Goal: Task Accomplishment & Management: Use online tool/utility

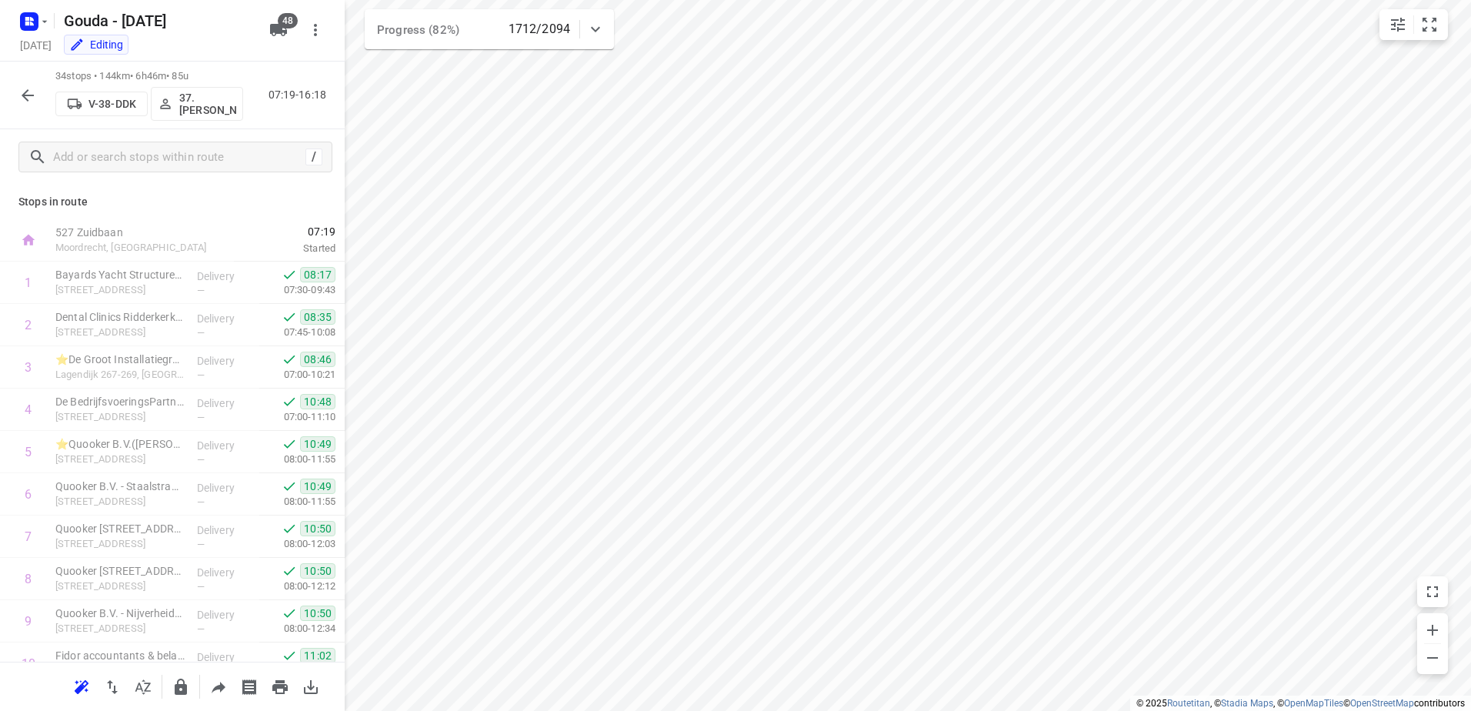
scroll to position [1081, 0]
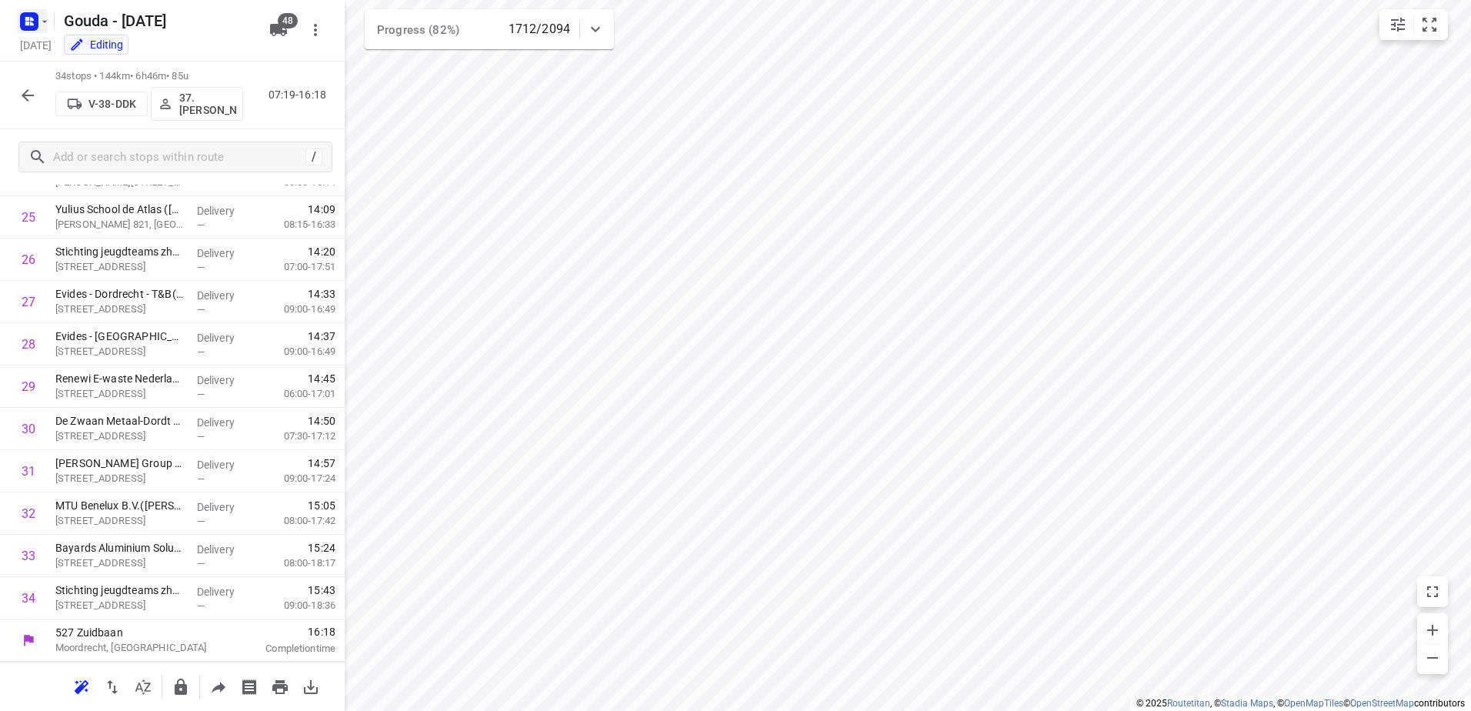
click at [34, 31] on icon "button" at bounding box center [29, 21] width 25 height 25
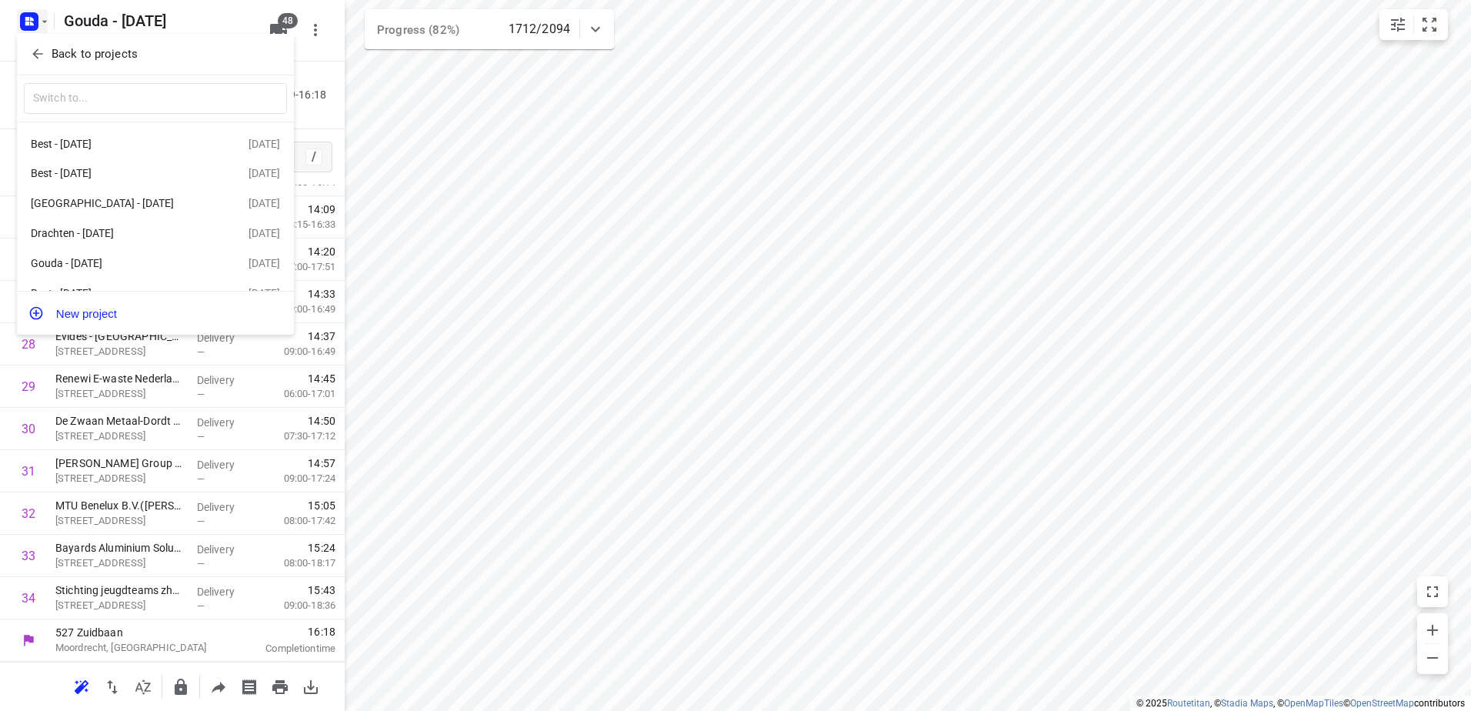
drag, startPoint x: 839, startPoint y: 307, endPoint x: 723, endPoint y: 199, distance: 158.4
click at [830, 294] on div at bounding box center [735, 355] width 1471 height 711
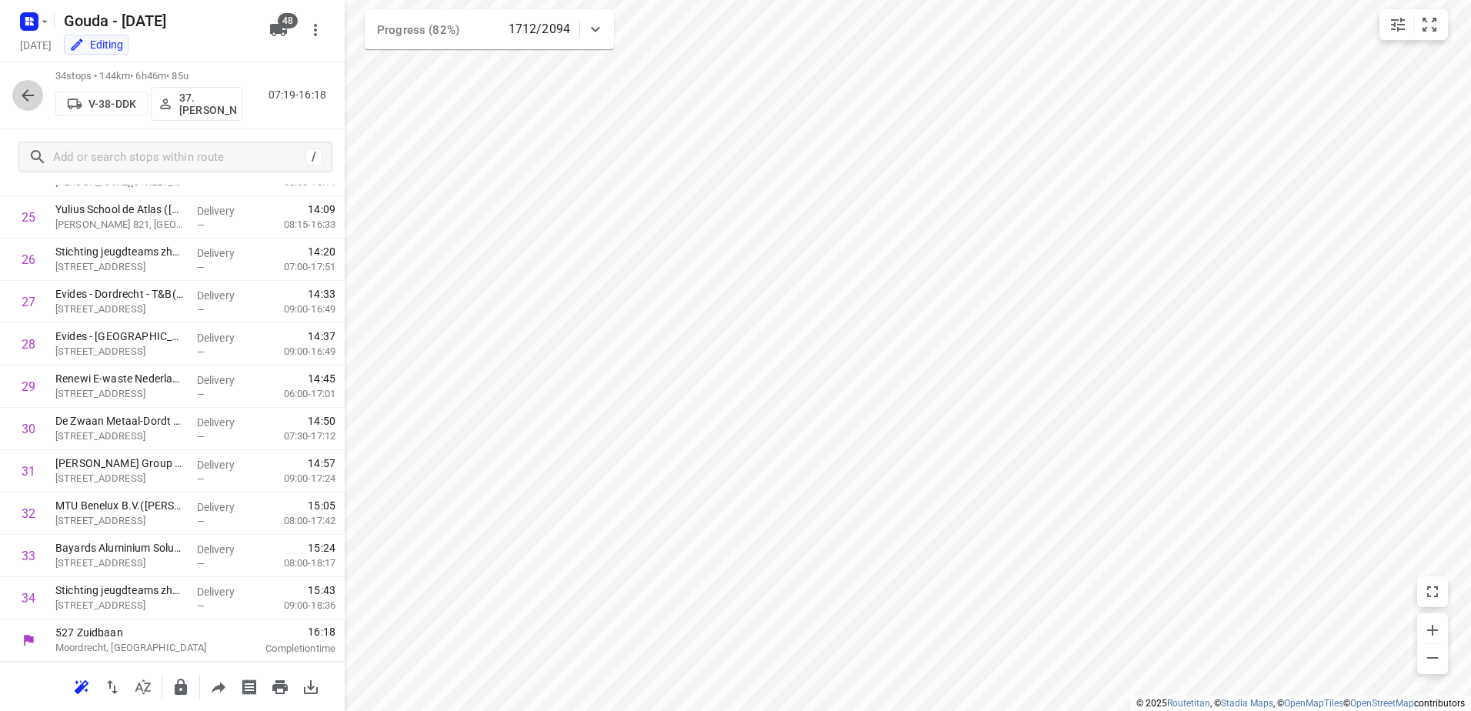
click at [21, 90] on icon "button" at bounding box center [27, 95] width 18 height 18
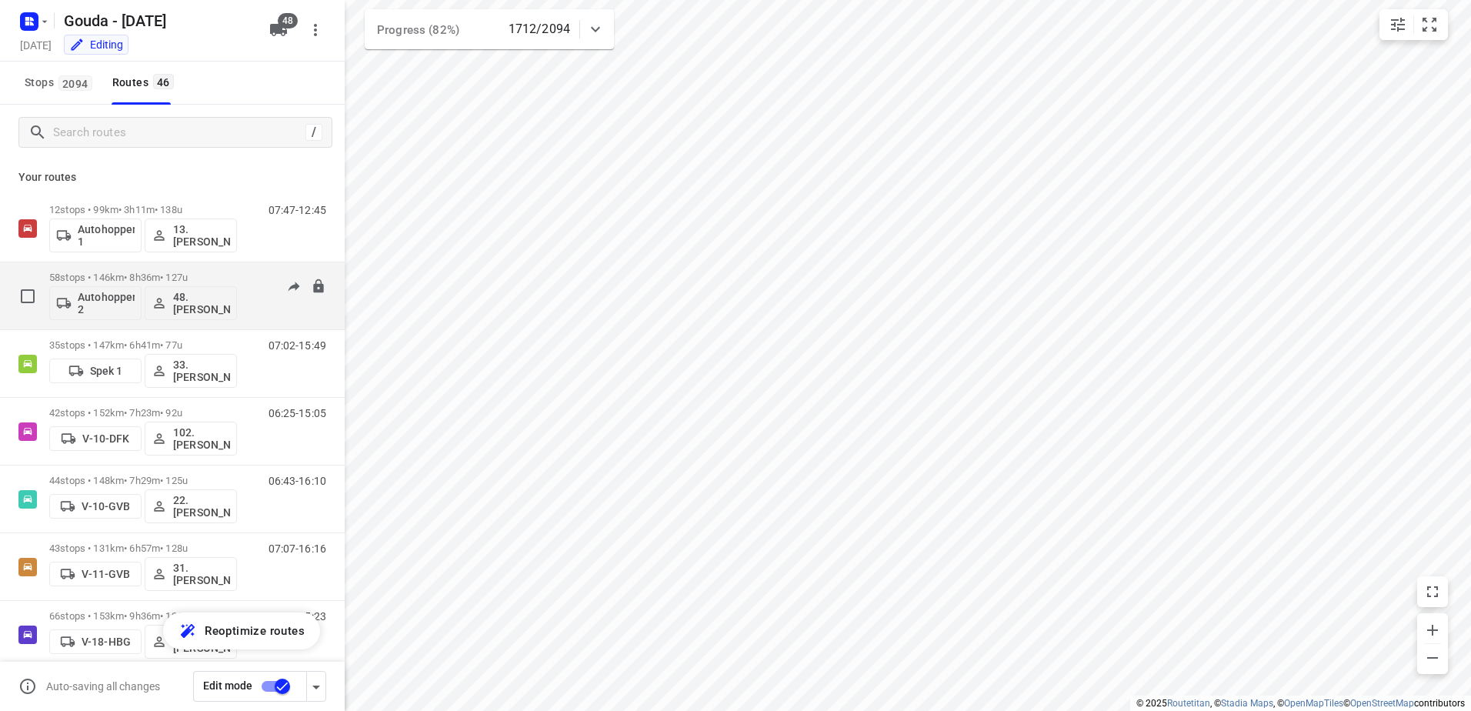
click at [213, 272] on p "58 stops • 146km • 8h36m • 127u" at bounding box center [143, 278] width 188 height 12
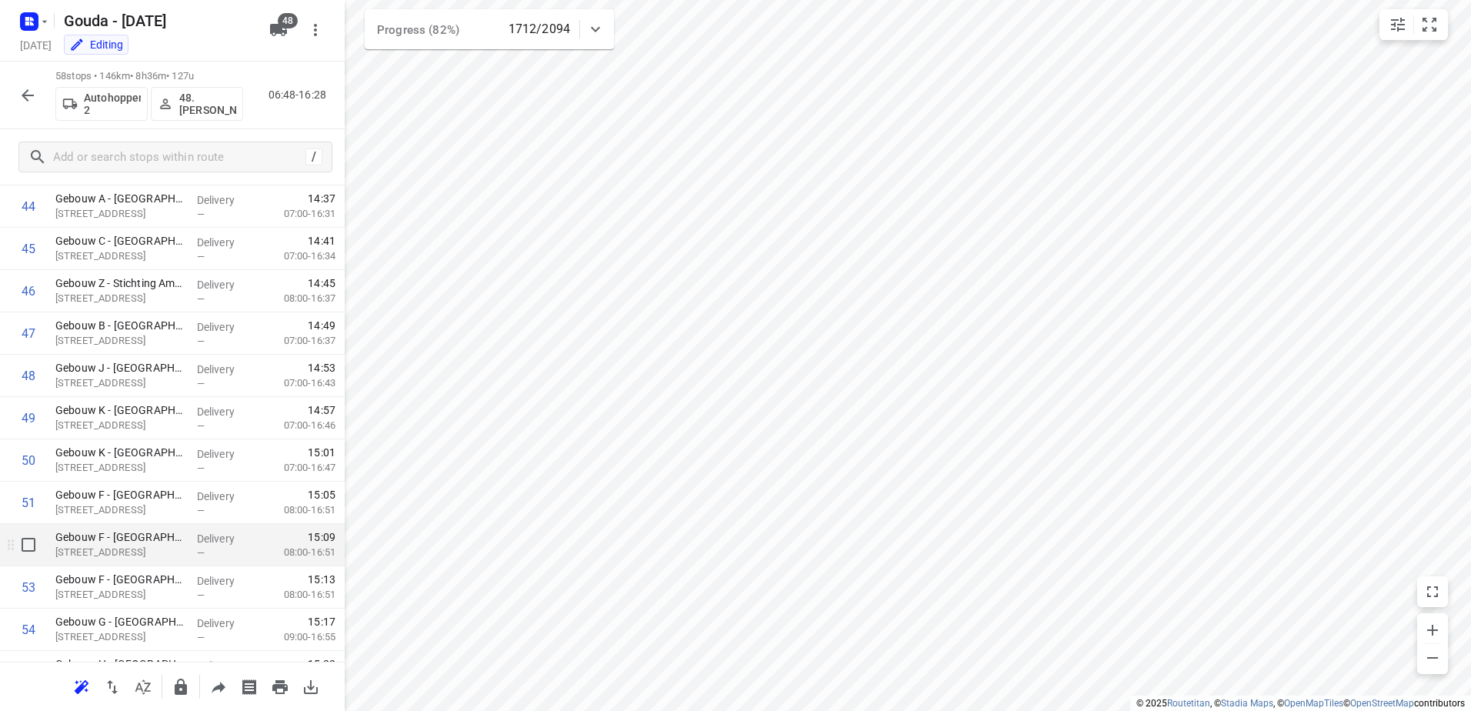
scroll to position [2097, 0]
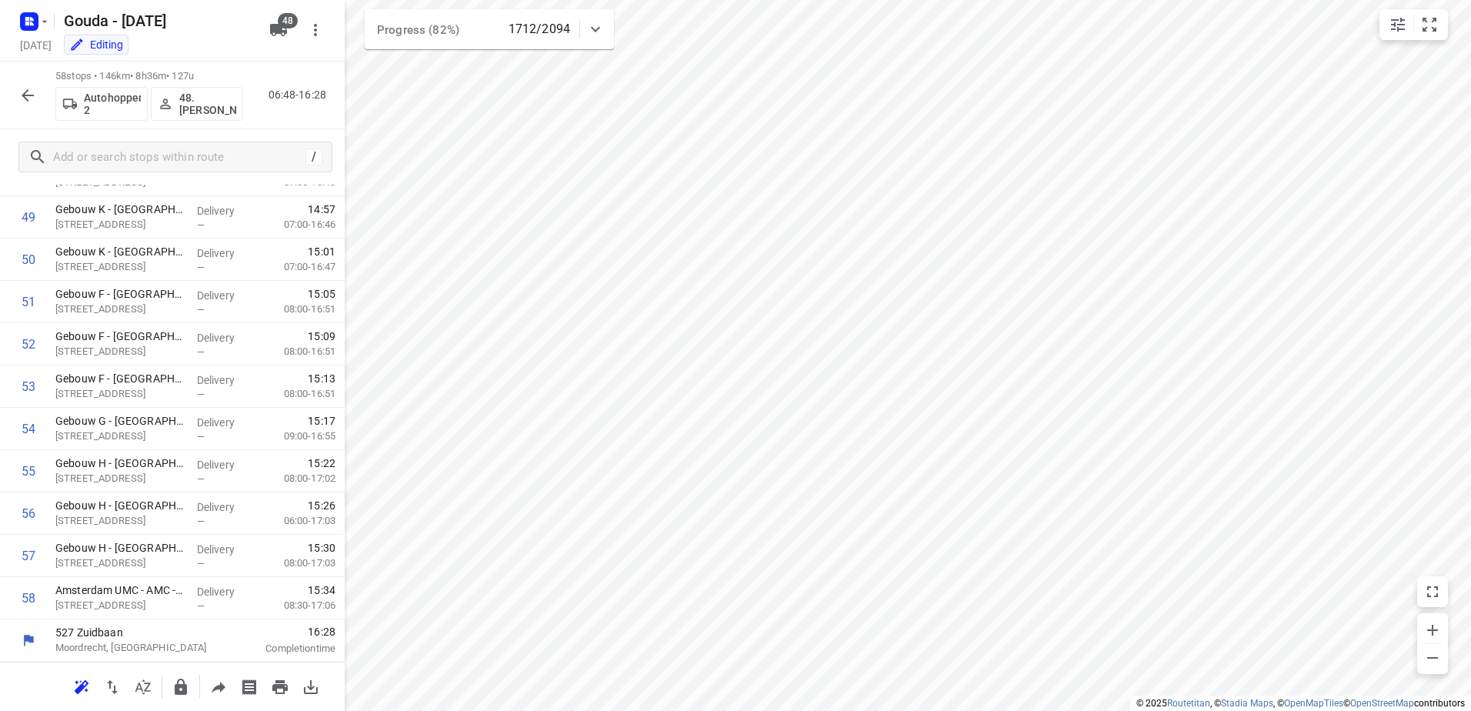
click at [632, 710] on html "i © 2025 Routetitan , © Stadia Maps , © OpenMapTiles © OpenStreetMap contributo…" at bounding box center [735, 355] width 1471 height 711
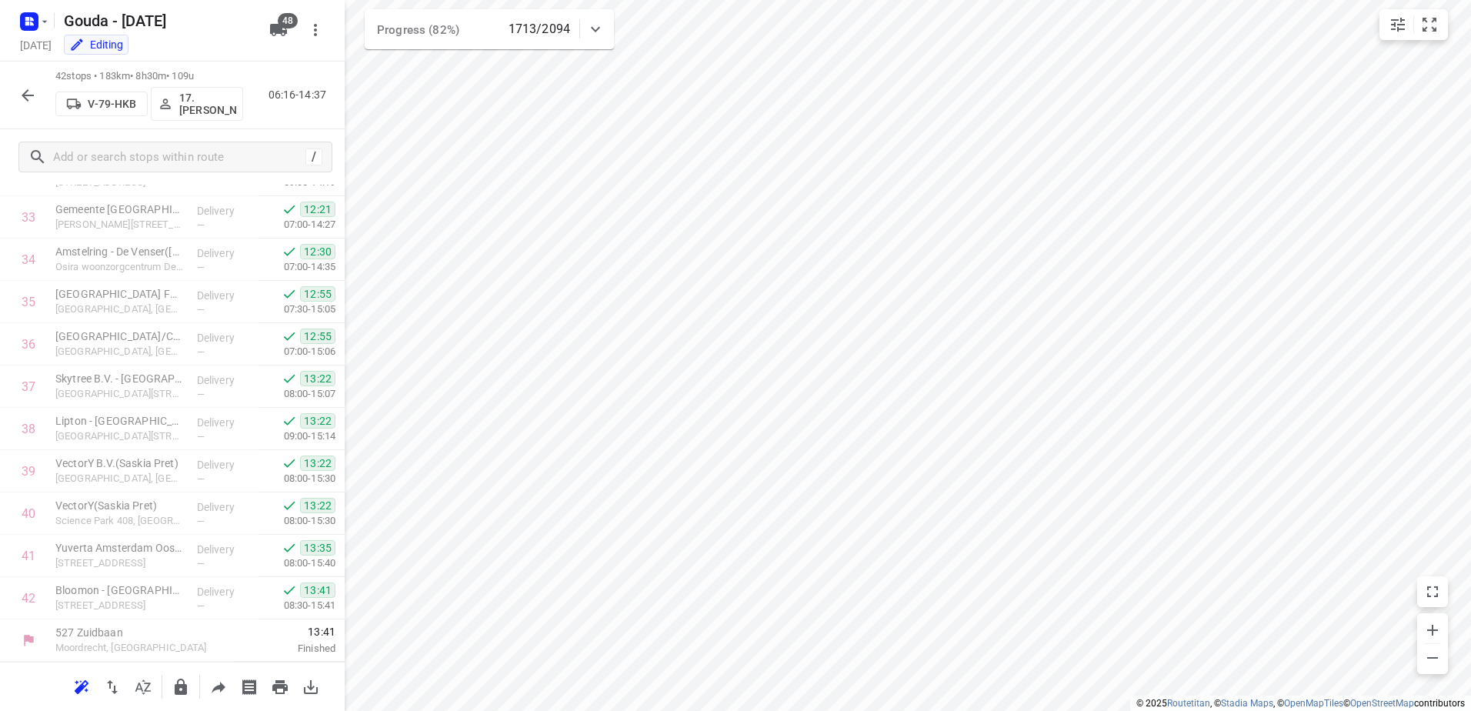
scroll to position [1420, 0]
click at [24, 86] on icon "button" at bounding box center [27, 95] width 18 height 18
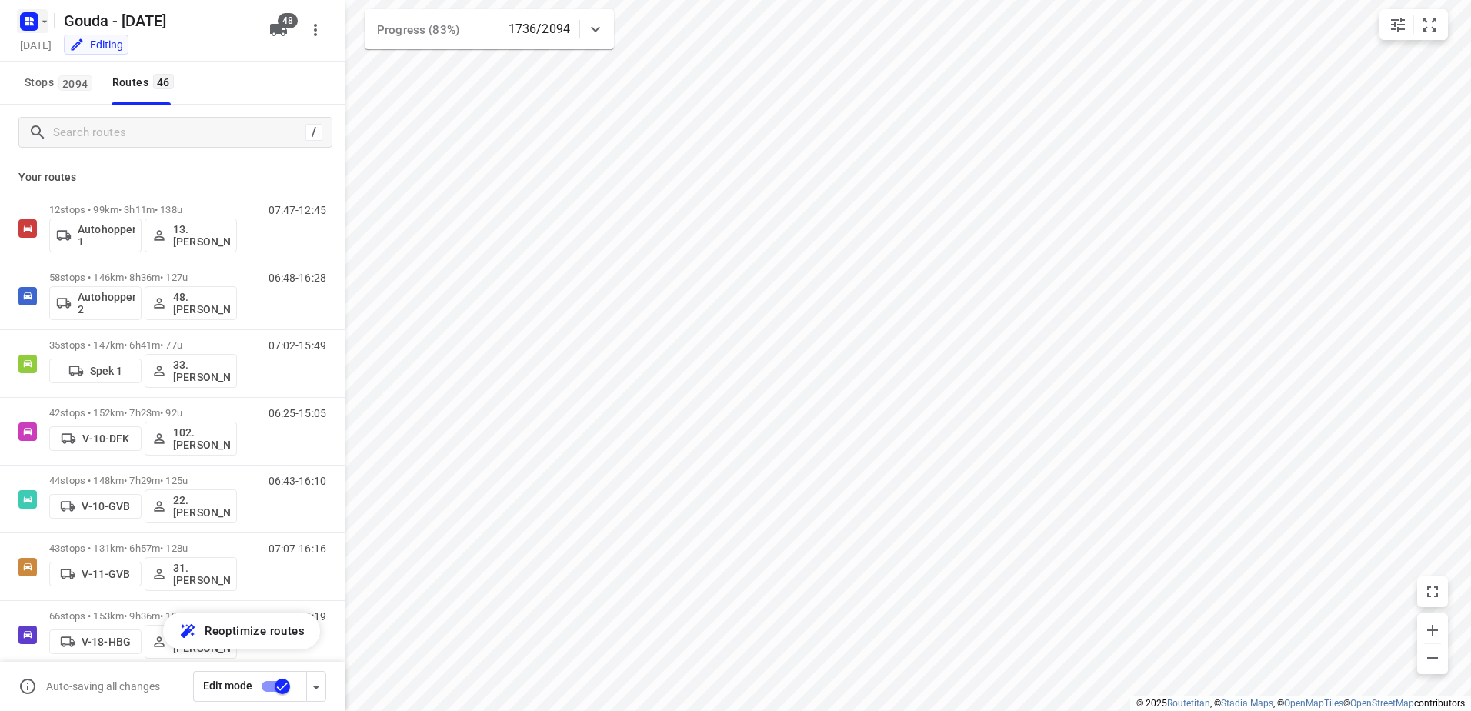
click at [32, 22] on rect "button" at bounding box center [29, 21] width 18 height 18
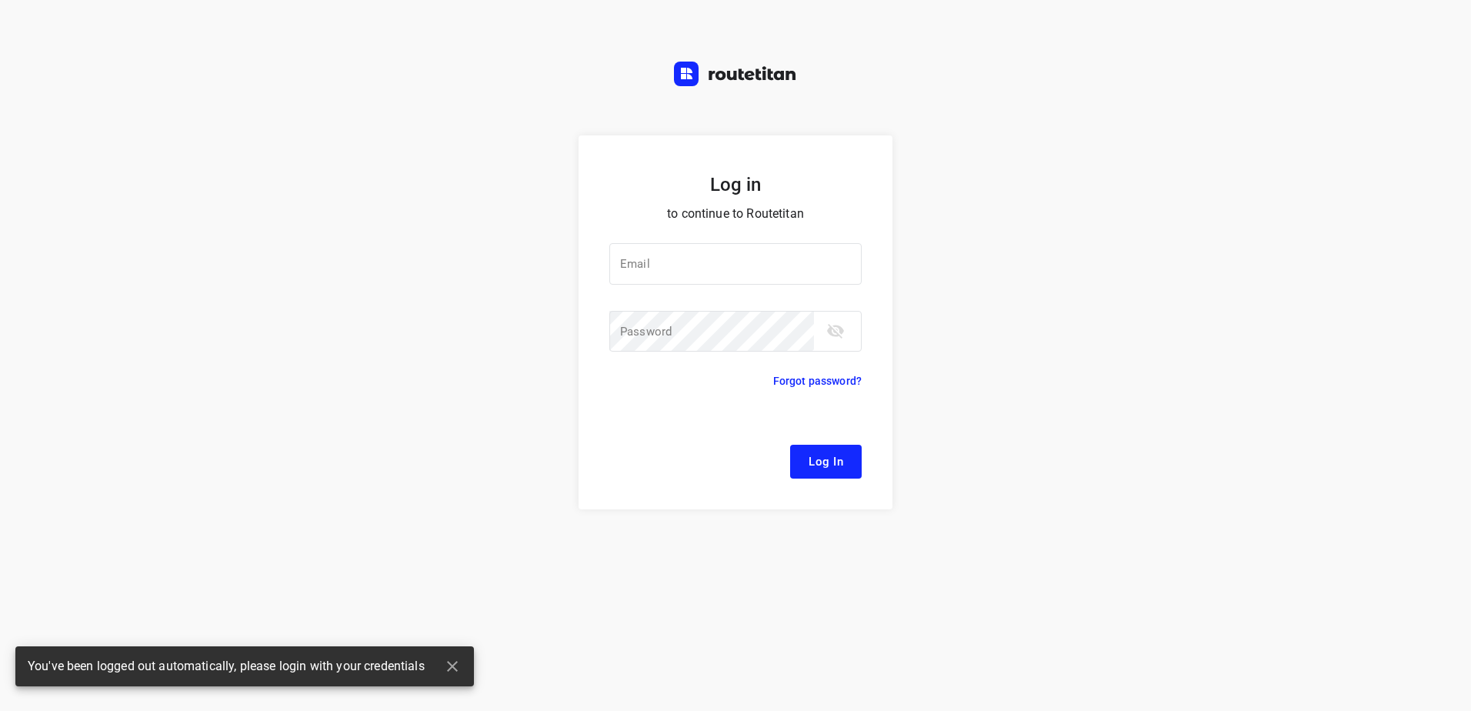
click at [55, 51] on div "Log in to continue to Routetitan Email Email ​ Password Password ​ Forgot passw…" at bounding box center [735, 355] width 1471 height 711
click at [693, 279] on input "e" at bounding box center [735, 264] width 252 height 42
type input "e"
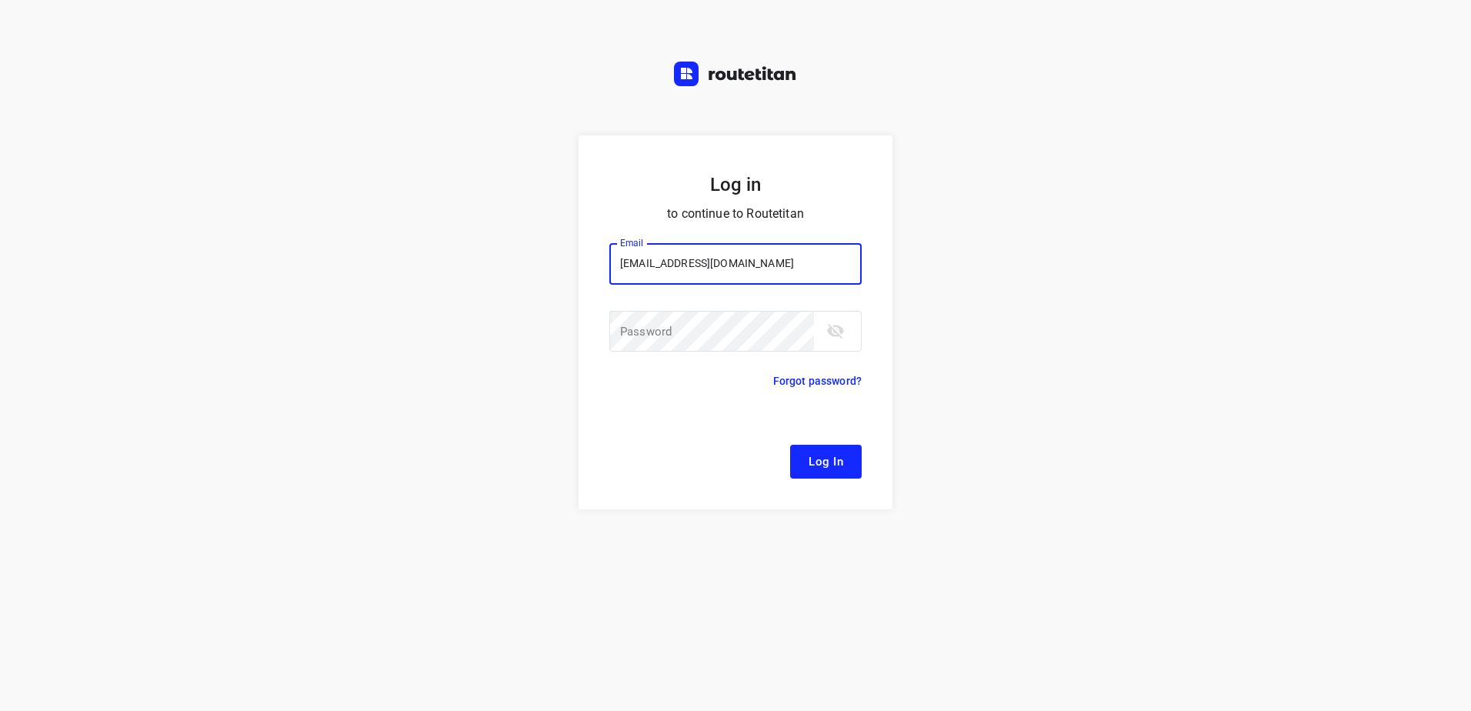
type input "remco@fruitopjewerk.nl"
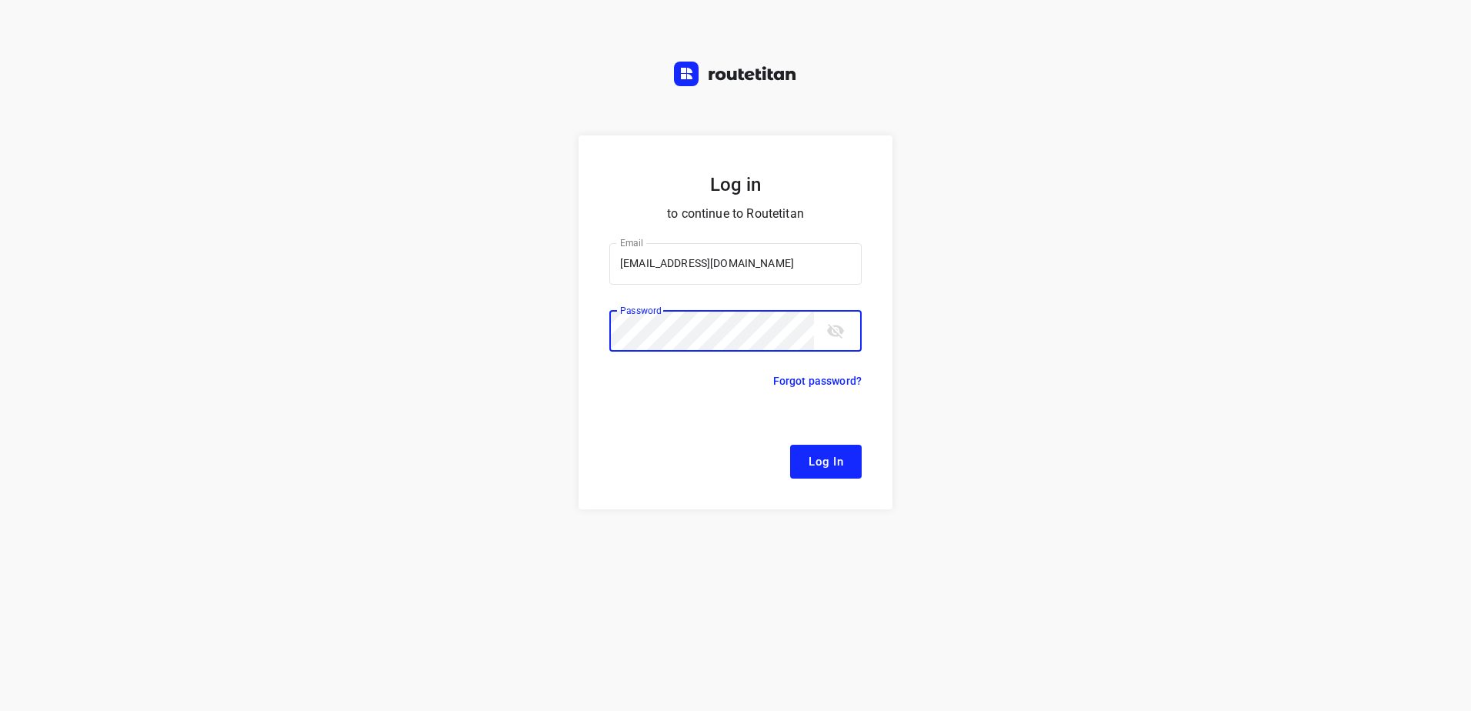
click at [790, 445] on button "Log In" at bounding box center [826, 462] width 72 height 34
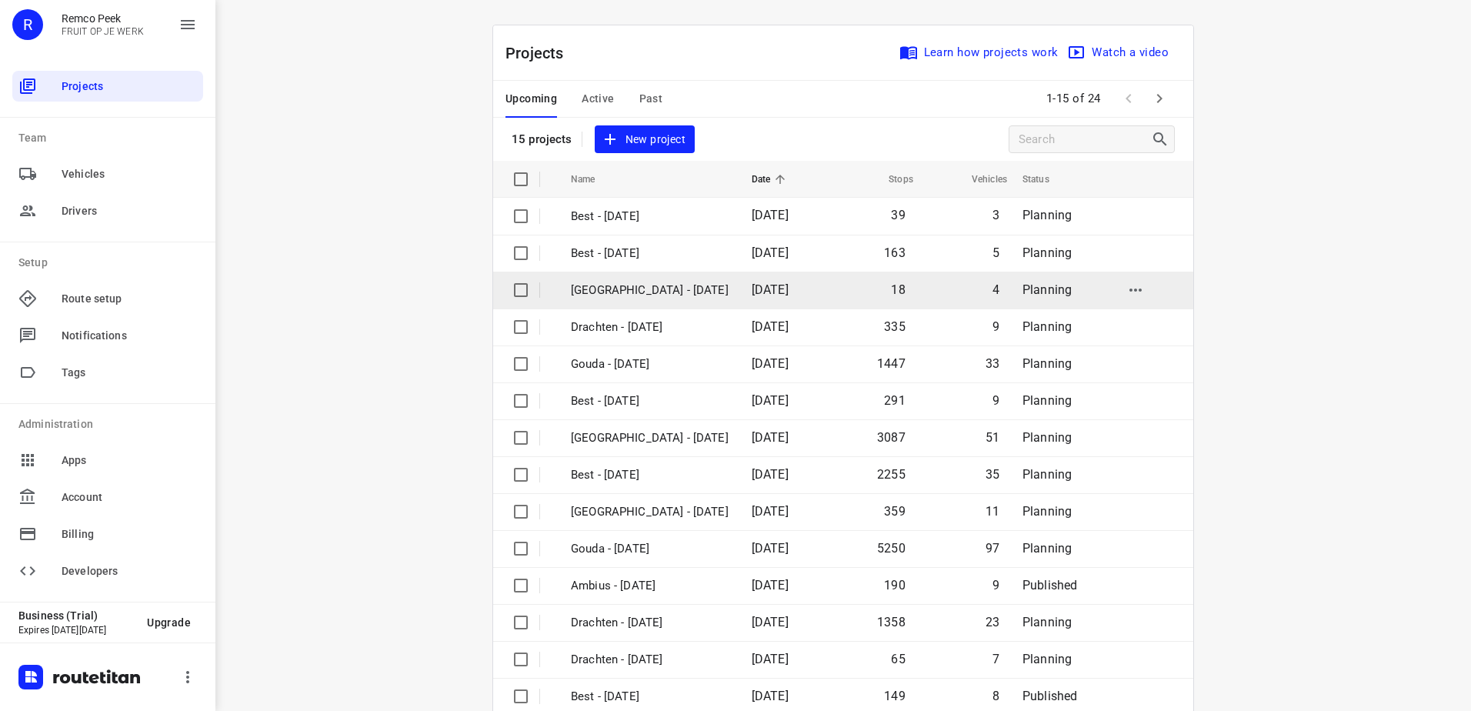
scroll to position [67, 0]
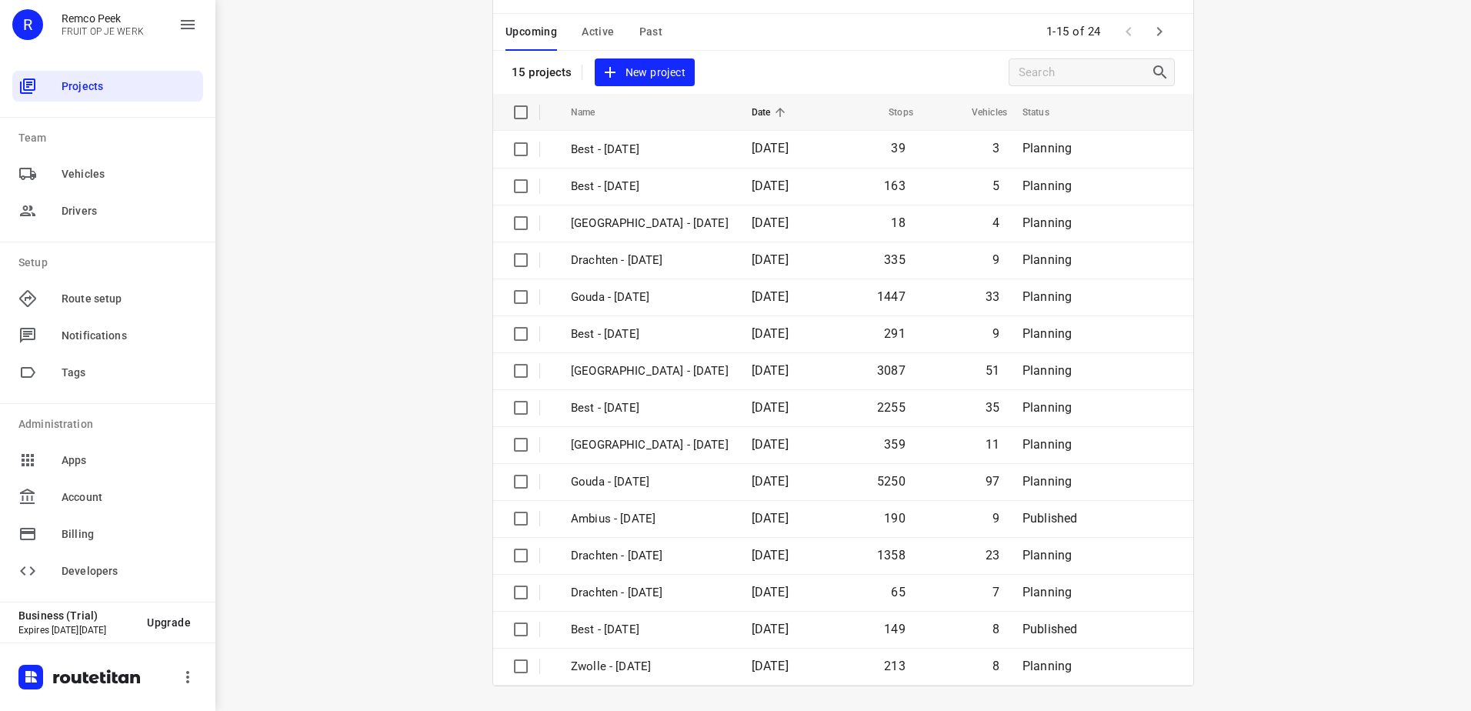
click at [1163, 38] on icon "button" at bounding box center [1159, 31] width 18 height 18
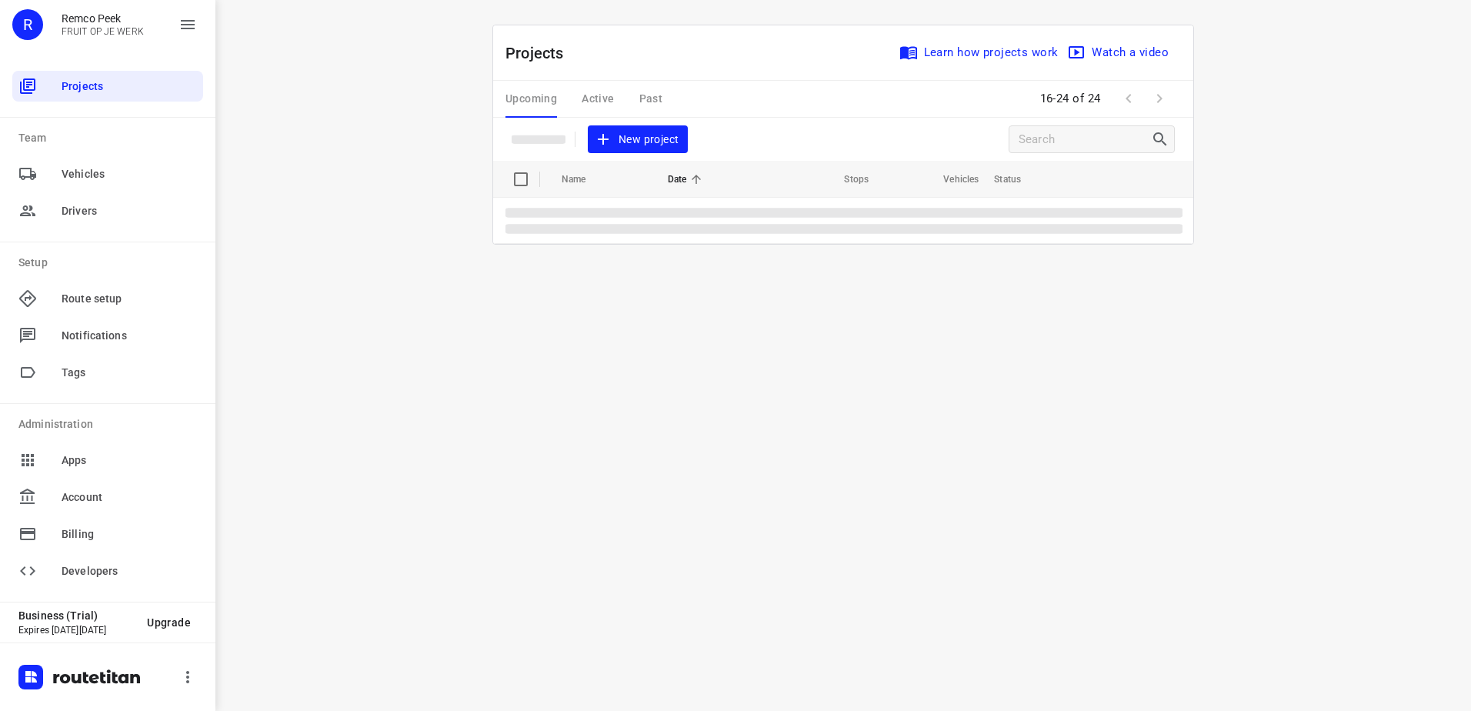
scroll to position [0, 0]
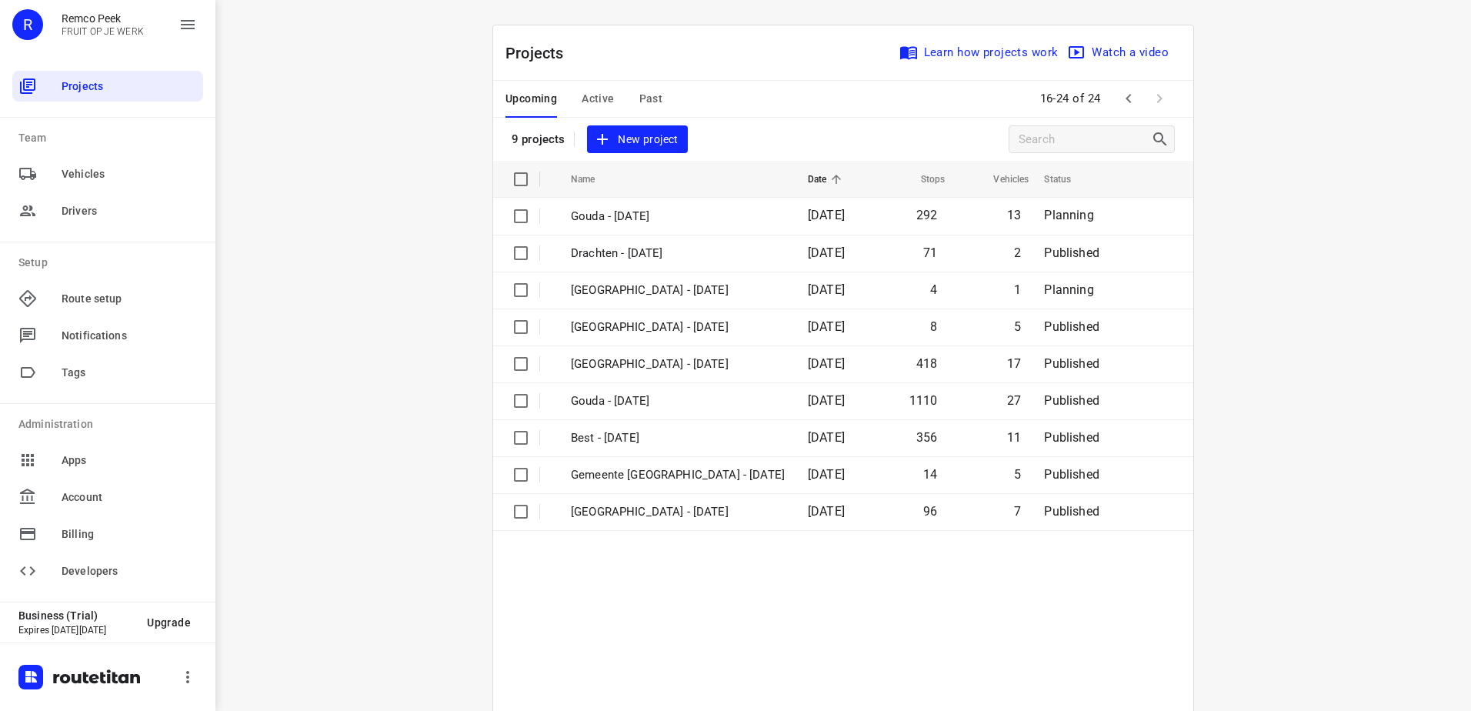
click at [588, 91] on span "Active" at bounding box center [598, 98] width 32 height 19
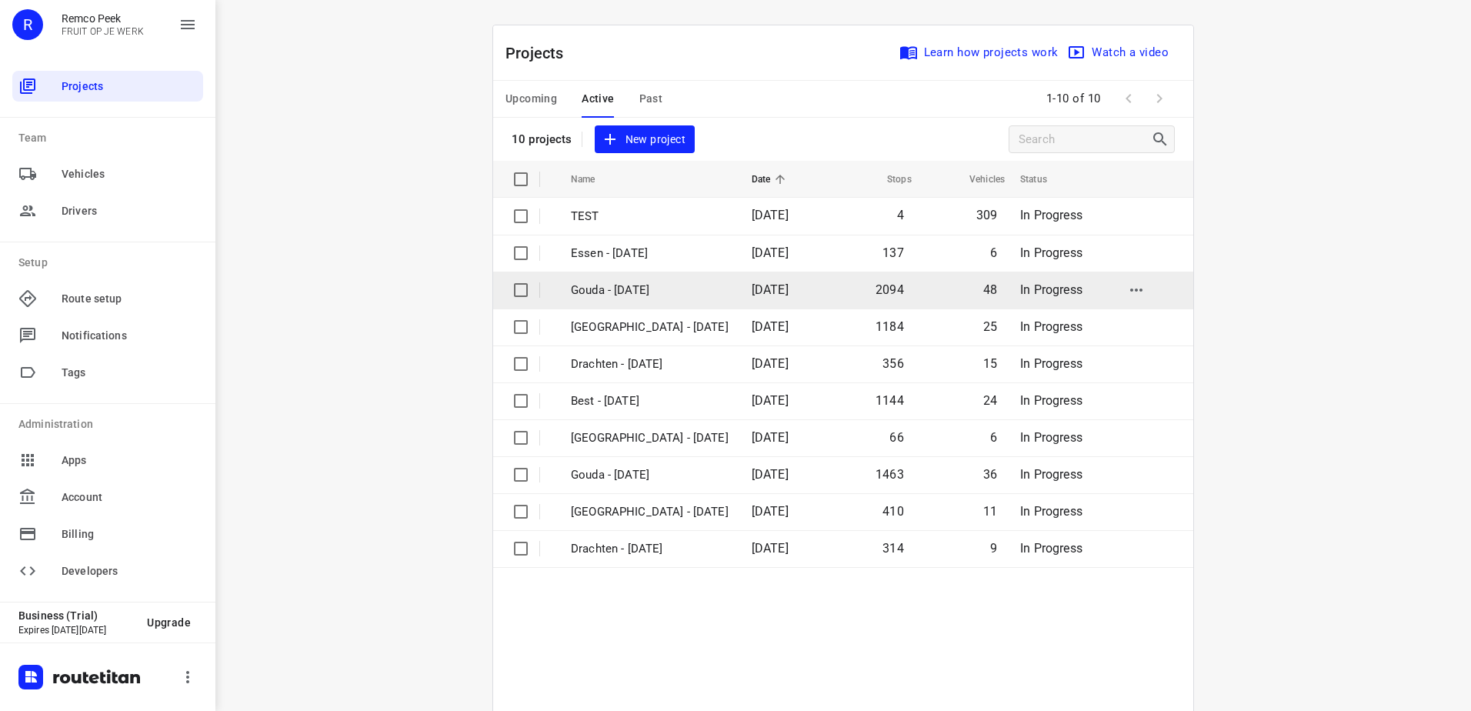
click at [658, 286] on p "Gouda - [DATE]" at bounding box center [650, 291] width 158 height 18
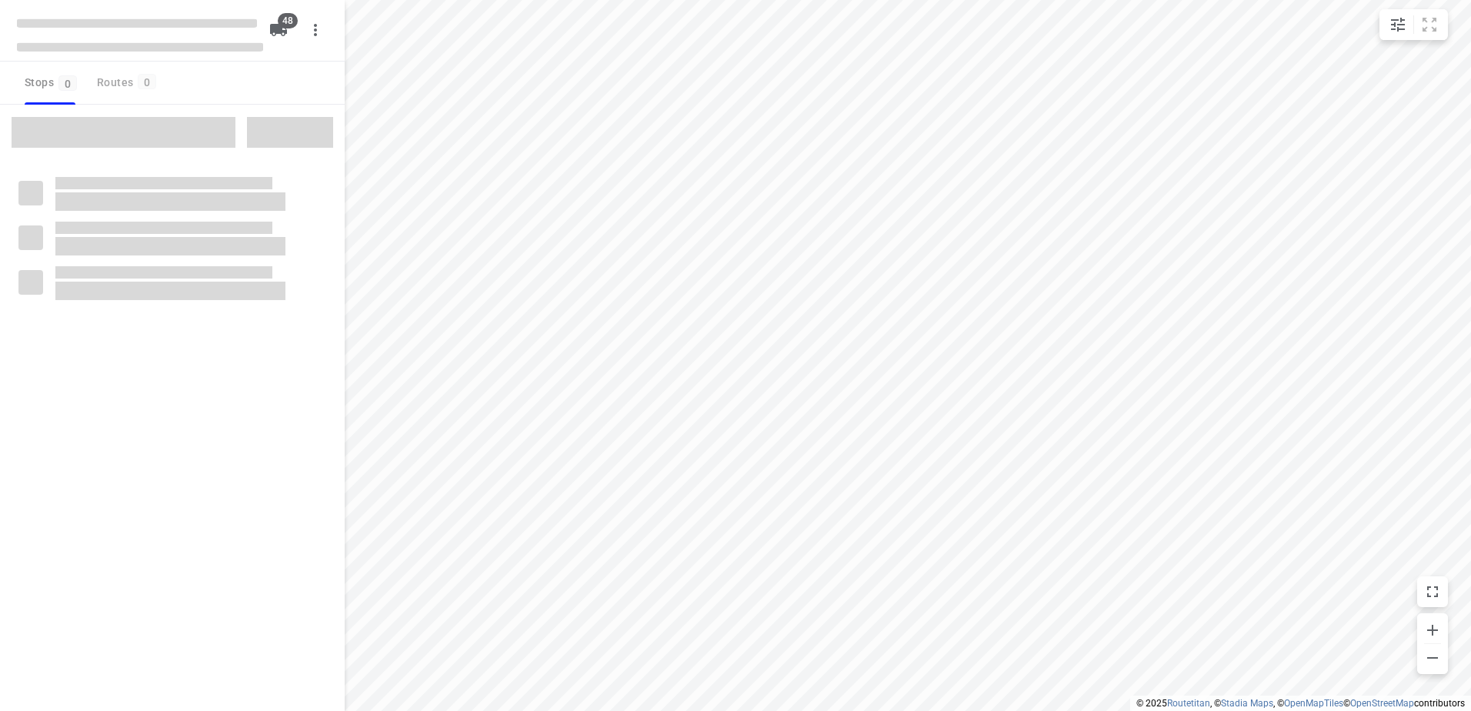
checkbox input "true"
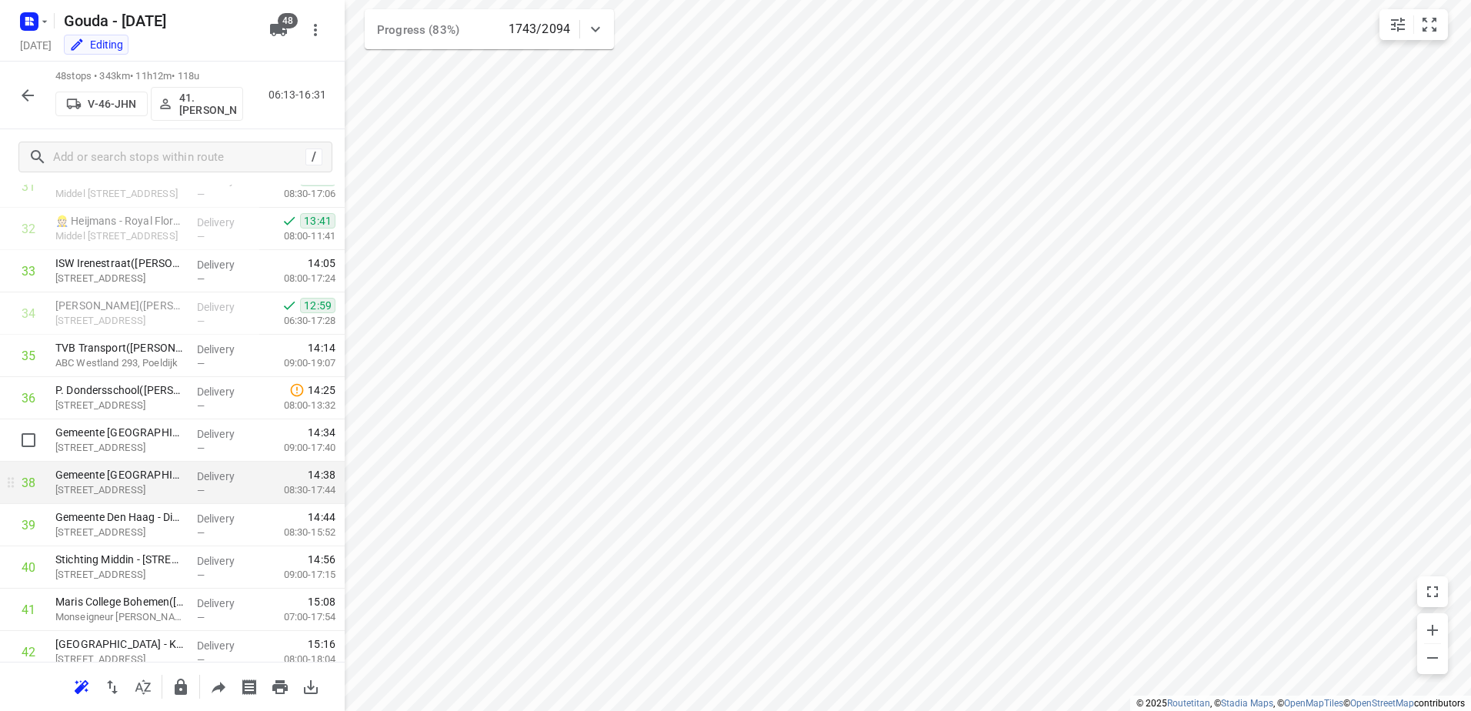
scroll to position [1673, 0]
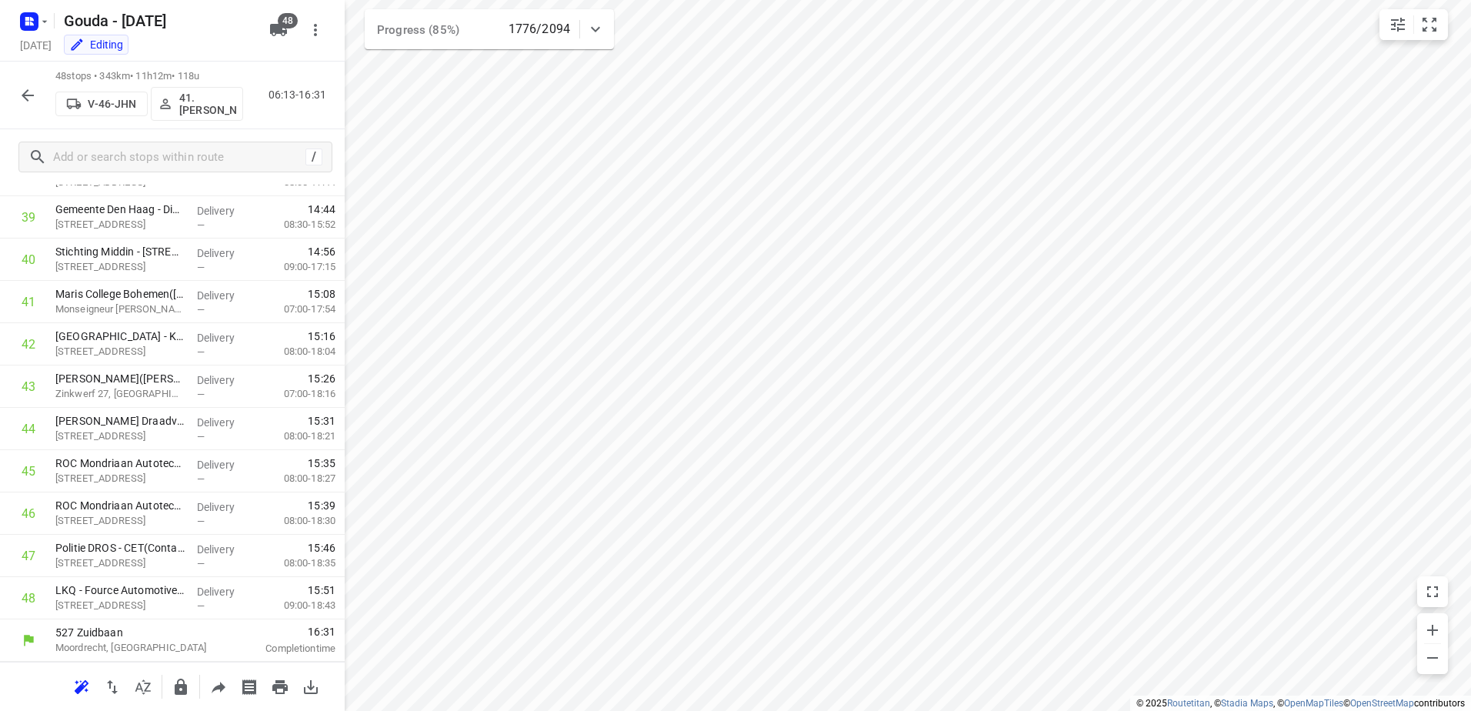
click at [35, 108] on button "button" at bounding box center [27, 95] width 31 height 31
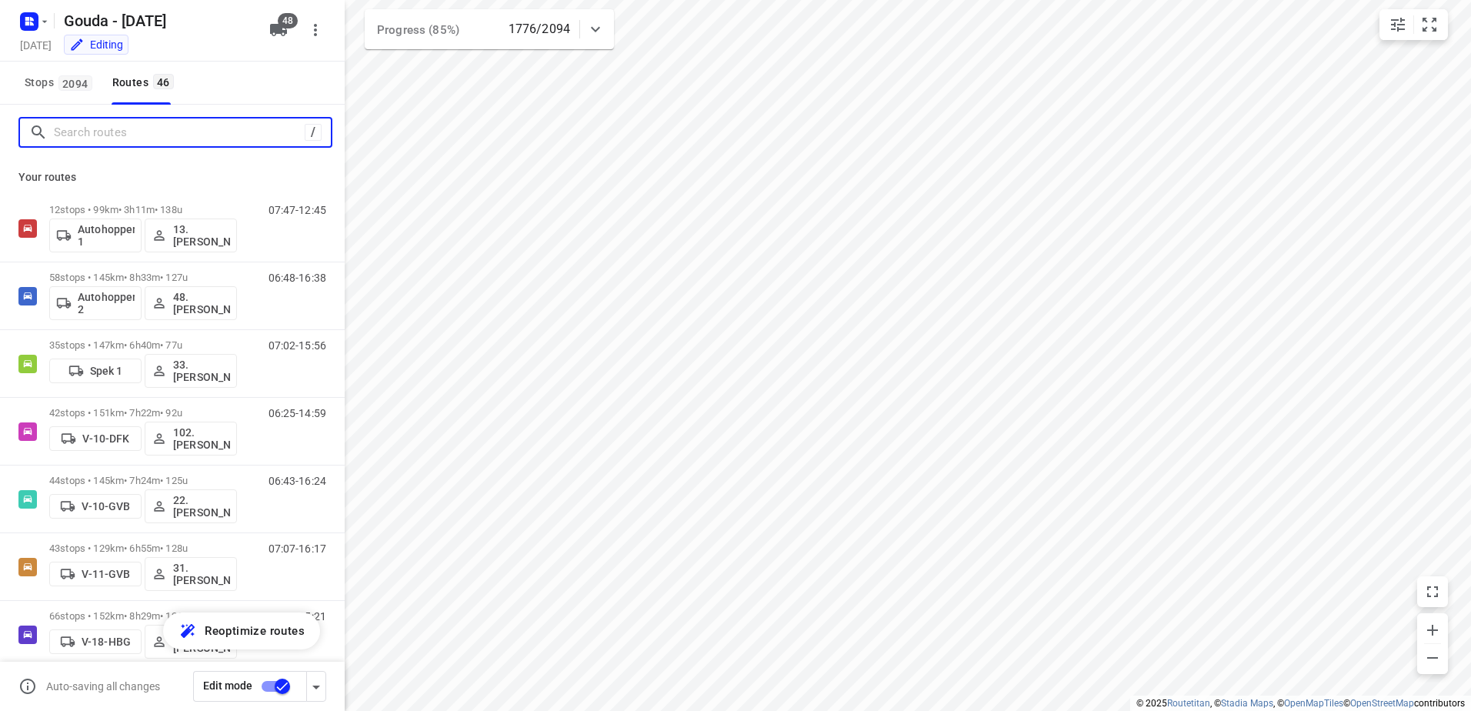
click at [105, 138] on input "Search routes" at bounding box center [179, 133] width 251 height 24
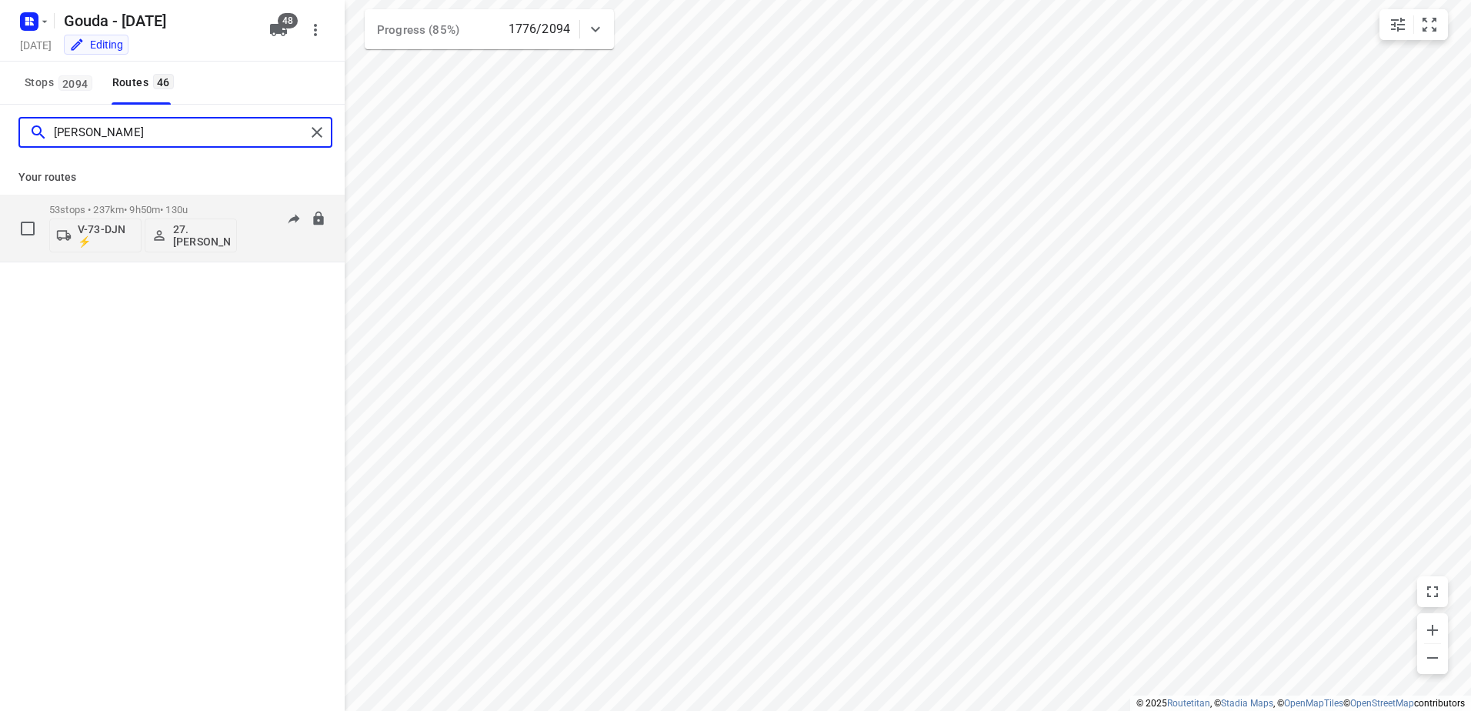
type input "Monika"
click at [82, 213] on p "53 stops • 237km • 9h50m • 130u" at bounding box center [143, 210] width 188 height 12
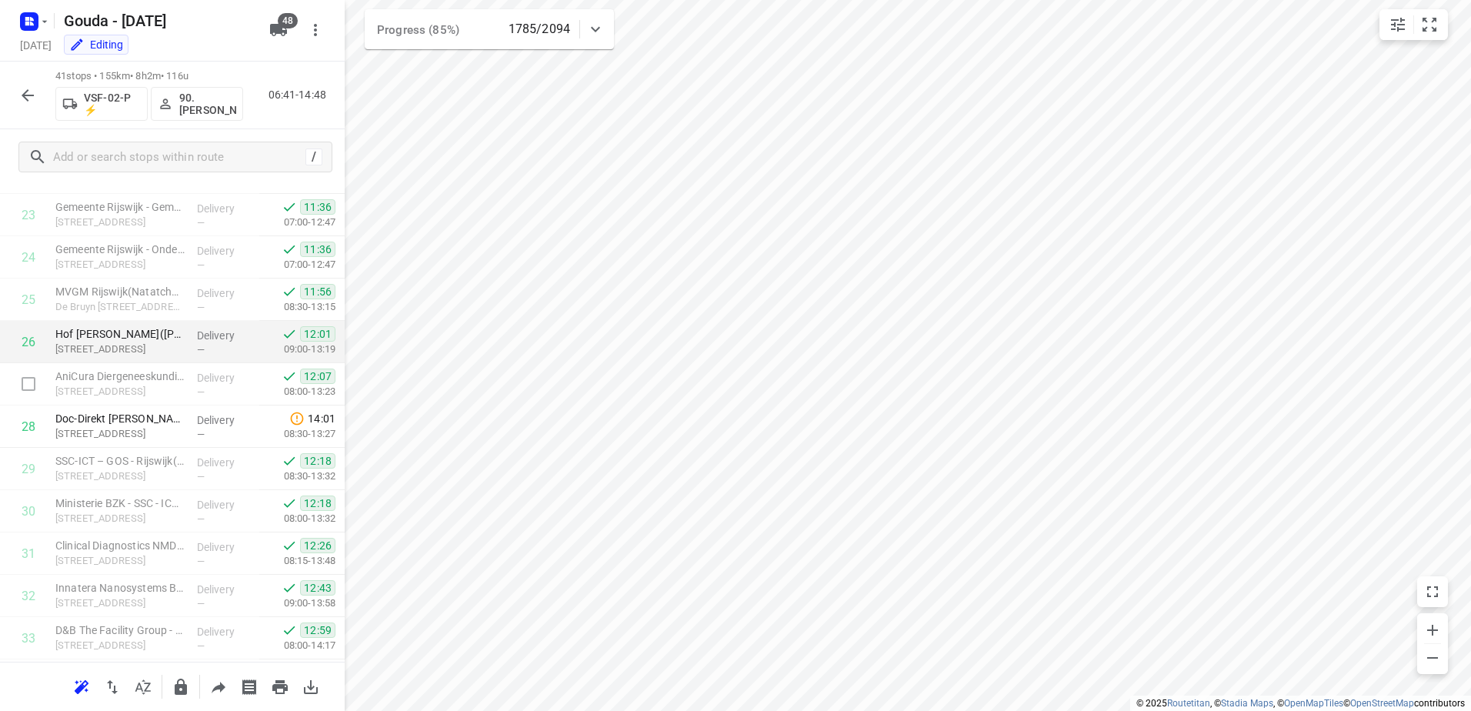
scroll to position [916, 0]
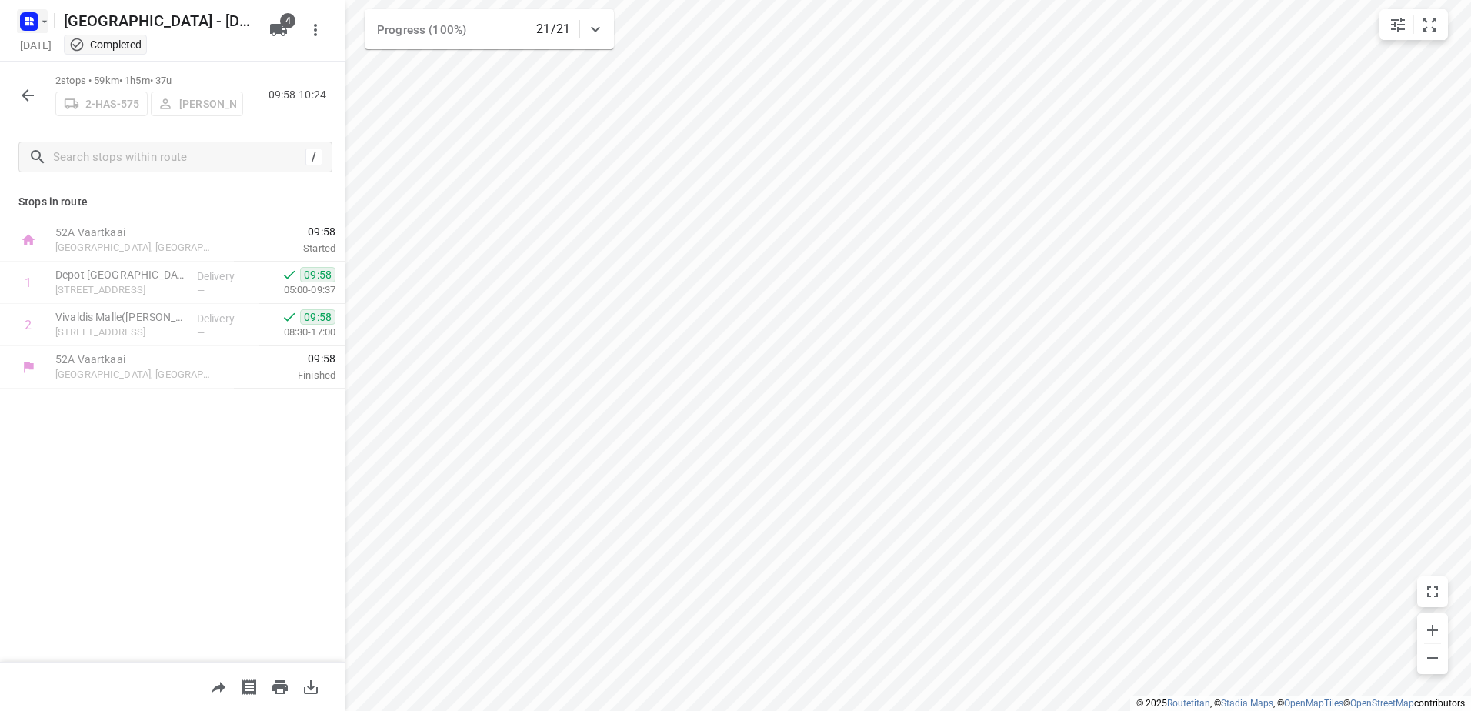
click at [26, 22] on icon "button" at bounding box center [27, 24] width 4 height 4
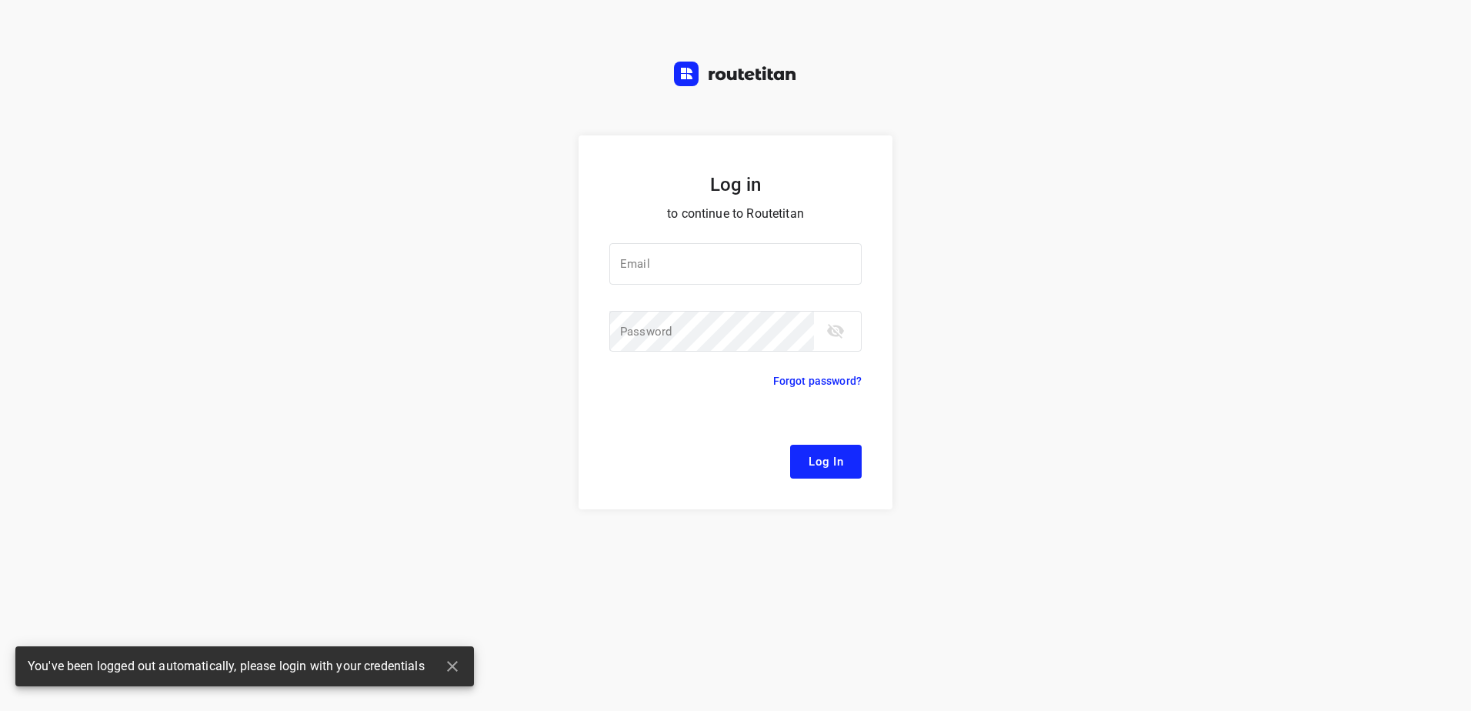
click at [83, 54] on div "Log in to continue to Routetitan Email Email ​ Password Password ​ Forgot passw…" at bounding box center [735, 355] width 1471 height 711
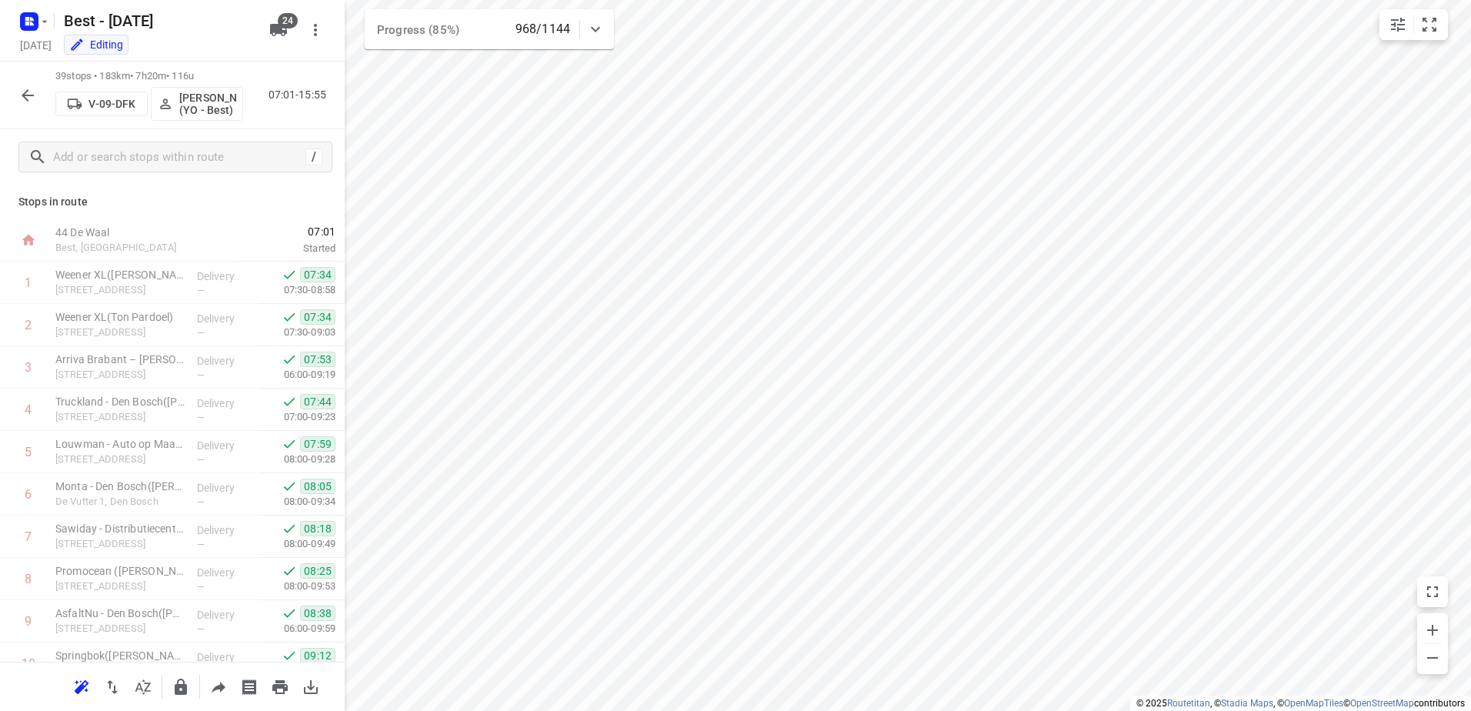
scroll to position [831, 0]
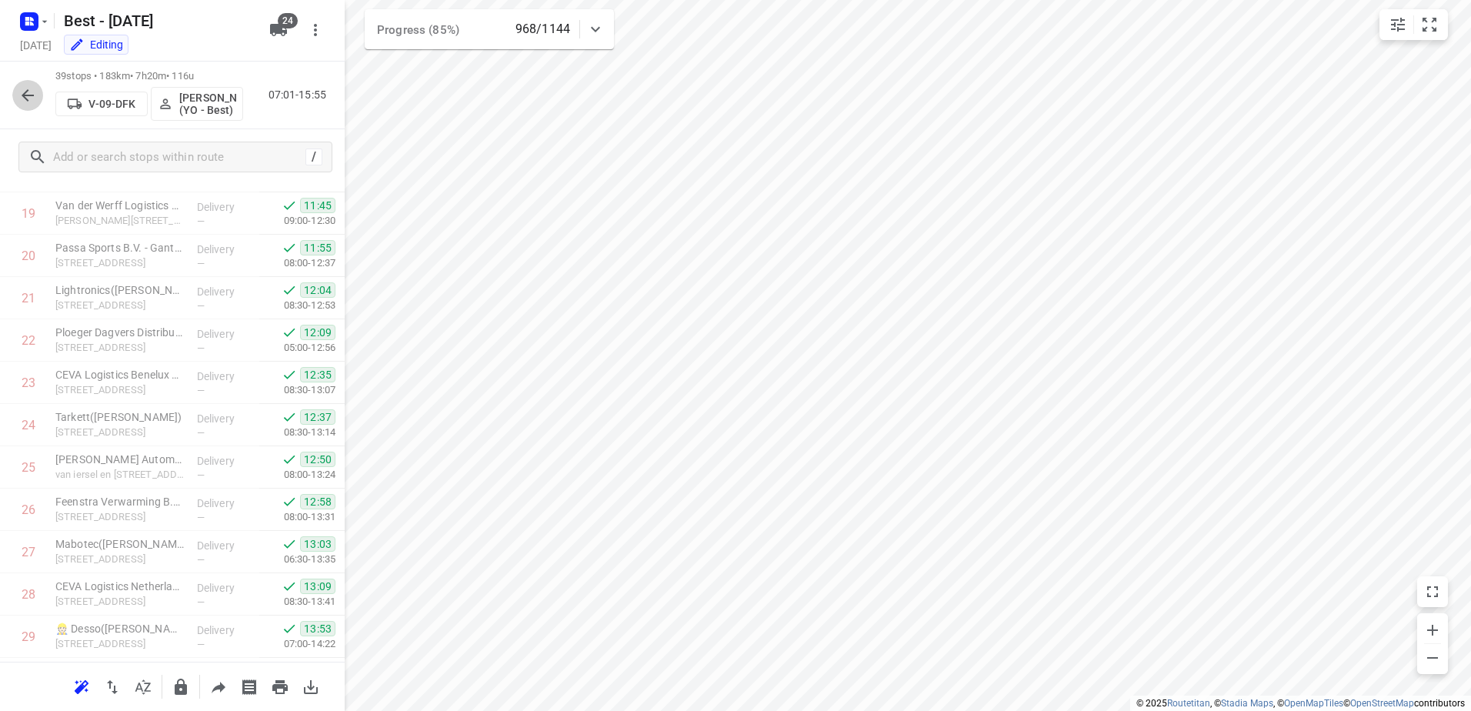
click at [29, 94] on icon "button" at bounding box center [27, 95] width 18 height 18
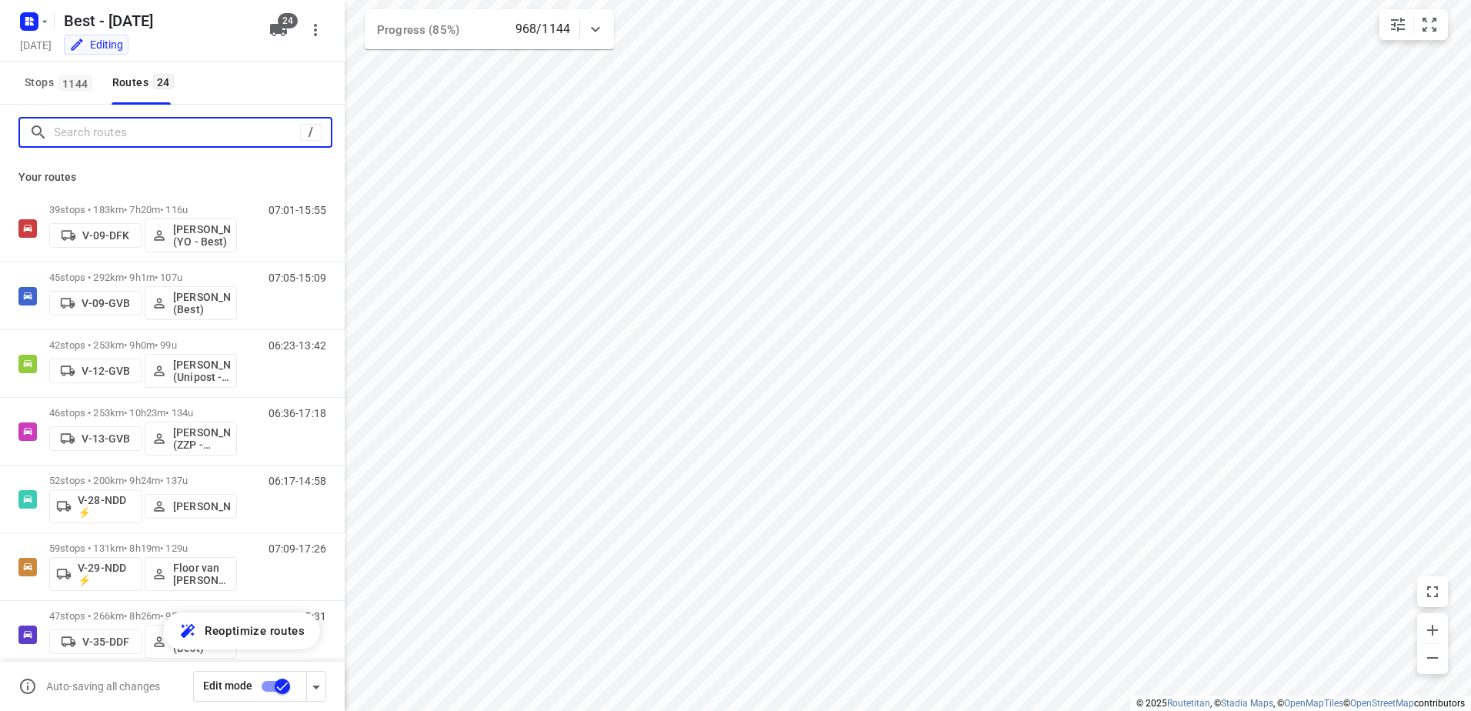
click at [118, 121] on input "Search routes" at bounding box center [177, 133] width 246 height 24
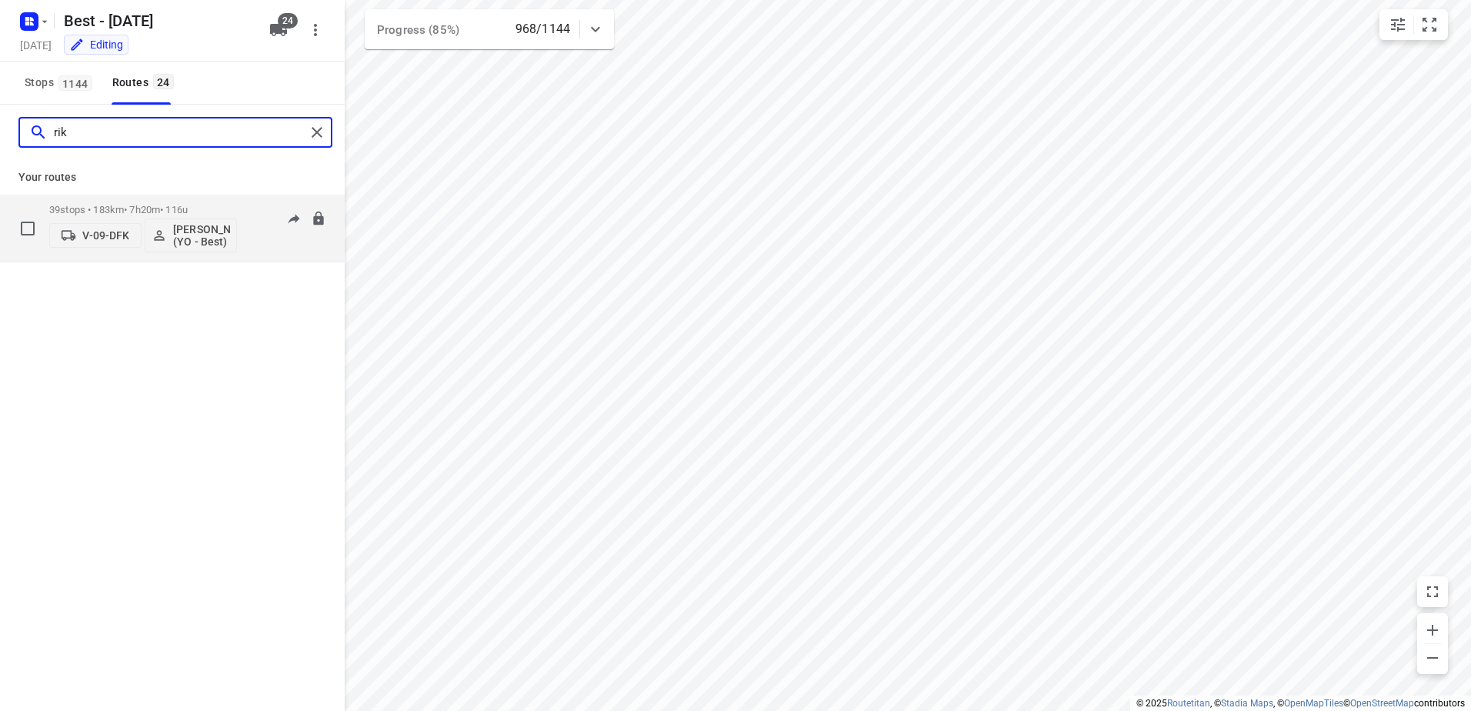
type input "rik"
click at [148, 208] on p "39 stops • 183km • 7h20m • 116u" at bounding box center [143, 210] width 188 height 12
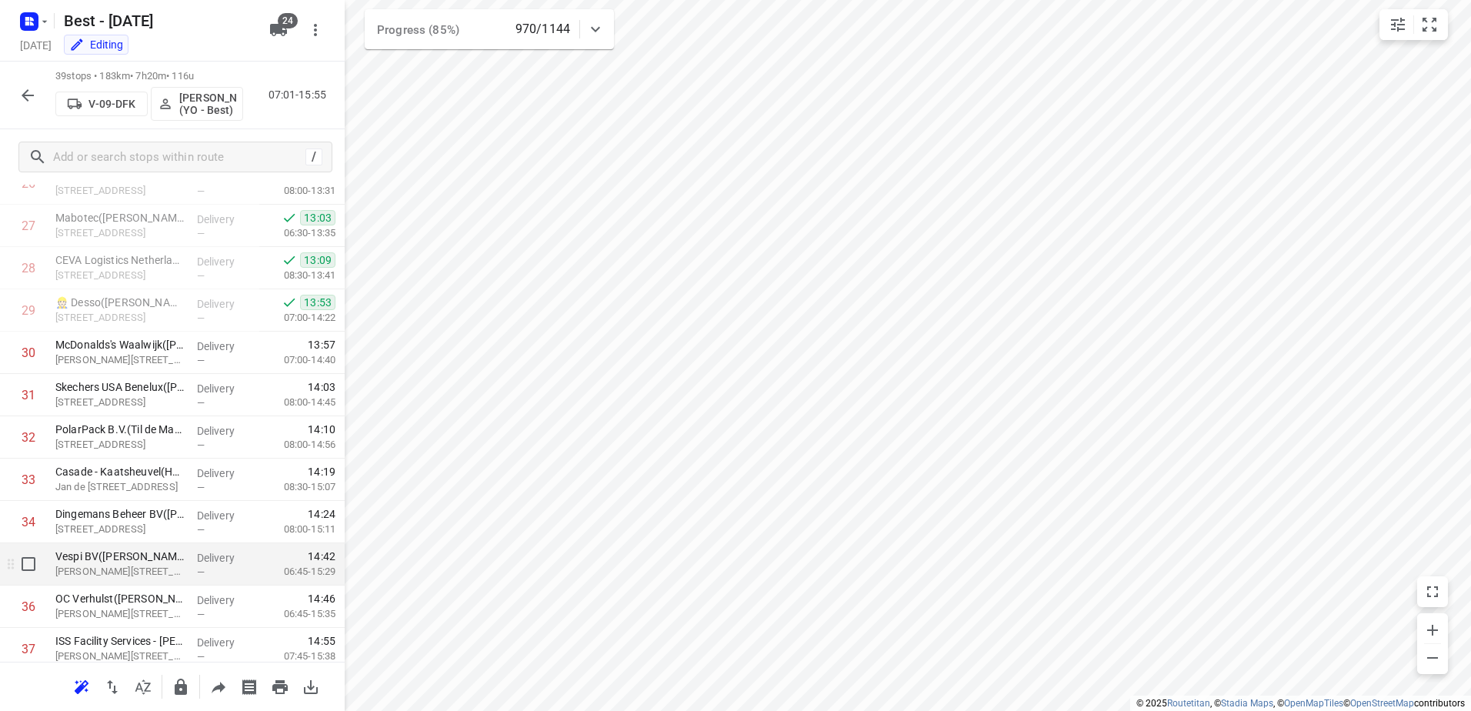
scroll to position [1293, 0]
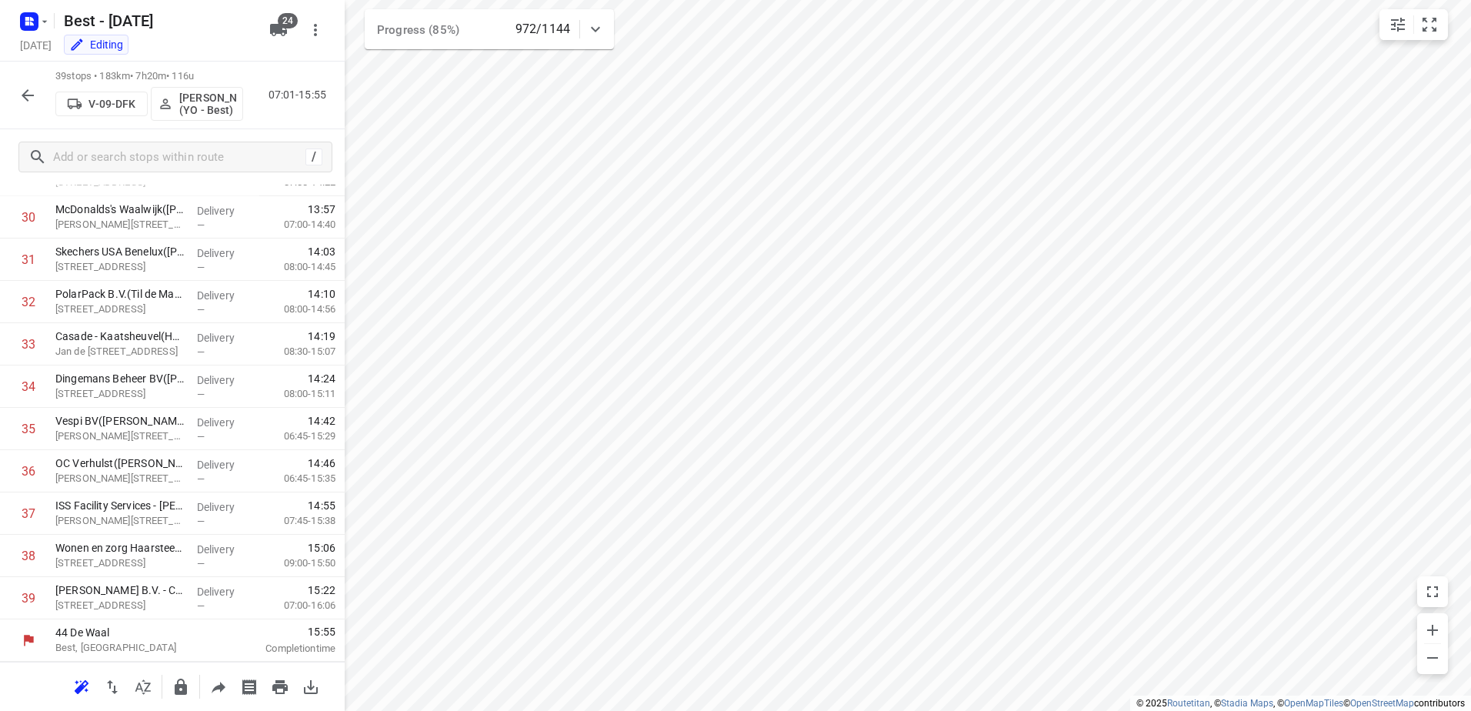
click at [16, 102] on button "button" at bounding box center [27, 95] width 31 height 31
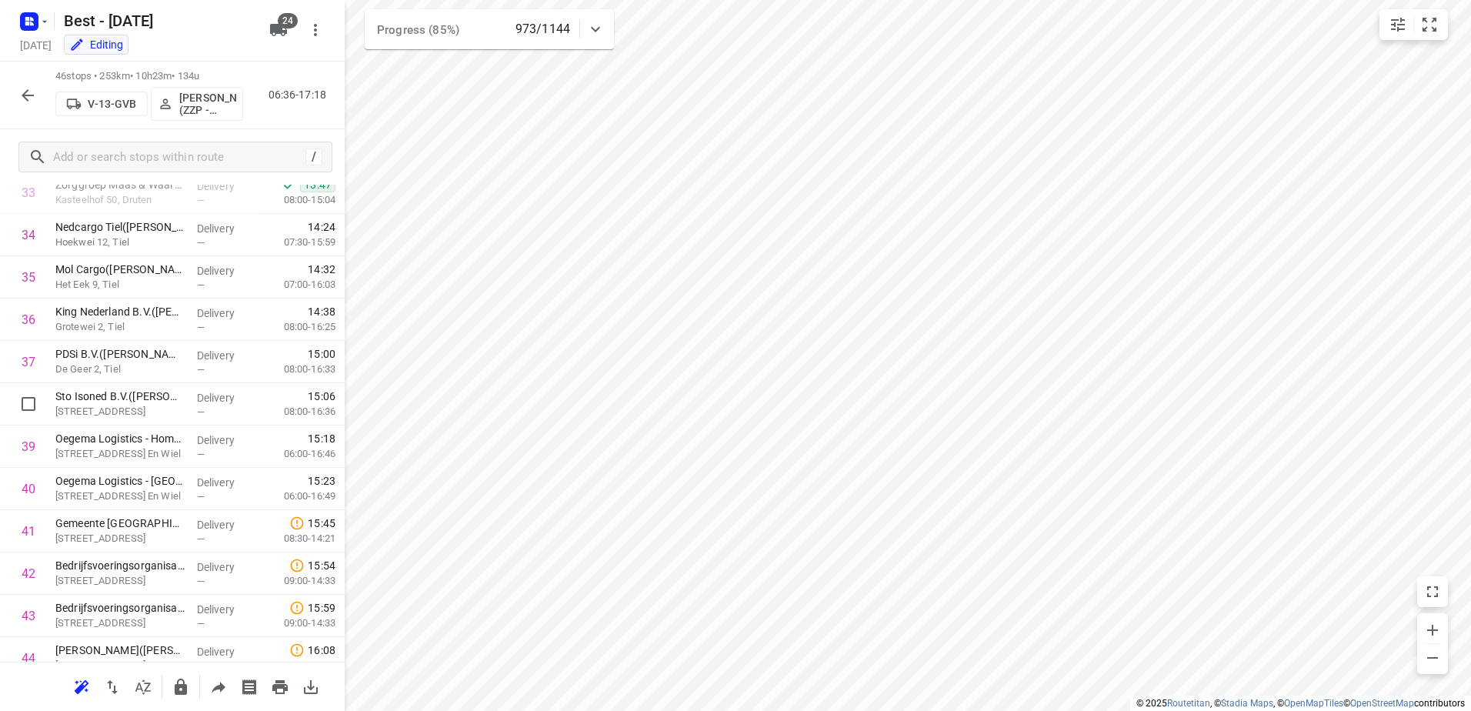
scroll to position [1589, 0]
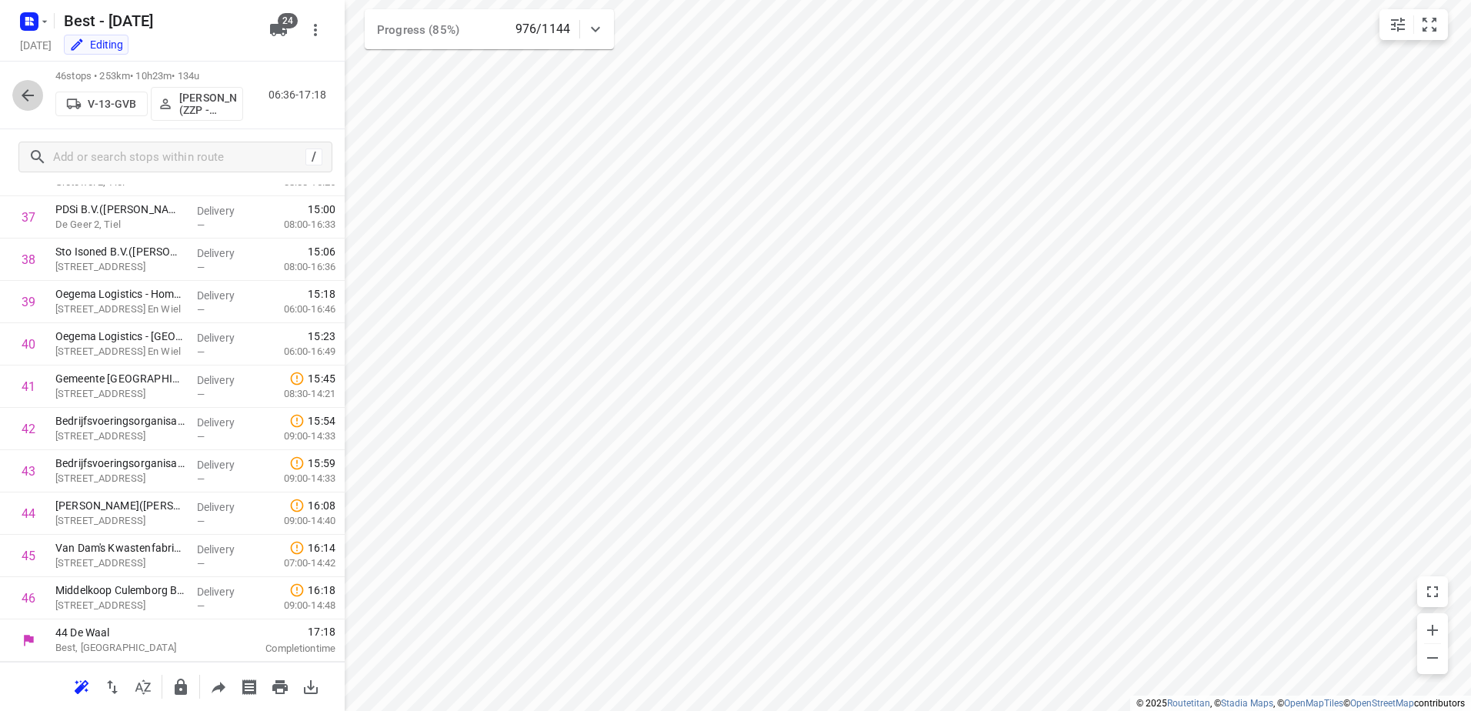
click at [35, 88] on icon "button" at bounding box center [27, 95] width 18 height 18
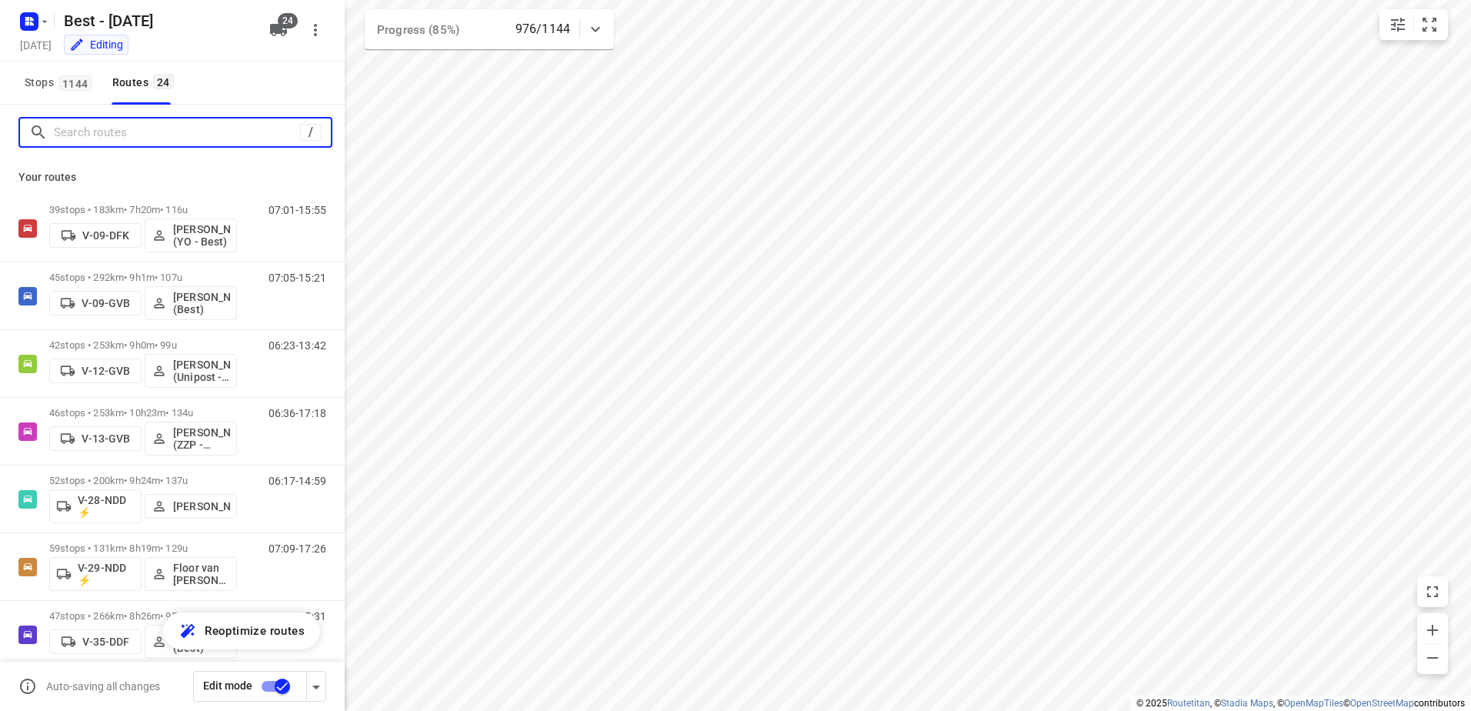
drag, startPoint x: 129, startPoint y: 128, endPoint x: 138, endPoint y: 111, distance: 19.6
click at [130, 128] on input "Search routes" at bounding box center [177, 133] width 246 height 24
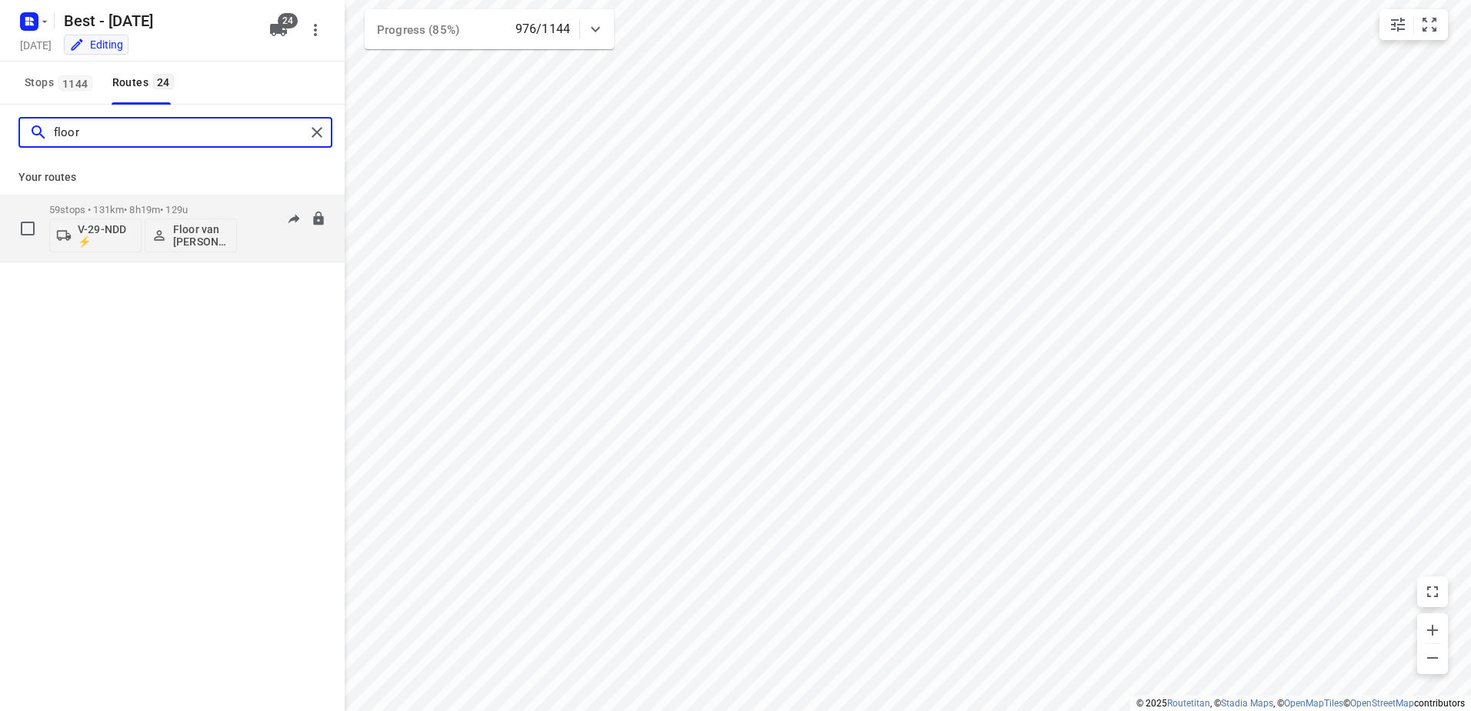
type input "floor"
click at [163, 209] on p "59 stops • 131km • 8h19m • 129u" at bounding box center [143, 210] width 188 height 12
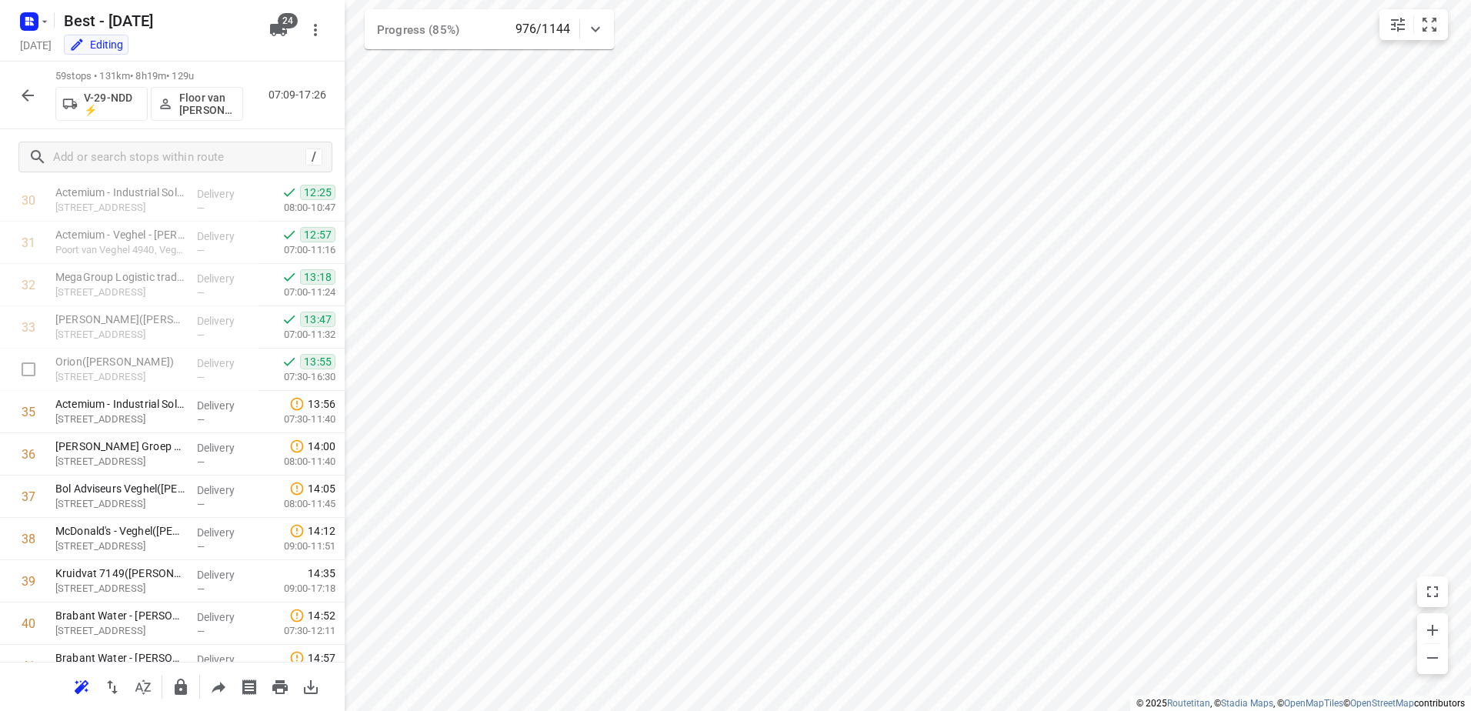
scroll to position [1924, 0]
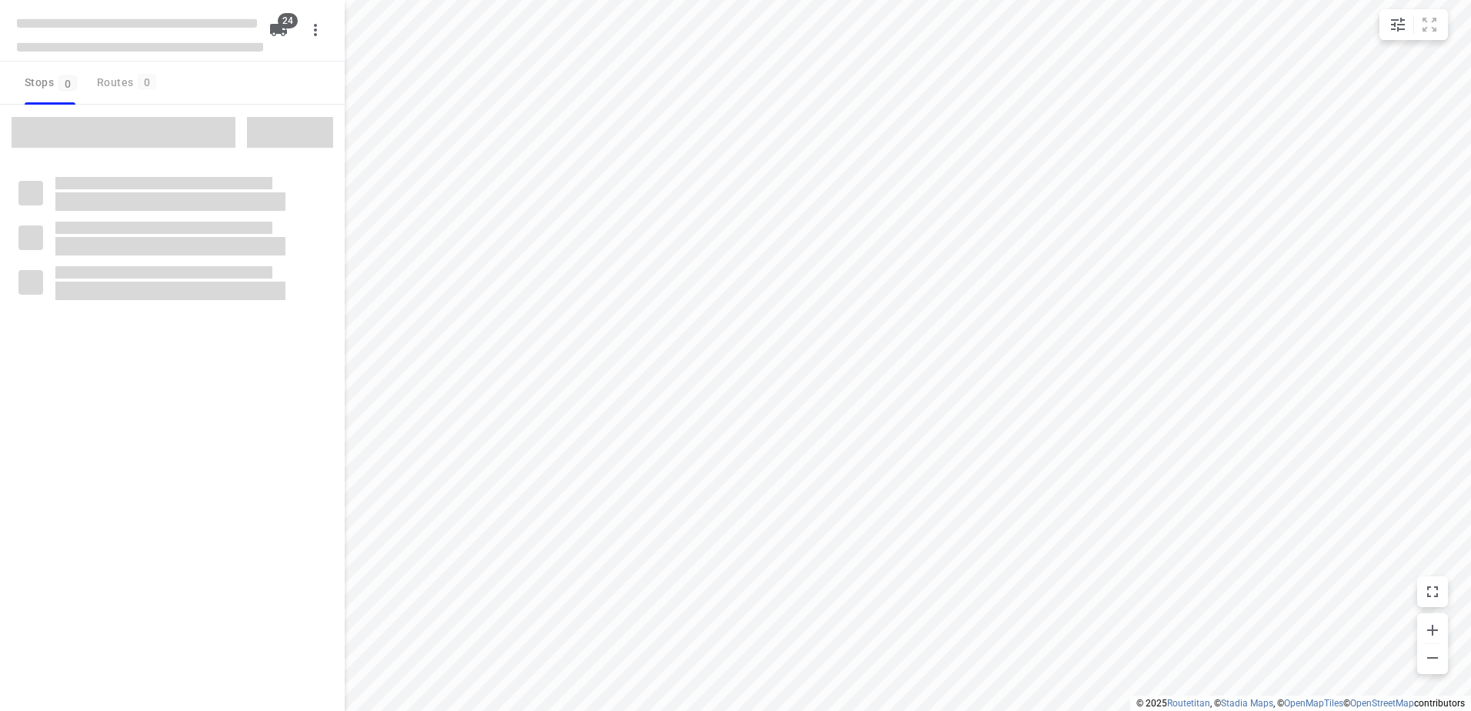
checkbox input "true"
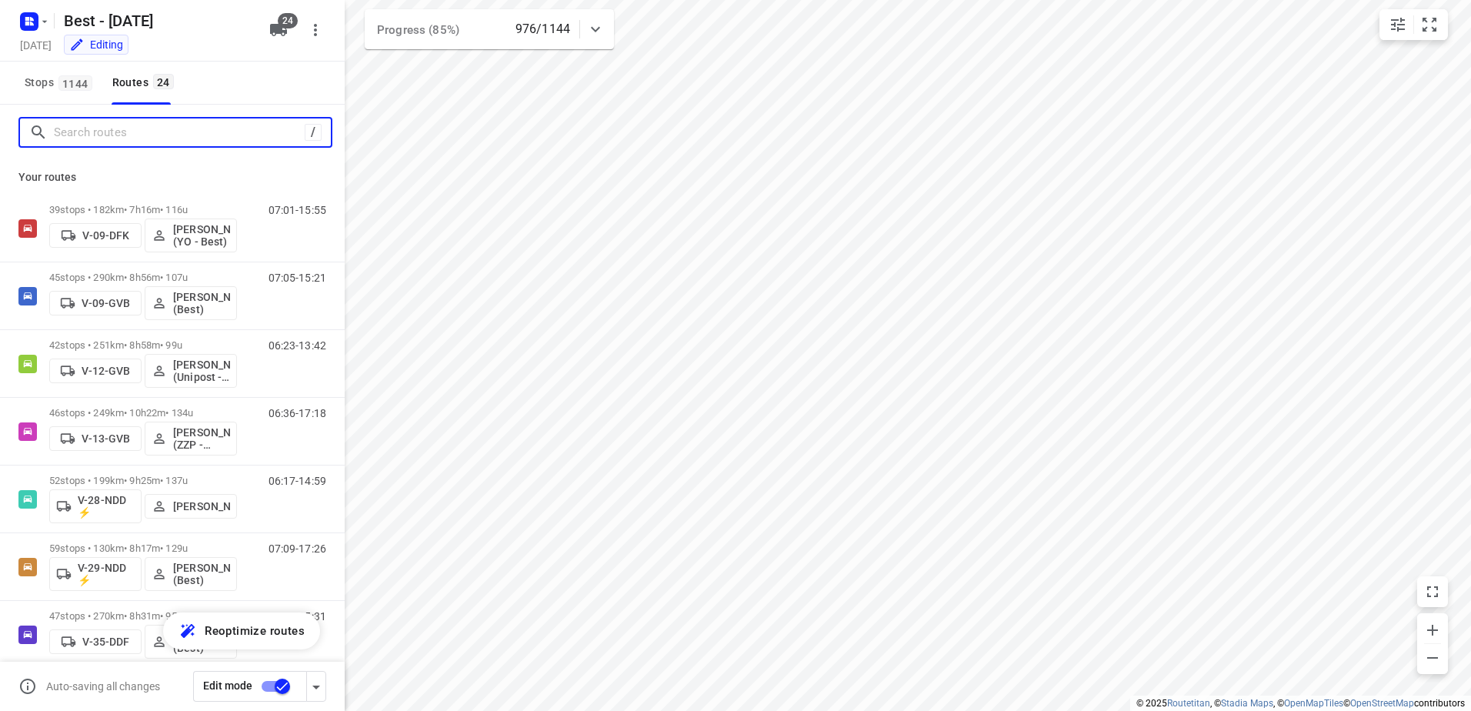
click at [162, 131] on input "Search routes" at bounding box center [179, 133] width 251 height 24
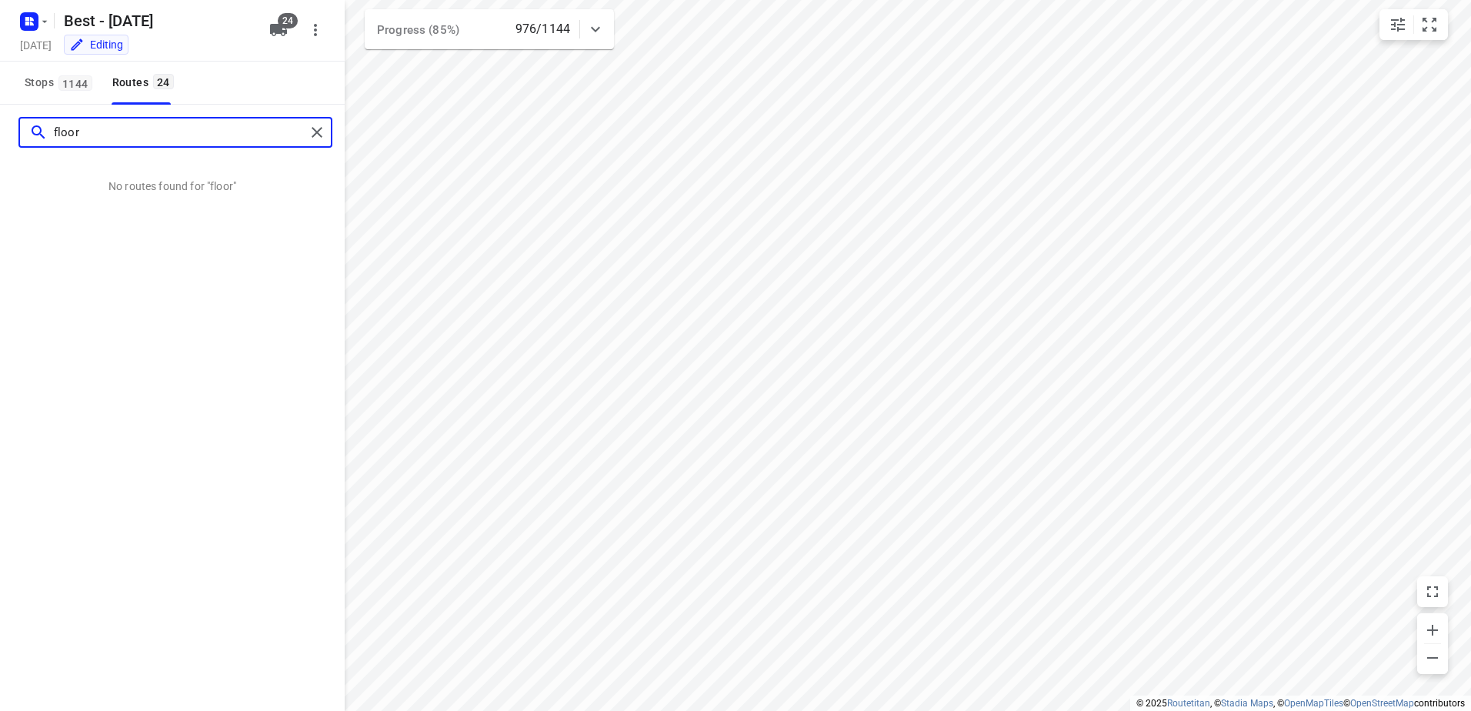
type input "floor"
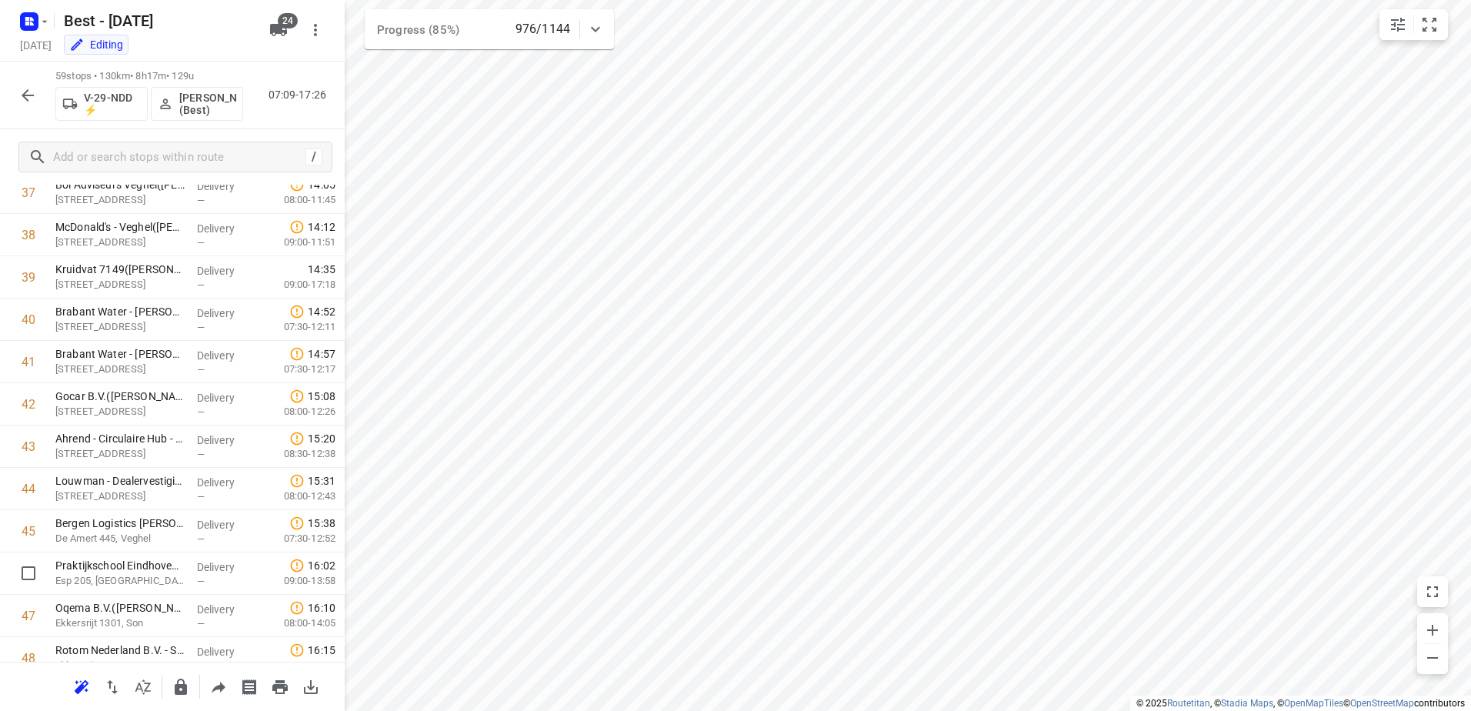
scroll to position [1831, 0]
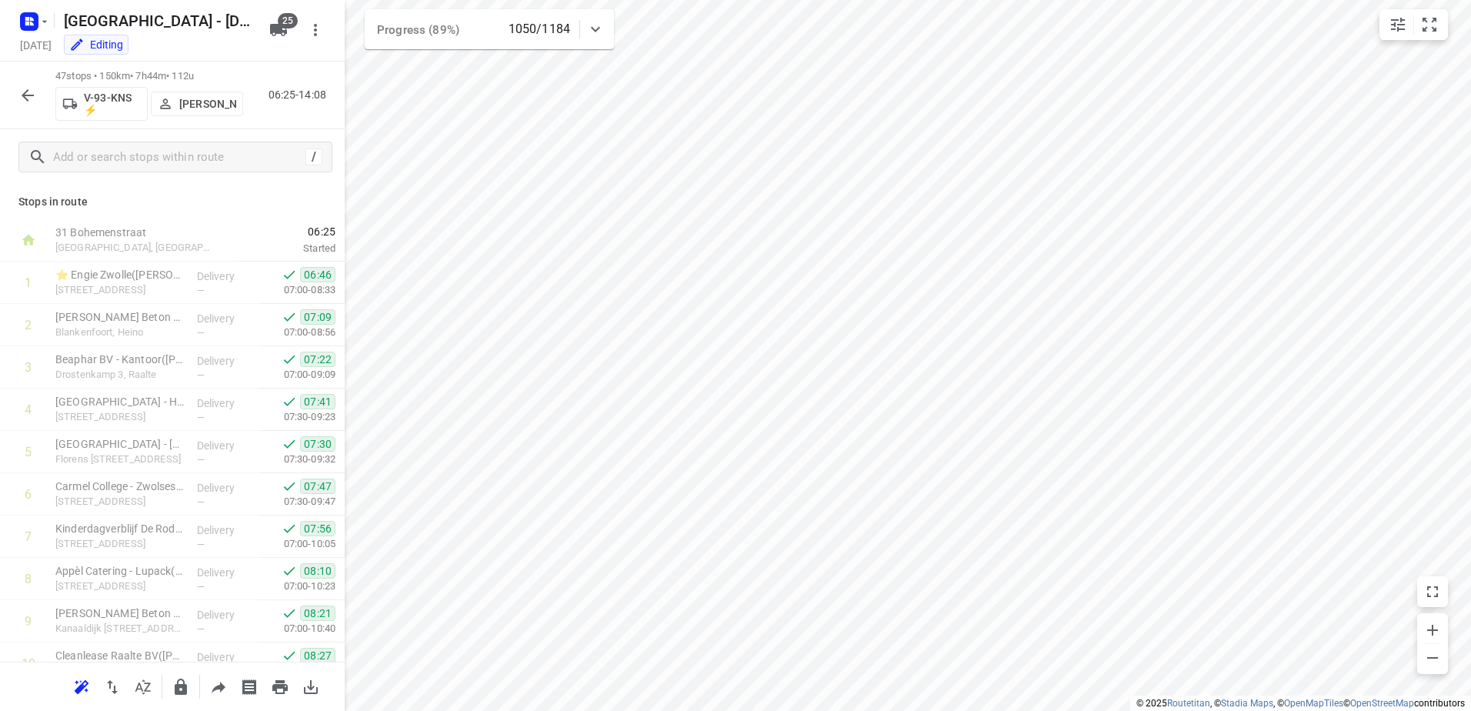
scroll to position [1631, 0]
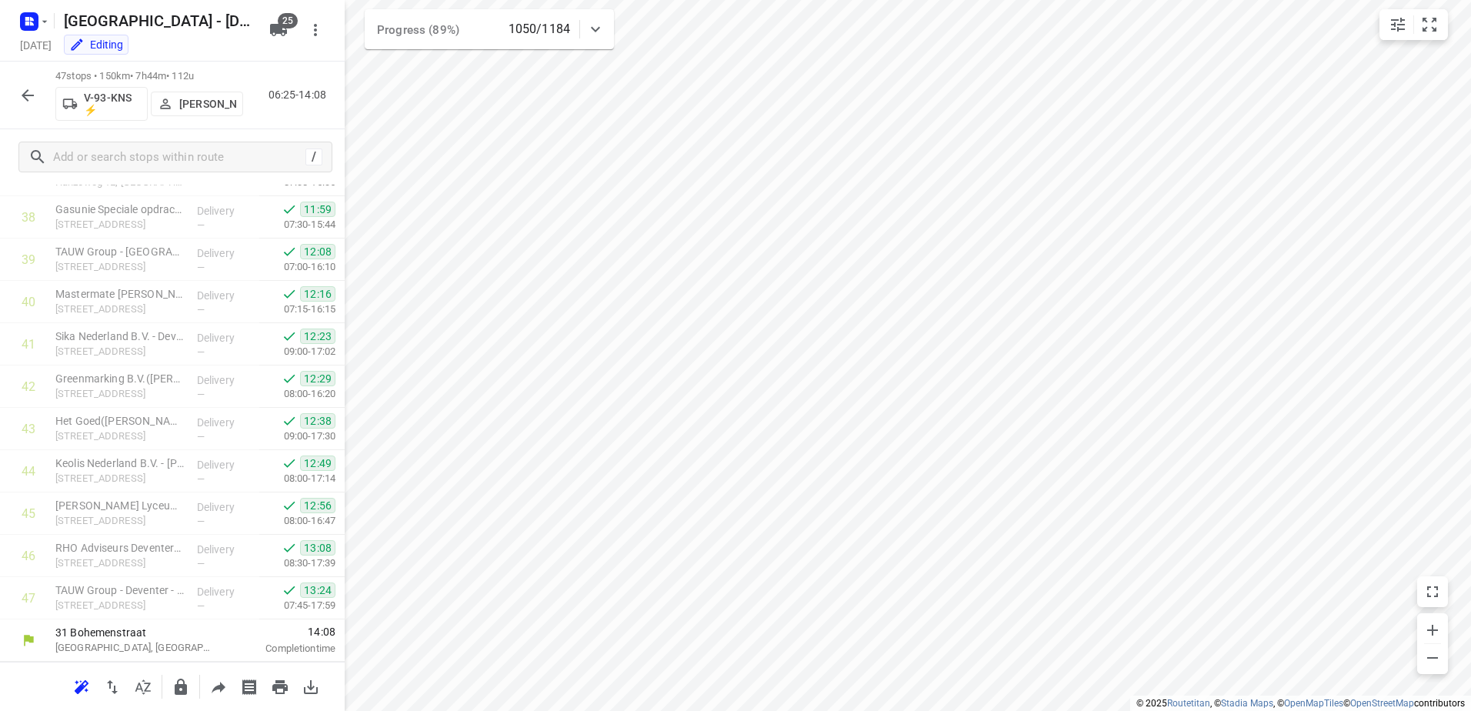
click at [23, 102] on icon "button" at bounding box center [27, 95] width 18 height 18
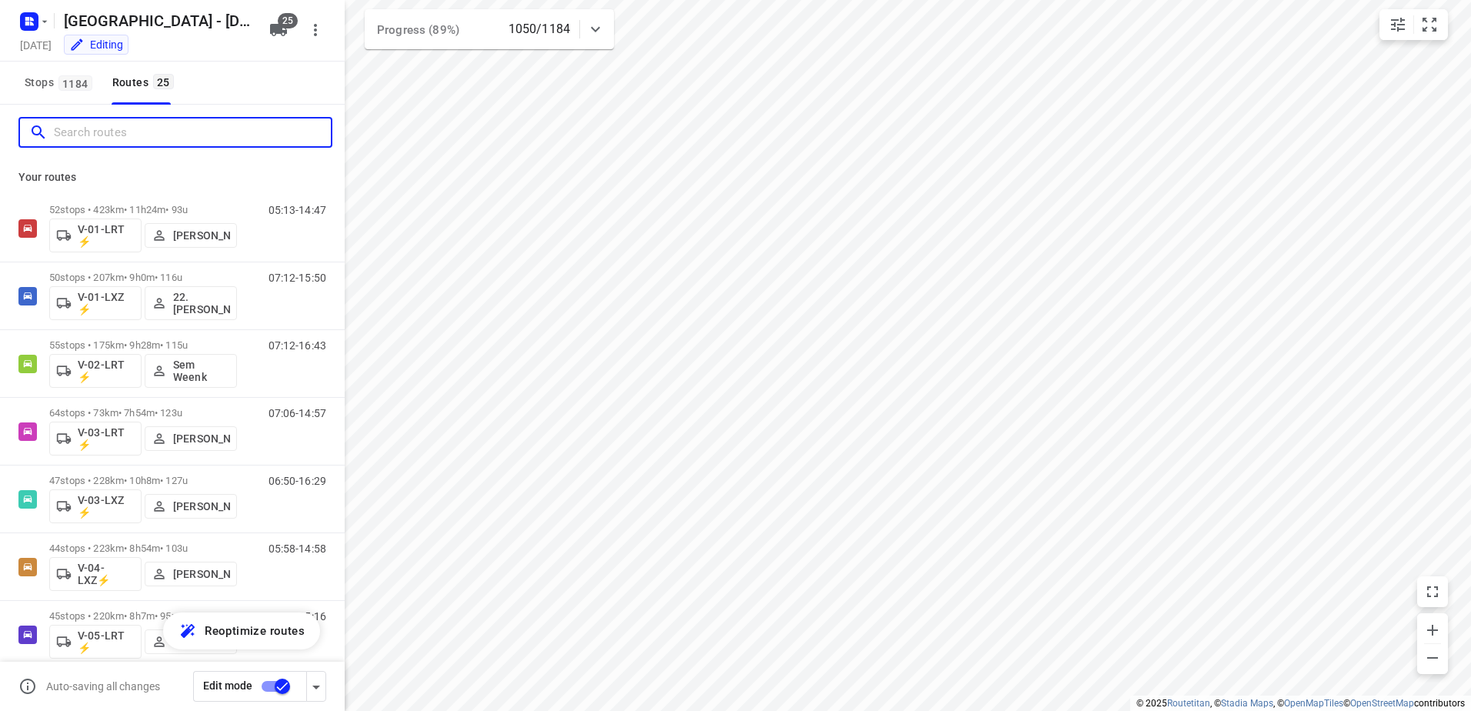
click at [99, 132] on input "Search routes" at bounding box center [192, 133] width 277 height 24
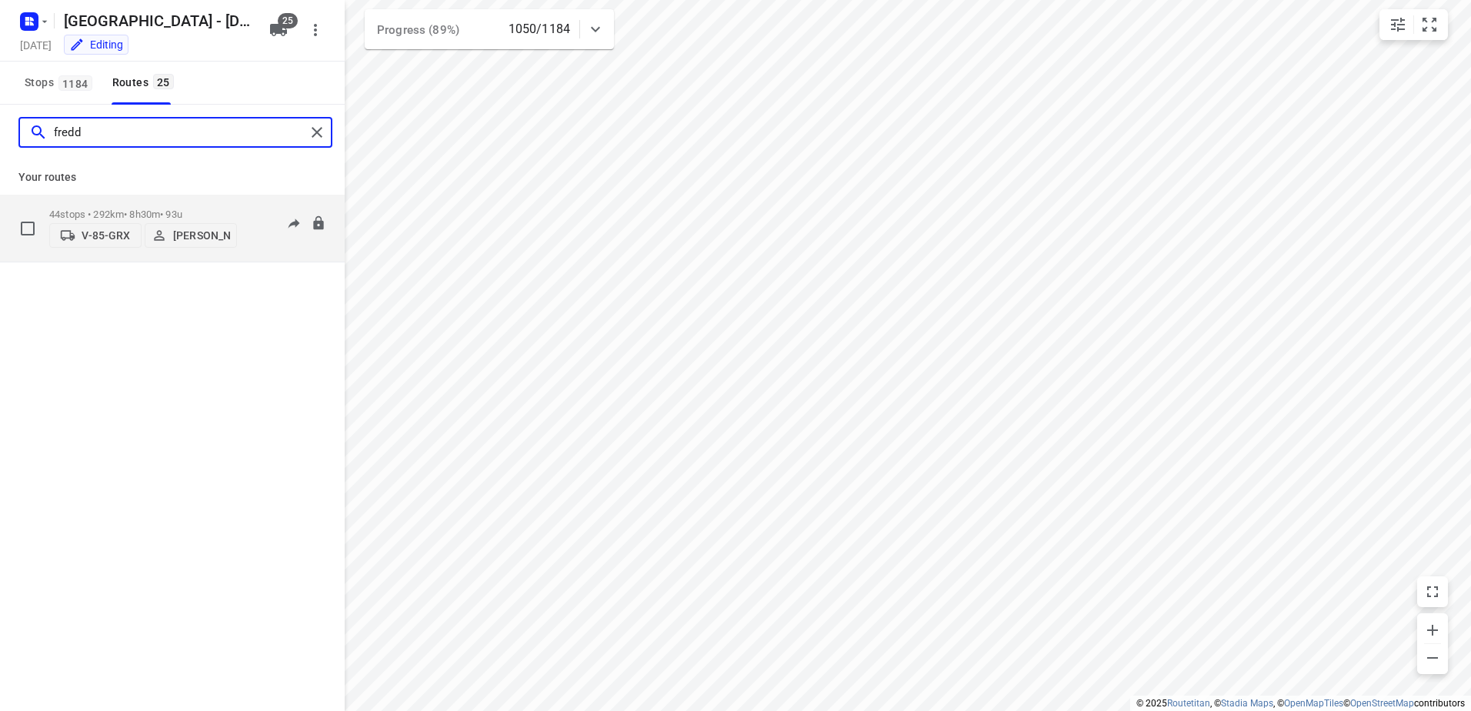
type input "fredd"
click at [145, 209] on p "44 stops • 292km • 8h30m • 93u" at bounding box center [143, 215] width 188 height 12
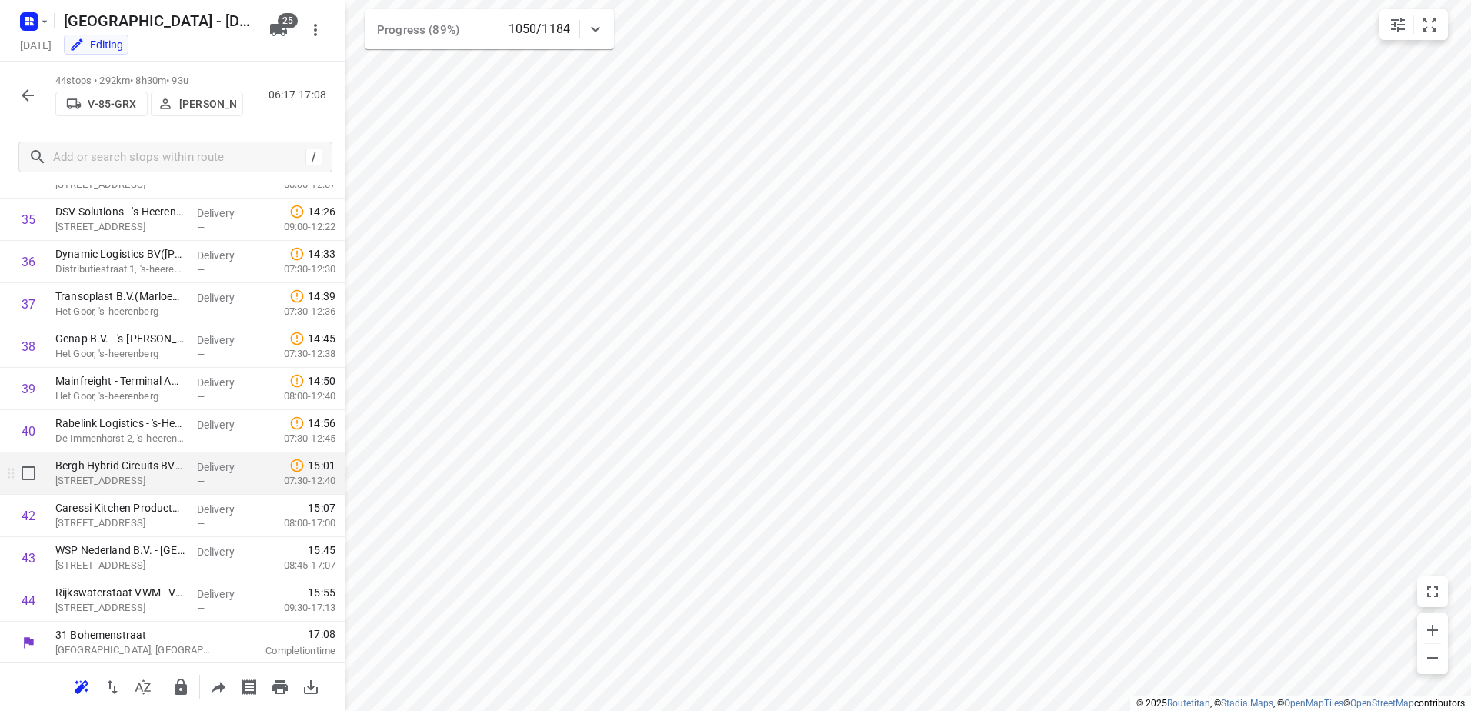
scroll to position [1504, 0]
click at [22, 96] on icon "button" at bounding box center [27, 95] width 18 height 18
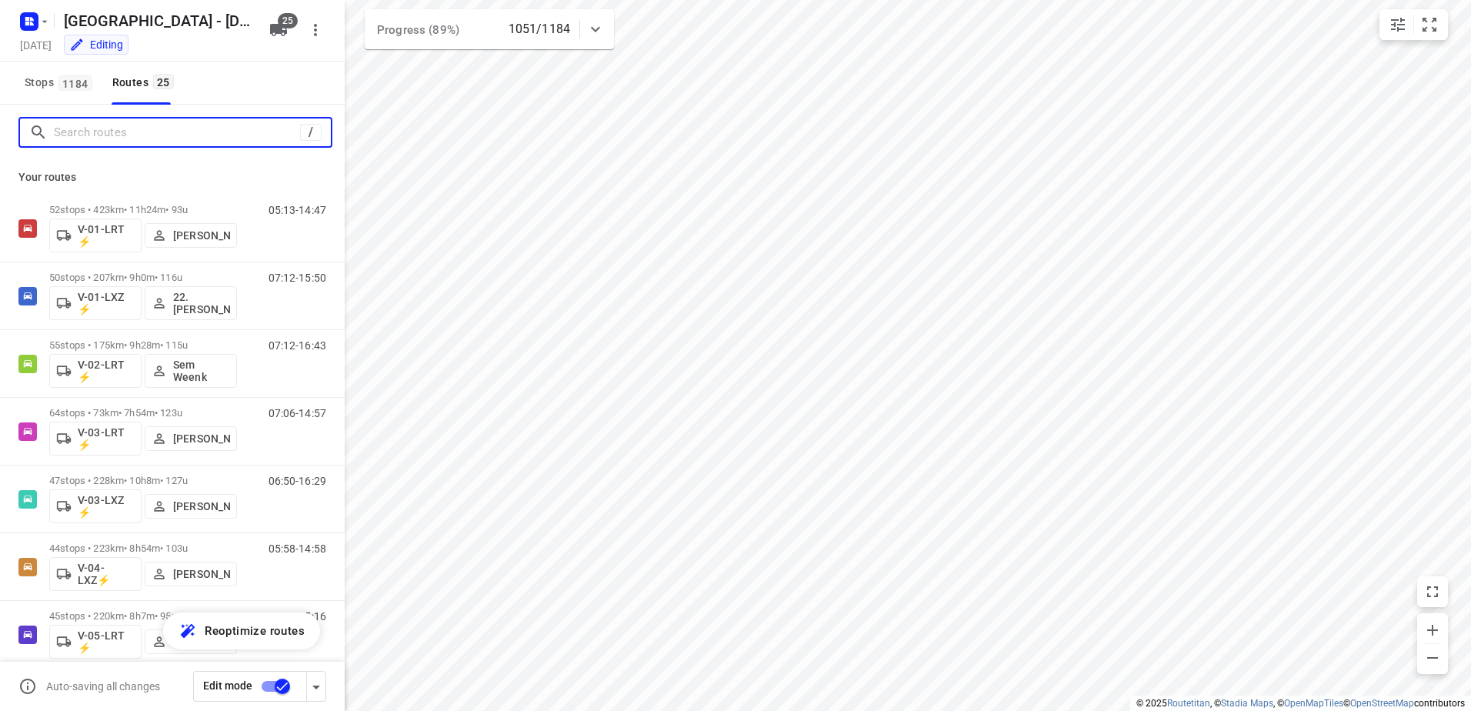
click at [115, 131] on input "Search routes" at bounding box center [177, 133] width 246 height 24
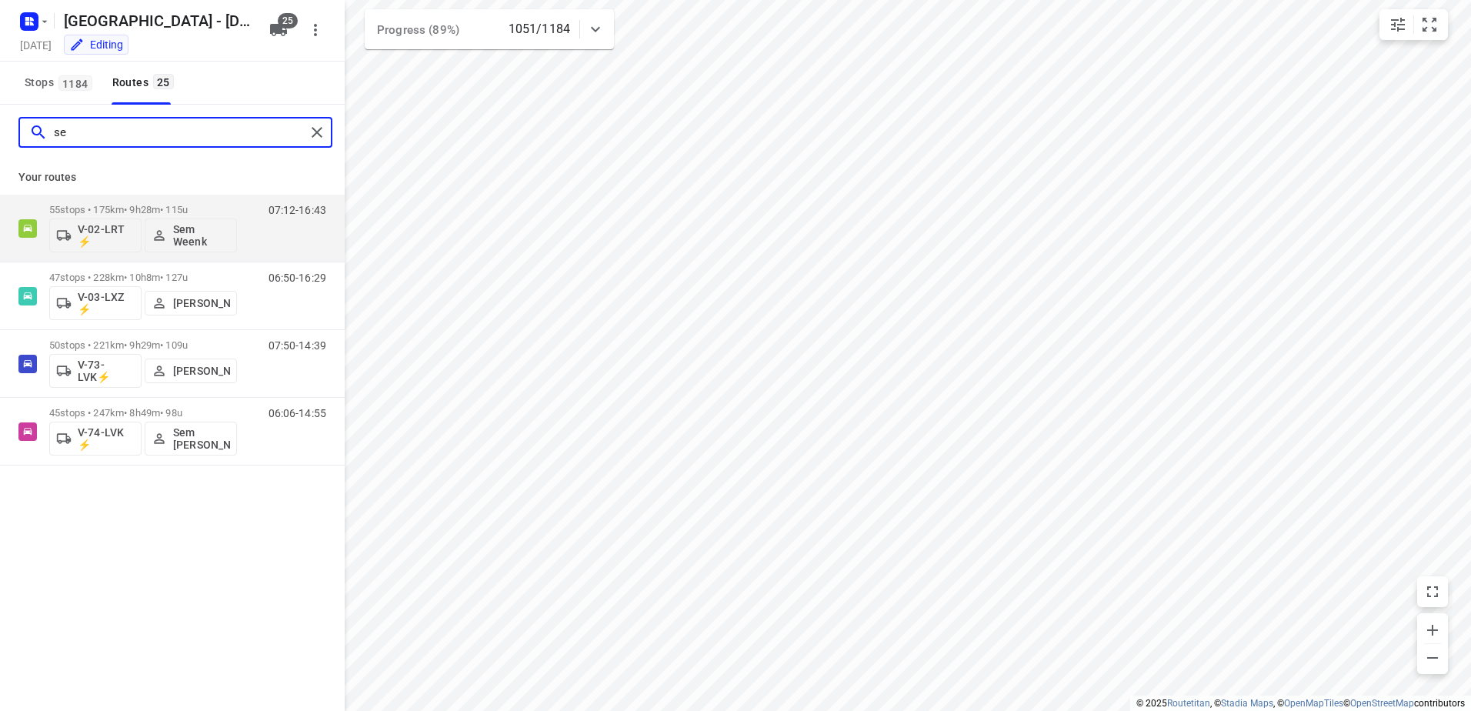
type input "sem"
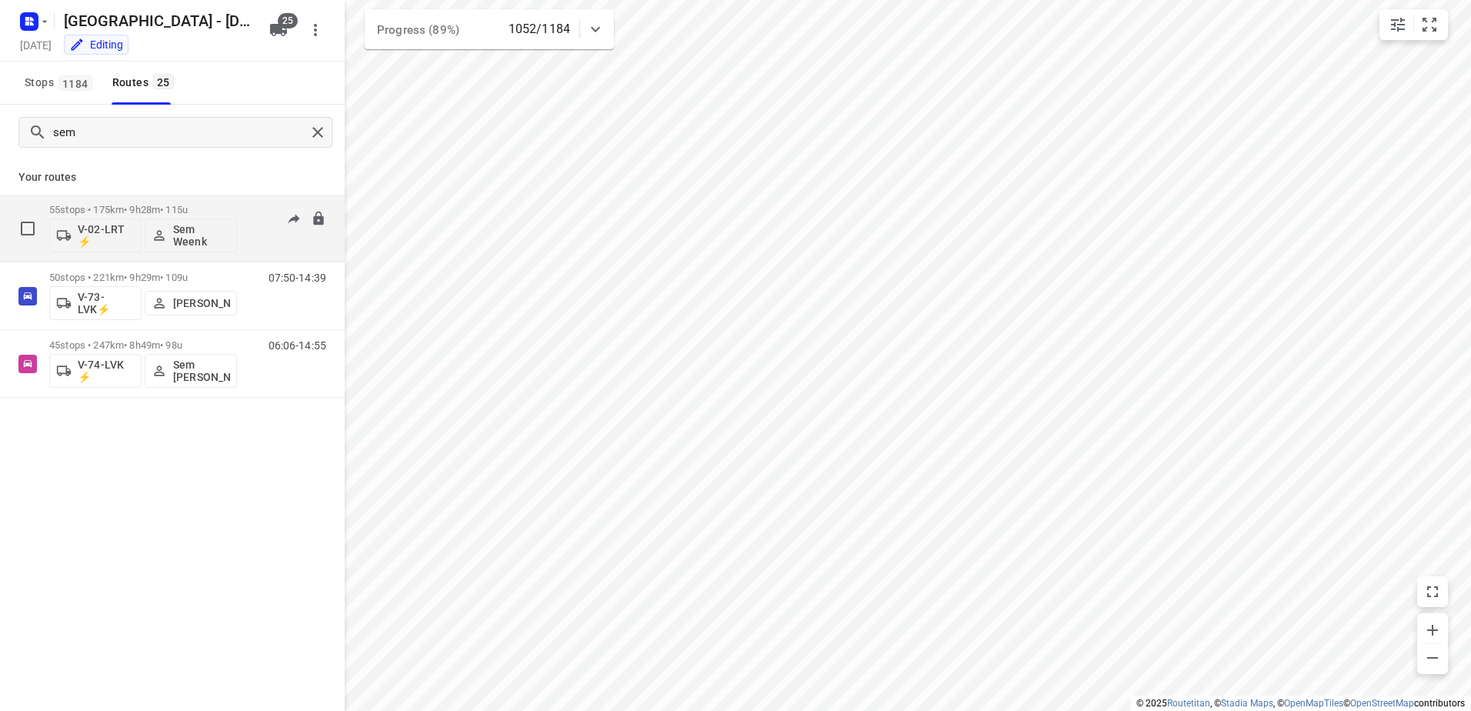
click at [156, 209] on p "55 stops • 175km • 9h28m • 115u" at bounding box center [143, 210] width 188 height 12
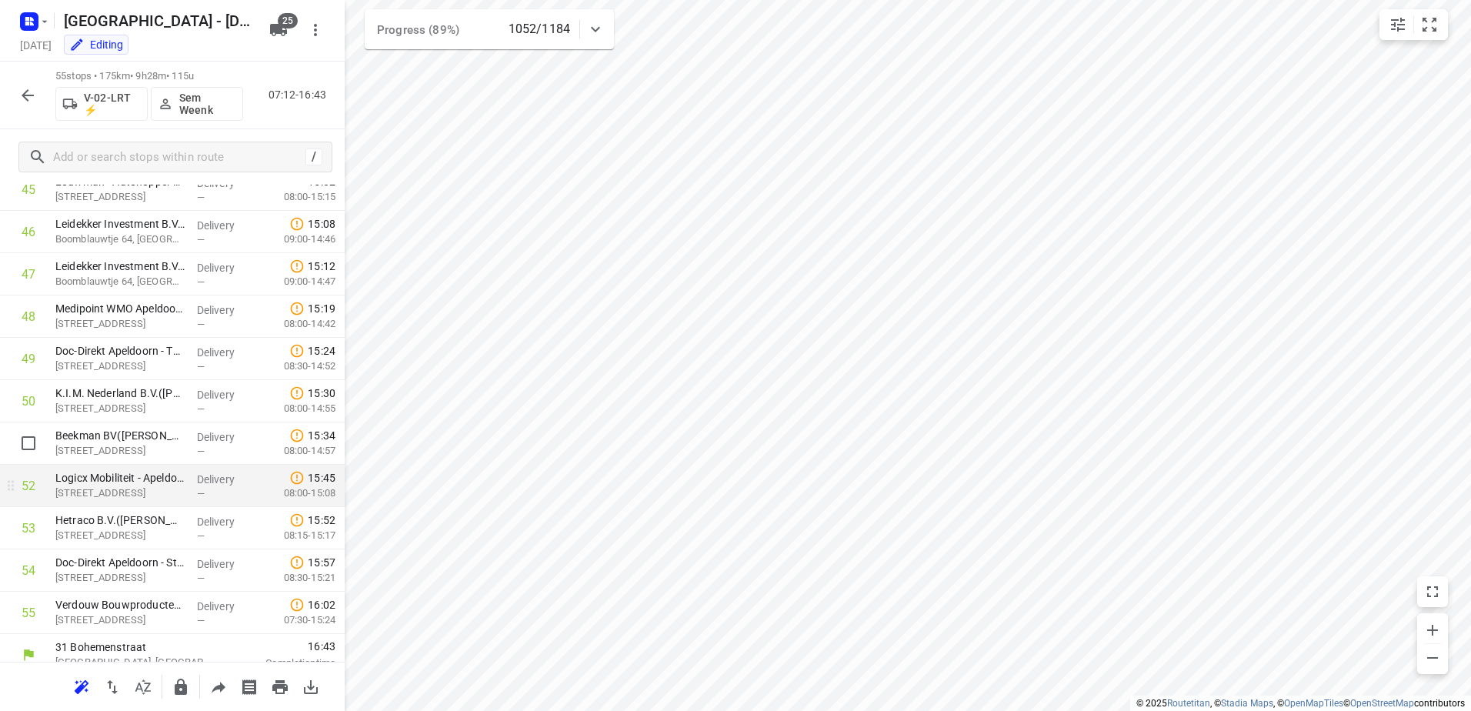
scroll to position [1970, 0]
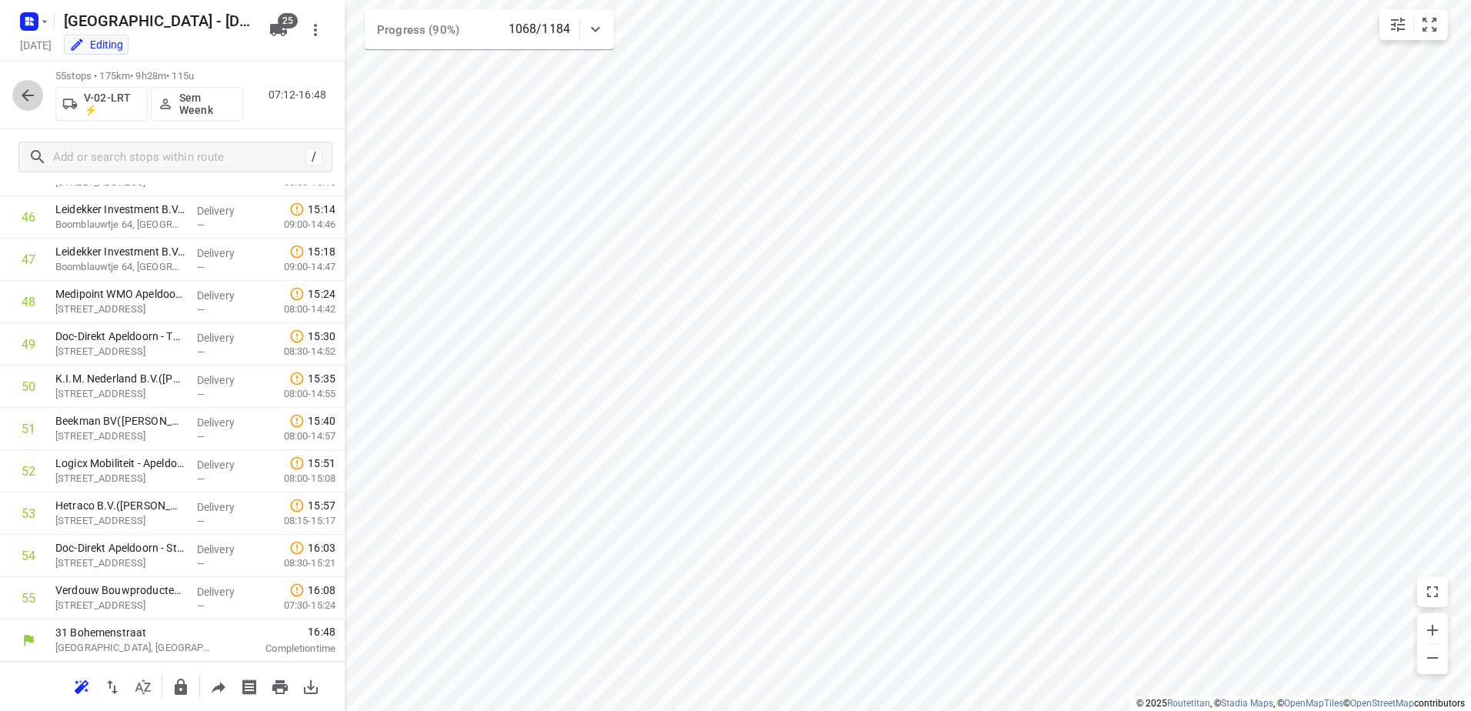
click at [15, 92] on button "button" at bounding box center [27, 95] width 31 height 31
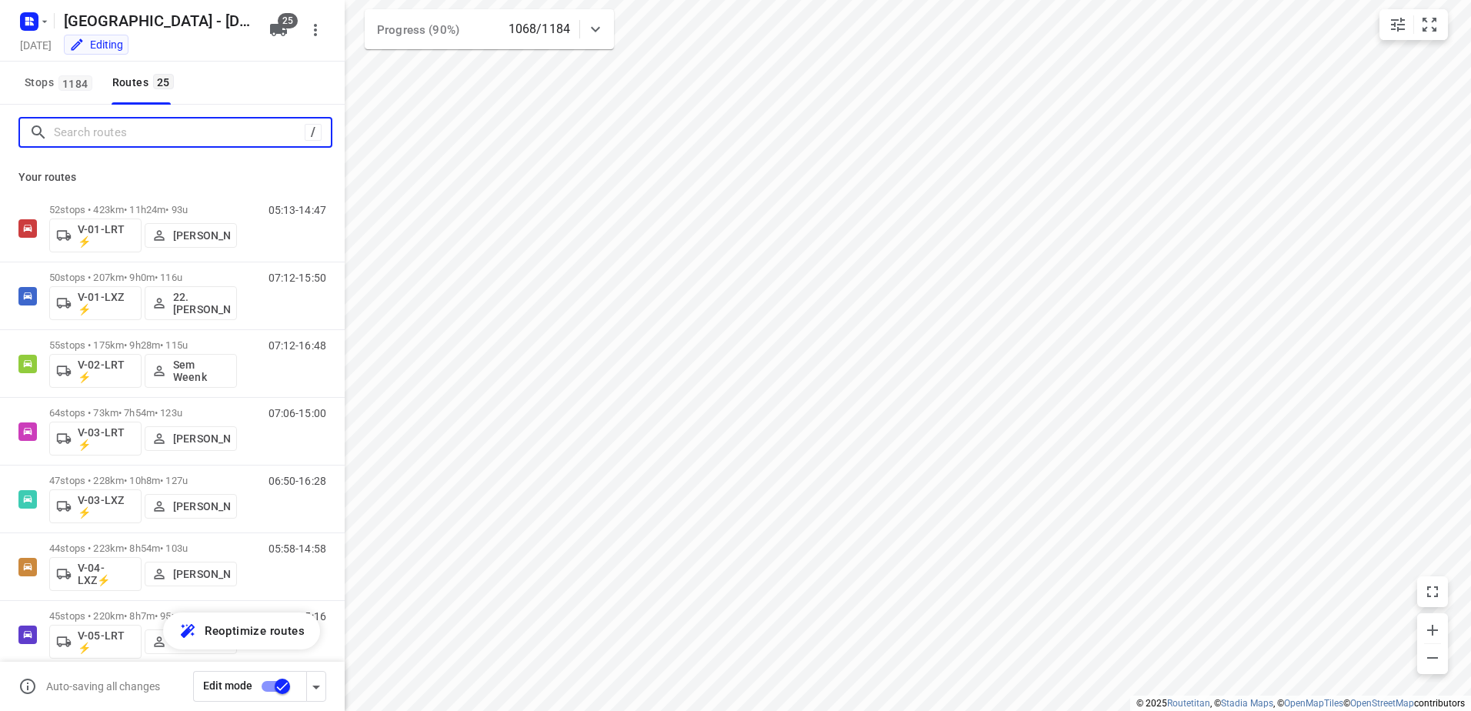
click at [177, 128] on input "Search routes" at bounding box center [179, 133] width 251 height 24
type input "\"
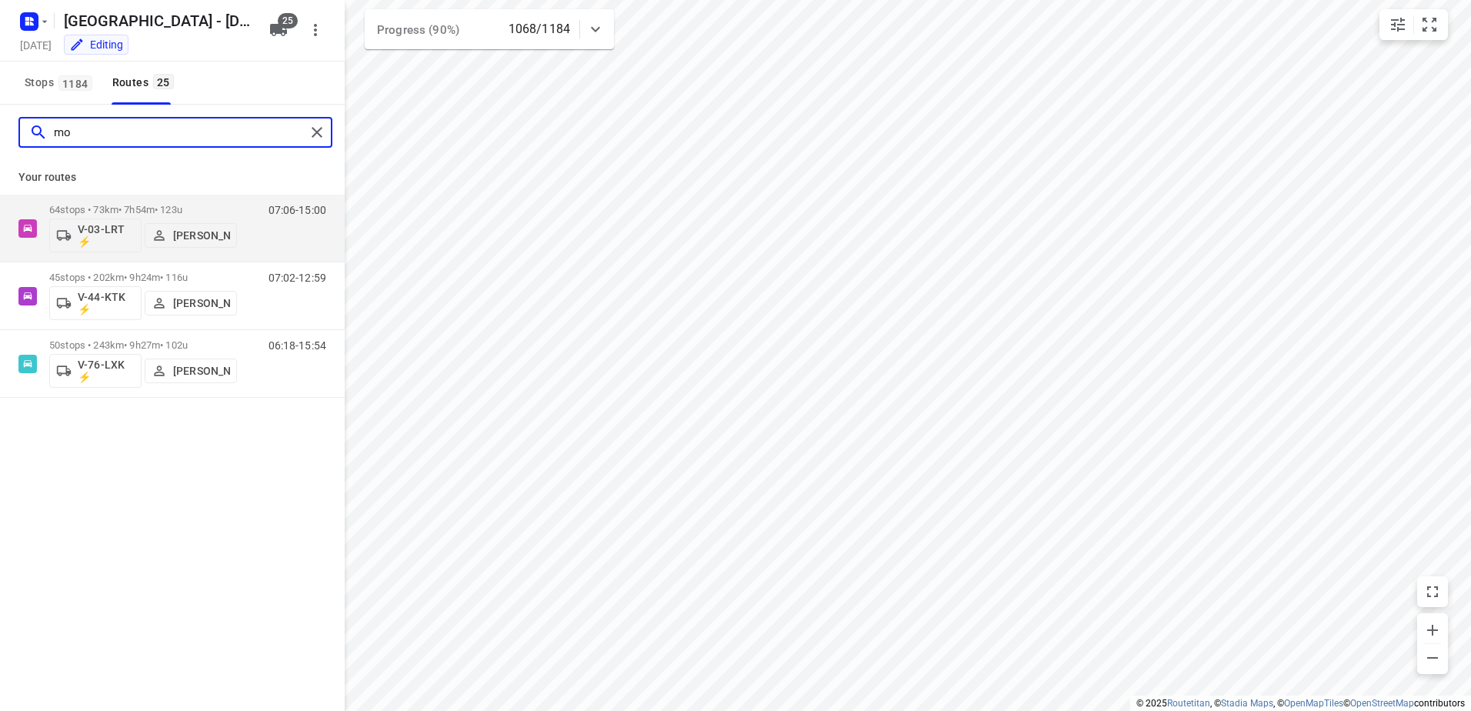
type input "m"
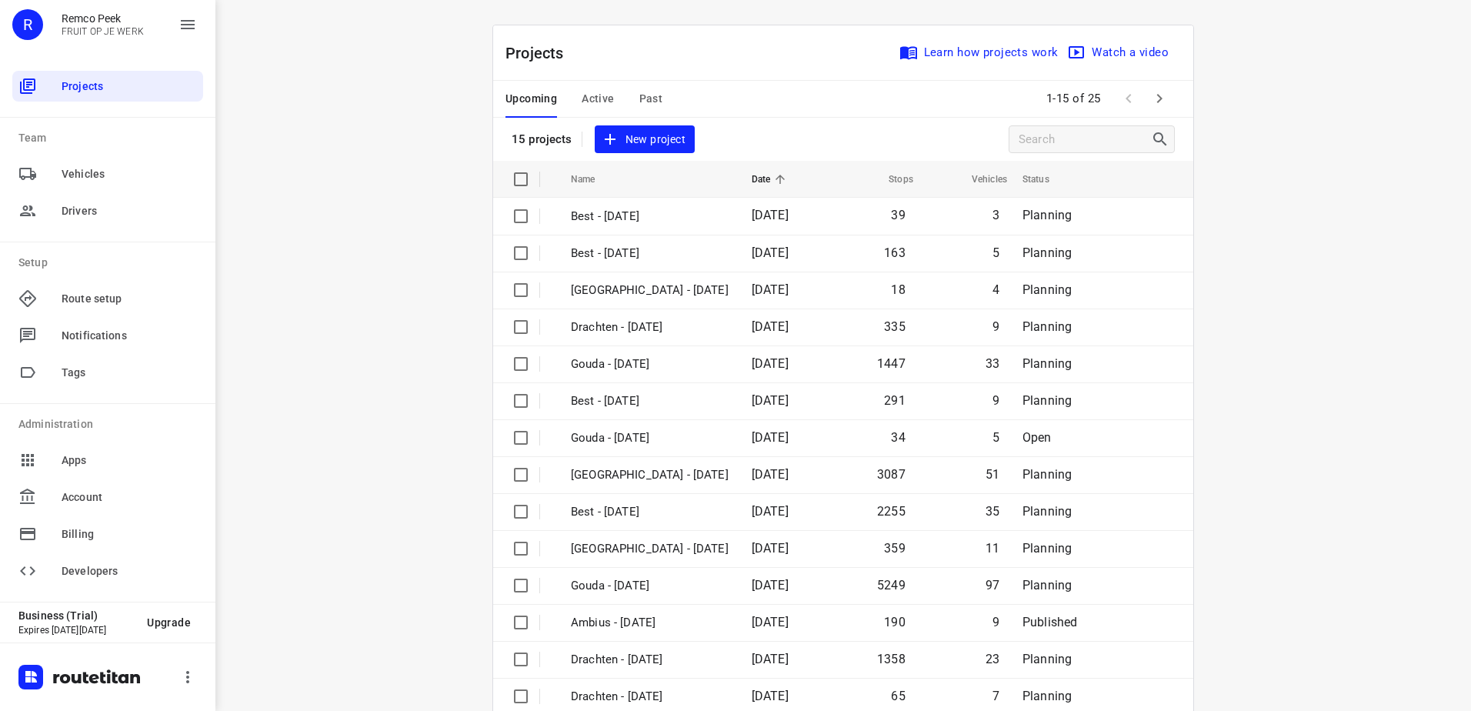
drag, startPoint x: 351, startPoint y: 117, endPoint x: 459, endPoint y: 198, distance: 134.6
click at [352, 118] on div "i © 2025 Routetitan , © Stadia Maps , © OpenMapTiles © OpenStreetMap contributo…" at bounding box center [843, 355] width 1256 height 711
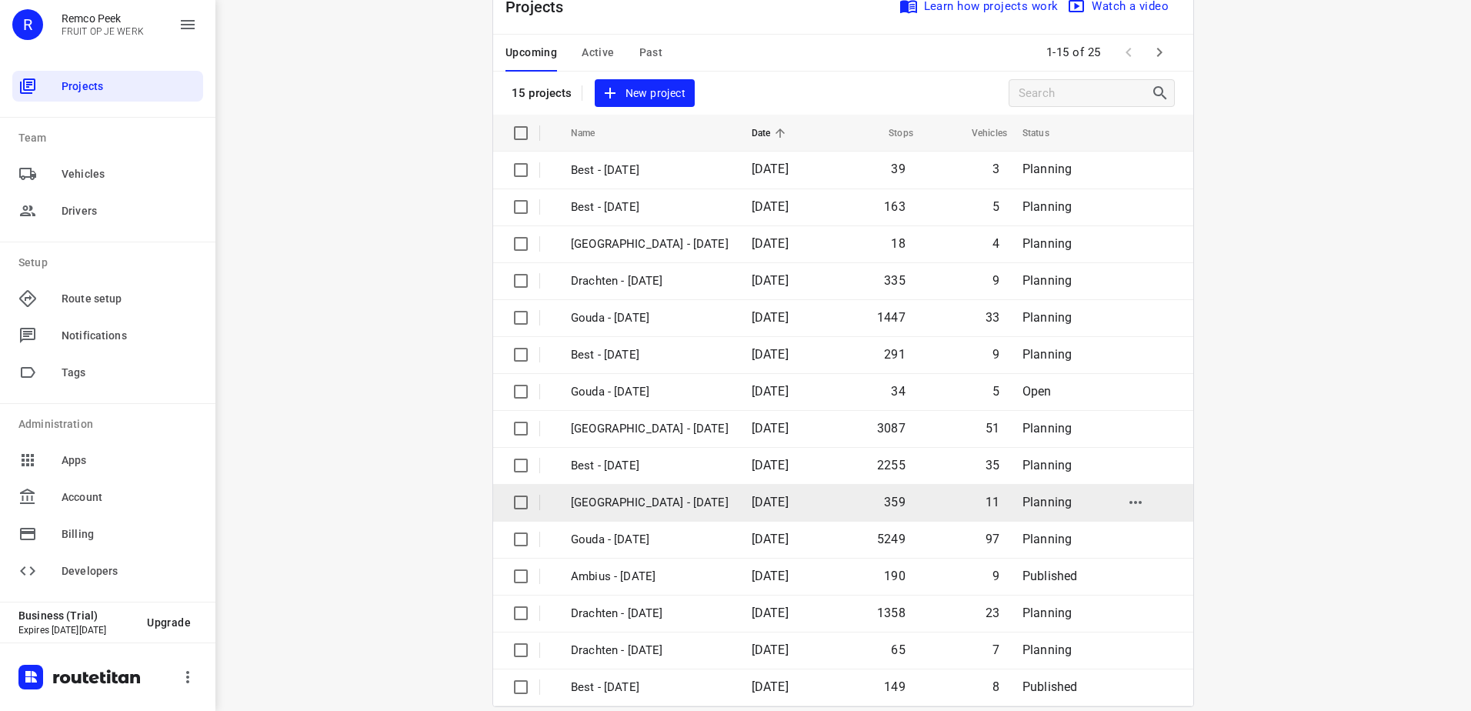
scroll to position [67, 0]
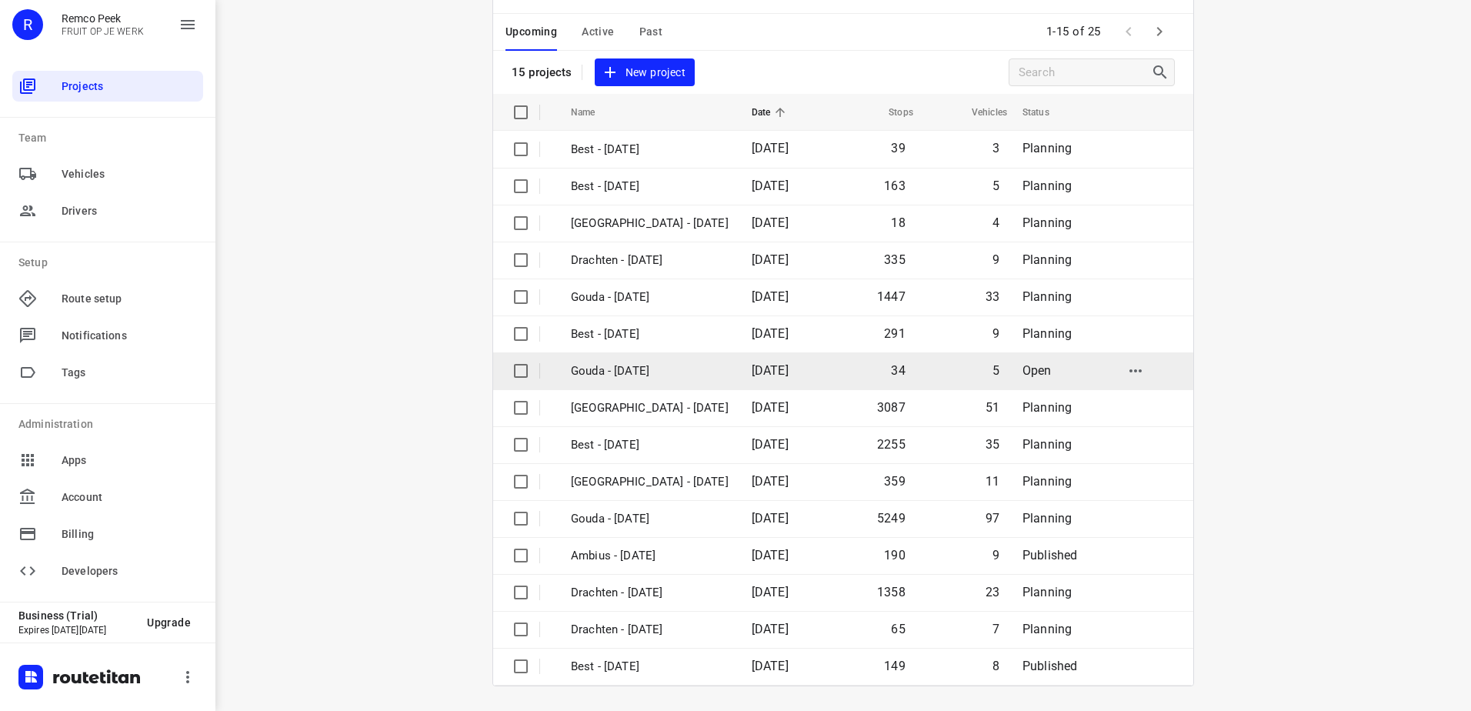
click at [739, 372] on td "[DATE]" at bounding box center [783, 370] width 88 height 37
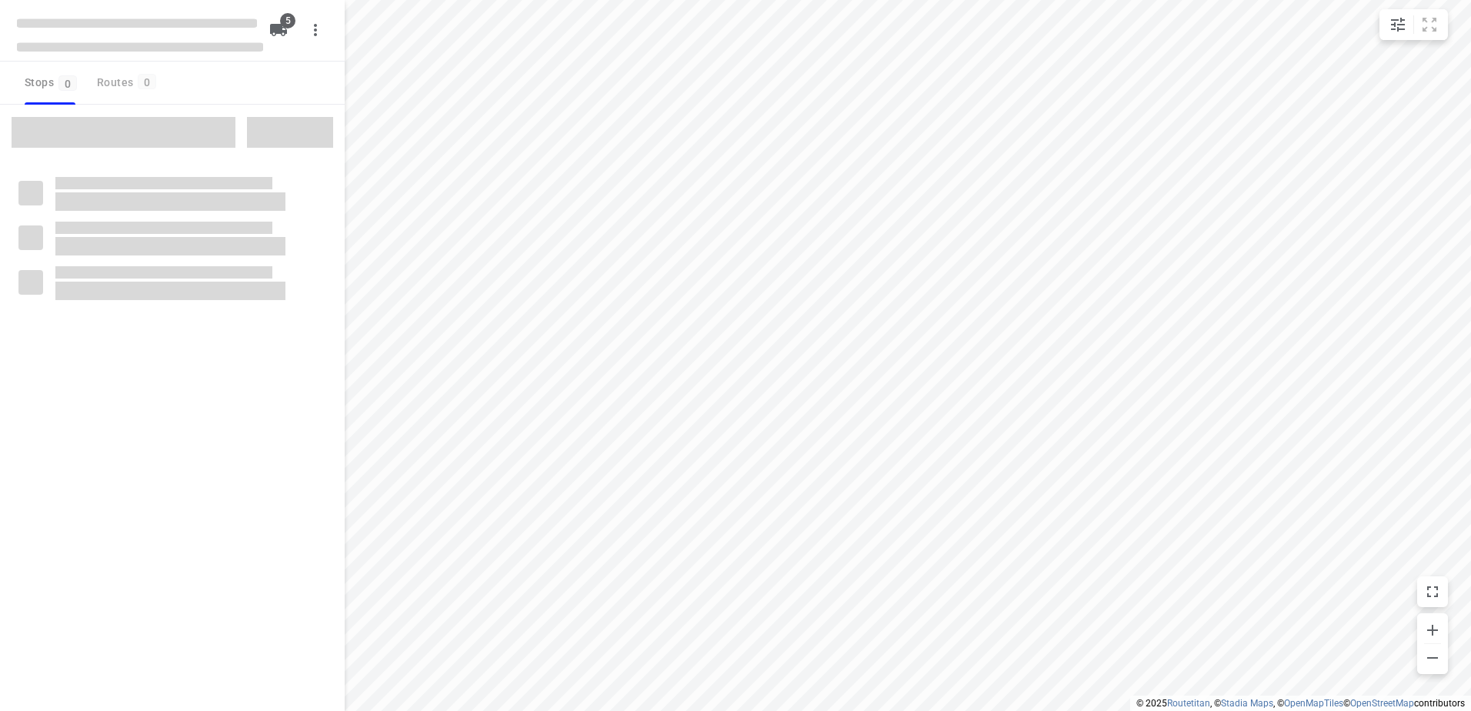
checkbox input "true"
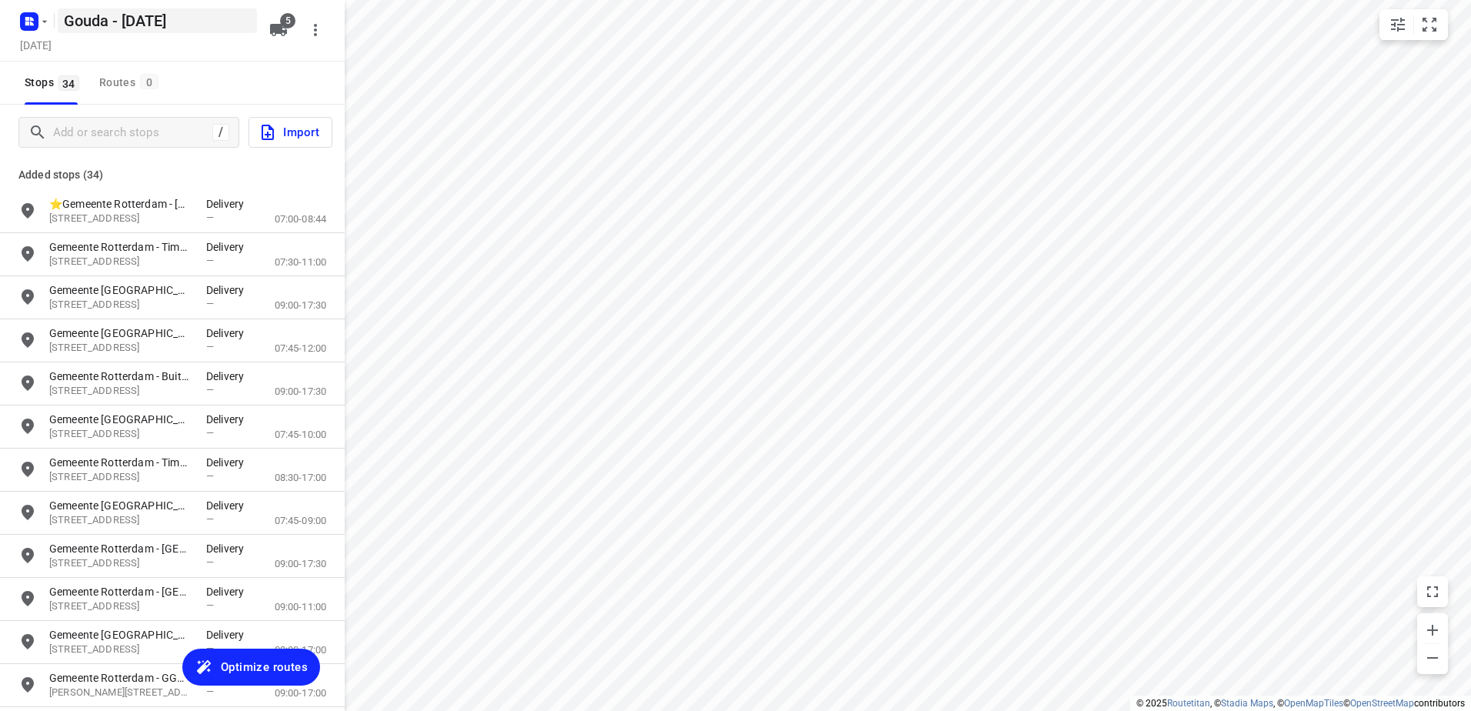
click at [98, 15] on h5 "Gouda - [DATE]" at bounding box center [157, 20] width 199 height 25
drag, startPoint x: 108, startPoint y: 15, endPoint x: 0, endPoint y: 22, distance: 107.9
click at [0, 22] on html "i © 2025 Routetitan , © Stadia Maps , © OpenMapTiles © OpenStreetMap contributo…" at bounding box center [735, 355] width 1471 height 711
type input "[GEOGRAPHIC_DATA] - [DATE]"
click at [266, 666] on span "Optimize routes" at bounding box center [264, 667] width 87 height 20
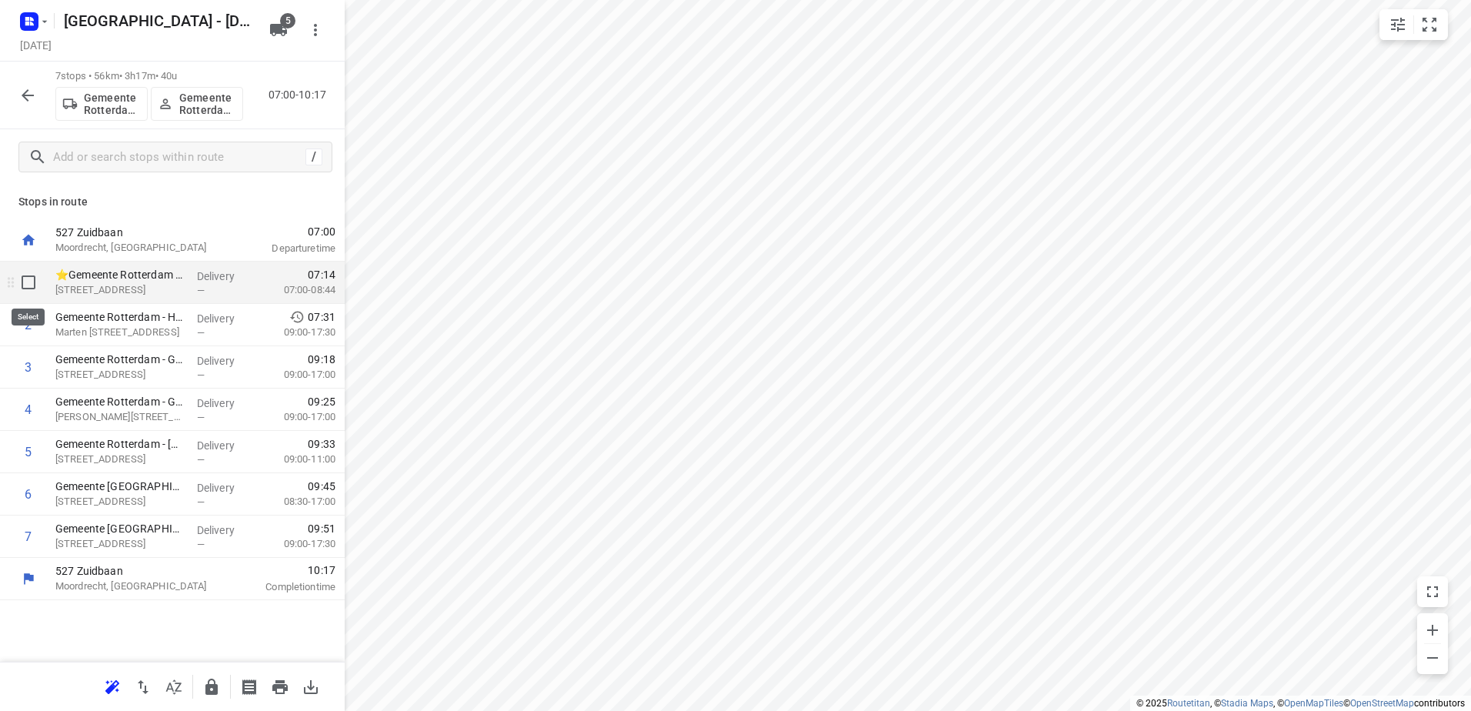
click at [22, 288] on input "checkbox" at bounding box center [28, 282] width 31 height 31
checkbox input "true"
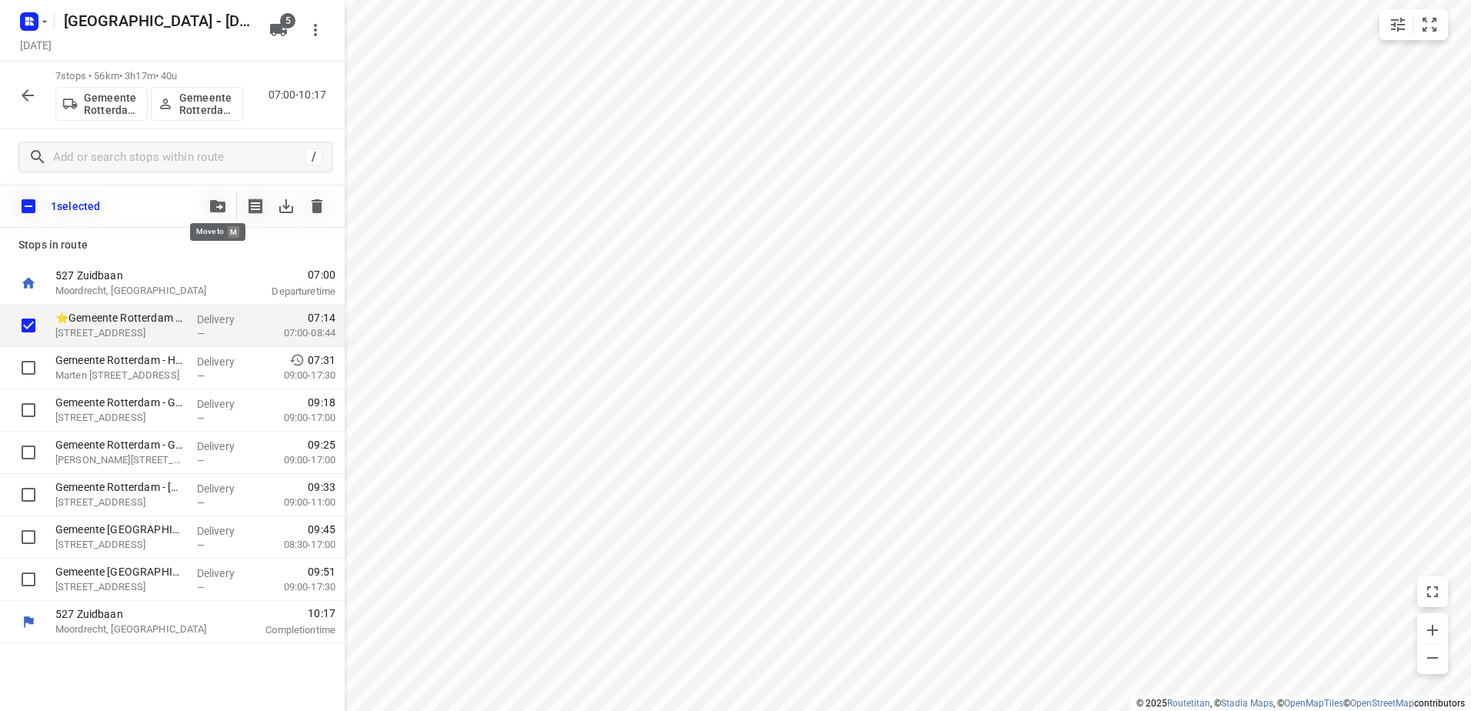
click at [221, 202] on icon "button" at bounding box center [217, 206] width 15 height 12
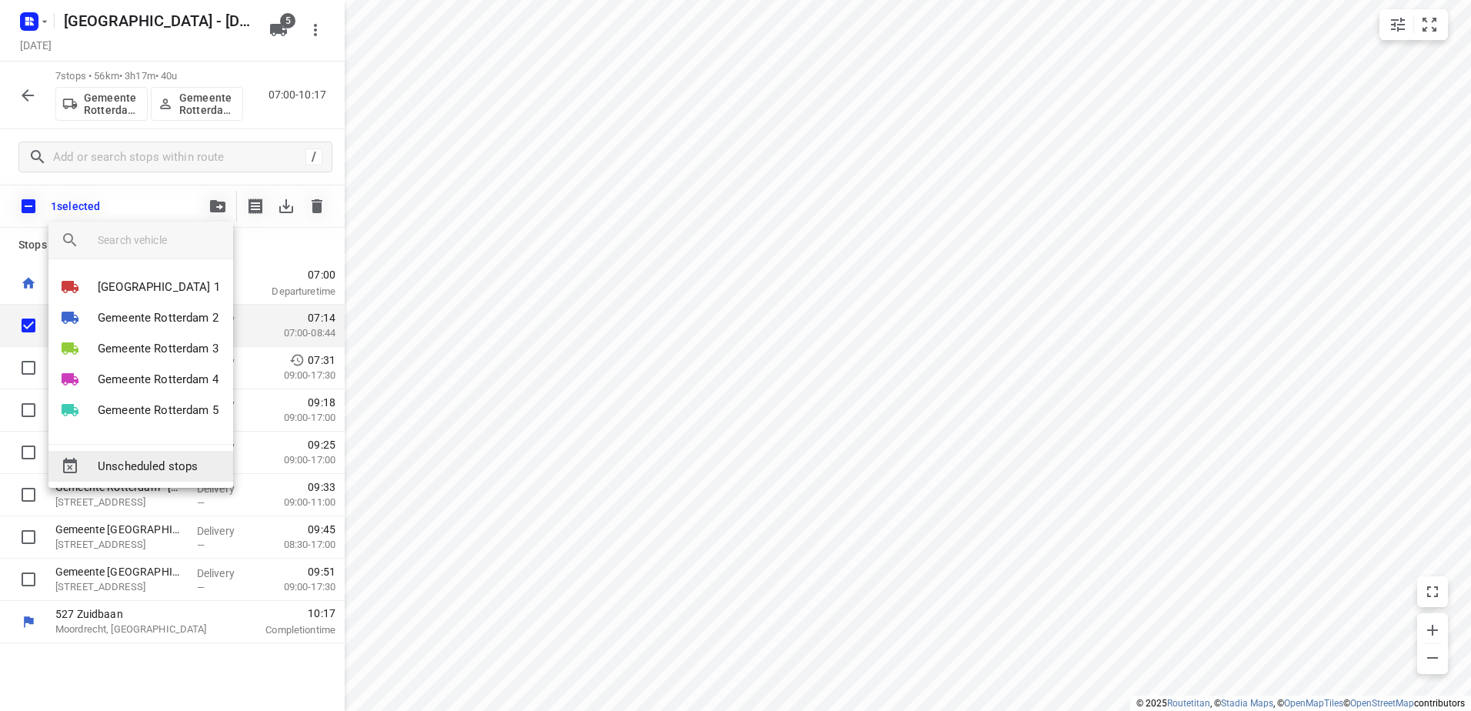
click at [182, 469] on span "Unscheduled stops" at bounding box center [159, 467] width 123 height 18
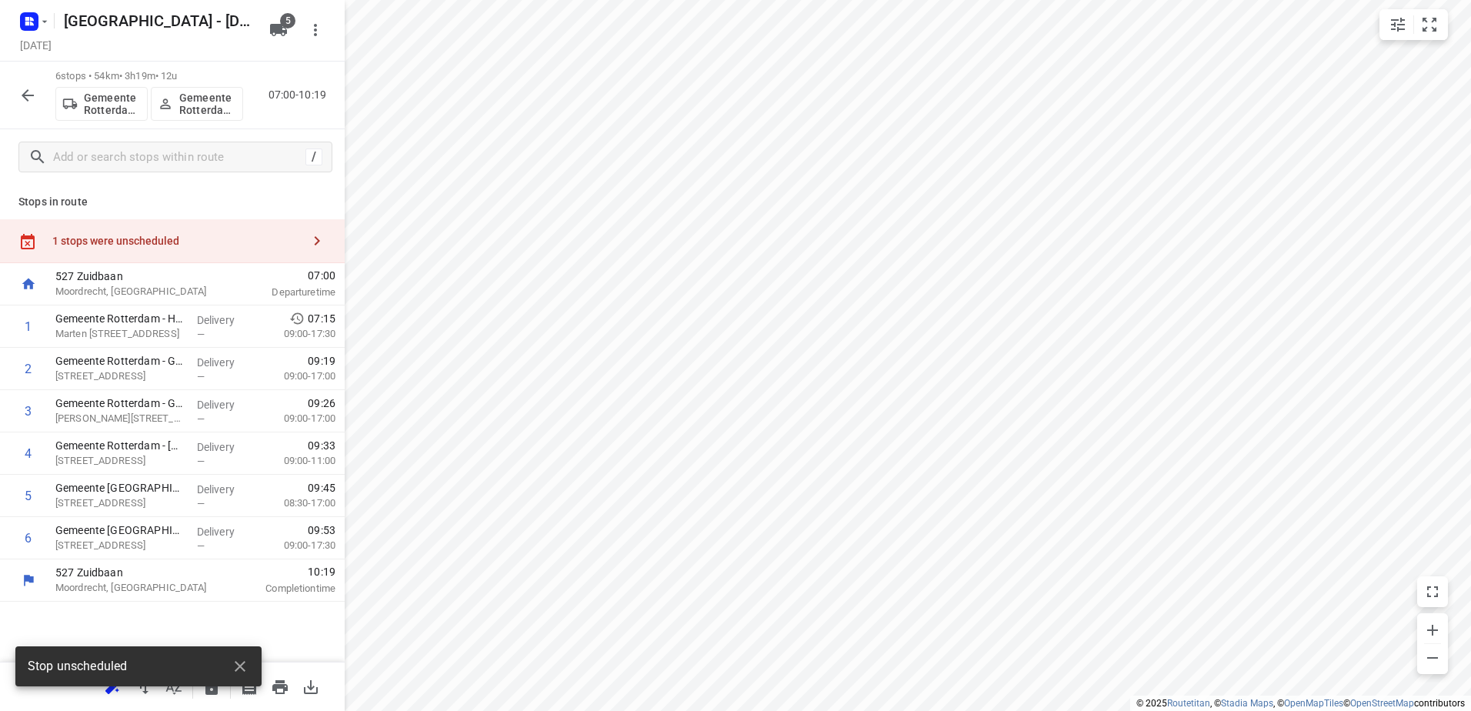
click at [23, 97] on icon "button" at bounding box center [27, 95] width 18 height 18
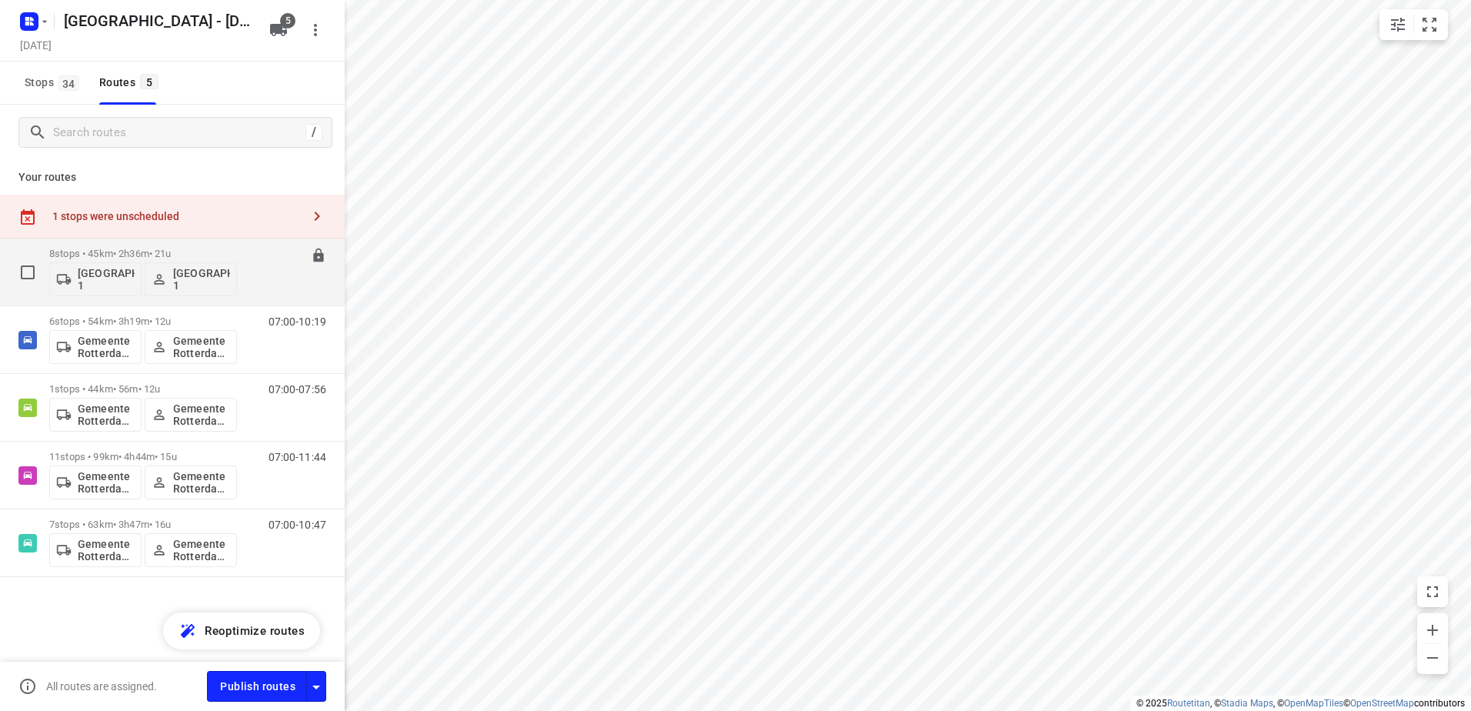
click at [108, 242] on div "8 stops • 45km • 2h36m • 21u Gemeente Rotterdam 1 Gemeente Rotterdam 1" at bounding box center [143, 272] width 188 height 64
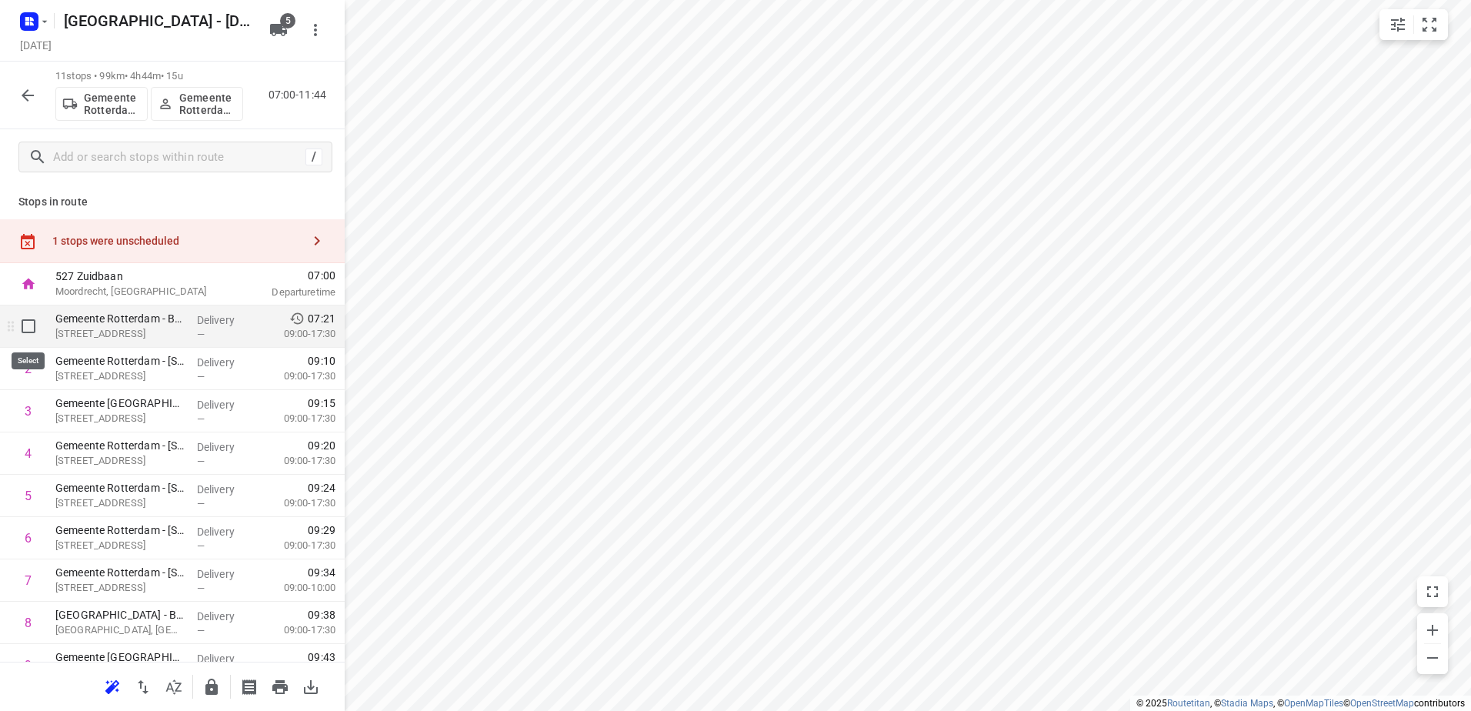
click at [25, 327] on input "checkbox" at bounding box center [28, 326] width 31 height 31
checkbox input "true"
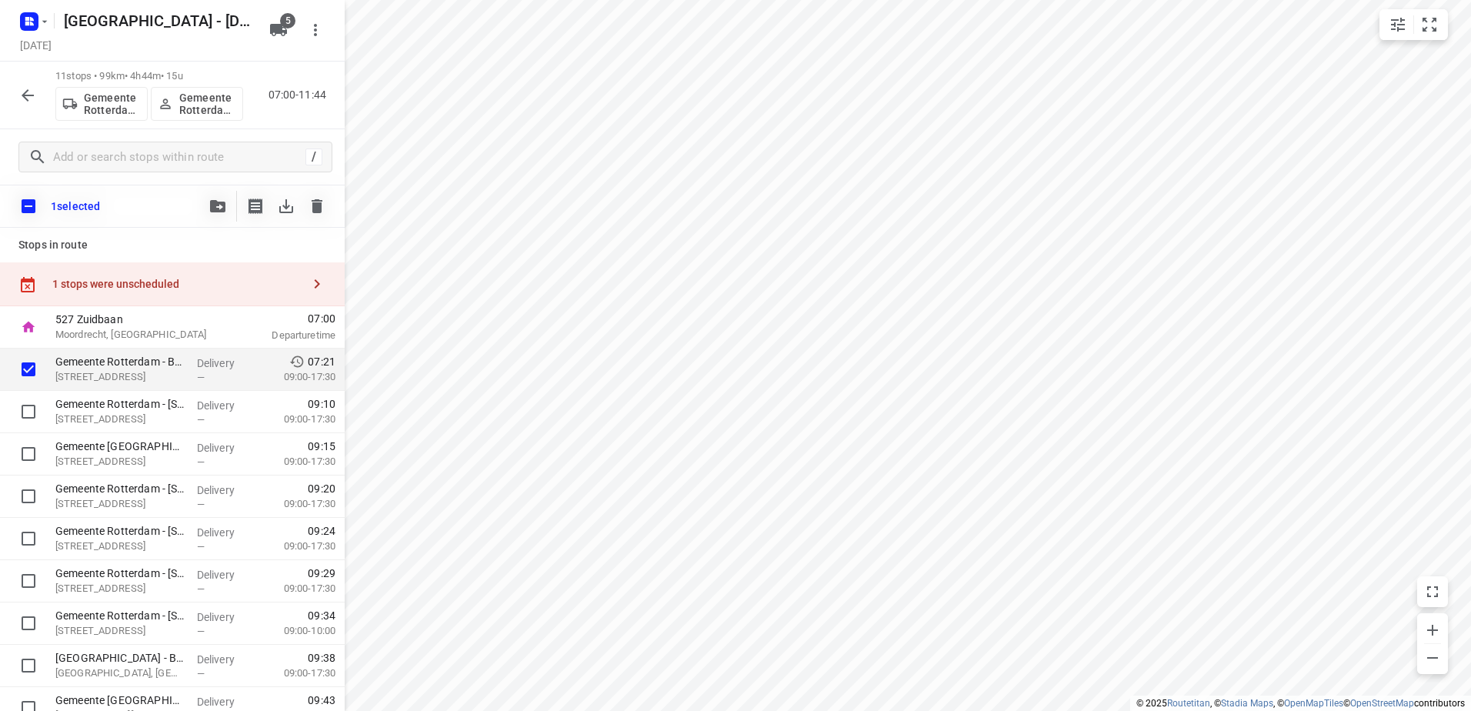
click at [207, 195] on button "button" at bounding box center [217, 206] width 31 height 31
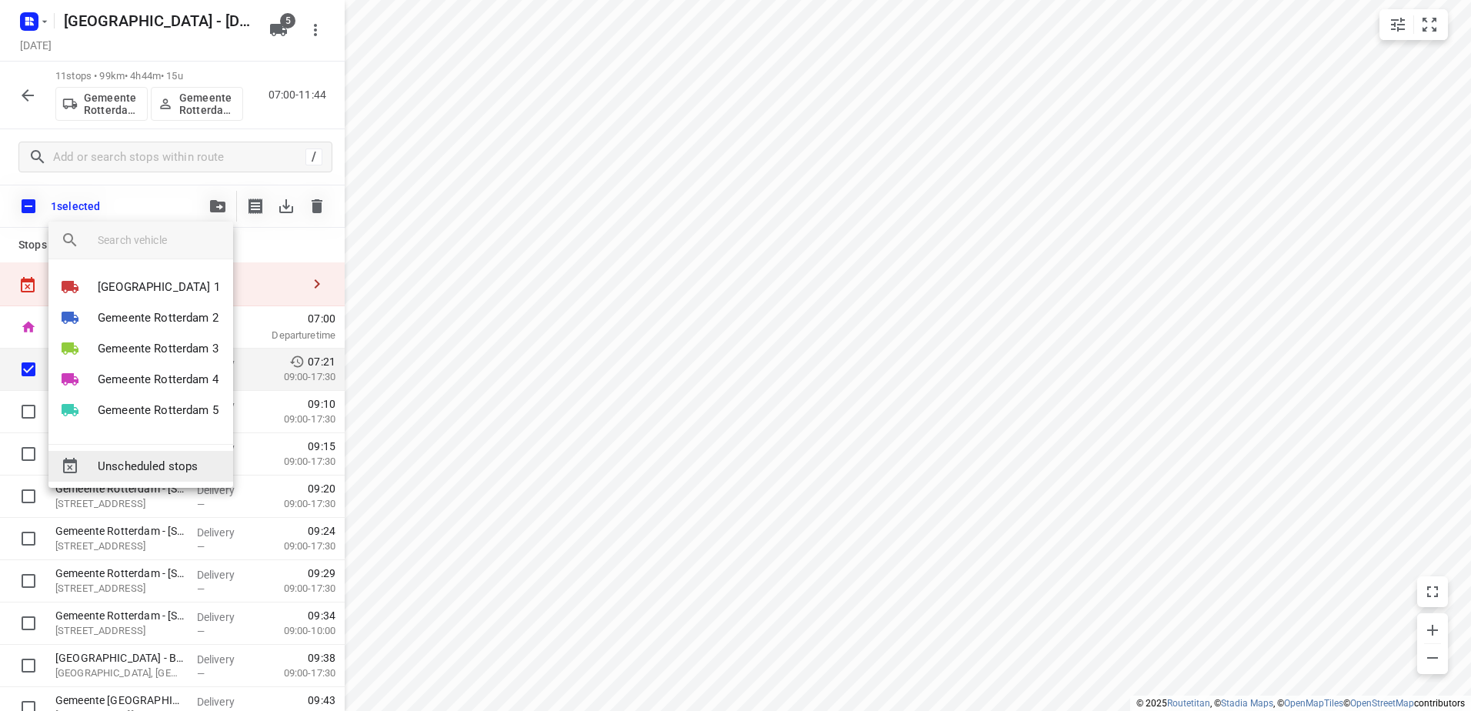
click at [194, 458] on span "Unscheduled stops" at bounding box center [159, 467] width 123 height 18
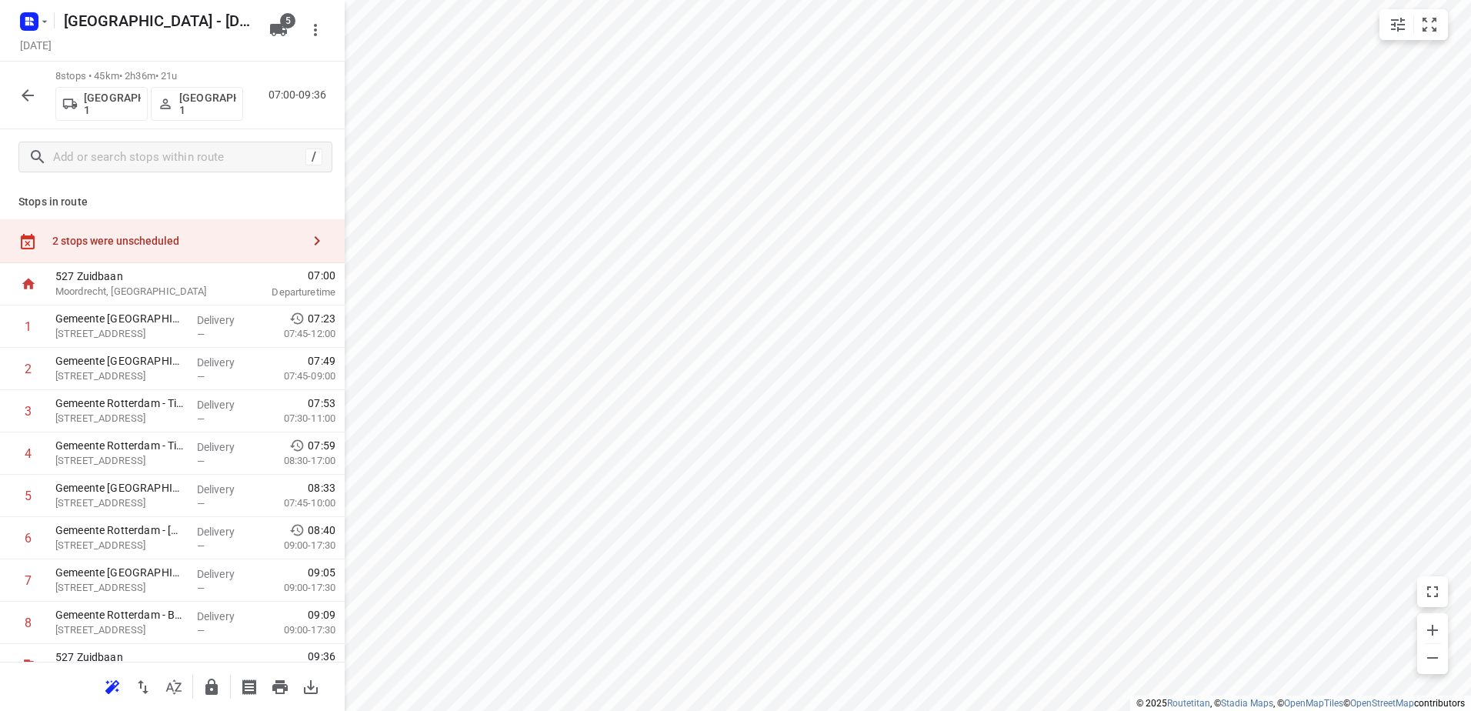
click at [148, 215] on div "Stops in route 2 stops were unscheduled 527 Zuidbaan Moordrecht, Netherlands 07…" at bounding box center [172, 423] width 345 height 477
click at [165, 235] on div "2 stops were unscheduled" at bounding box center [176, 241] width 249 height 12
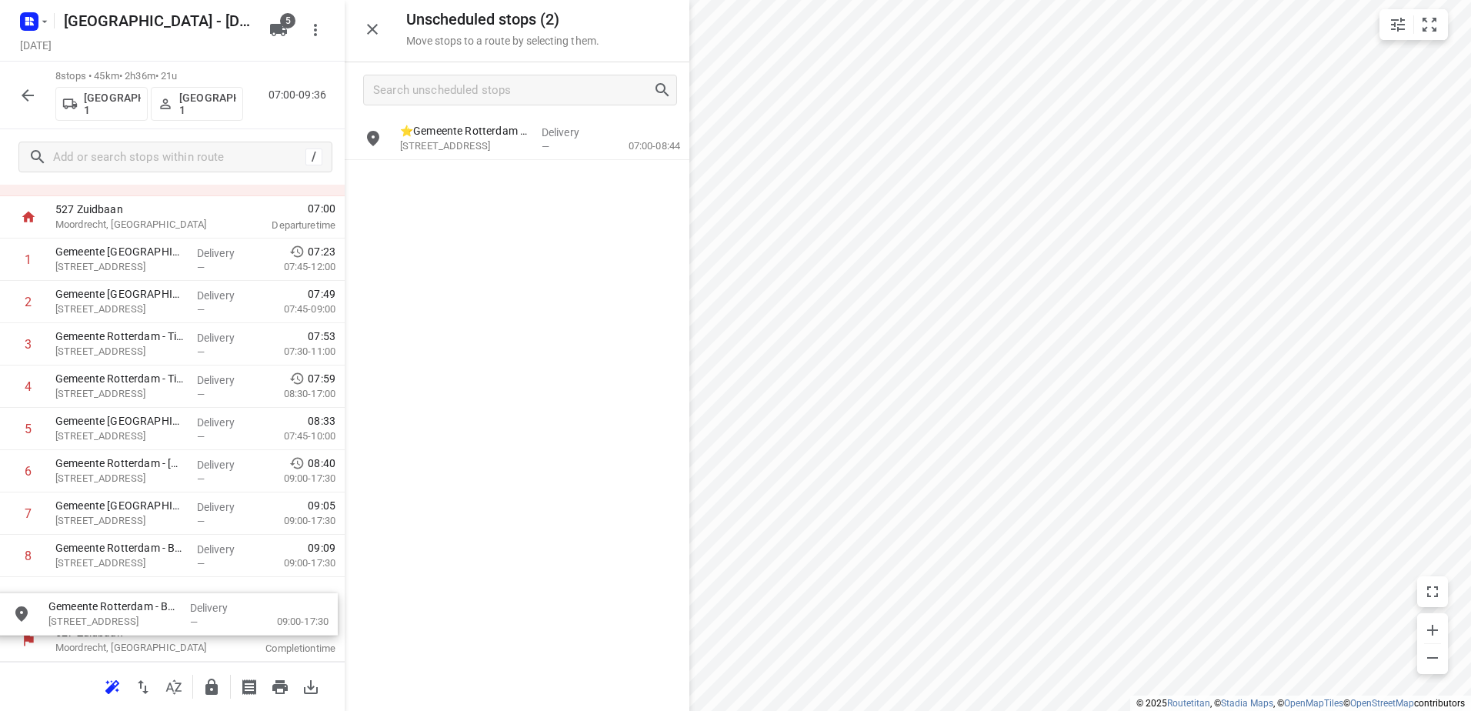
drag, startPoint x: 487, startPoint y: 137, endPoint x: 128, endPoint y: 610, distance: 594.2
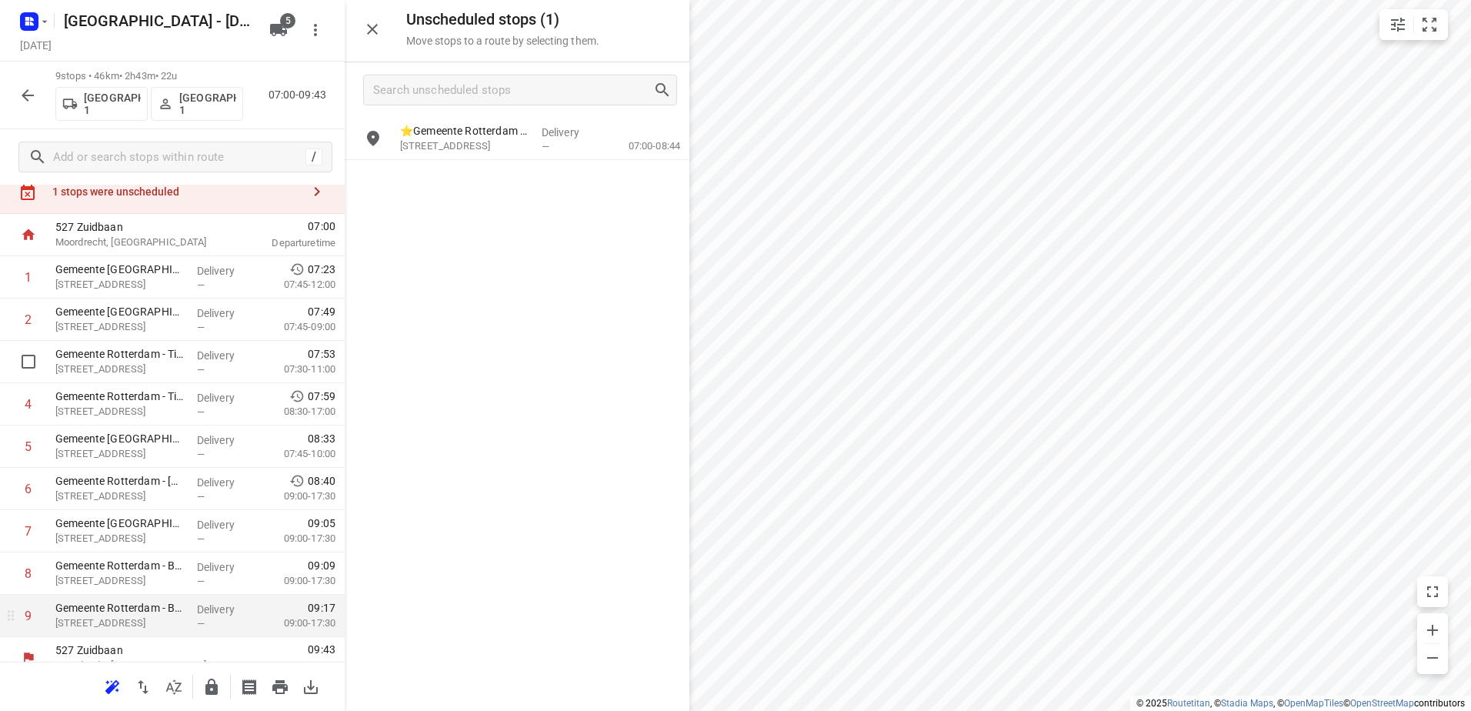
scroll to position [67, 0]
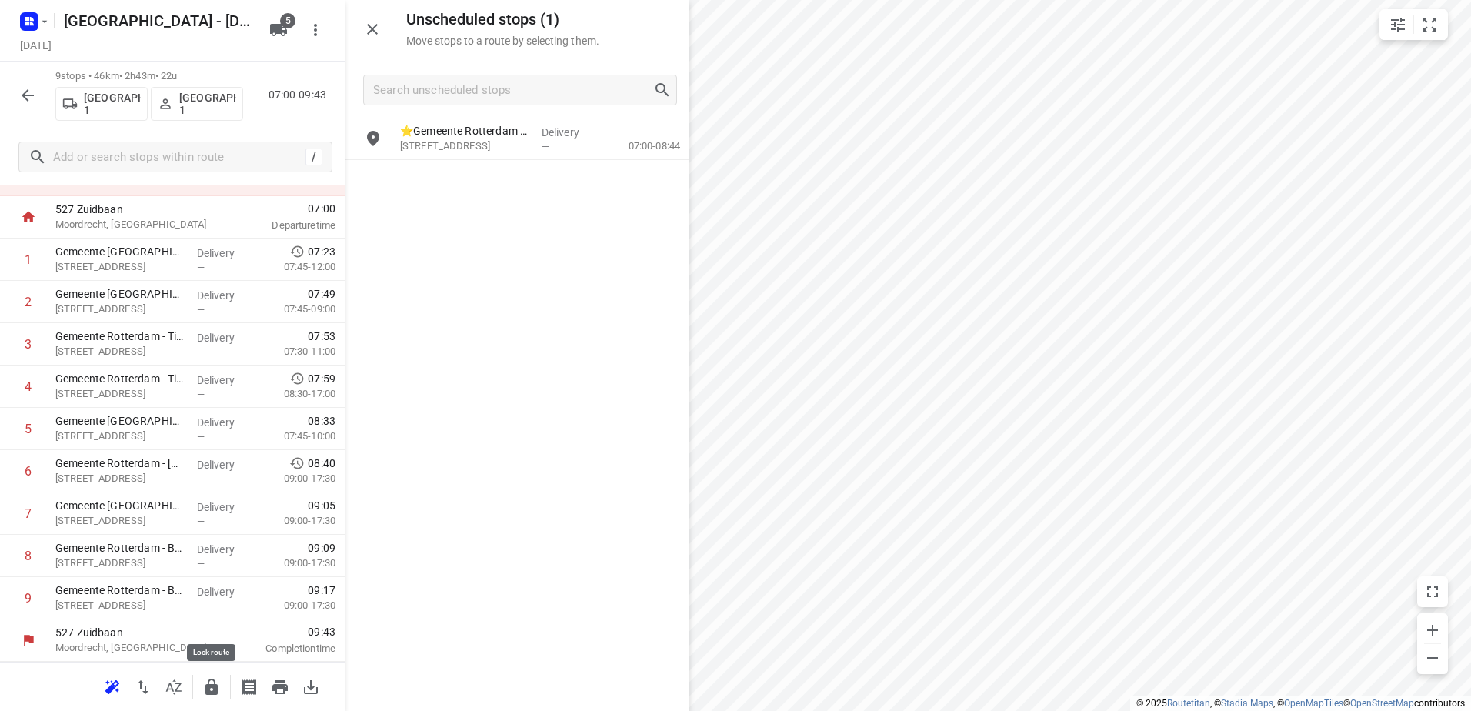
click at [199, 686] on button "button" at bounding box center [211, 687] width 31 height 31
click at [28, 88] on icon "button" at bounding box center [27, 95] width 18 height 18
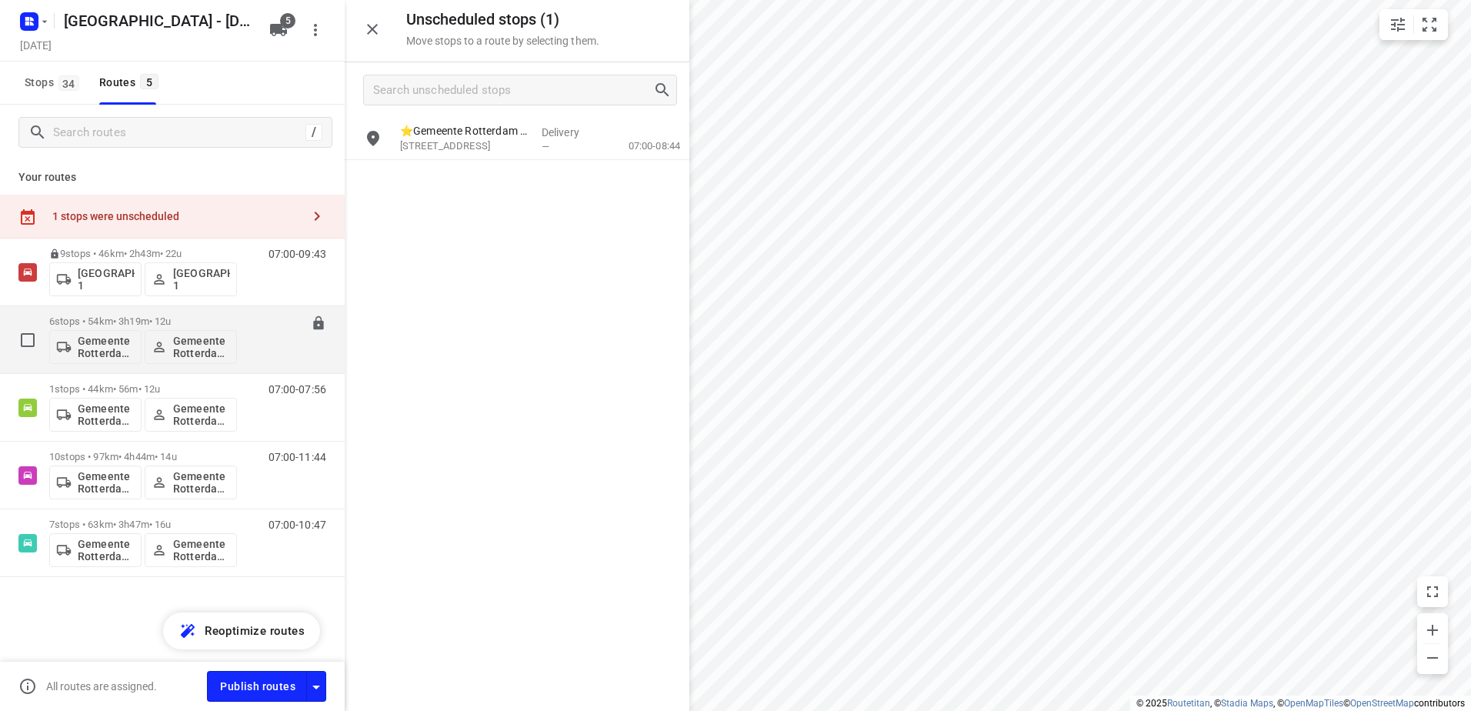
click at [108, 317] on p "6 stops • 54km • 3h19m • 12u" at bounding box center [143, 321] width 188 height 12
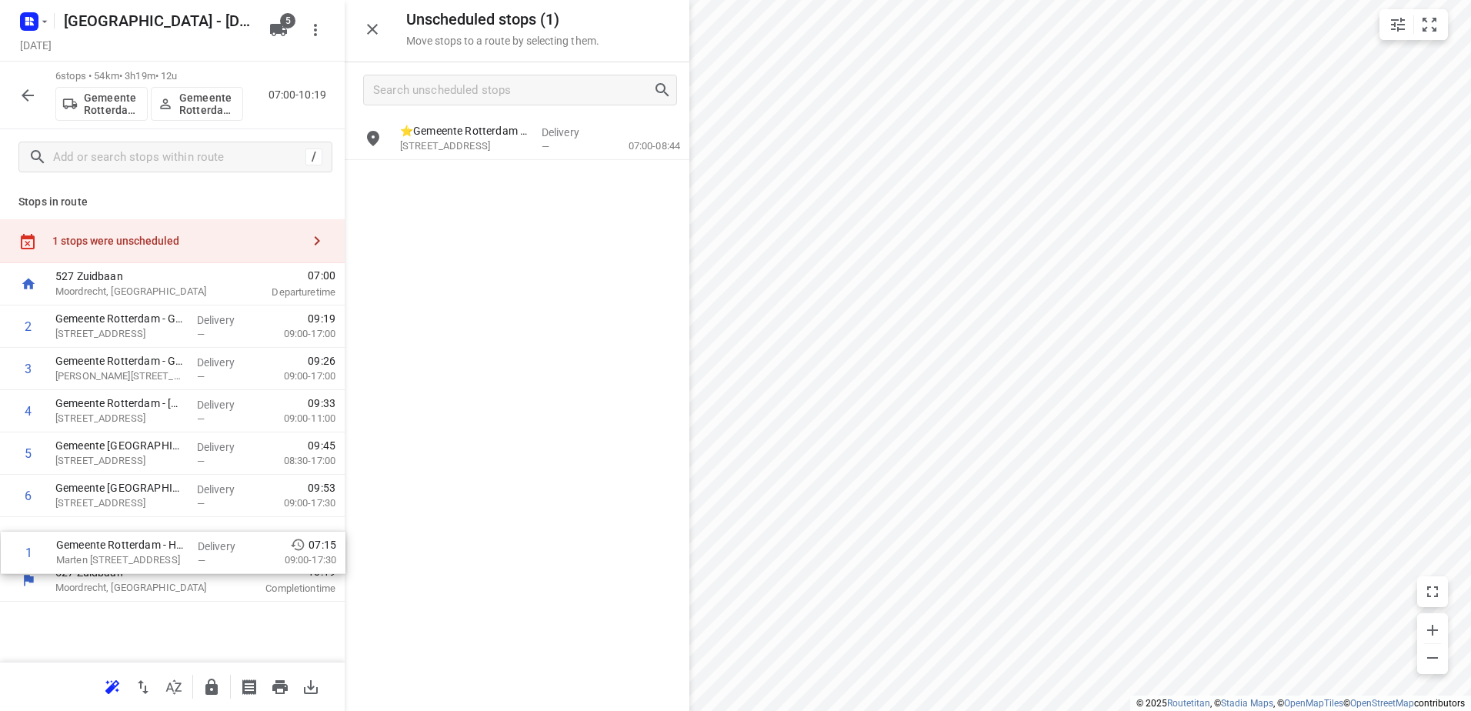
drag, startPoint x: 139, startPoint y: 444, endPoint x: 128, endPoint y: 569, distance: 125.9
click at [128, 569] on div "527 Zuidbaan Moordrecht, Netherlands 07:00 Departure time 1 Gemeente Rotterdam …" at bounding box center [172, 432] width 345 height 339
click at [216, 686] on icon "button" at bounding box center [211, 687] width 12 height 16
click at [2, 91] on div "6 stops • 57km • 3h9m • 12u Gemeente Rotterdam 2 Gemeente Rotterdam 2 07:00-10:…" at bounding box center [172, 96] width 345 height 68
click at [17, 91] on button "button" at bounding box center [27, 95] width 31 height 31
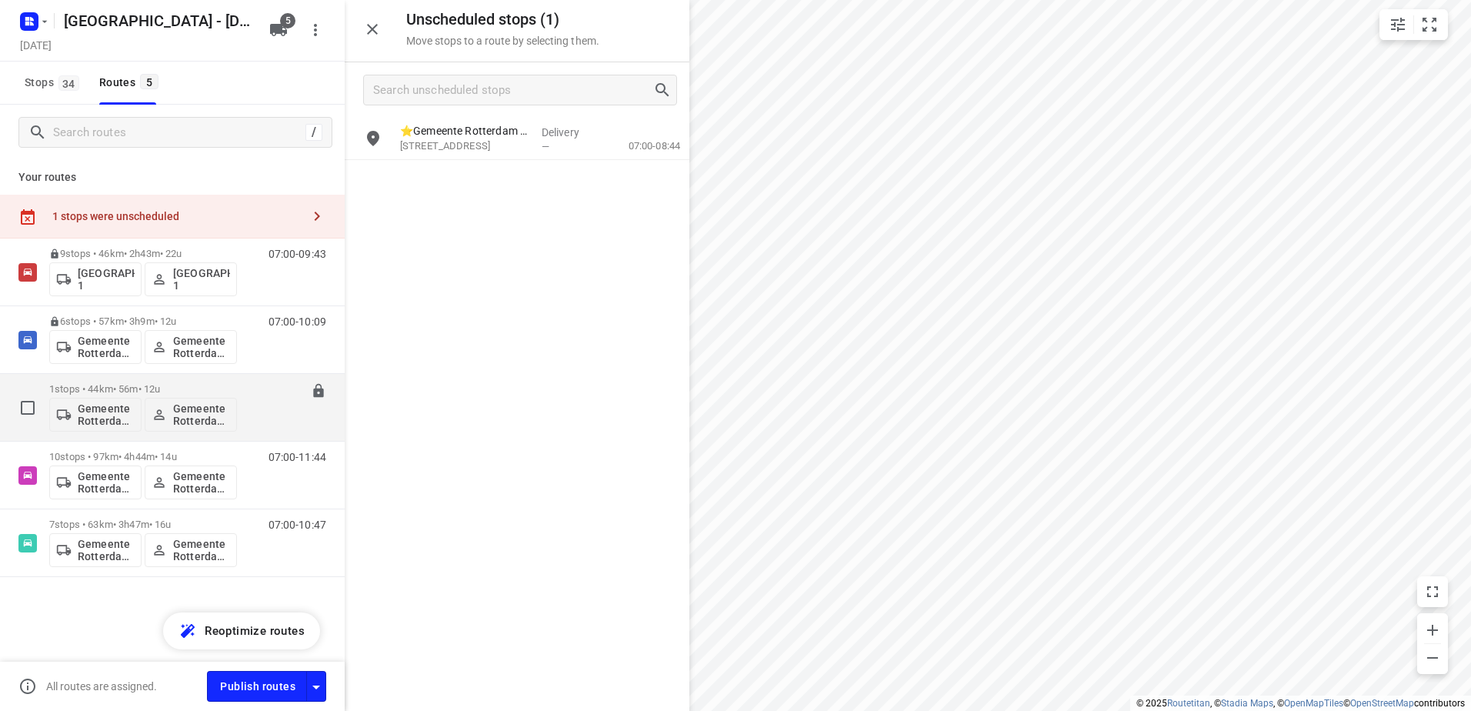
click at [112, 389] on p "1 stops • 44km • 56m • 12u" at bounding box center [143, 389] width 188 height 12
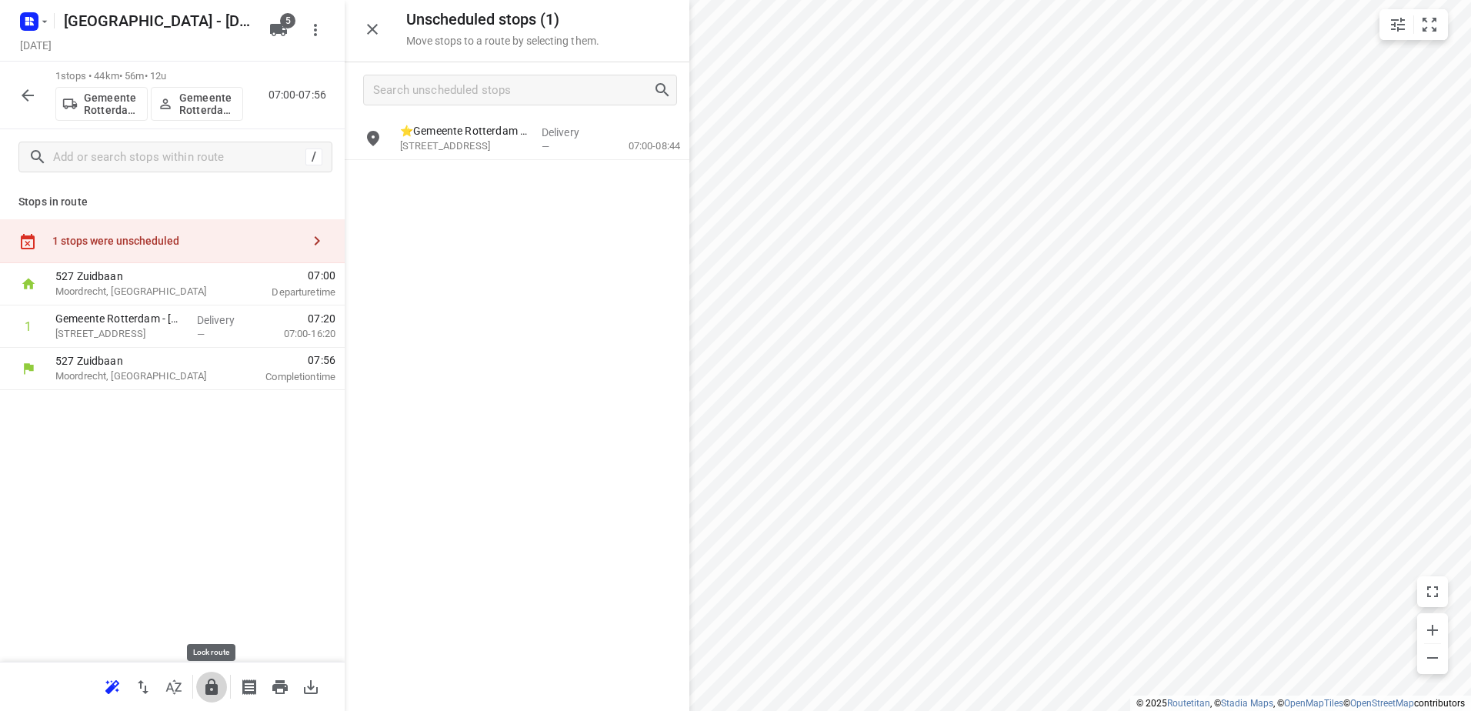
click at [215, 679] on icon "button" at bounding box center [211, 687] width 18 height 18
click at [33, 102] on icon "button" at bounding box center [27, 95] width 18 height 18
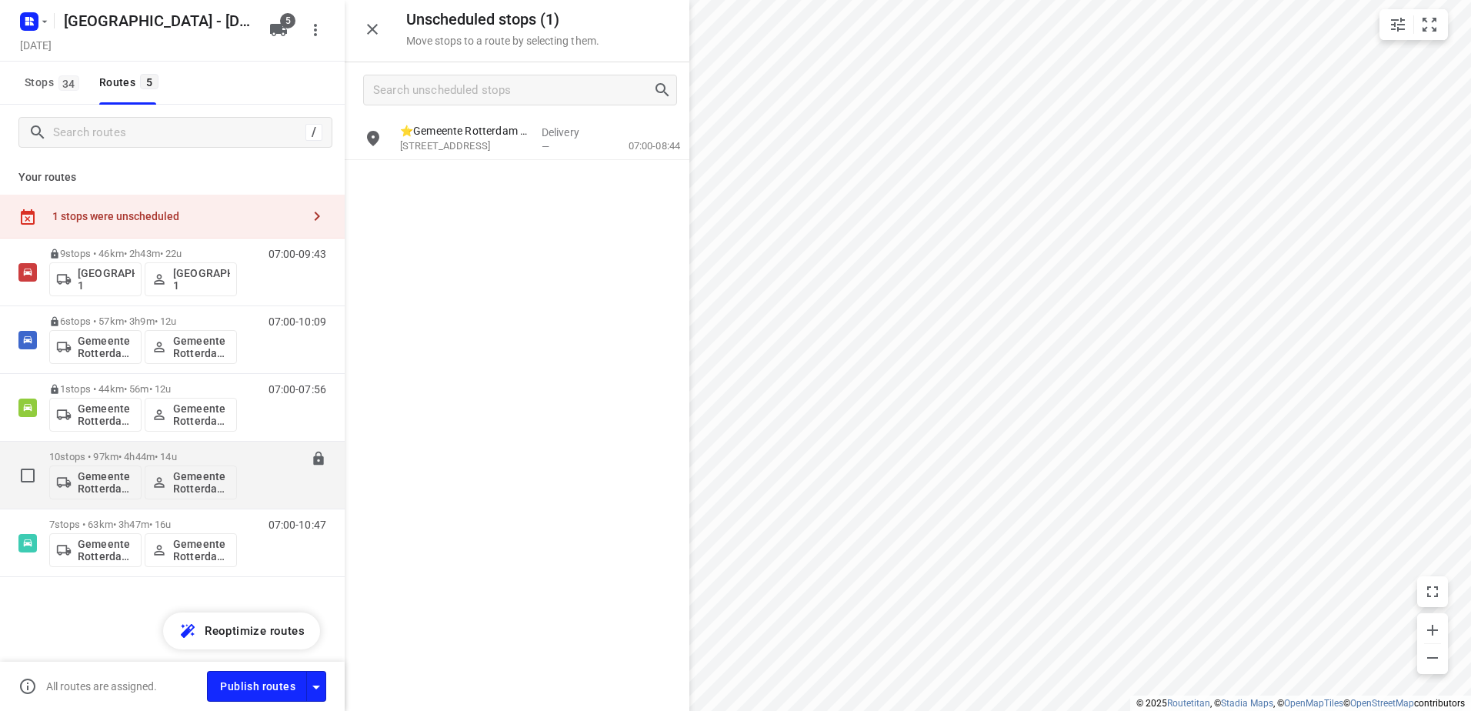
click at [106, 452] on p "10 stops • 97km • 4h44m • 14u" at bounding box center [143, 457] width 188 height 12
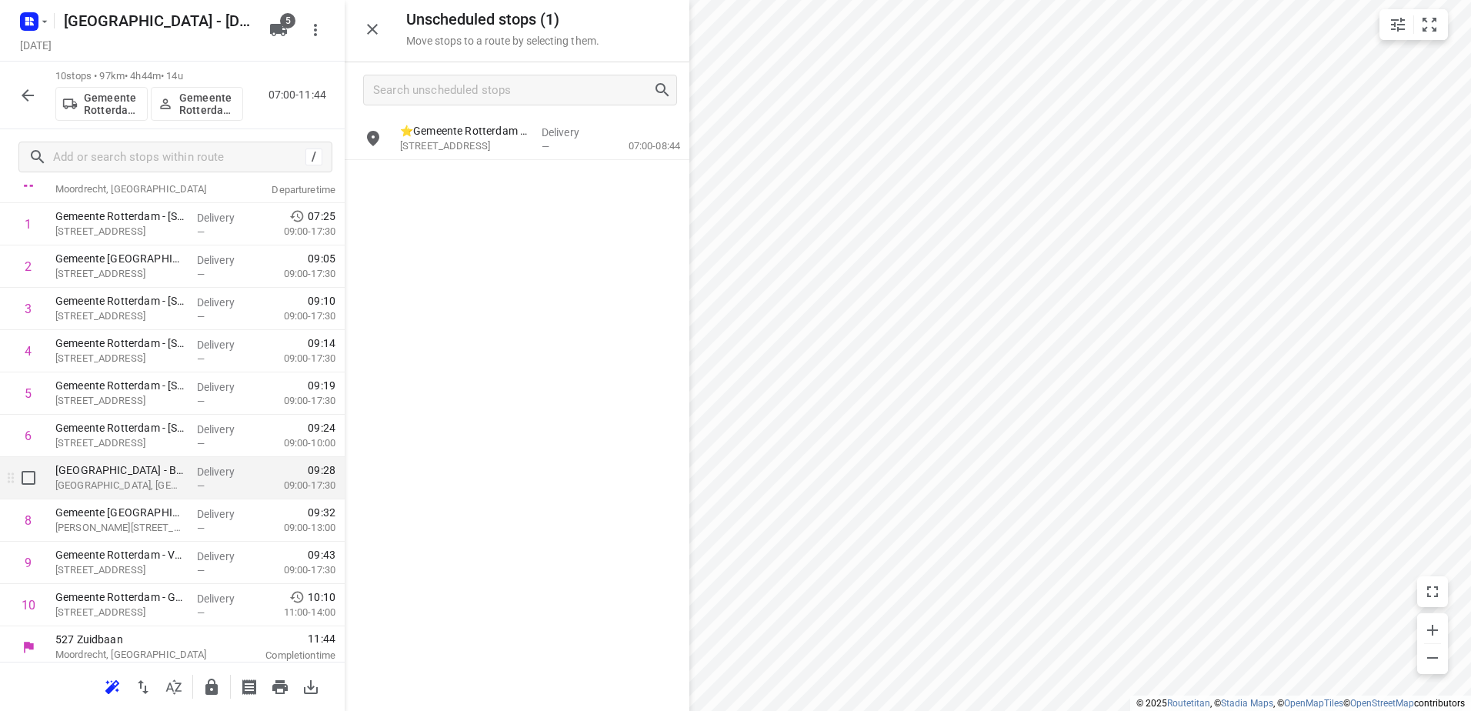
scroll to position [109, 0]
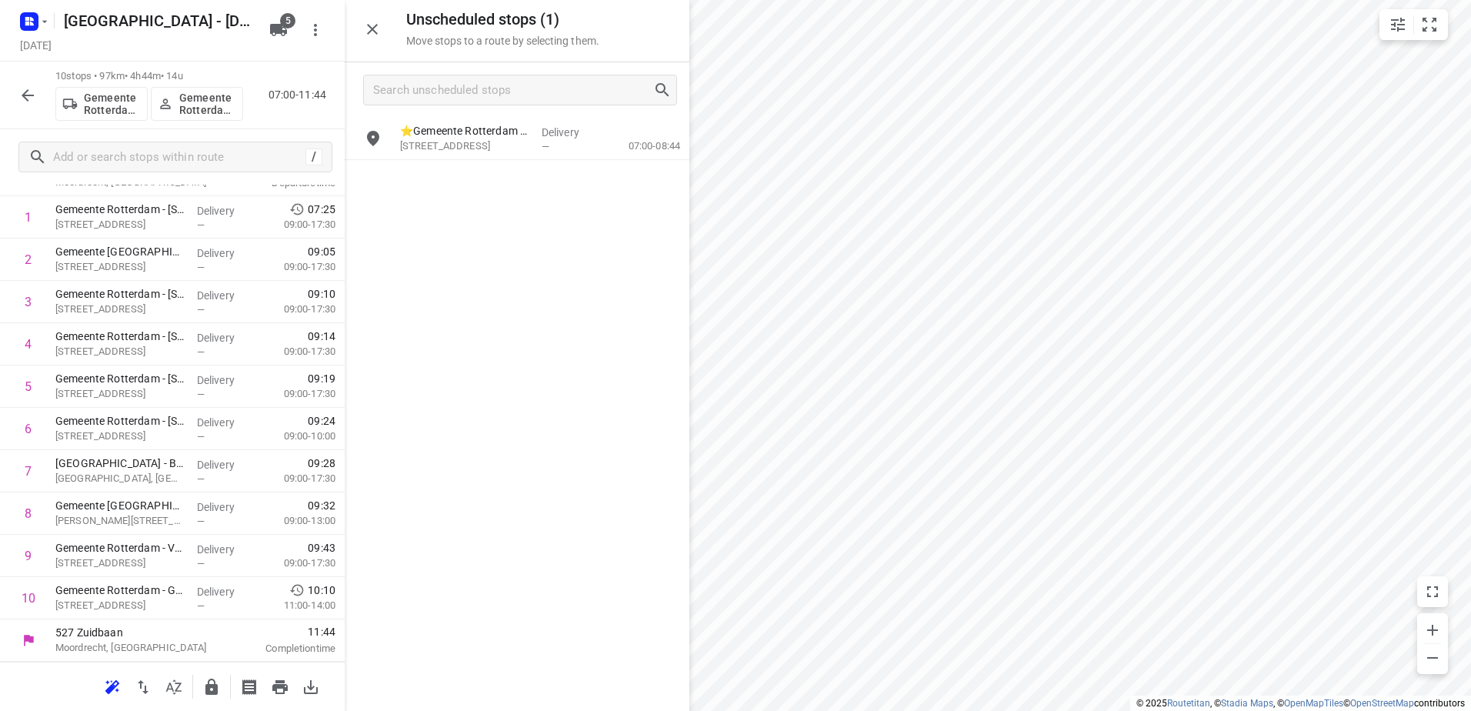
click at [215, 694] on icon "button" at bounding box center [211, 687] width 12 height 16
click at [32, 107] on button "button" at bounding box center [27, 95] width 31 height 31
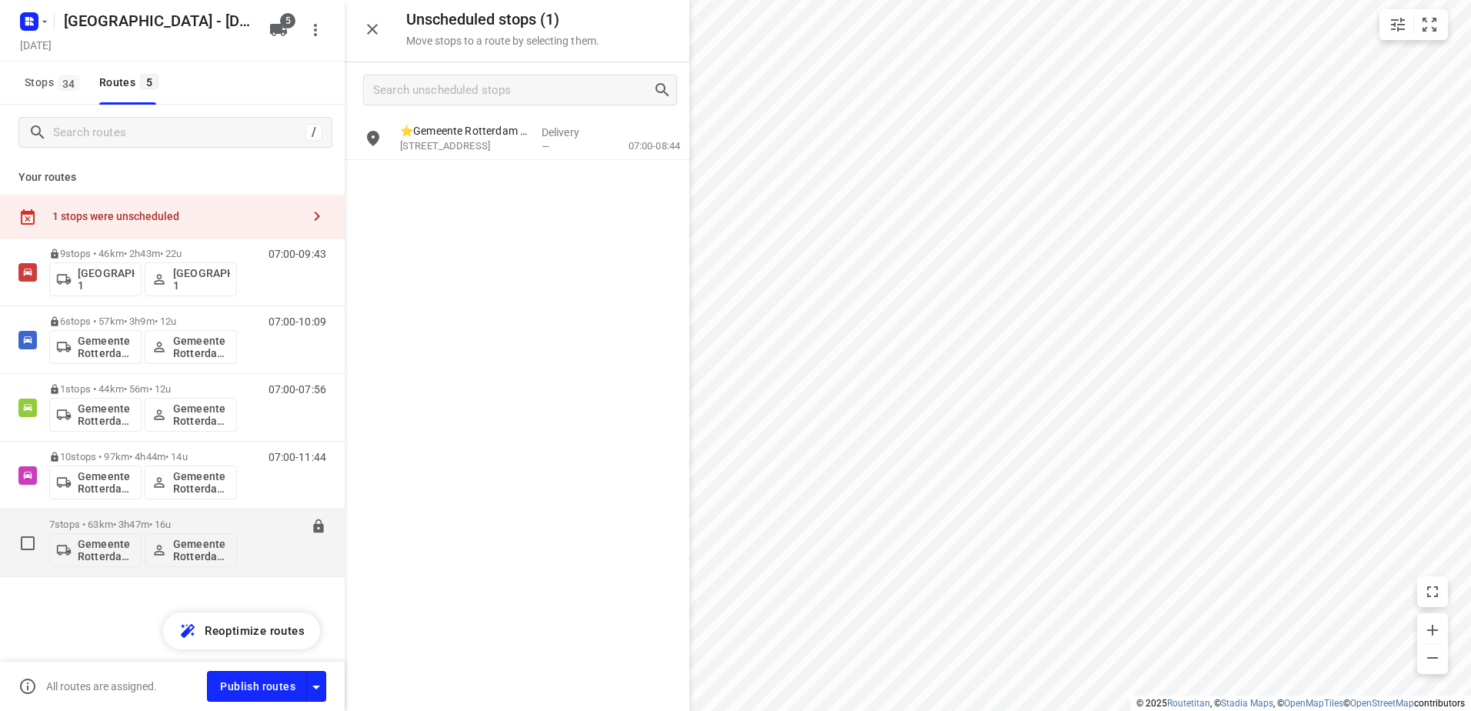
click at [124, 517] on div "7 stops • 63km • 3h47m • 16u Gemeente Rotterdam 5 Gemeente Rotterdam 5" at bounding box center [143, 543] width 188 height 64
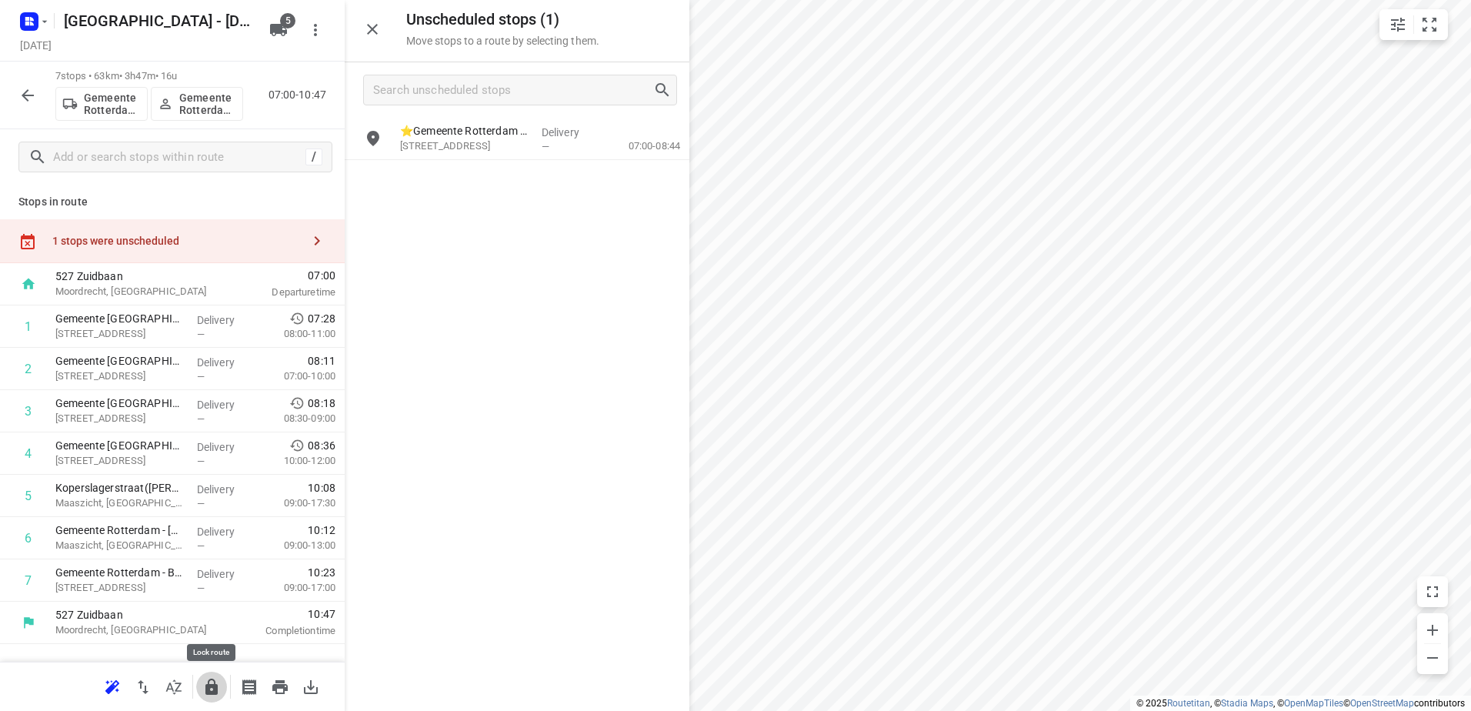
click at [219, 682] on icon "button" at bounding box center [211, 687] width 18 height 18
click at [38, 99] on button "button" at bounding box center [27, 95] width 31 height 31
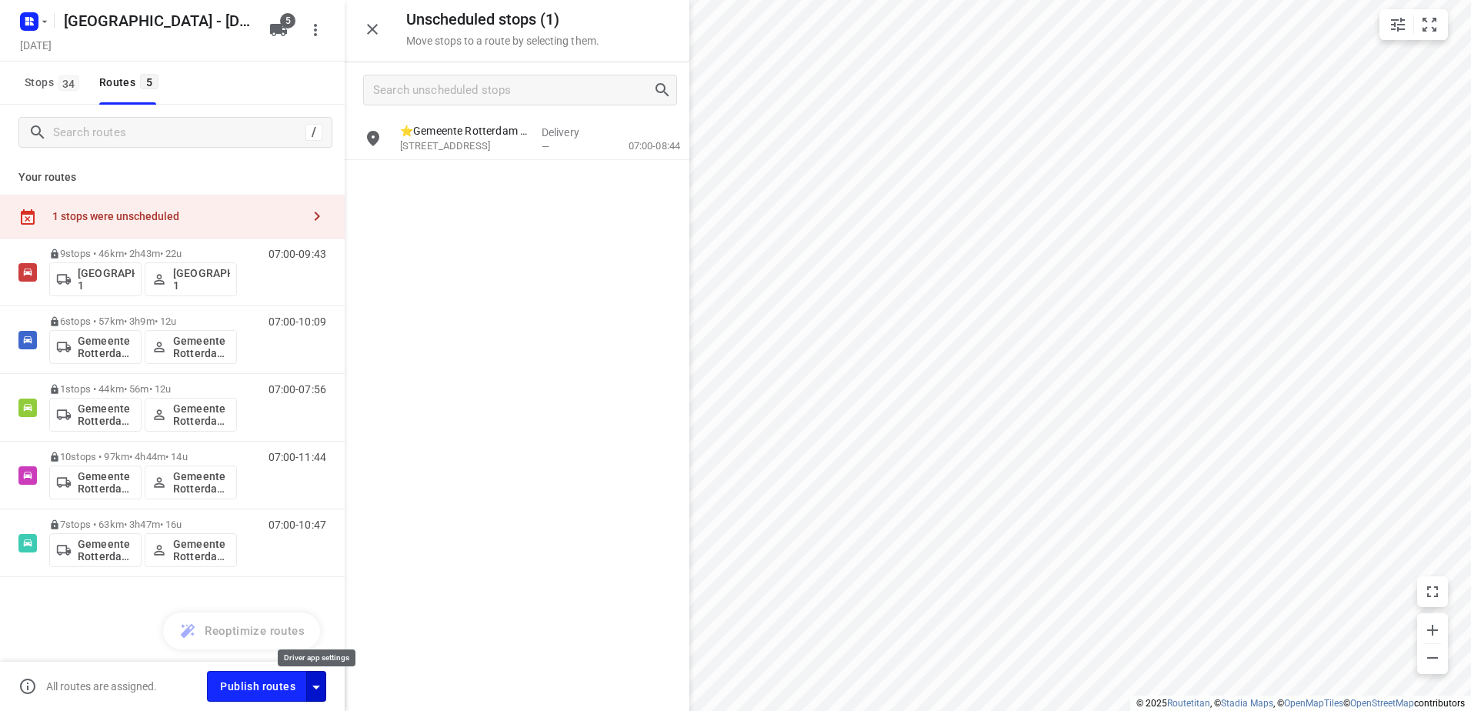
click at [313, 689] on icon "button" at bounding box center [316, 687] width 18 height 18
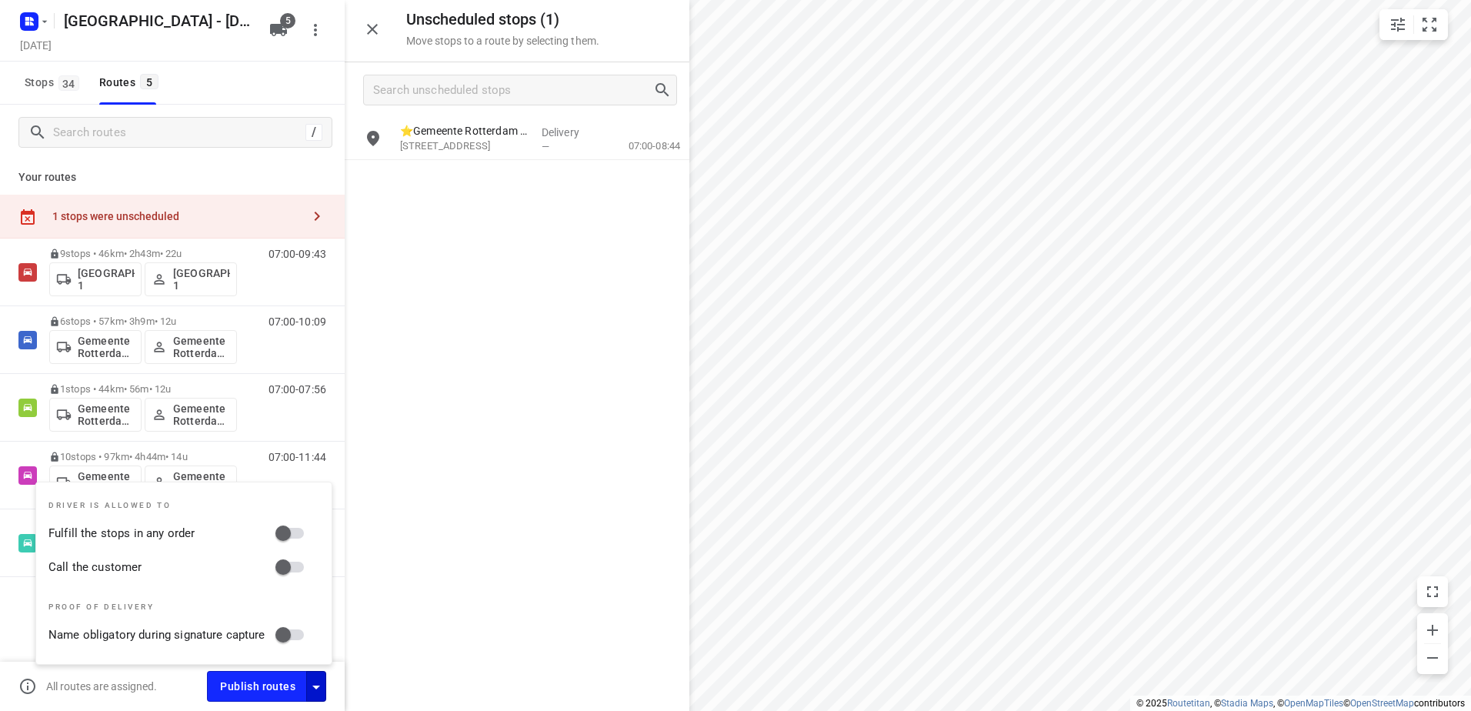
click at [292, 536] on input "Fulfill the stops in any order" at bounding box center [283, 533] width 88 height 29
click at [295, 530] on input "Fulfill the stops in any order" at bounding box center [299, 533] width 88 height 29
checkbox input "false"
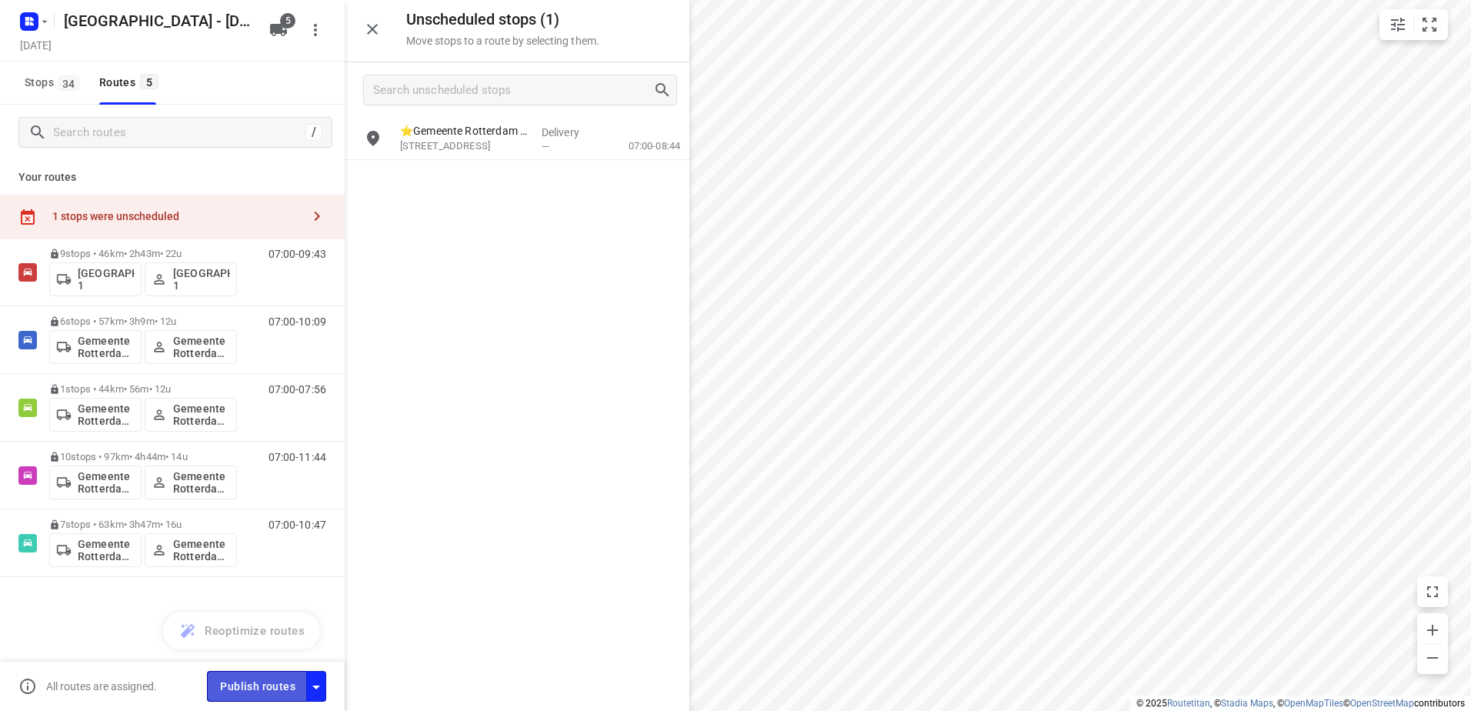
click at [224, 692] on span "Publish routes" at bounding box center [257, 686] width 75 height 19
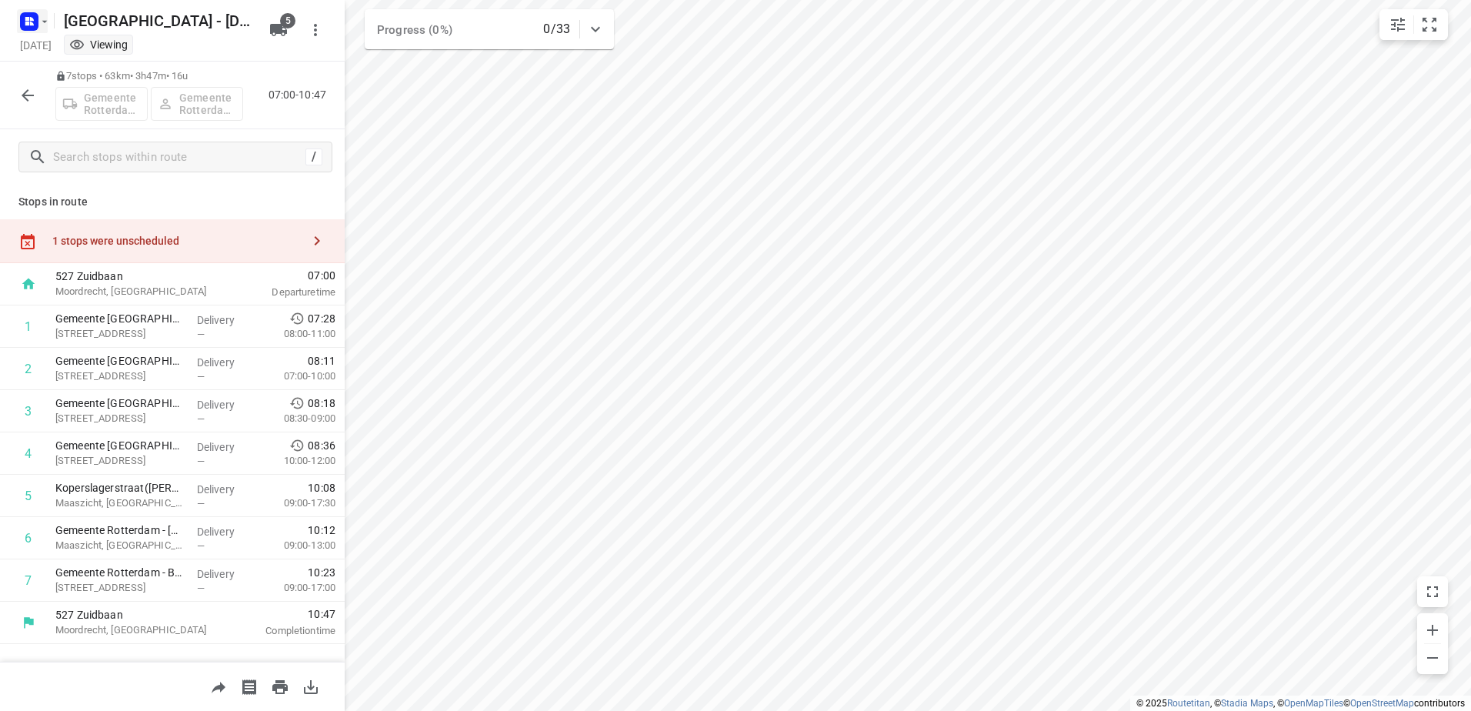
click at [44, 19] on icon "button" at bounding box center [44, 21] width 12 height 12
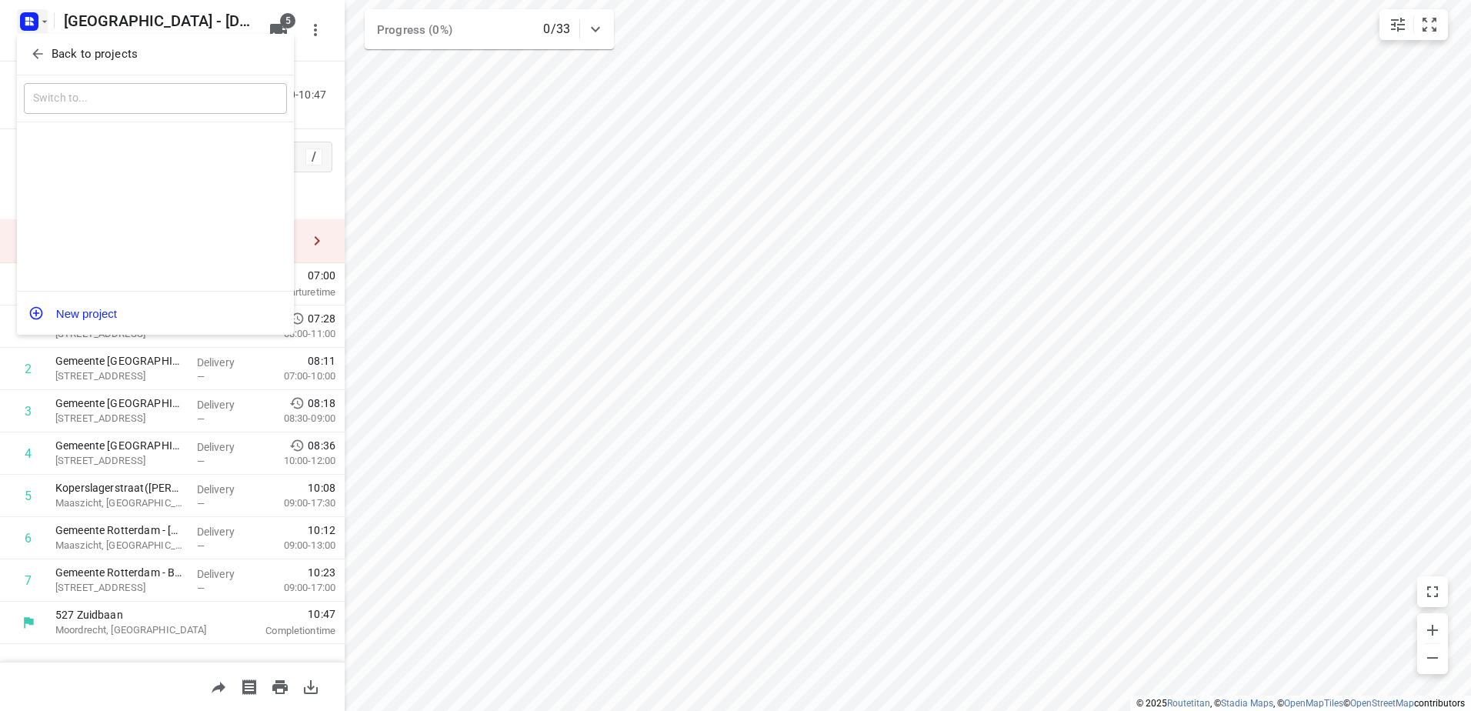
click at [56, 62] on p "Back to projects" at bounding box center [95, 54] width 86 height 18
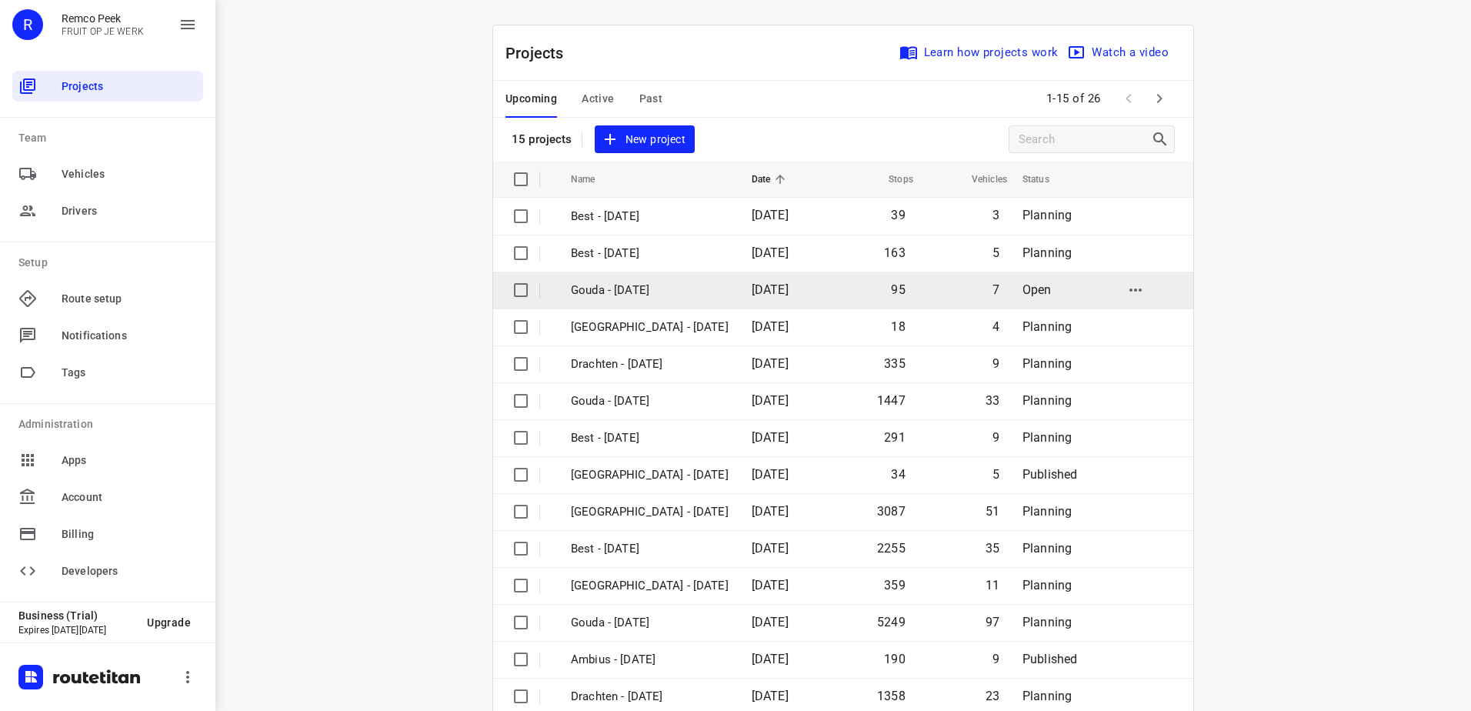
click at [638, 293] on p "Gouda - [DATE]" at bounding box center [650, 291] width 158 height 18
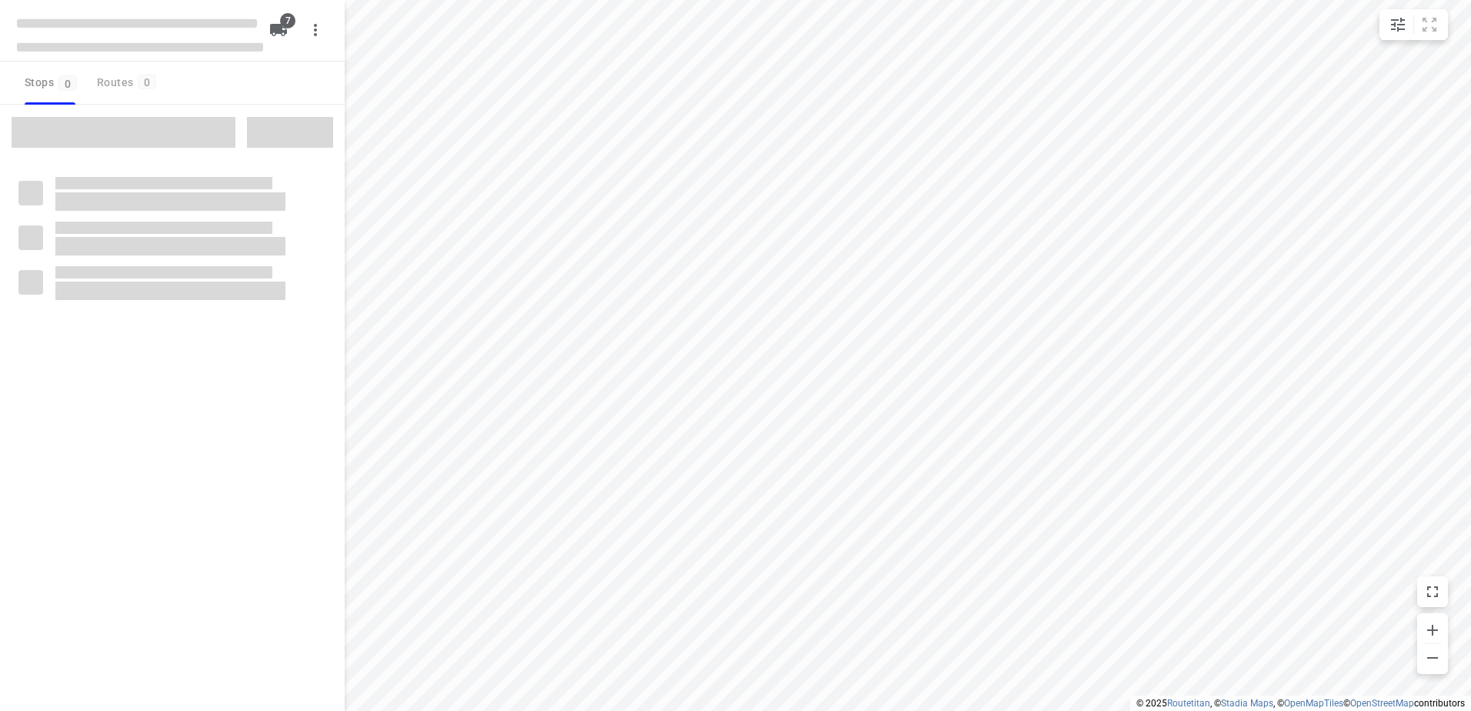
checkbox input "true"
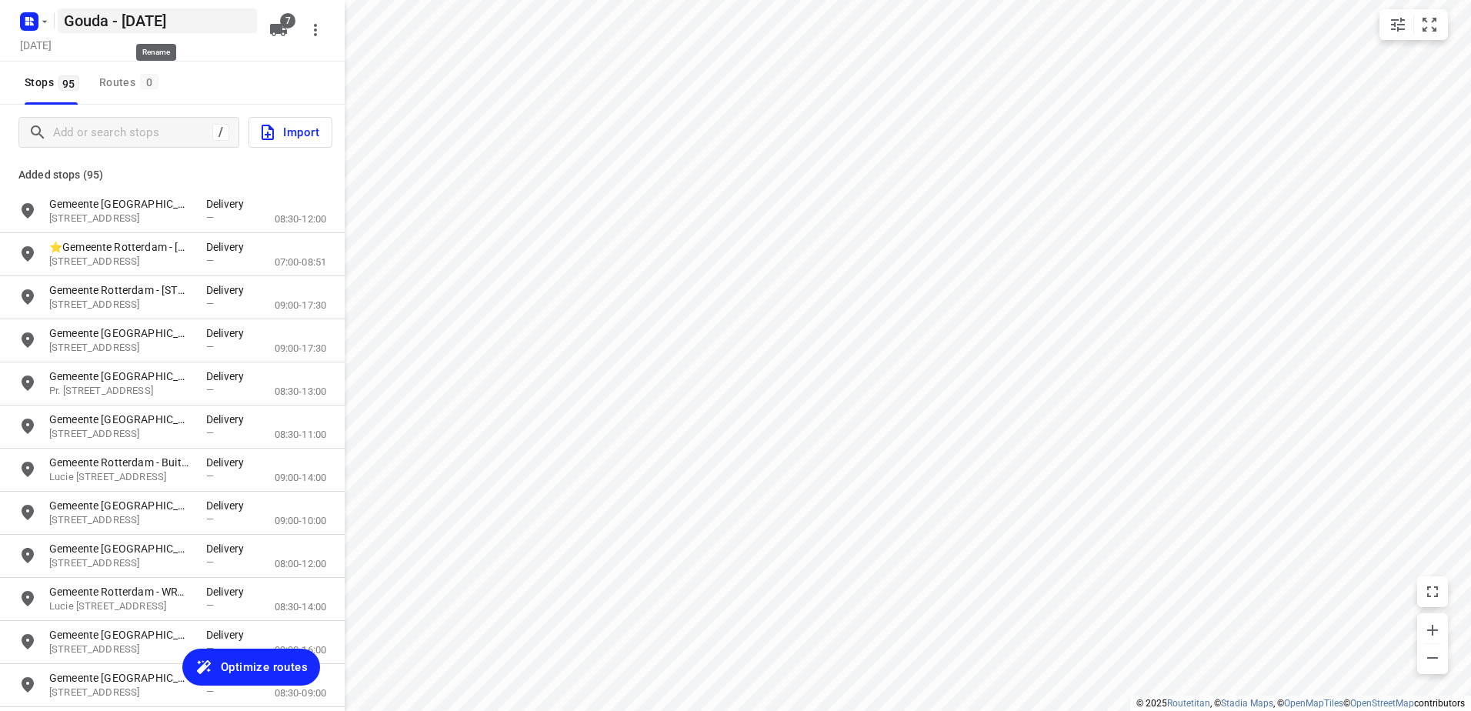
click at [101, 22] on h5 "Gouda - Tuesday" at bounding box center [157, 20] width 199 height 25
drag, startPoint x: 107, startPoint y: 20, endPoint x: 0, endPoint y: 20, distance: 106.9
click at [0, 20] on html "i © 2025 Routetitan , © Stadia Maps , © OpenMapTiles © OpenStreetMap contributo…" at bounding box center [735, 355] width 1471 height 711
type input "Gemeente Rotterdam - Tuesday"
click at [248, 662] on span "Optimize routes" at bounding box center [264, 667] width 87 height 20
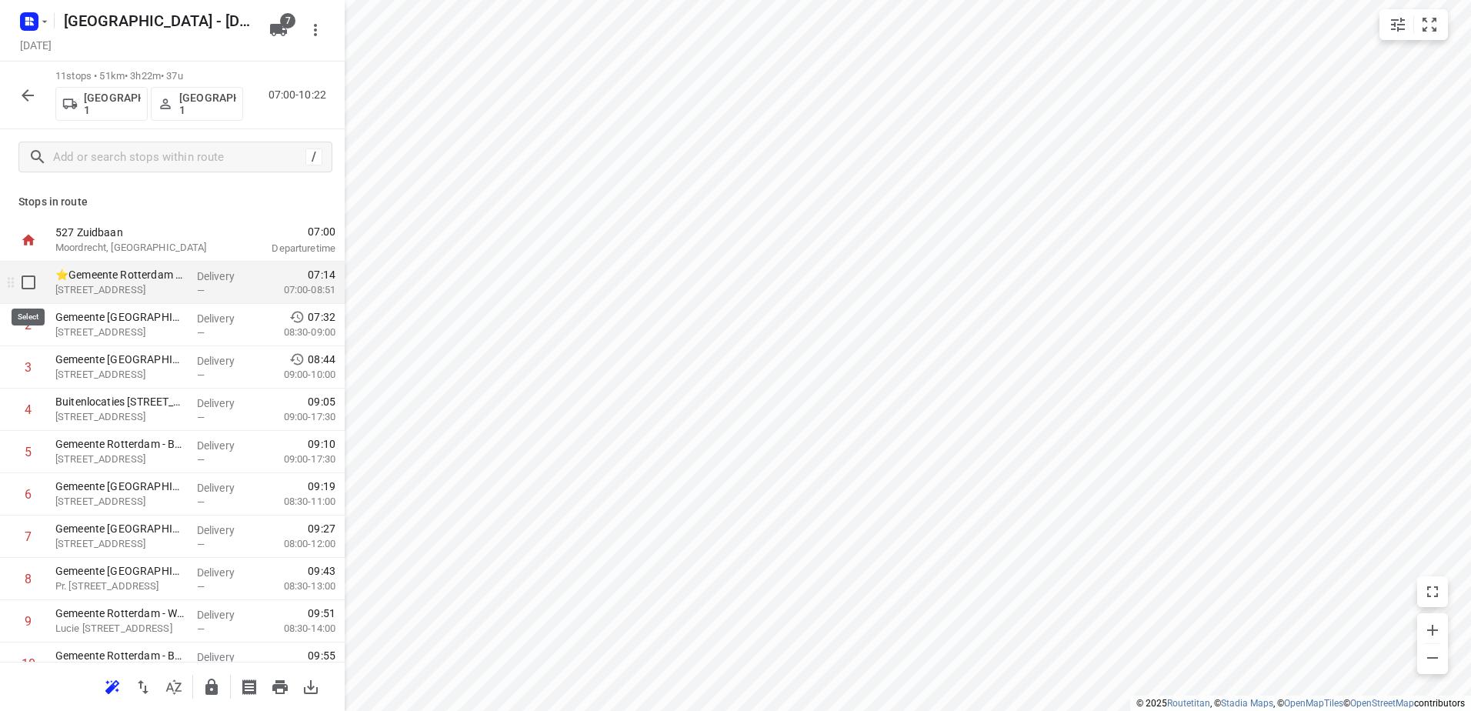
drag, startPoint x: 25, startPoint y: 276, endPoint x: 125, endPoint y: 235, distance: 109.0
click at [25, 276] on input "checkbox" at bounding box center [28, 282] width 31 height 31
checkbox input "true"
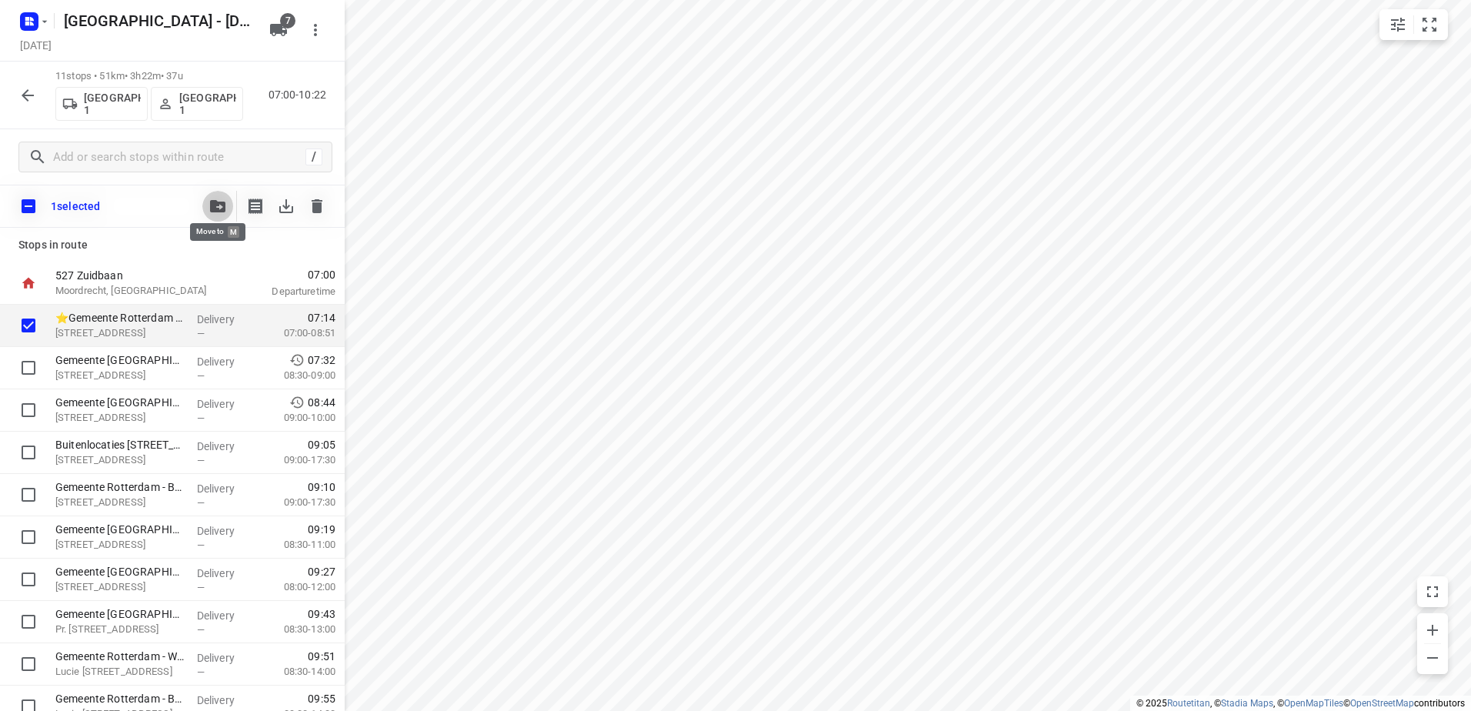
click at [230, 202] on button "button" at bounding box center [217, 206] width 31 height 31
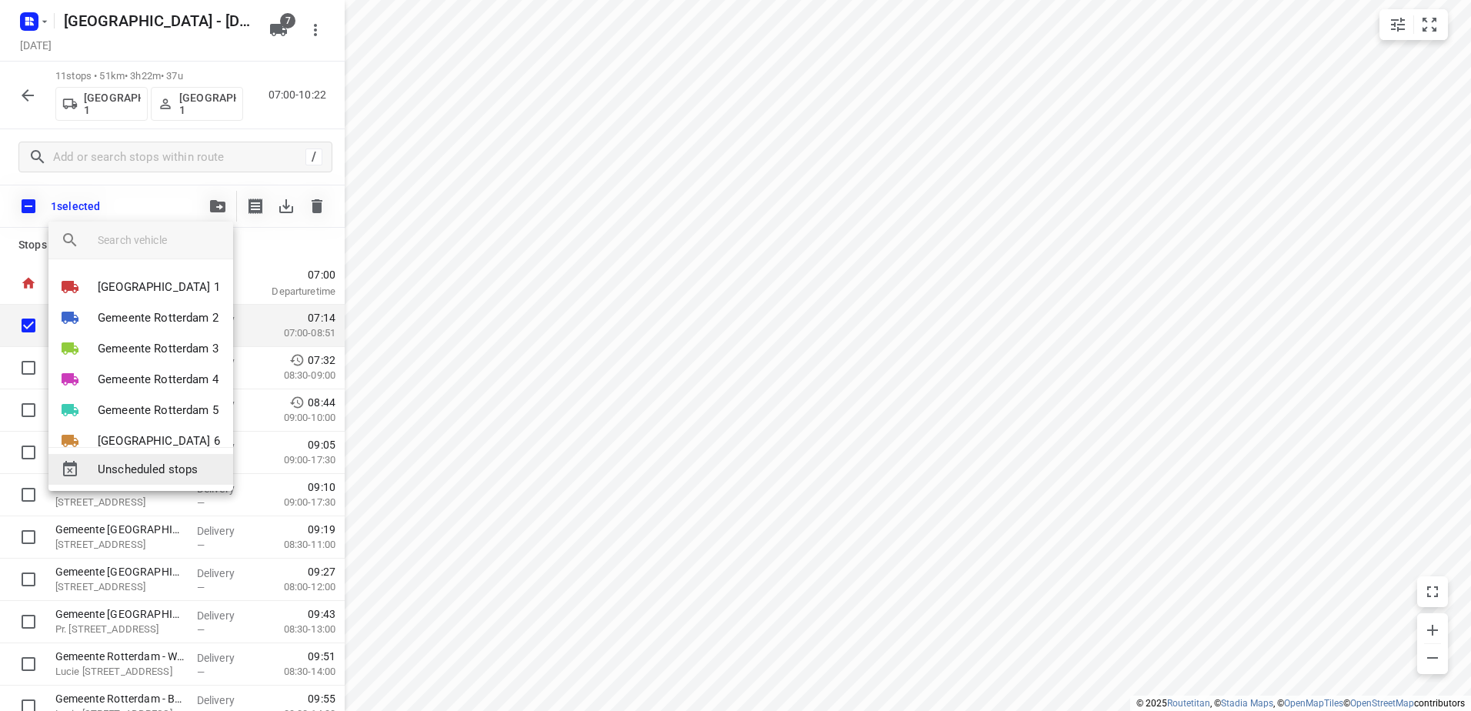
click at [189, 473] on span "Unscheduled stops" at bounding box center [159, 470] width 123 height 18
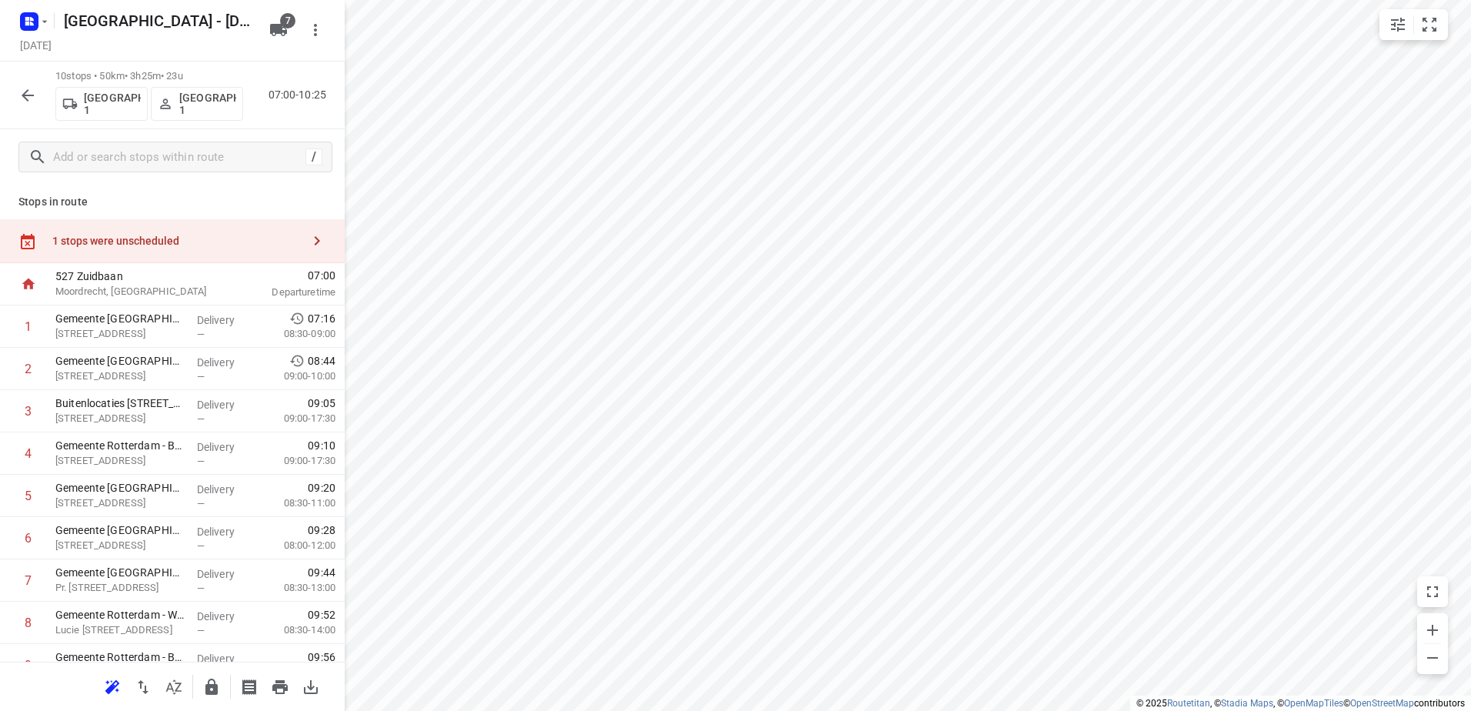
click at [25, 113] on div "10 stops • 50km • 3h25m • 23u Gemeente Rotterdam 1 Gemeente Rotterdam 1 07:00-1…" at bounding box center [172, 96] width 345 height 68
click at [32, 99] on icon "button" at bounding box center [27, 95] width 18 height 18
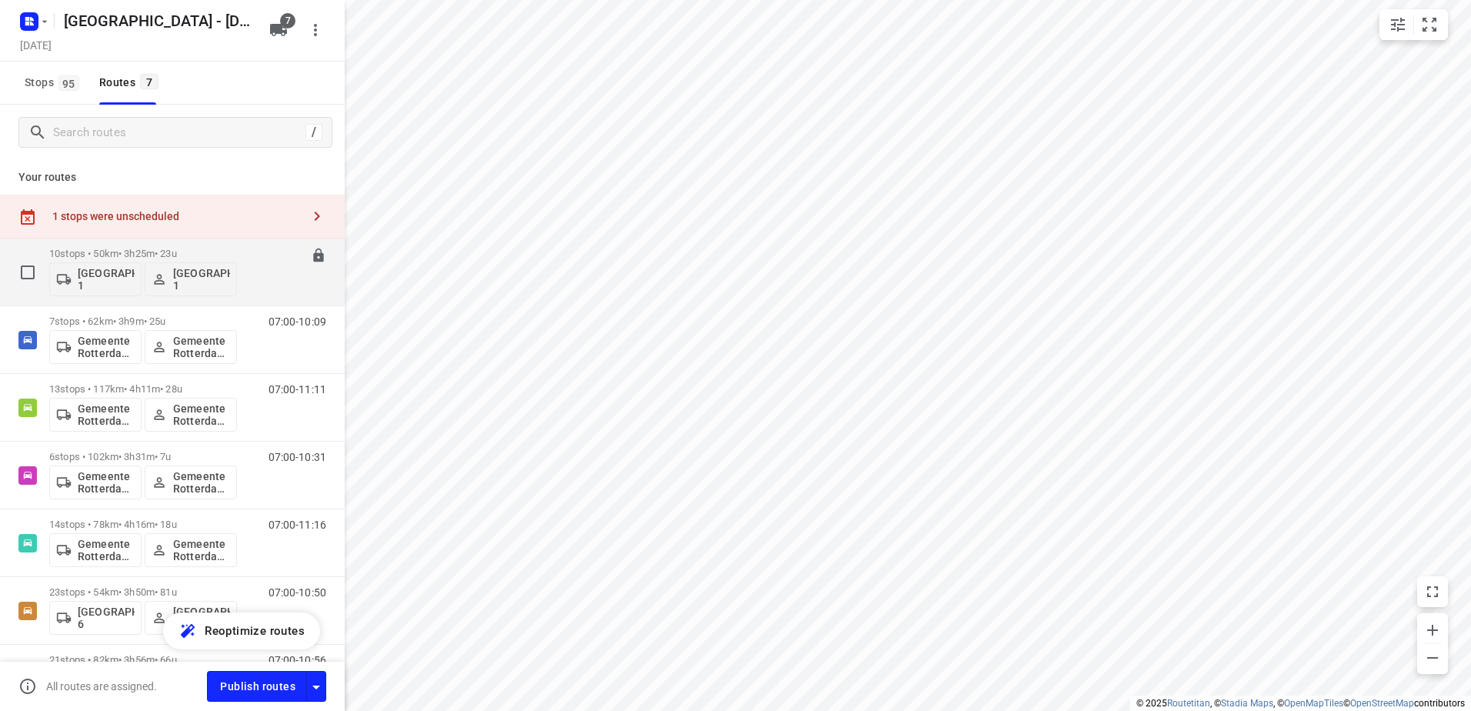
click at [148, 245] on div "10 stops • 50km • 3h25m • 23u Gemeente Rotterdam 1 Gemeente Rotterdam 1" at bounding box center [143, 272] width 188 height 64
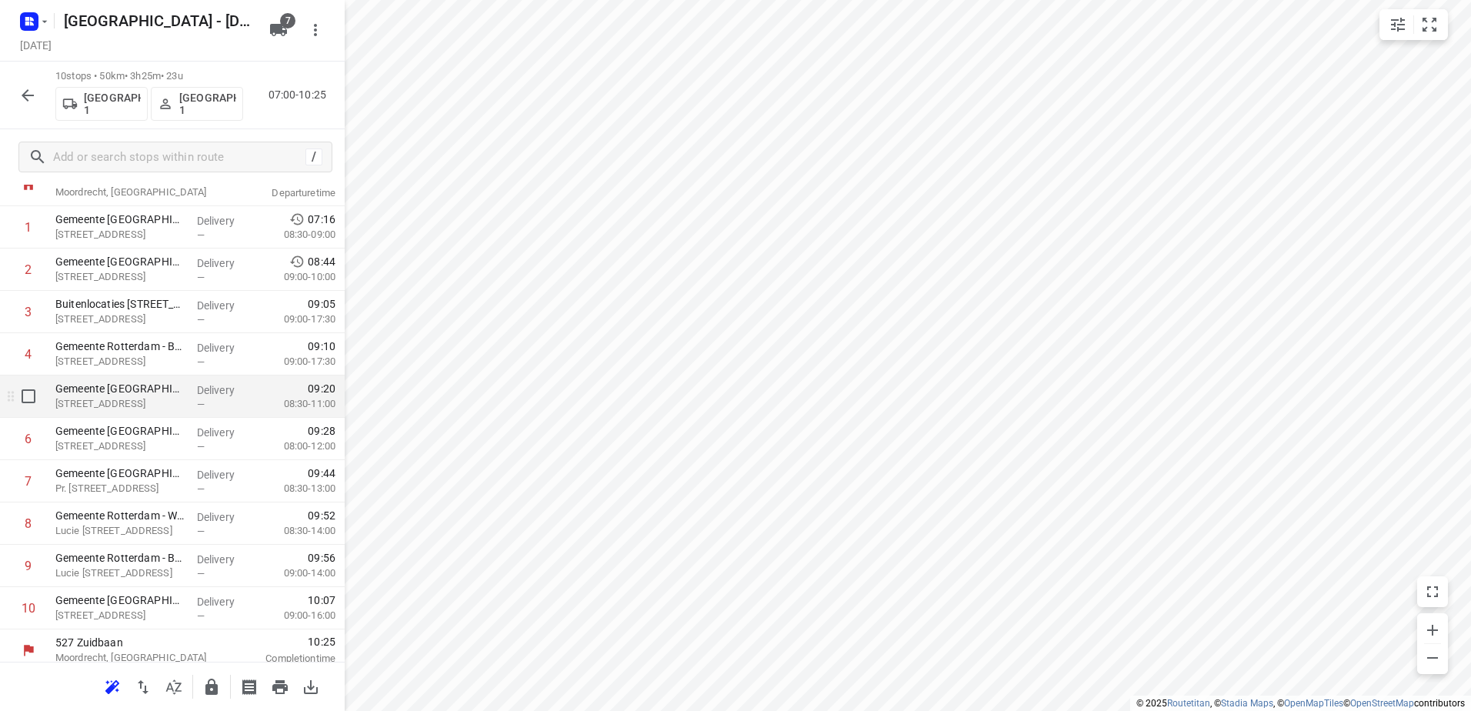
scroll to position [109, 0]
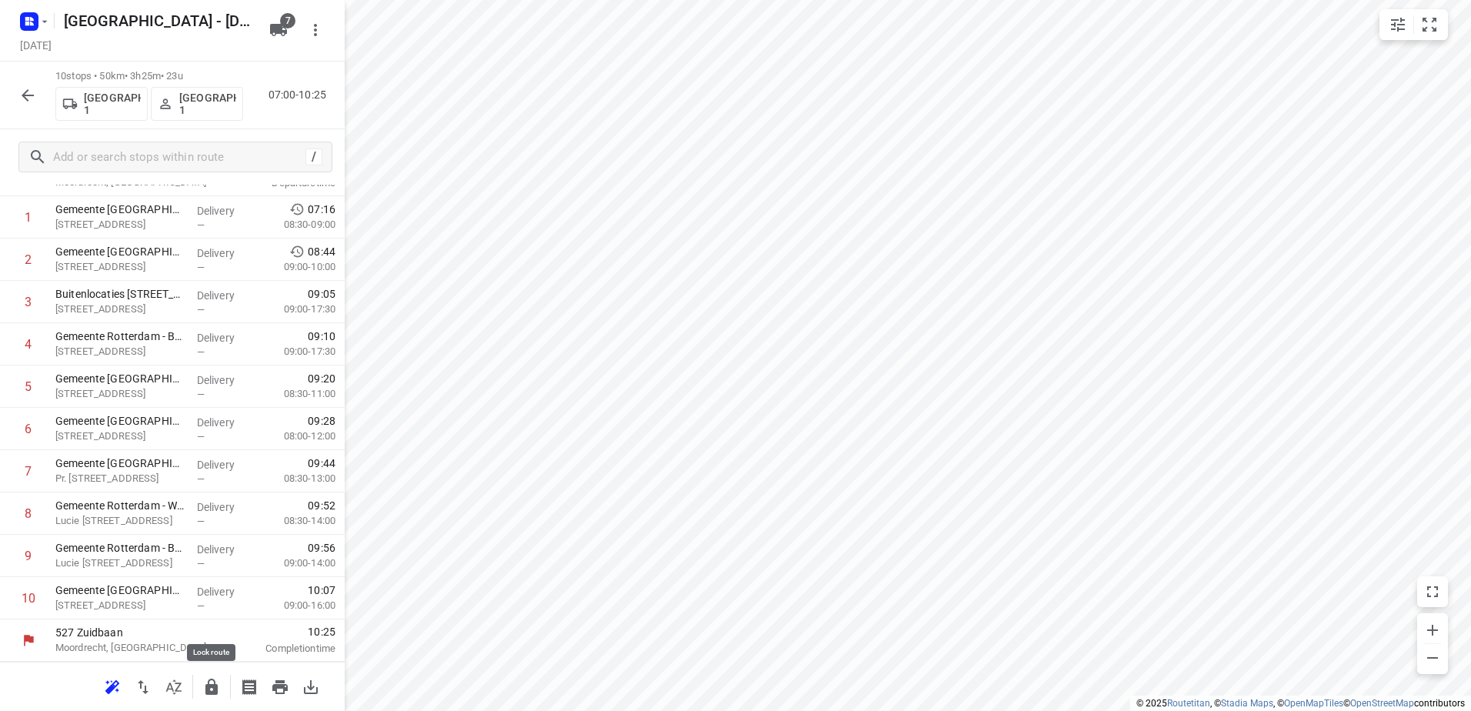
click at [213, 690] on icon "button" at bounding box center [211, 687] width 12 height 16
drag, startPoint x: 30, startPoint y: 76, endPoint x: 33, endPoint y: 87, distance: 11.2
click at [31, 77] on div "10 stops • 50km • 3h25m • 23u Gemeente Rotterdam 1 Gemeente Rotterdam 1 07:00-1…" at bounding box center [172, 96] width 345 height 68
click at [33, 90] on icon "button" at bounding box center [27, 95] width 18 height 18
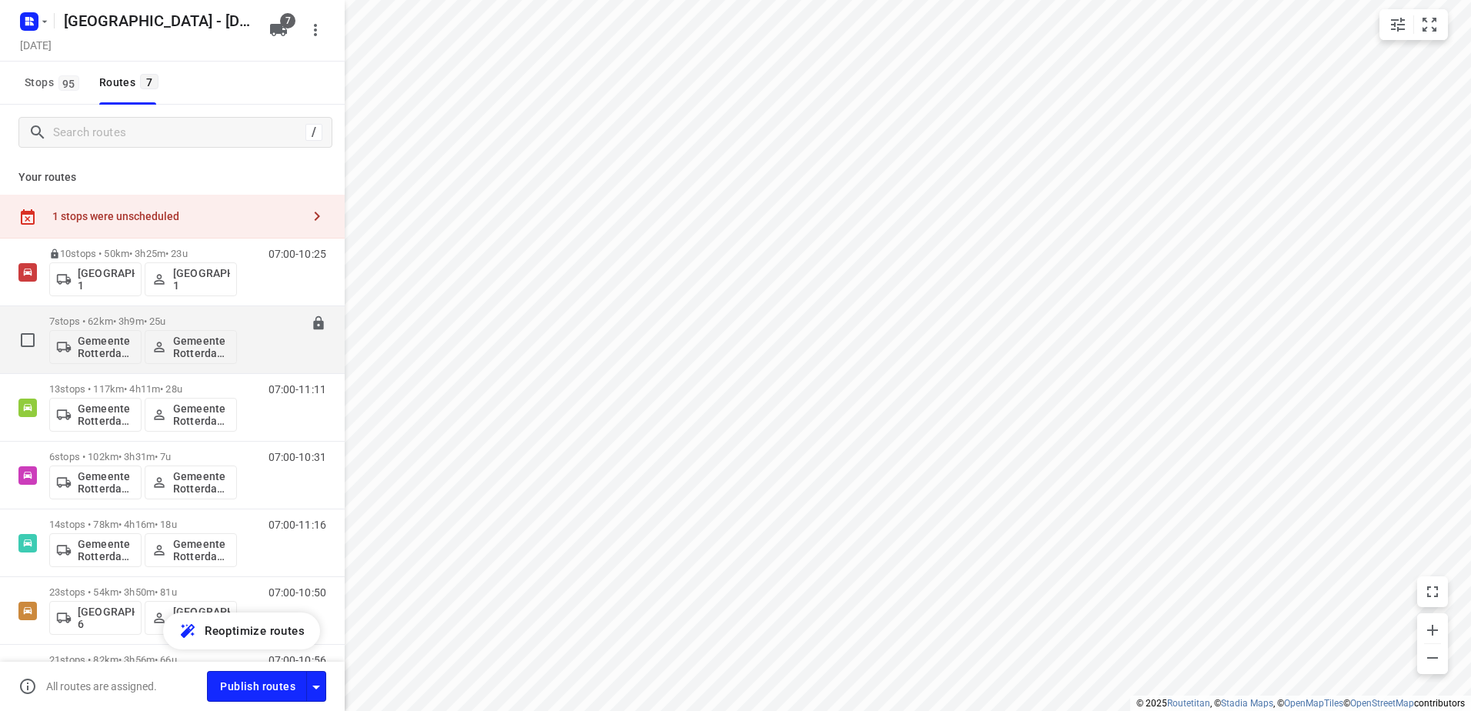
click at [114, 319] on p "7 stops • 62km • 3h9m • 25u" at bounding box center [143, 321] width 188 height 12
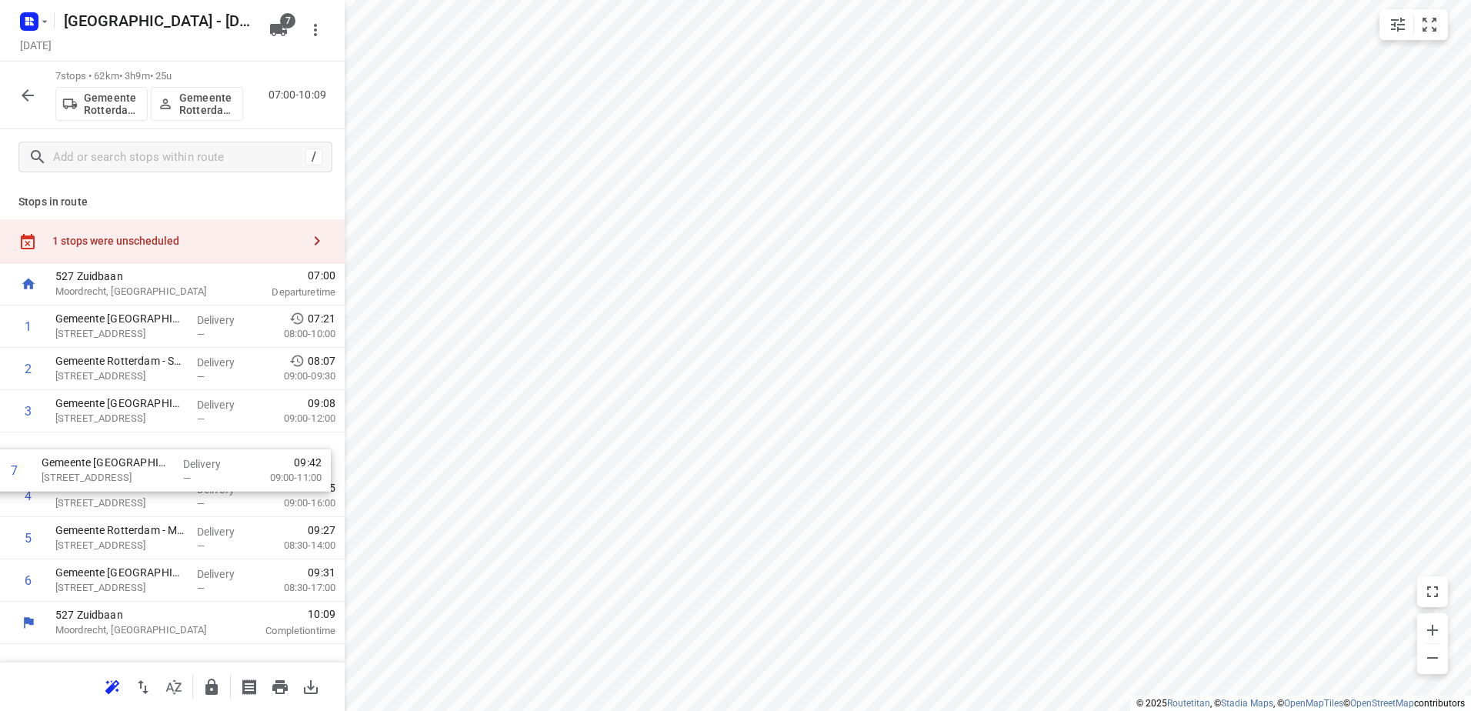
drag, startPoint x: 265, startPoint y: 574, endPoint x: 248, endPoint y: 452, distance: 122.7
click at [248, 452] on div "1 Gemeente Rotterdam - Buitenlocaties - Begraafplaatsen Crooswijk en HVH(Compas…" at bounding box center [172, 453] width 345 height 296
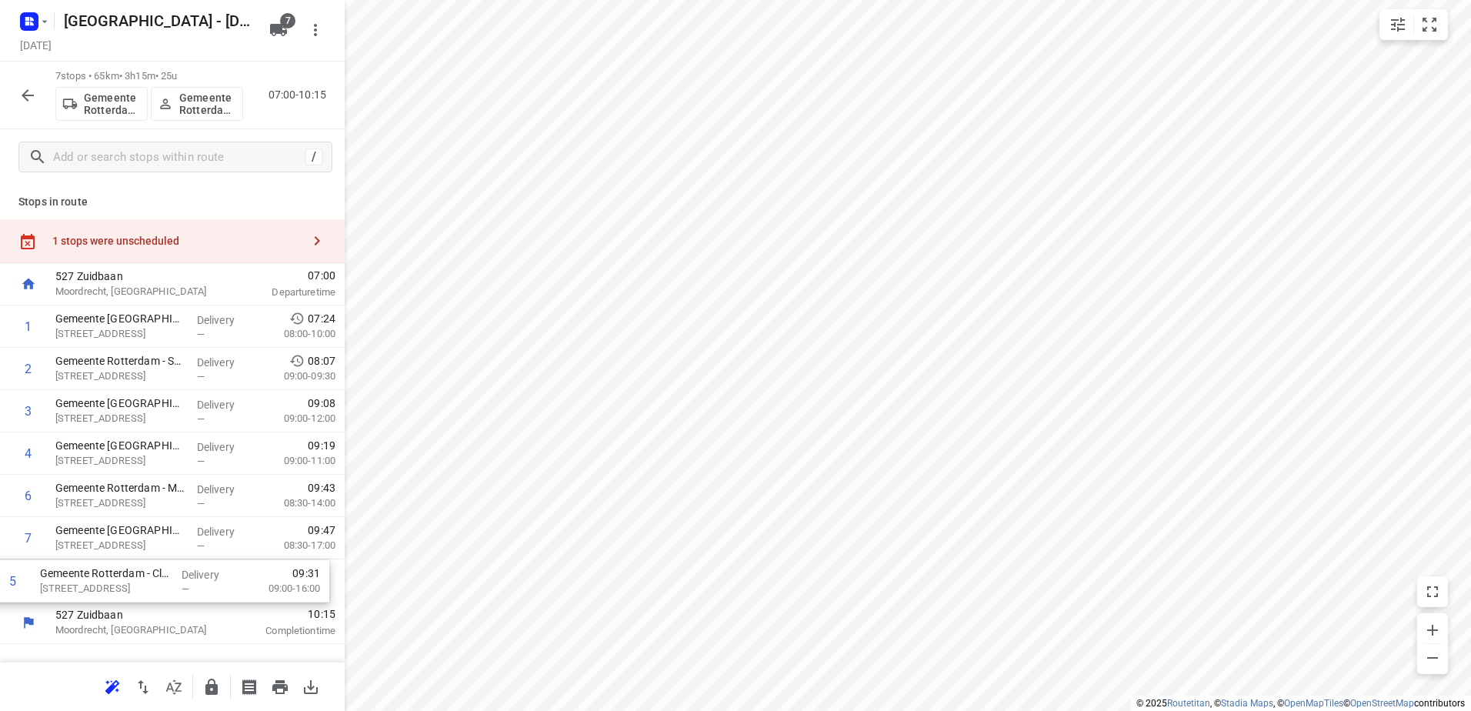
drag, startPoint x: 232, startPoint y: 501, endPoint x: 216, endPoint y: 587, distance: 87.5
click at [216, 587] on div "1 Gemeente Rotterdam - Buitenlocaties - Begraafplaatsen Crooswijk en HVH(Compas…" at bounding box center [172, 453] width 345 height 296
click at [214, 692] on icon "button" at bounding box center [211, 687] width 12 height 16
click at [35, 90] on icon "button" at bounding box center [27, 95] width 18 height 18
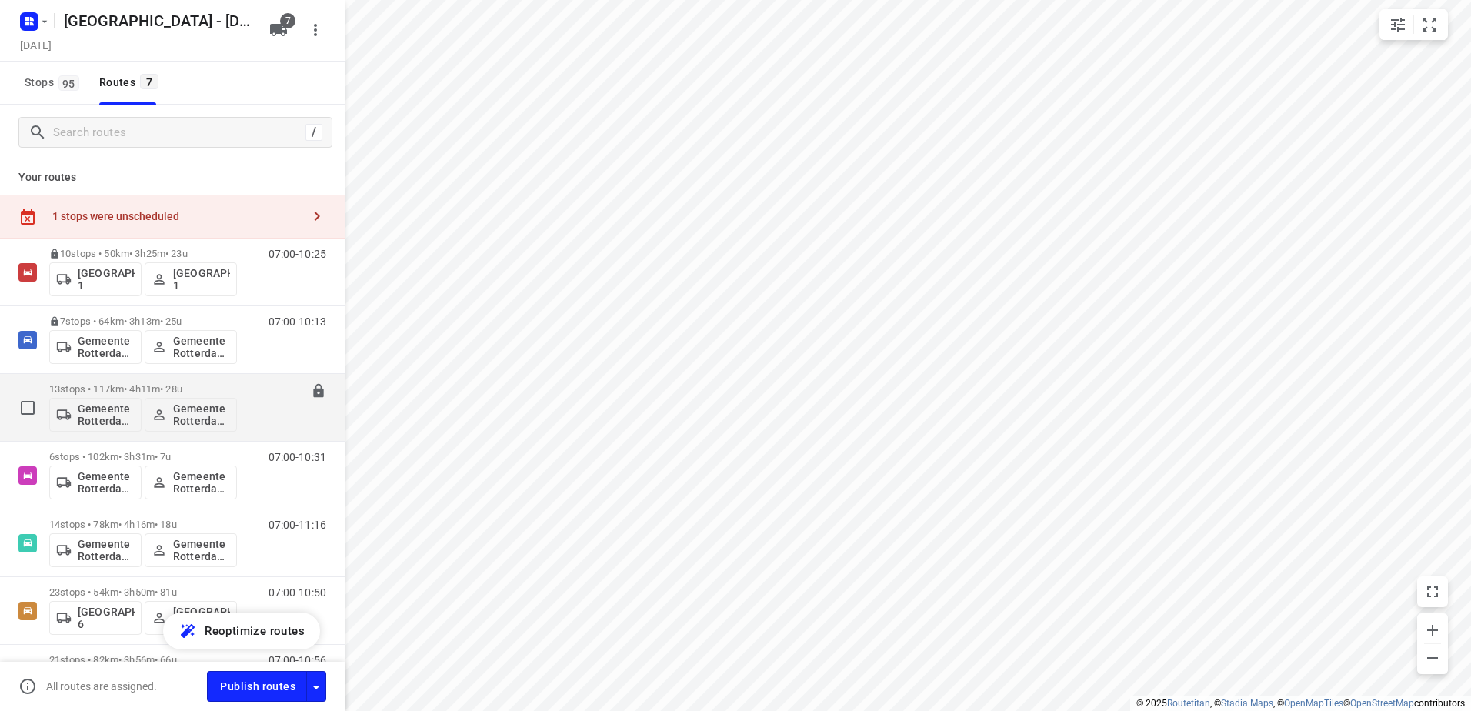
click at [104, 395] on div "Gemeente Rotterdam 3 Gemeente Rotterdam 3" at bounding box center [143, 413] width 188 height 37
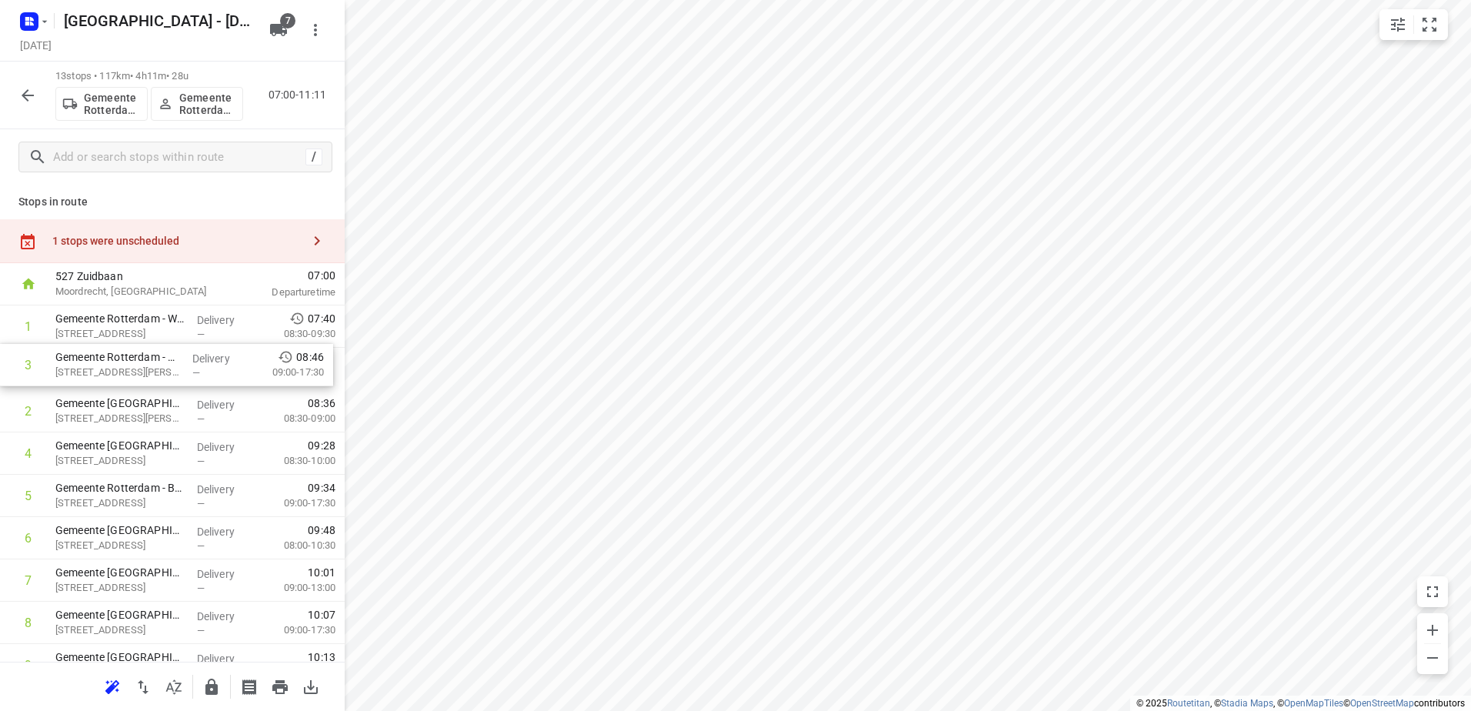
drag, startPoint x: 150, startPoint y: 422, endPoint x: 152, endPoint y: 334, distance: 87.7
click at [152, 335] on div "1 Gemeente Rotterdam - WRT Hoek van Holland - Zekkenweg(Martin Helmich) Zekkenw…" at bounding box center [172, 580] width 345 height 550
drag, startPoint x: 148, startPoint y: 398, endPoint x: 145, endPoint y: 346, distance: 51.6
click at [145, 346] on div "1 Gemeente Rotterdam - Buitenlocaties - Toezicht en handhaving HVH(Martin Helmi…" at bounding box center [172, 580] width 345 height 550
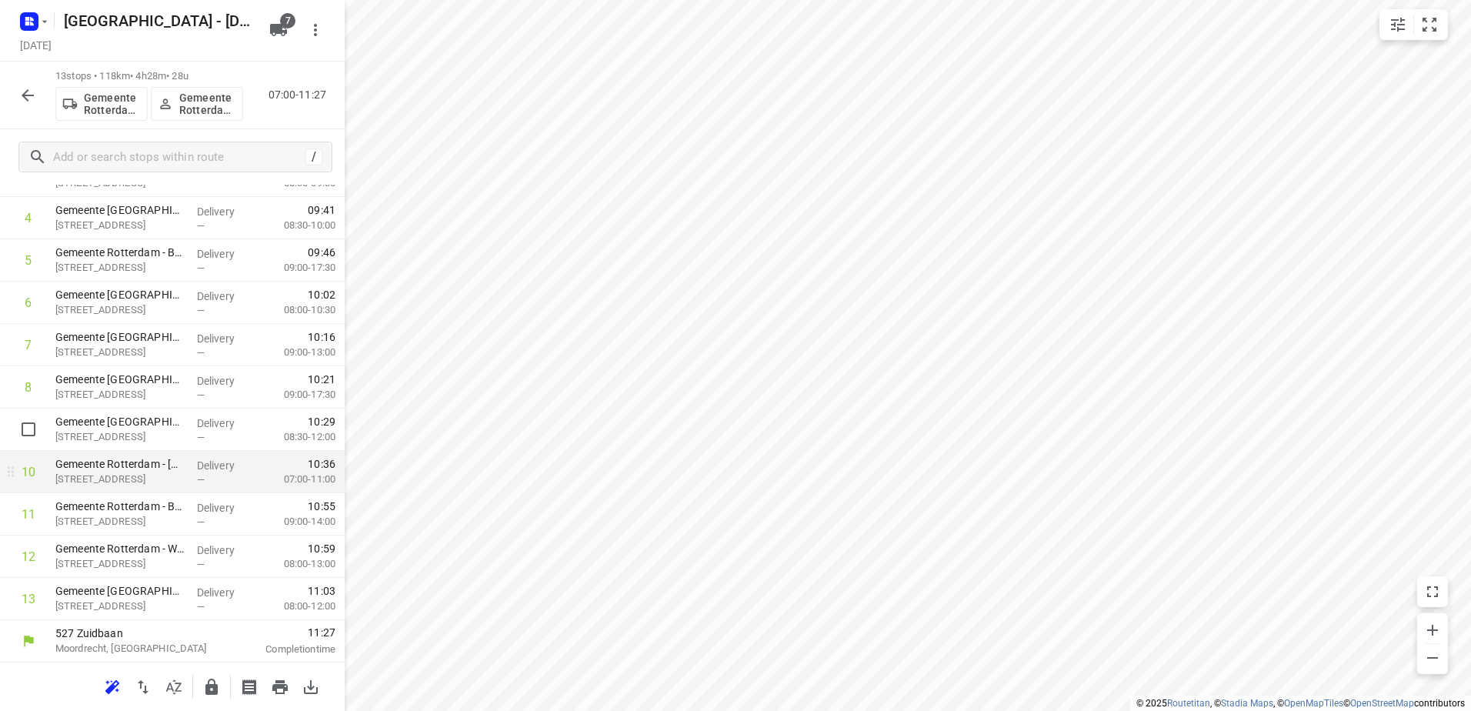
scroll to position [236, 0]
click at [223, 686] on button "button" at bounding box center [211, 687] width 31 height 31
click at [32, 93] on icon "button" at bounding box center [27, 95] width 18 height 18
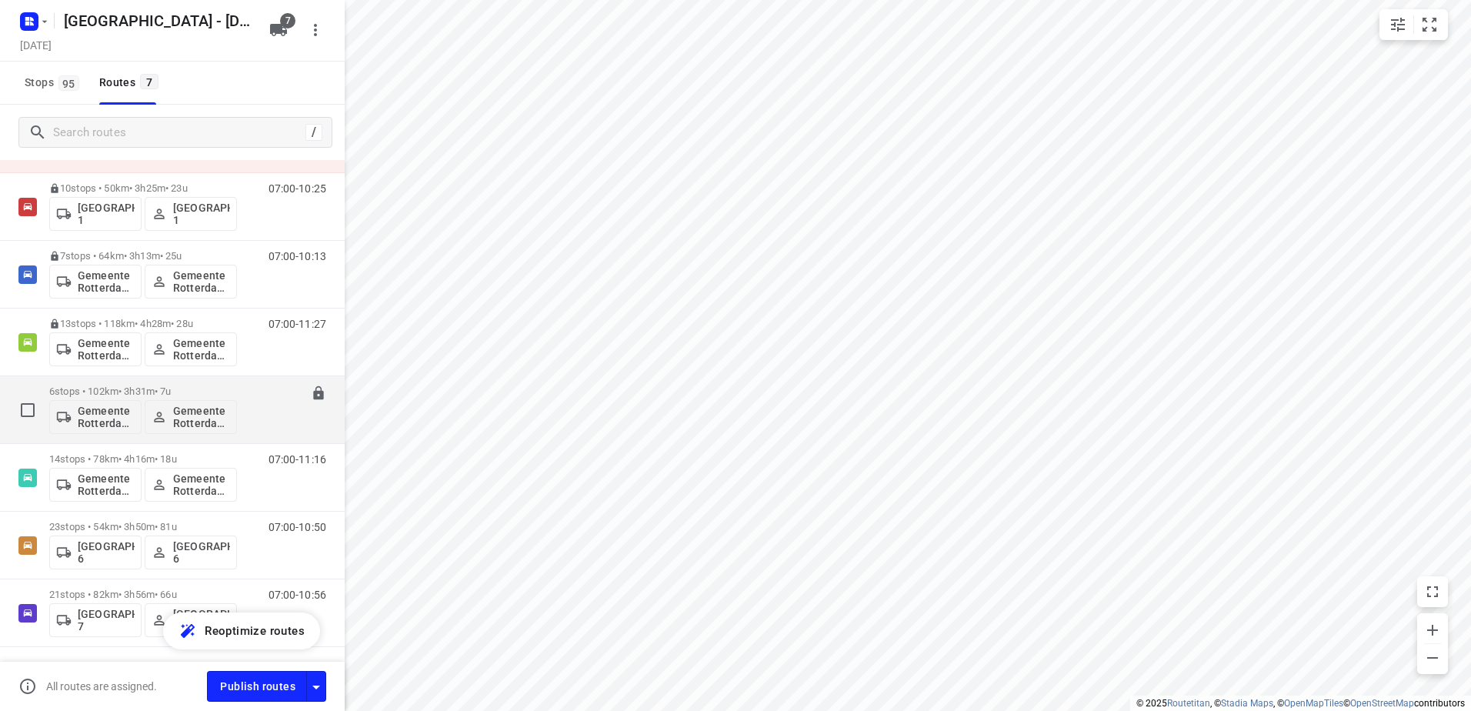
scroll to position [77, 0]
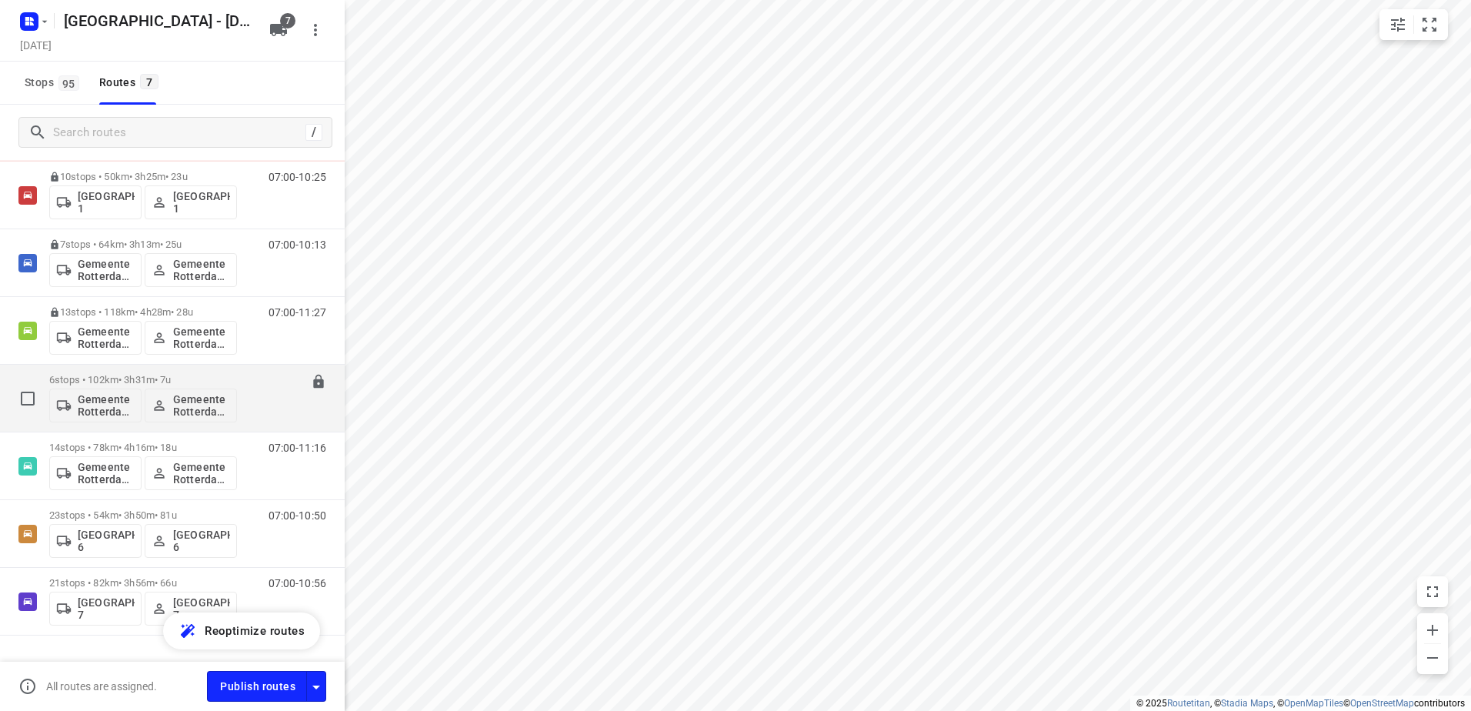
click at [121, 374] on p "6 stops • 102km • 3h31m • 7u" at bounding box center [143, 380] width 188 height 12
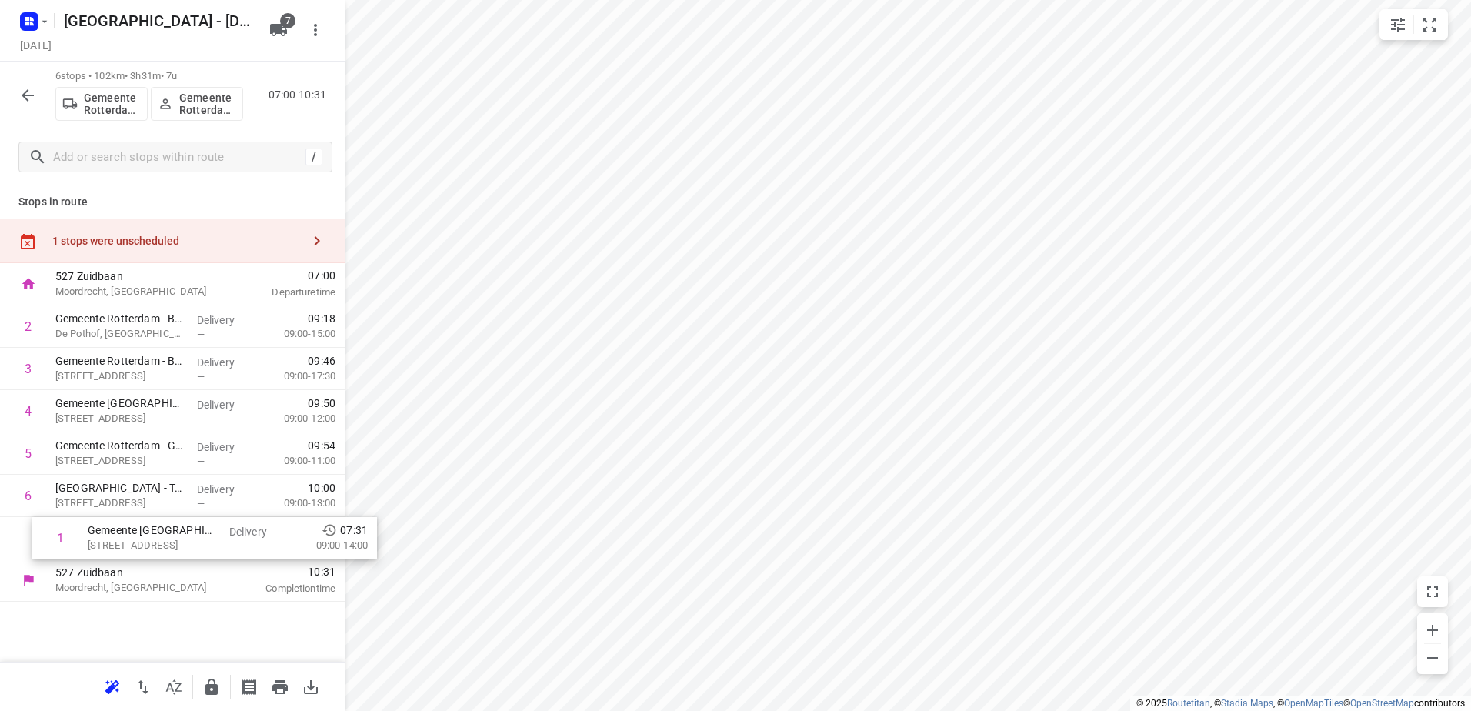
drag, startPoint x: 174, startPoint y: 325, endPoint x: 200, endPoint y: 554, distance: 230.8
click at [200, 554] on div "1 Gemeente Rotterdam - Stadswinkel Hoogvliet(Martin Helmich) Rijkeeplein 3, Hoo…" at bounding box center [172, 432] width 345 height 254
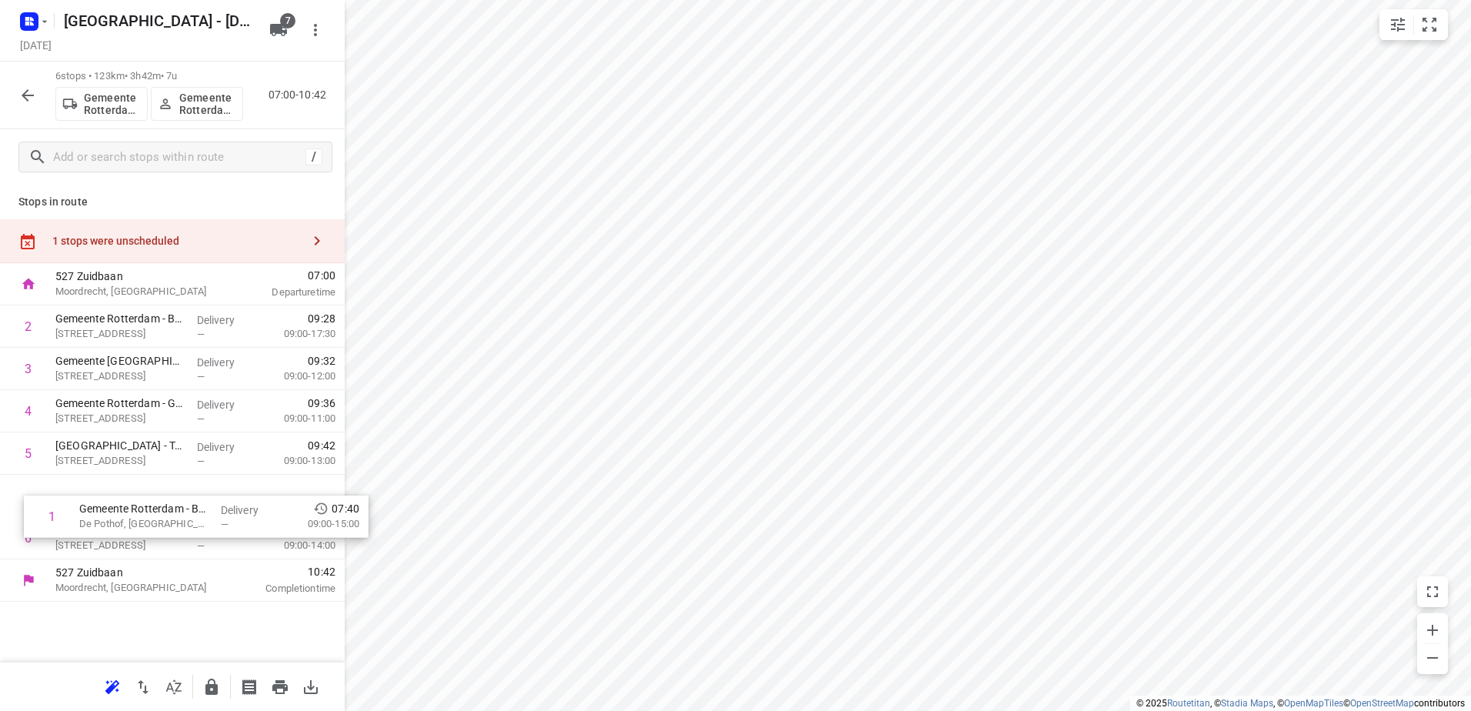
drag, startPoint x: 168, startPoint y: 506, endPoint x: 172, endPoint y: 562, distance: 56.4
click at [172, 561] on div "527 Zuidbaan Moordrecht, Netherlands 07:00 Departure time 1 Gemeente Rotterdam …" at bounding box center [172, 432] width 345 height 339
click at [202, 691] on icon "button" at bounding box center [211, 687] width 18 height 18
click at [36, 90] on icon "button" at bounding box center [27, 95] width 18 height 18
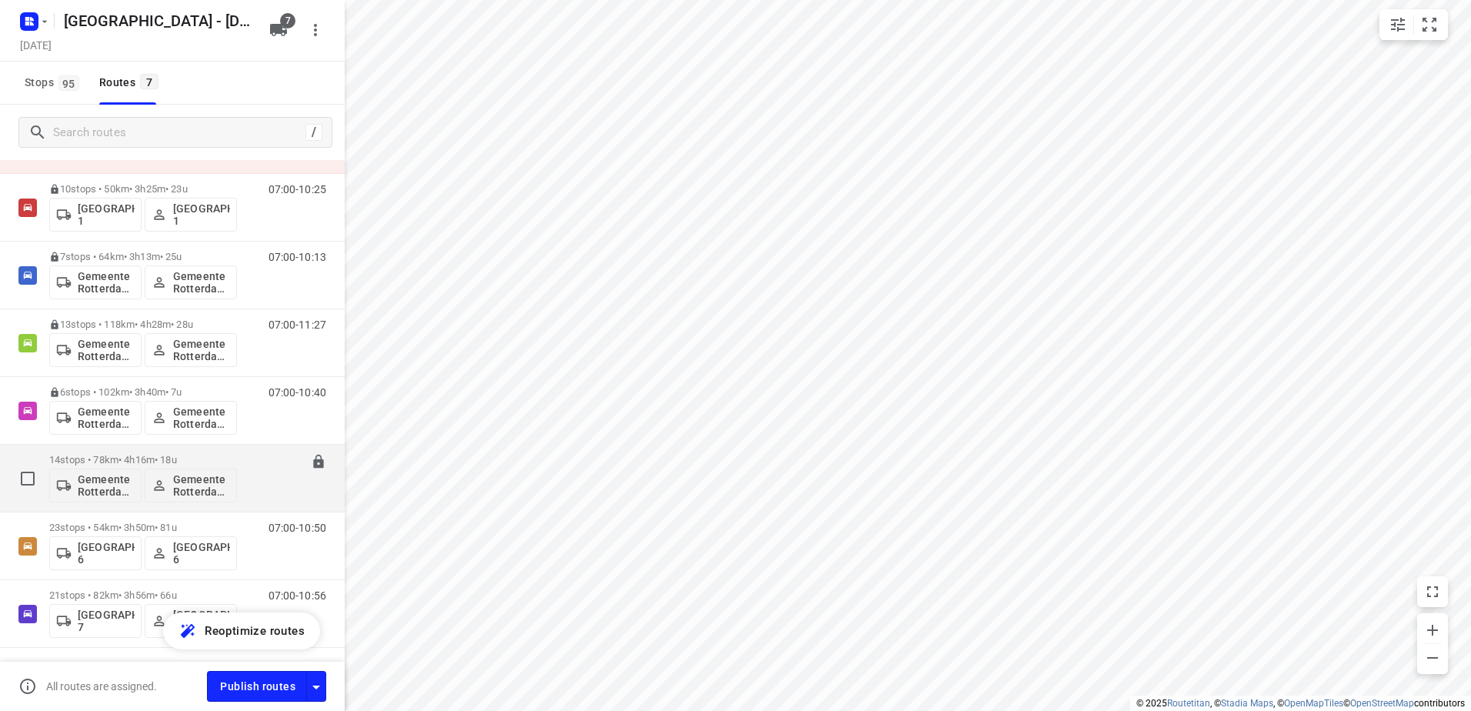
scroll to position [112, 0]
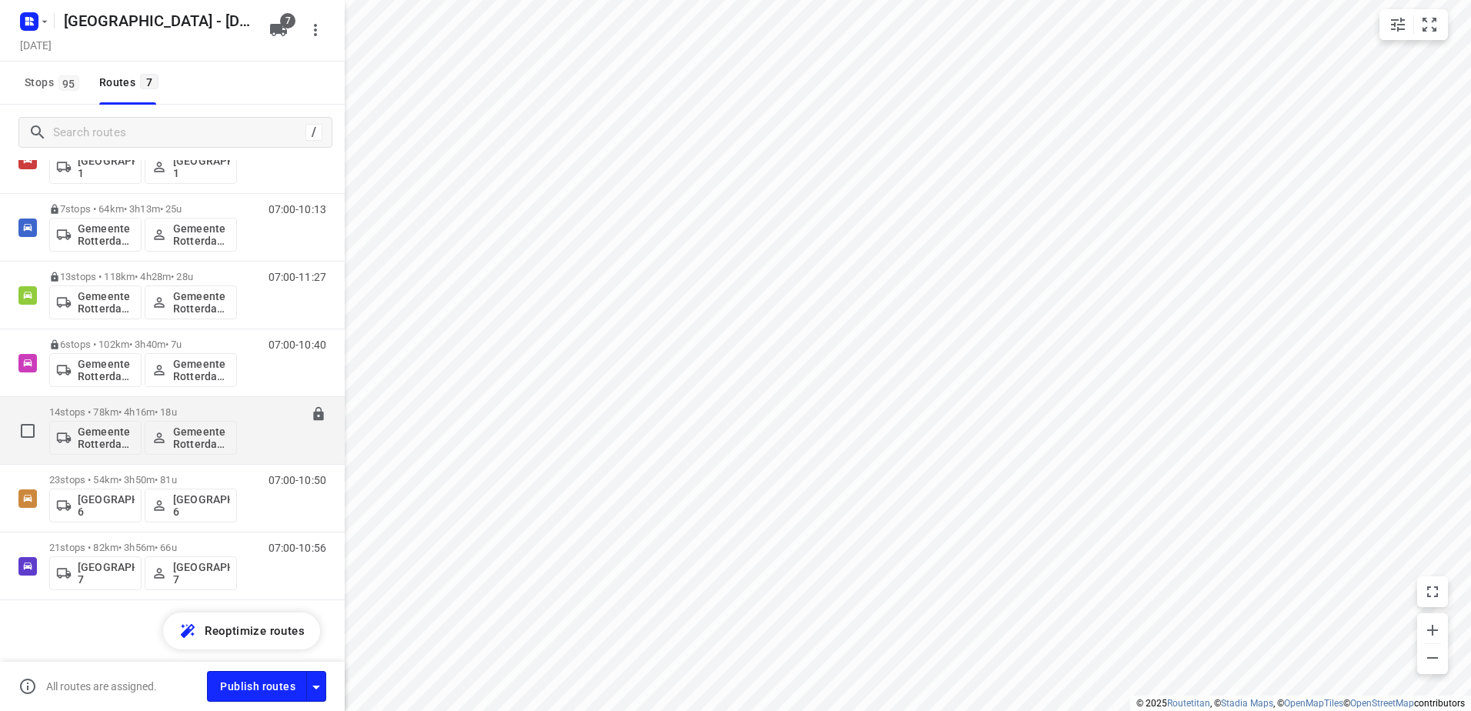
click at [99, 418] on div "Gemeente Rotterdam 5 Gemeente Rotterdam 5" at bounding box center [143, 436] width 188 height 37
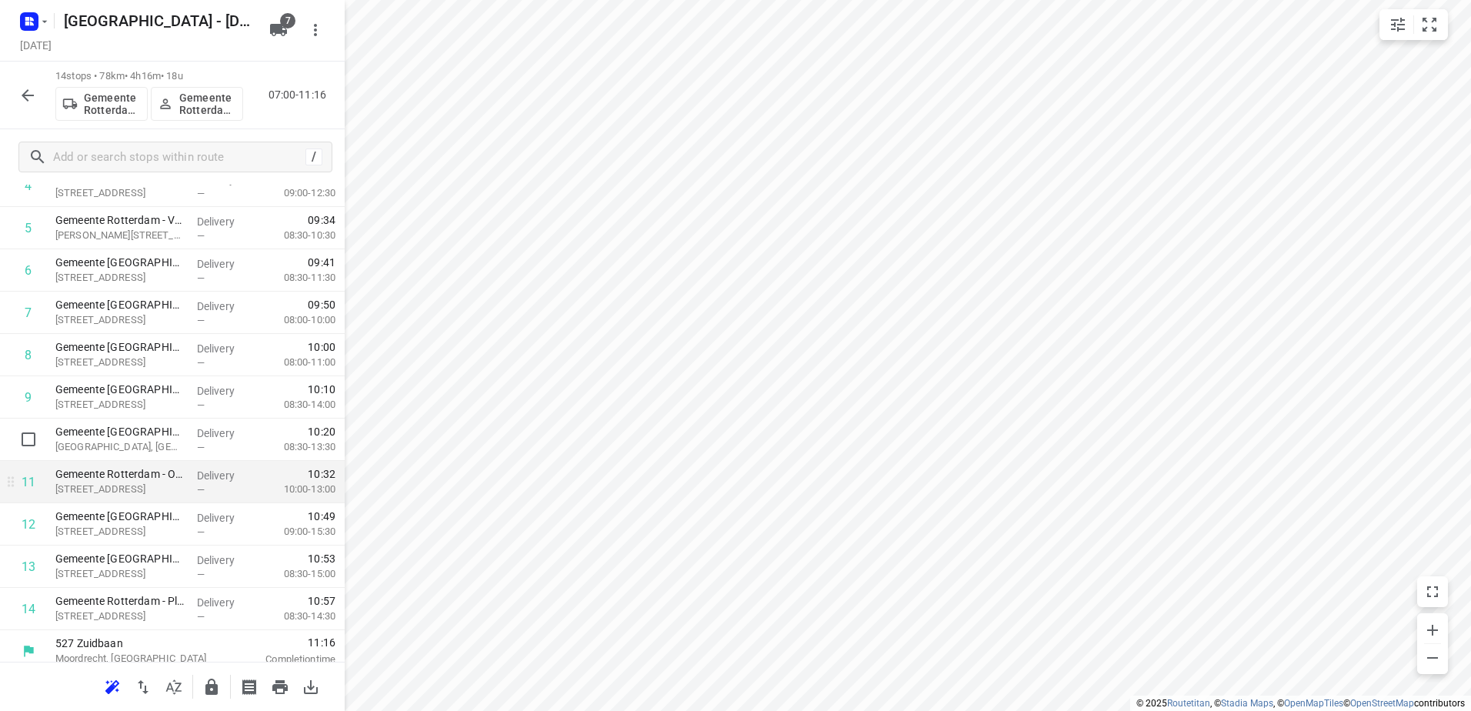
scroll to position [279, 0]
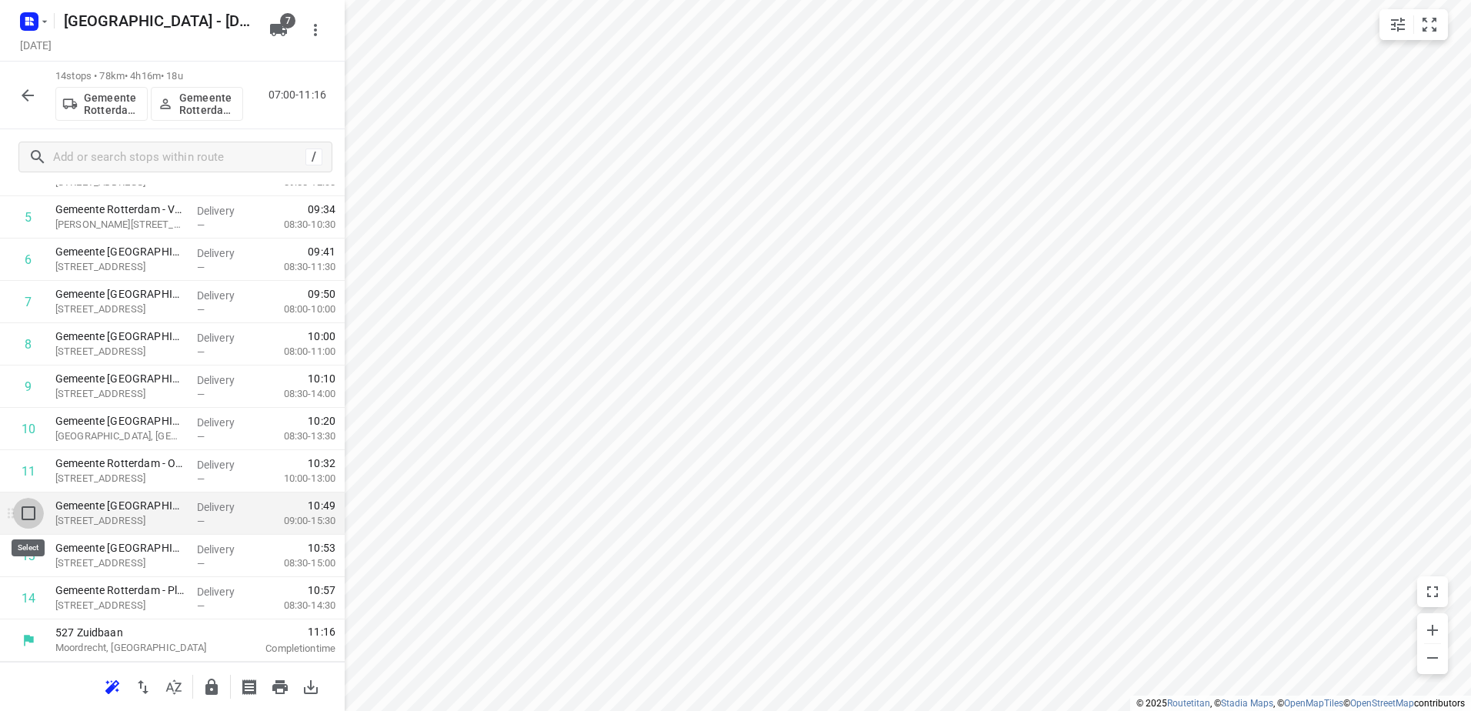
click at [26, 519] on input "checkbox" at bounding box center [28, 513] width 31 height 31
checkbox input "true"
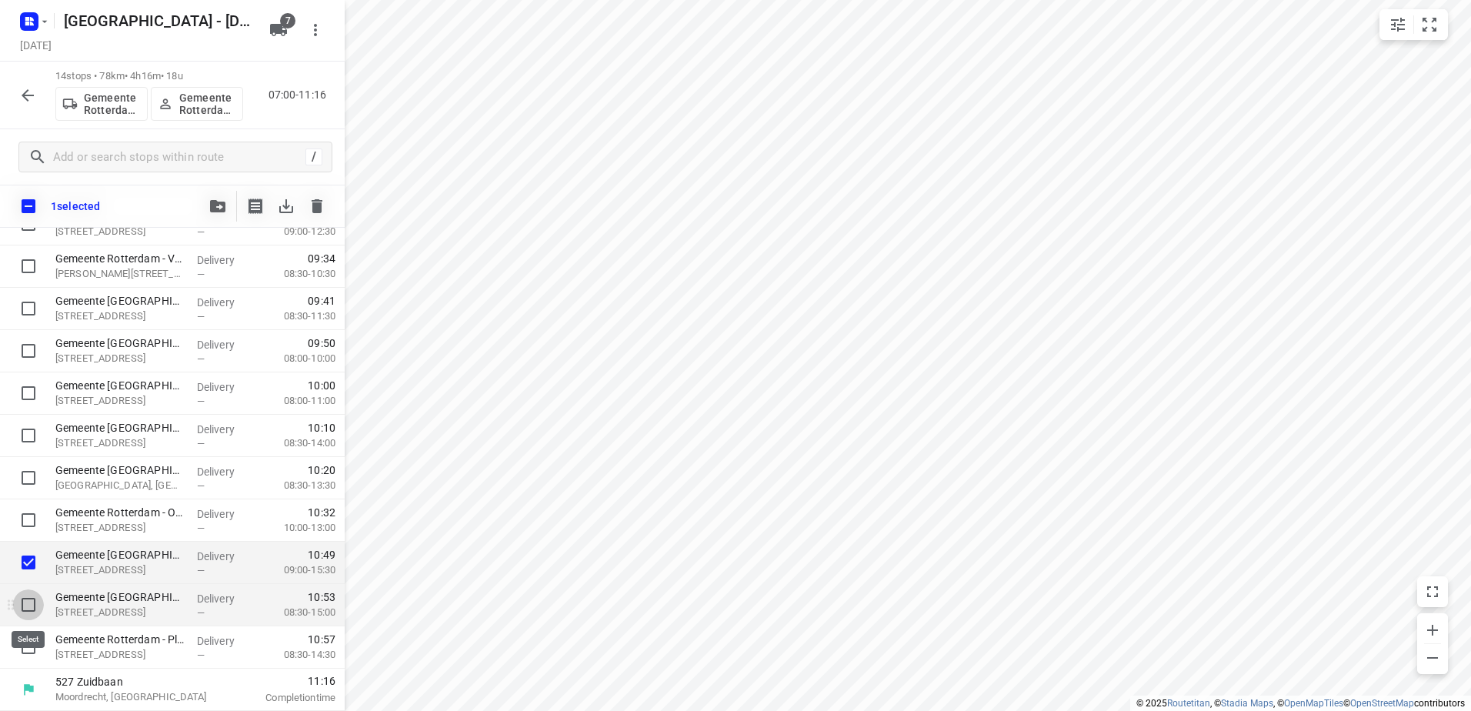
click at [22, 610] on input "checkbox" at bounding box center [28, 604] width 31 height 31
checkbox input "true"
click at [27, 646] on input "checkbox" at bounding box center [28, 647] width 31 height 31
checkbox input "true"
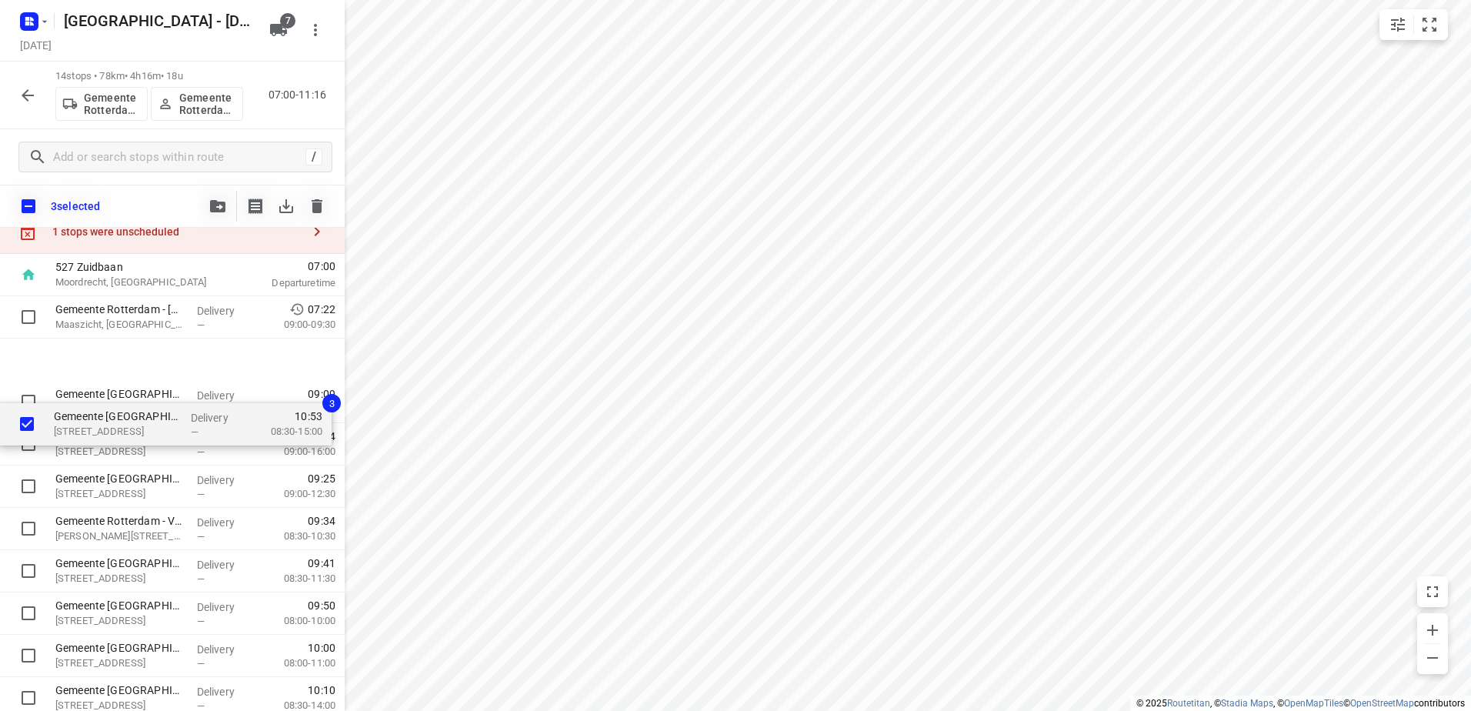
scroll to position [0, 0]
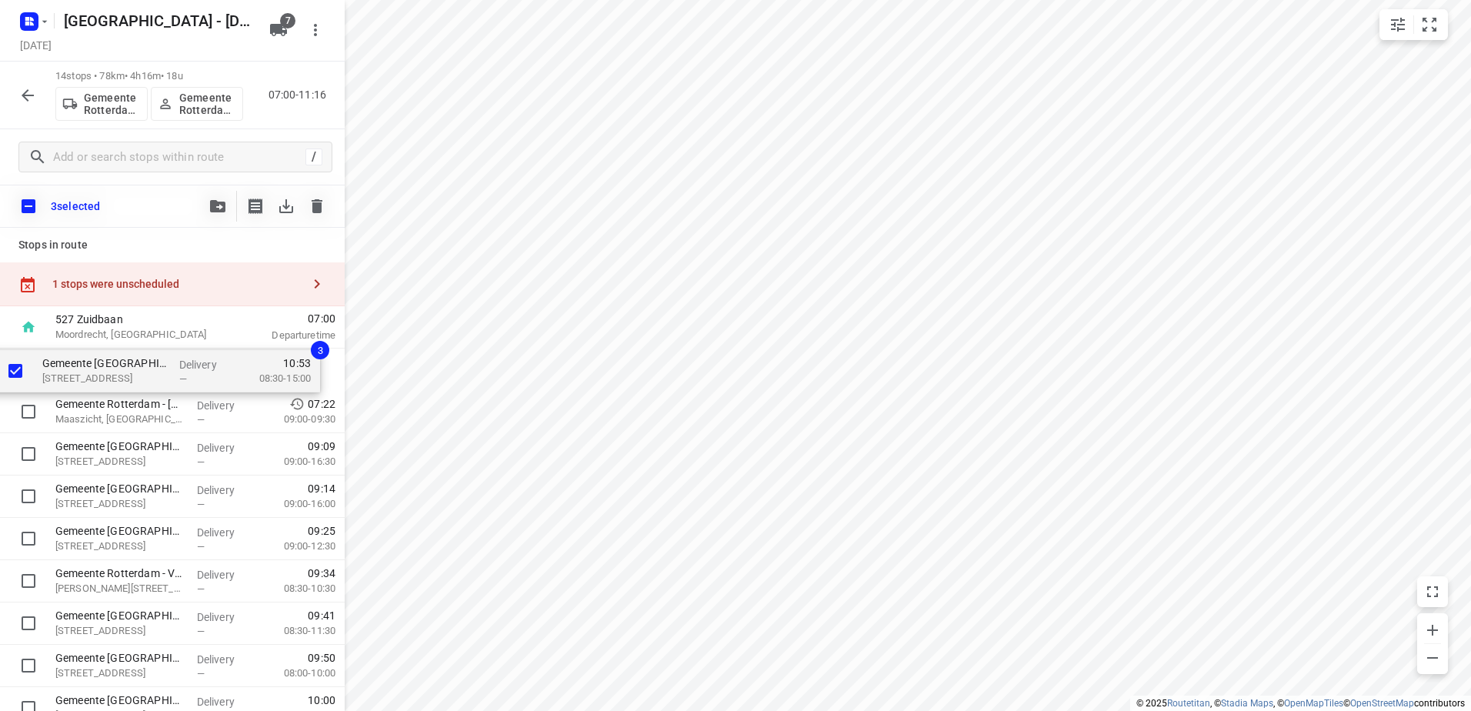
drag, startPoint x: 128, startPoint y: 525, endPoint x: 102, endPoint y: 362, distance: 164.3
click at [102, 362] on div "Gemeente Rotterdam - Rotterdam Inclusief - Kringloopwinkel Rataplan(Ton Stolk) …" at bounding box center [172, 645] width 345 height 592
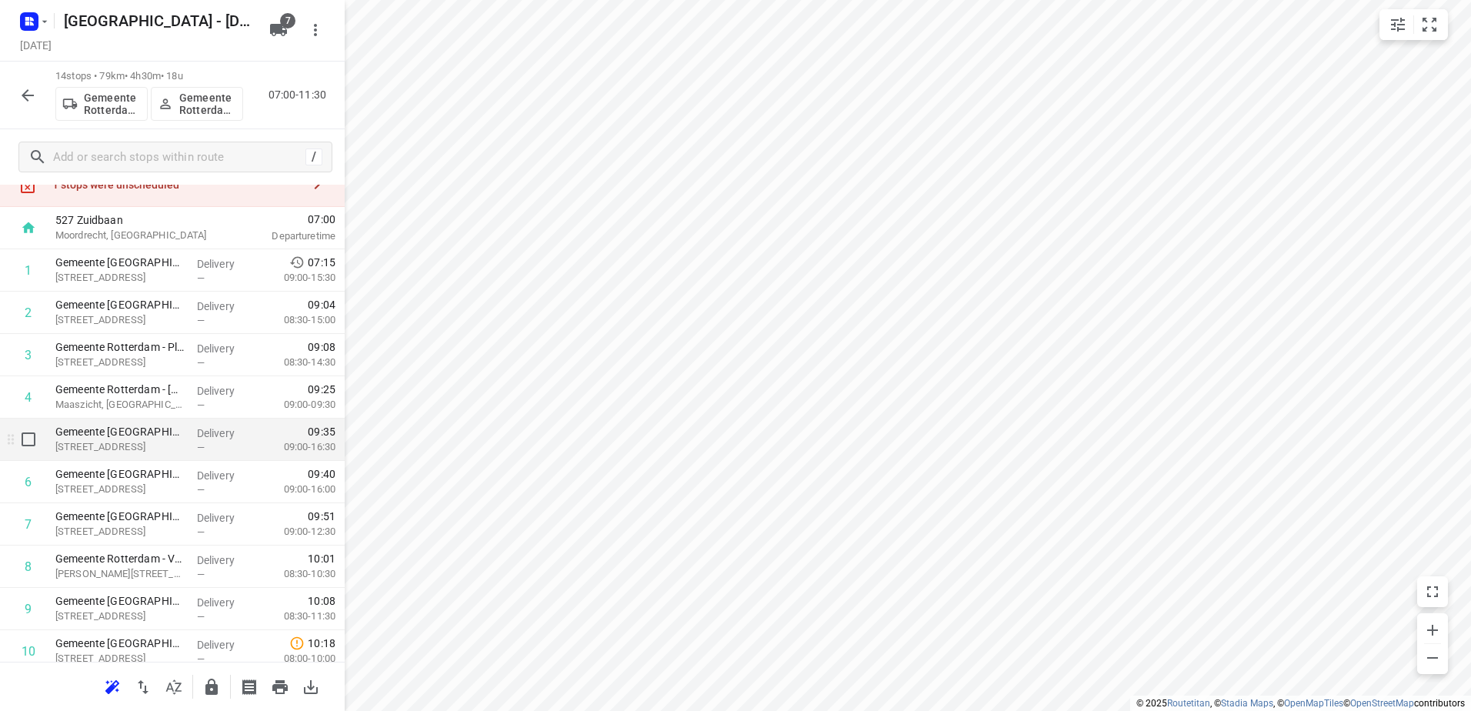
scroll to position [77, 0]
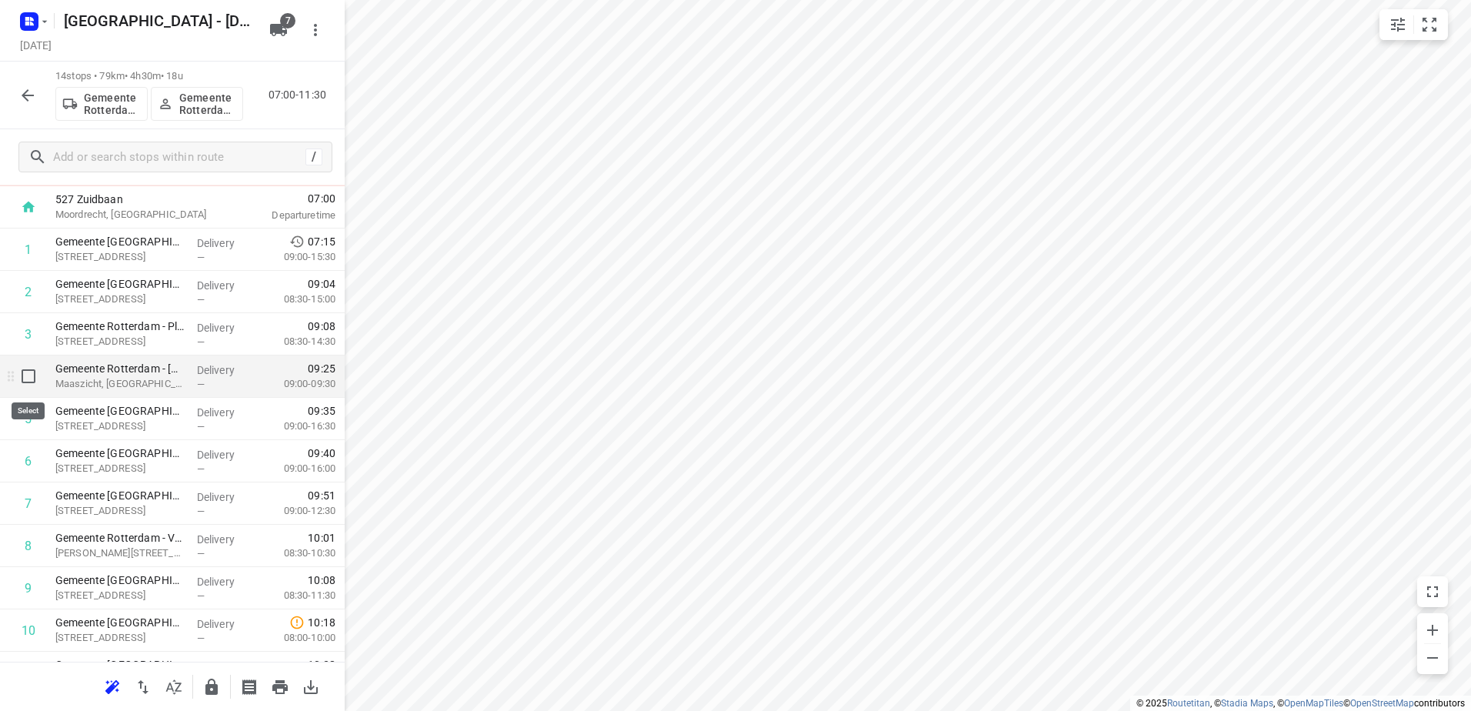
click at [22, 372] on input "checkbox" at bounding box center [28, 376] width 31 height 31
checkbox input "true"
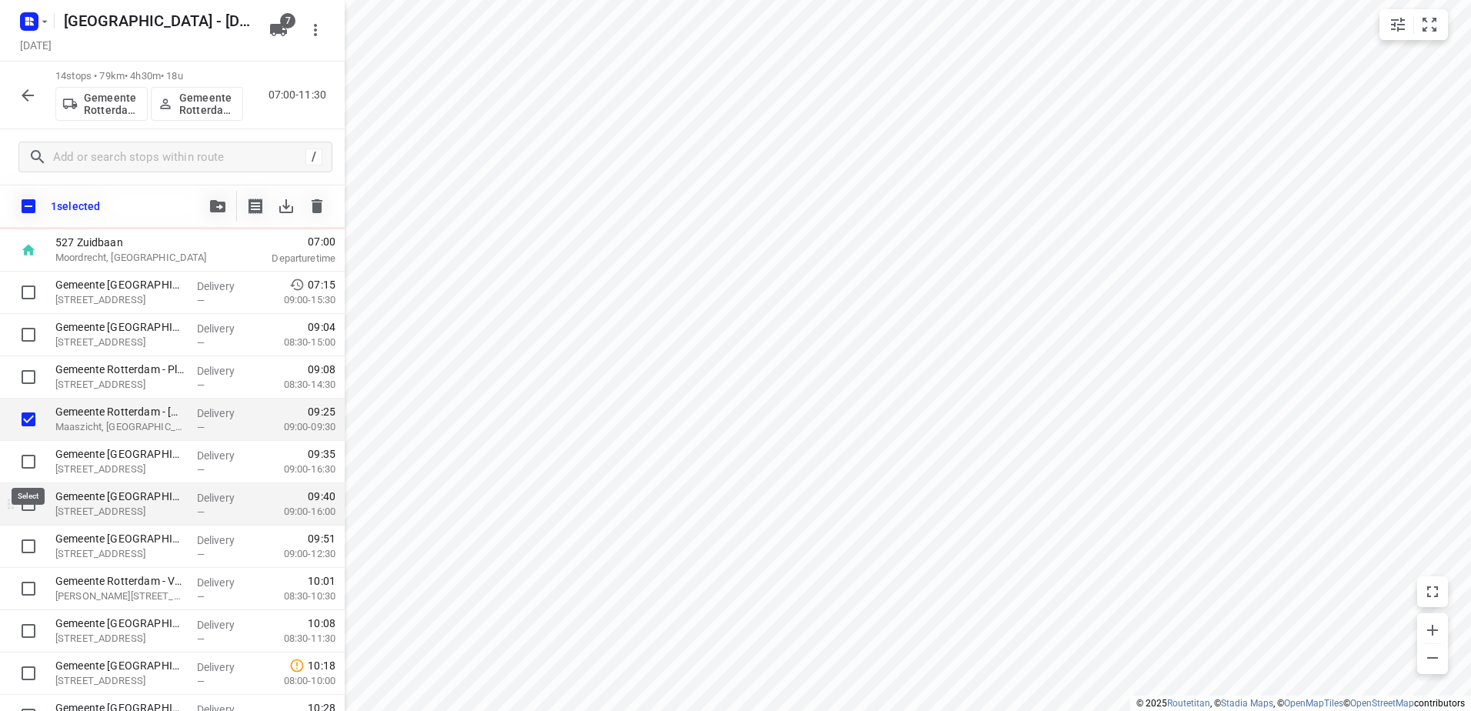
drag, startPoint x: 22, startPoint y: 463, endPoint x: 27, endPoint y: 489, distance: 26.7
click at [22, 464] on input "checkbox" at bounding box center [28, 461] width 31 height 31
checkbox input "true"
click at [27, 509] on input "checkbox" at bounding box center [28, 504] width 31 height 31
checkbox input "true"
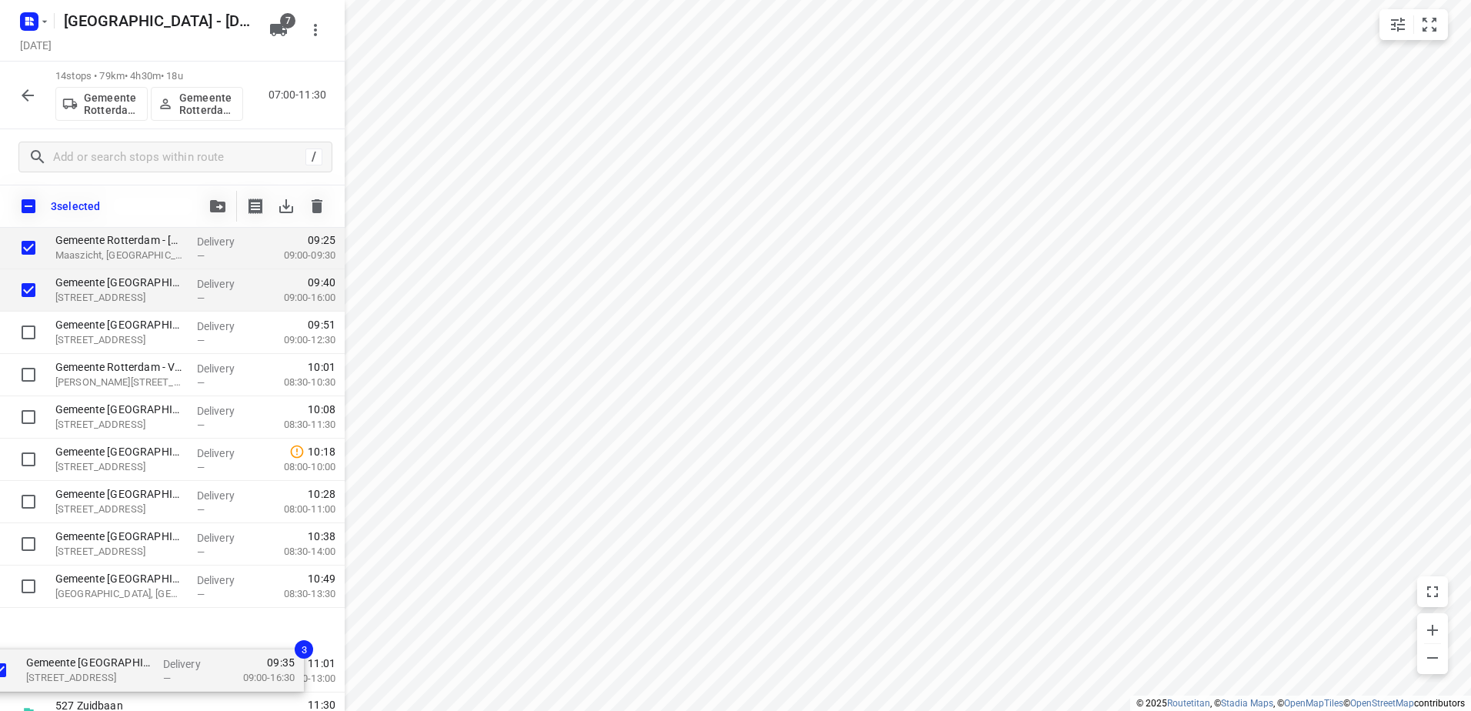
scroll to position [272, 0]
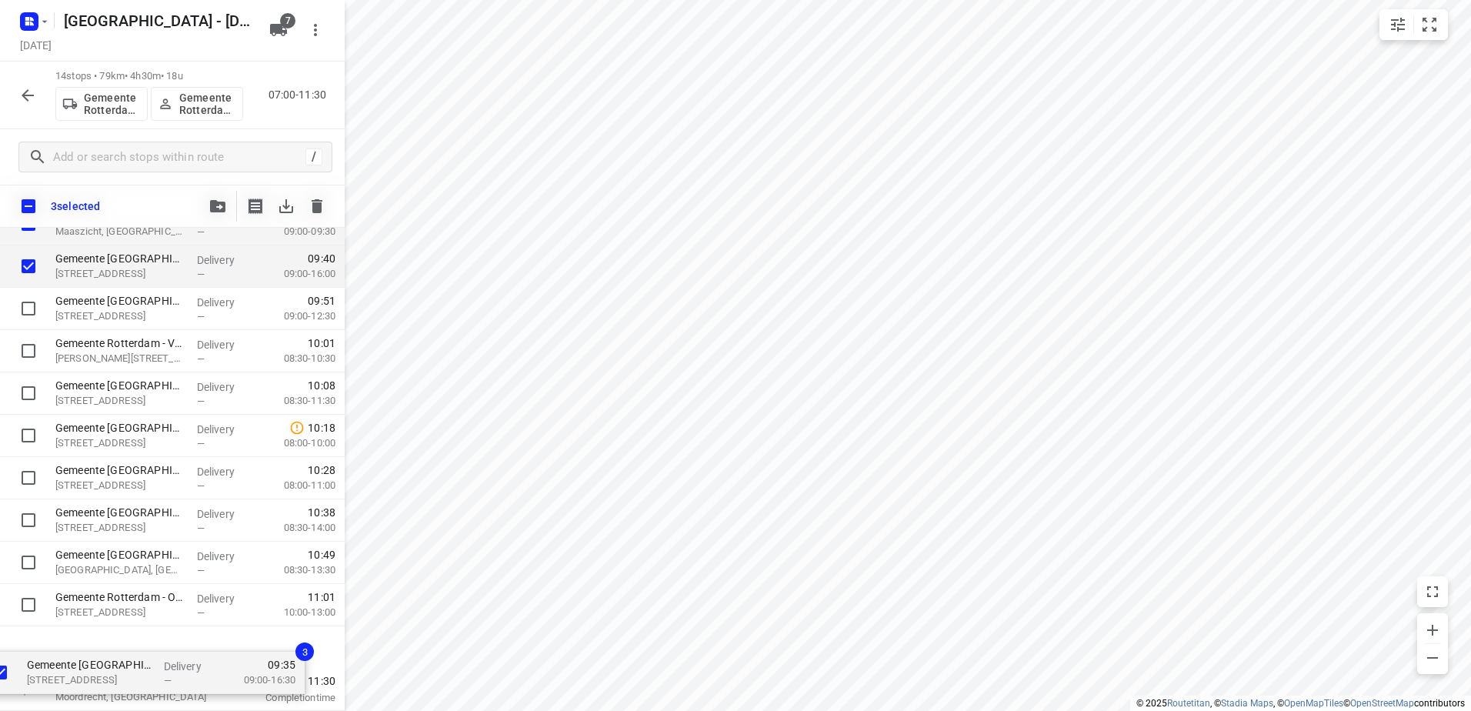
drag, startPoint x: 94, startPoint y: 449, endPoint x: 65, endPoint y: 668, distance: 220.4
click at [65, 668] on div "Gemeente Rotterdam - Fietspunt / Gevonden voorwerpen - Koperstraat(Martin Helmi…" at bounding box center [172, 372] width 345 height 592
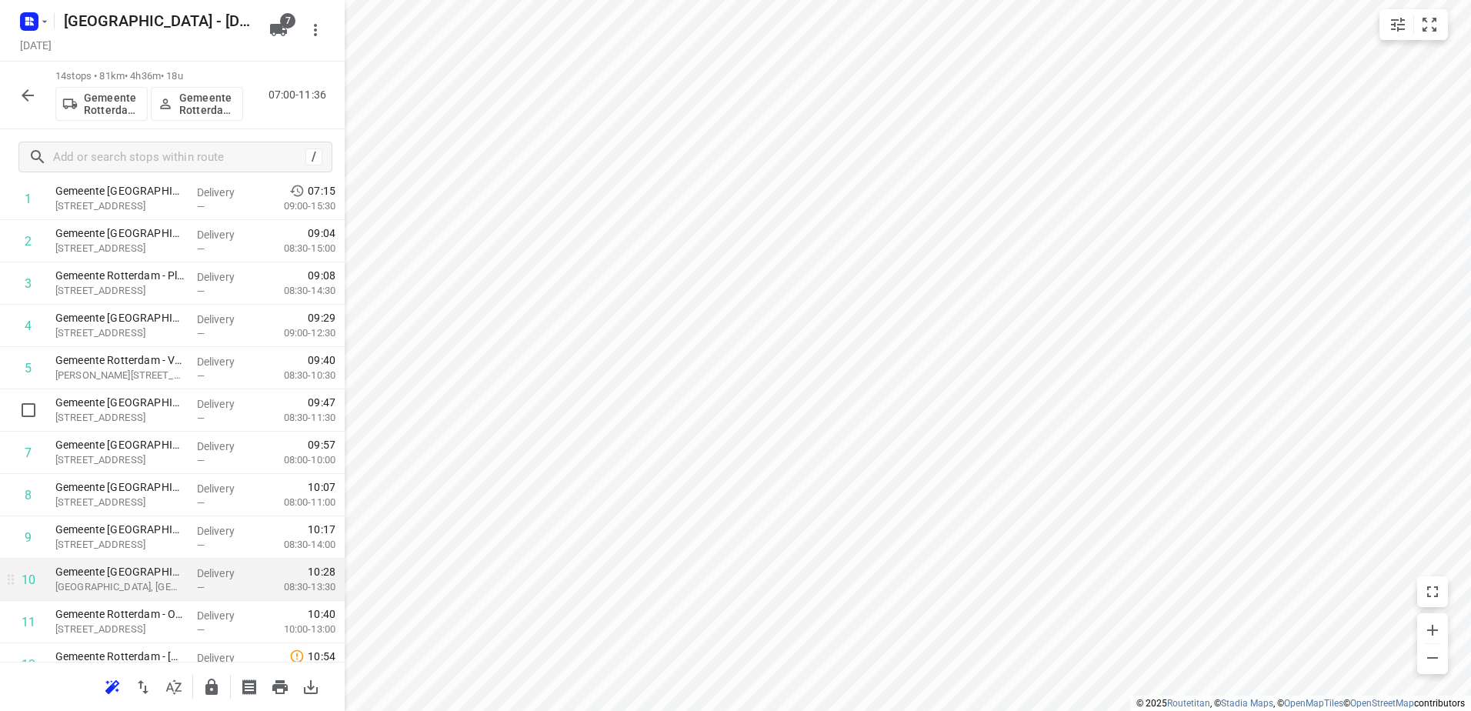
scroll to position [231, 0]
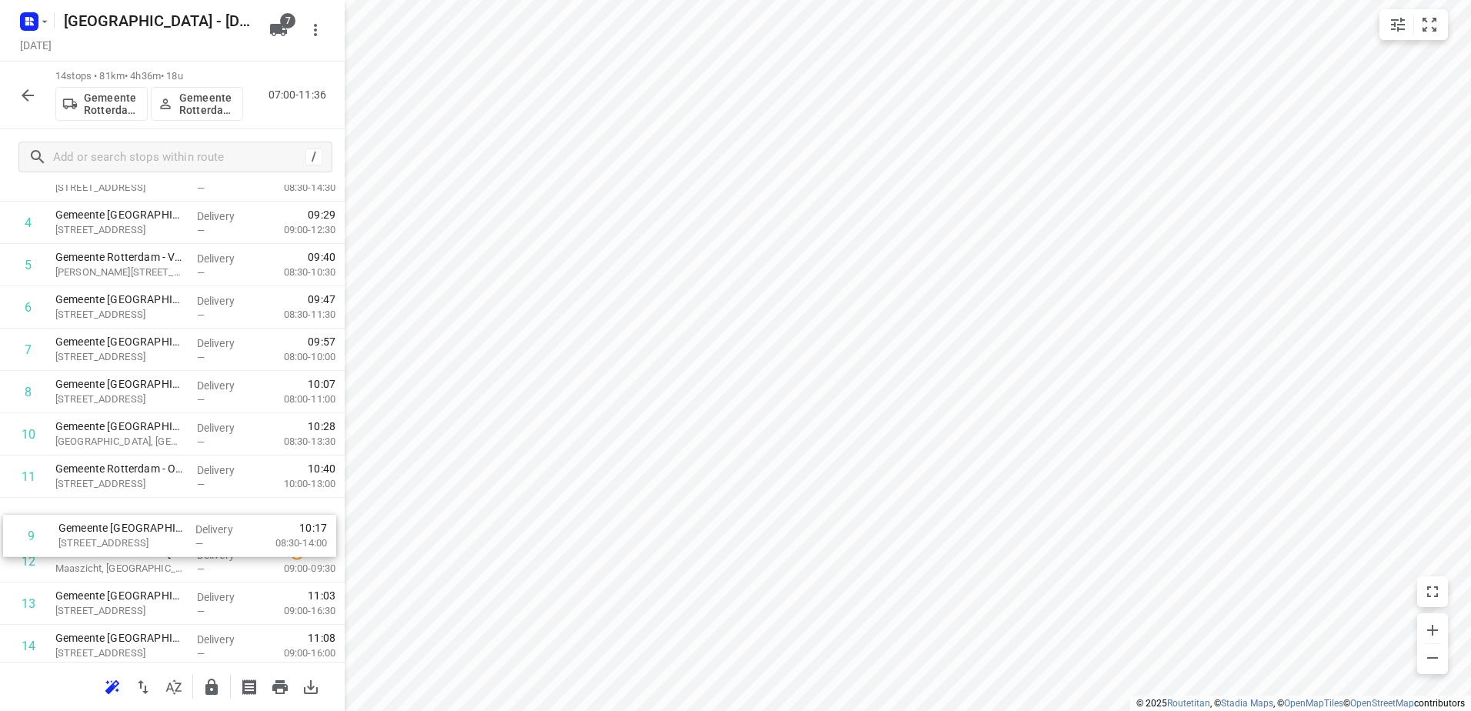
drag, startPoint x: 205, startPoint y: 428, endPoint x: 209, endPoint y: 542, distance: 113.9
click at [209, 542] on div "1 Gemeente Rotterdam - Fietspunt / Gevonden voorwerpen - Koperstraat(Martin Hel…" at bounding box center [172, 371] width 345 height 592
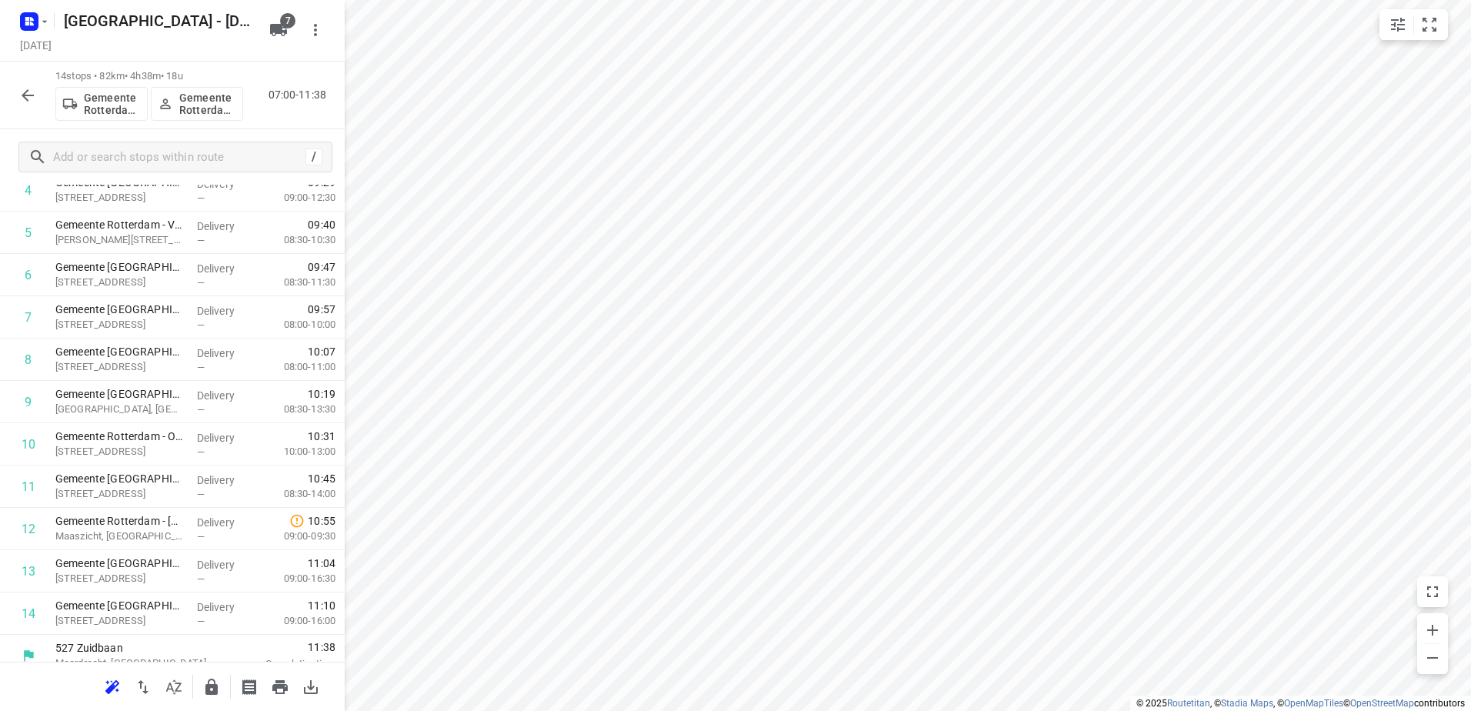
scroll to position [279, 0]
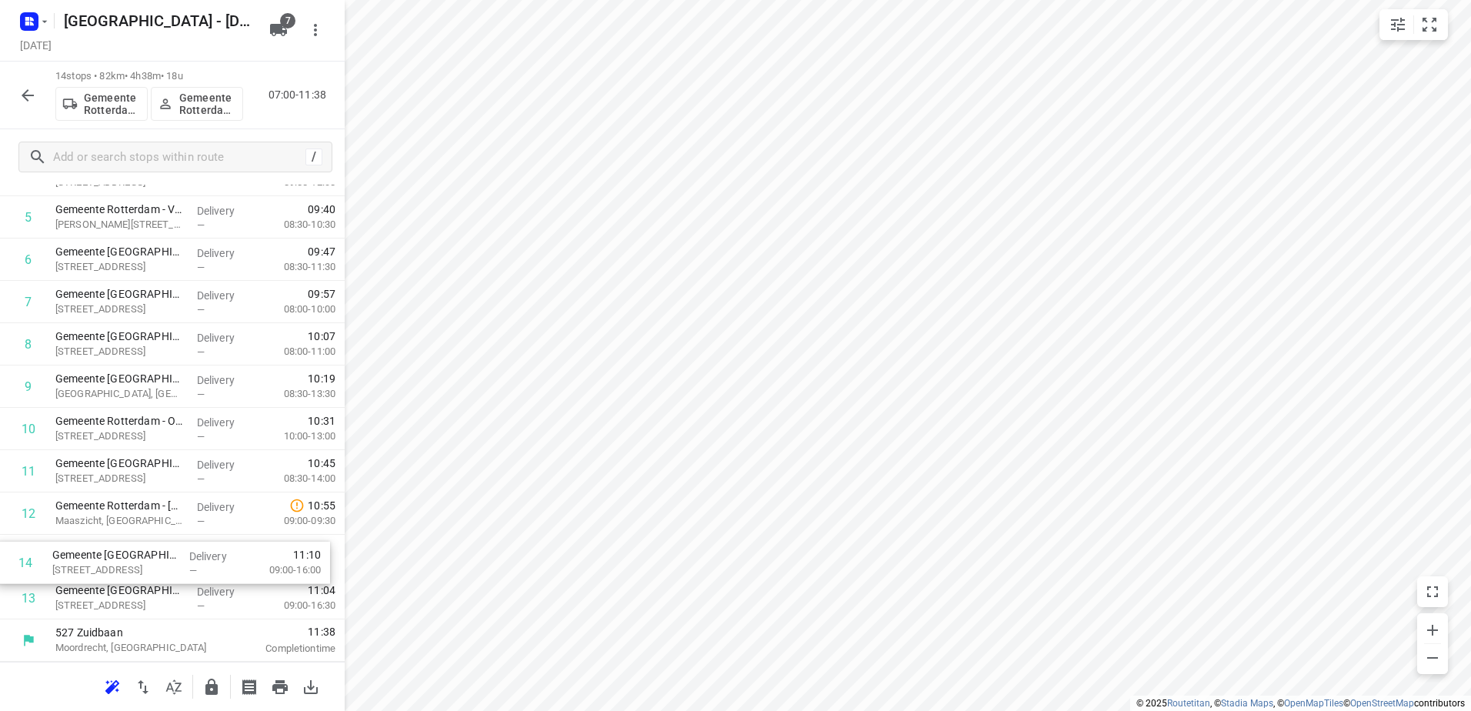
drag, startPoint x: 243, startPoint y: 607, endPoint x: 239, endPoint y: 566, distance: 41.0
click at [239, 566] on div "1 Gemeente Rotterdam - Fietspunt / Gevonden voorwerpen - Koperstraat(Martin Hel…" at bounding box center [172, 323] width 345 height 592
click at [212, 687] on icon "button" at bounding box center [211, 687] width 12 height 16
click at [29, 94] on icon "button" at bounding box center [27, 95] width 18 height 18
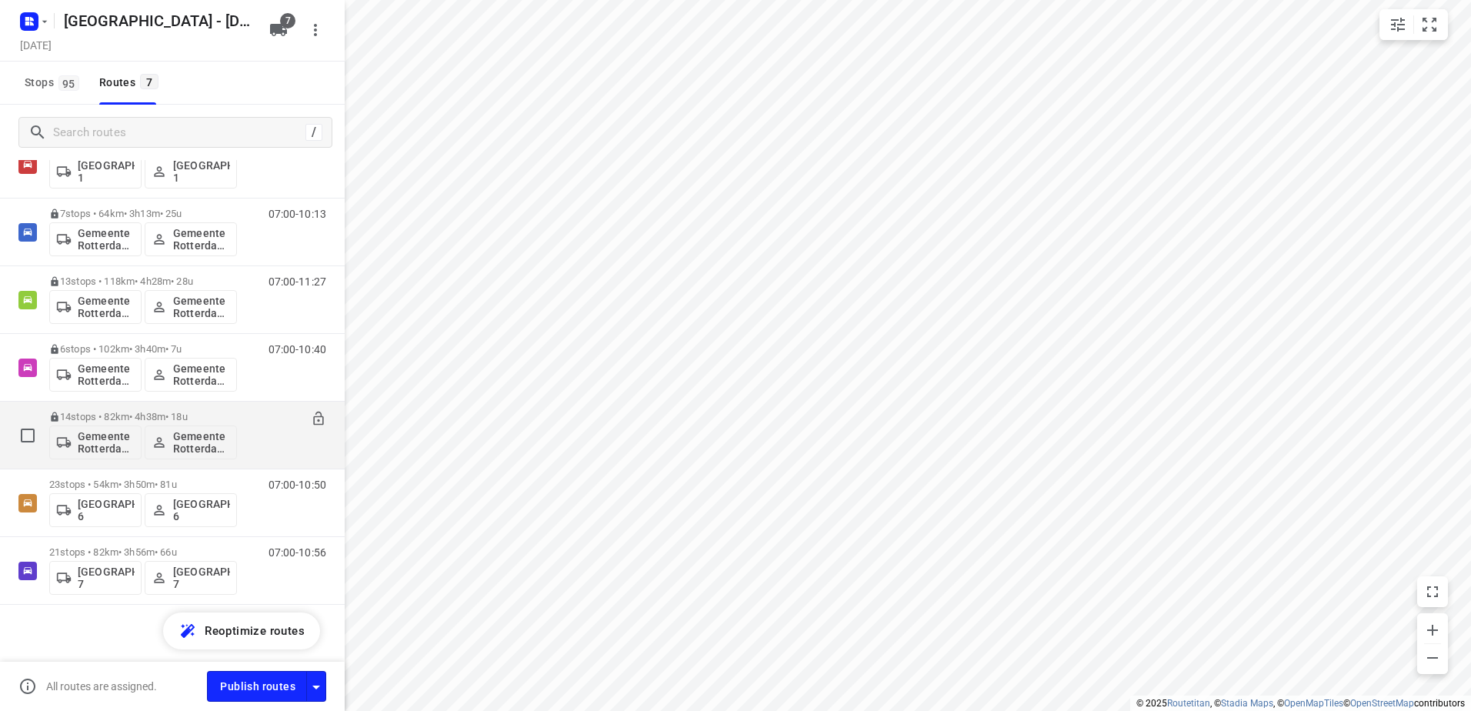
scroll to position [112, 0]
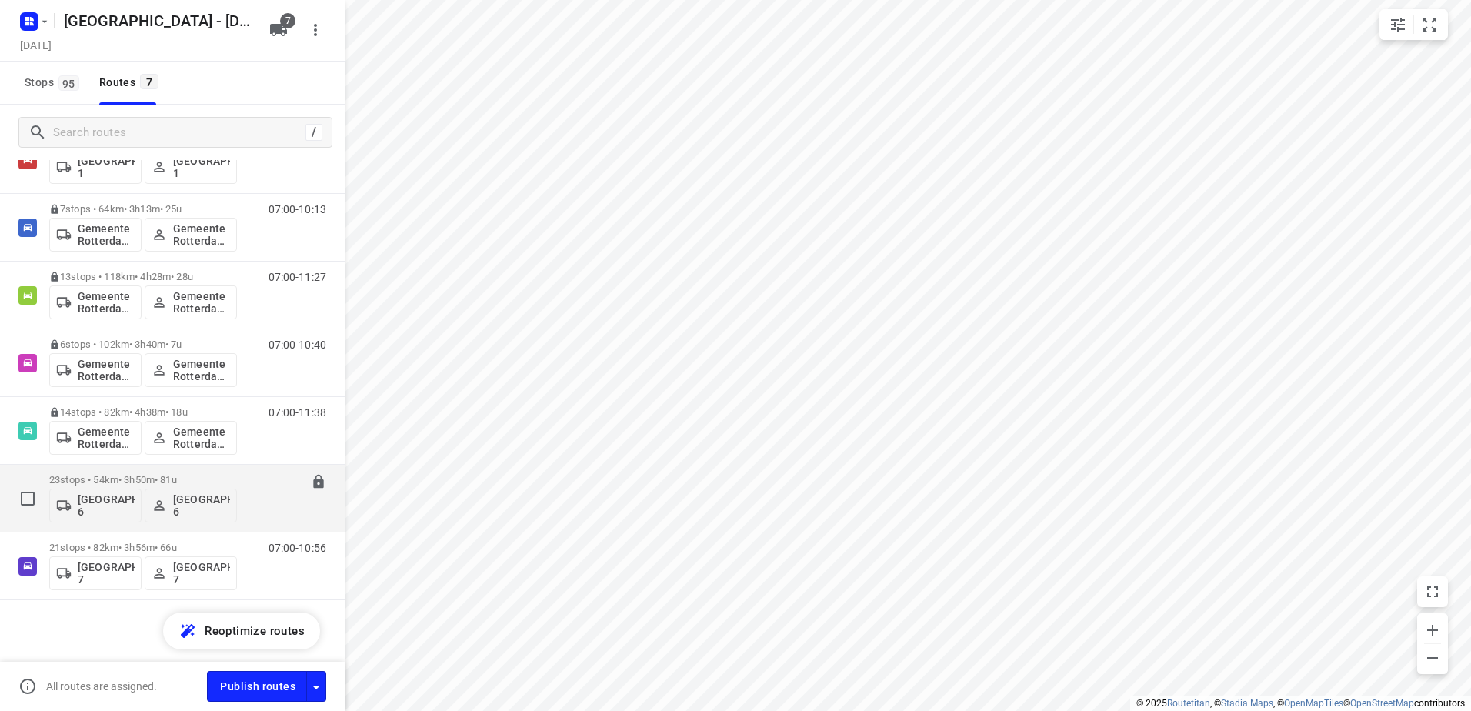
click at [96, 473] on div "23 stops • 54km • 3h50m • 81u Gemeente Rotterdam 6 Gemeente Rotterdam 6" at bounding box center [143, 498] width 188 height 64
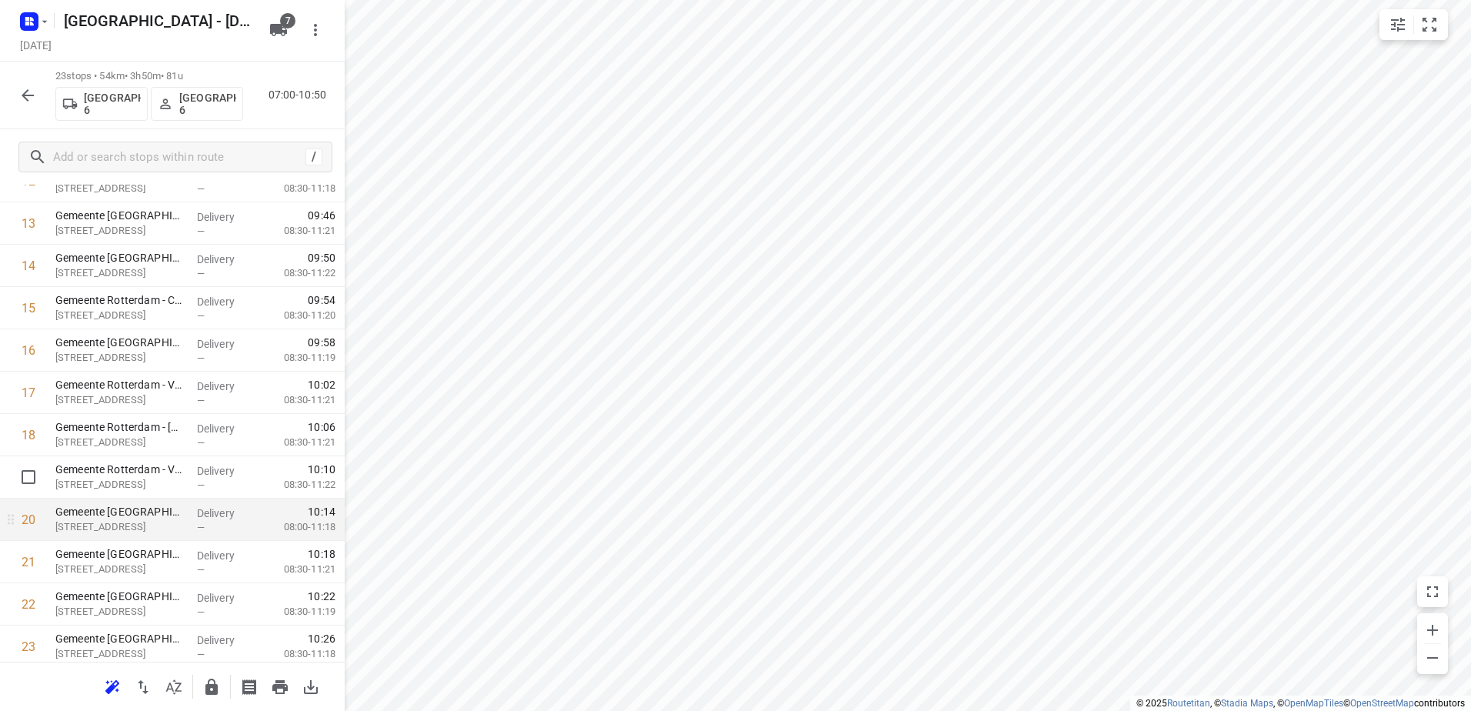
scroll to position [659, 0]
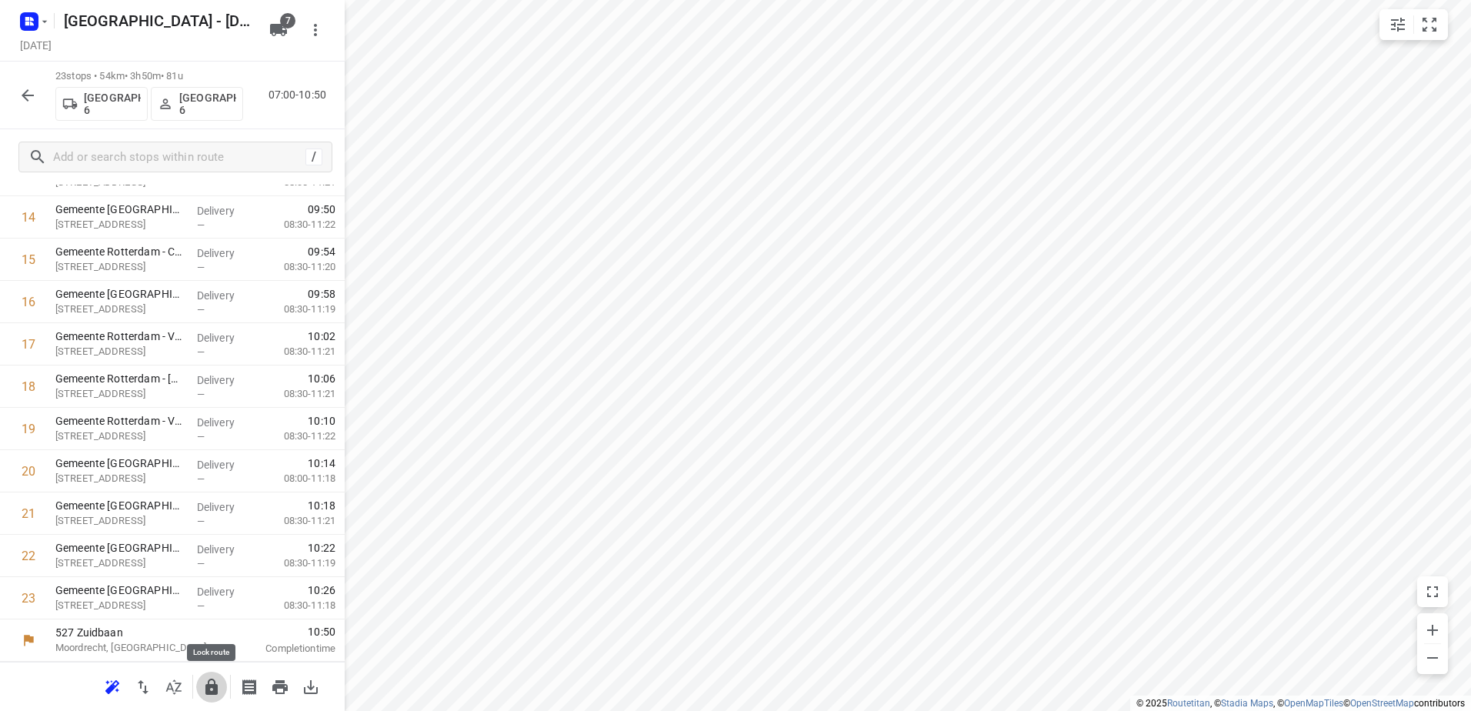
click at [212, 692] on icon "button" at bounding box center [211, 687] width 12 height 16
click at [25, 90] on icon "button" at bounding box center [27, 95] width 18 height 18
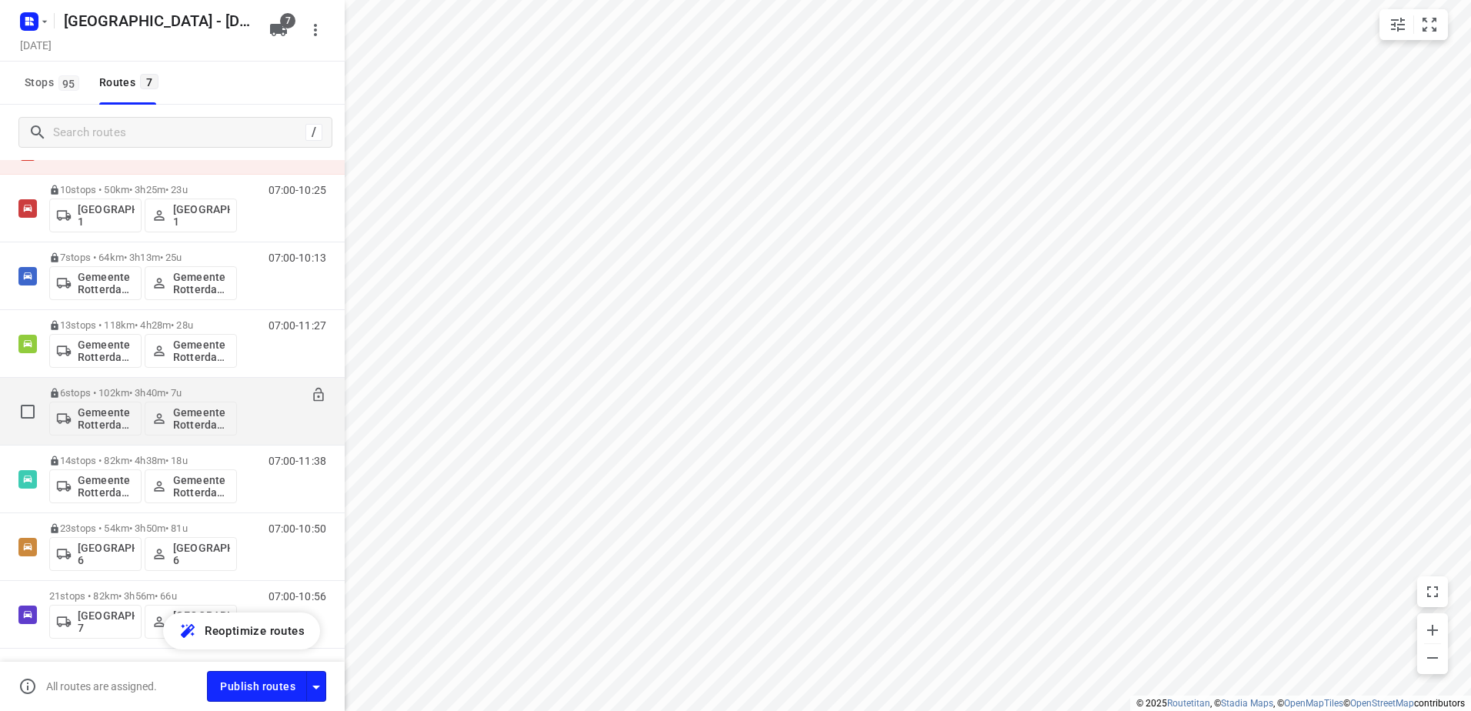
scroll to position [112, 0]
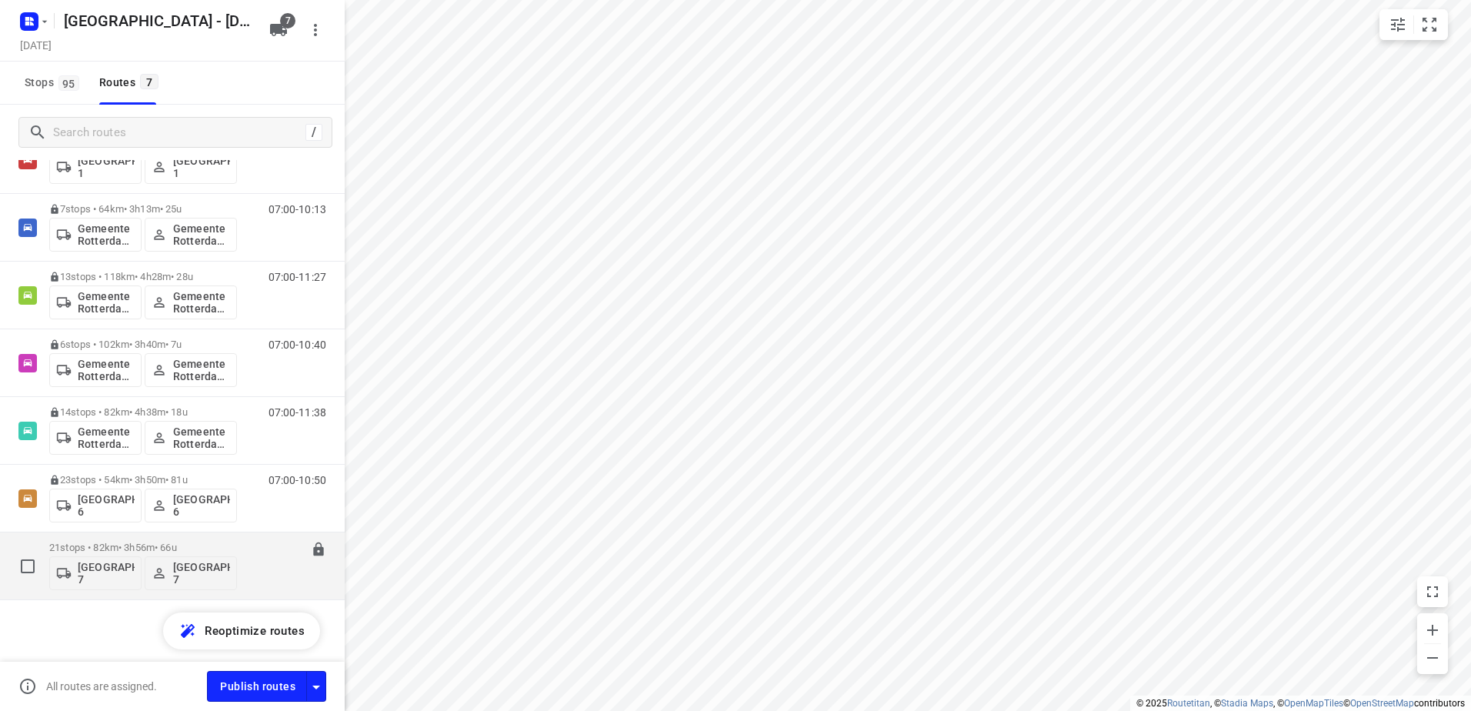
click at [122, 545] on p "21 stops • 82km • 3h56m • 66u" at bounding box center [143, 548] width 188 height 12
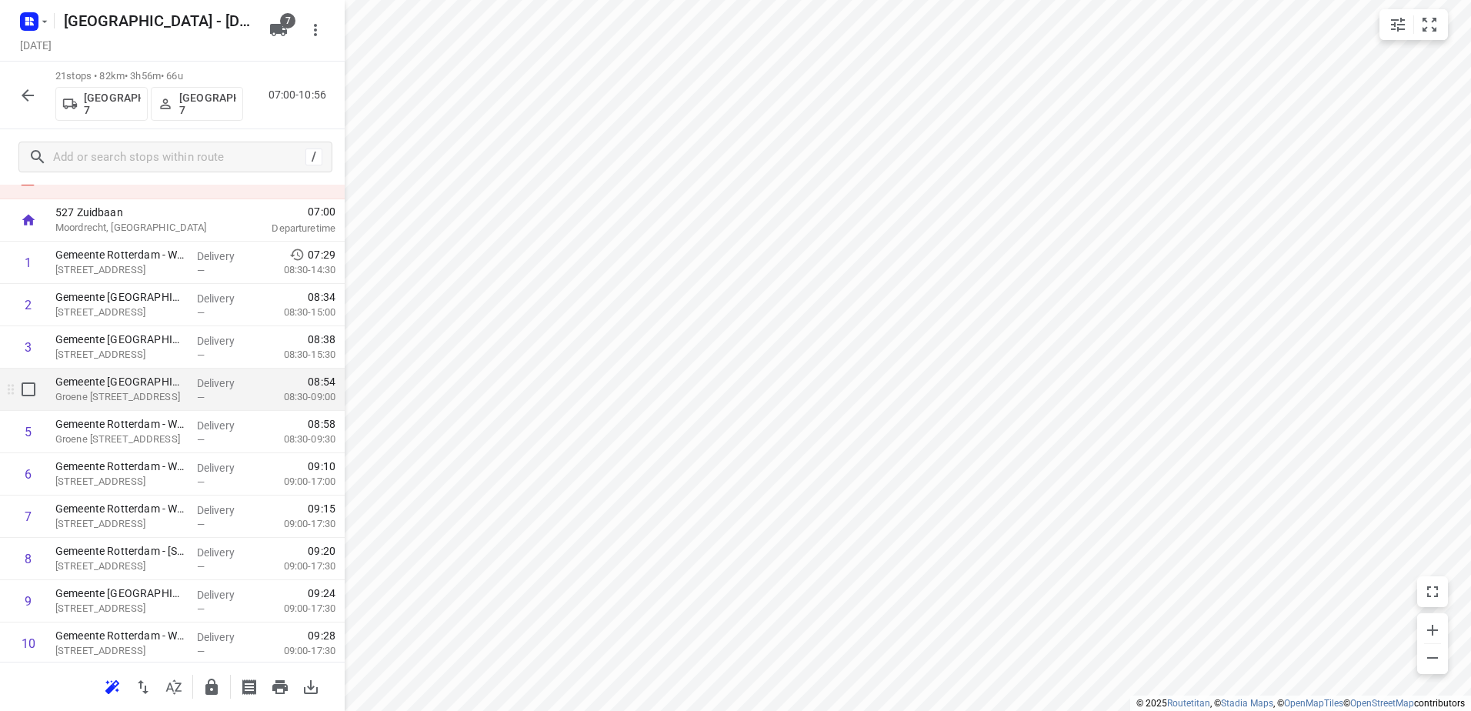
scroll to position [77, 0]
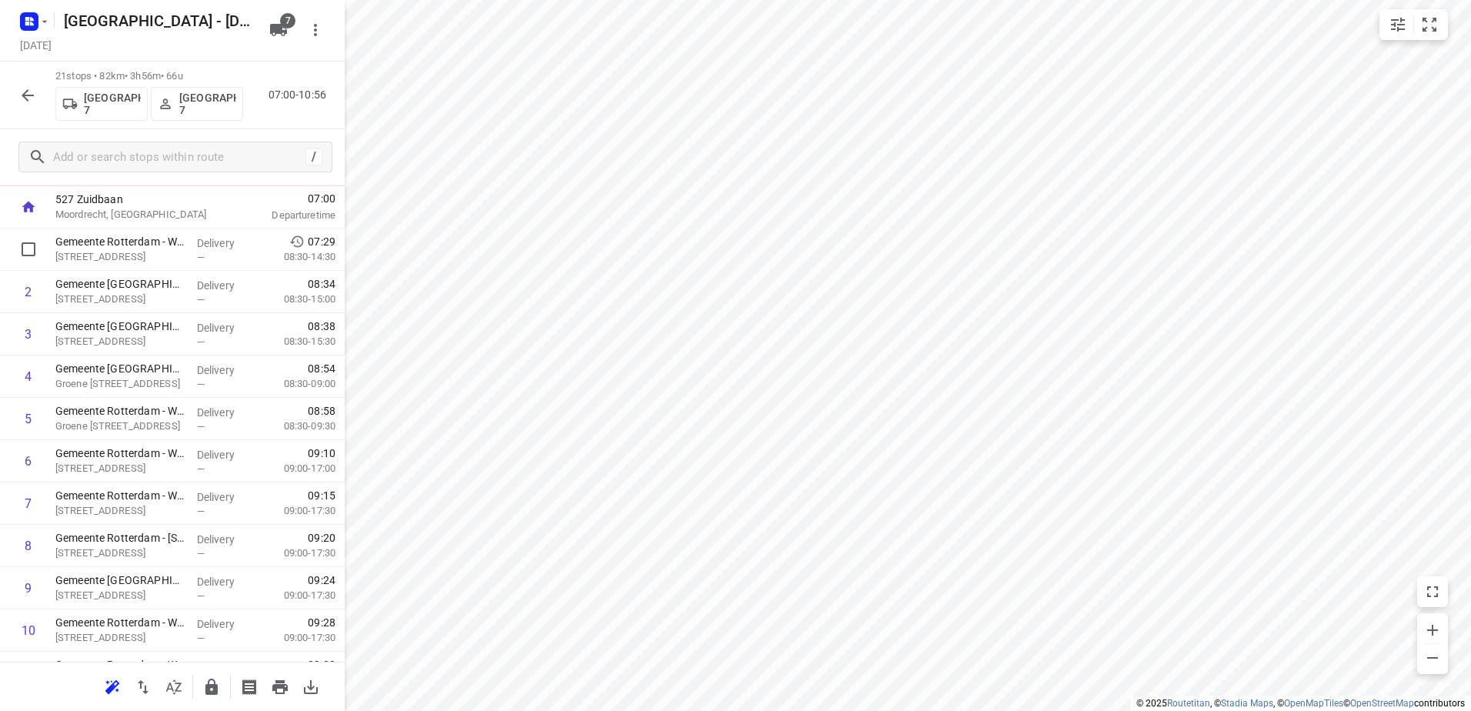
click at [29, 256] on input "checkbox" at bounding box center [28, 249] width 31 height 31
checkbox input "true"
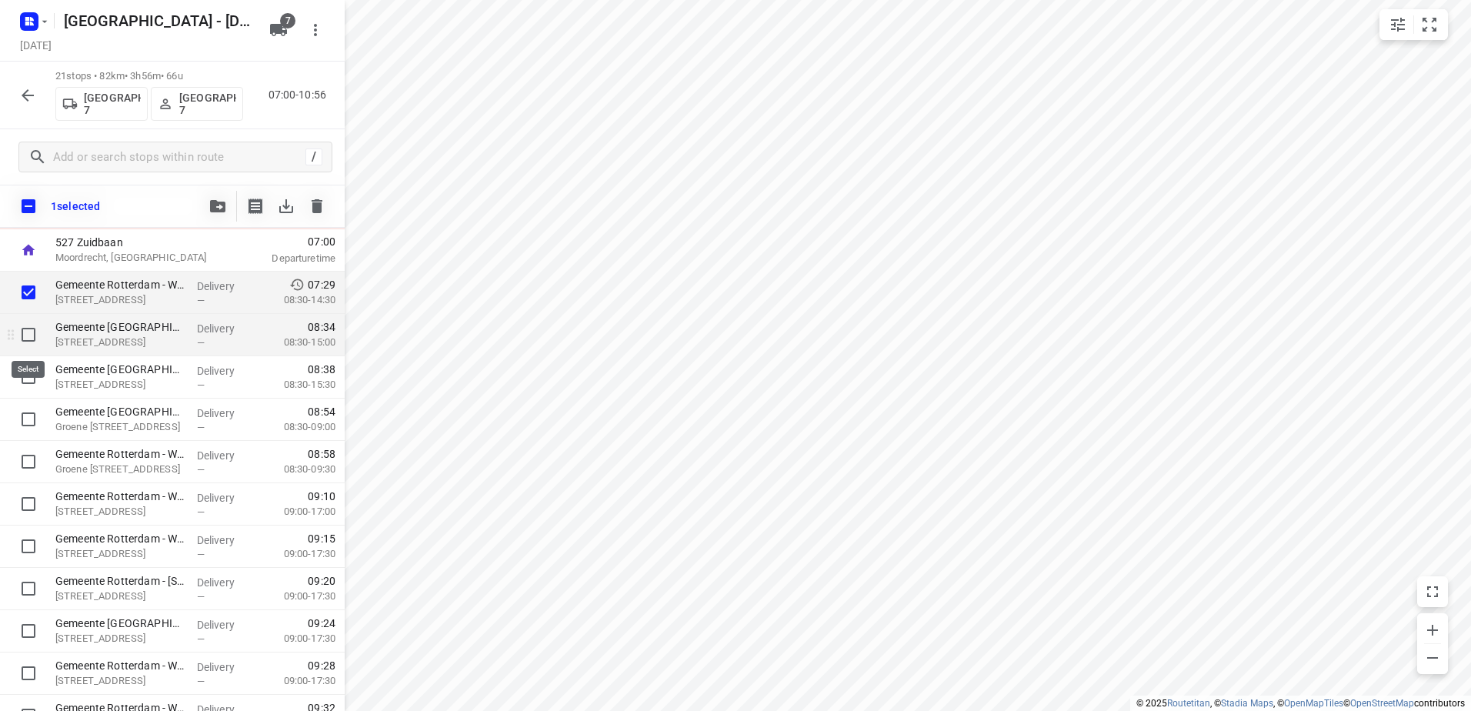
click at [29, 339] on input "checkbox" at bounding box center [28, 334] width 31 height 31
checkbox input "true"
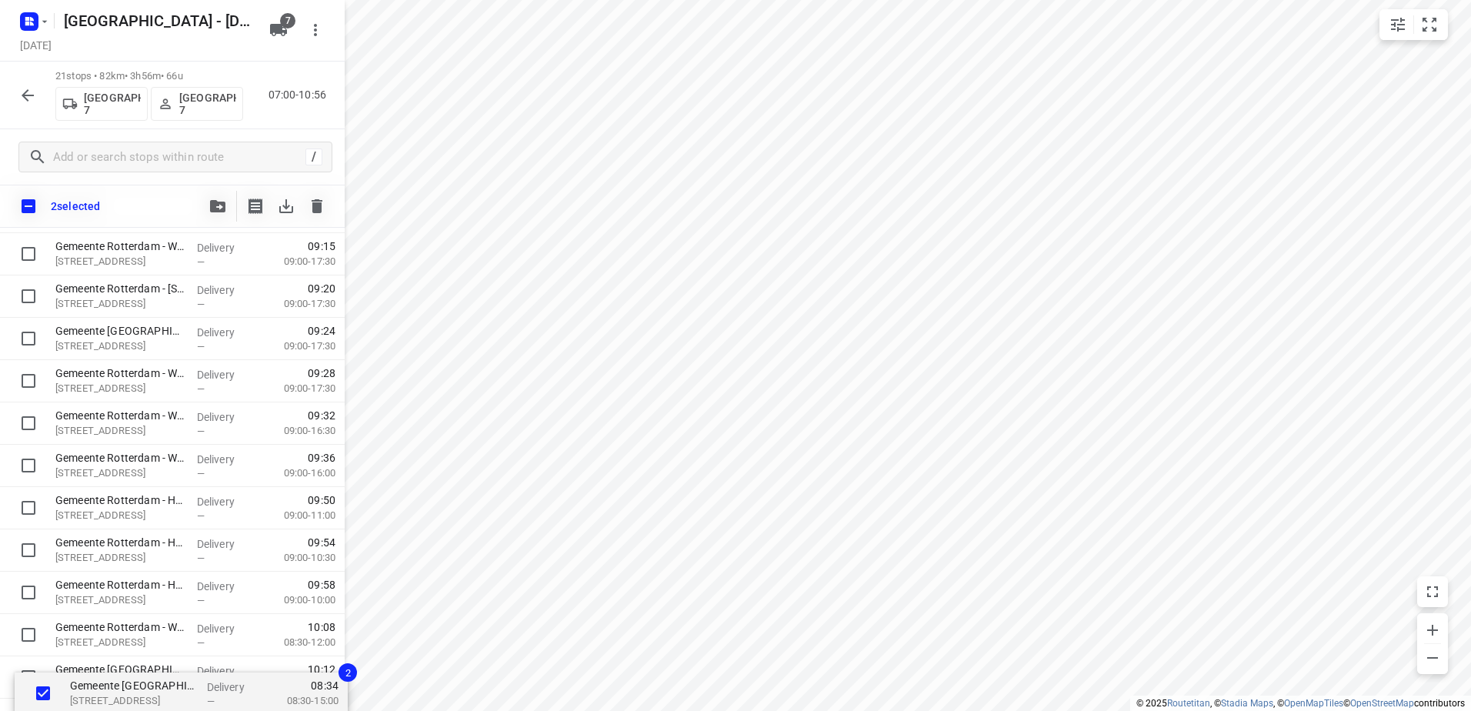
scroll to position [569, 0]
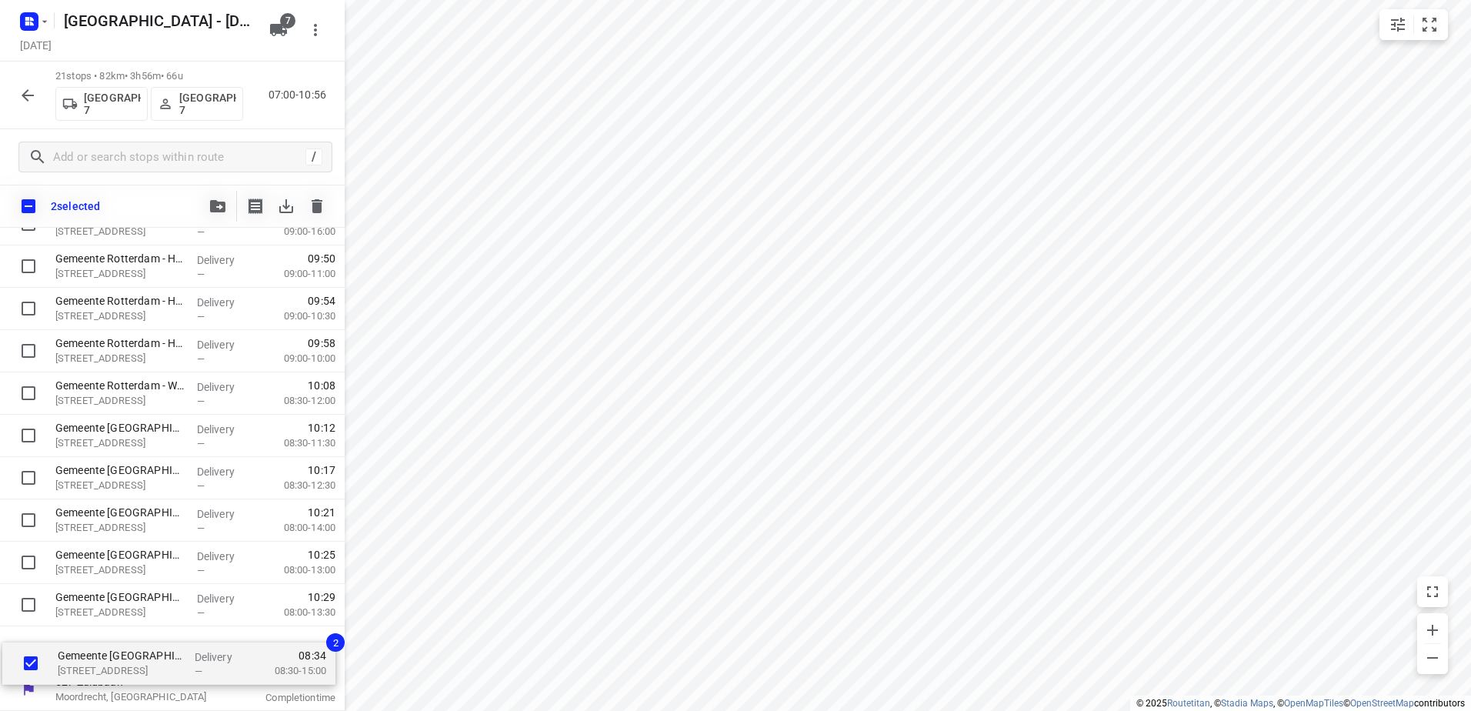
drag, startPoint x: 115, startPoint y: 371, endPoint x: 115, endPoint y: 641, distance: 270.1
click at [115, 642] on div "Gemeente Rotterdam - WRT Hoogvliet - Steenhouwerstraat(Martin Helmich) Steenhou…" at bounding box center [172, 224] width 345 height 889
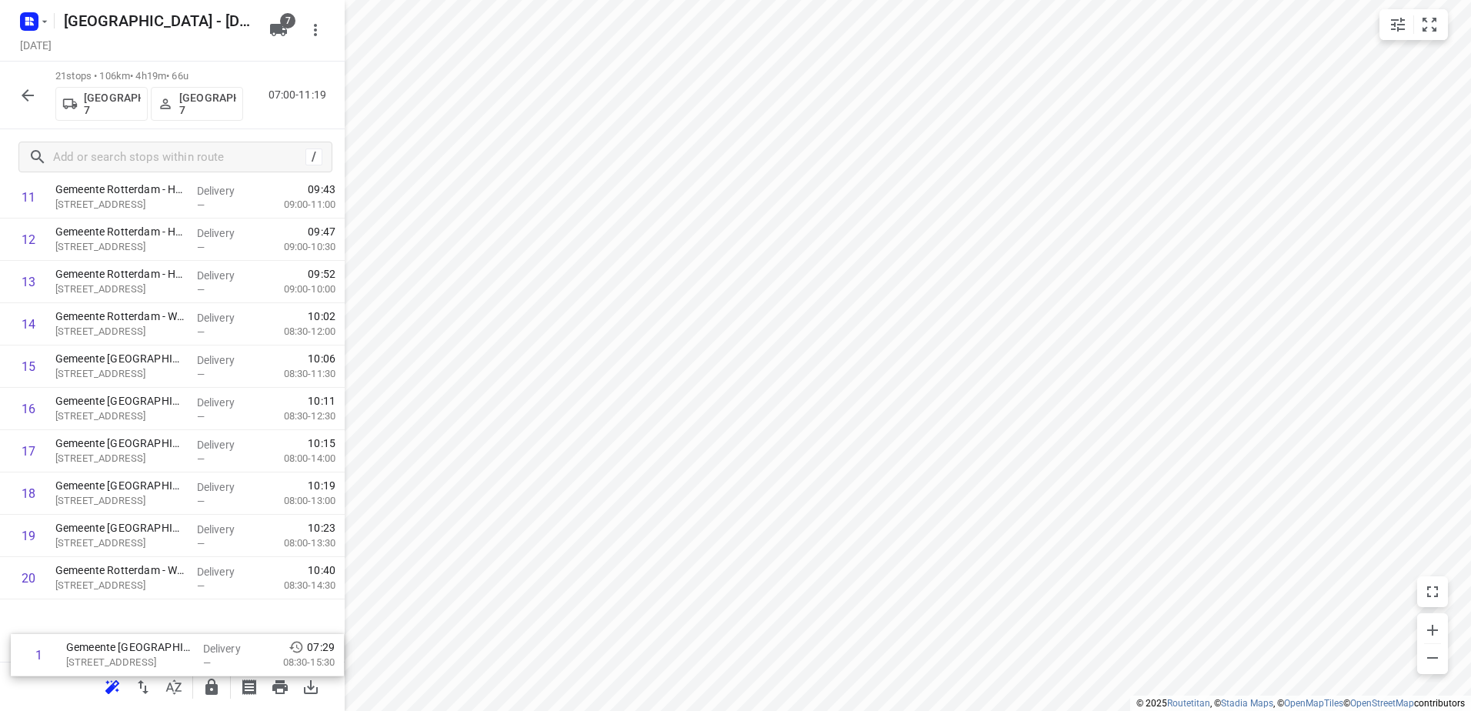
scroll to position [575, 0]
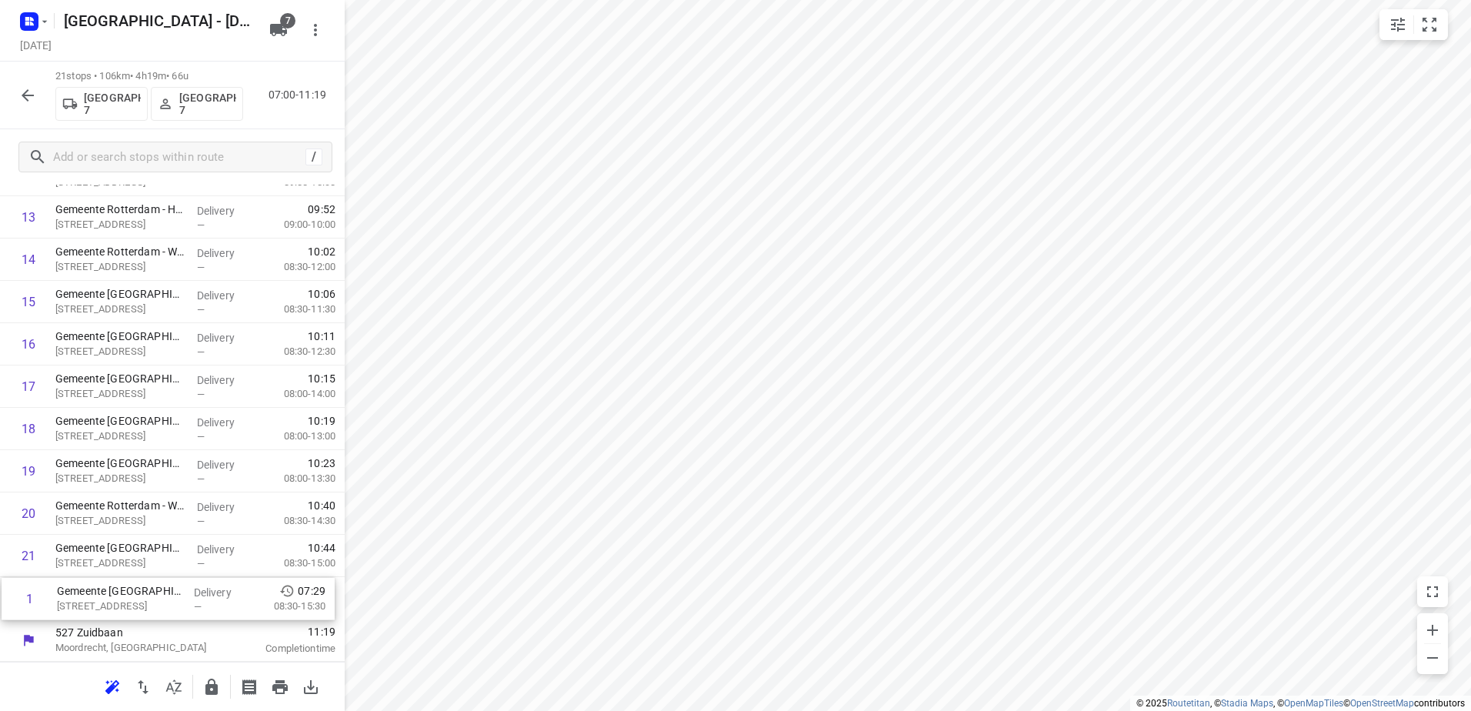
drag, startPoint x: 219, startPoint y: 319, endPoint x: 220, endPoint y: 593, distance: 274.7
click at [220, 593] on div "1 Gemeente Rotterdam - Cluster Noord T&H (buitengebieden) - Steenhouwerstraat(M…" at bounding box center [172, 175] width 345 height 889
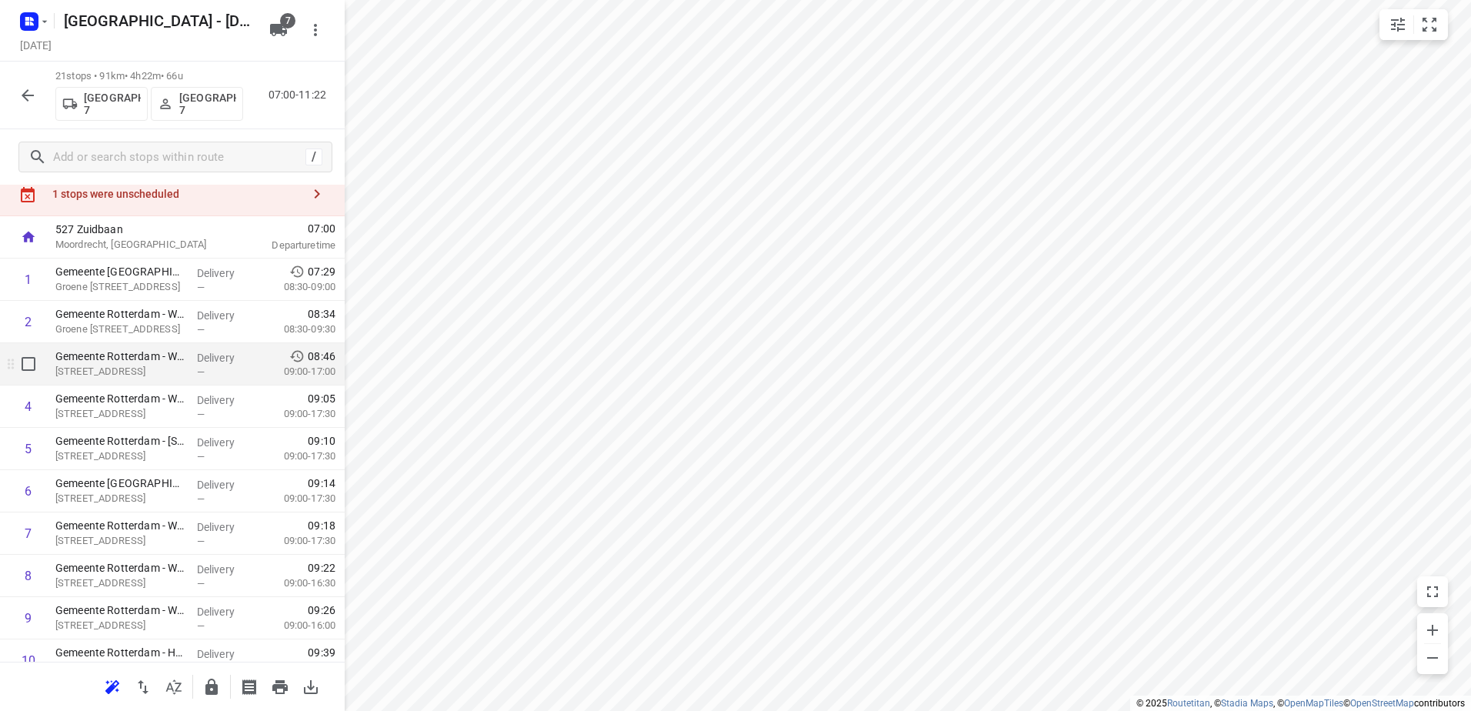
scroll to position [0, 0]
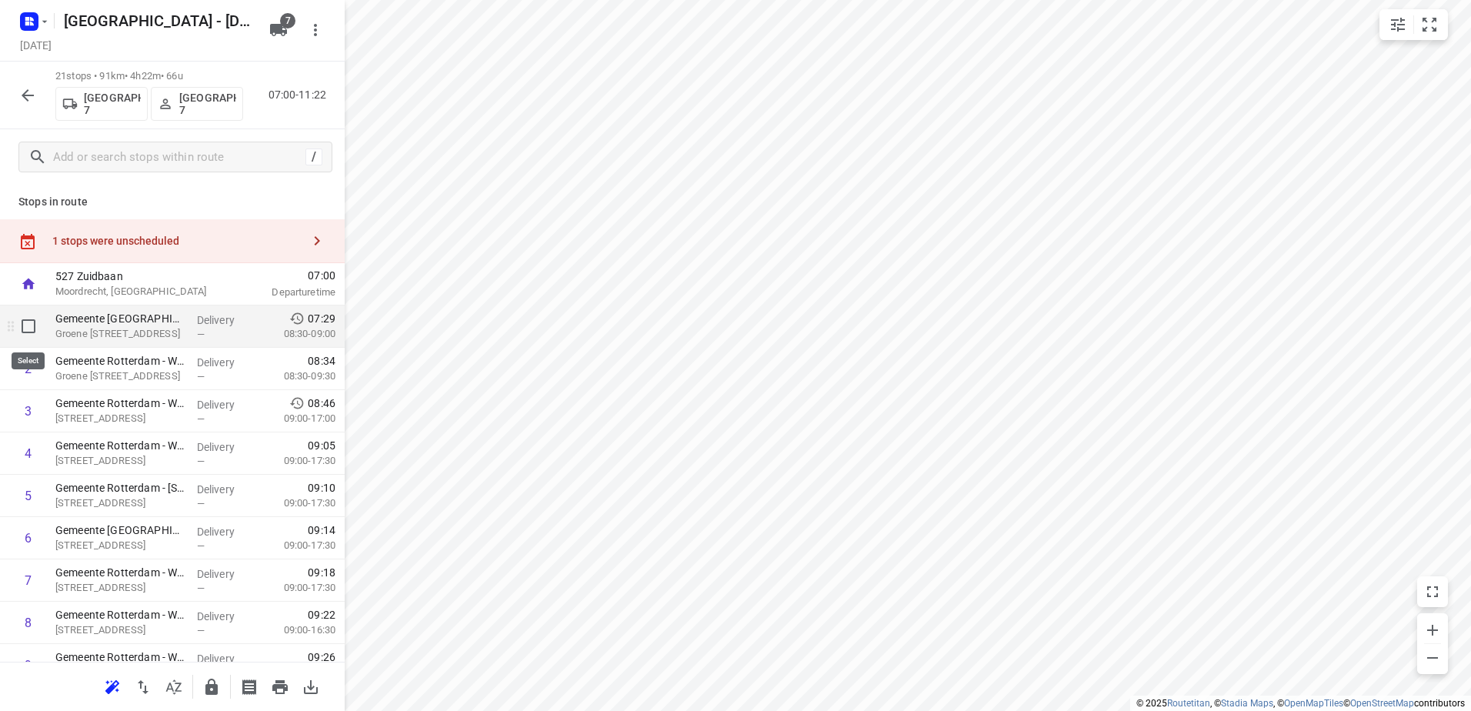
click at [22, 325] on input "checkbox" at bounding box center [28, 326] width 31 height 31
checkbox input "true"
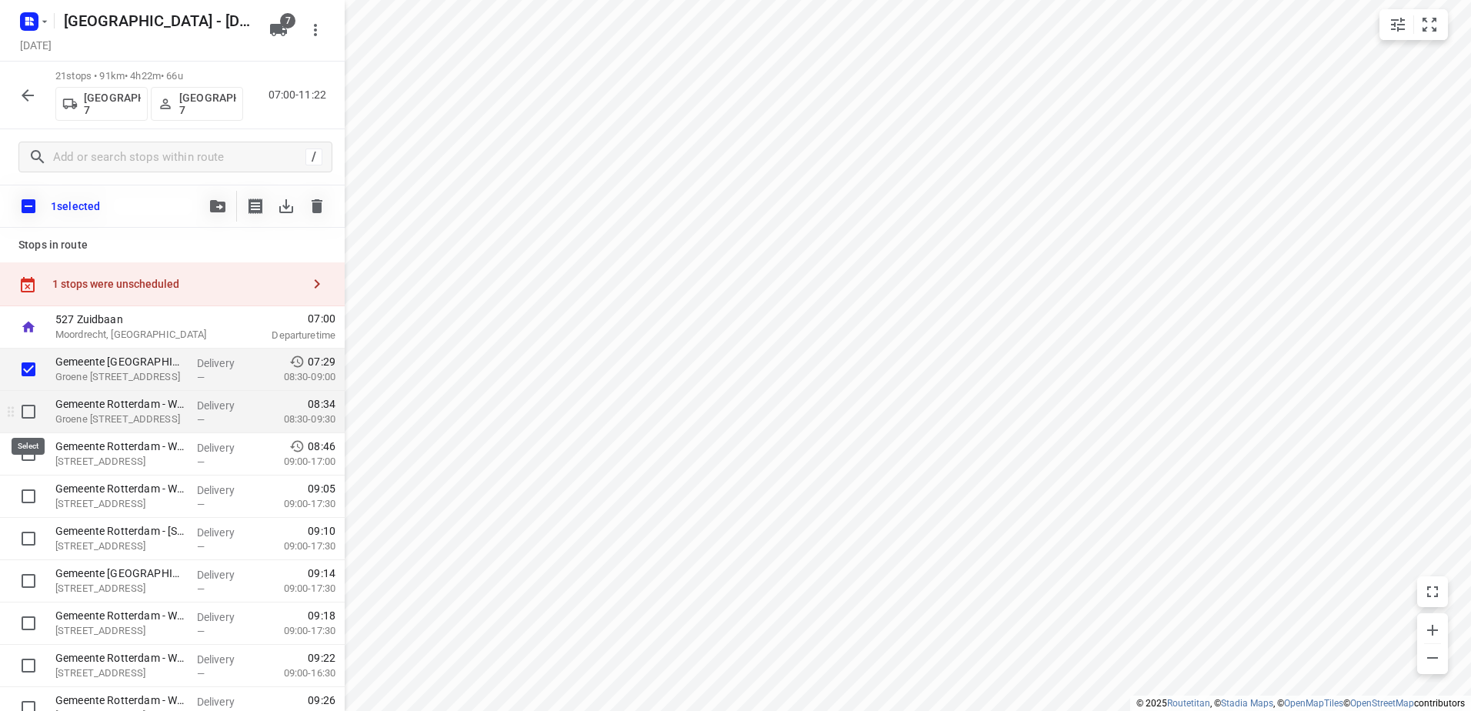
drag, startPoint x: 34, startPoint y: 405, endPoint x: 54, endPoint y: 402, distance: 20.2
click at [35, 405] on input "checkbox" at bounding box center [28, 411] width 31 height 31
checkbox input "true"
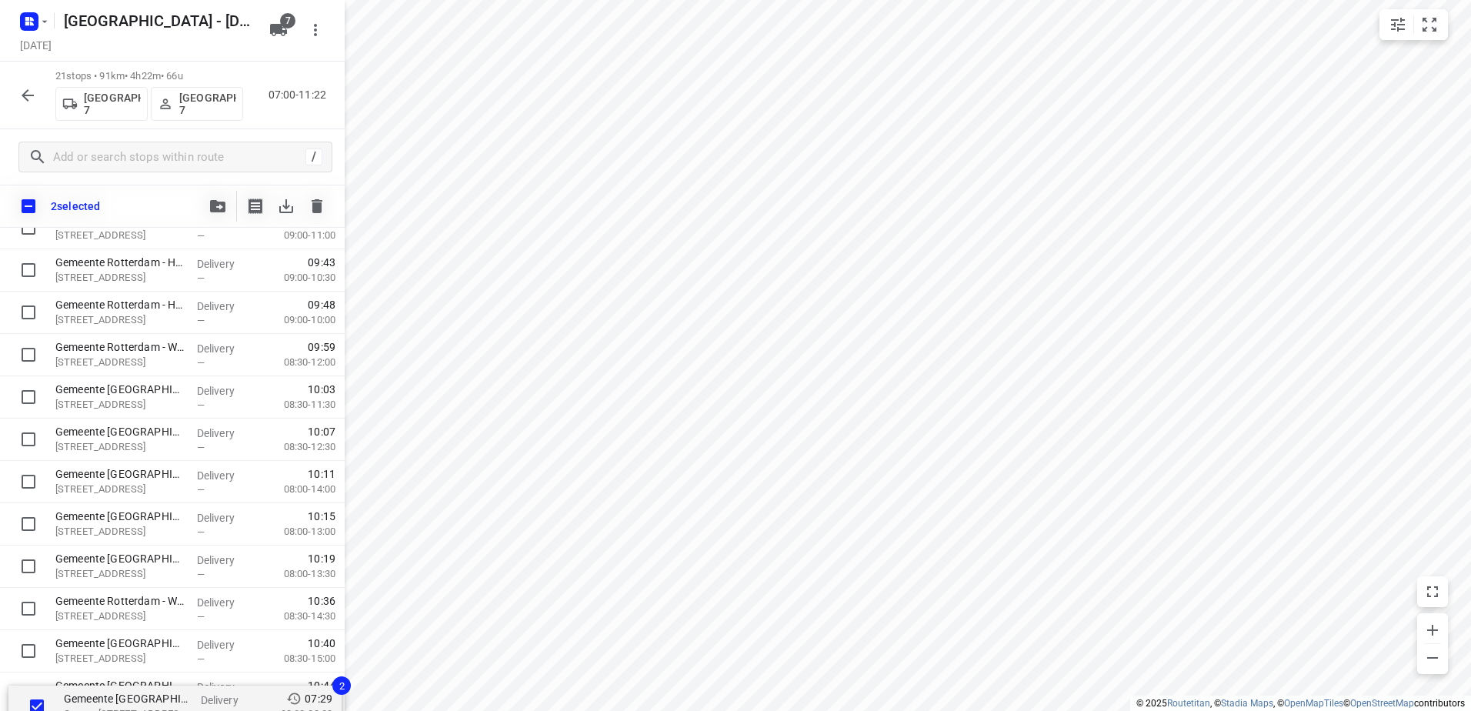
scroll to position [569, 0]
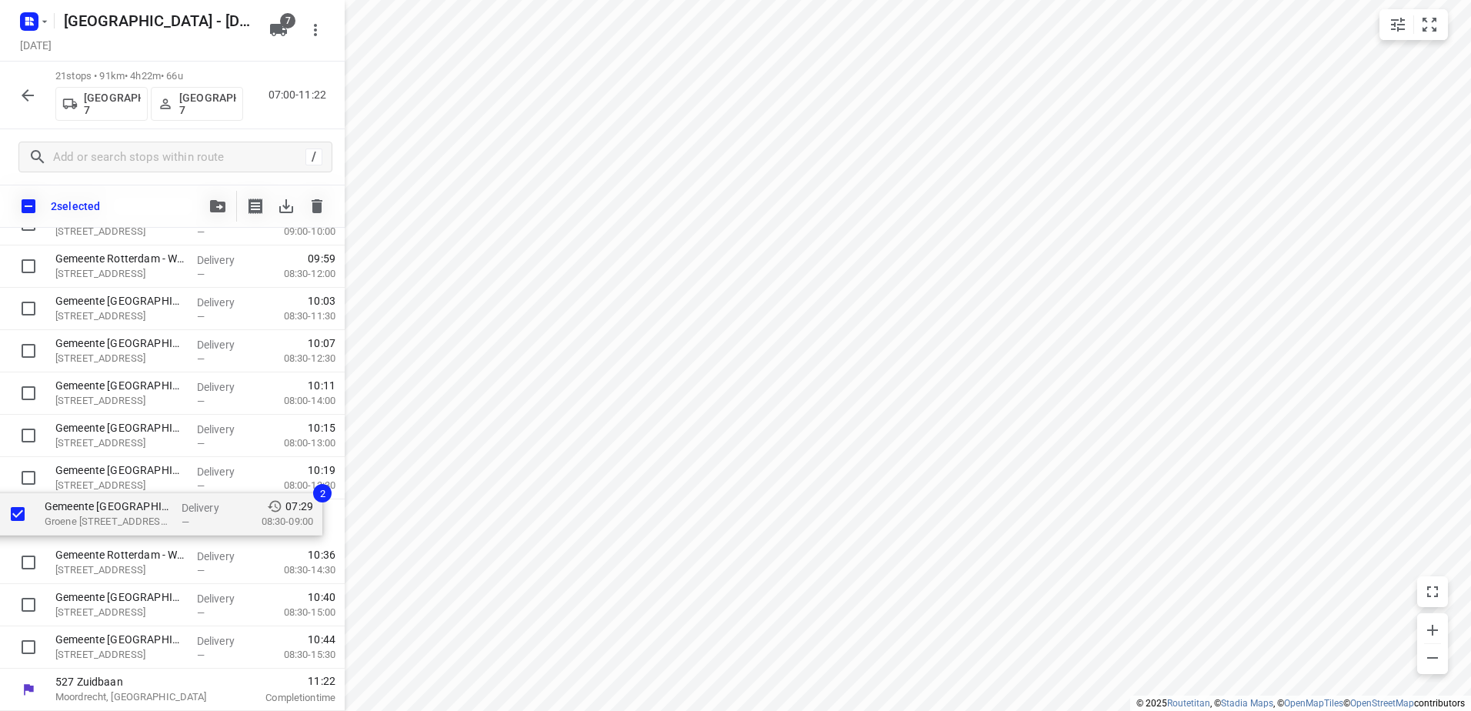
drag, startPoint x: 108, startPoint y: 435, endPoint x: 96, endPoint y: 532, distance: 97.0
click at [97, 532] on div "Gemeente Rotterdam - UW - Groene Kruisweg(Martin Helmich) Groene Kruisweg 36, R…" at bounding box center [172, 224] width 345 height 889
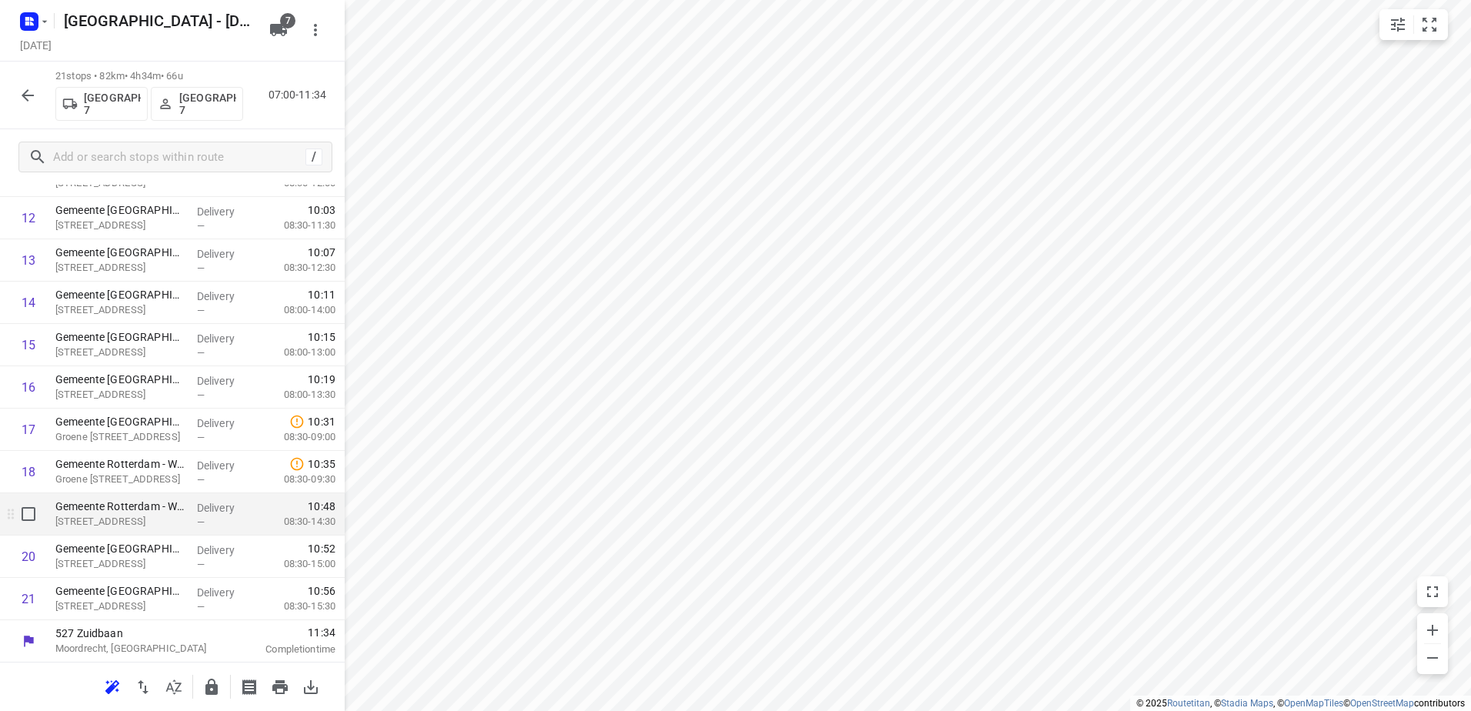
scroll to position [575, 0]
click at [206, 696] on button "button" at bounding box center [211, 687] width 31 height 31
click at [33, 88] on icon "button" at bounding box center [27, 95] width 18 height 18
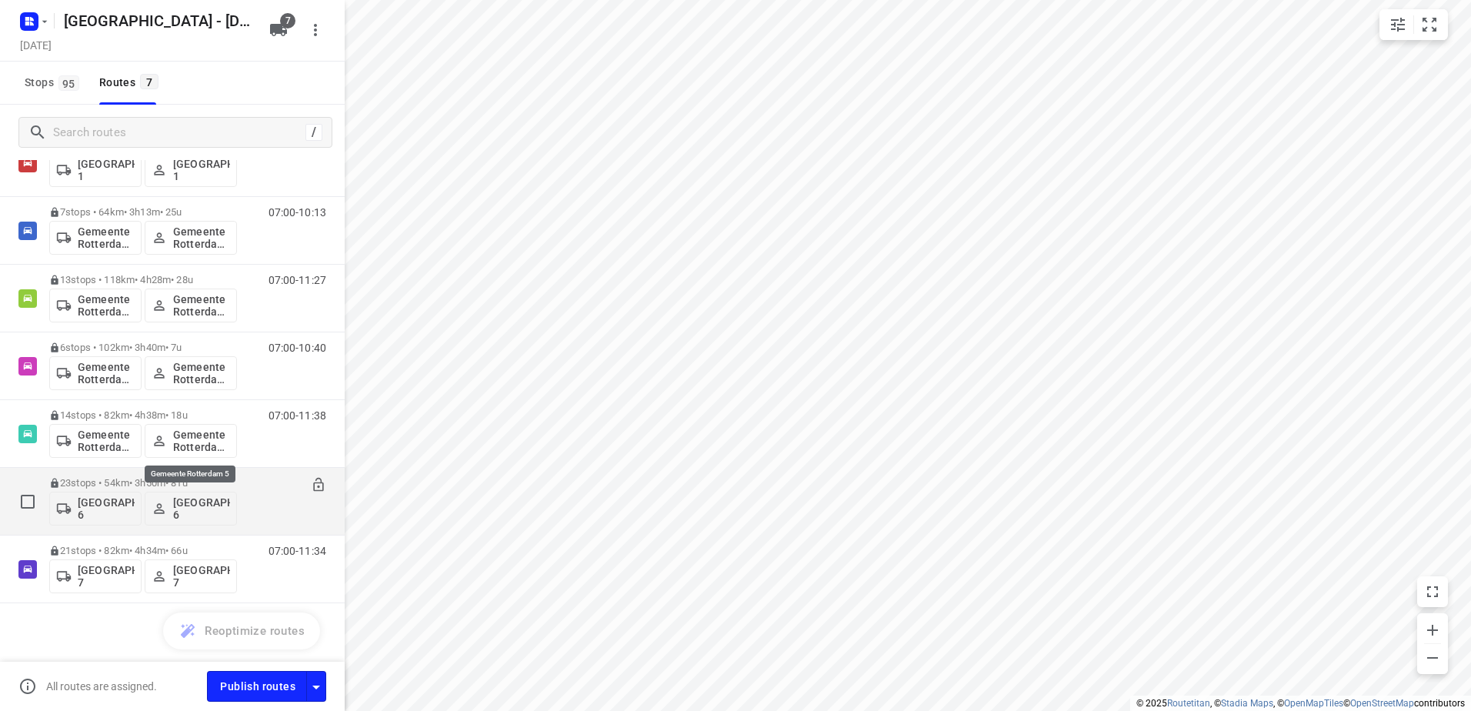
scroll to position [112, 0]
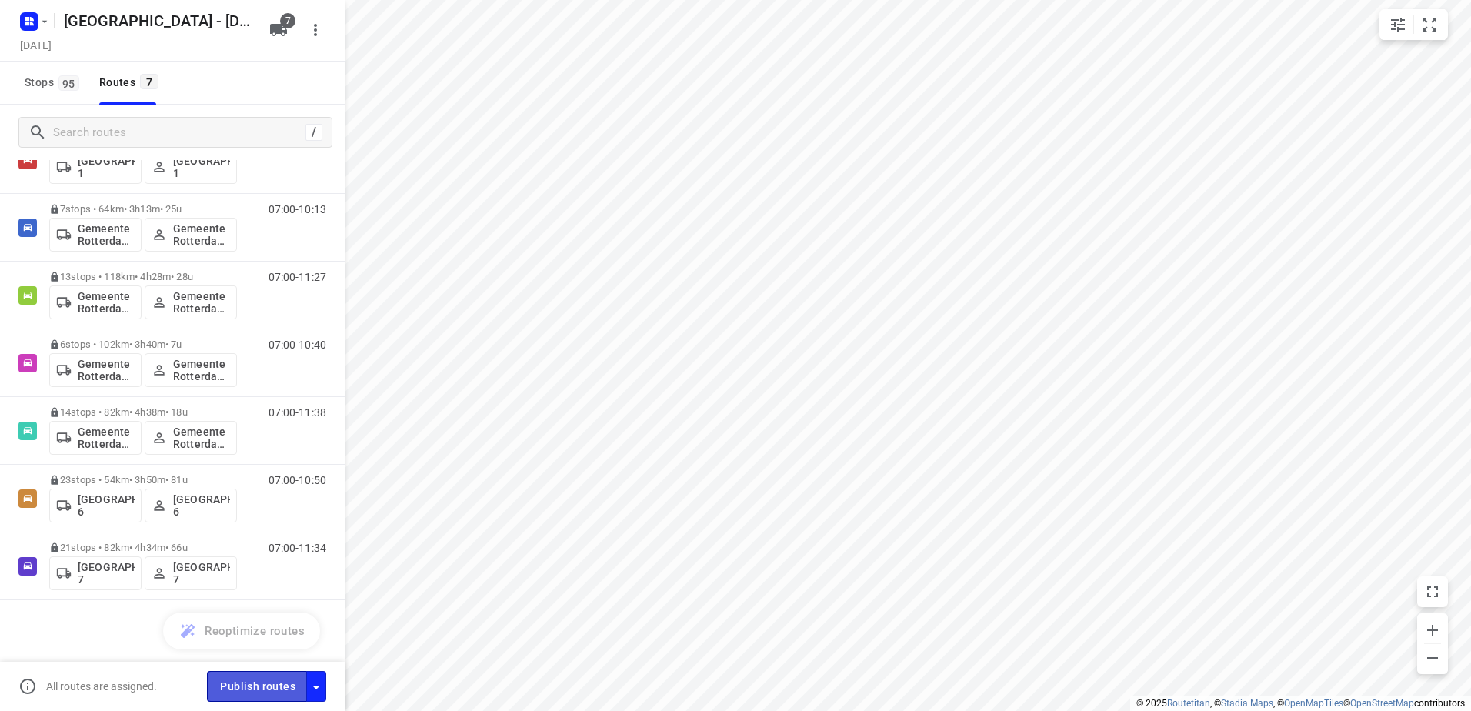
click at [275, 691] on span "Publish routes" at bounding box center [257, 686] width 75 height 19
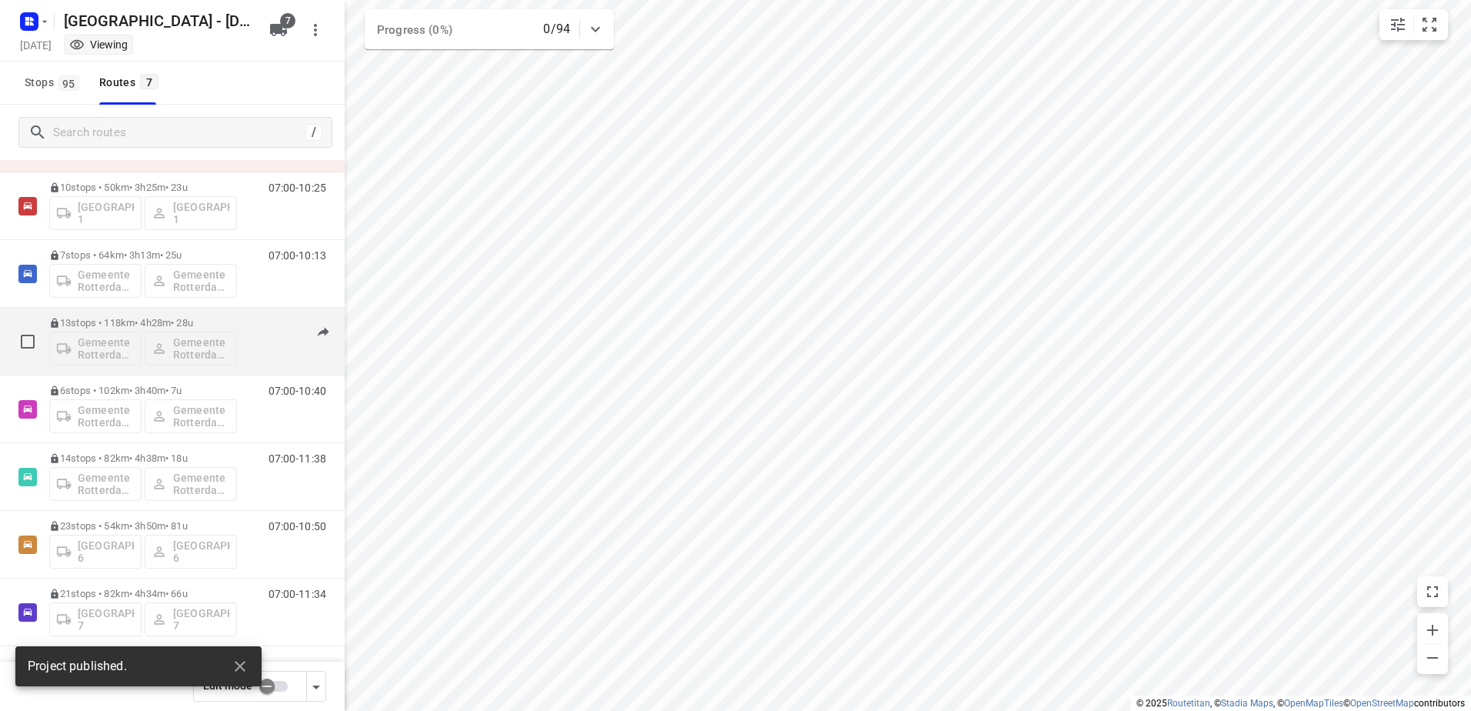
scroll to position [0, 0]
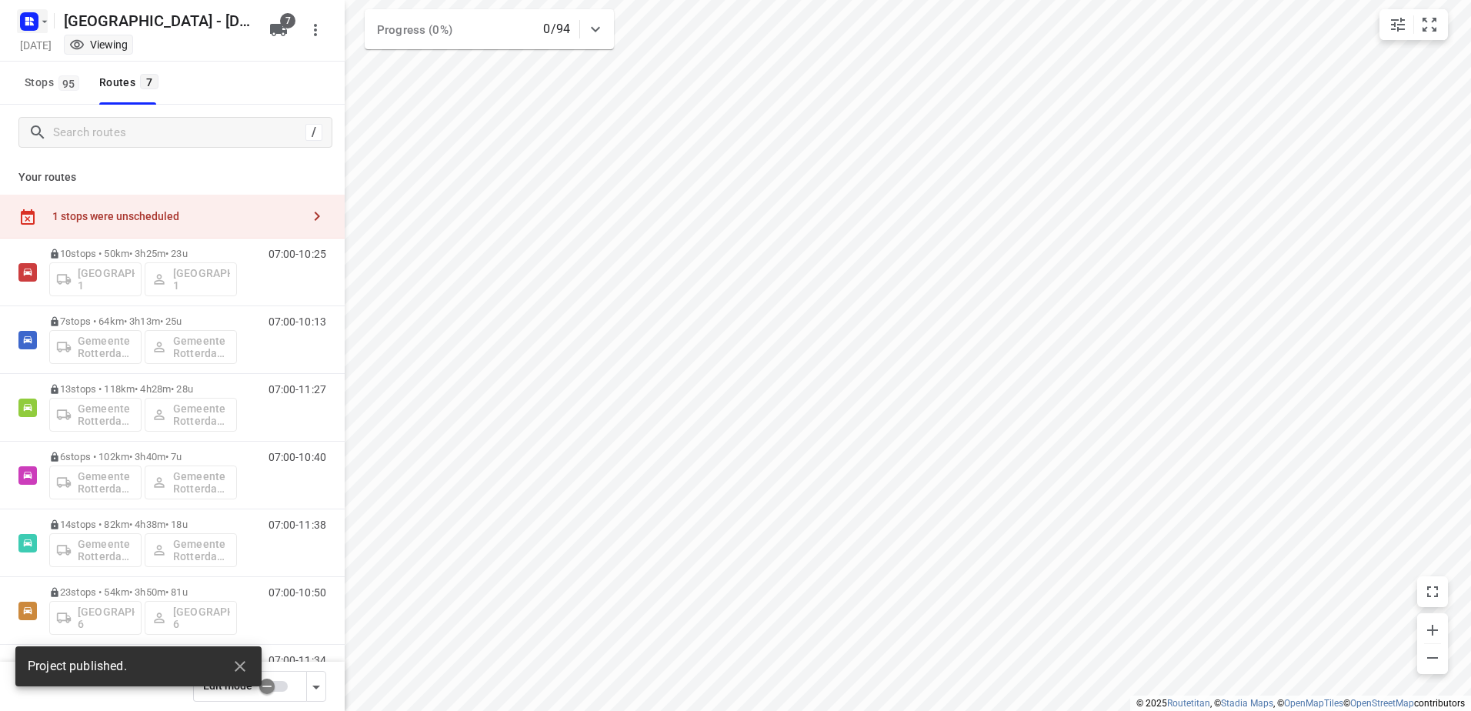
click at [33, 22] on rect "button" at bounding box center [29, 21] width 18 height 18
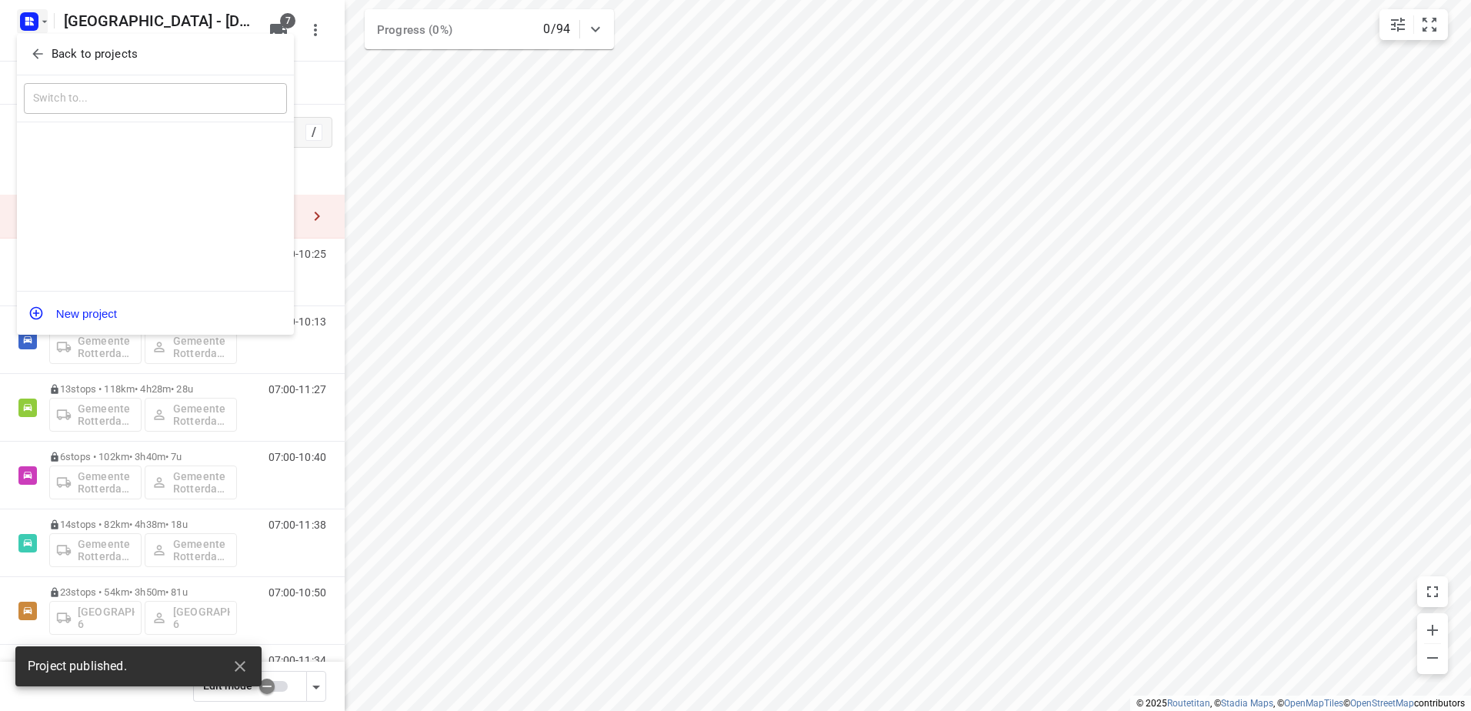
click at [54, 58] on p "Back to projects" at bounding box center [95, 54] width 86 height 18
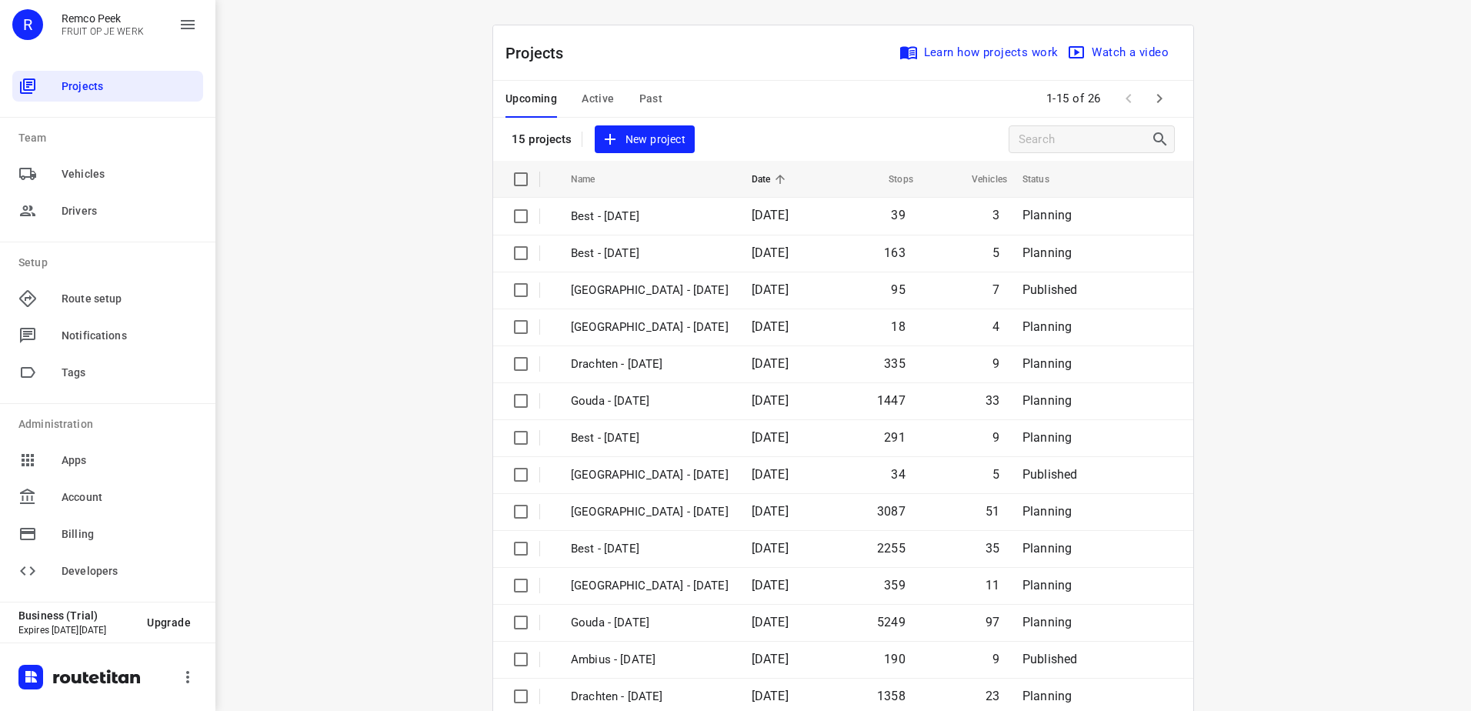
click at [1330, 240] on div "i © 2025 Routetitan , © Stadia Maps , © OpenMapTiles © OpenStreetMap contributo…" at bounding box center [843, 355] width 1256 height 711
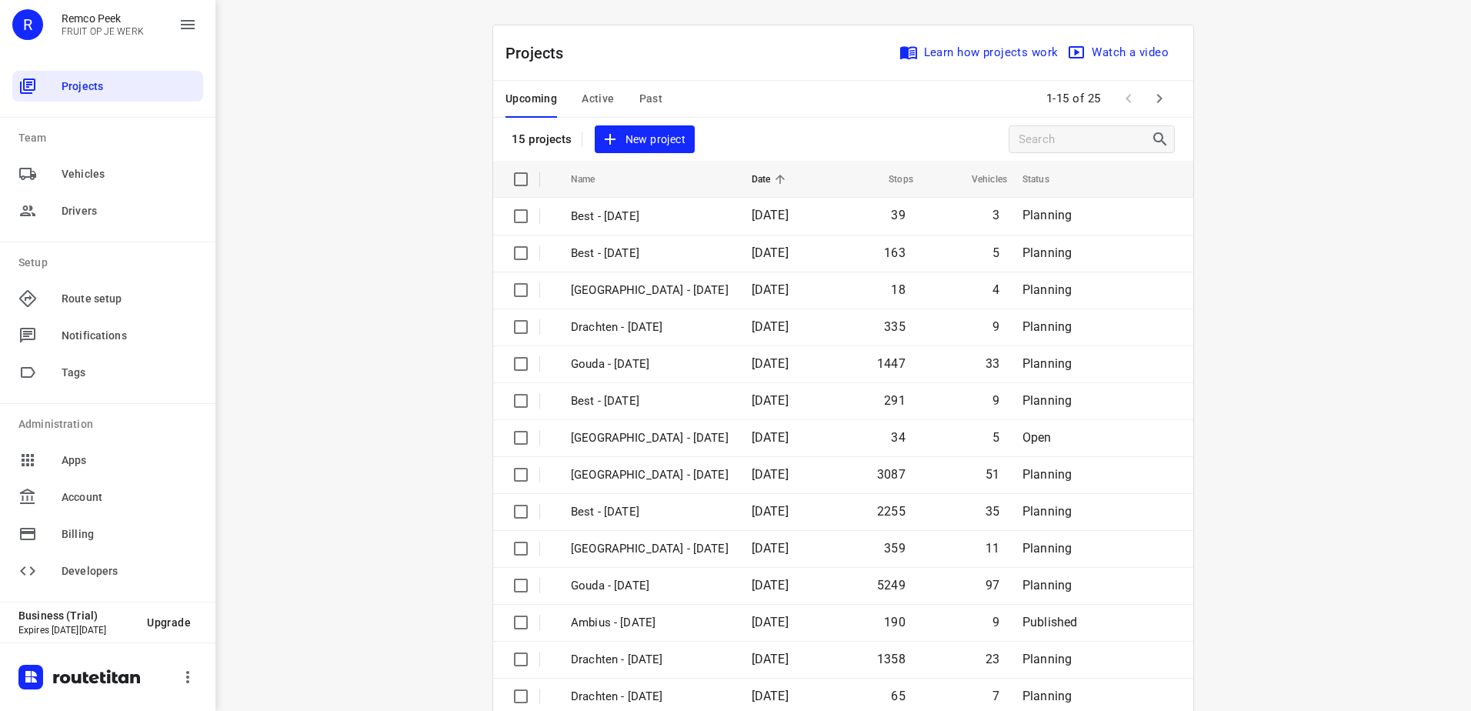
click at [604, 92] on span "Active" at bounding box center [598, 98] width 32 height 19
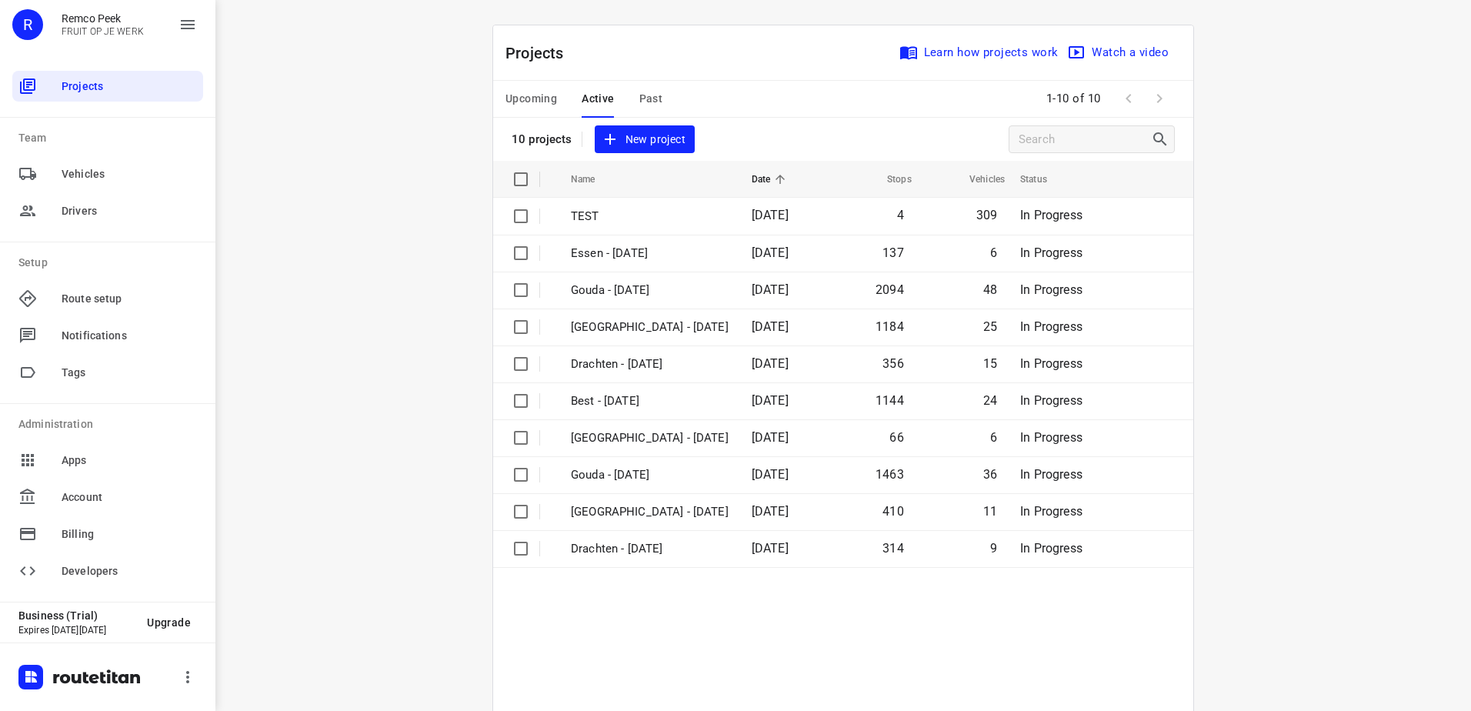
click at [532, 95] on span "Upcoming" at bounding box center [532, 98] width 52 height 19
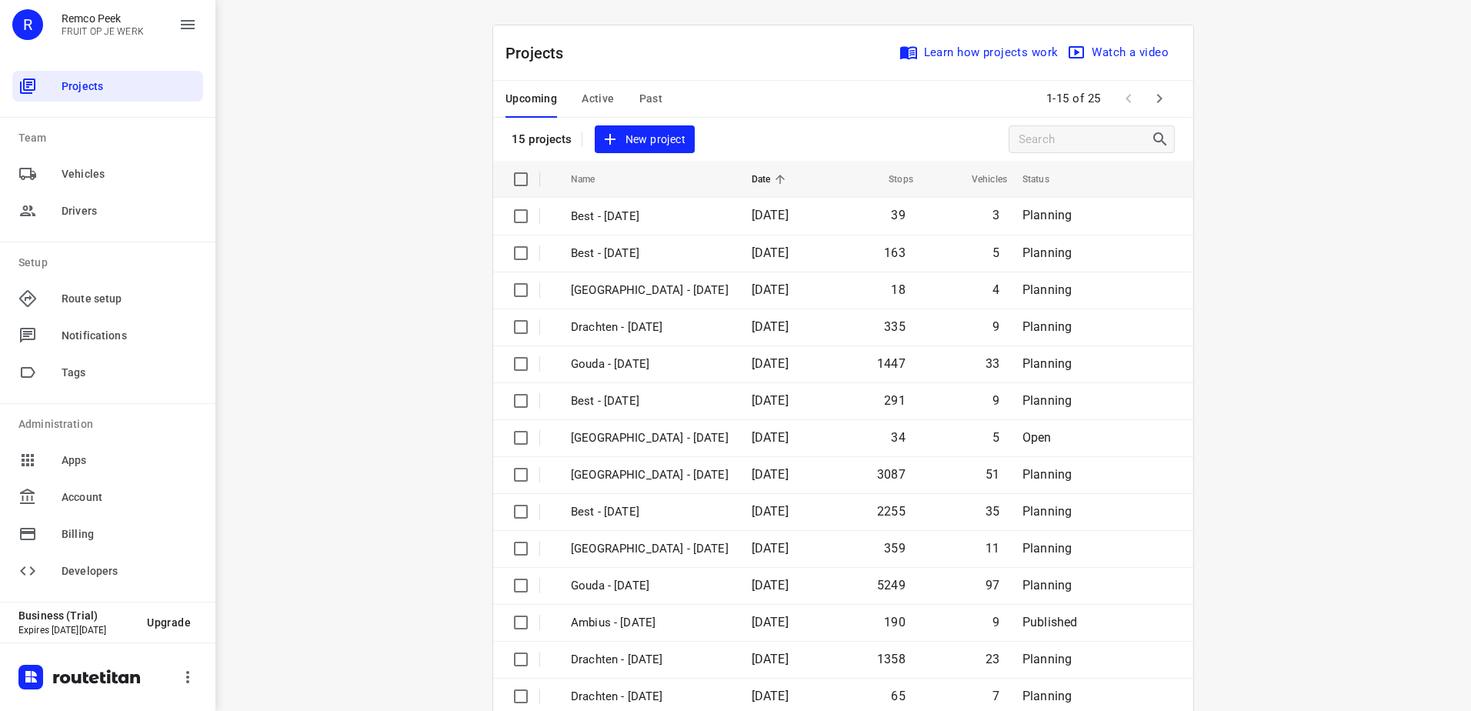
click at [1150, 98] on icon "button" at bounding box center [1159, 98] width 18 height 18
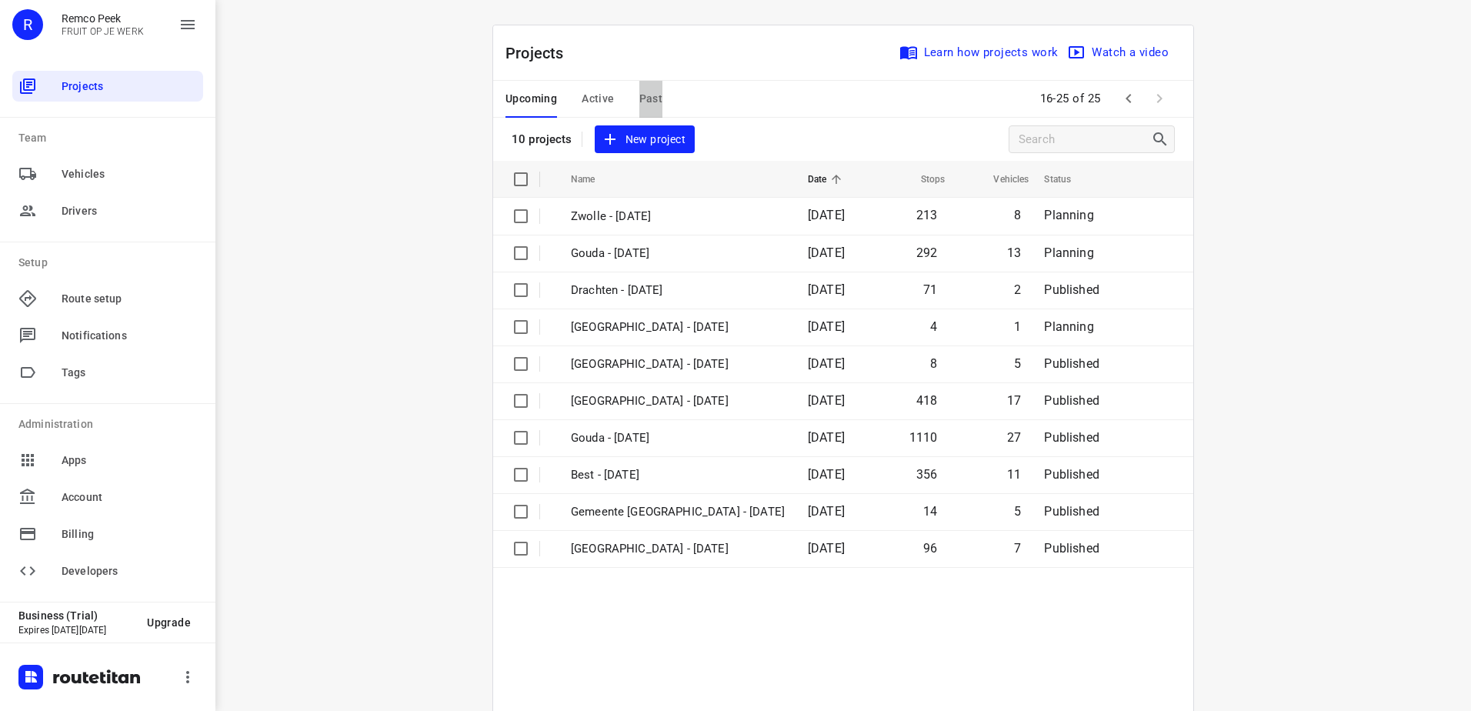
click at [639, 97] on span "Past" at bounding box center [651, 98] width 24 height 19
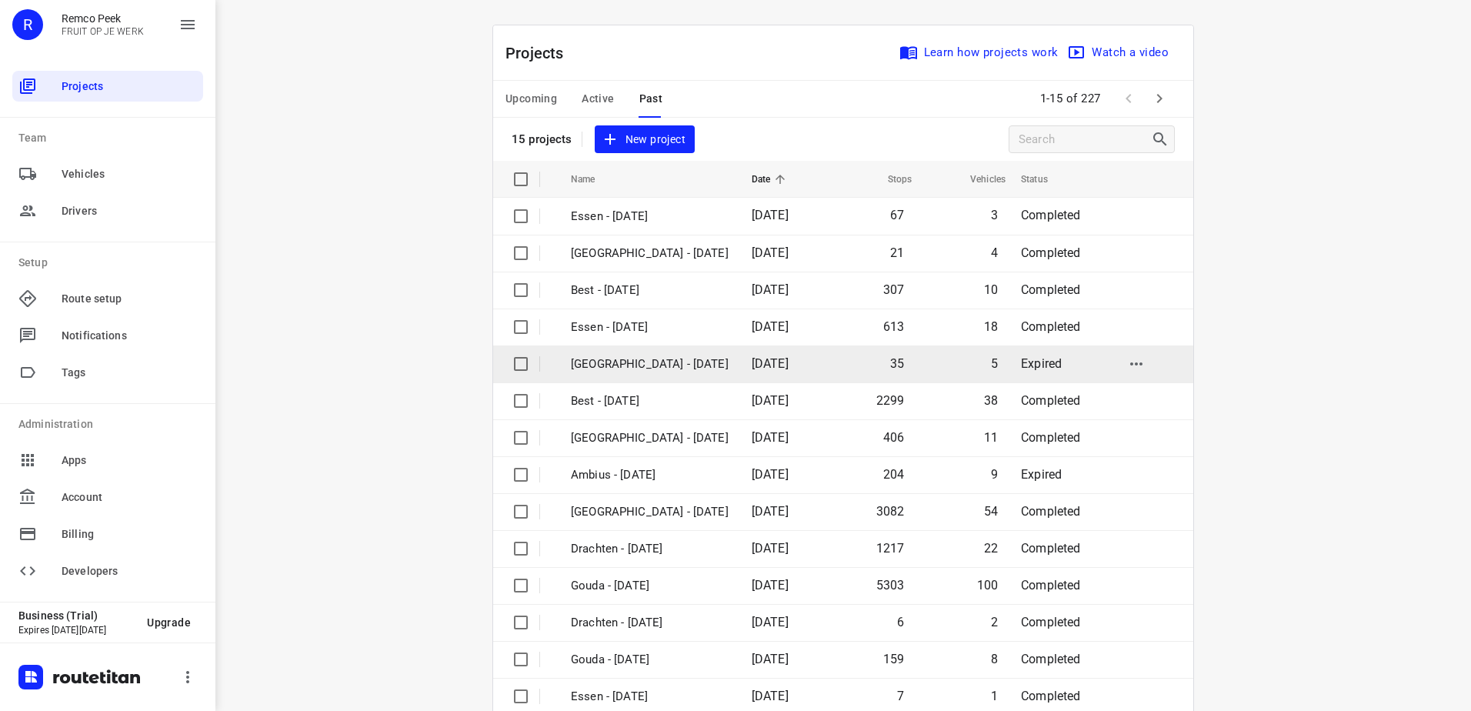
click at [693, 365] on p "[GEOGRAPHIC_DATA] - [DATE]" at bounding box center [650, 364] width 158 height 18
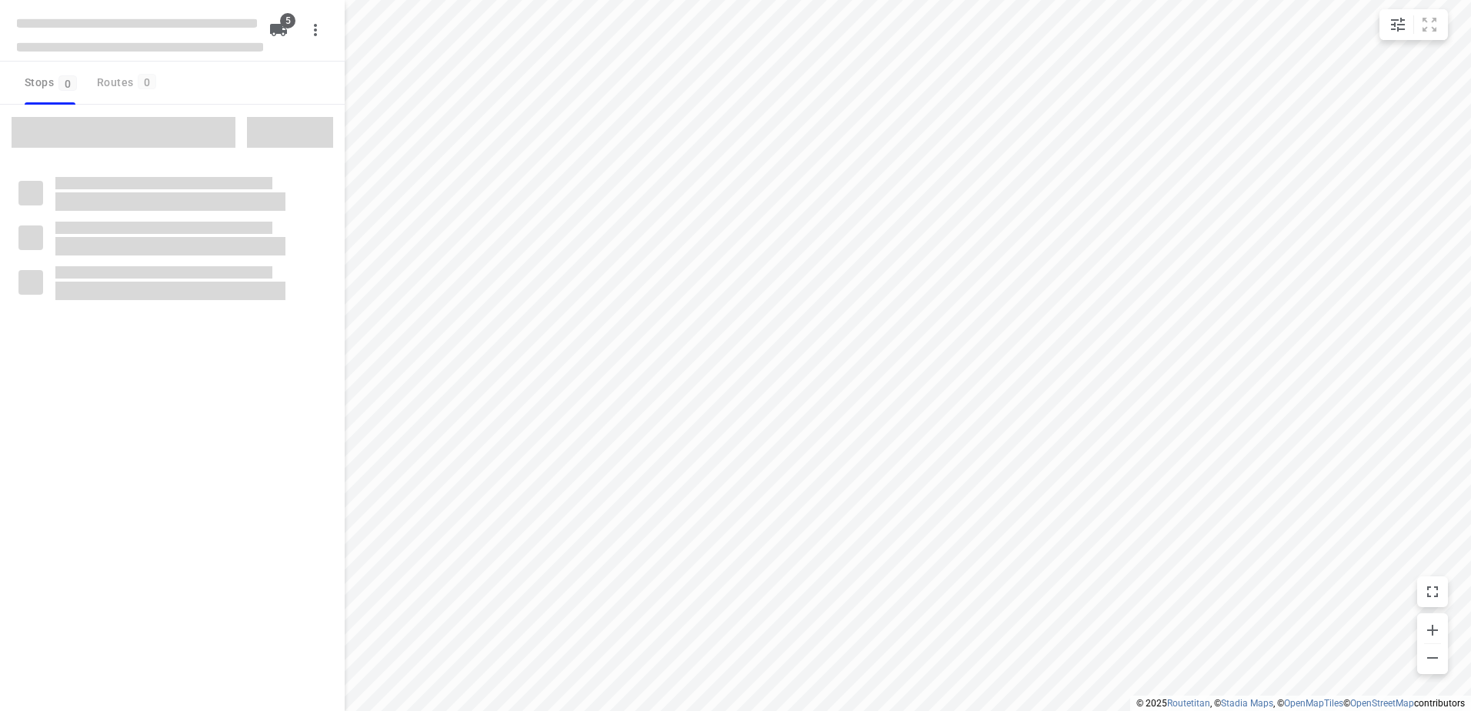
checkbox input "true"
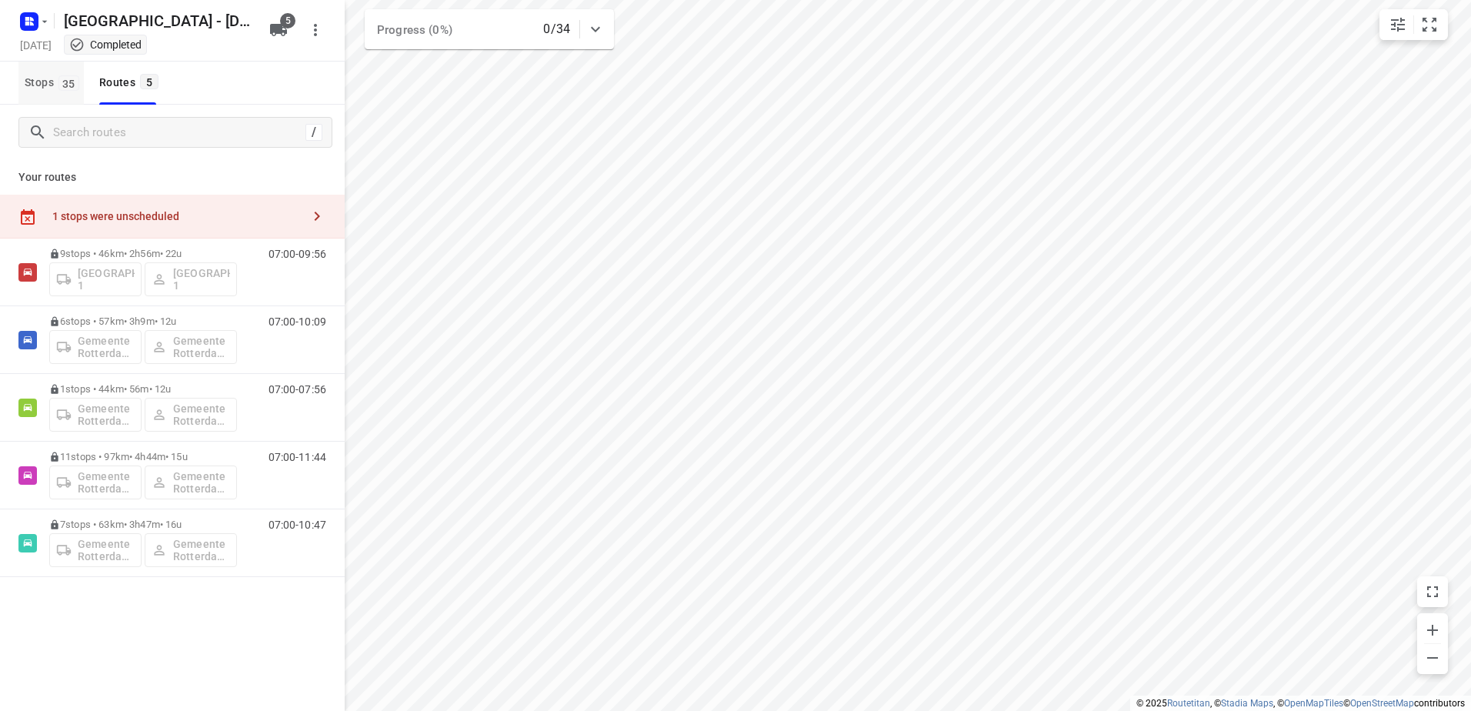
click at [50, 85] on span "Stops 35" at bounding box center [54, 82] width 59 height 19
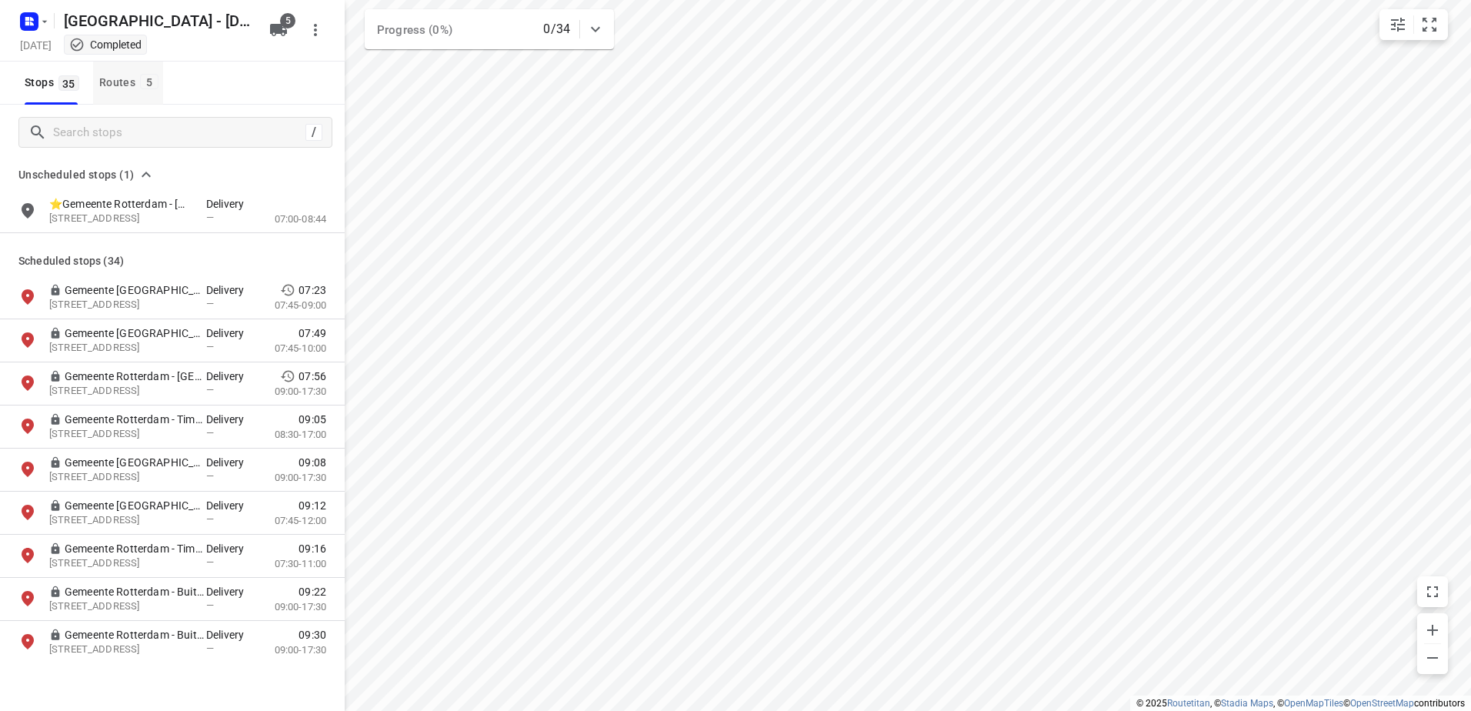
click at [121, 75] on div "Routes 5" at bounding box center [131, 82] width 64 height 19
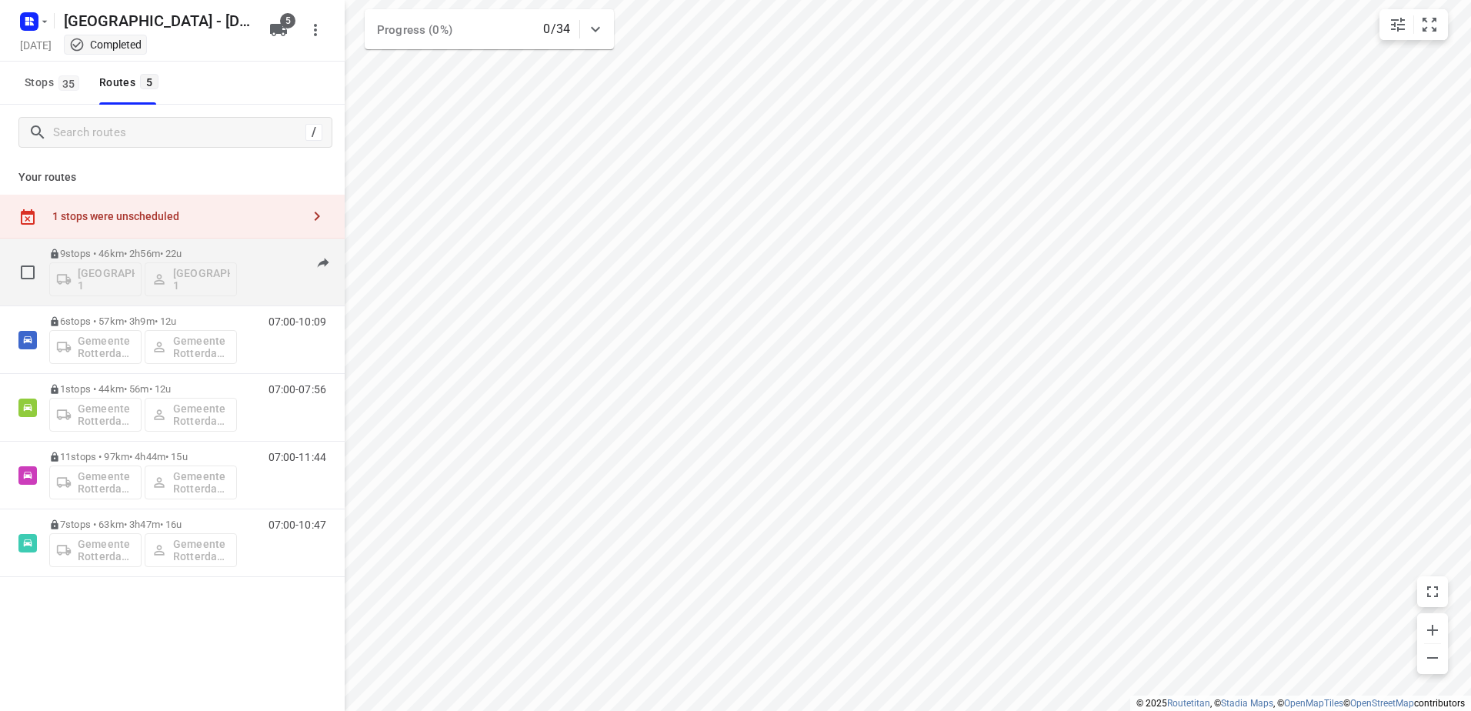
click at [138, 250] on p "9 stops • 46km • 2h56m • 22u" at bounding box center [143, 254] width 188 height 12
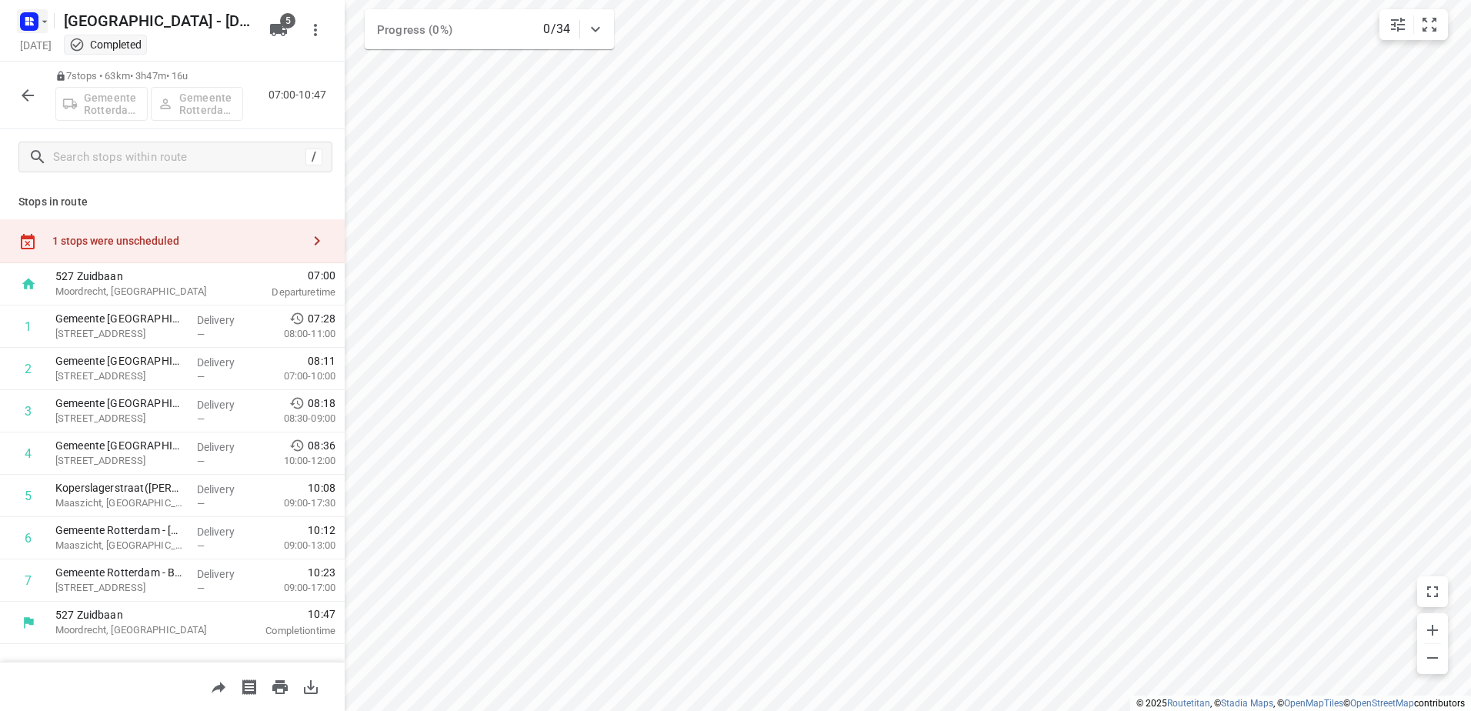
click at [34, 13] on rect "button" at bounding box center [29, 21] width 18 height 18
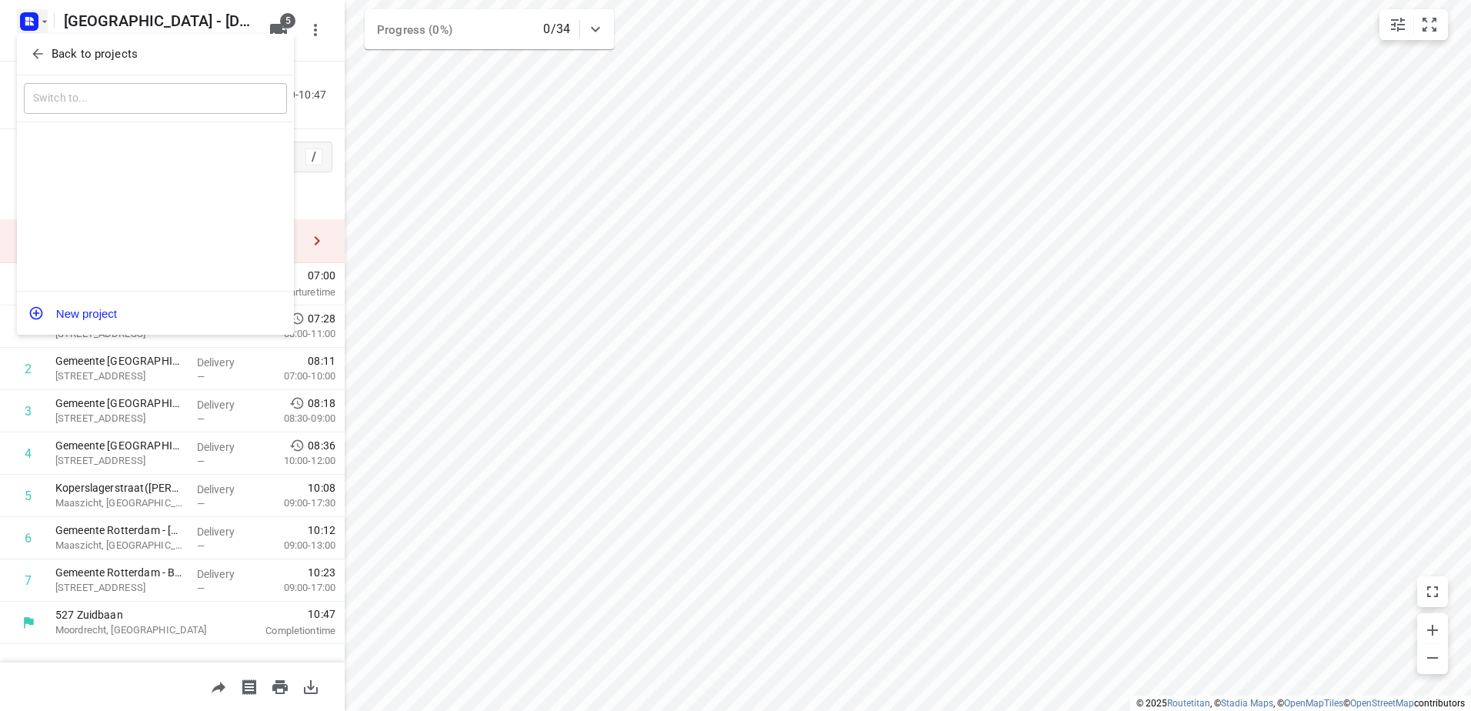
click at [48, 36] on div "Back to projects" at bounding box center [155, 55] width 277 height 42
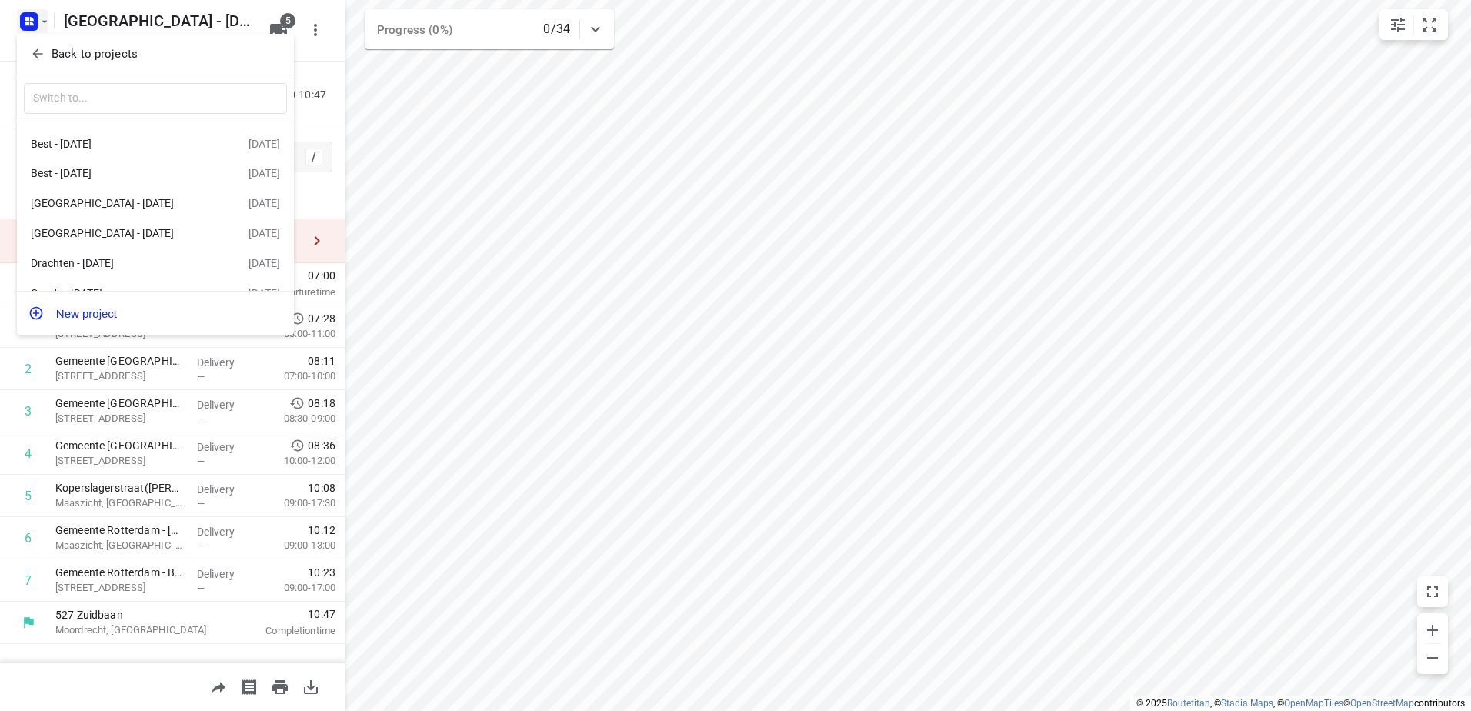
click at [55, 47] on p "Back to projects" at bounding box center [95, 54] width 86 height 18
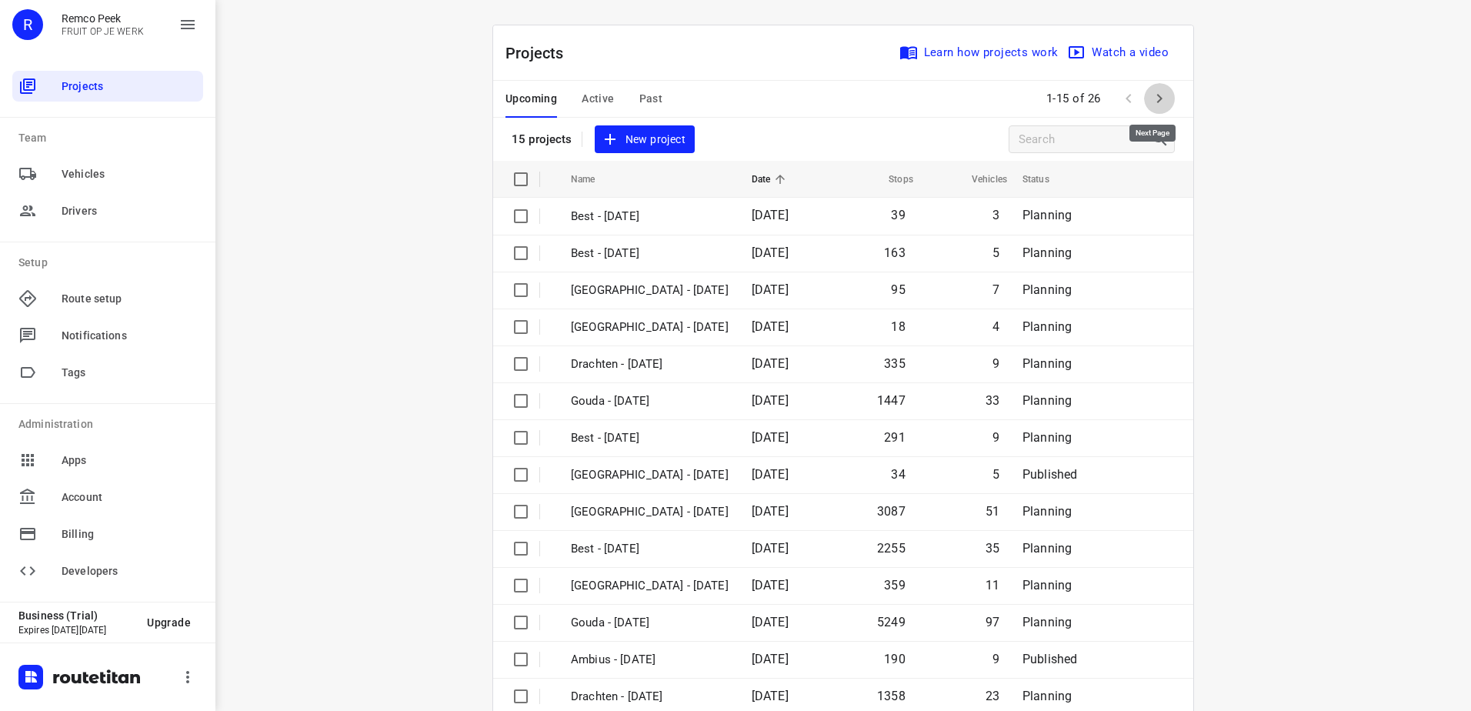
click at [1160, 93] on icon "button" at bounding box center [1159, 98] width 18 height 18
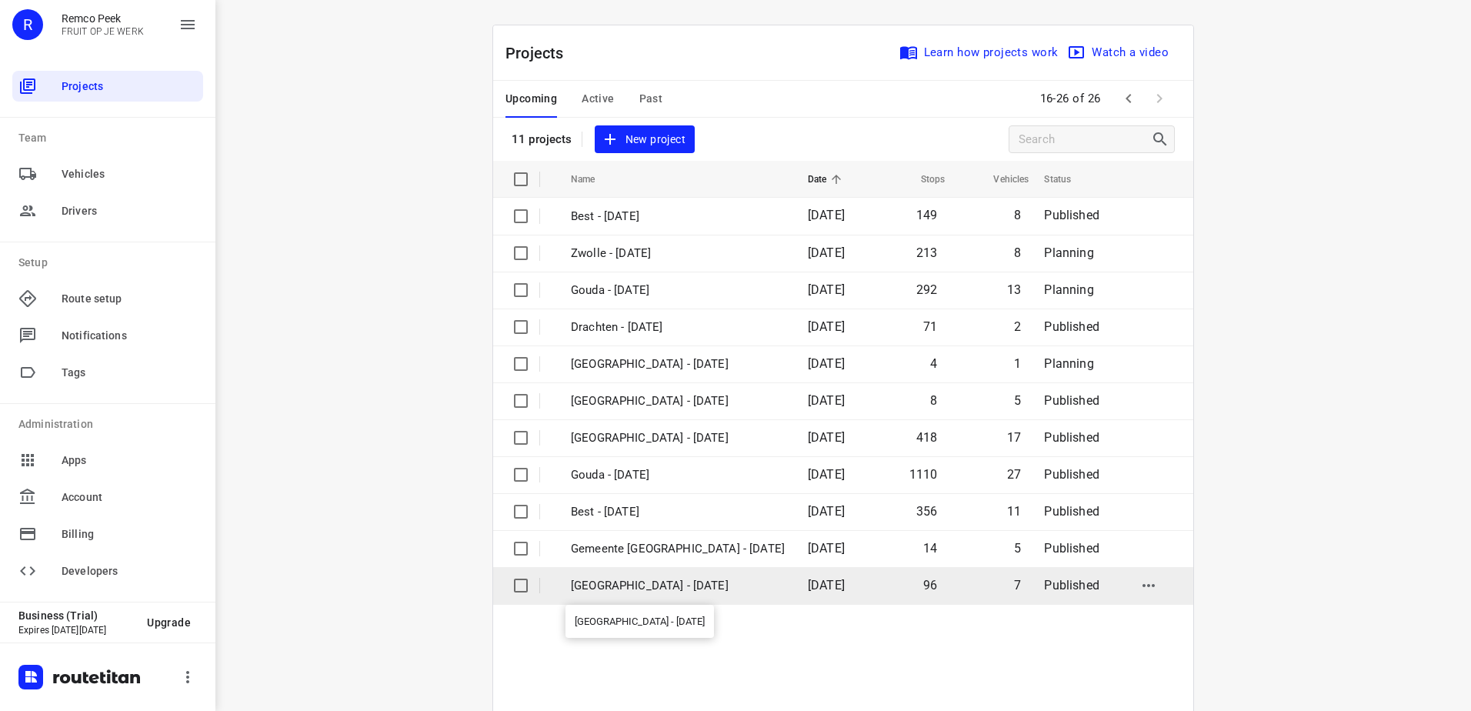
click at [718, 589] on p "[GEOGRAPHIC_DATA] - [DATE]" at bounding box center [678, 586] width 214 height 18
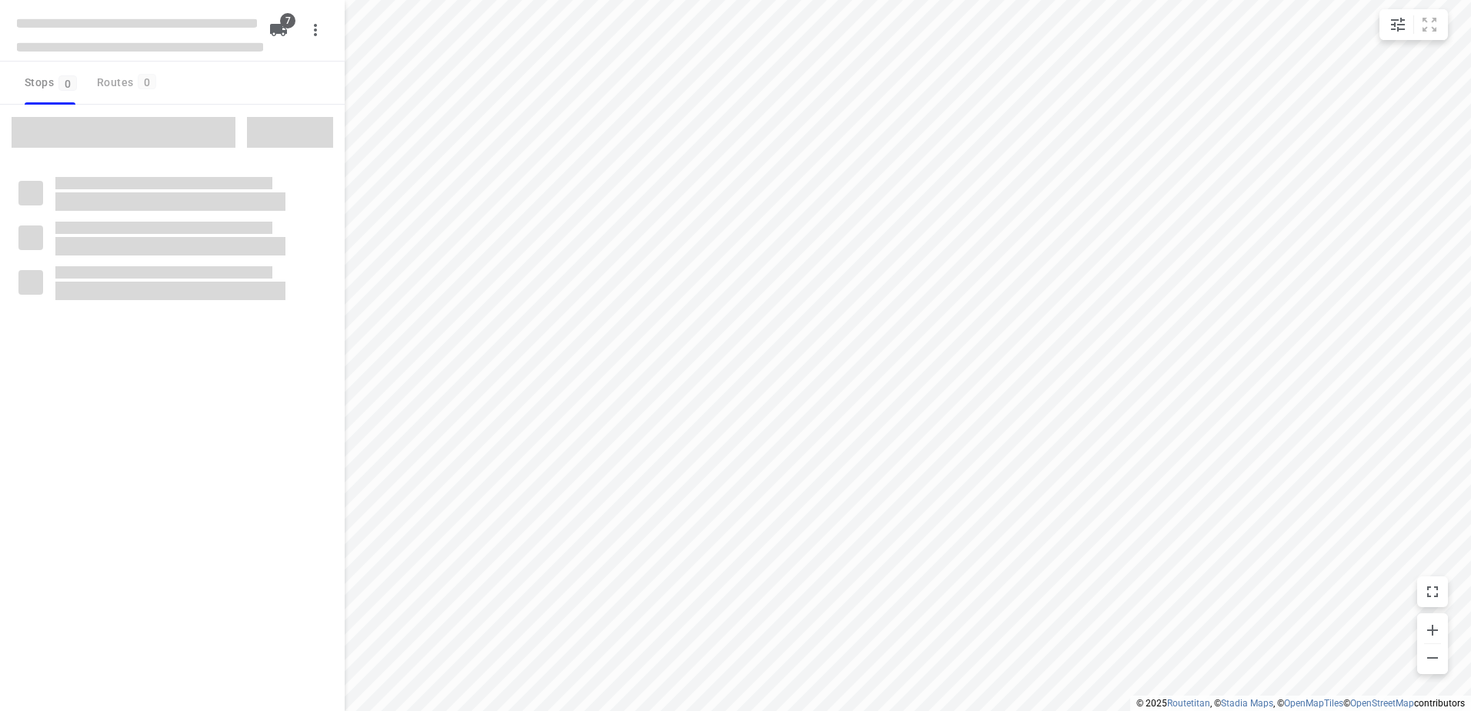
checkbox input "true"
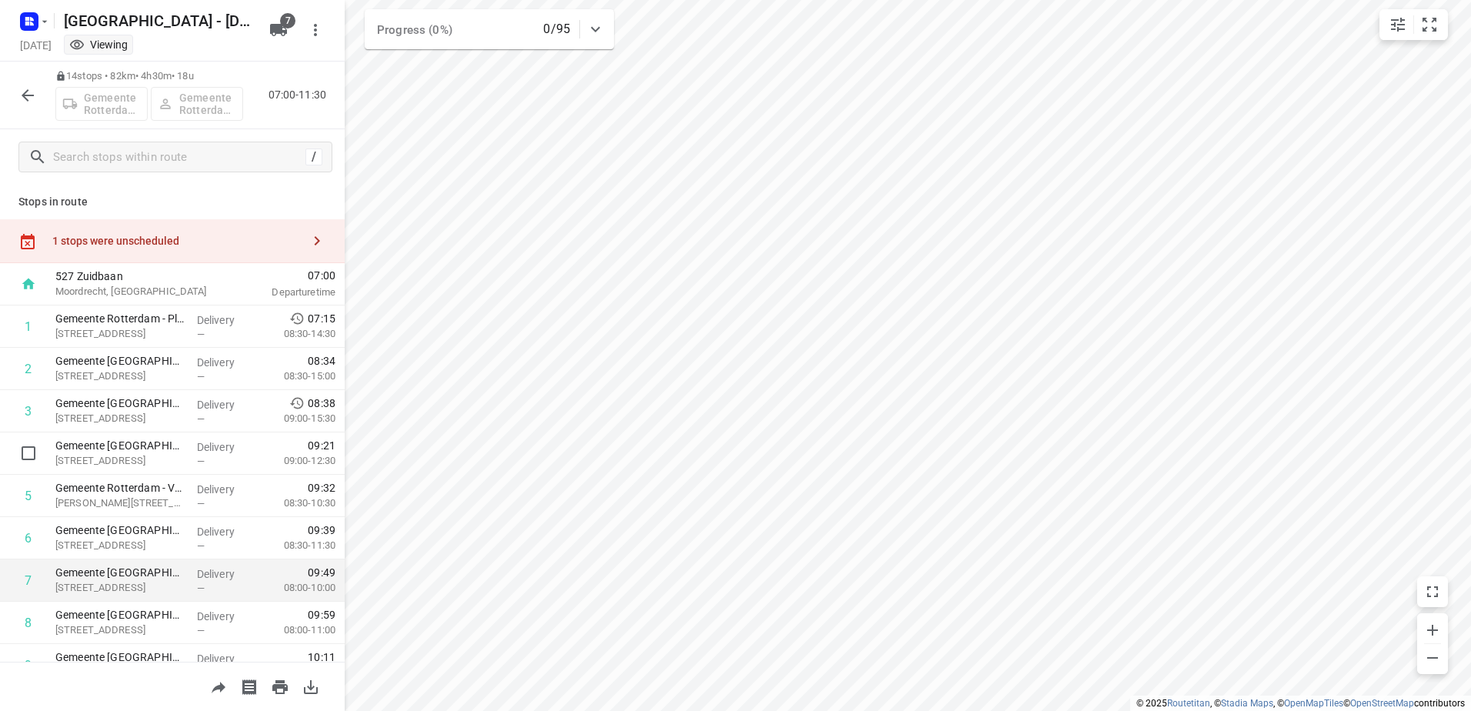
scroll to position [77, 0]
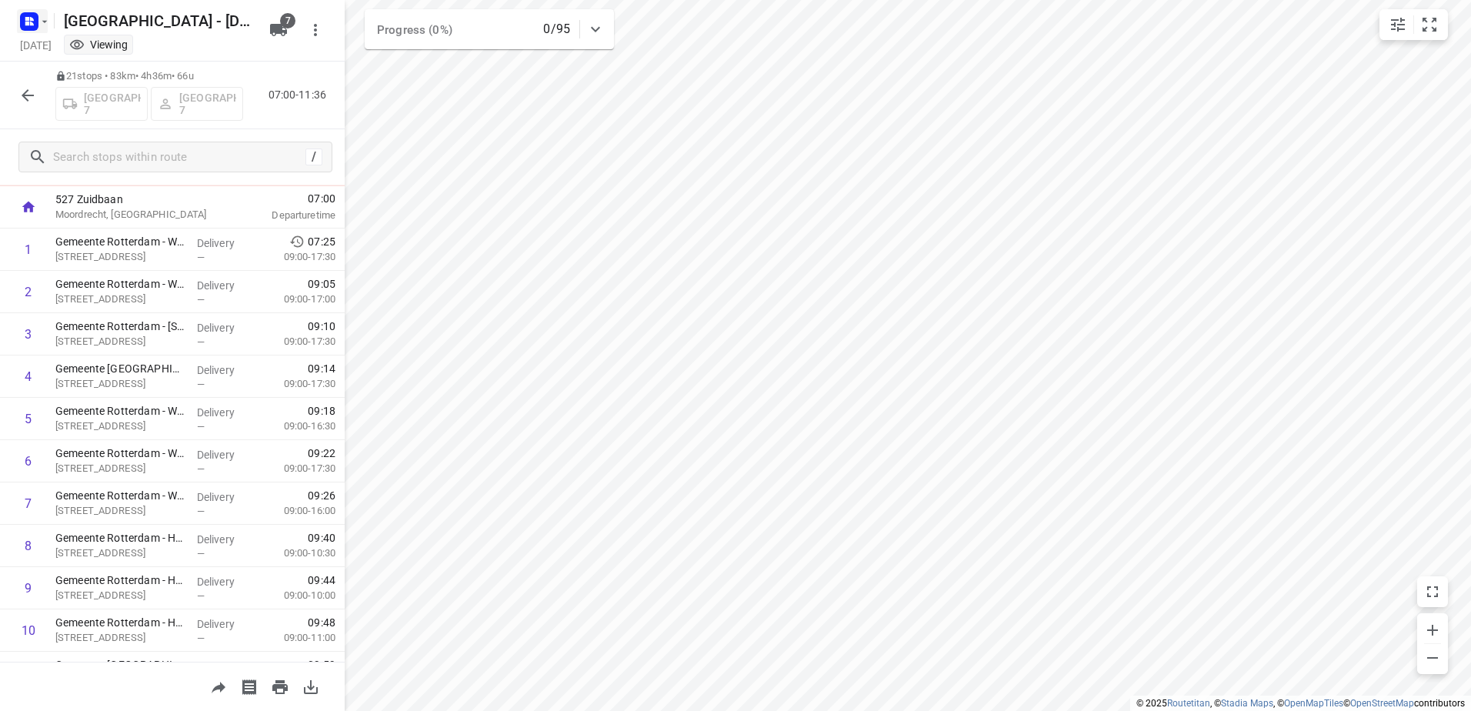
click at [38, 26] on rect "button" at bounding box center [29, 21] width 18 height 18
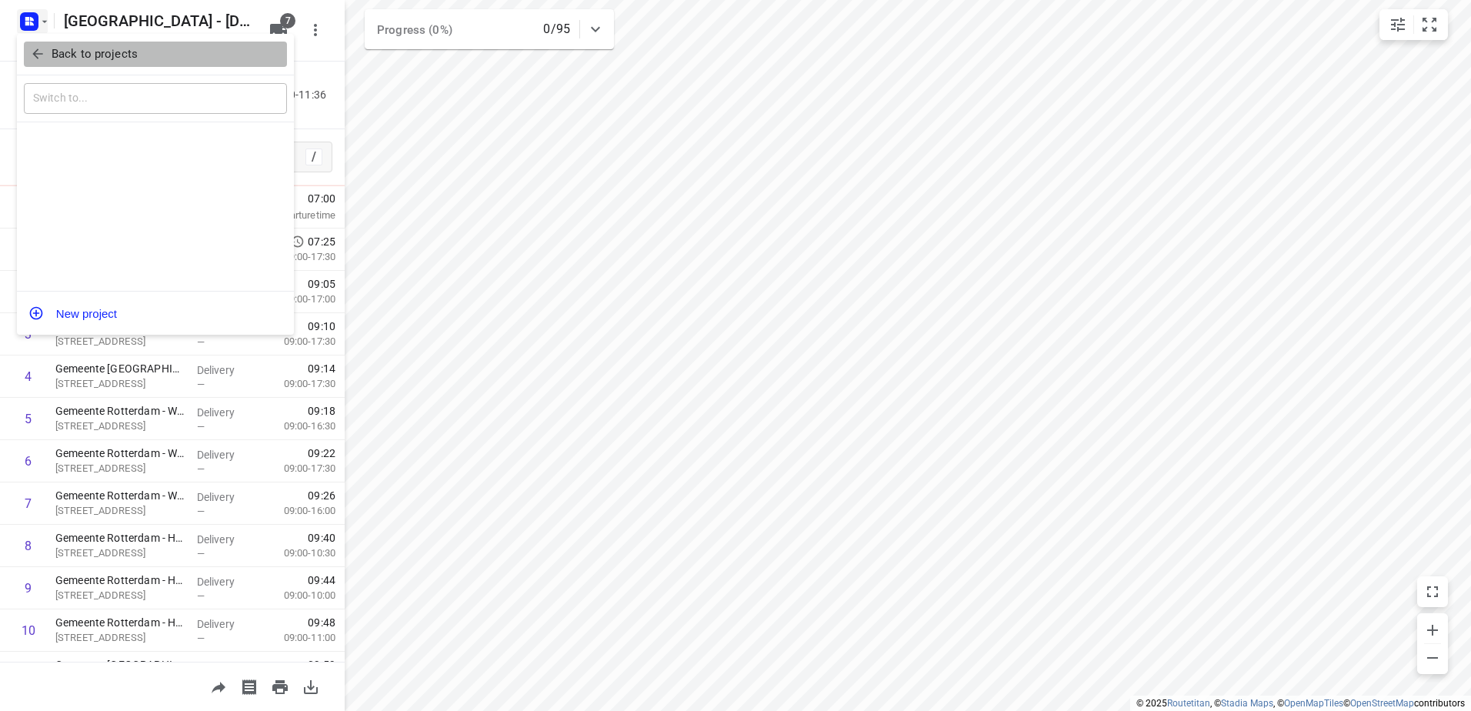
click at [45, 56] on span "Back to projects" at bounding box center [155, 54] width 251 height 18
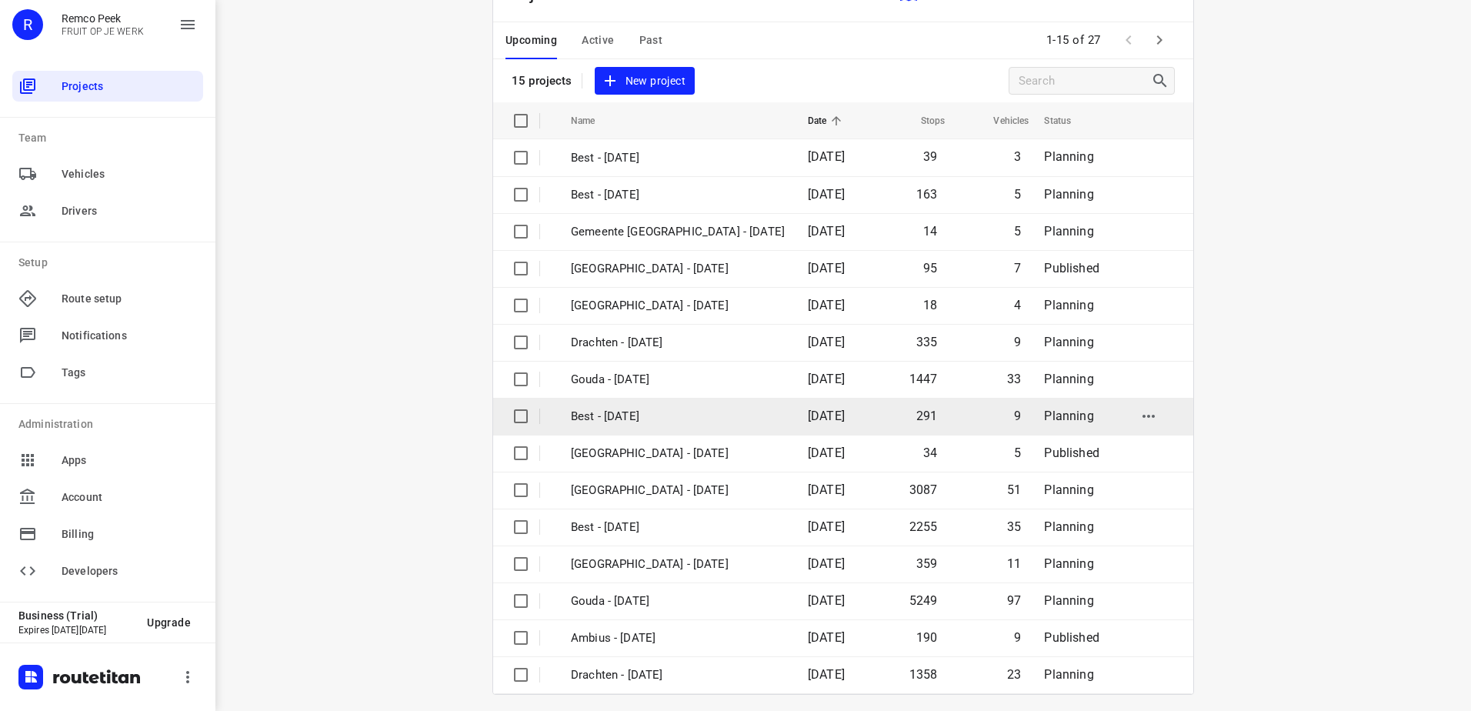
scroll to position [67, 0]
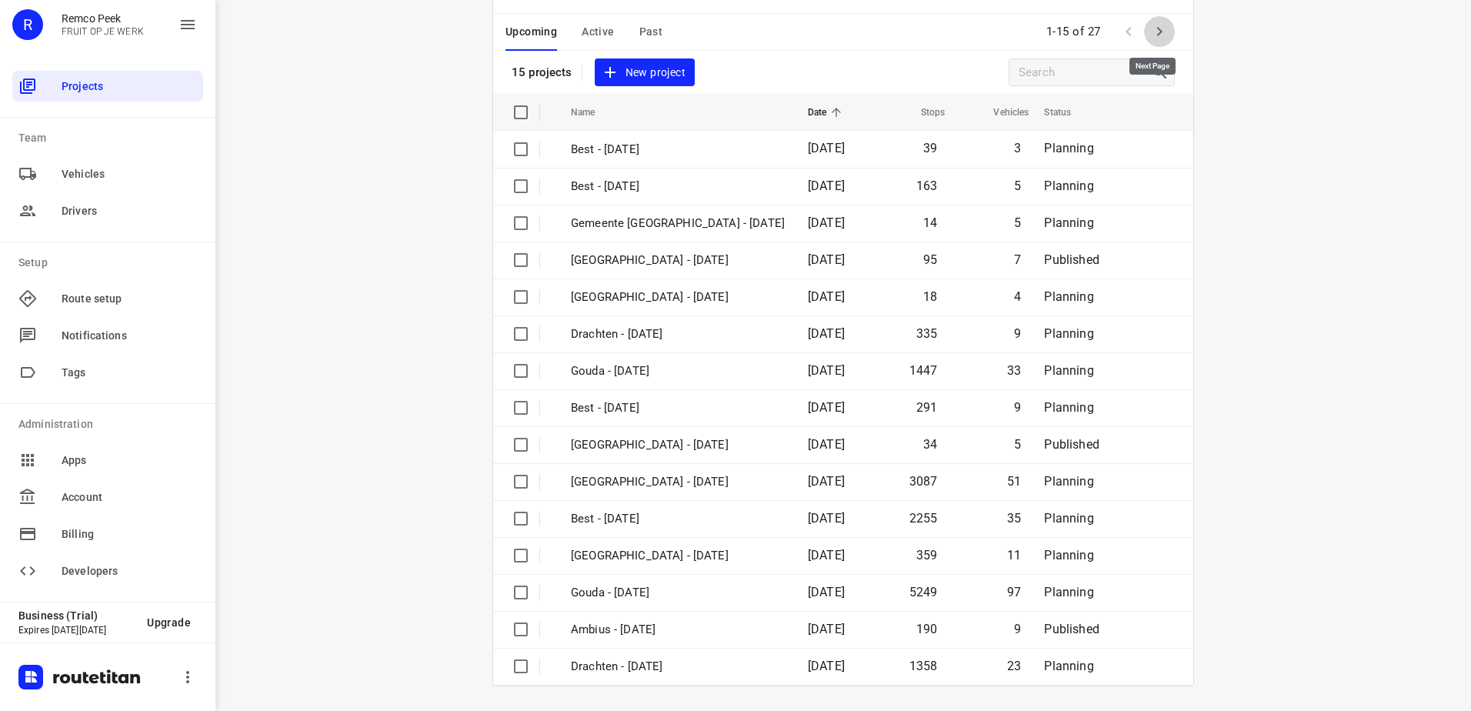
click at [1158, 32] on icon "button" at bounding box center [1159, 31] width 18 height 18
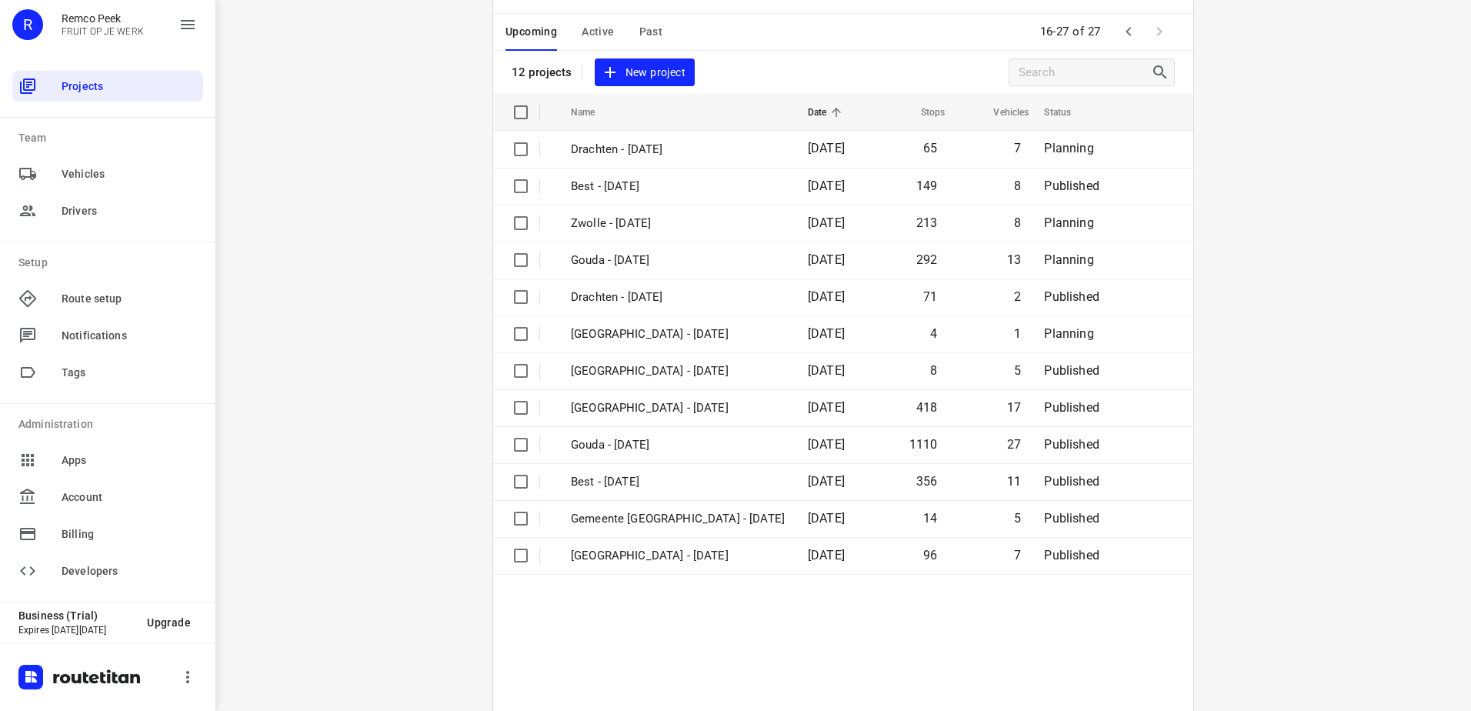
scroll to position [0, 0]
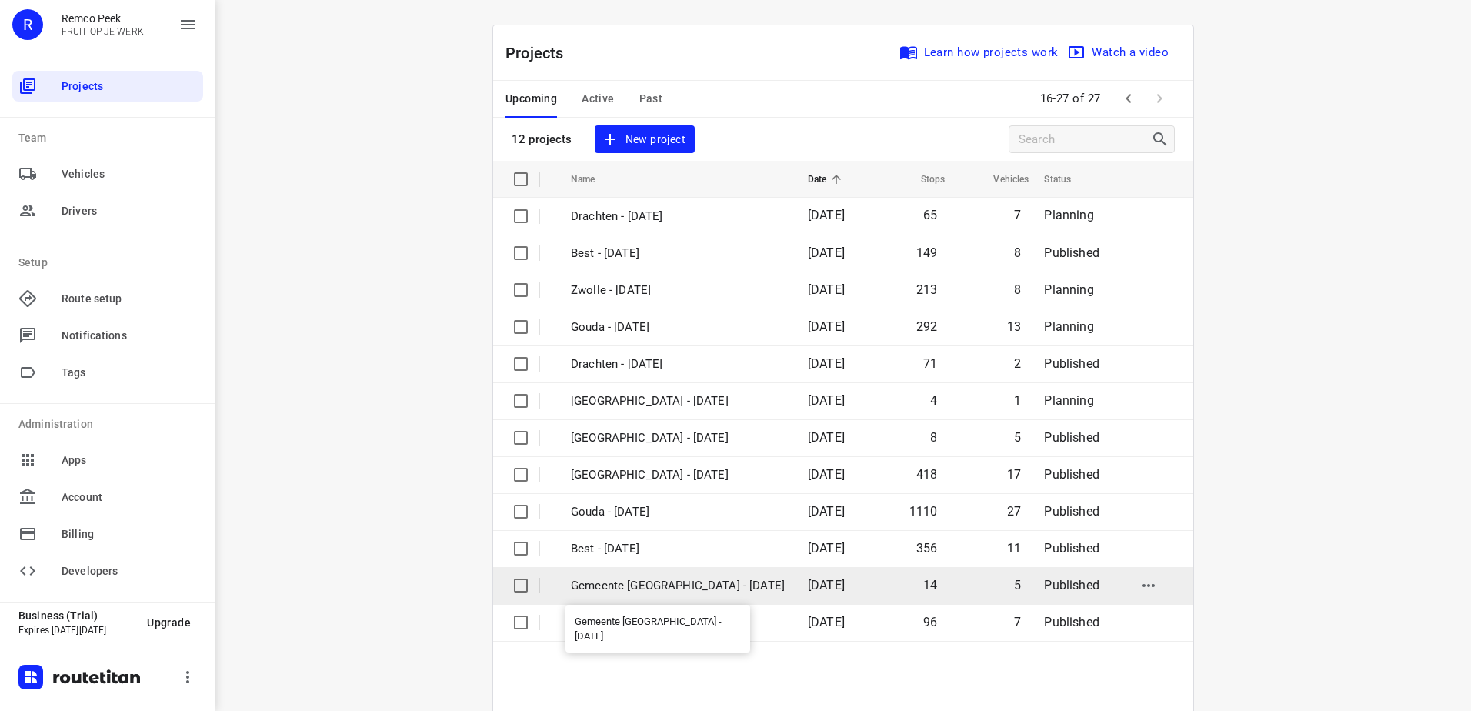
click at [702, 582] on p "Gemeente [GEOGRAPHIC_DATA] - [DATE]" at bounding box center [678, 586] width 214 height 18
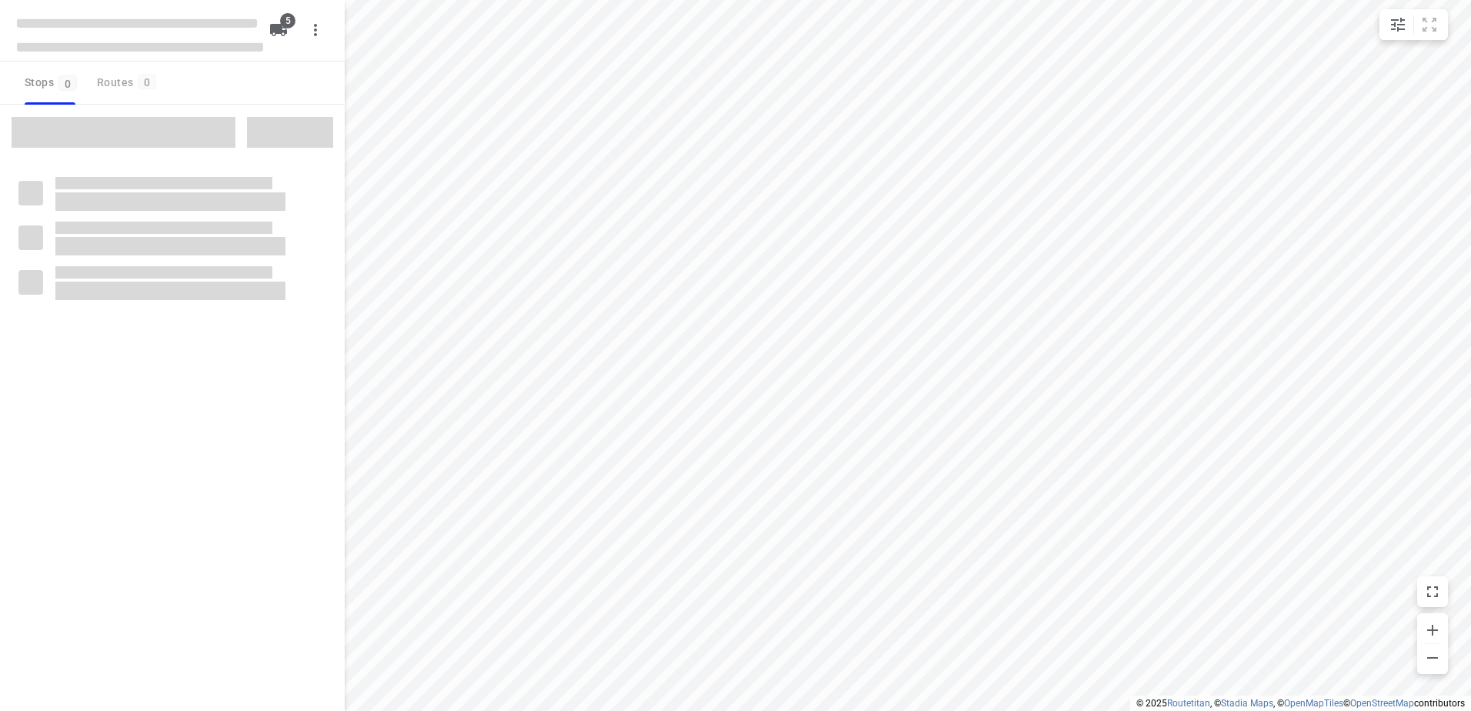
checkbox input "true"
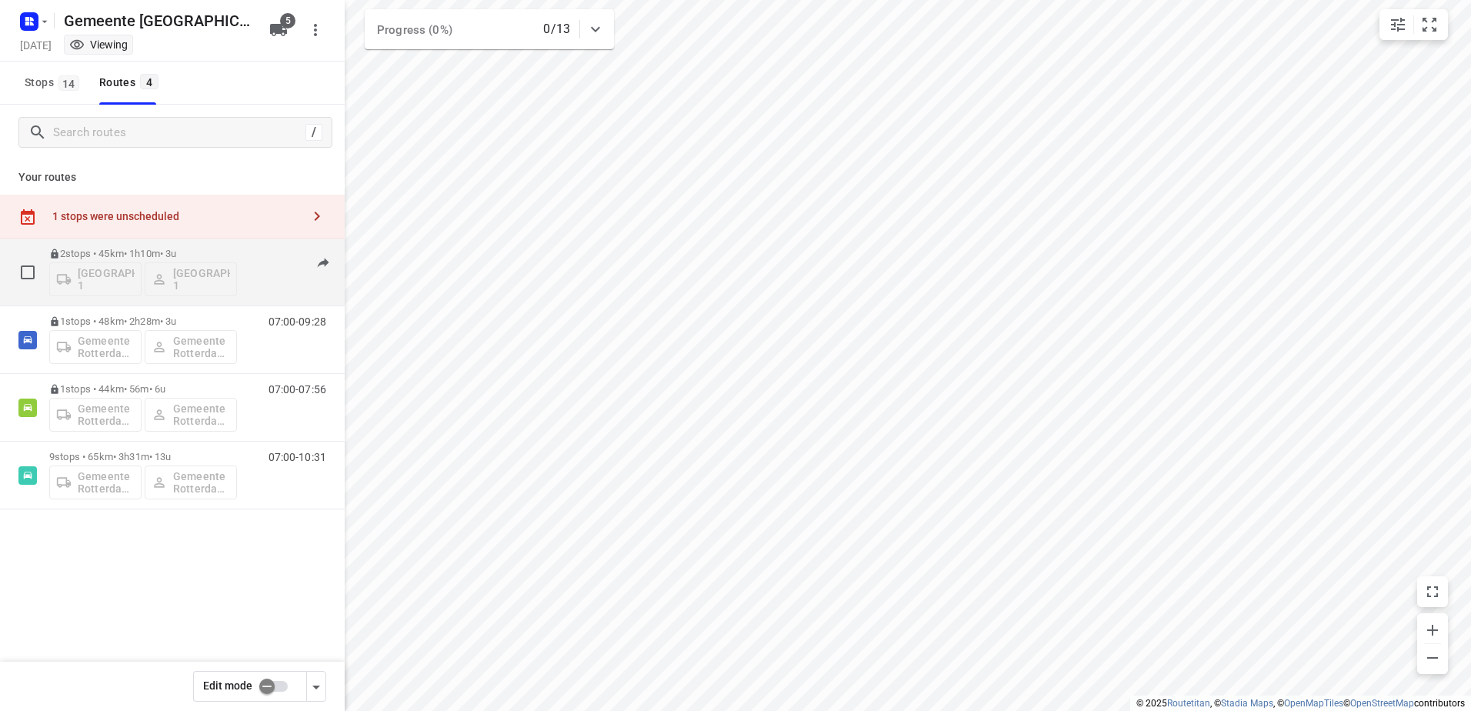
click at [132, 250] on p "2 stops • 45km • 1h10m • 3u" at bounding box center [143, 254] width 188 height 12
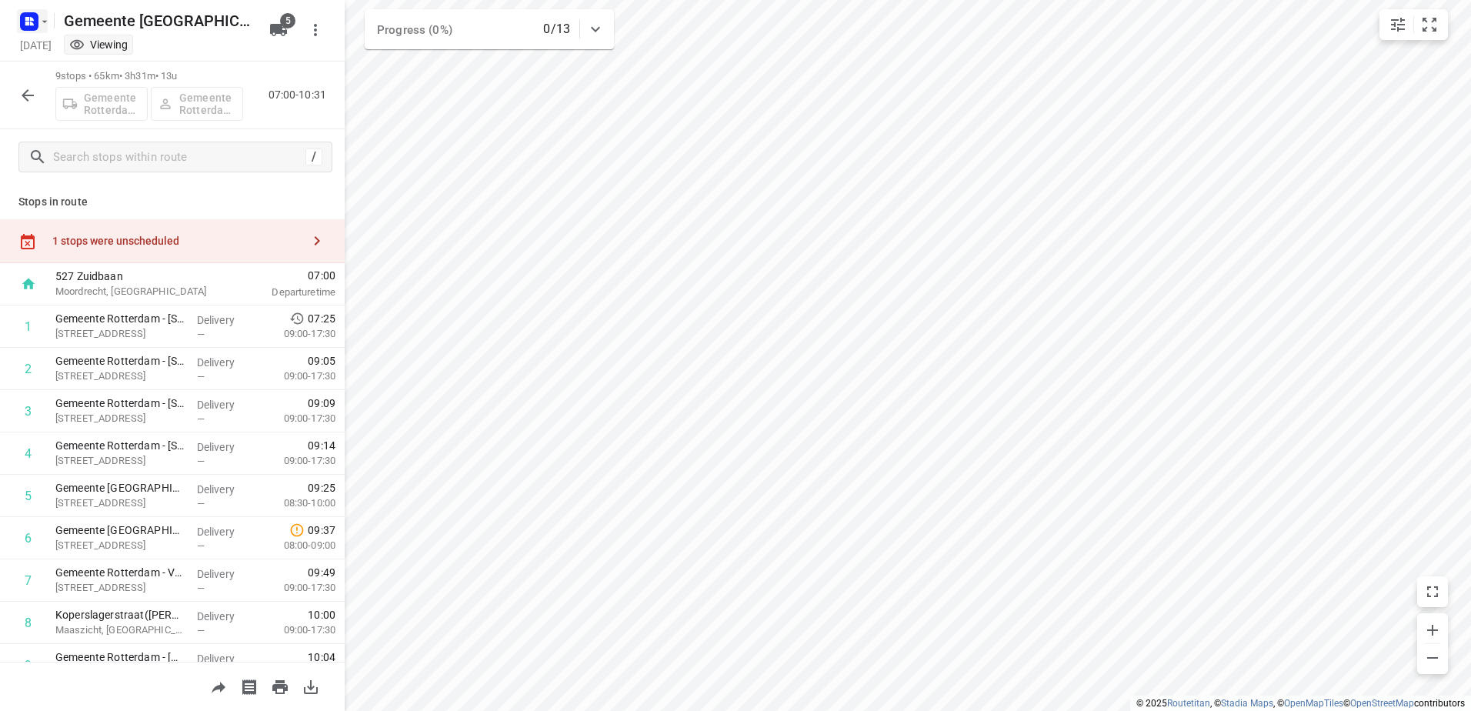
click at [35, 21] on rect "button" at bounding box center [29, 21] width 18 height 18
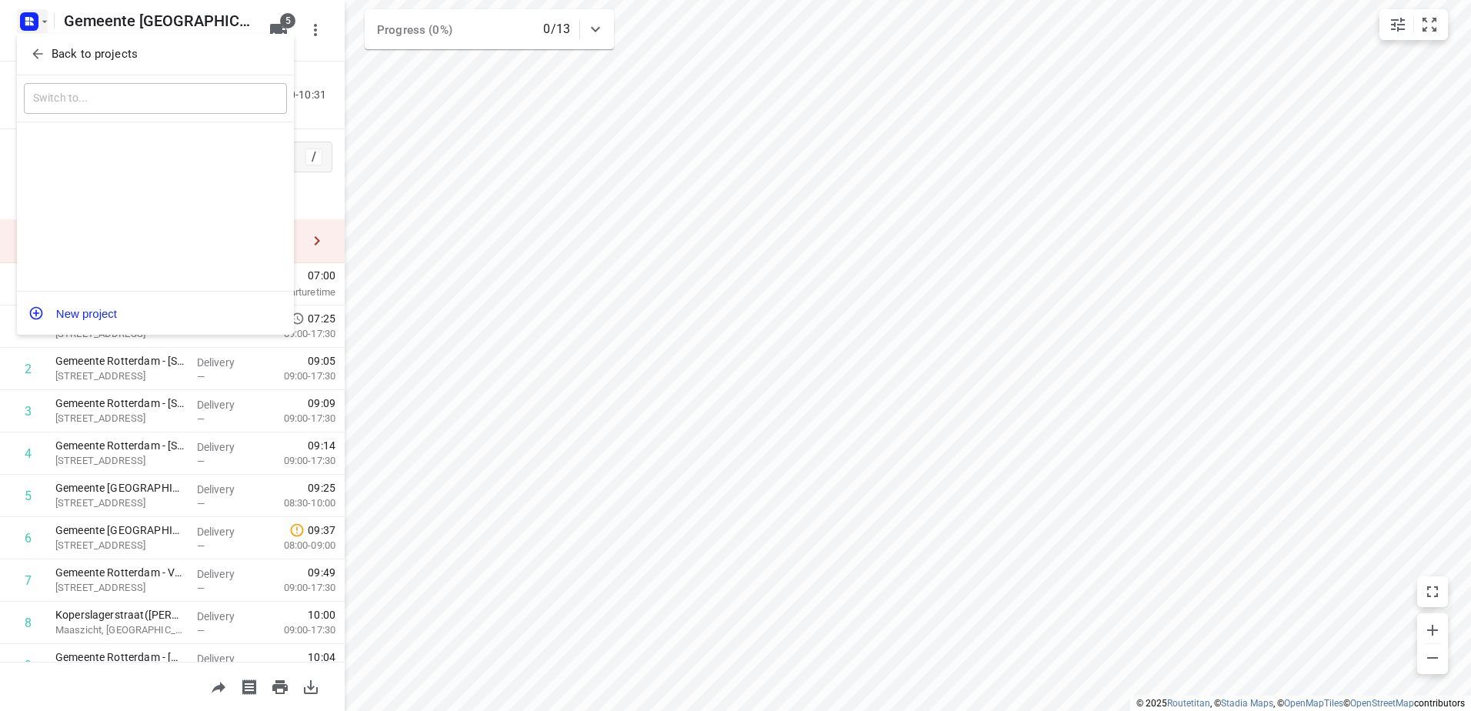
click at [62, 64] on button "Back to projects" at bounding box center [155, 54] width 263 height 25
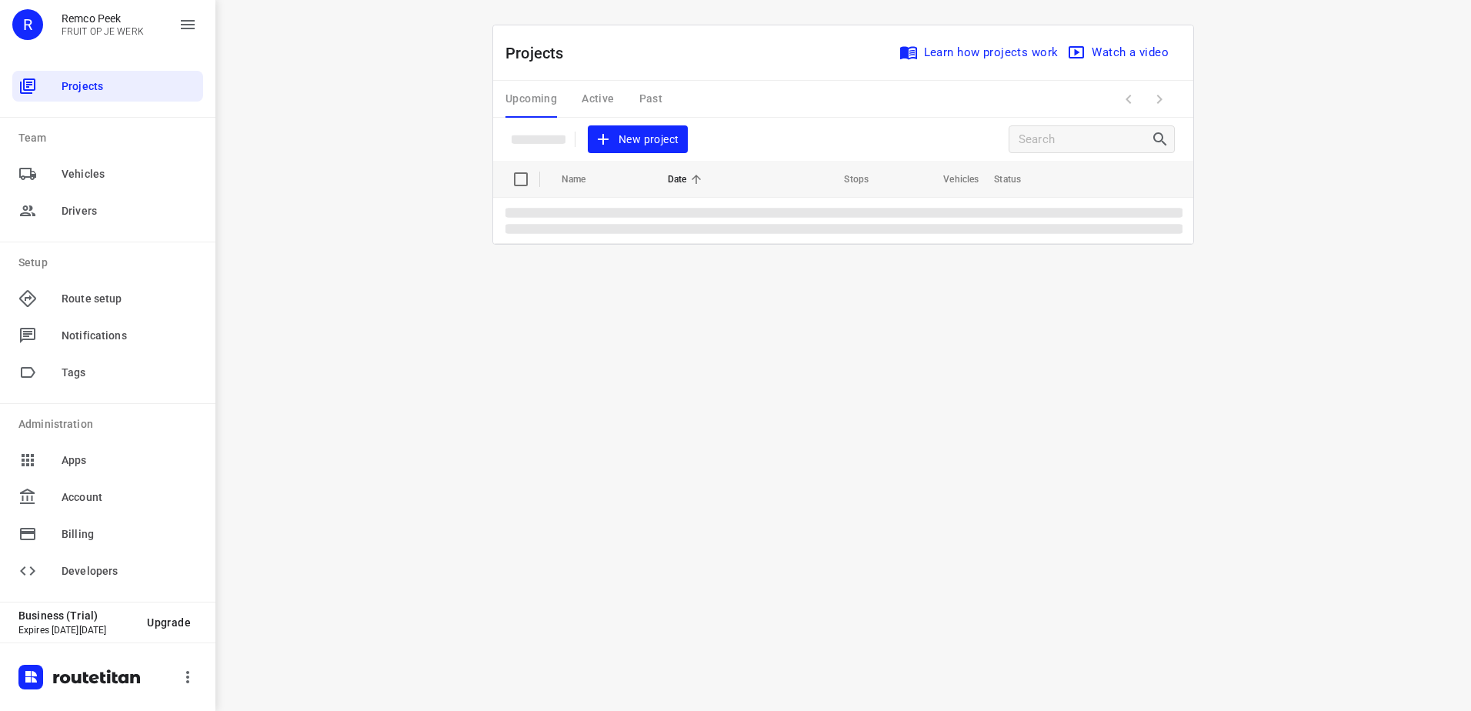
click at [65, 56] on div "R Remco Peek FRUIT OP JE WERK" at bounding box center [107, 31] width 215 height 62
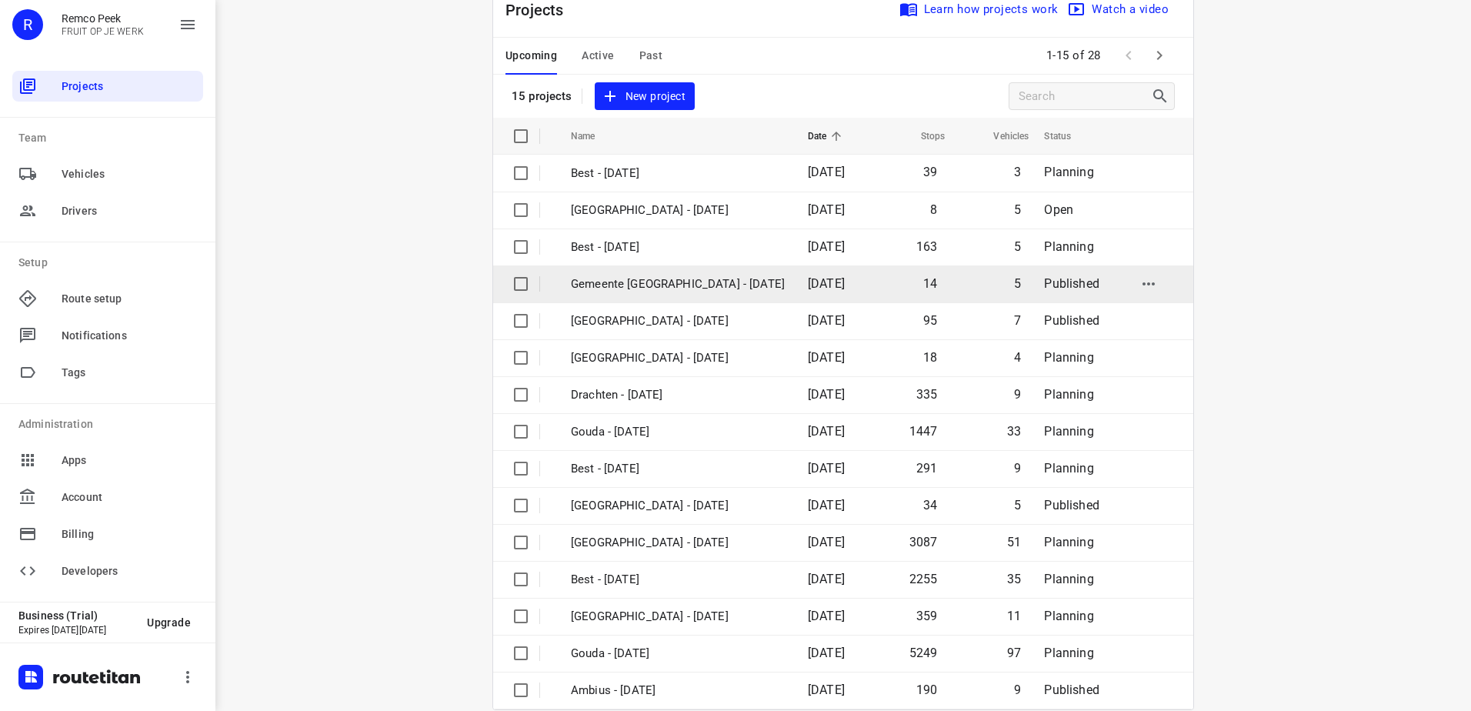
scroll to position [67, 0]
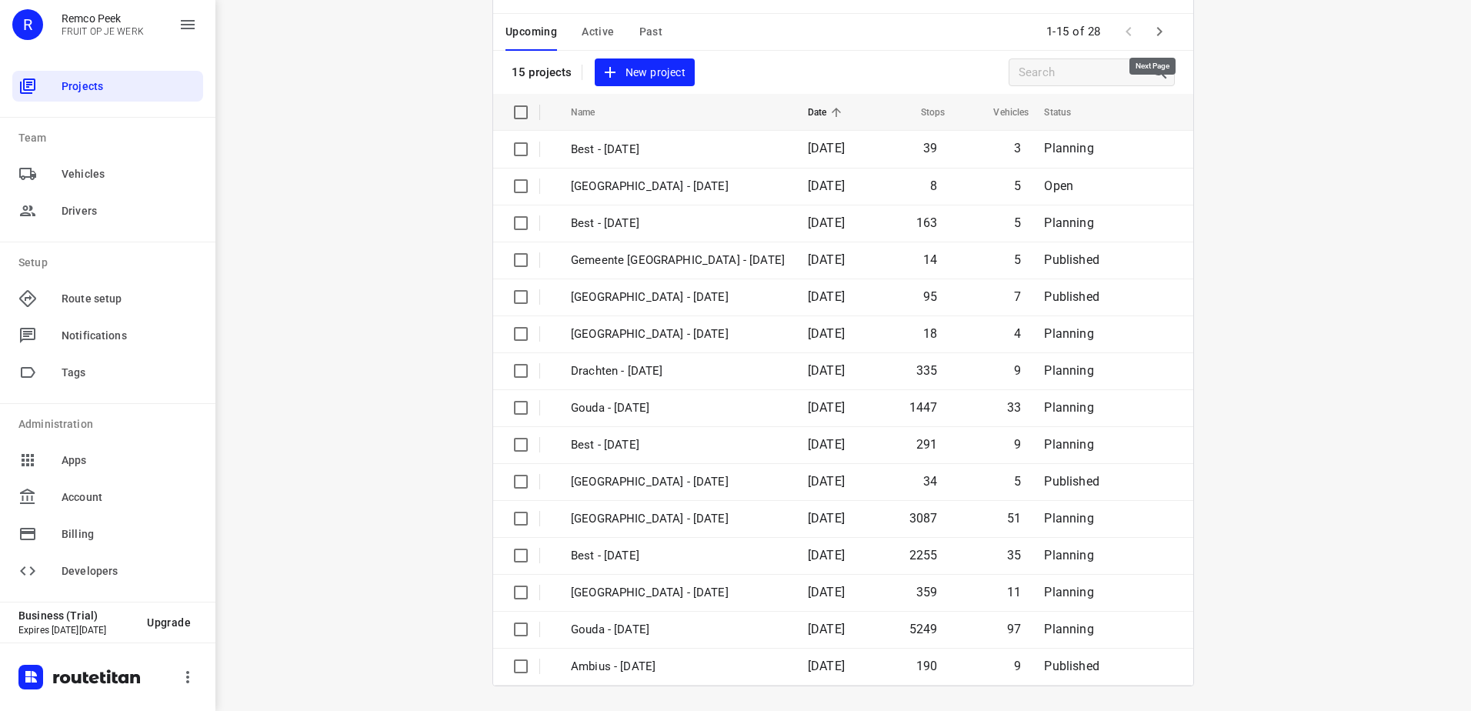
click at [1157, 28] on icon "button" at bounding box center [1159, 31] width 5 height 9
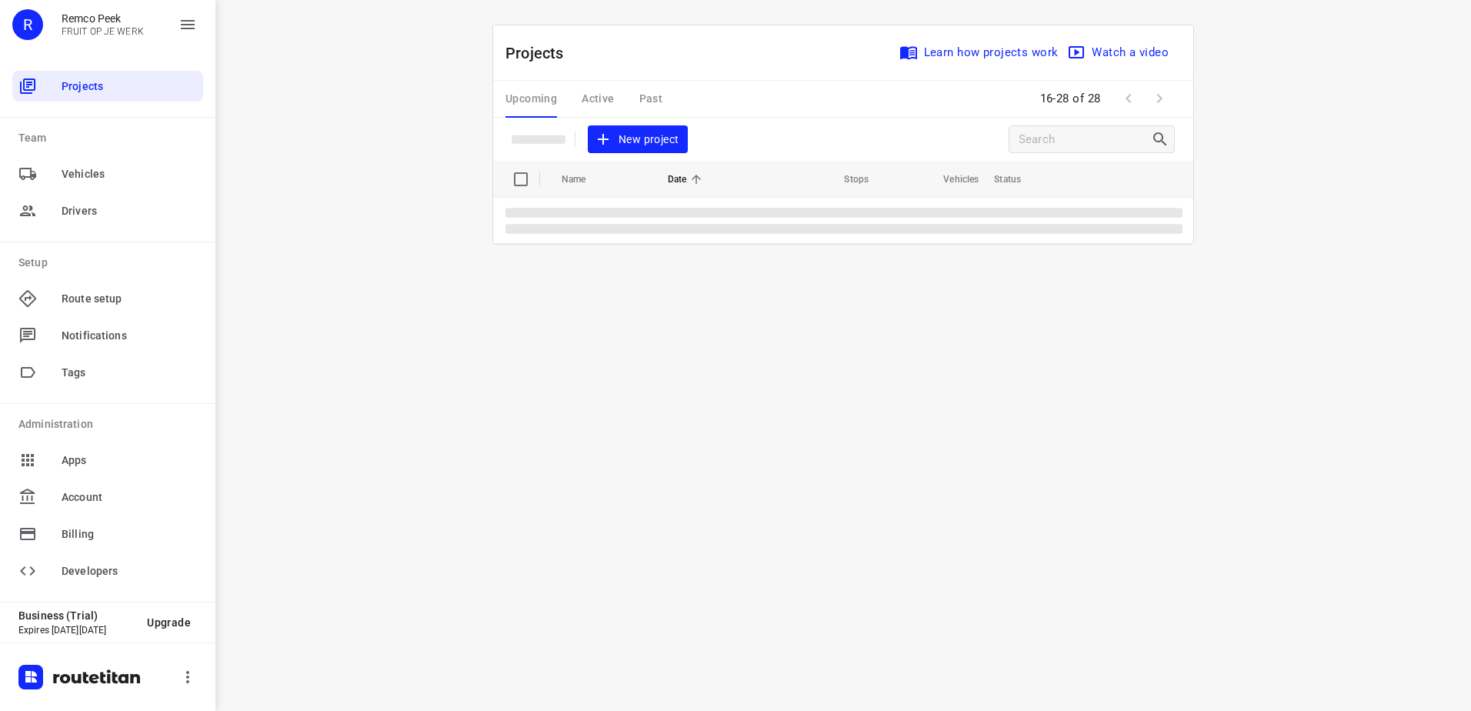
scroll to position [0, 0]
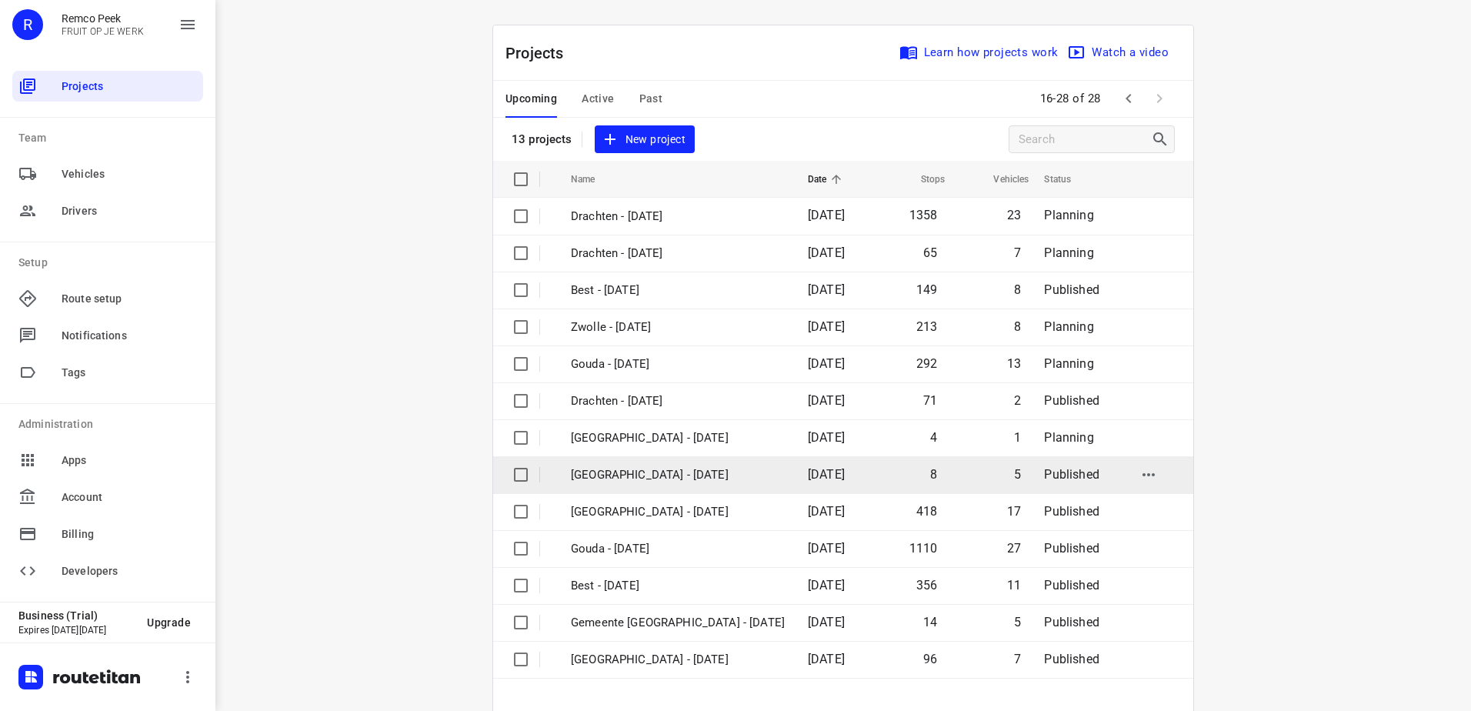
click at [796, 485] on td "18 Sep 2025" at bounding box center [834, 474] width 76 height 37
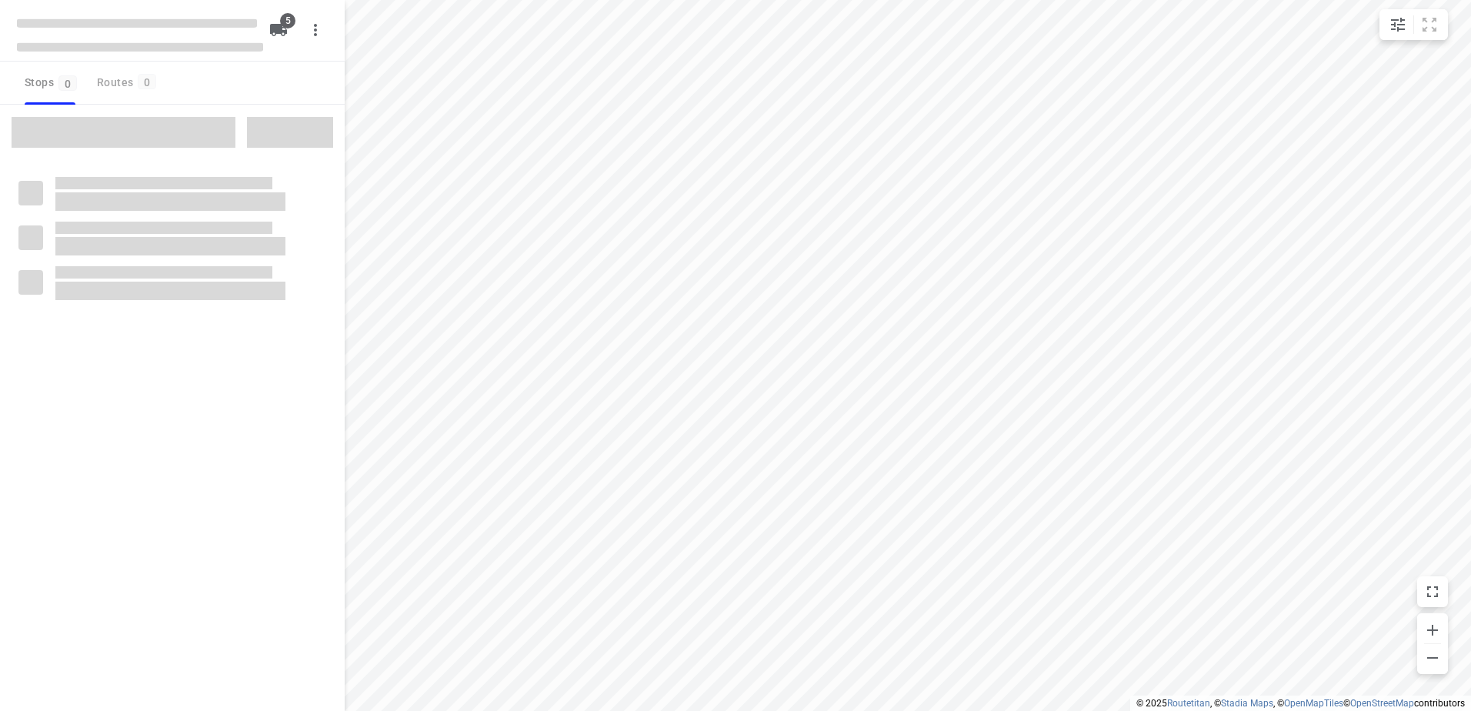
checkbox input "true"
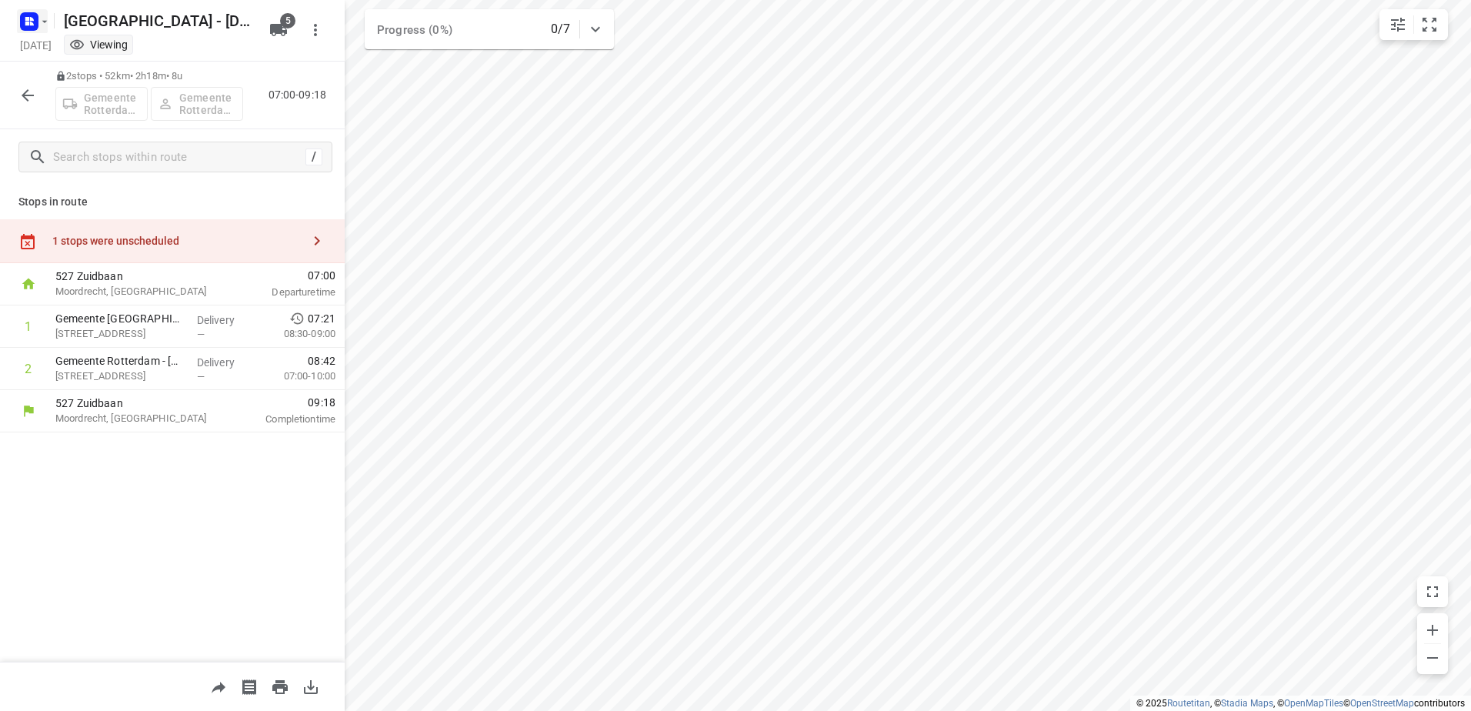
click at [42, 22] on icon "button" at bounding box center [44, 21] width 12 height 12
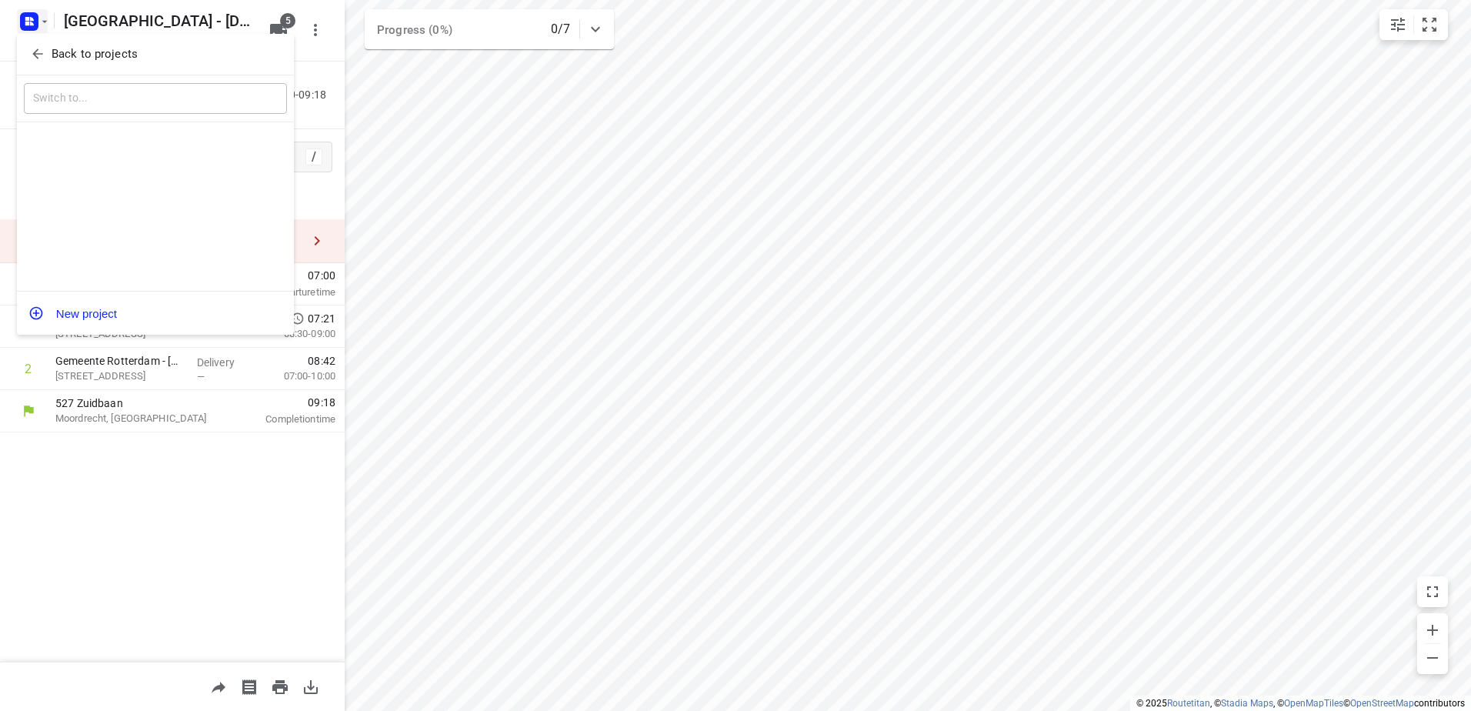
click at [67, 39] on div "Back to projects" at bounding box center [155, 55] width 277 height 42
click at [79, 60] on p "Back to projects" at bounding box center [95, 54] width 86 height 18
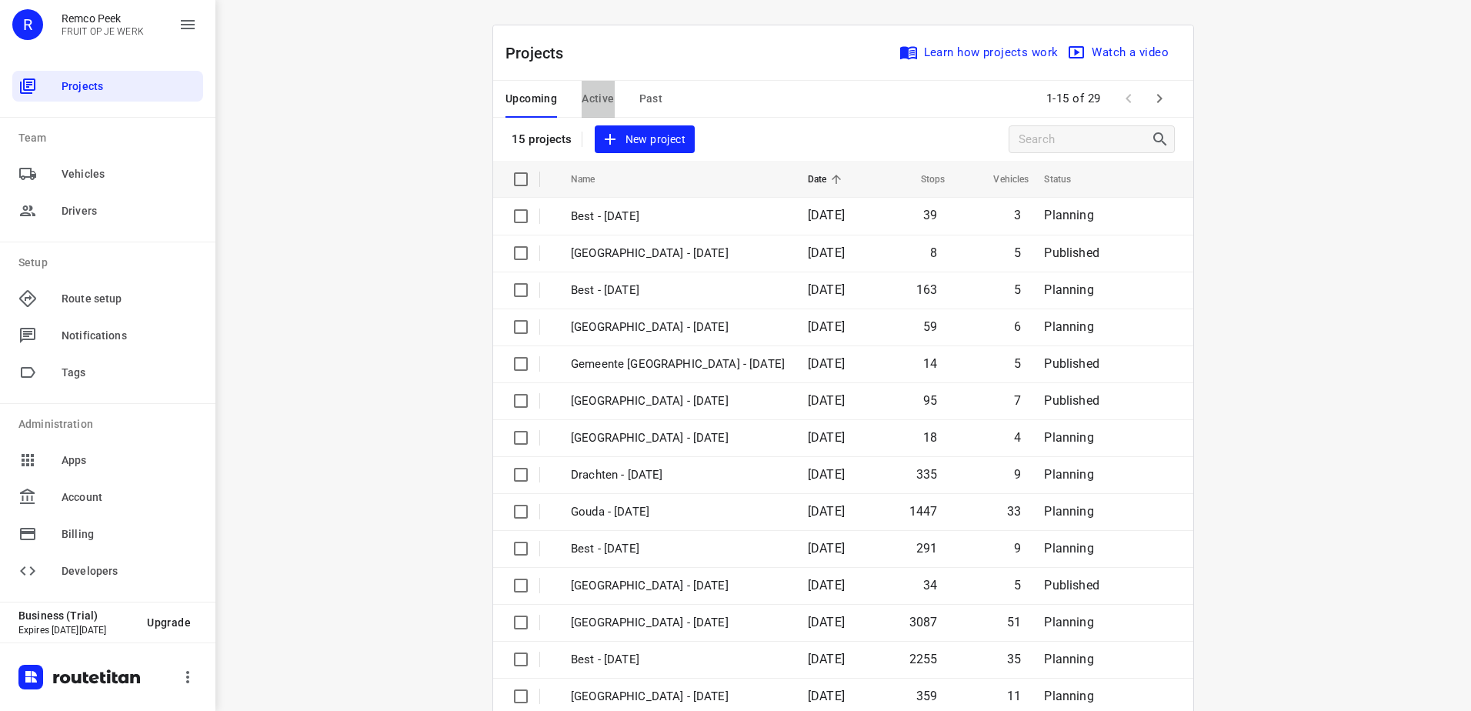
click at [599, 101] on span "Active" at bounding box center [598, 98] width 32 height 19
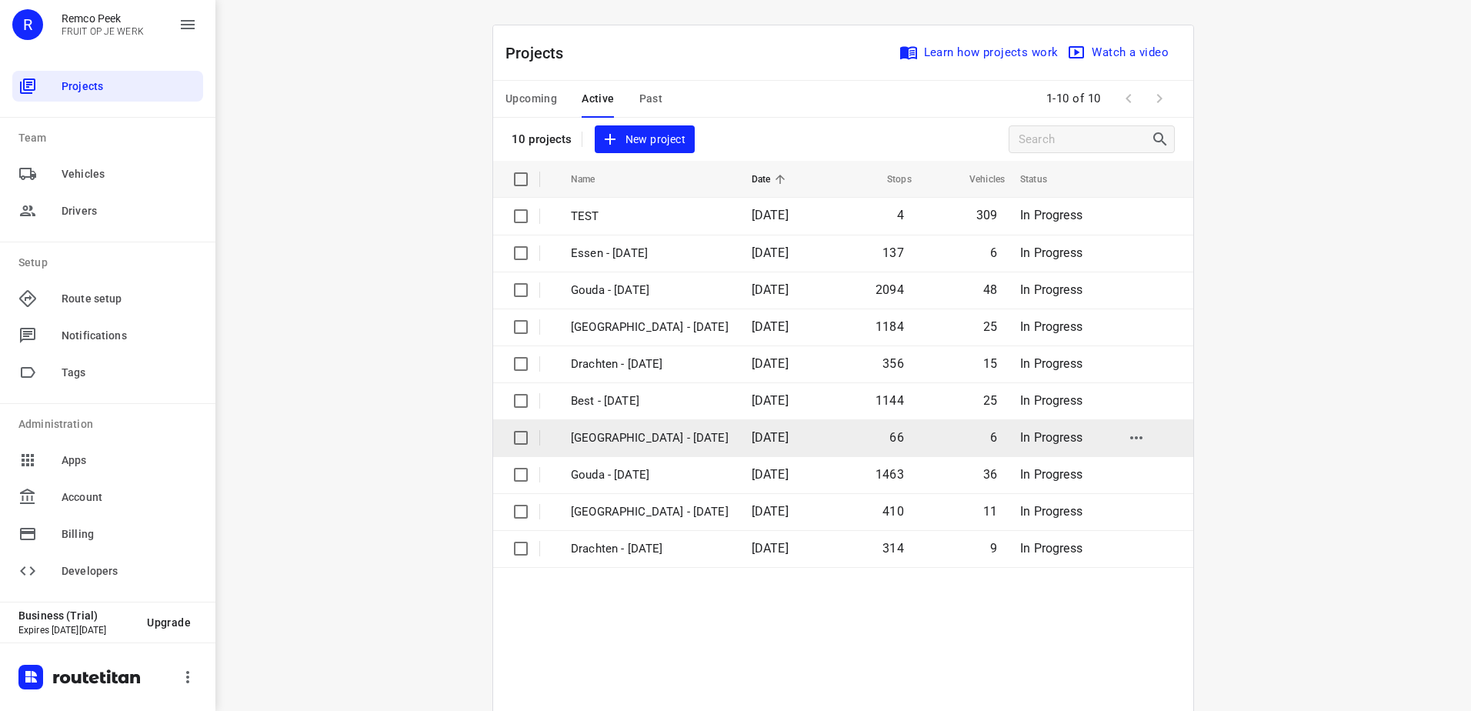
click at [661, 445] on p "[GEOGRAPHIC_DATA] - [DATE]" at bounding box center [650, 438] width 158 height 18
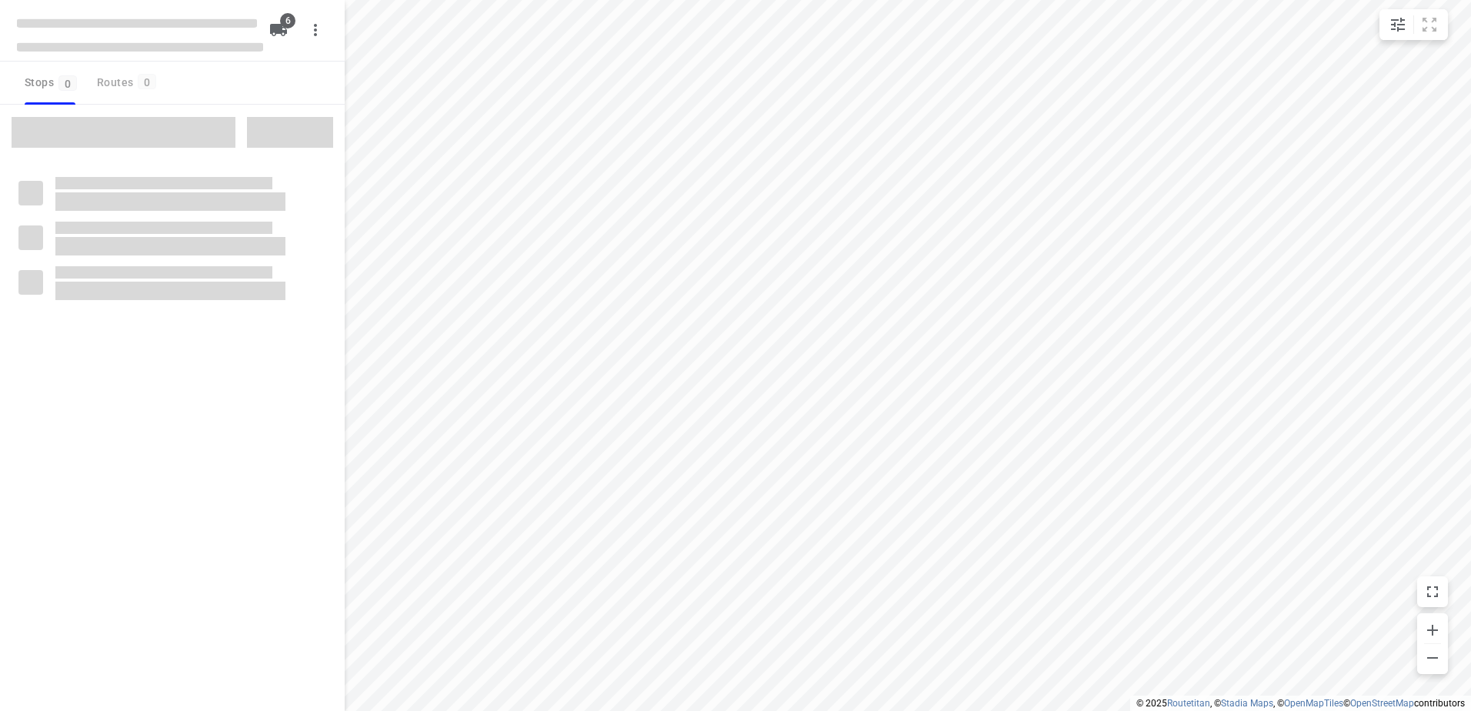
checkbox input "true"
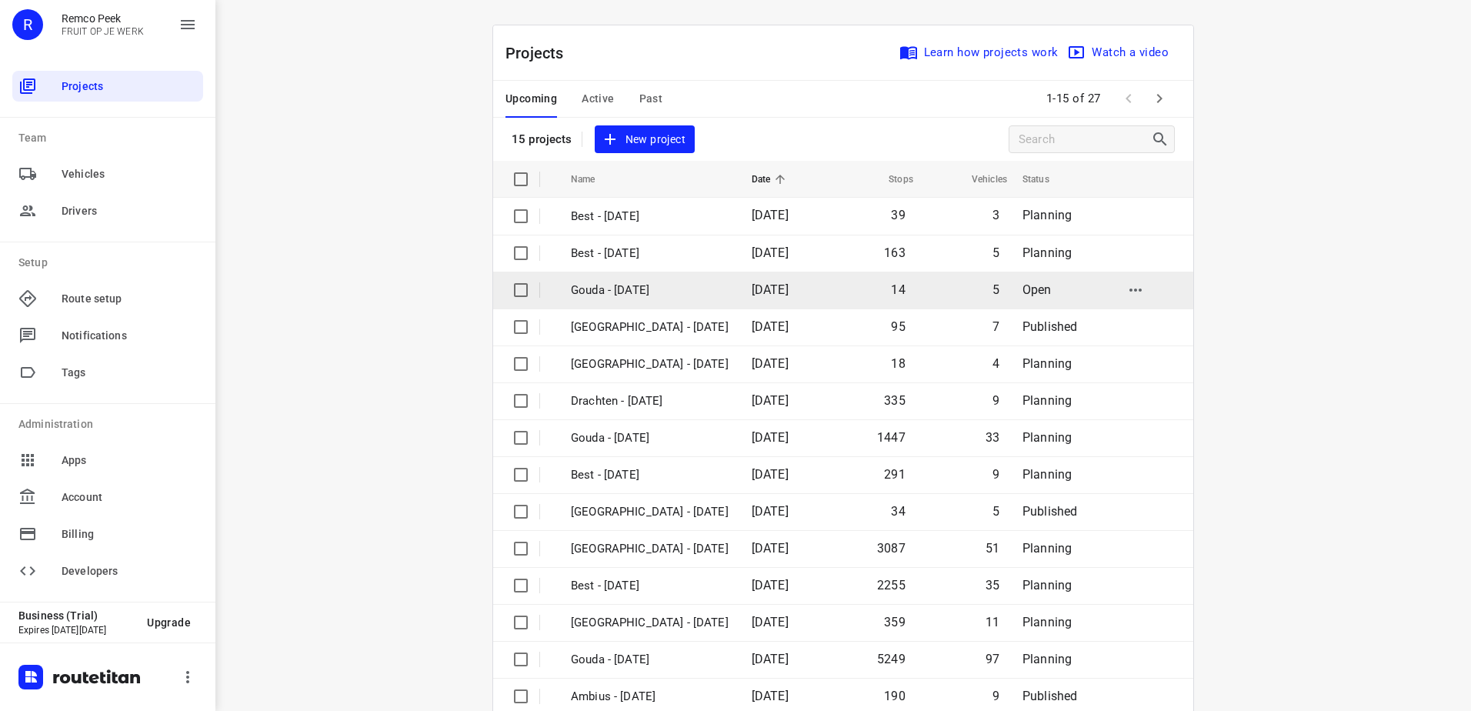
click at [665, 289] on p "Gouda - [DATE]" at bounding box center [650, 291] width 158 height 18
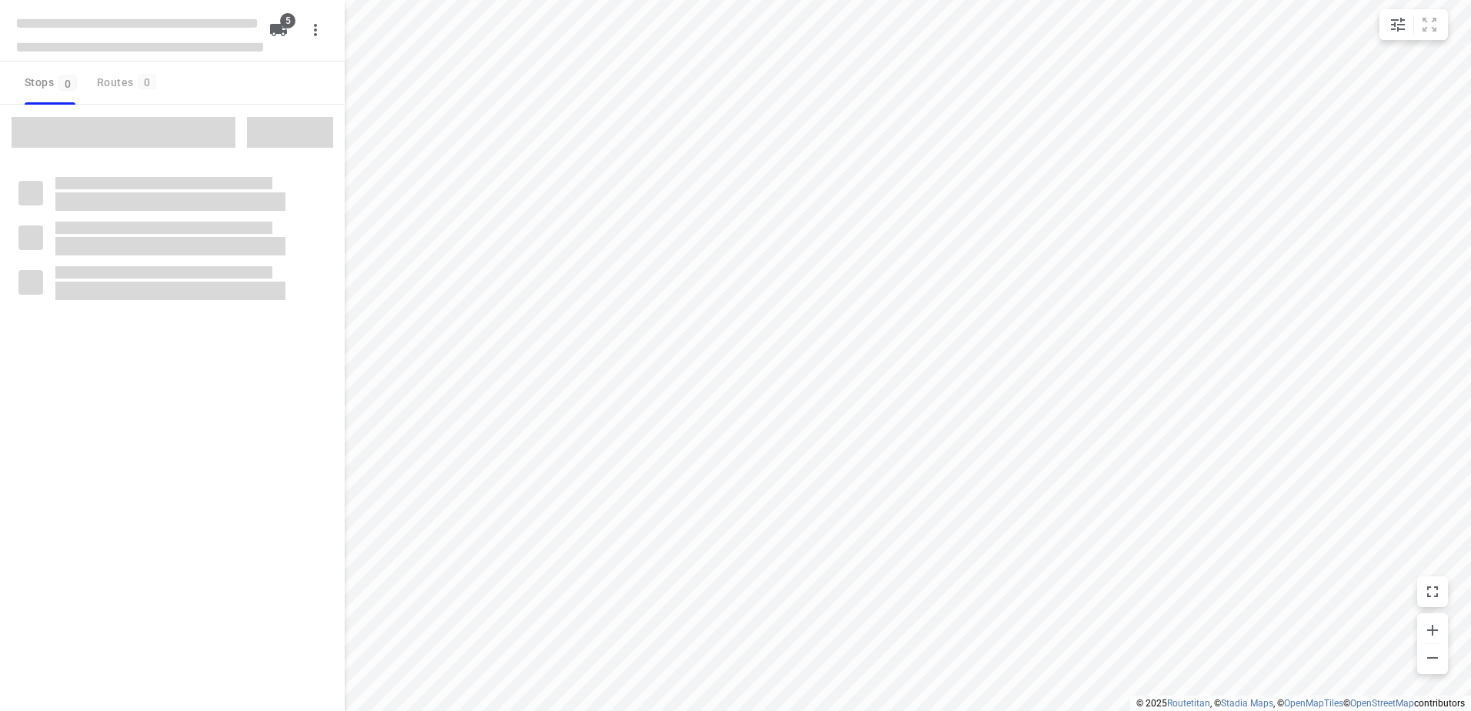
checkbox input "true"
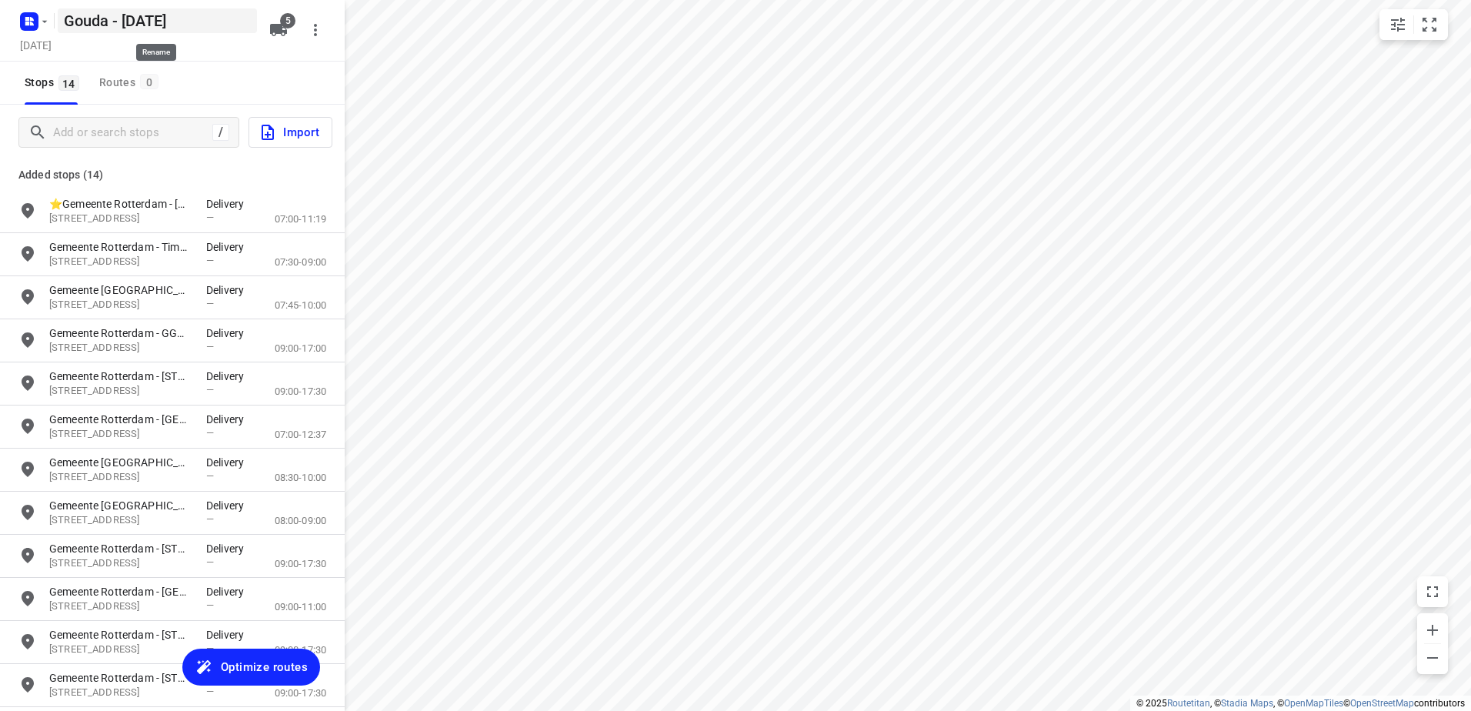
click at [102, 12] on h5 "Gouda - [DATE]" at bounding box center [157, 20] width 199 height 25
drag, startPoint x: 102, startPoint y: 12, endPoint x: -3, endPoint y: 22, distance: 105.0
click at [0, 22] on html "i © 2025 Routetitan , © Stadia Maps , © OpenMapTiles © OpenStreetMap contributo…" at bounding box center [735, 355] width 1471 height 711
type input "Gemeente [GEOGRAPHIC_DATA] - [DATE]"
click at [265, 673] on span "Optimize routes" at bounding box center [264, 667] width 87 height 20
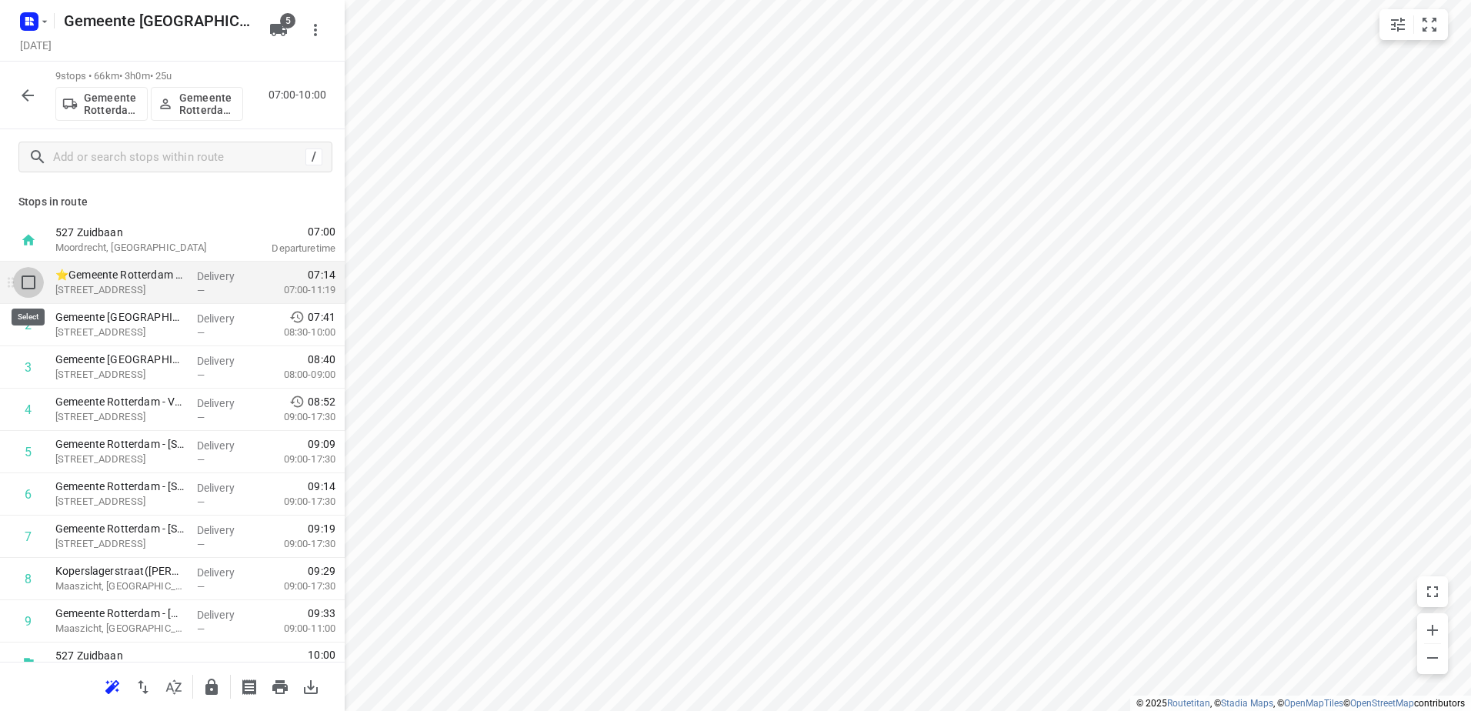
click at [30, 282] on input "checkbox" at bounding box center [28, 282] width 31 height 31
checkbox input "true"
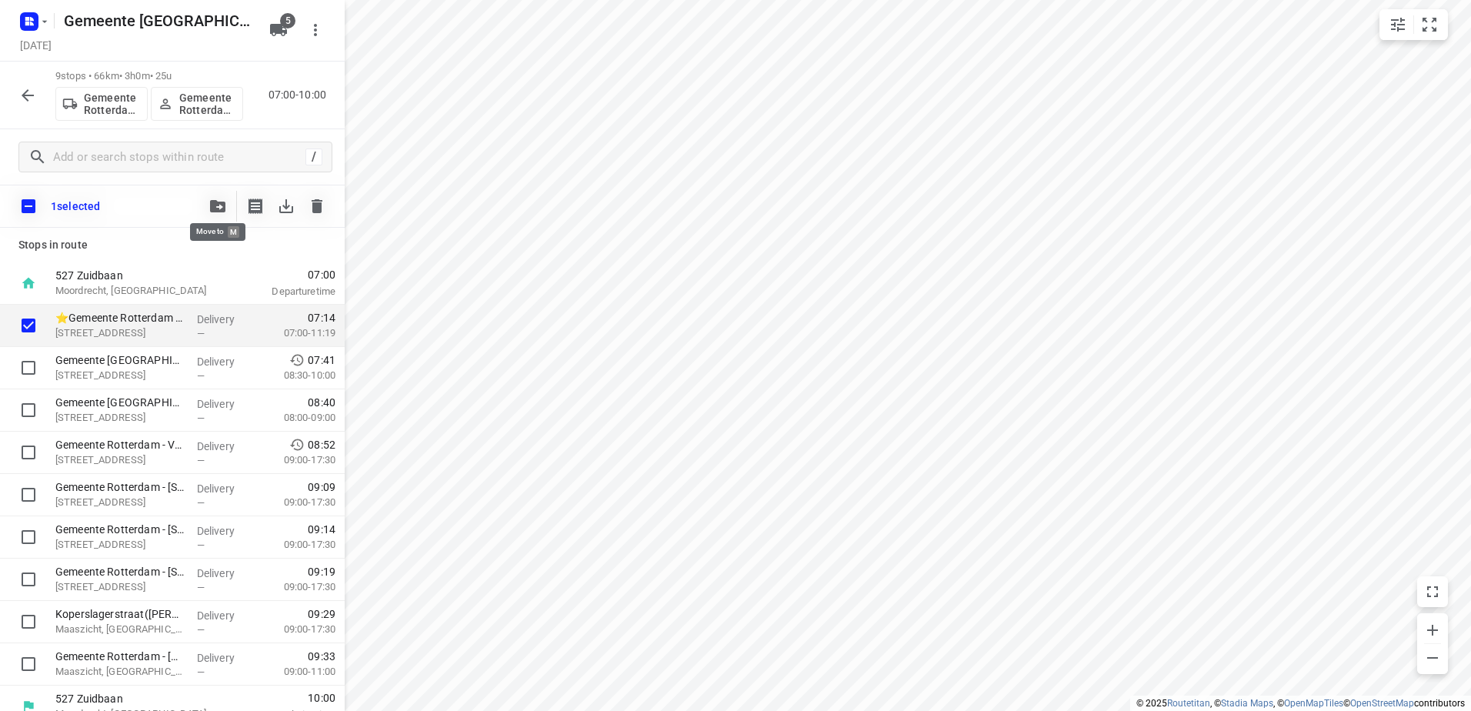
click at [216, 202] on icon "button" at bounding box center [217, 206] width 15 height 12
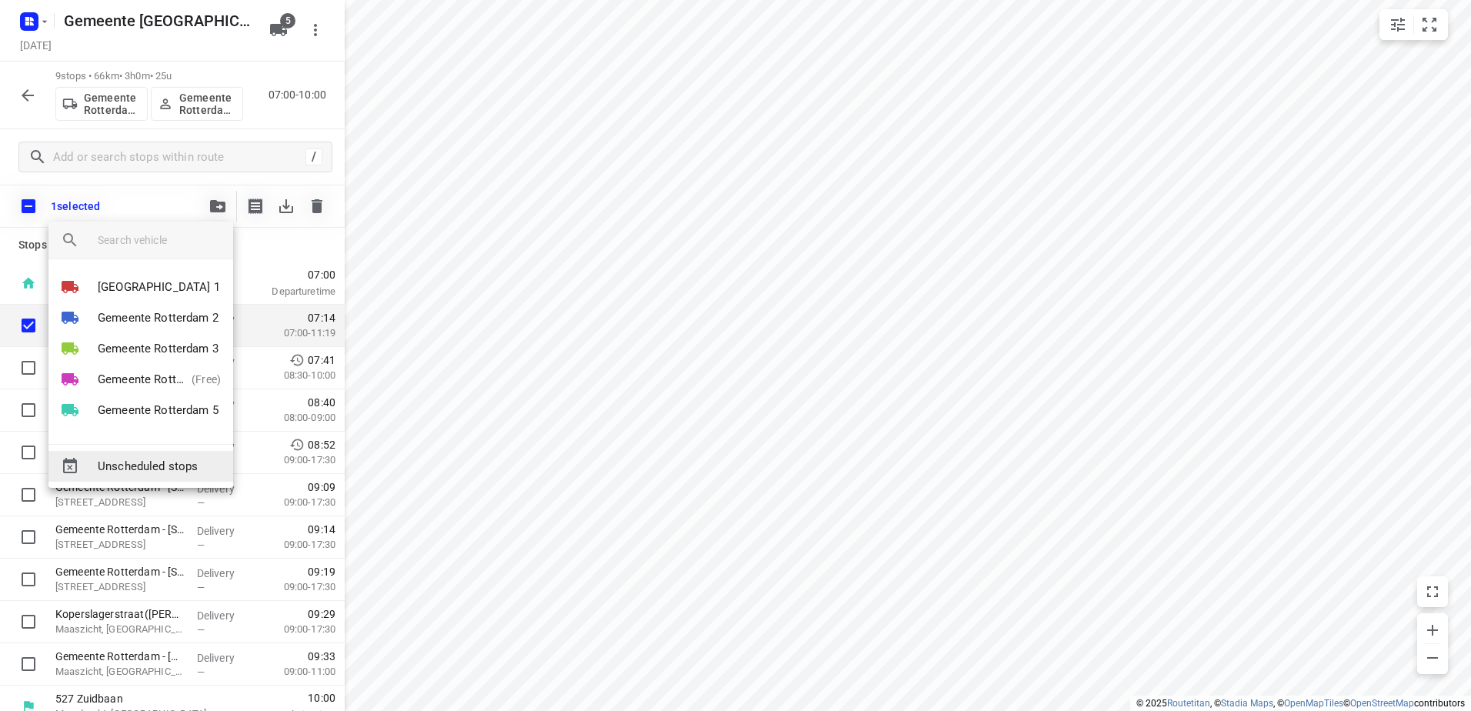
click at [199, 467] on span "Unscheduled stops" at bounding box center [159, 467] width 123 height 18
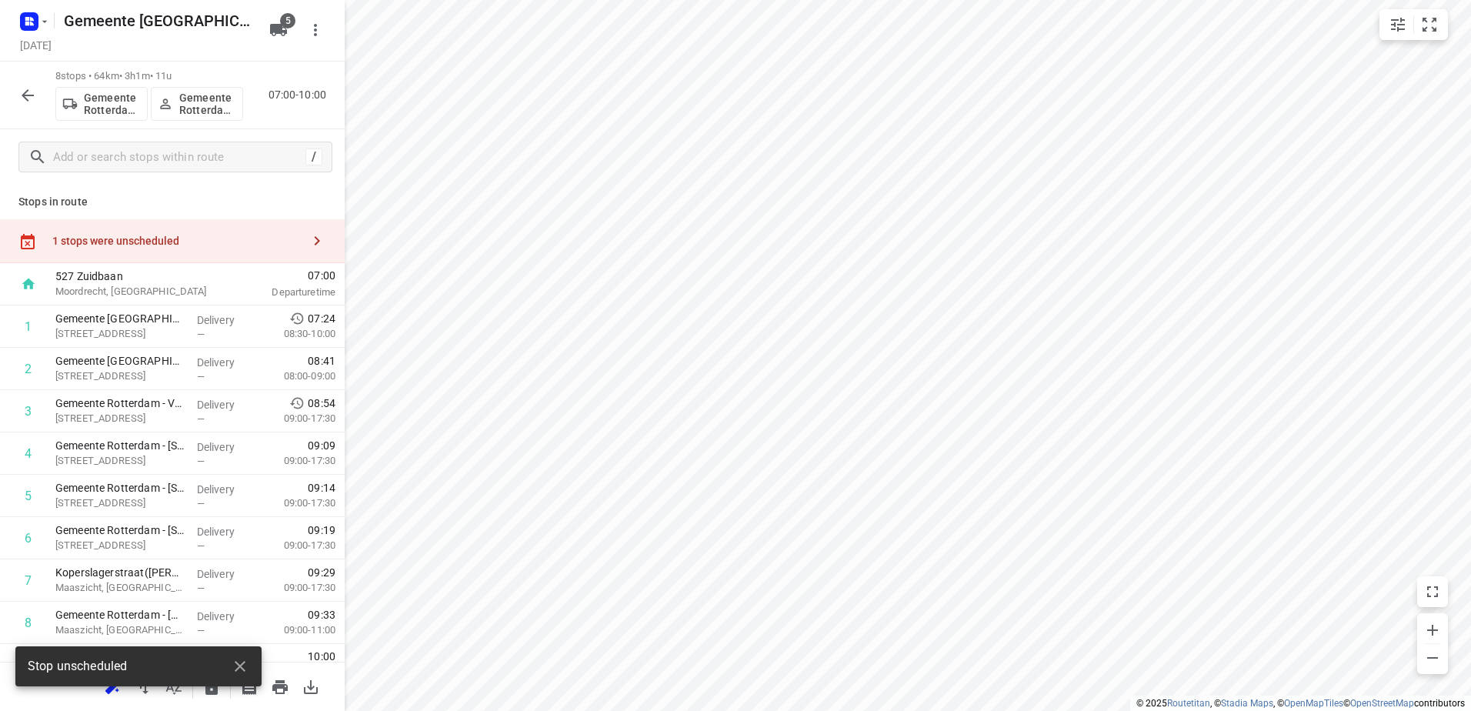
click at [13, 95] on button "button" at bounding box center [27, 95] width 31 height 31
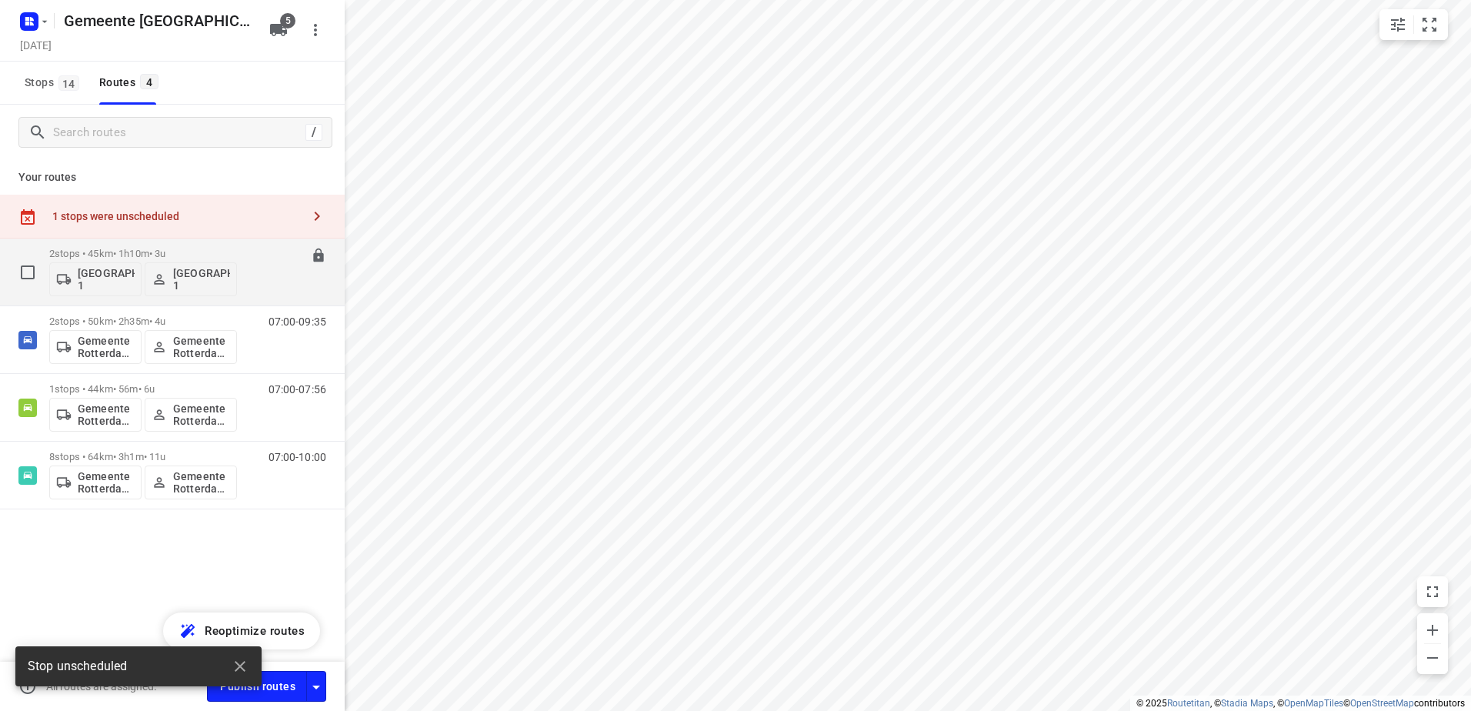
click at [127, 254] on p "2 stops • 45km • 1h10m • 3u" at bounding box center [143, 254] width 188 height 12
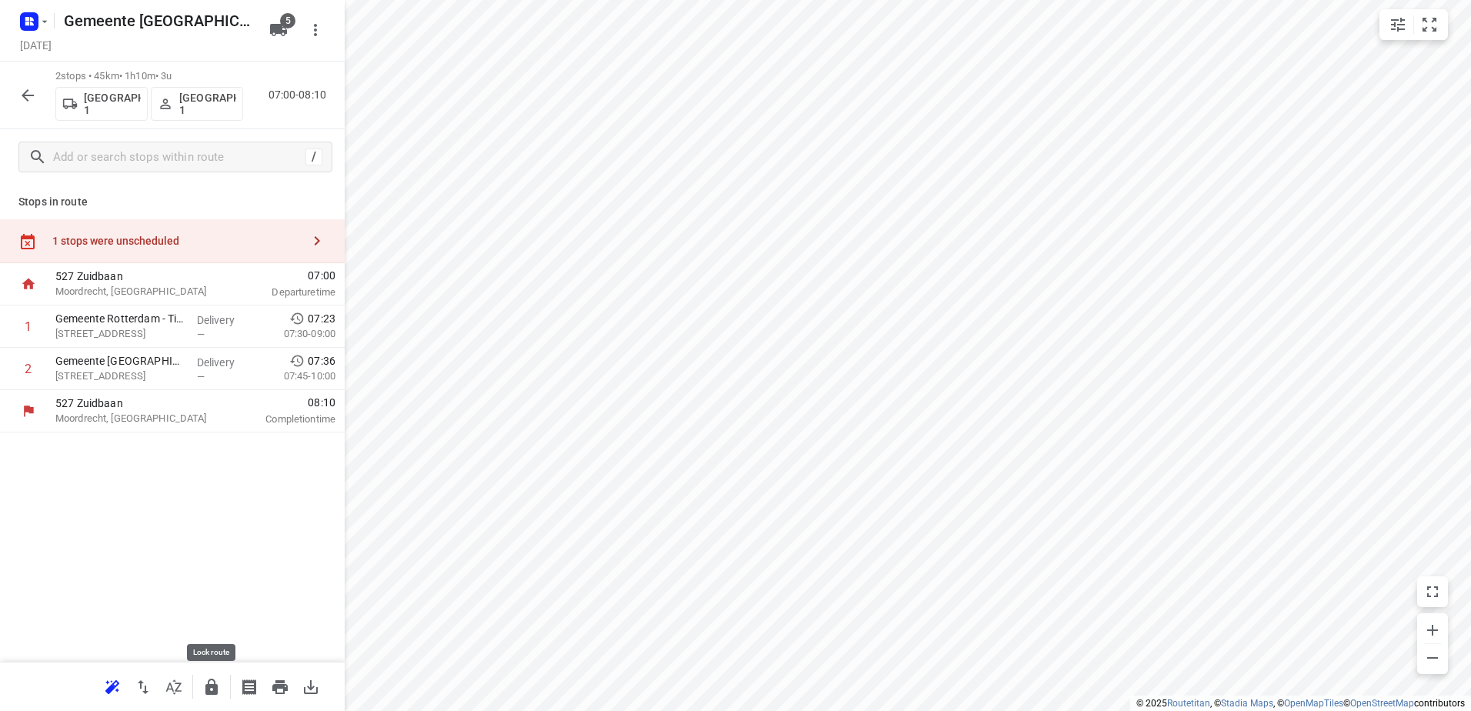
click at [199, 686] on button "button" at bounding box center [211, 687] width 31 height 31
click at [22, 99] on icon "button" at bounding box center [27, 95] width 18 height 18
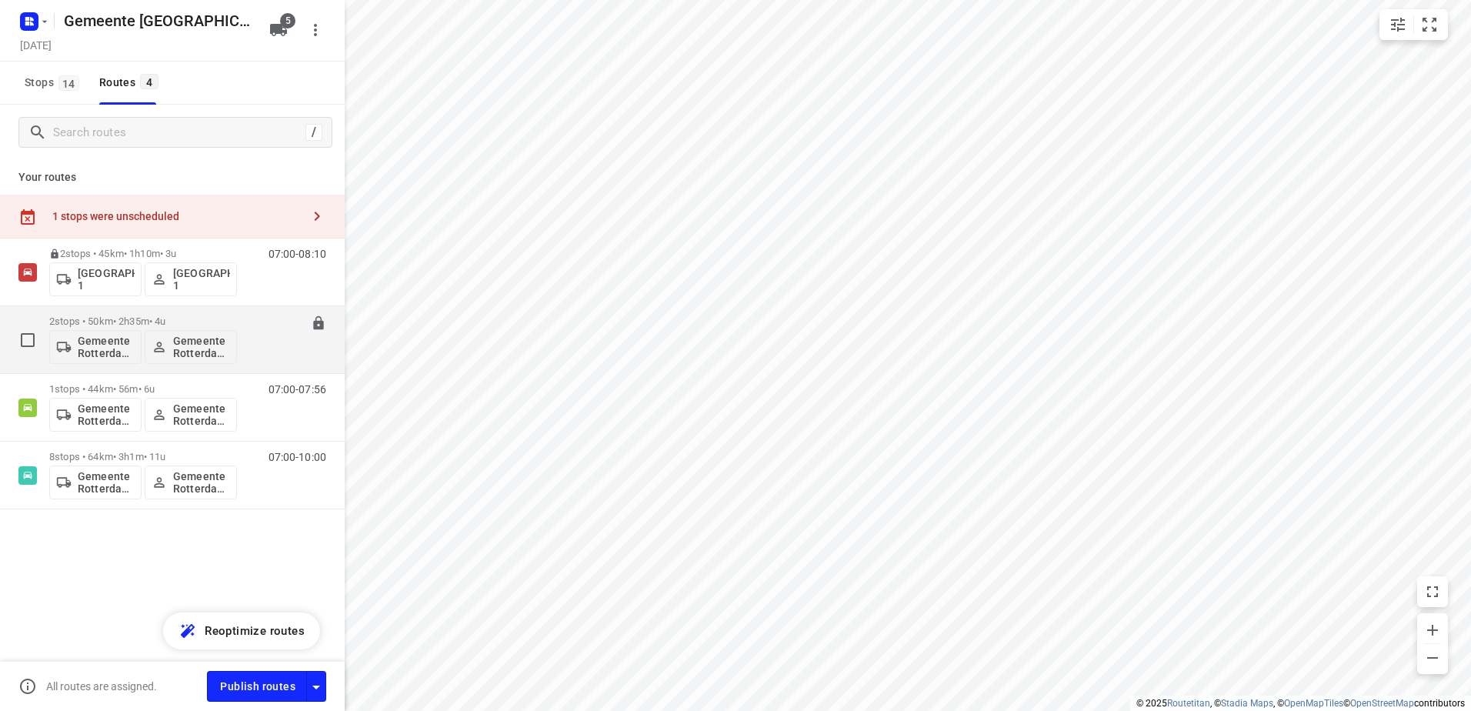
click at [98, 314] on div "2 stops • 50km • 2h35m • 4u Gemeente Rotterdam 2 Gemeente Rotterdam 2" at bounding box center [143, 340] width 188 height 64
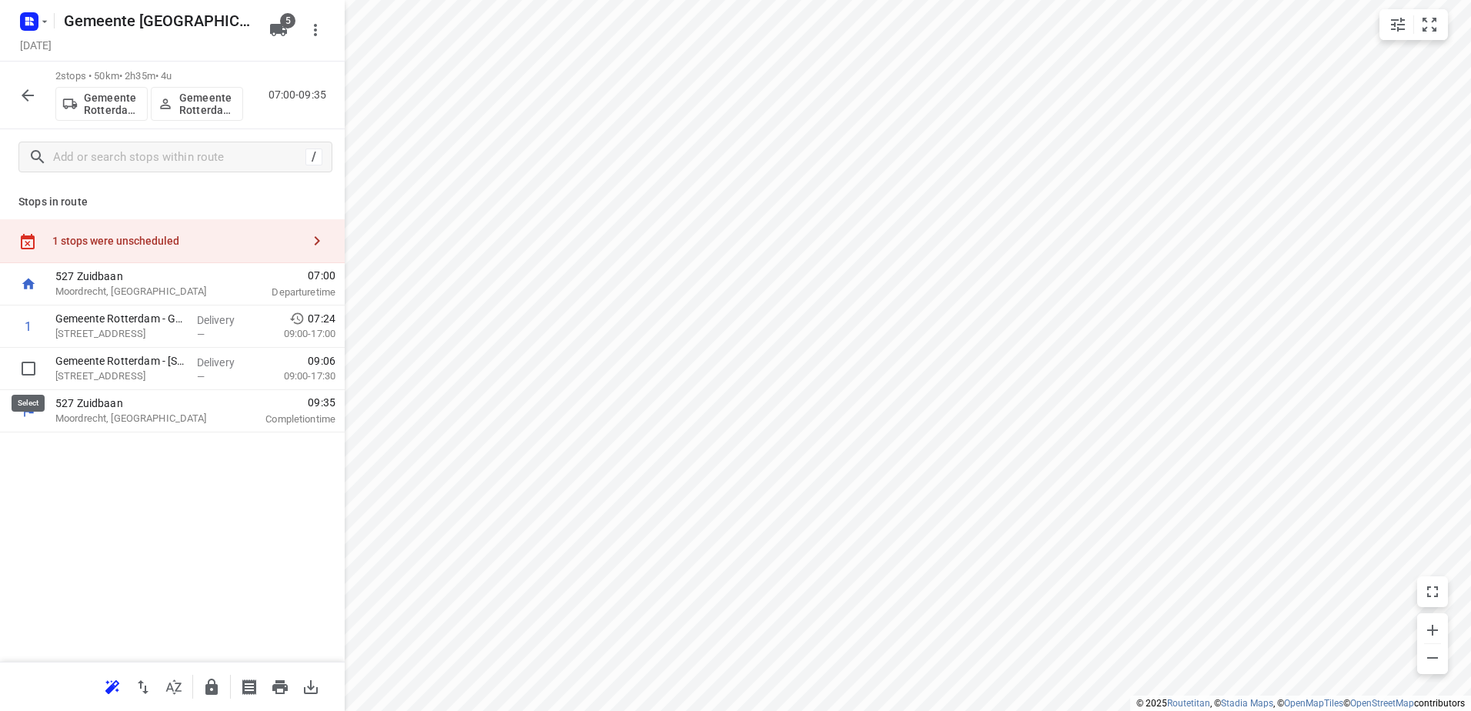
drag, startPoint x: 18, startPoint y: 376, endPoint x: 58, endPoint y: 347, distance: 50.2
click at [18, 376] on input "checkbox" at bounding box center [28, 368] width 31 height 31
checkbox input "true"
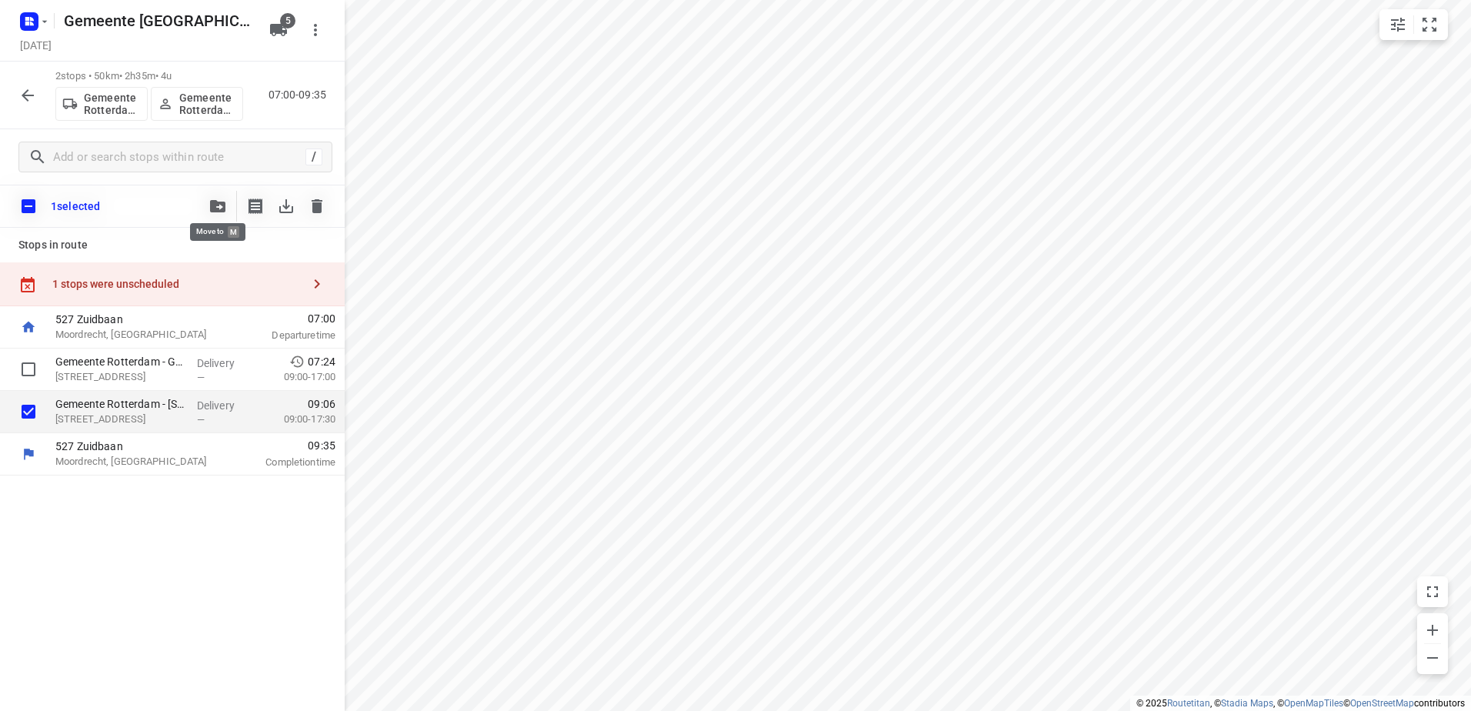
click at [212, 202] on icon "button" at bounding box center [217, 206] width 15 height 12
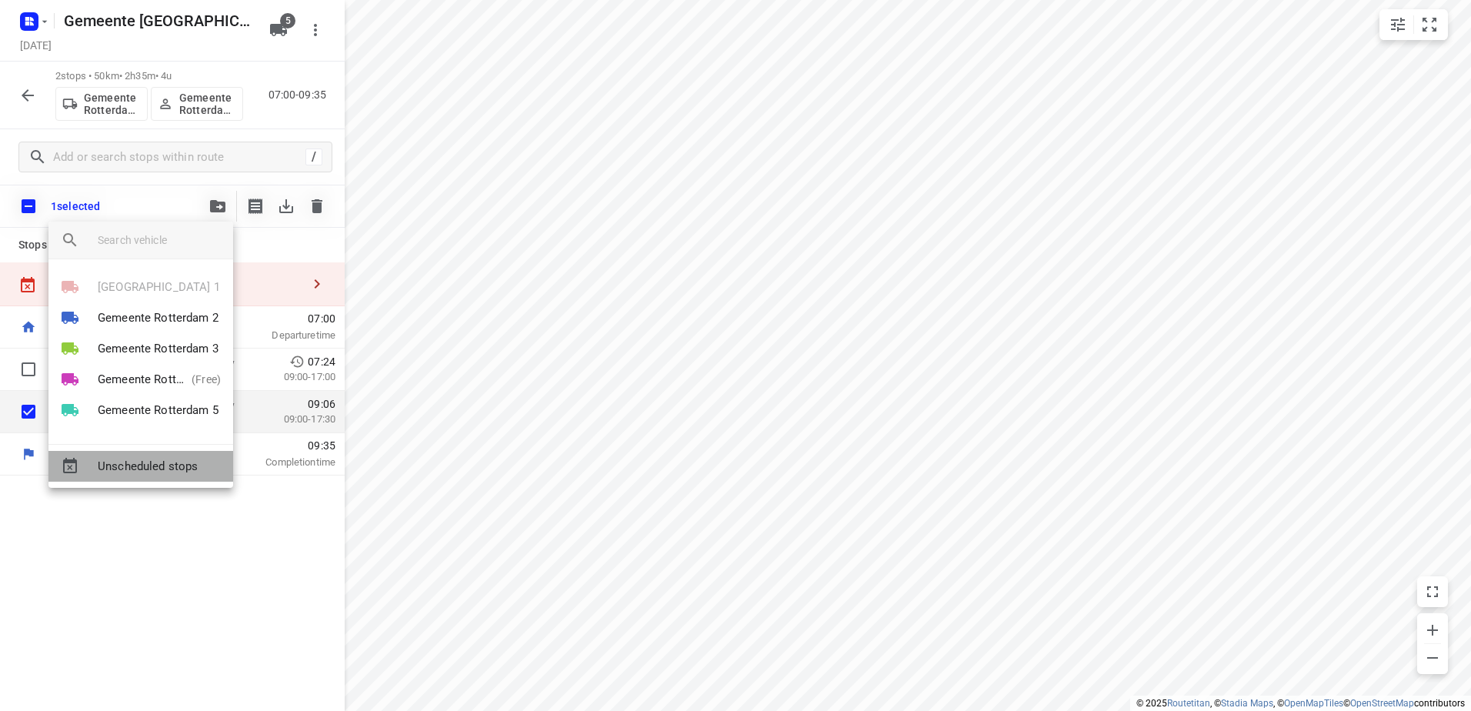
click at [148, 478] on div "Unscheduled stops" at bounding box center [140, 466] width 185 height 31
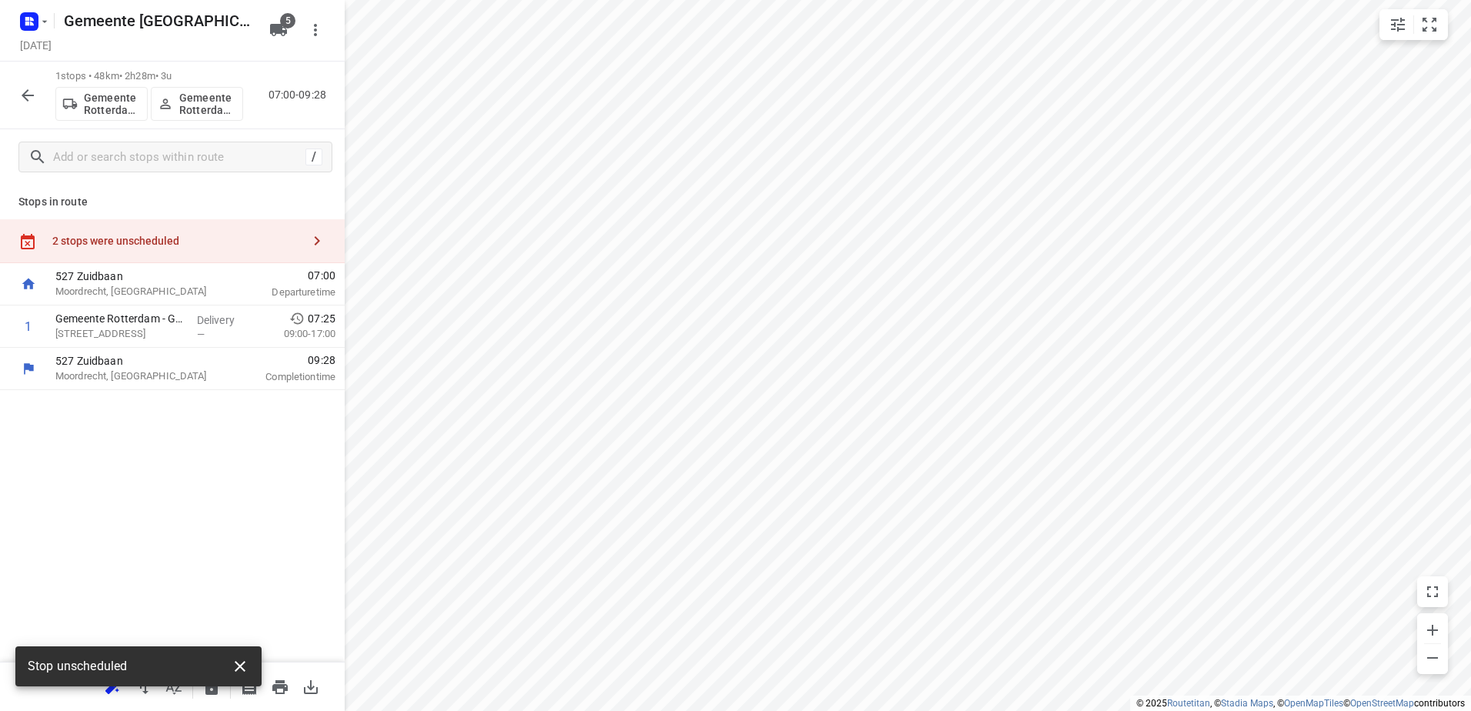
click at [240, 668] on icon "button" at bounding box center [240, 666] width 18 height 18
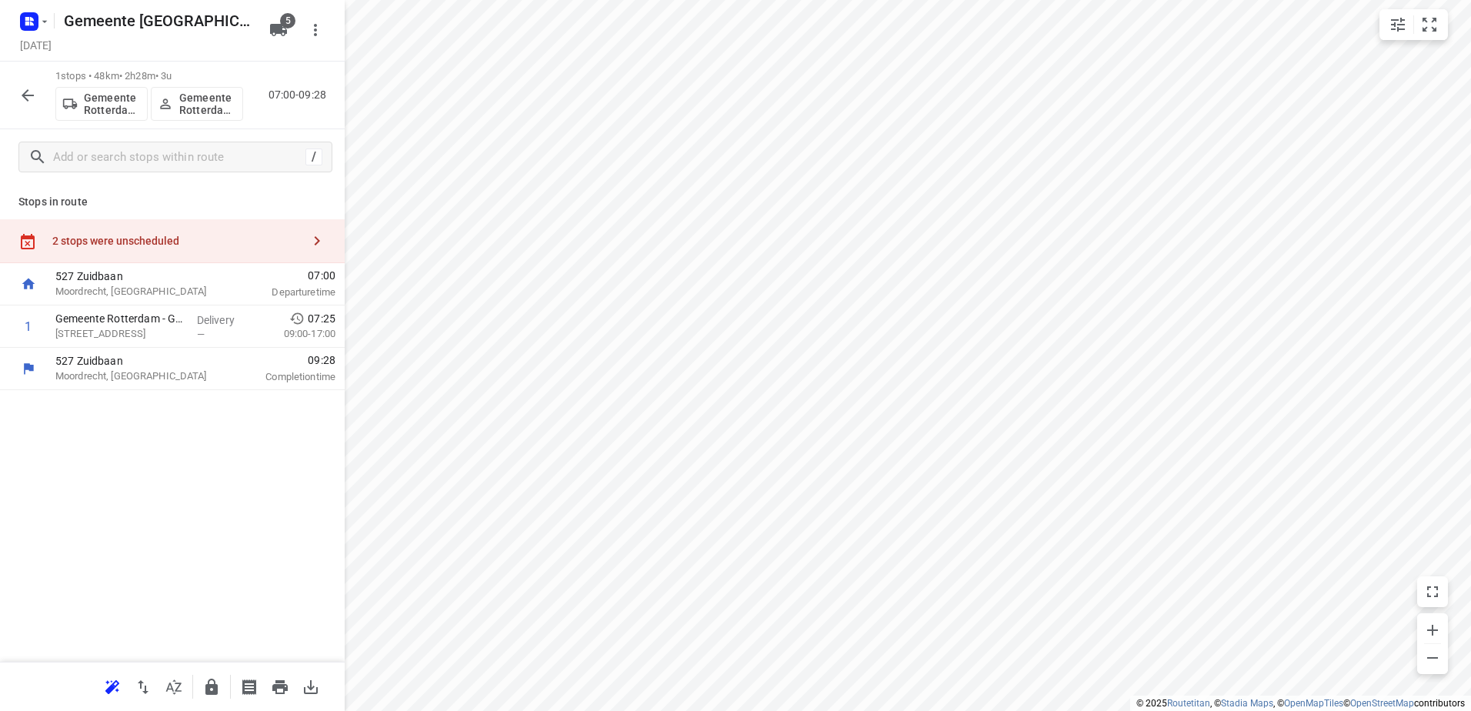
click at [214, 688] on div "Stop unscheduled" at bounding box center [138, 670] width 246 height 49
click at [214, 689] on icon "button" at bounding box center [211, 687] width 12 height 16
click at [23, 107] on button "button" at bounding box center [27, 95] width 31 height 31
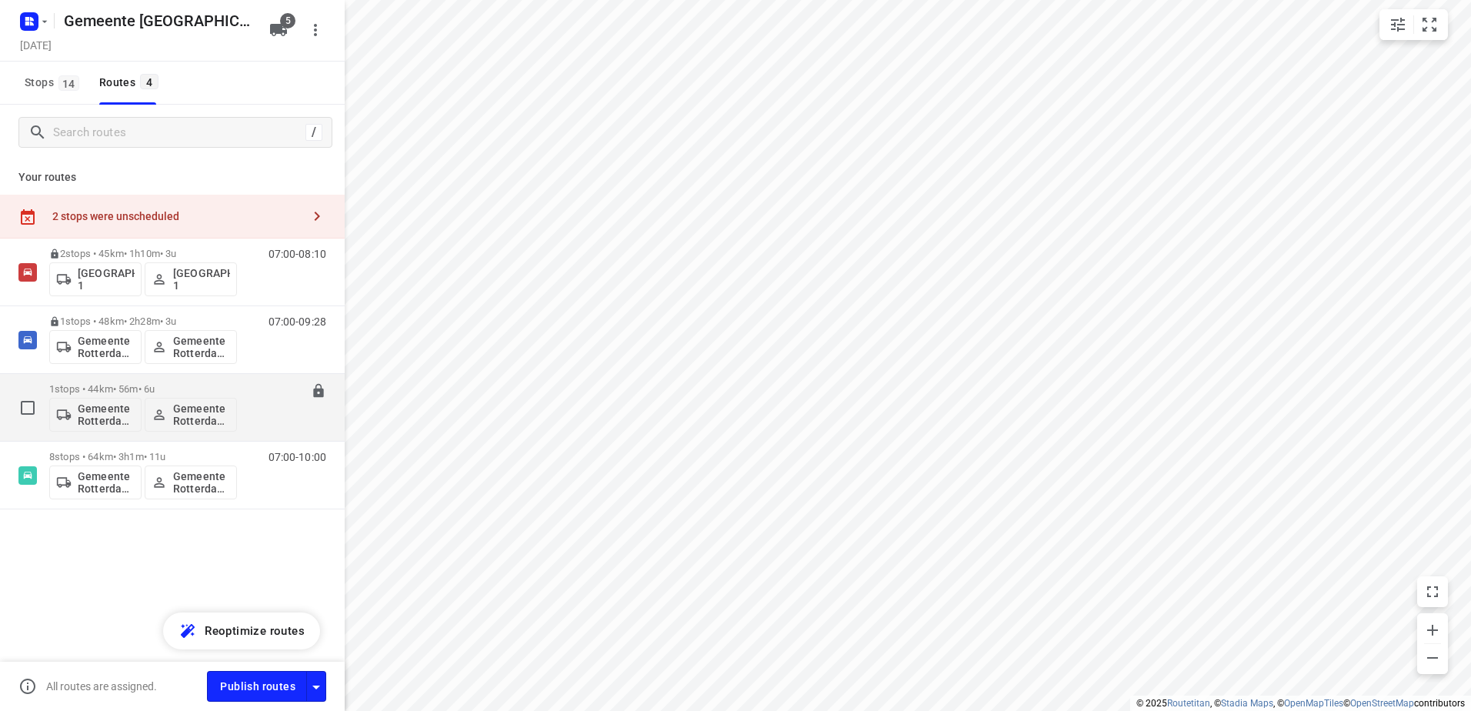
click at [112, 390] on p "1 stops • 44km • 56m • 6u" at bounding box center [143, 389] width 188 height 12
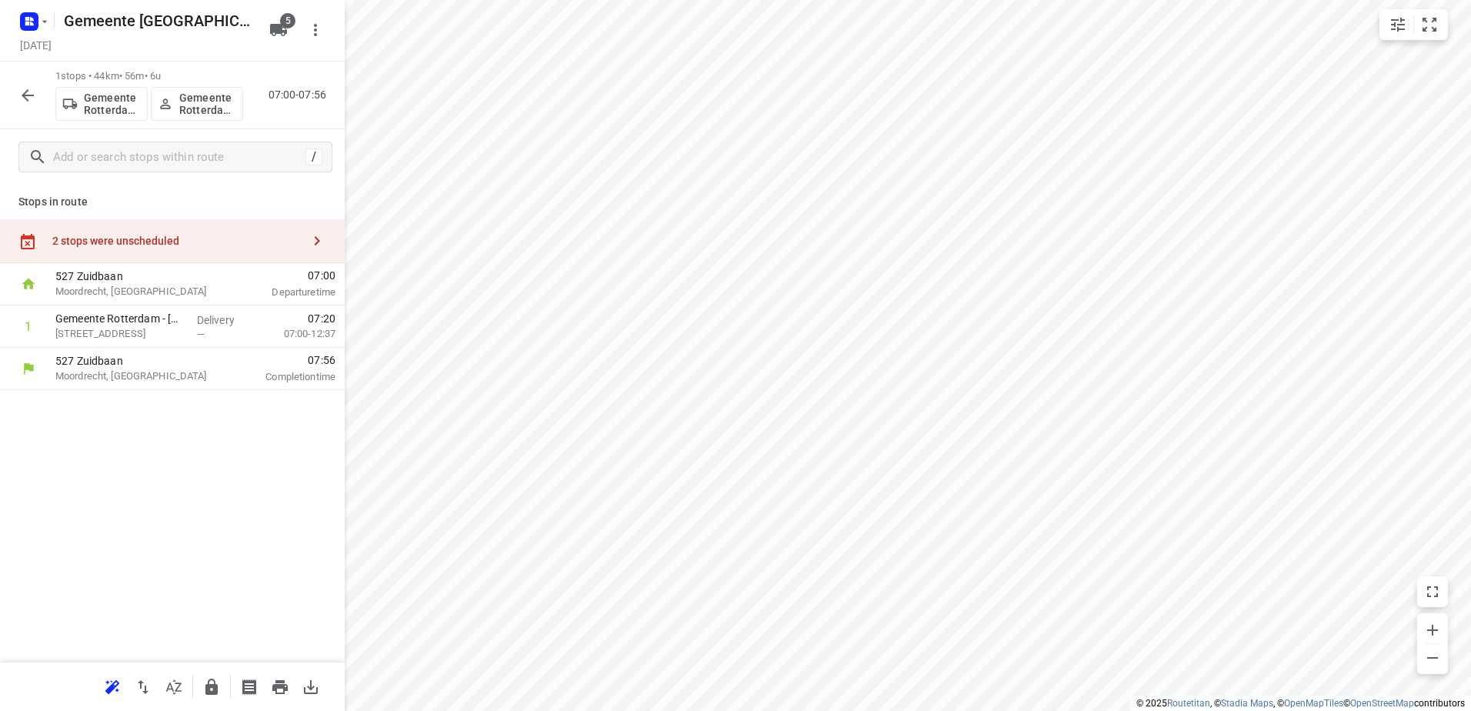
click at [213, 691] on icon "button" at bounding box center [211, 687] width 12 height 16
click at [34, 100] on icon "button" at bounding box center [27, 95] width 18 height 18
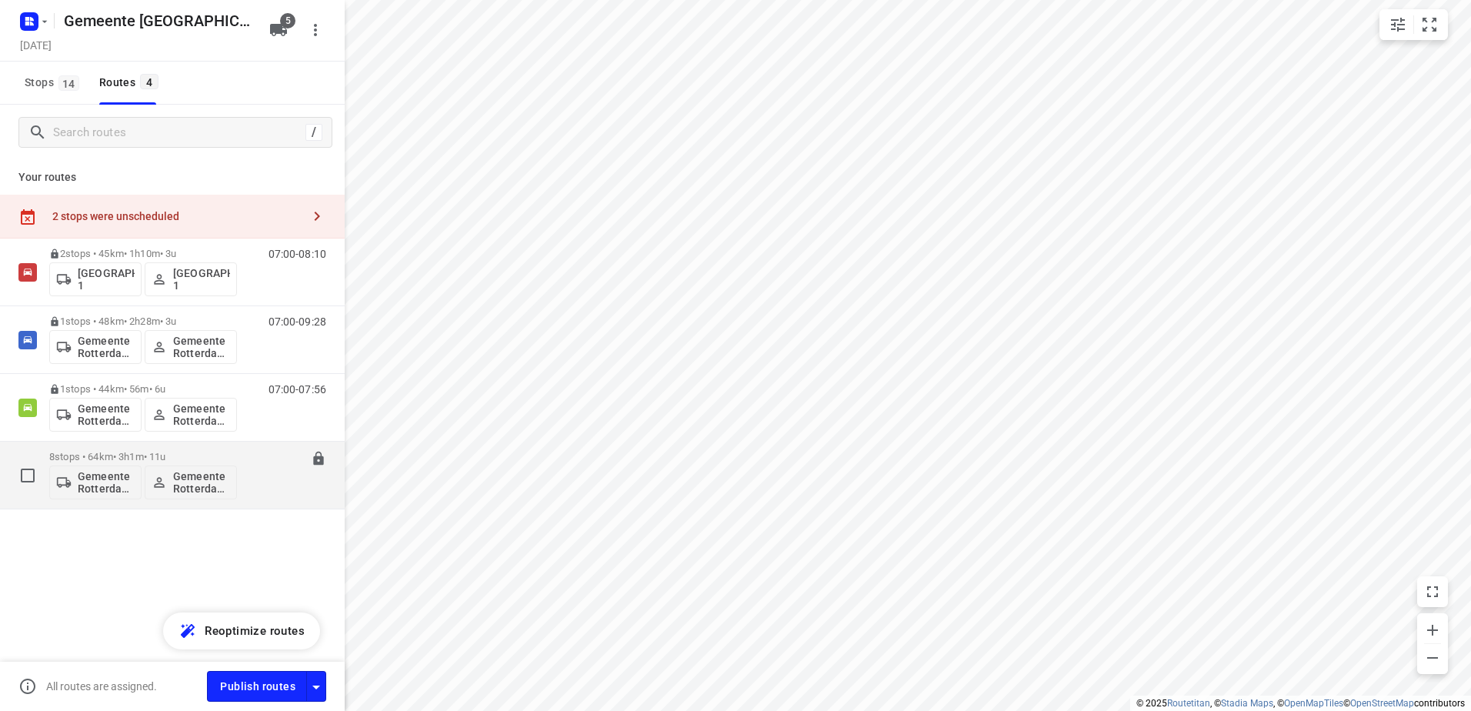
click at [128, 455] on p "8 stops • 64km • 3h1m • 11u" at bounding box center [143, 457] width 188 height 12
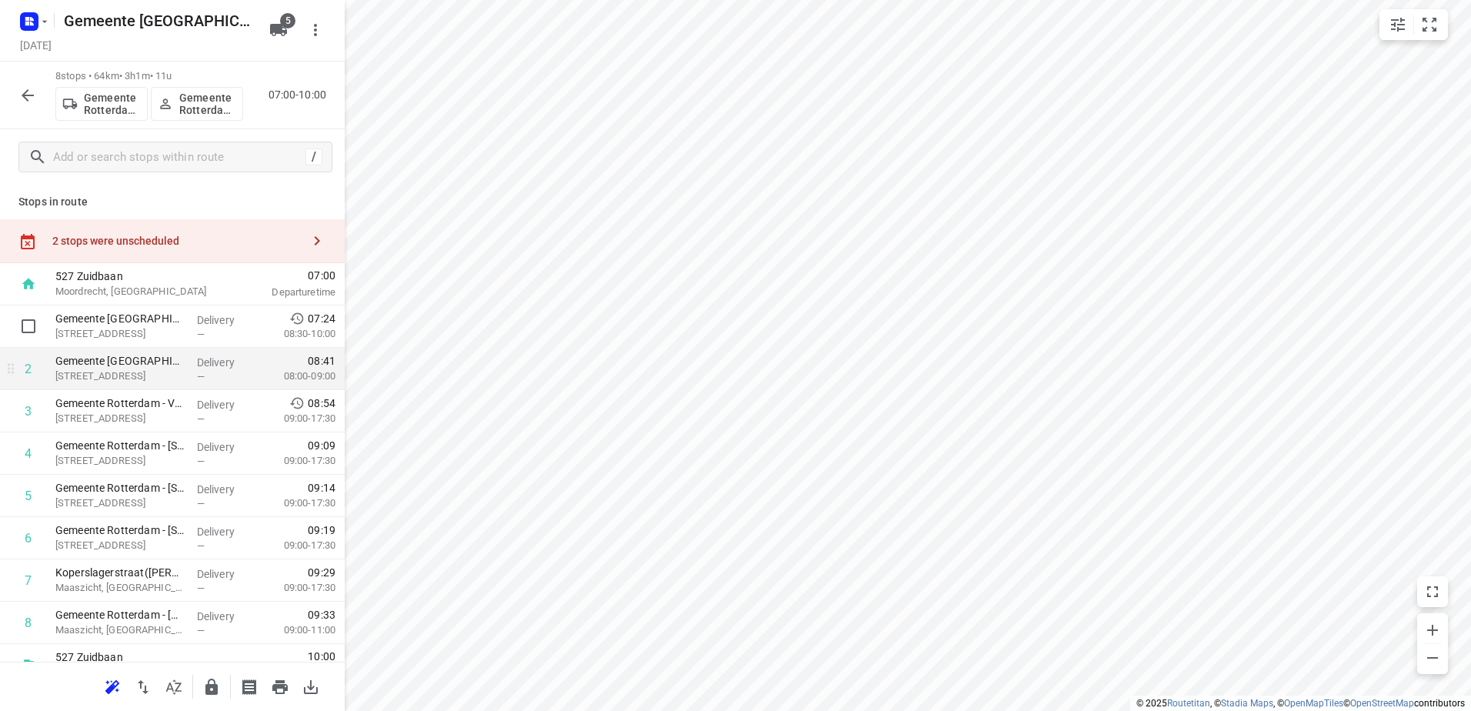
scroll to position [25, 0]
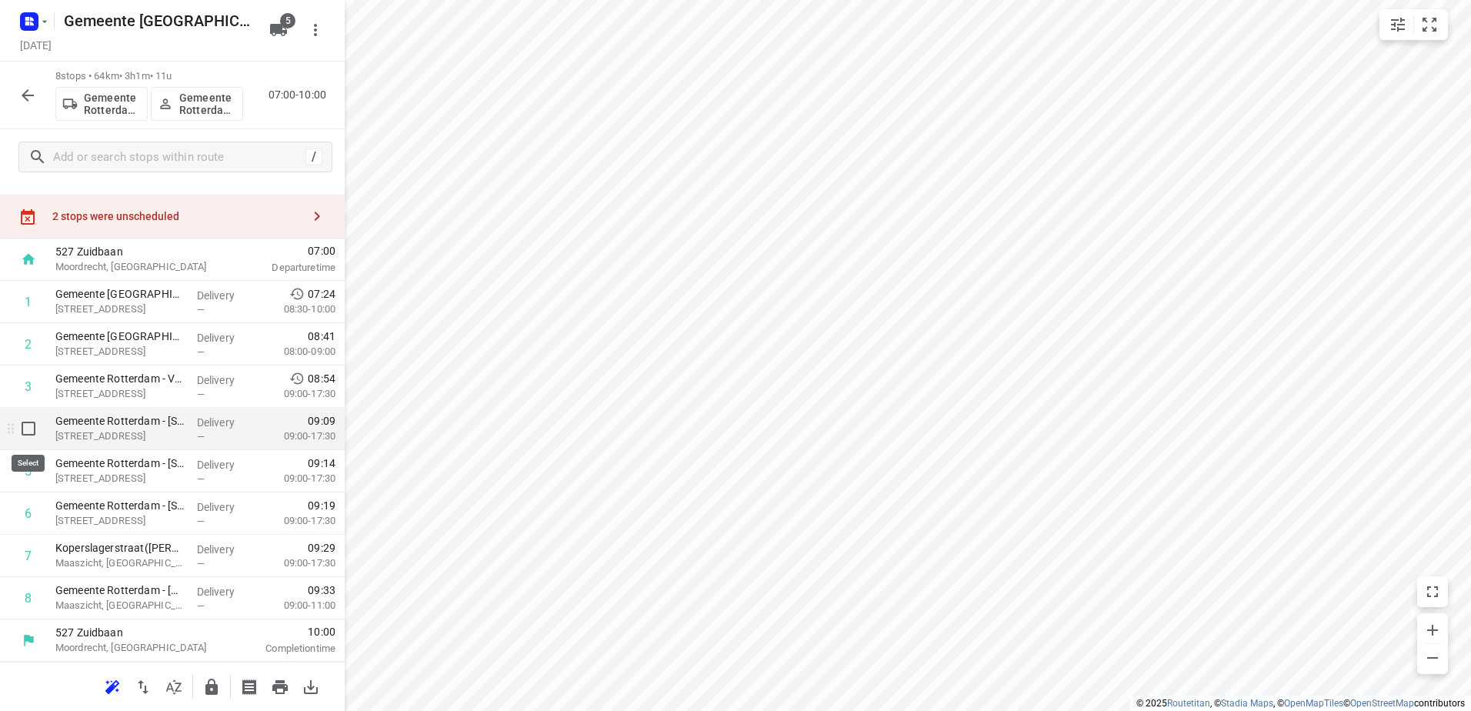
click at [26, 435] on input "checkbox" at bounding box center [28, 428] width 31 height 31
checkbox input "true"
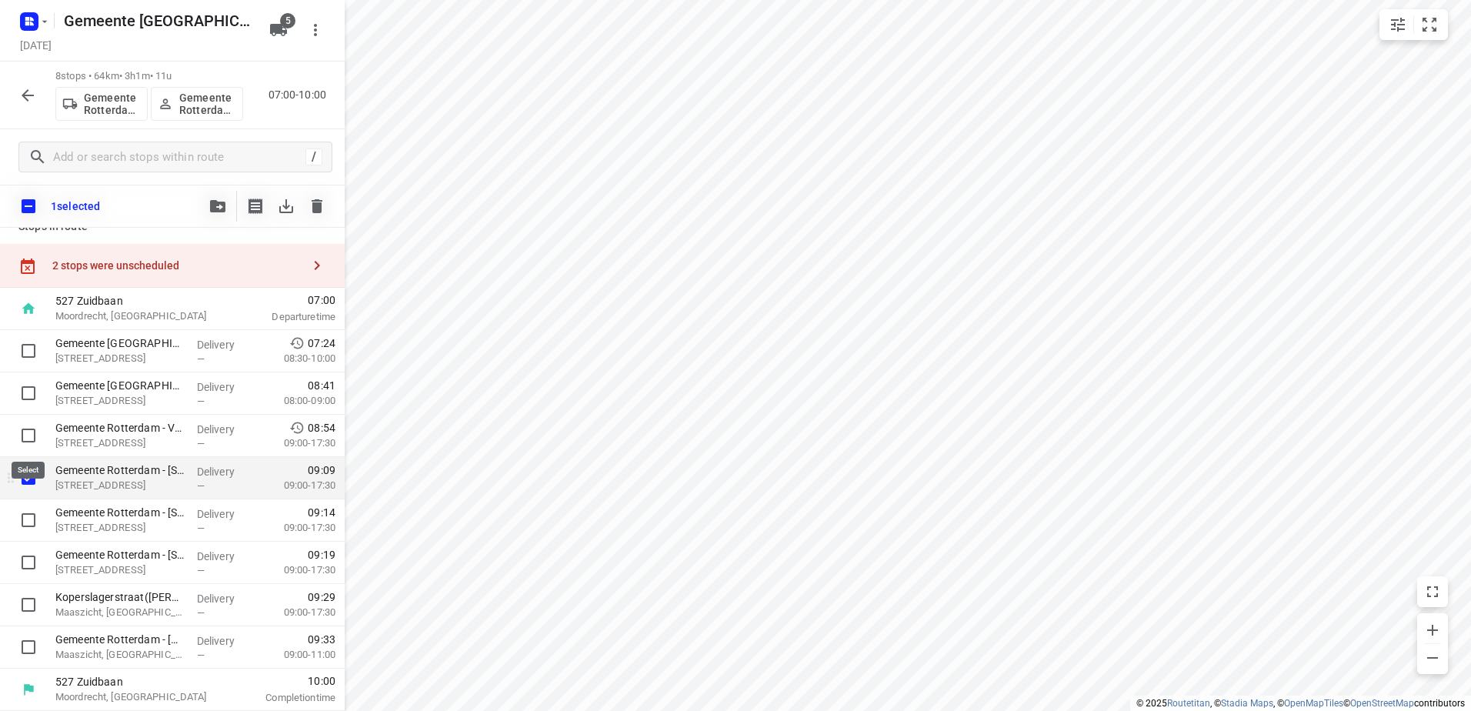
scroll to position [18, 0]
click at [18, 520] on input "checkbox" at bounding box center [28, 520] width 31 height 31
checkbox input "true"
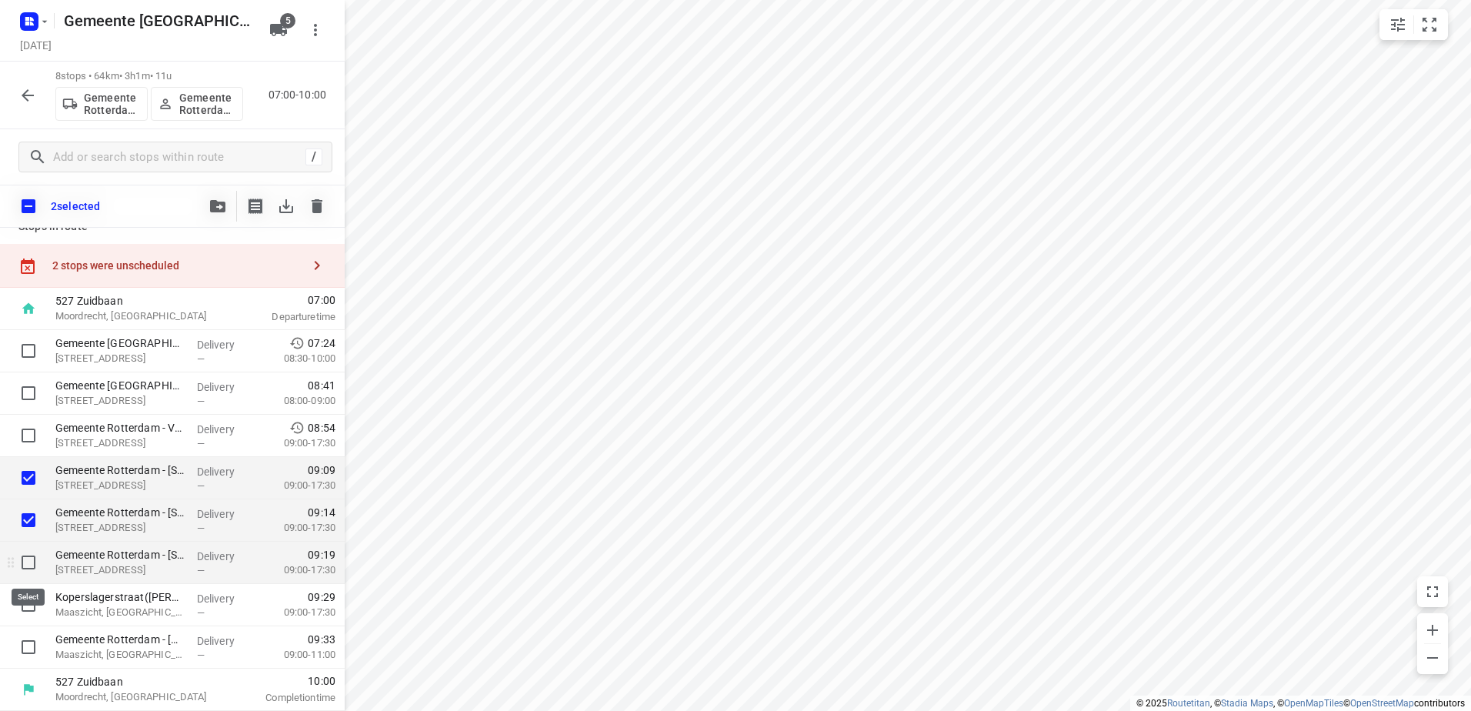
drag, startPoint x: 23, startPoint y: 559, endPoint x: 23, endPoint y: 572, distance: 12.3
click at [23, 560] on input "checkbox" at bounding box center [28, 562] width 31 height 31
checkbox input "true"
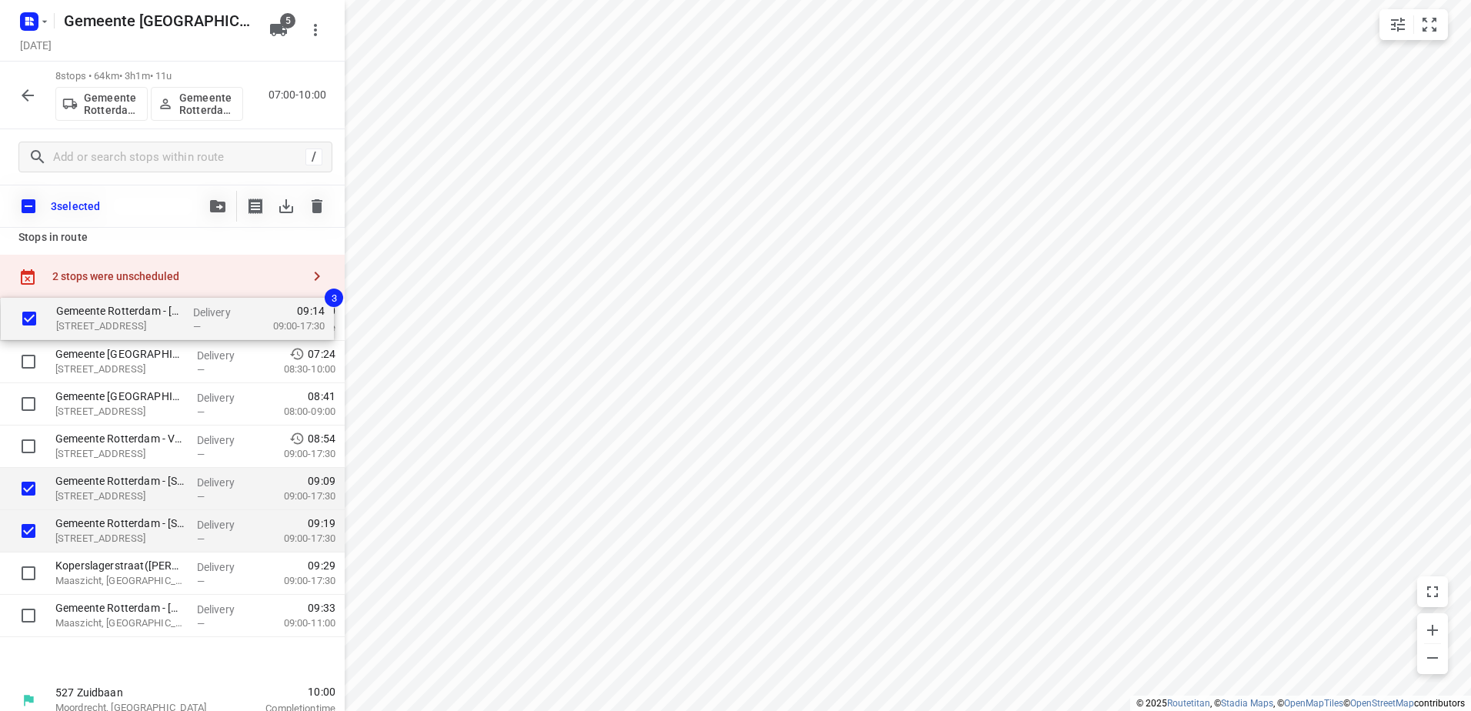
scroll to position [0, 0]
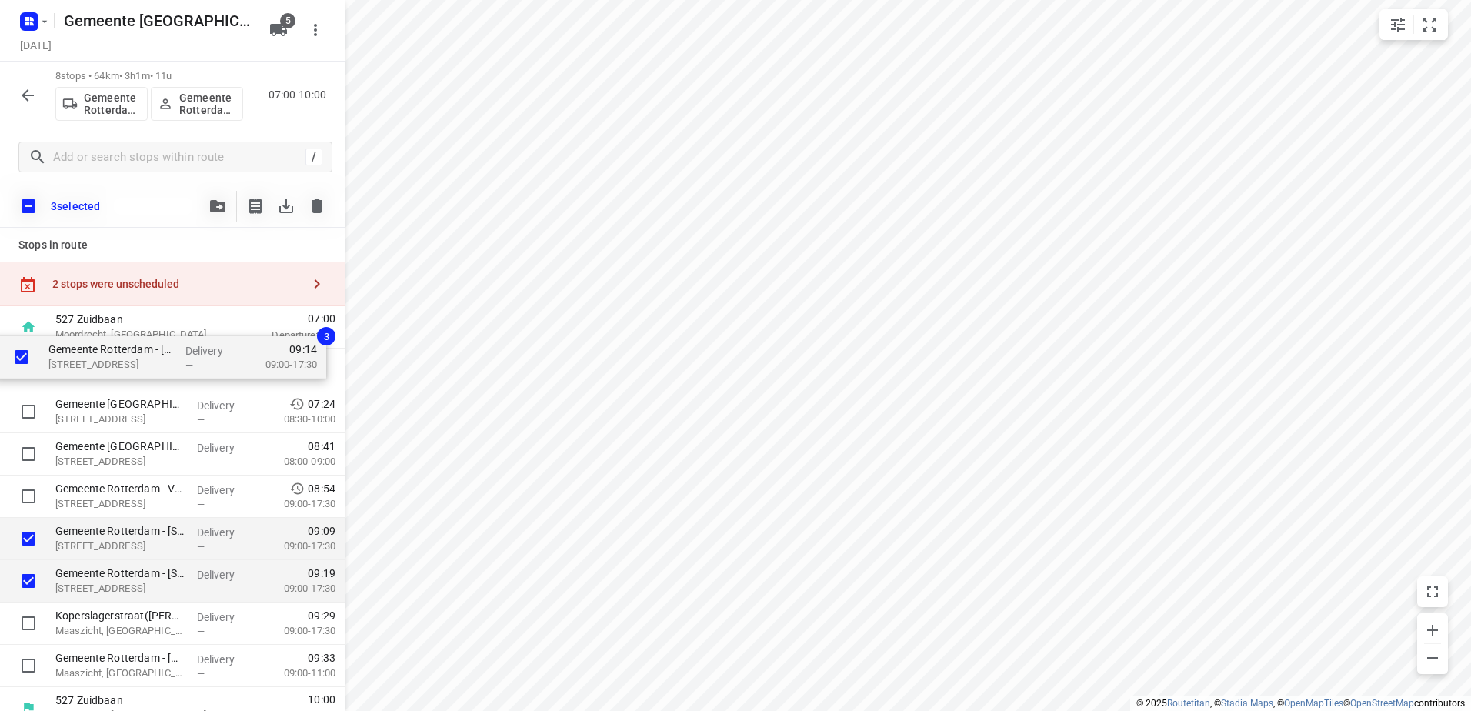
drag, startPoint x: 90, startPoint y: 449, endPoint x: 80, endPoint y: 365, distance: 83.7
click at [80, 365] on div "Gemeente Rotterdam – Rotterdam Inclusief - Colosseumweg(Ton Stolk) Colosseumweg…" at bounding box center [172, 518] width 345 height 339
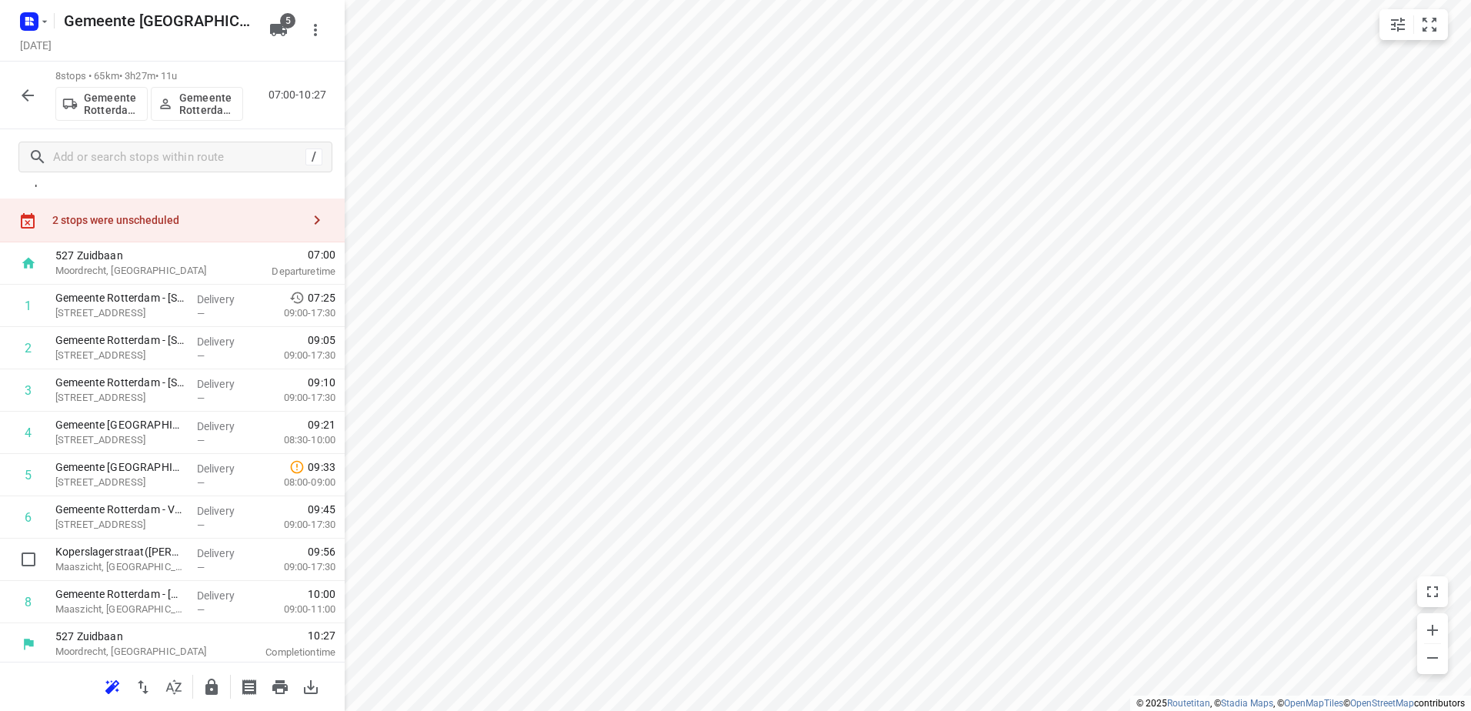
scroll to position [25, 0]
click at [214, 686] on icon "button" at bounding box center [211, 687] width 12 height 16
click at [28, 101] on icon "button" at bounding box center [28, 95] width 12 height 12
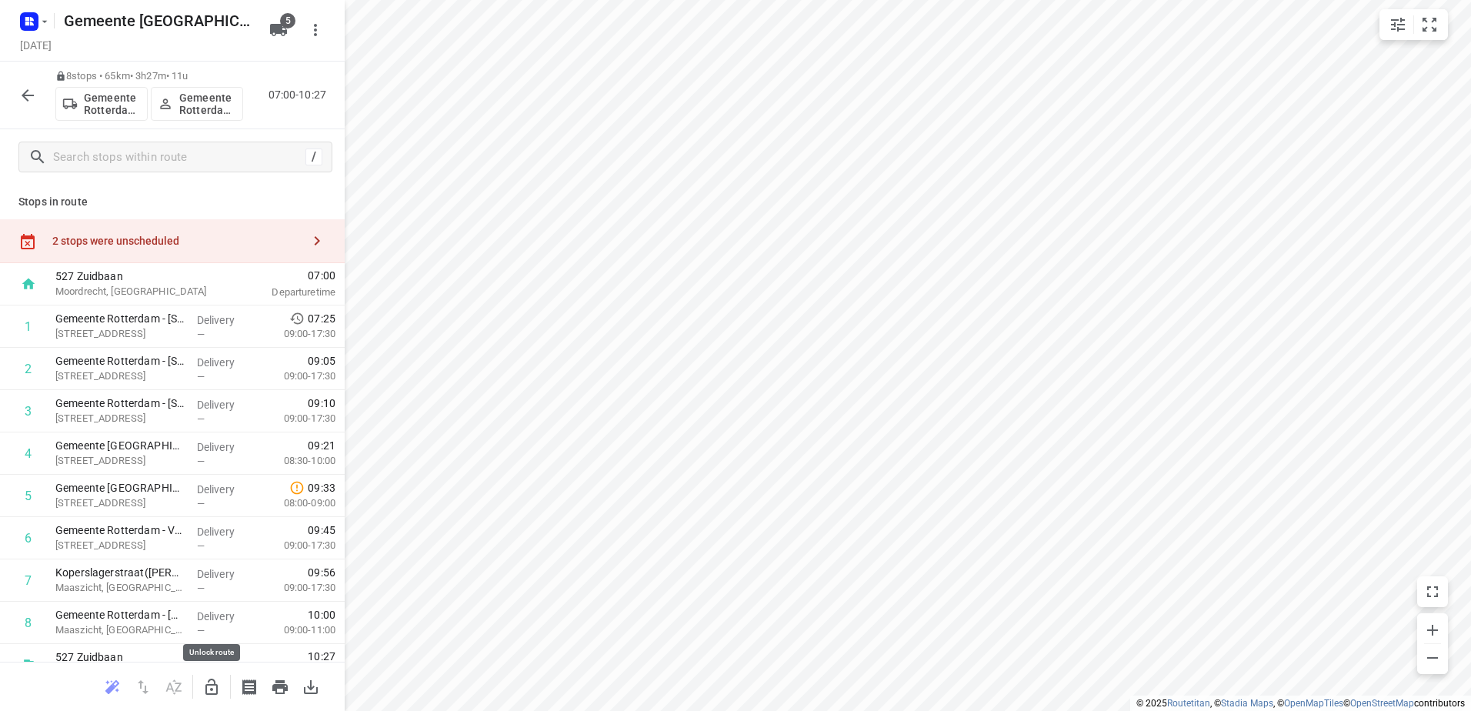
click at [221, 689] on button "button" at bounding box center [211, 687] width 31 height 31
click at [109, 247] on div "2 stops were unscheduled" at bounding box center [176, 241] width 249 height 12
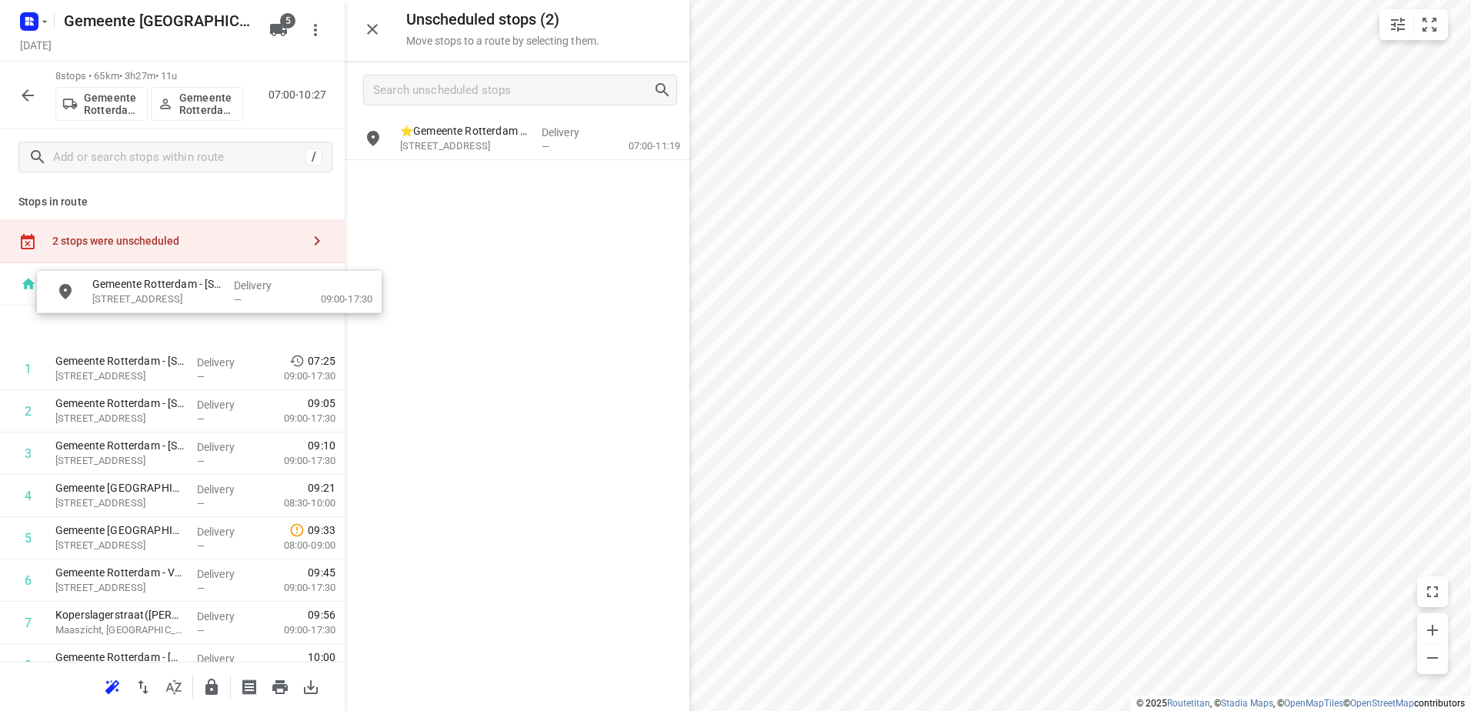
drag, startPoint x: 395, startPoint y: 198, endPoint x: 175, endPoint y: 327, distance: 255.2
click at [30, 102] on icon "button" at bounding box center [27, 95] width 18 height 18
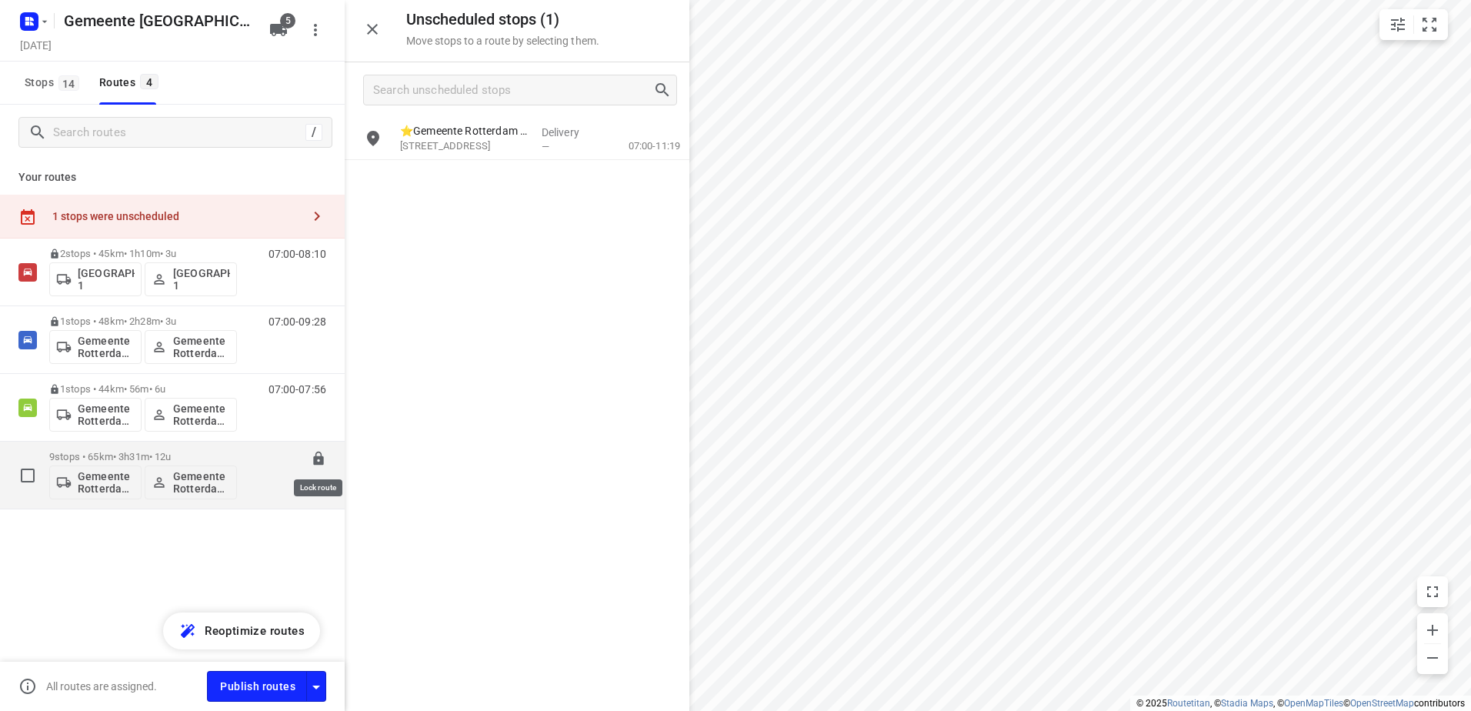
click at [317, 465] on icon at bounding box center [318, 459] width 10 height 14
click at [258, 692] on span "Publish routes" at bounding box center [257, 686] width 75 height 19
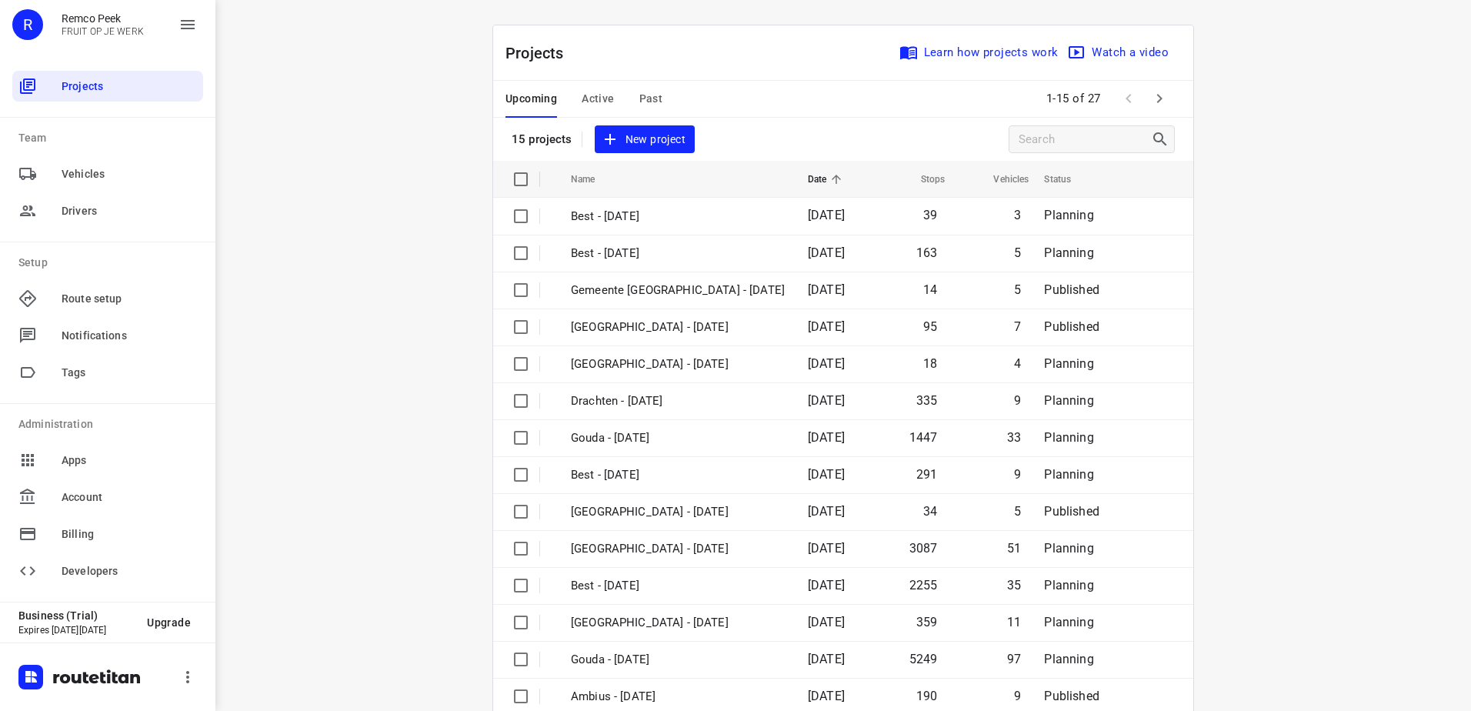
click at [364, 259] on div "i © 2025 Routetitan , © Stadia Maps , © OpenMapTiles © OpenStreetMap contributo…" at bounding box center [843, 355] width 1256 height 711
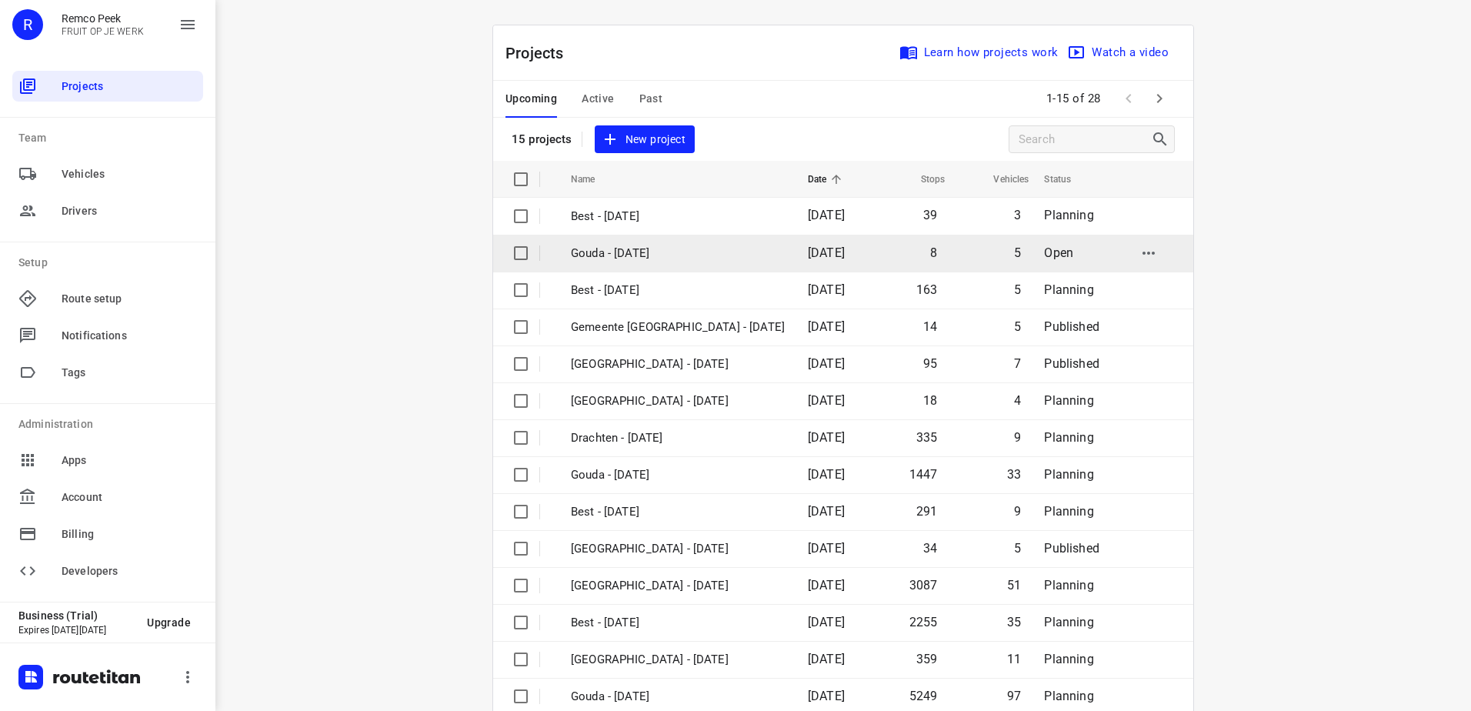
click at [669, 251] on p "Gouda - [DATE]" at bounding box center [678, 254] width 214 height 18
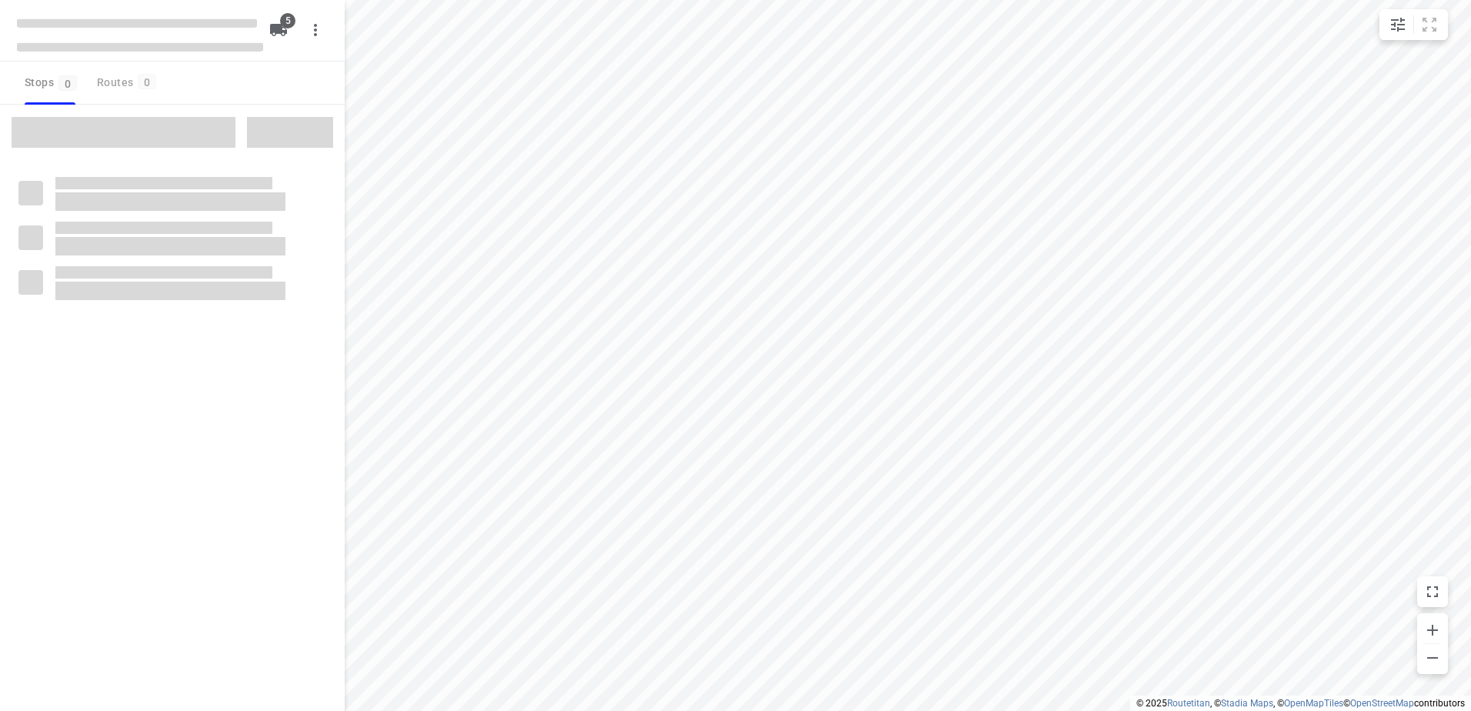
checkbox input "true"
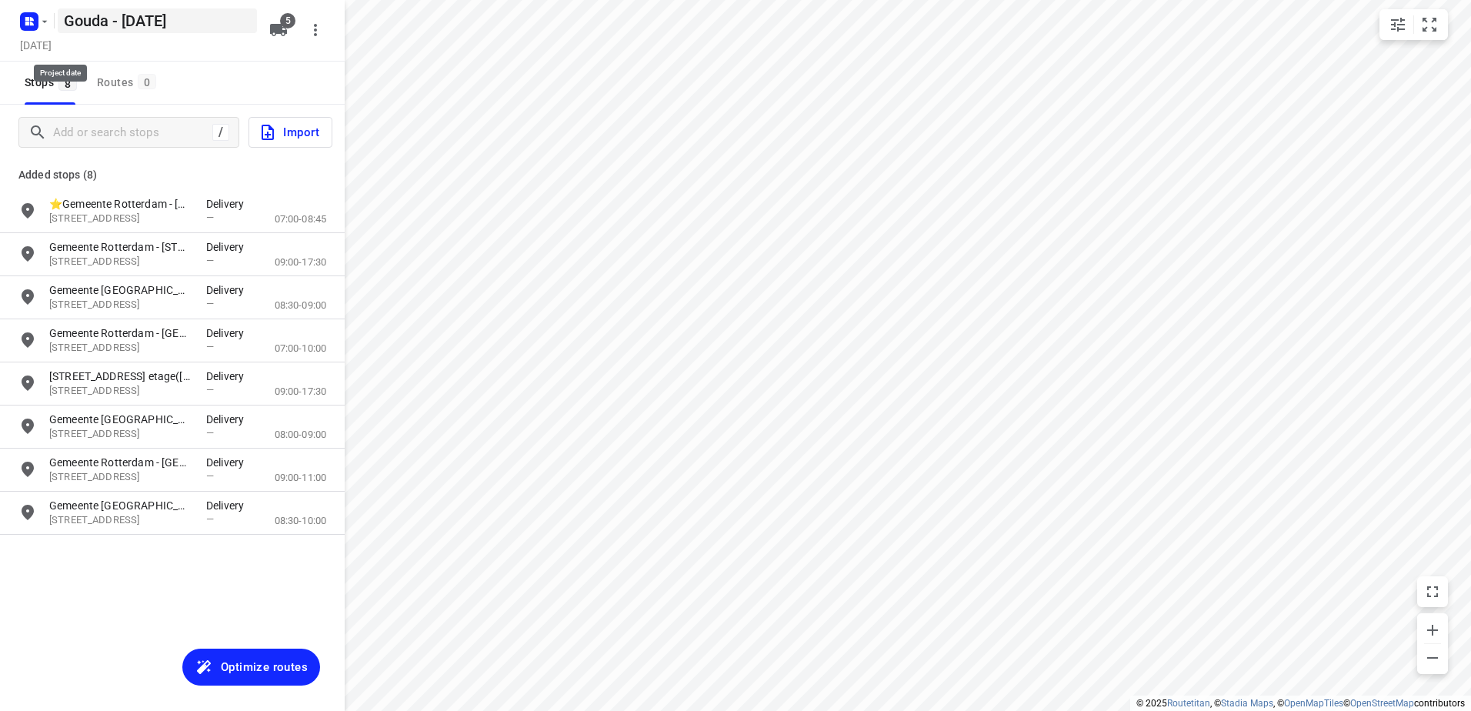
click at [98, 28] on h5 "Gouda - [DATE]" at bounding box center [157, 20] width 199 height 25
drag, startPoint x: 106, startPoint y: 20, endPoint x: 2, endPoint y: 22, distance: 103.9
click at [2, 22] on div "Gouda - [DATE] ​ [DATE] 5" at bounding box center [172, 31] width 345 height 62
type input "[GEOGRAPHIC_DATA] - [DATE]"
click at [204, 678] on button "Optimize routes" at bounding box center [251, 667] width 138 height 37
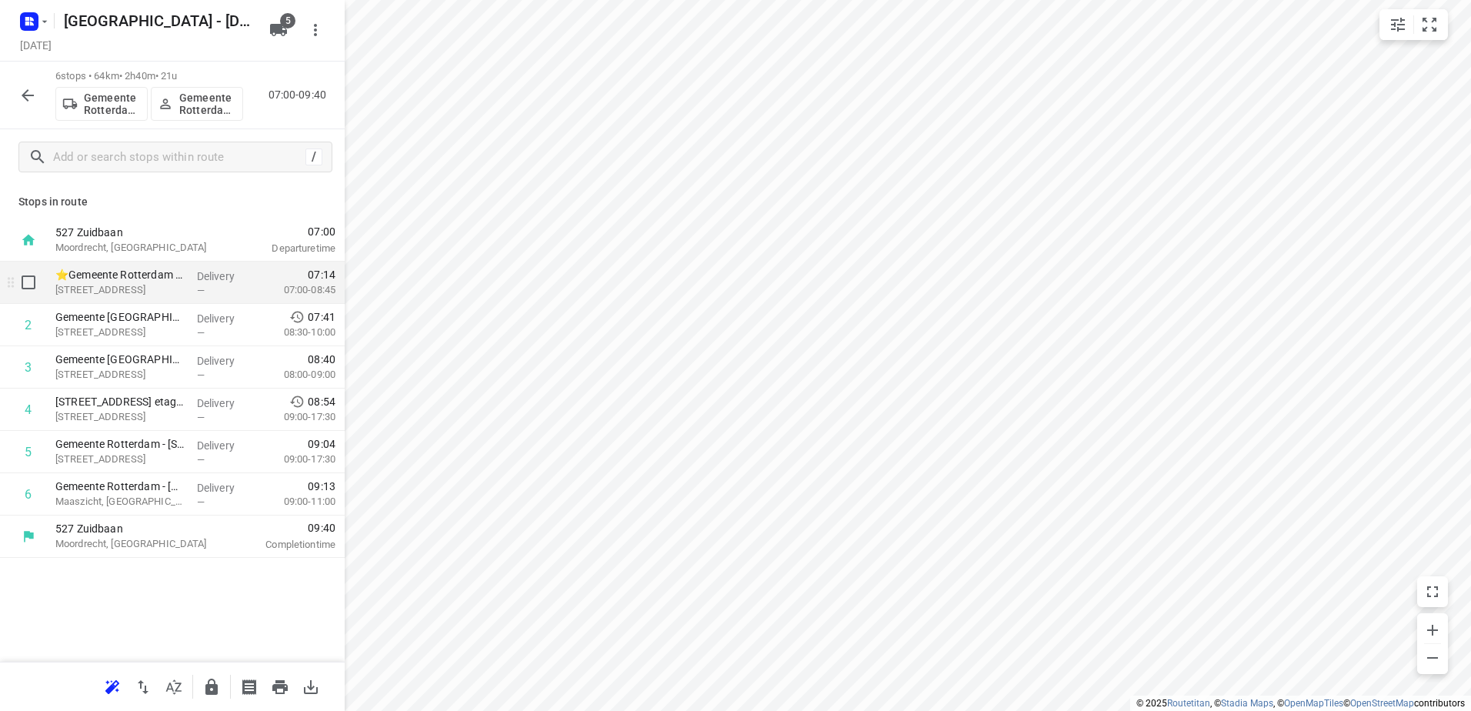
click at [27, 279] on input "checkbox" at bounding box center [28, 282] width 31 height 31
checkbox input "true"
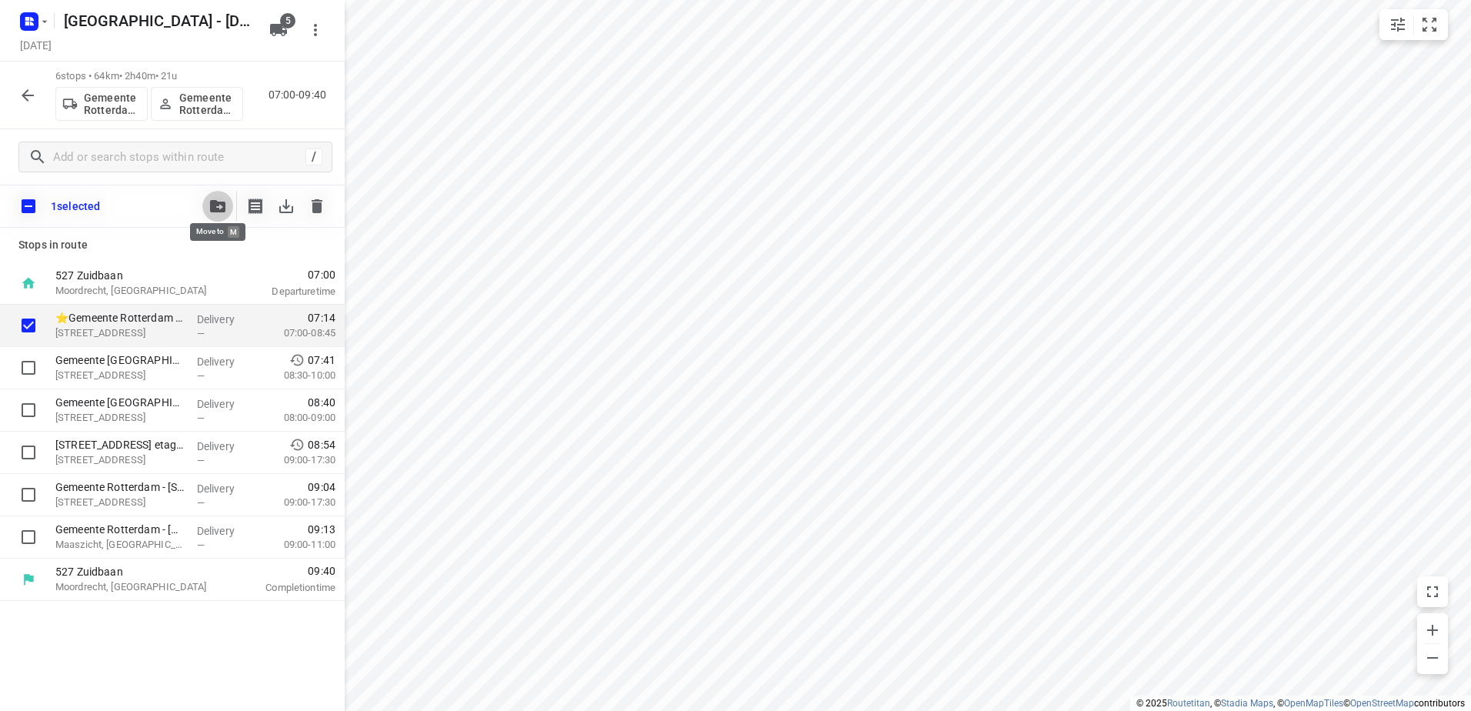
click at [226, 202] on span "button" at bounding box center [218, 206] width 18 height 12
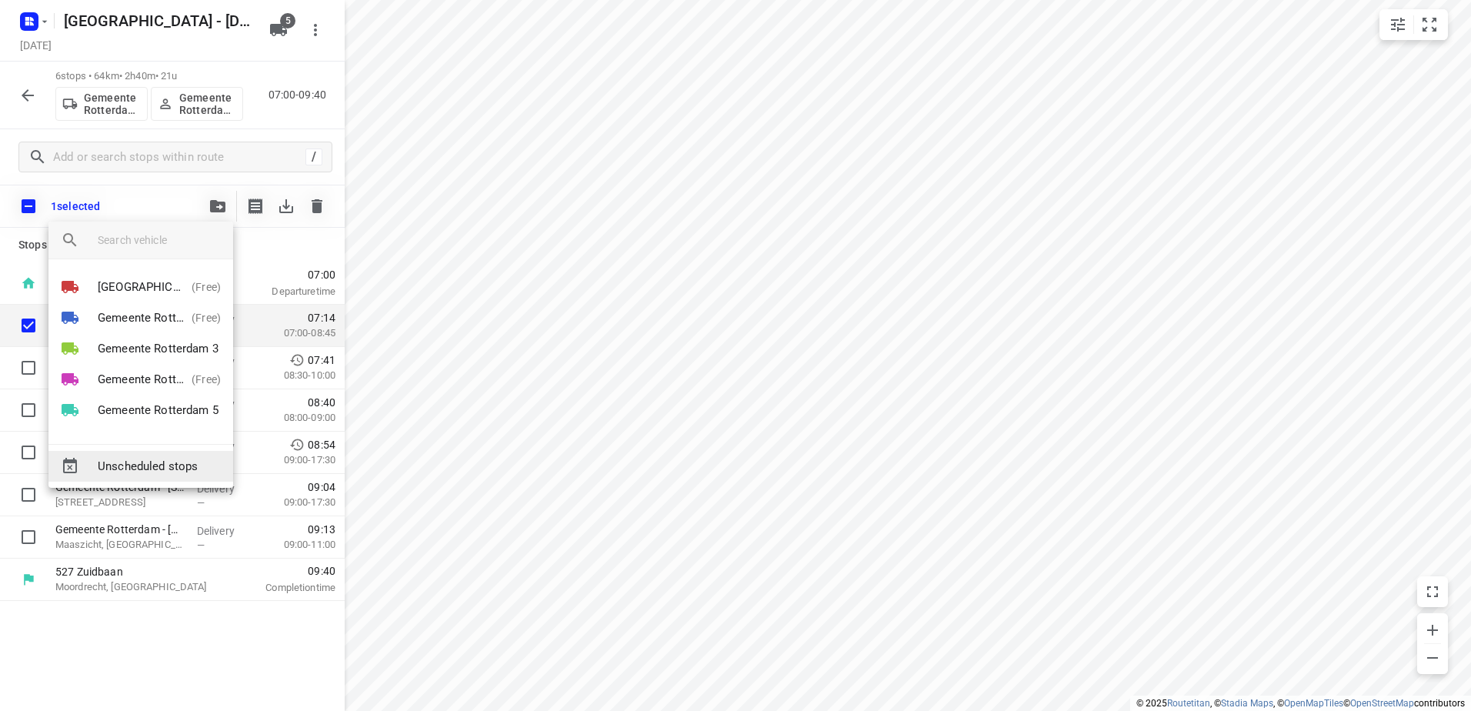
click at [197, 461] on span "Unscheduled stops" at bounding box center [159, 467] width 123 height 18
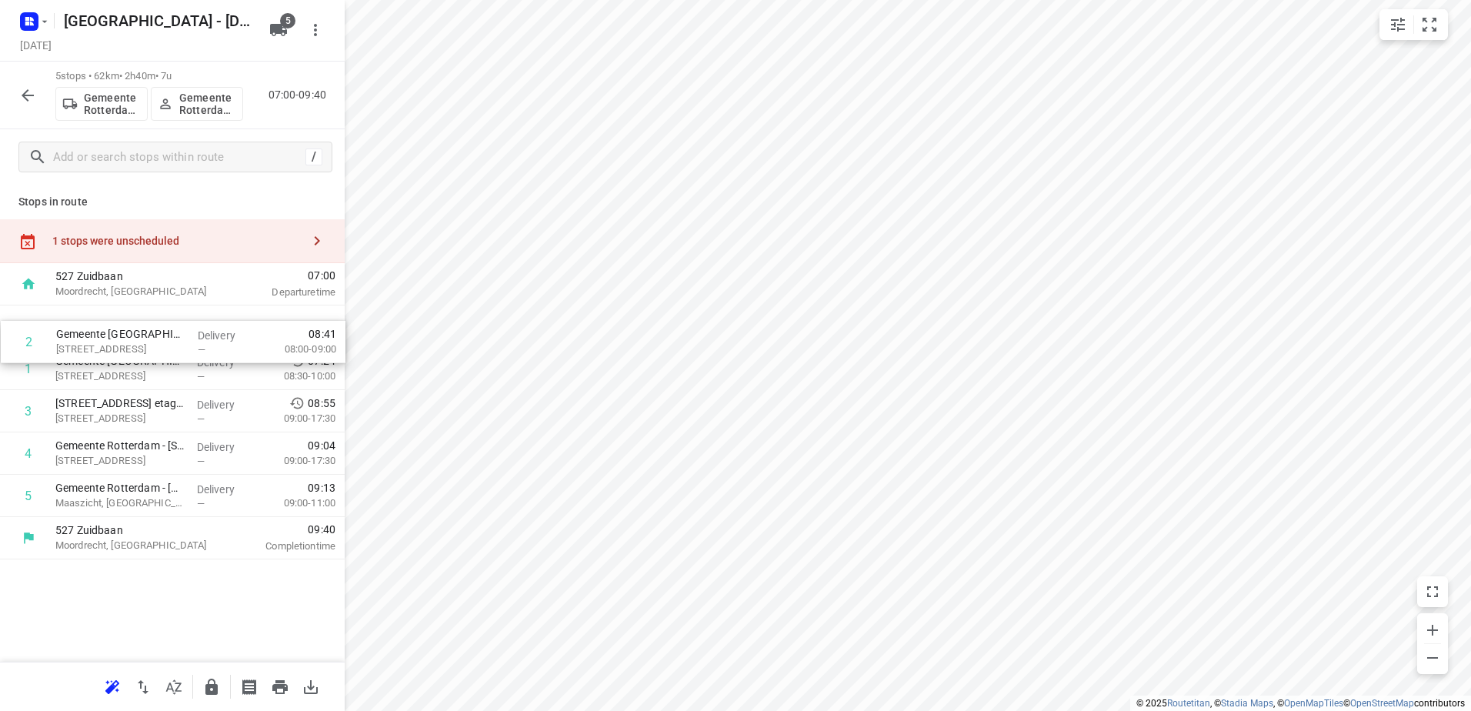
drag, startPoint x: 95, startPoint y: 358, endPoint x: 96, endPoint y: 319, distance: 38.5
click at [96, 319] on div "1 Gemeente Rotterdam – Rotterdam Inclusief - Colosseumweg(Ton Stolk) Colosseumw…" at bounding box center [172, 411] width 345 height 212
drag, startPoint x: 188, startPoint y: 488, endPoint x: 192, endPoint y: 397, distance: 90.9
click at [192, 397] on div "1 Gemeente Rotterdam - Rotterdam Inclusief - Zuiderparkweg(Ton Stolk) Zuiderpar…" at bounding box center [172, 411] width 345 height 212
click at [219, 684] on icon "button" at bounding box center [211, 687] width 18 height 18
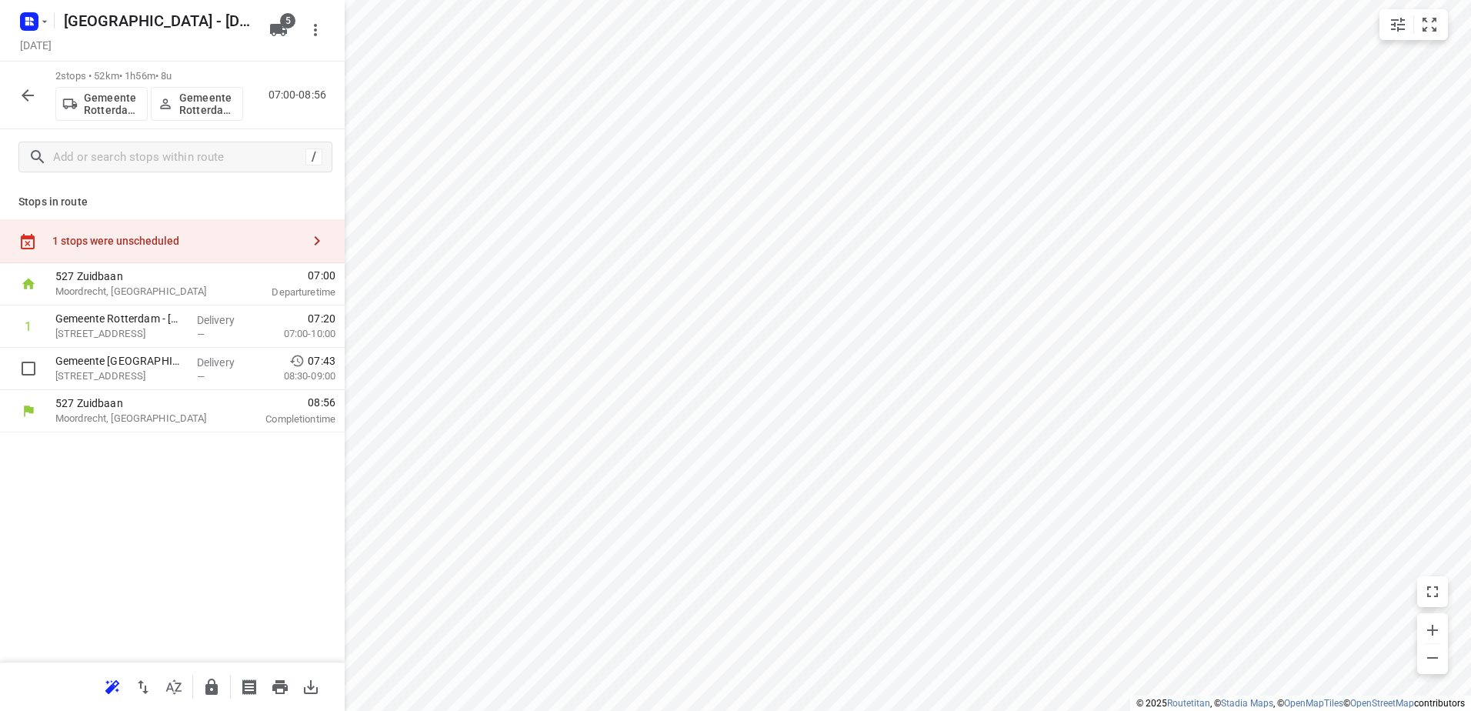
drag, startPoint x: 223, startPoint y: 333, endPoint x: 220, endPoint y: 309, distance: 24.8
click at [222, 309] on div "1 Gemeente Rotterdam - Rotterdam Inclusief - Bovendijk(Ton Stolk) Bovendijk 100…" at bounding box center [172, 347] width 345 height 85
click at [214, 686] on icon "button" at bounding box center [211, 687] width 12 height 16
click at [24, 93] on icon "button" at bounding box center [28, 95] width 12 height 12
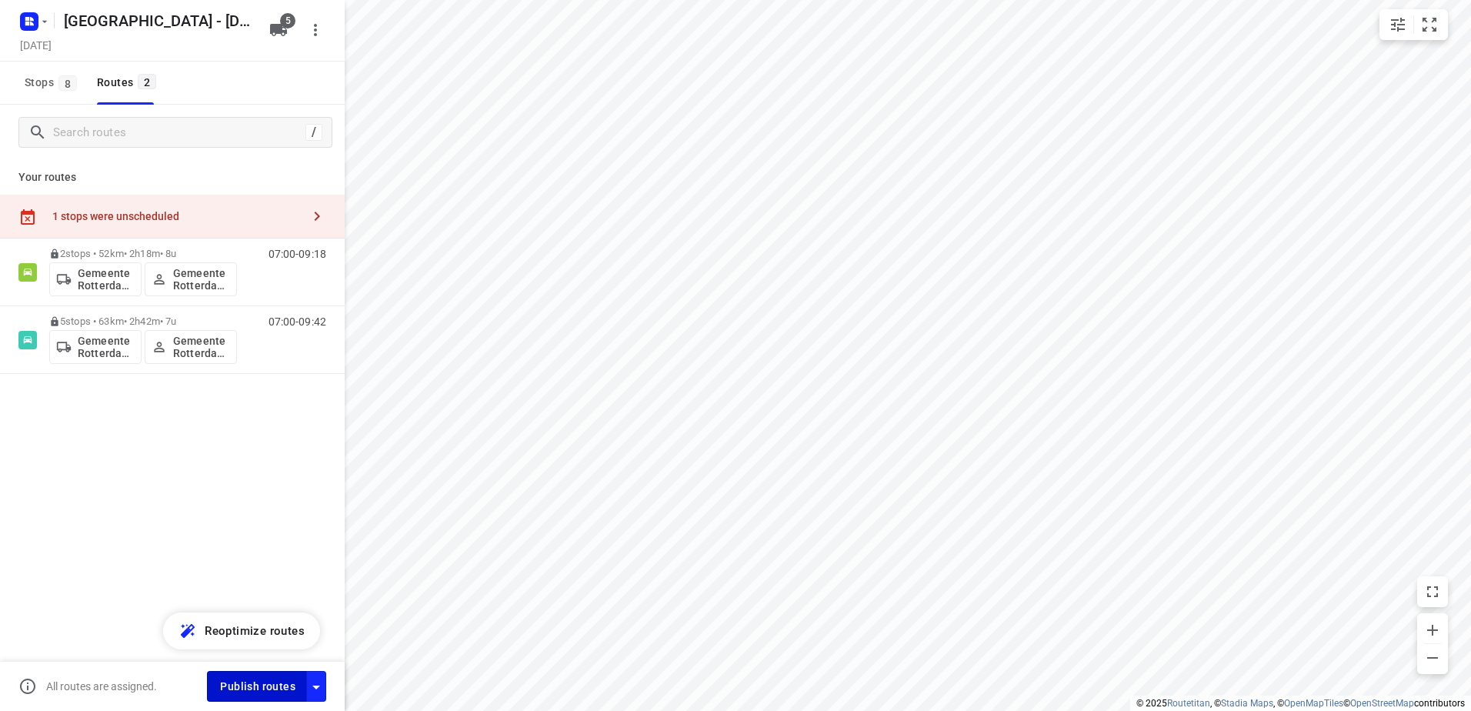
click at [275, 701] on button "Publish routes" at bounding box center [257, 686] width 100 height 30
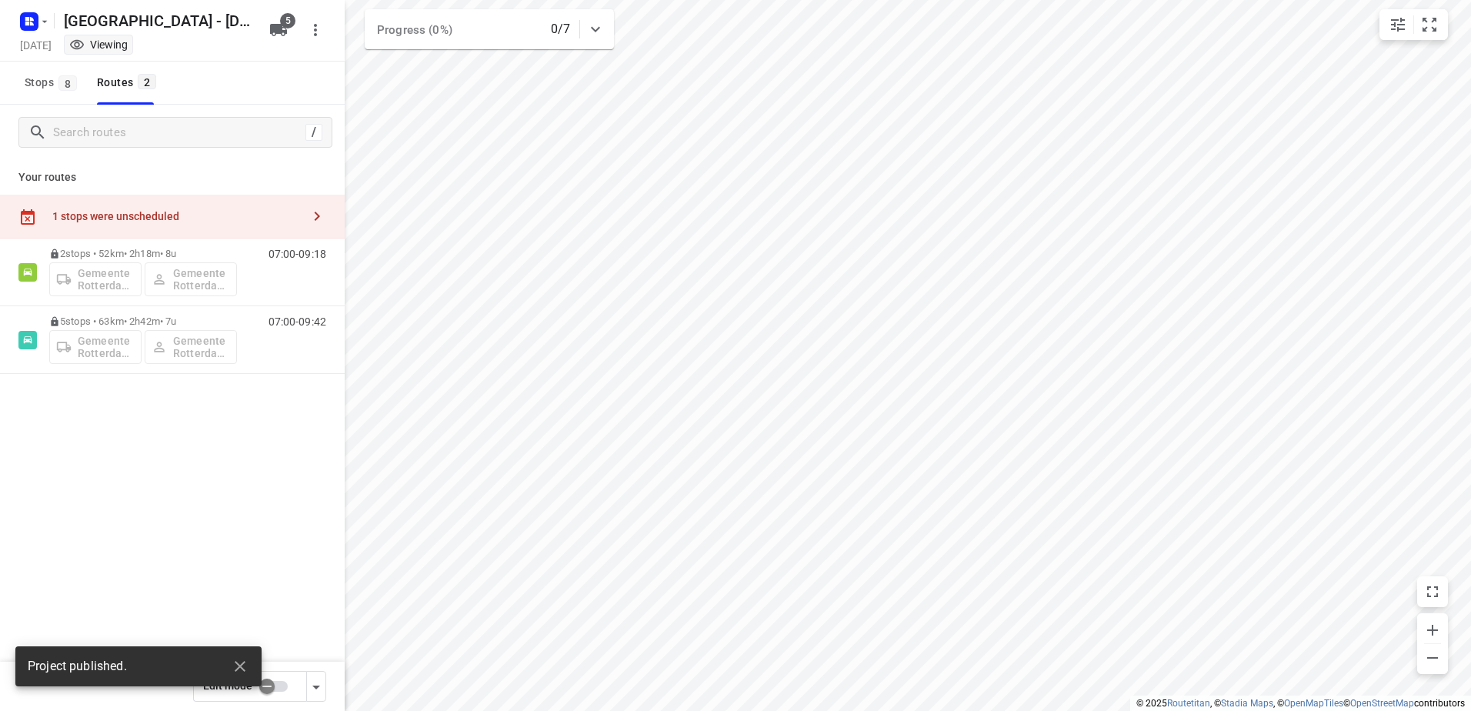
drag, startPoint x: 12, startPoint y: 12, endPoint x: 37, endPoint y: 41, distance: 38.2
click at [13, 12] on div "Gemeente Rotterdam - Thursday Thursday, Sep 25 Viewing 5" at bounding box center [172, 31] width 345 height 62
click at [28, 23] on icon "button" at bounding box center [27, 24] width 4 height 4
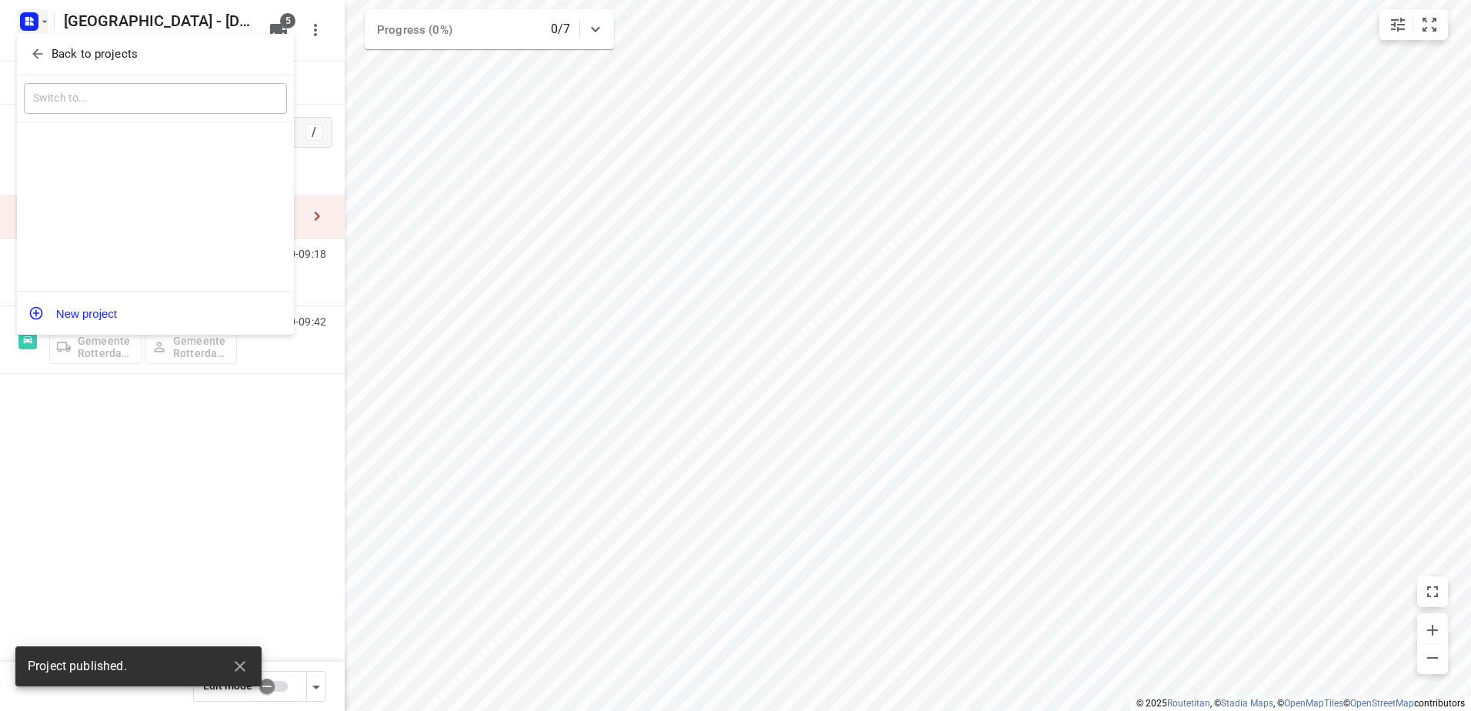
click at [55, 46] on p "Back to projects" at bounding box center [95, 54] width 86 height 18
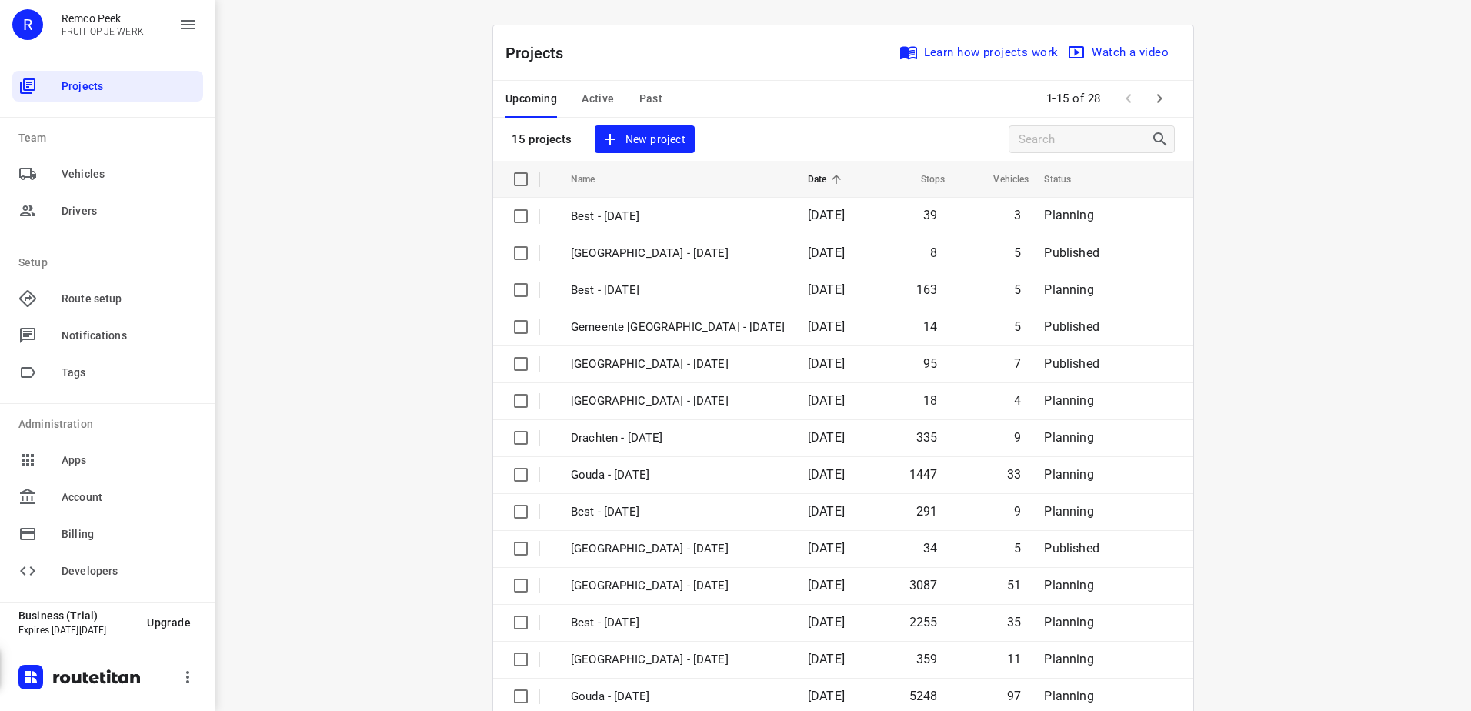
click at [601, 94] on span "Active" at bounding box center [598, 98] width 32 height 19
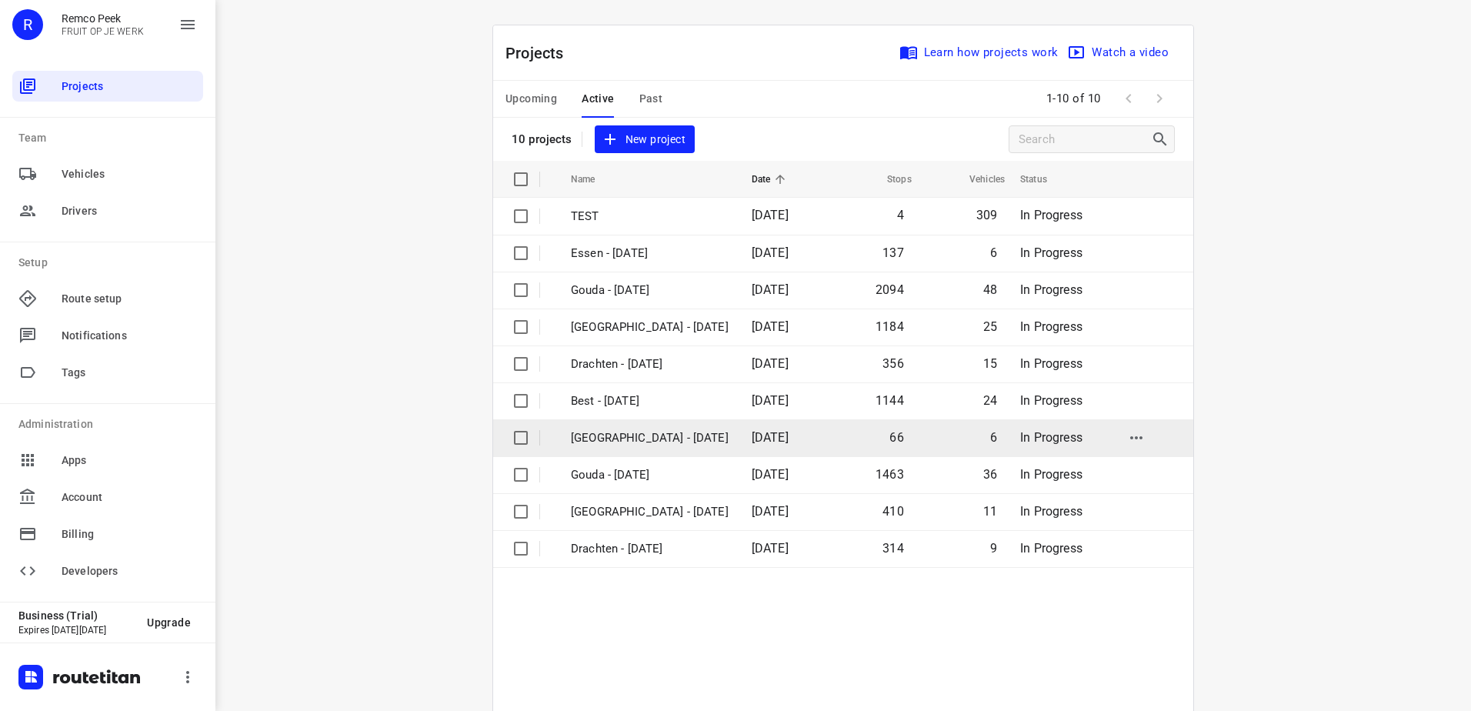
click at [686, 429] on p "[GEOGRAPHIC_DATA] - [DATE]" at bounding box center [650, 438] width 158 height 18
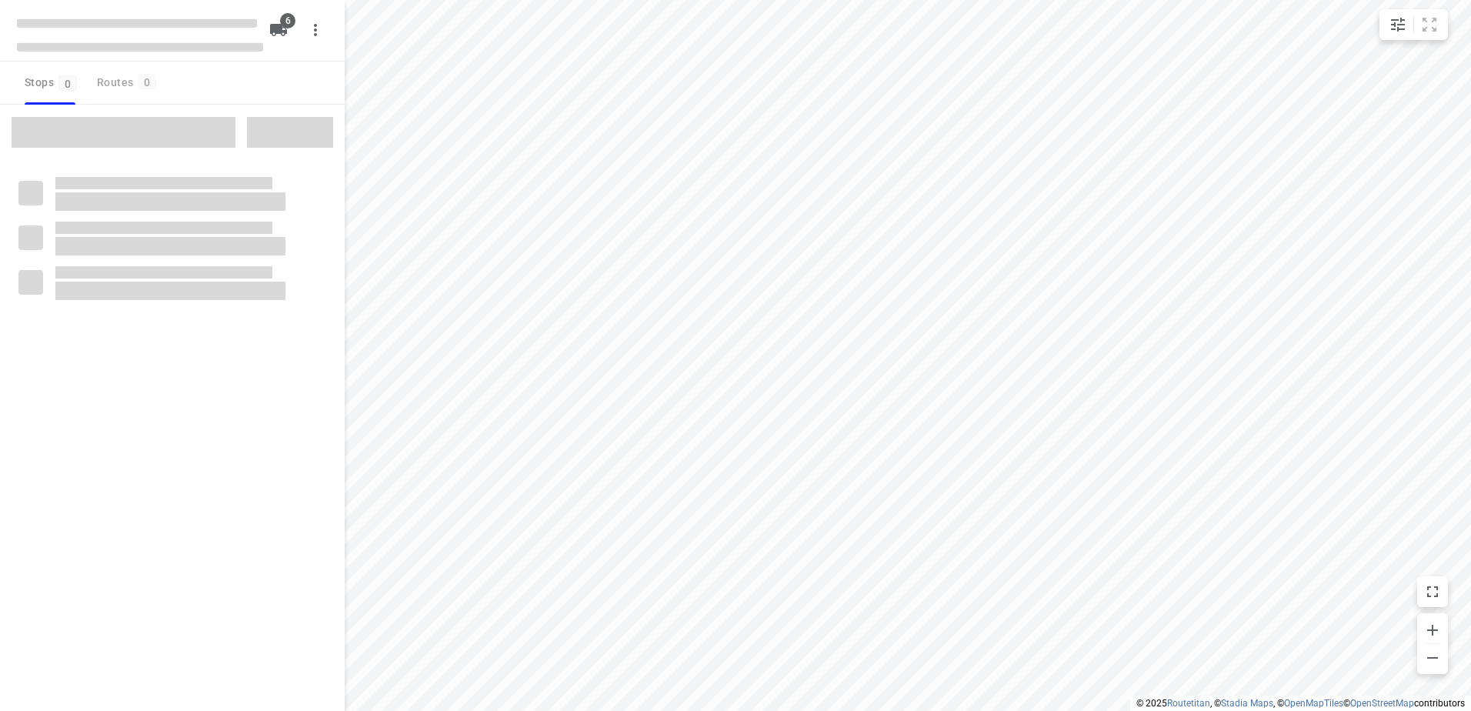
checkbox input "true"
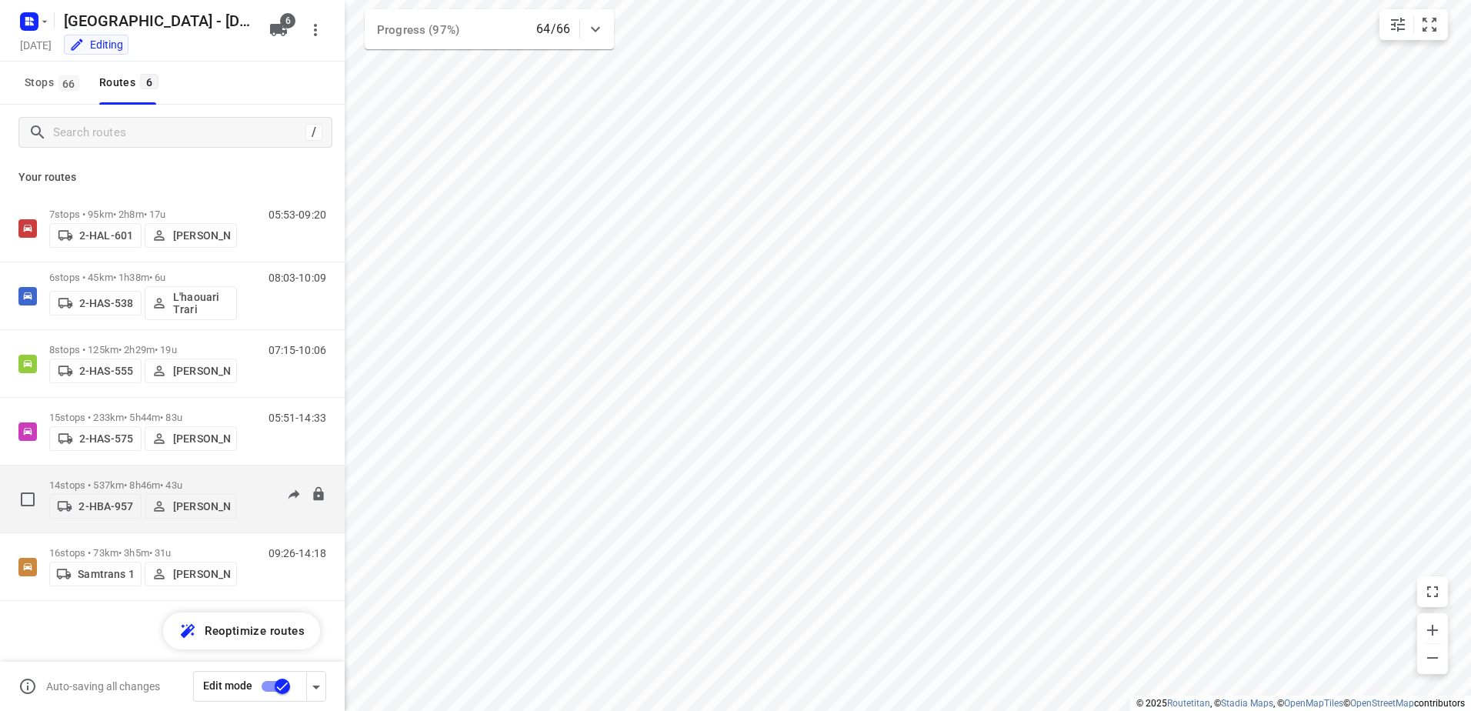
click at [155, 482] on p "14 stops • 537km • 8h46m • 43u" at bounding box center [143, 485] width 188 height 12
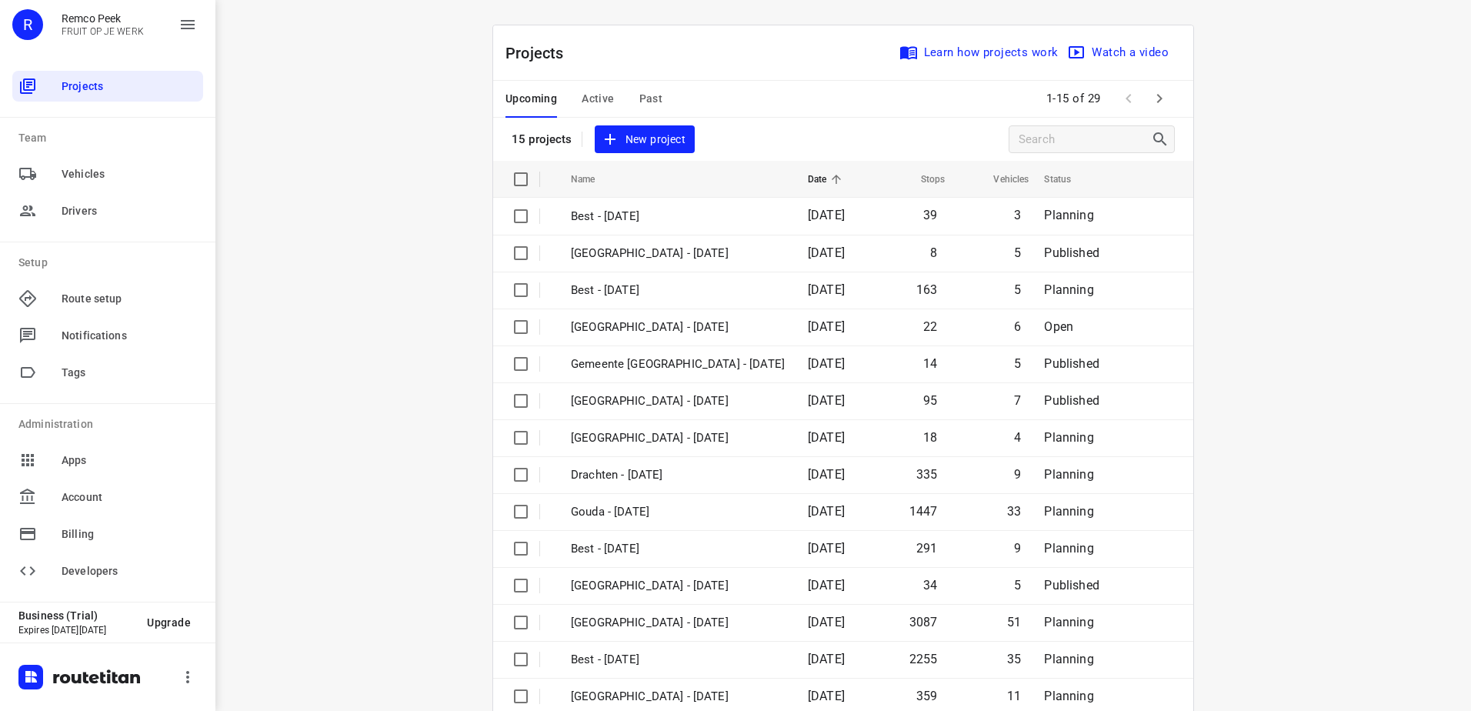
drag, startPoint x: 502, startPoint y: 324, endPoint x: 552, endPoint y: 289, distance: 61.3
click at [506, 324] on input "checkbox" at bounding box center [521, 327] width 31 height 31
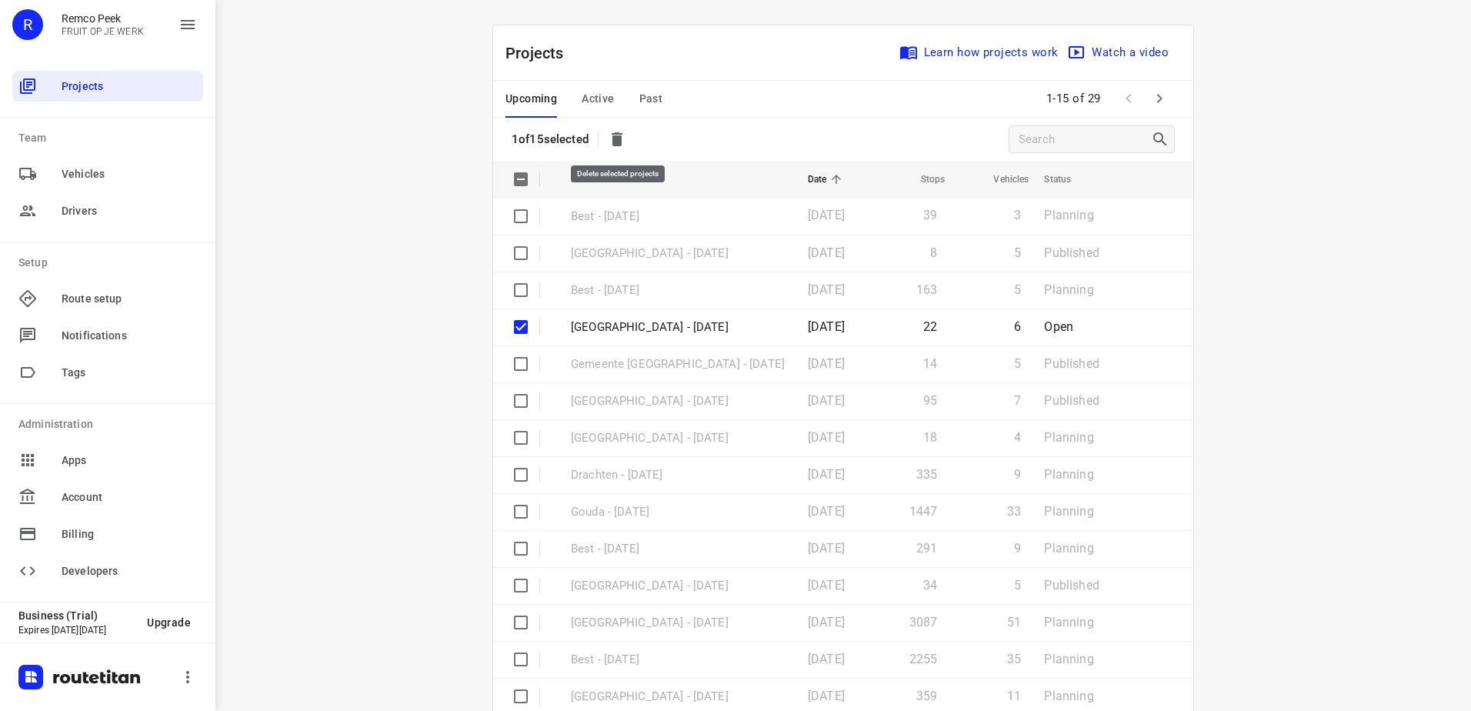
click at [618, 134] on icon "button" at bounding box center [617, 139] width 11 height 14
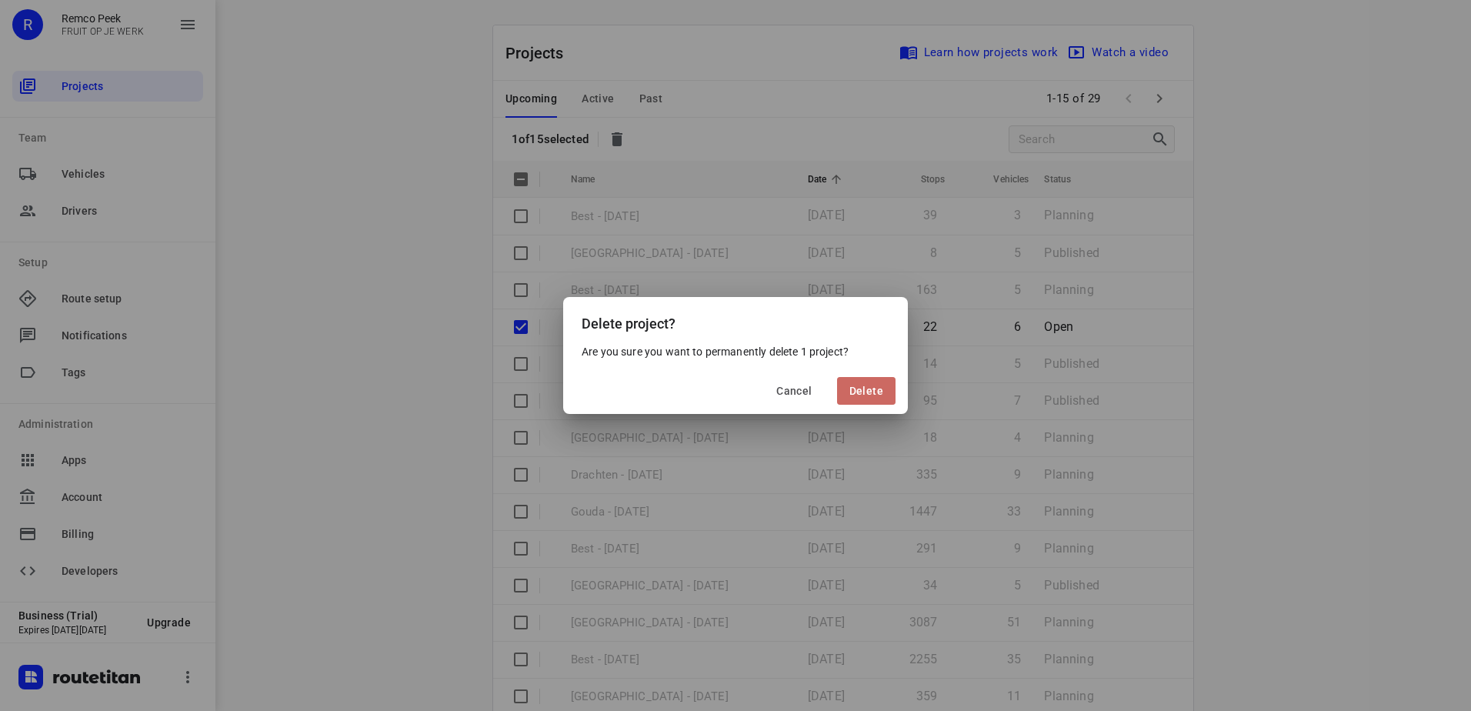
click at [857, 385] on span "Delete" at bounding box center [866, 391] width 34 height 12
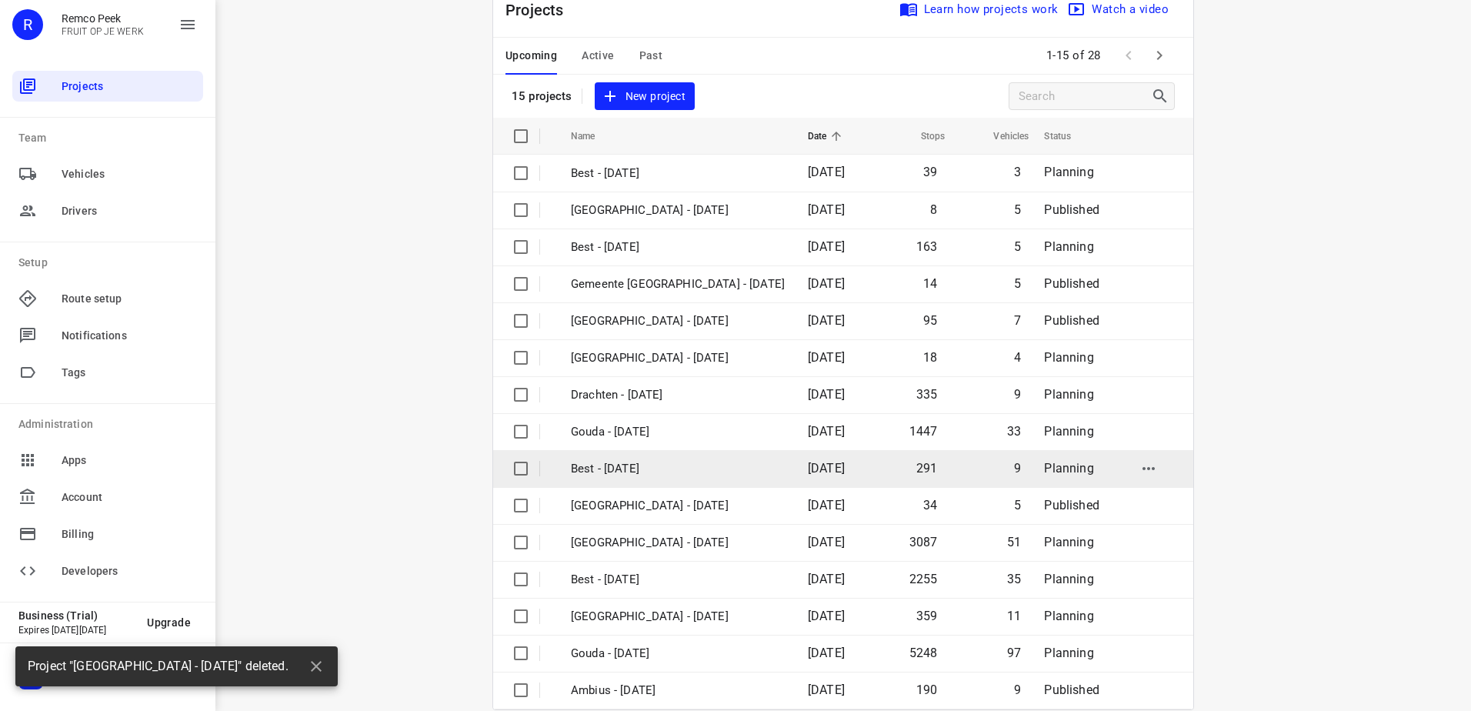
scroll to position [67, 0]
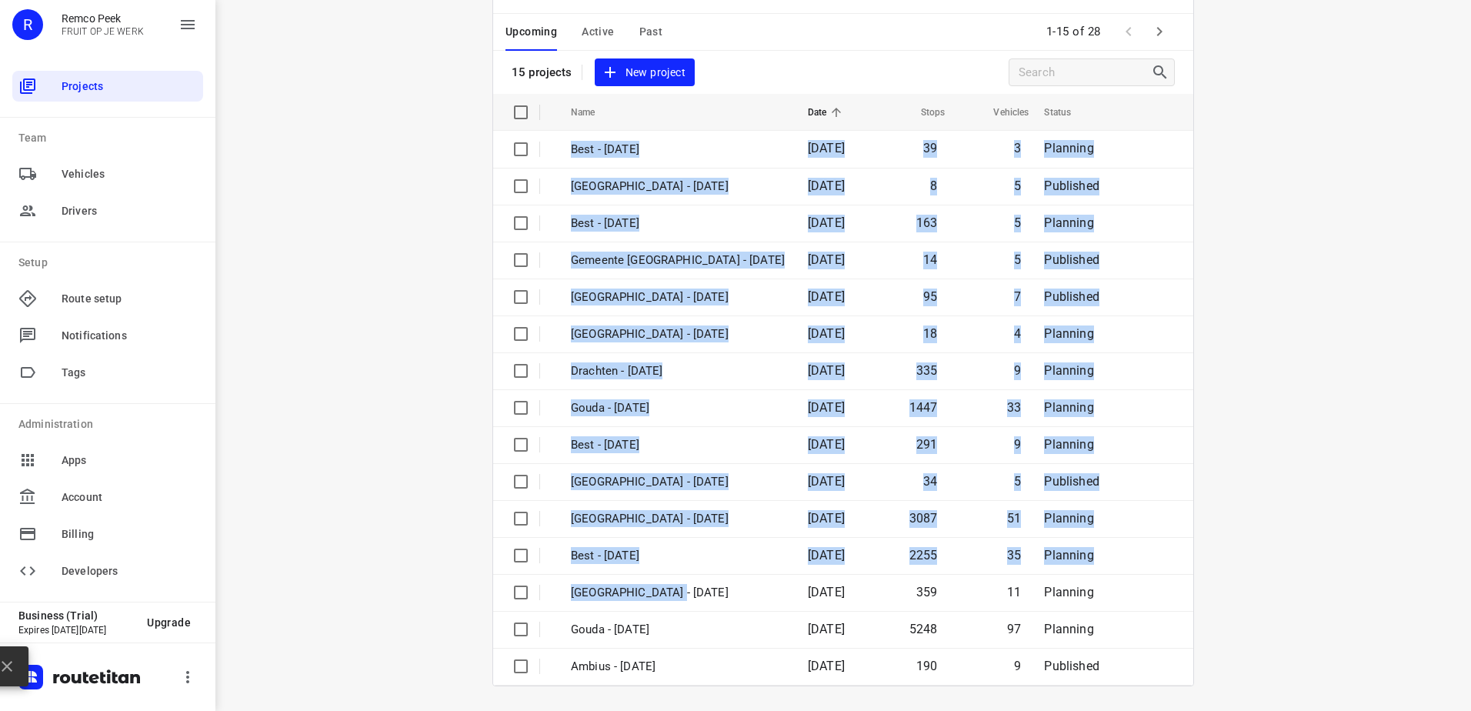
drag, startPoint x: 682, startPoint y: 607, endPoint x: 1370, endPoint y: 321, distance: 745.0
click at [1370, 322] on div "i © 2025 Routetitan , © Stadia Maps , © OpenMapTiles © OpenStreetMap contributo…" at bounding box center [843, 355] width 1256 height 711
drag, startPoint x: 1370, startPoint y: 321, endPoint x: 1362, endPoint y: 320, distance: 8.5
click at [1370, 320] on div "i © 2025 Routetitan , © Stadia Maps , © OpenMapTiles © OpenStreetMap contributo…" at bounding box center [843, 355] width 1256 height 711
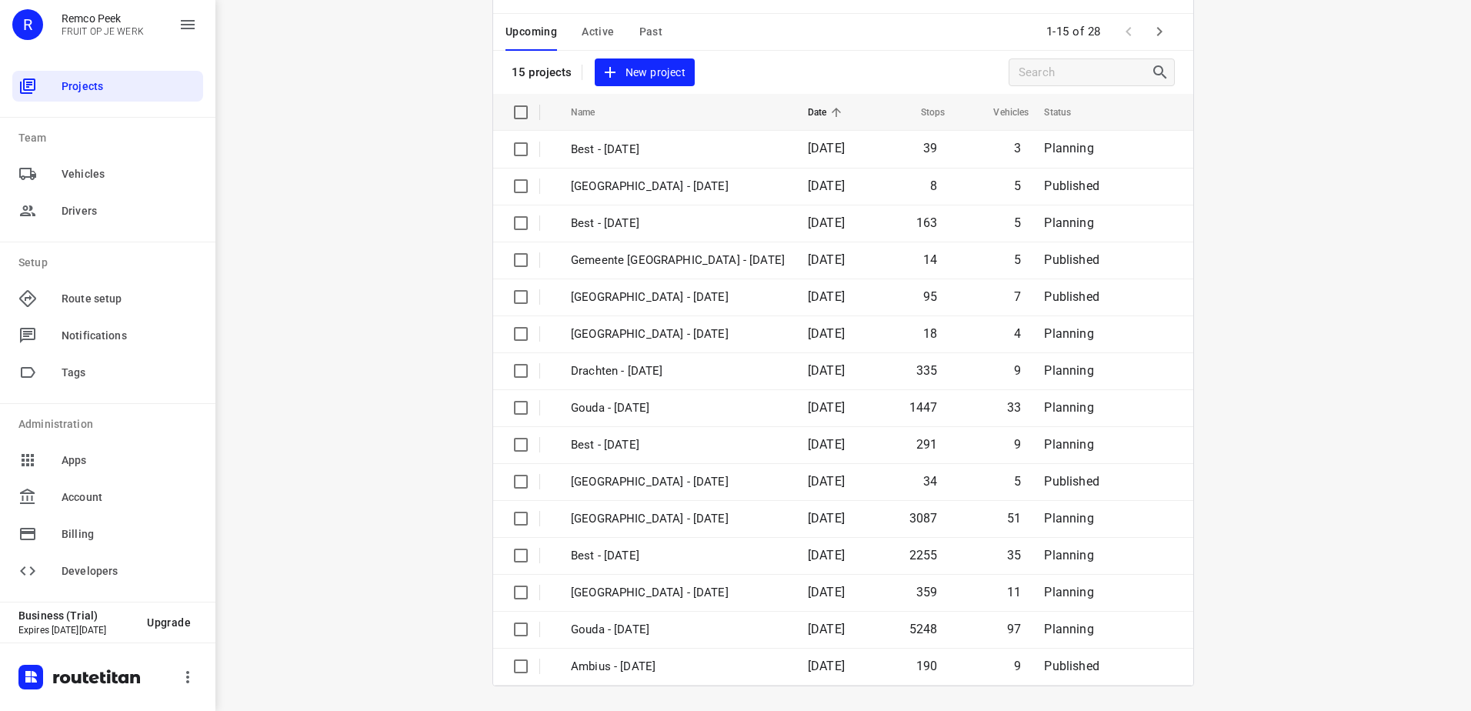
click at [400, 289] on div "i © 2025 Routetitan , © Stadia Maps , © OpenMapTiles © OpenStreetMap contributo…" at bounding box center [843, 355] width 1256 height 711
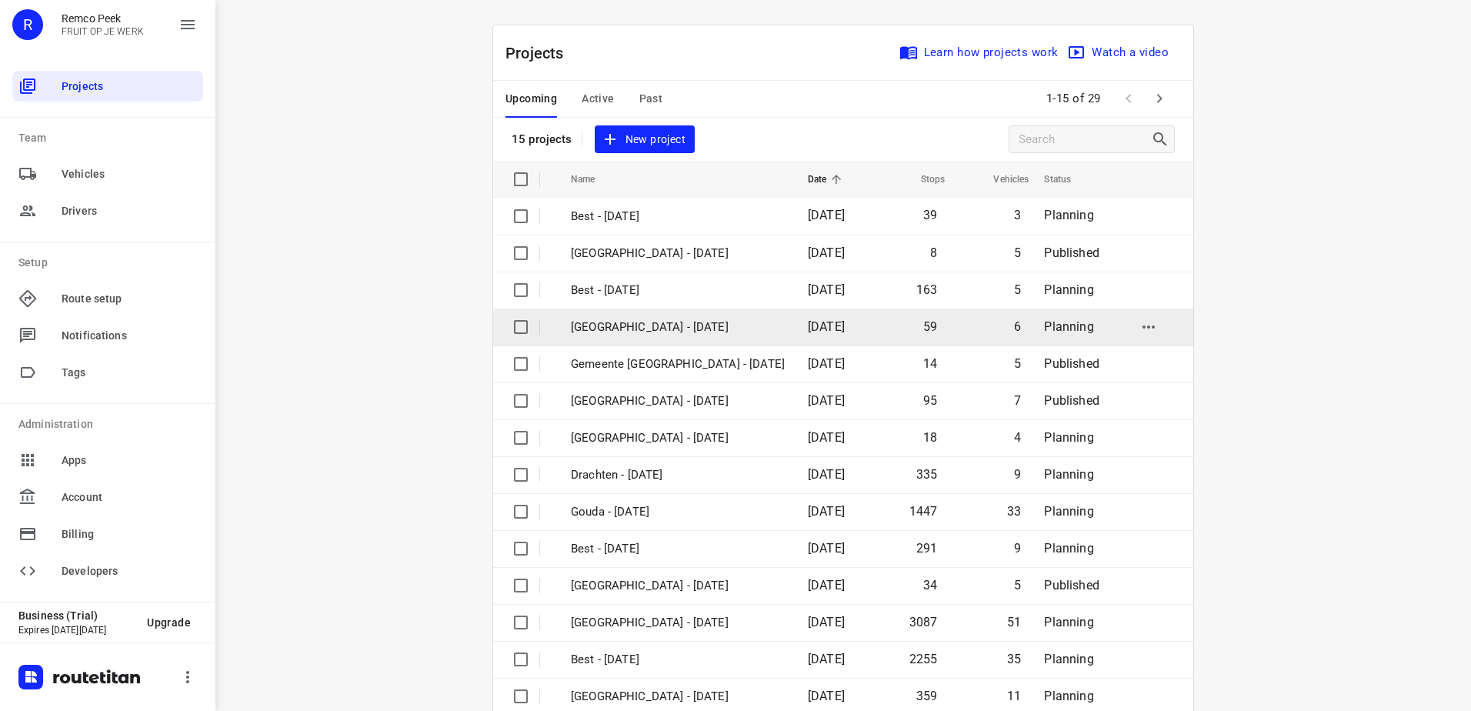
click at [639, 329] on p "[GEOGRAPHIC_DATA] - [DATE]" at bounding box center [678, 328] width 214 height 18
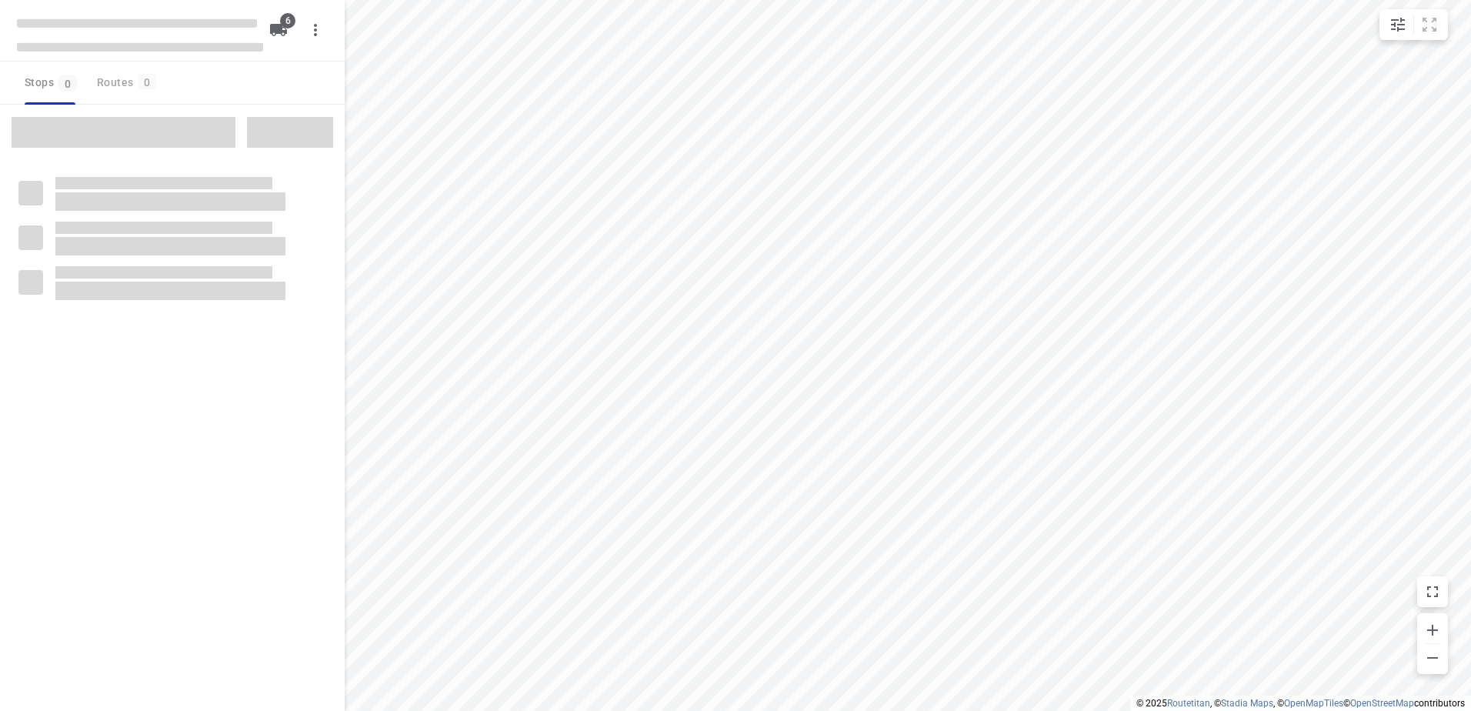
checkbox input "true"
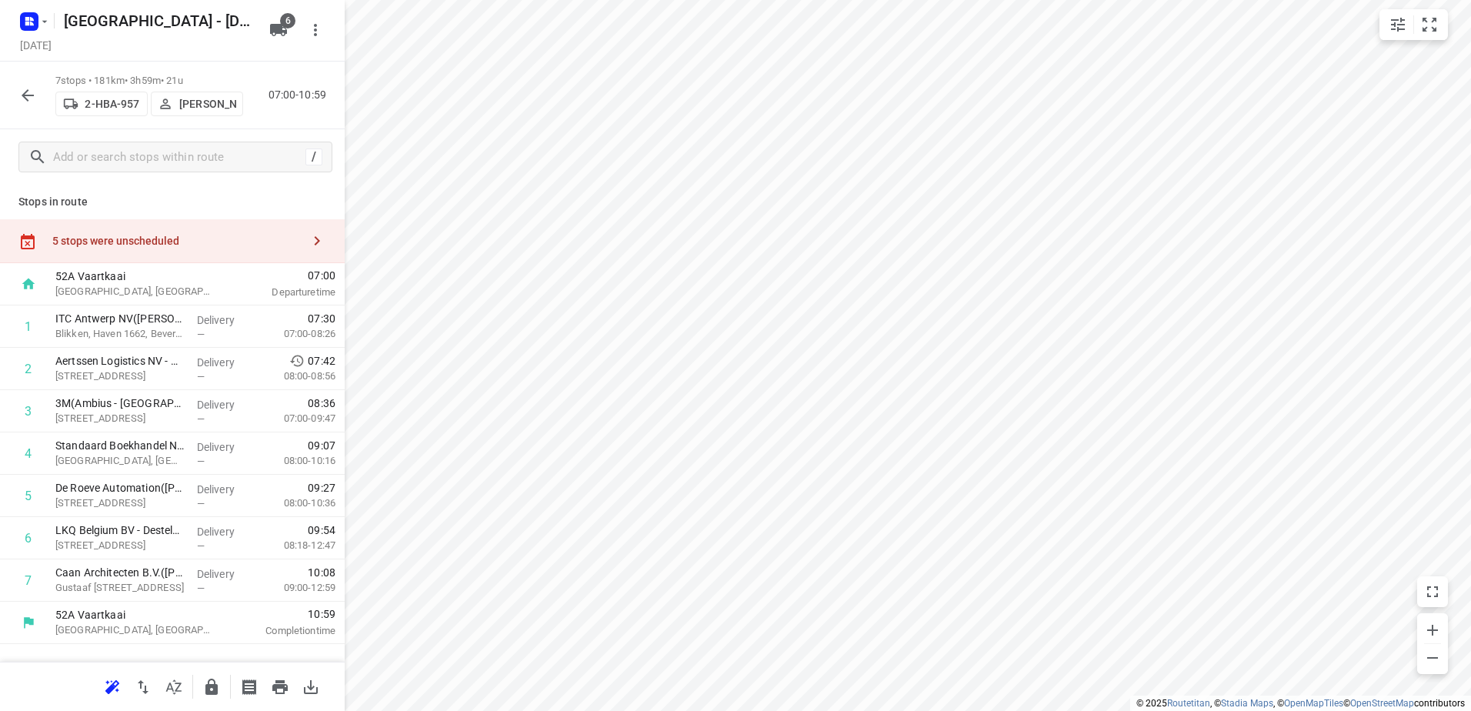
click at [180, 240] on div "5 stops were unscheduled" at bounding box center [176, 241] width 249 height 12
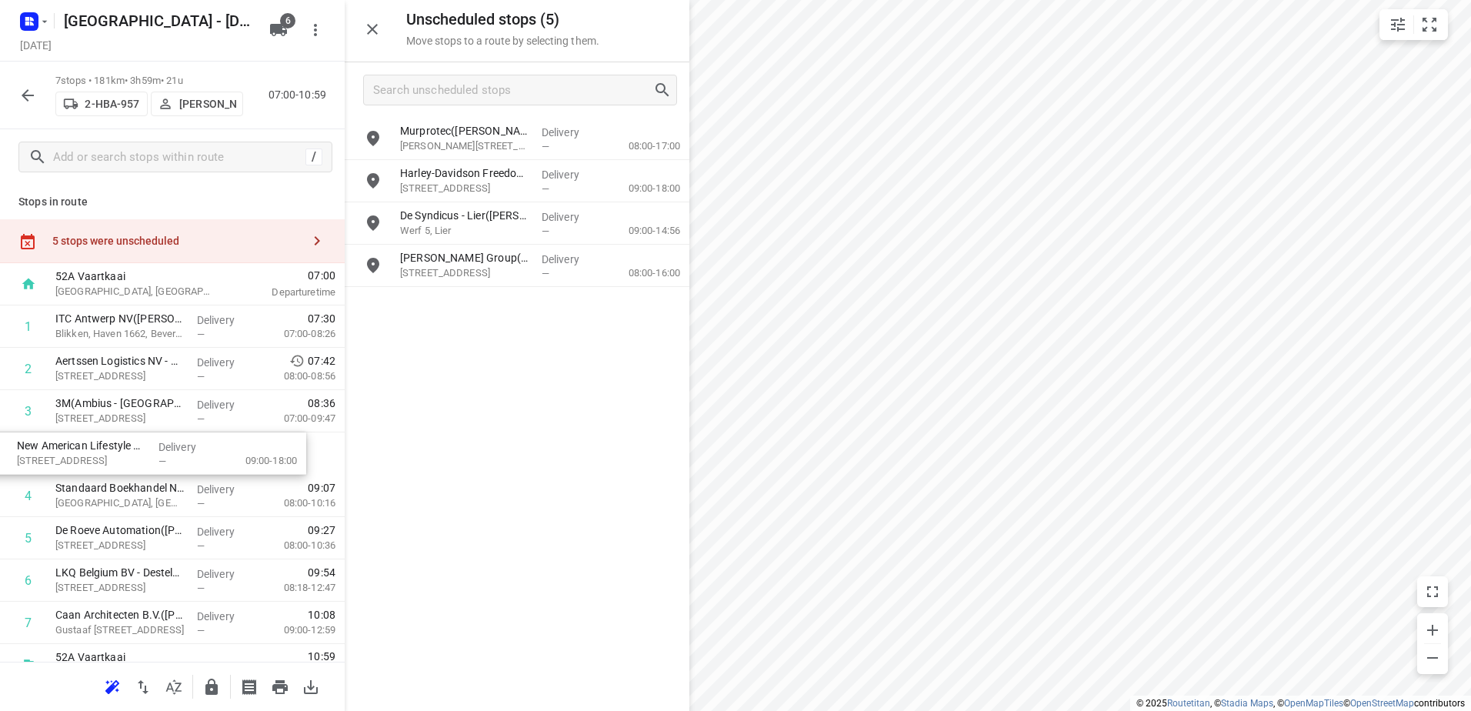
drag, startPoint x: 511, startPoint y: 271, endPoint x: 118, endPoint y: 459, distance: 435.3
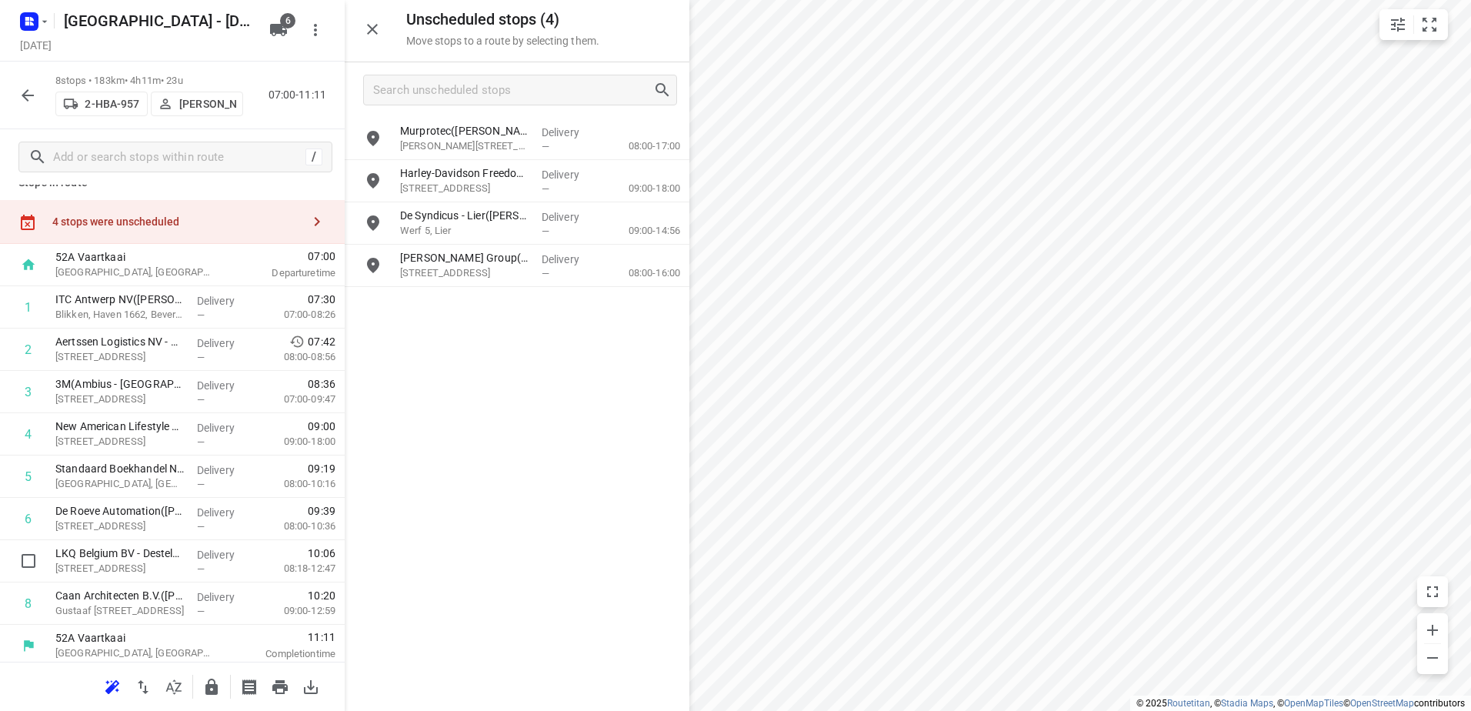
scroll to position [25, 0]
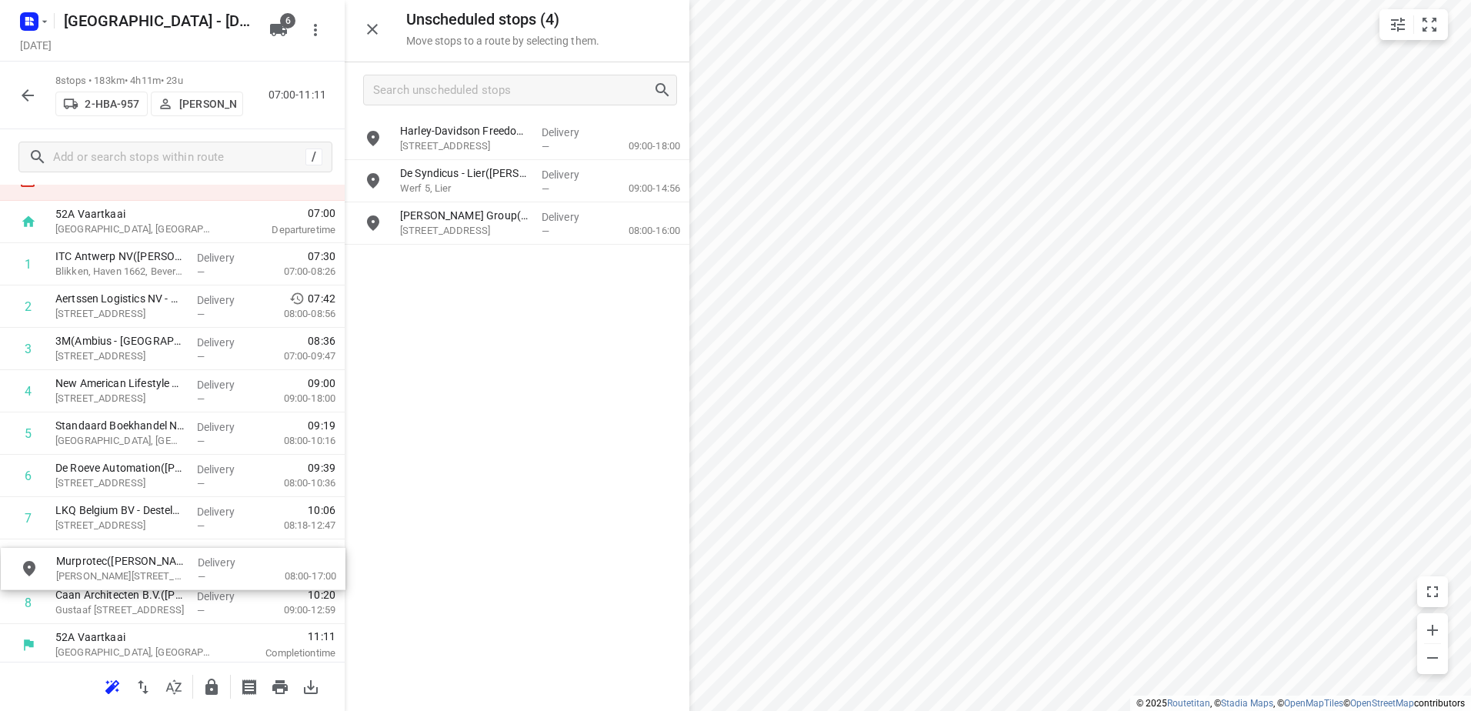
drag, startPoint x: 505, startPoint y: 161, endPoint x: 194, endPoint y: 571, distance: 514.6
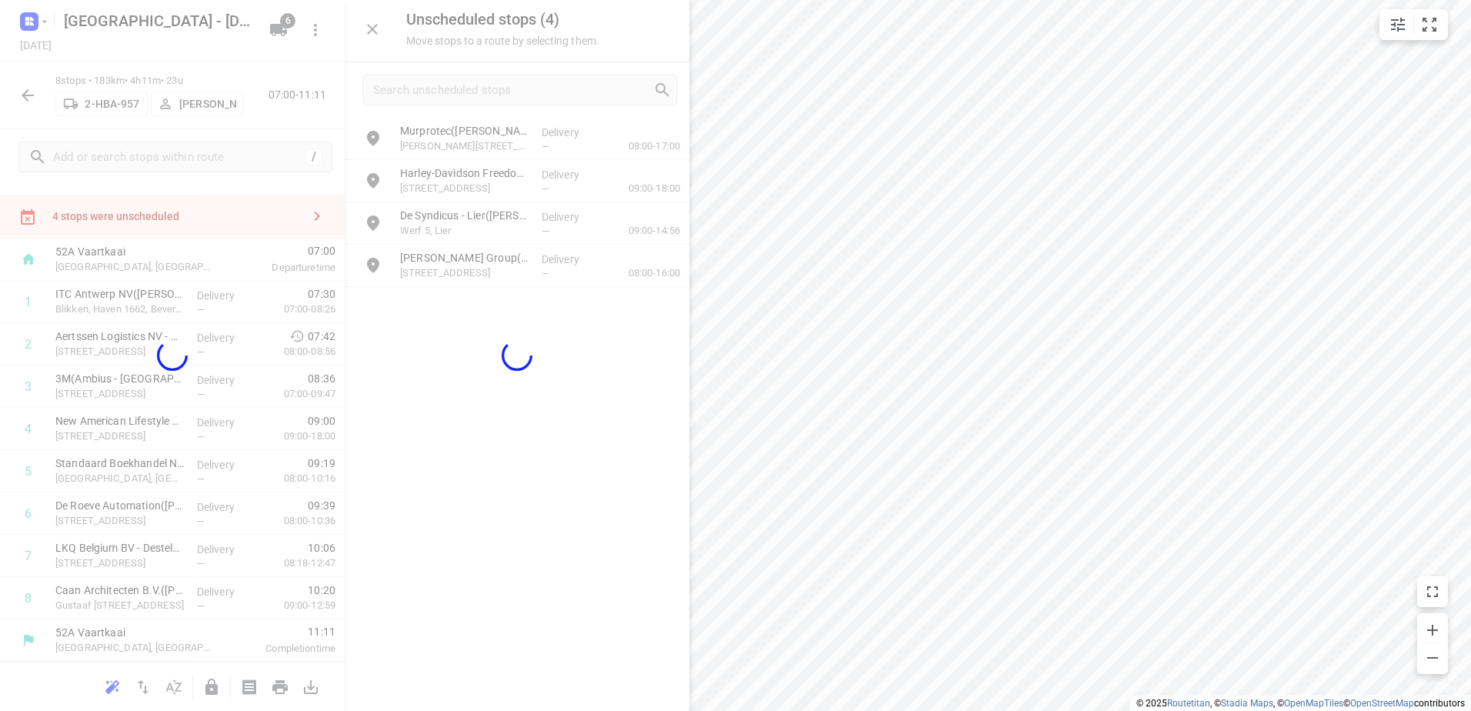
scroll to position [67, 0]
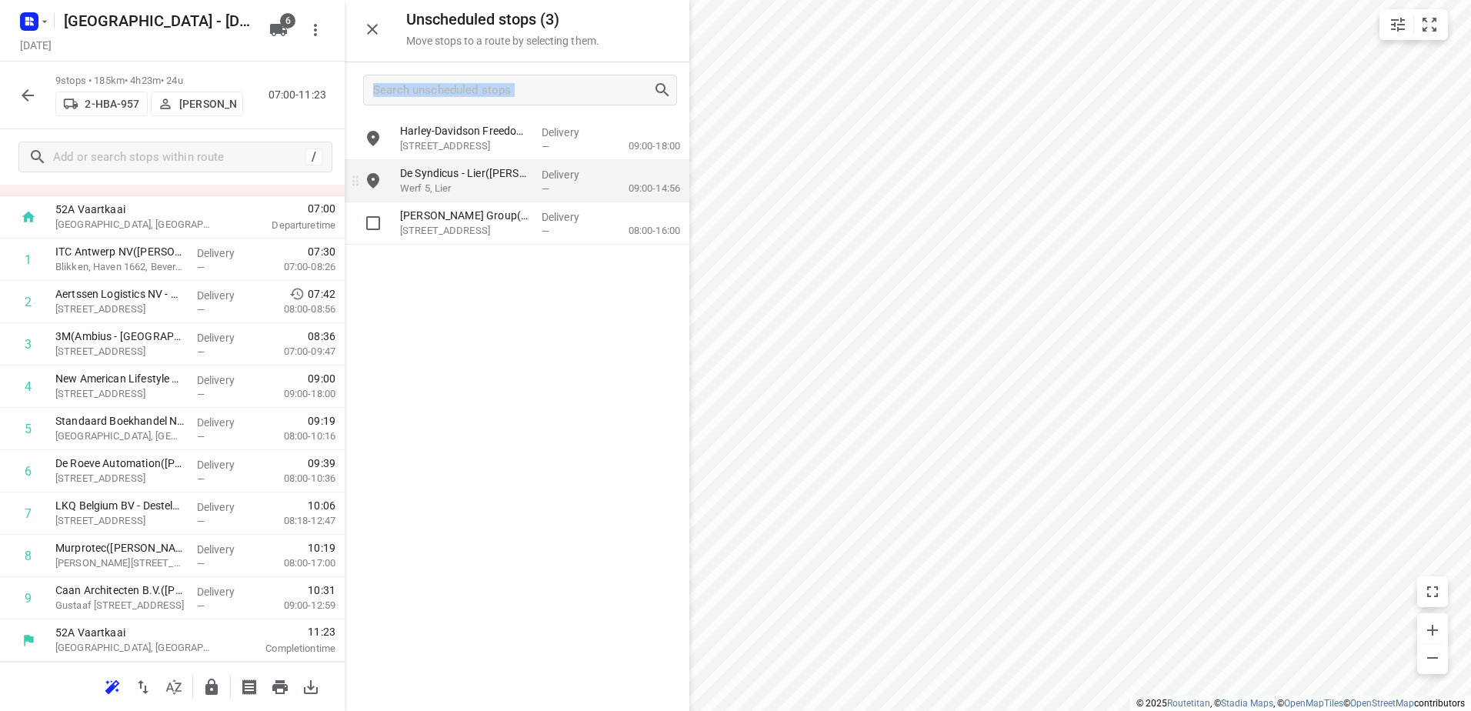
drag, startPoint x: 506, startPoint y: 116, endPoint x: 459, endPoint y: 170, distance: 71.4
click at [459, 170] on div "Unscheduled stops ( 3 ) Move stops to a route by selecting them. Harley-Davidso…" at bounding box center [517, 355] width 345 height 711
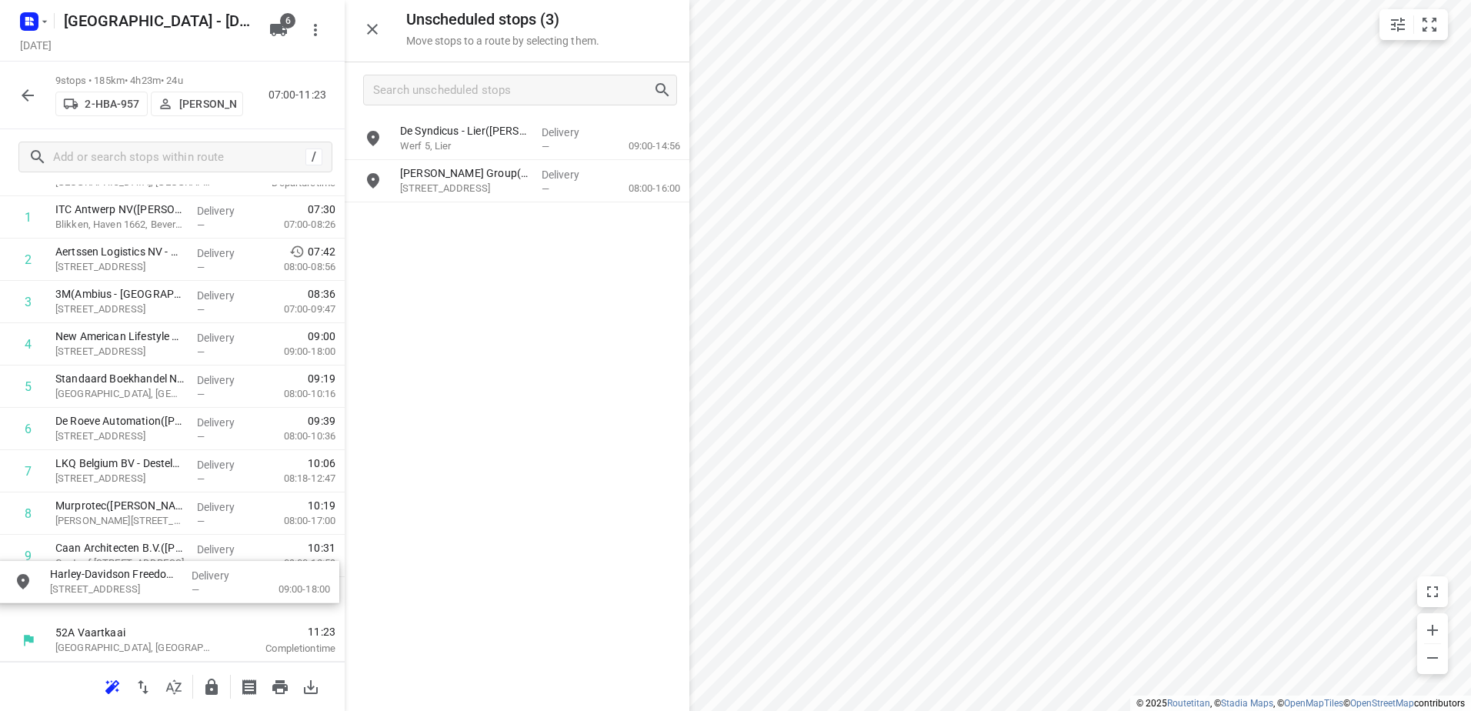
drag, startPoint x: 459, startPoint y: 170, endPoint x: 111, endPoint y: 592, distance: 546.6
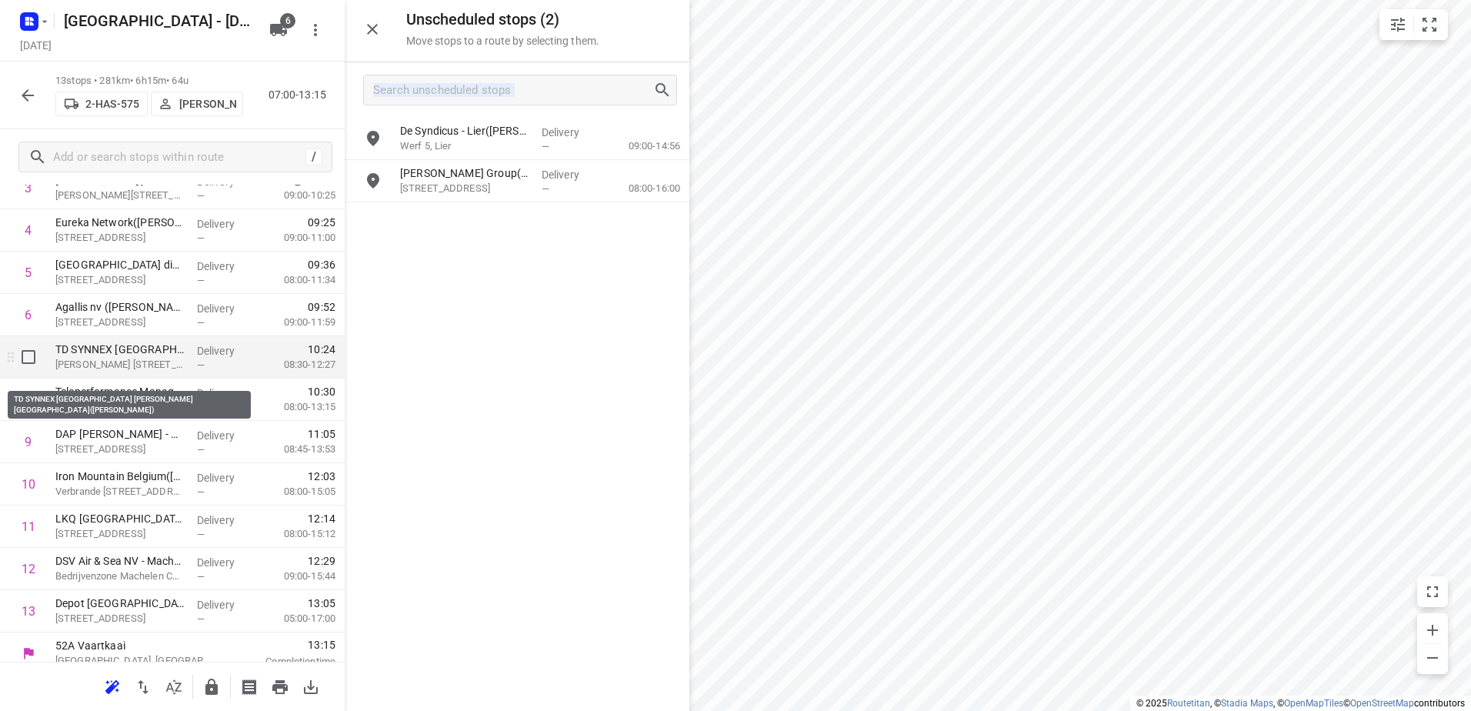
scroll to position [236, 0]
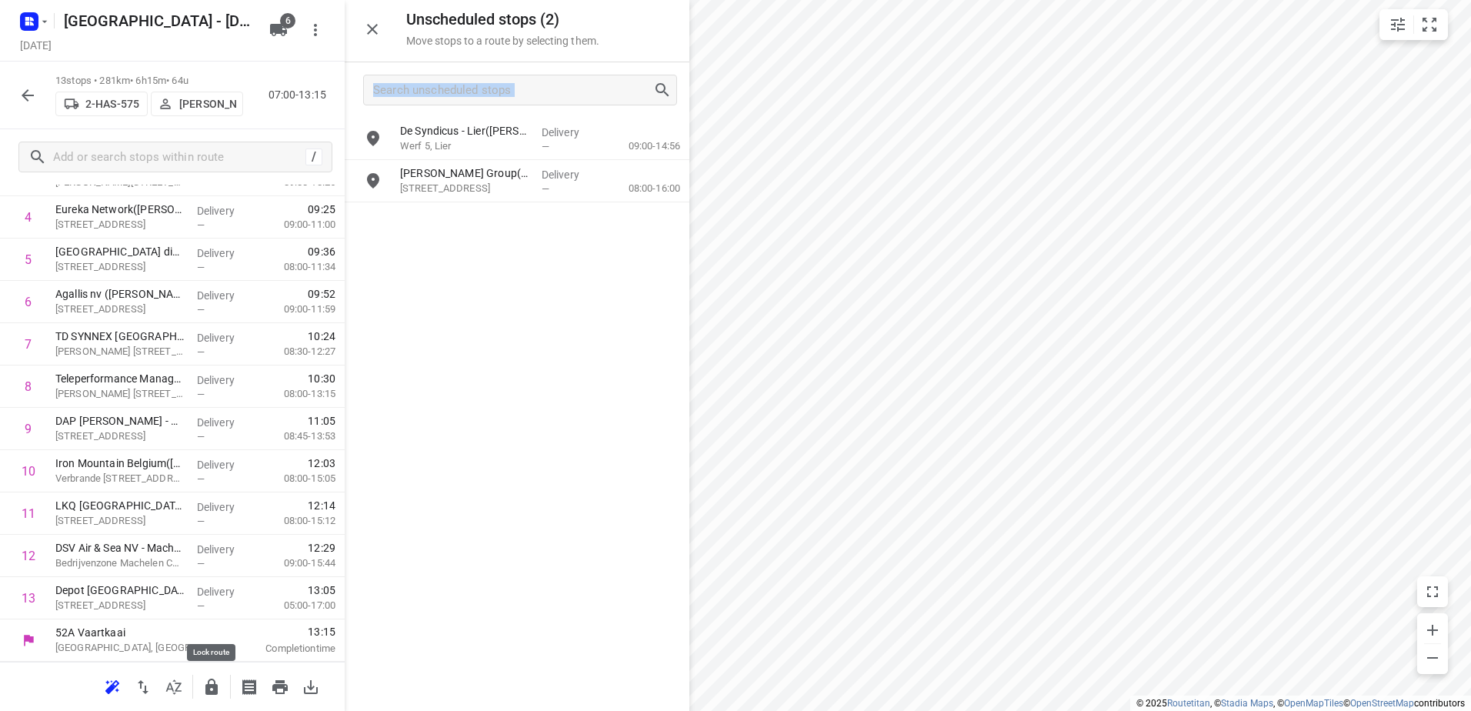
click at [216, 692] on icon "button" at bounding box center [211, 687] width 12 height 16
click at [25, 96] on icon "button" at bounding box center [27, 95] width 18 height 18
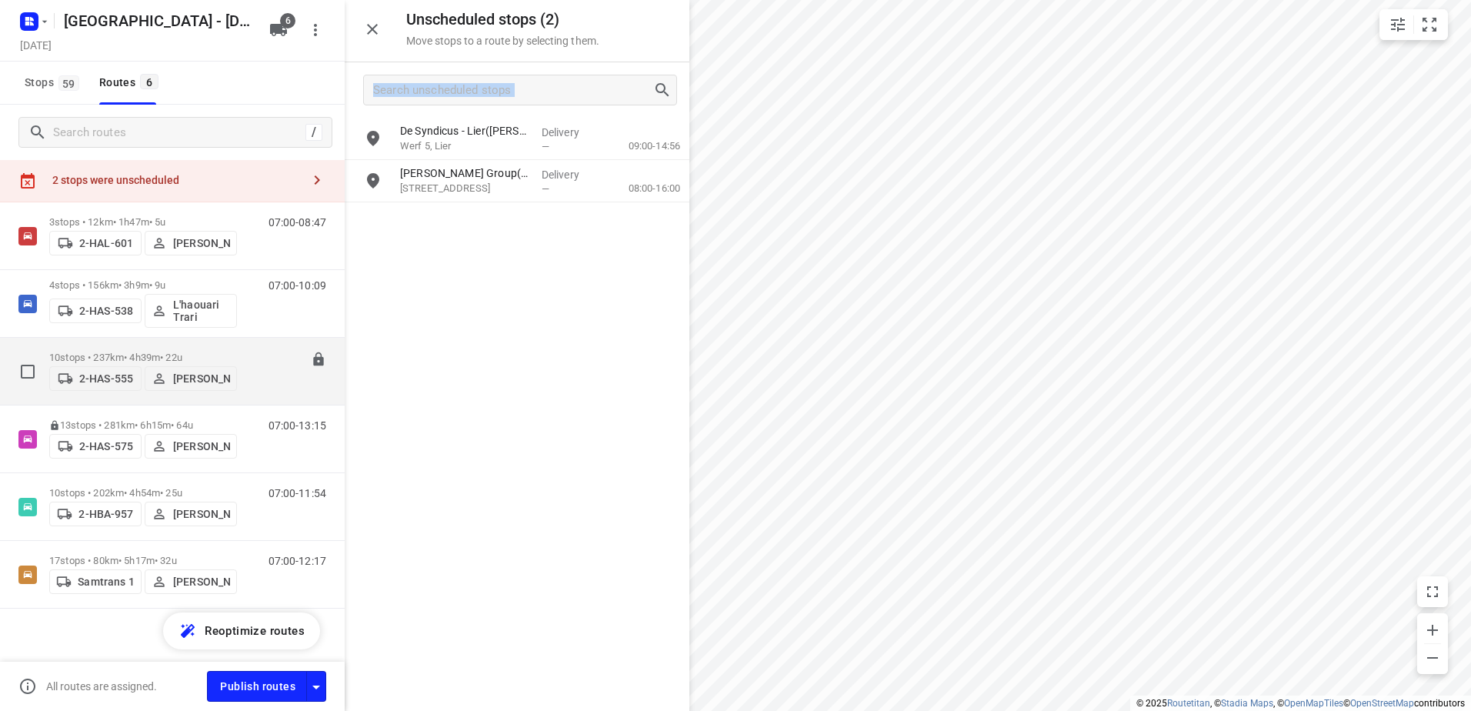
scroll to position [45, 0]
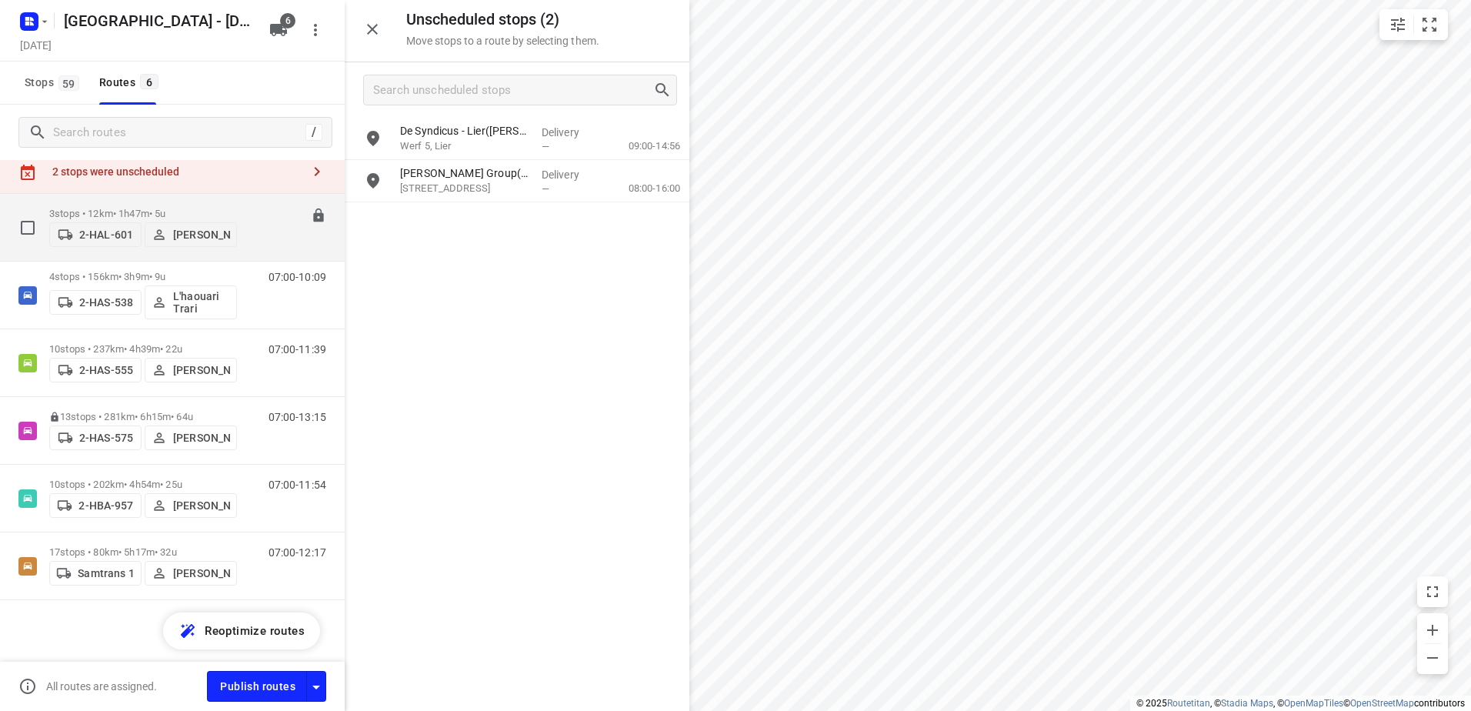
click at [155, 200] on div "3 stops • 12km • 1h47m • 5u 2-HAL-601 [PERSON_NAME]" at bounding box center [143, 227] width 188 height 55
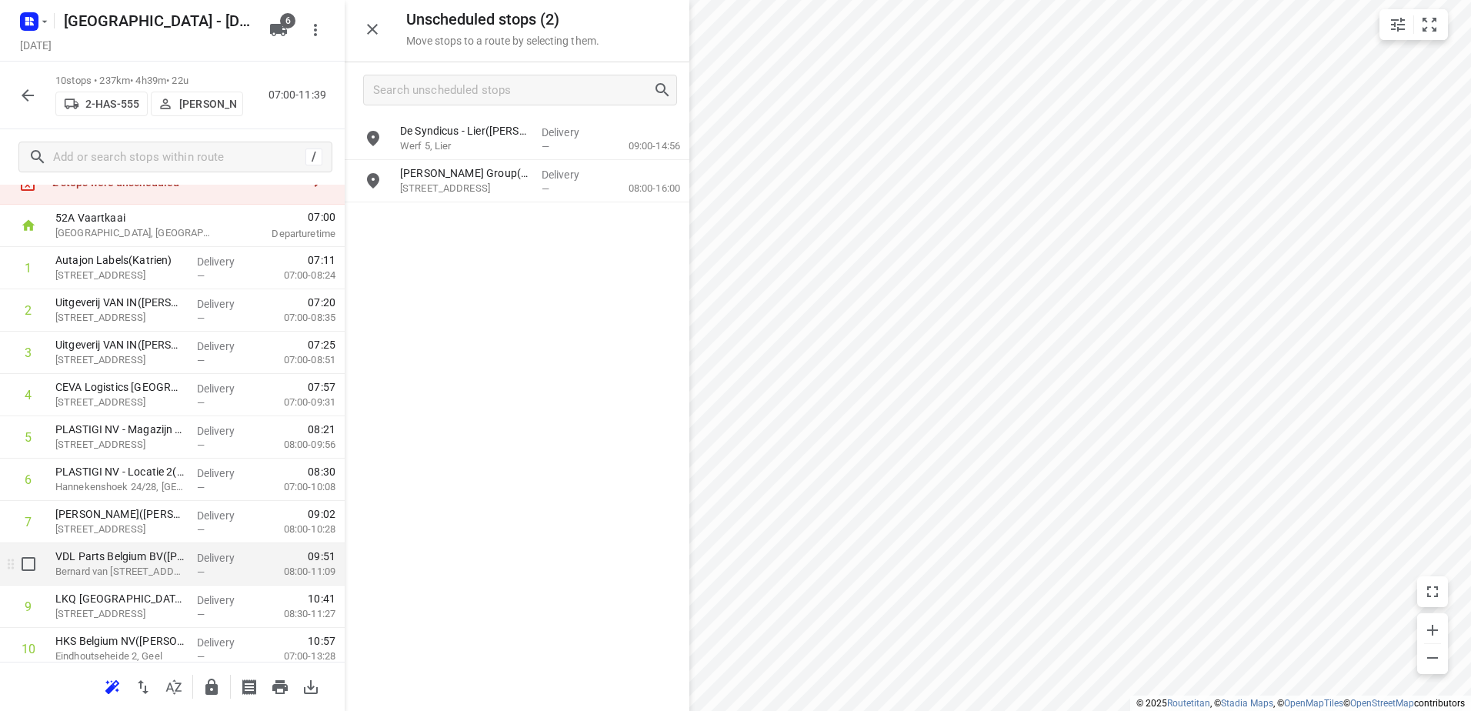
scroll to position [109, 0]
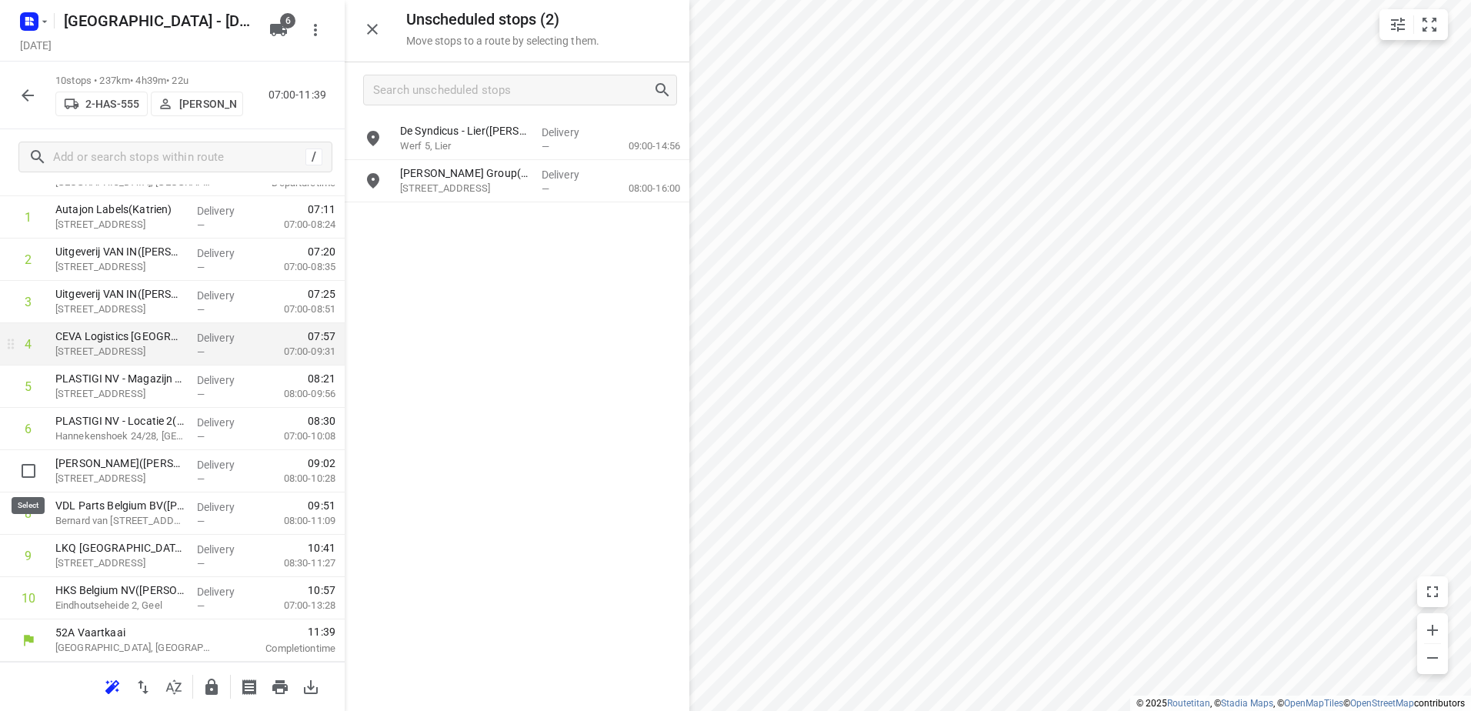
drag, startPoint x: 28, startPoint y: 462, endPoint x: 69, endPoint y: 393, distance: 80.1
click at [28, 459] on input "checkbox" at bounding box center [28, 470] width 31 height 31
checkbox input "true"
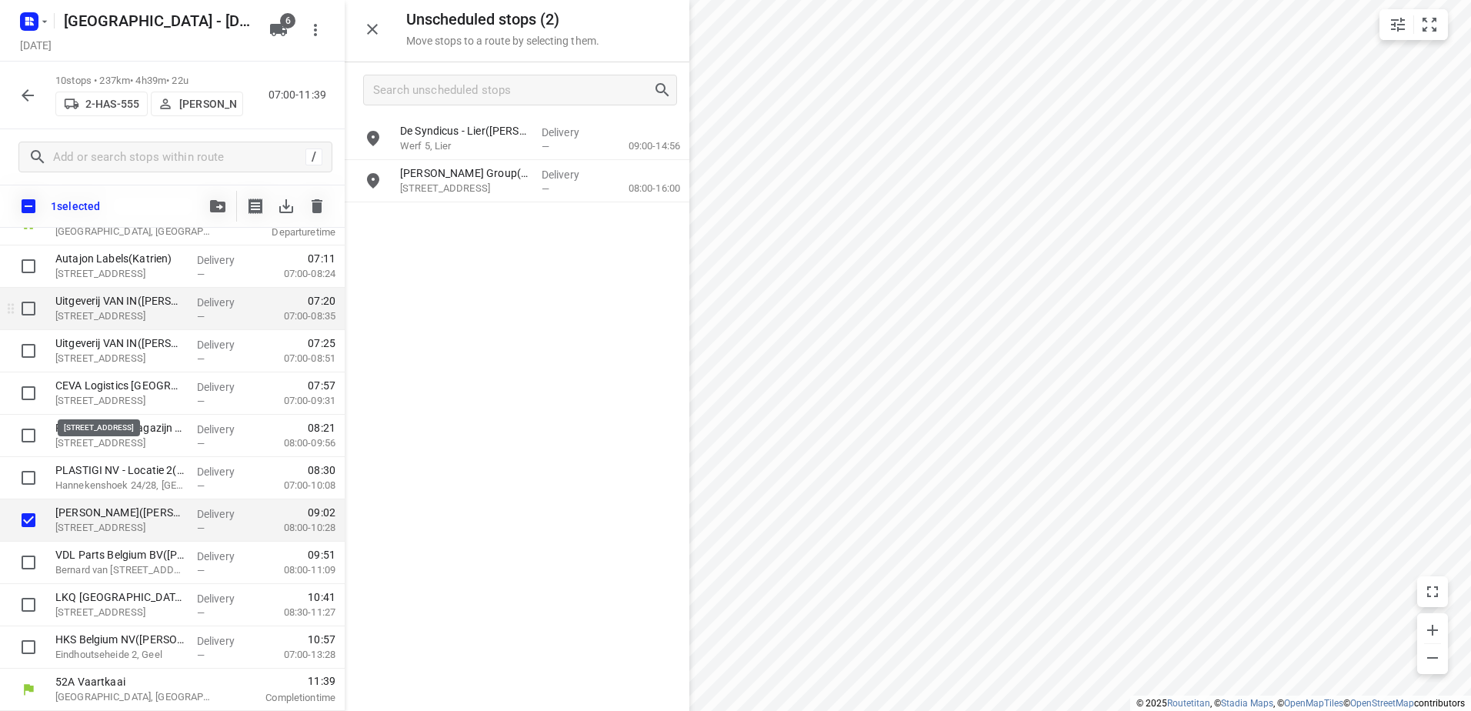
scroll to position [103, 0]
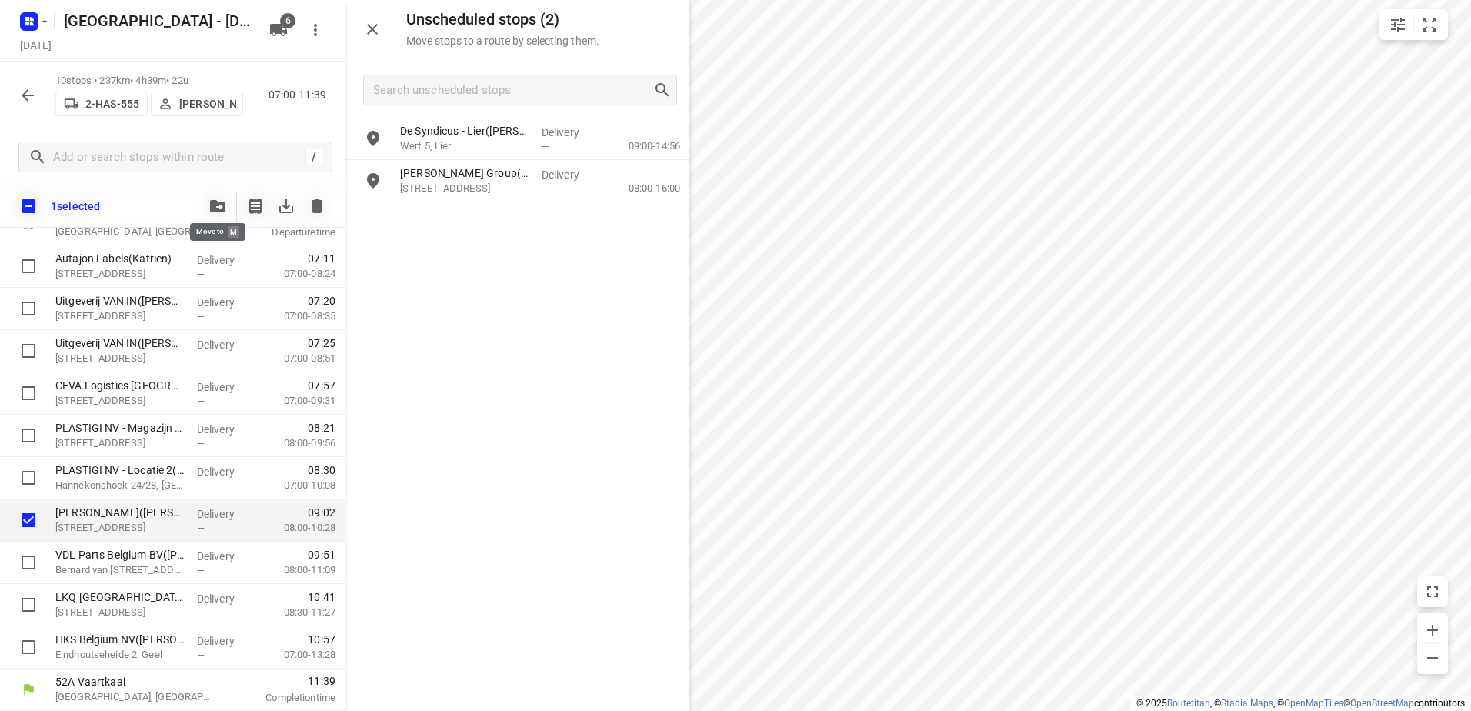
click at [217, 203] on icon "button" at bounding box center [217, 206] width 15 height 12
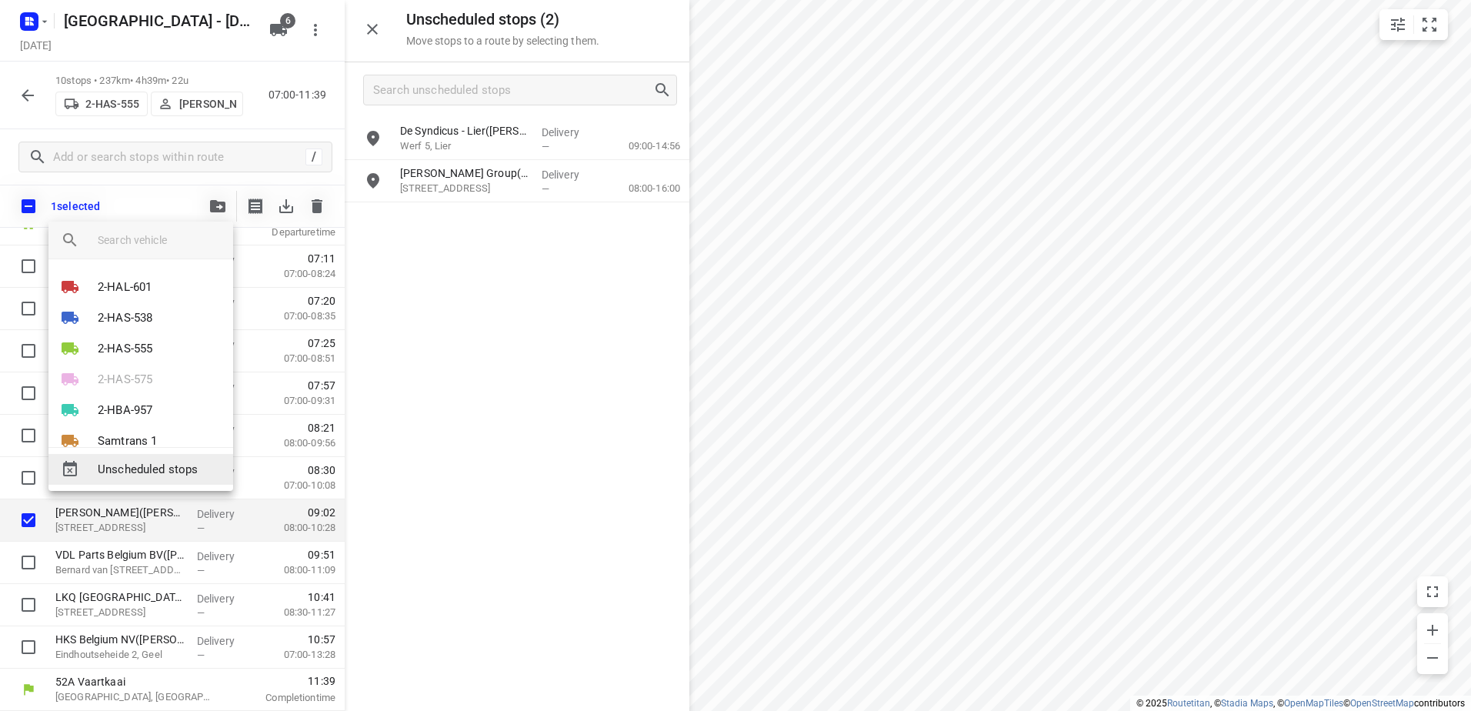
click at [158, 468] on span "Unscheduled stops" at bounding box center [159, 470] width 123 height 18
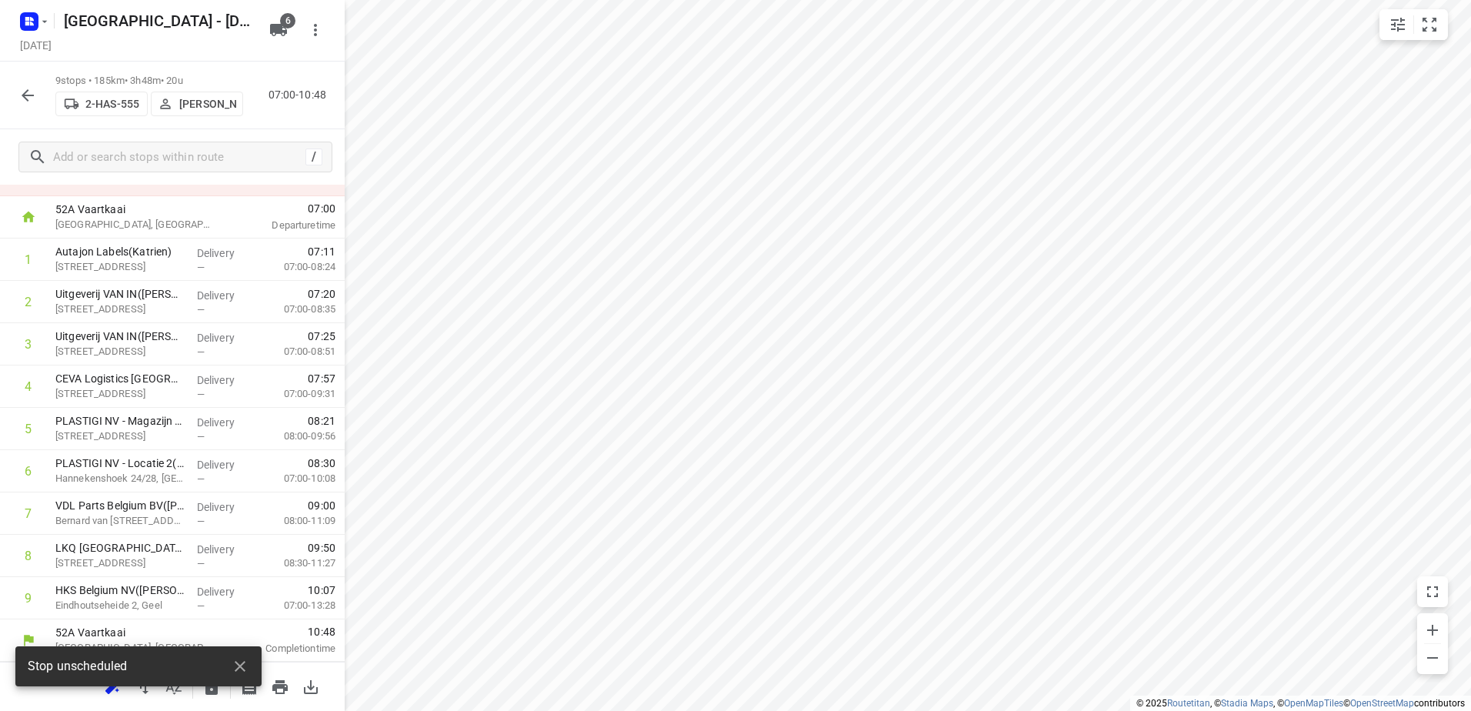
scroll to position [67, 0]
click at [21, 92] on icon "button" at bounding box center [27, 95] width 18 height 18
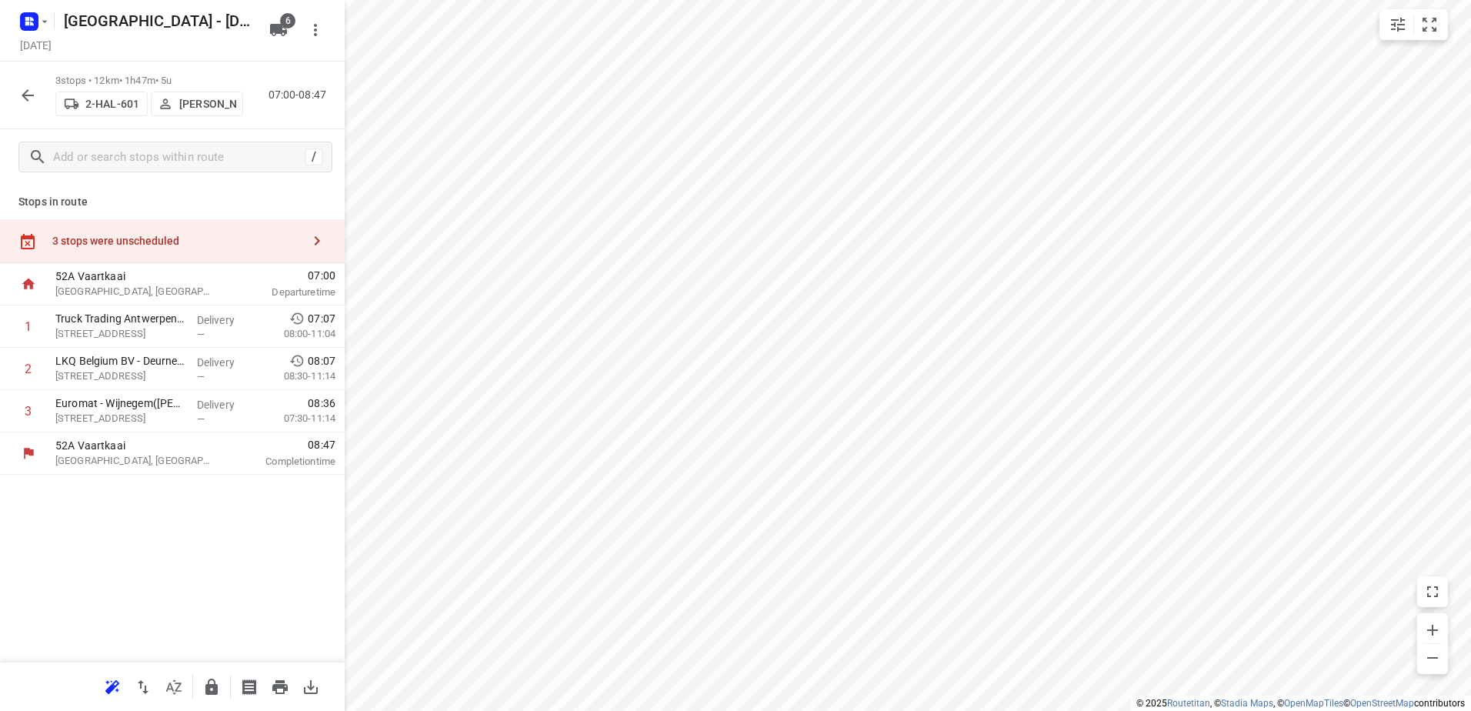
click at [89, 221] on div "3 stops were unscheduled" at bounding box center [172, 241] width 345 height 44
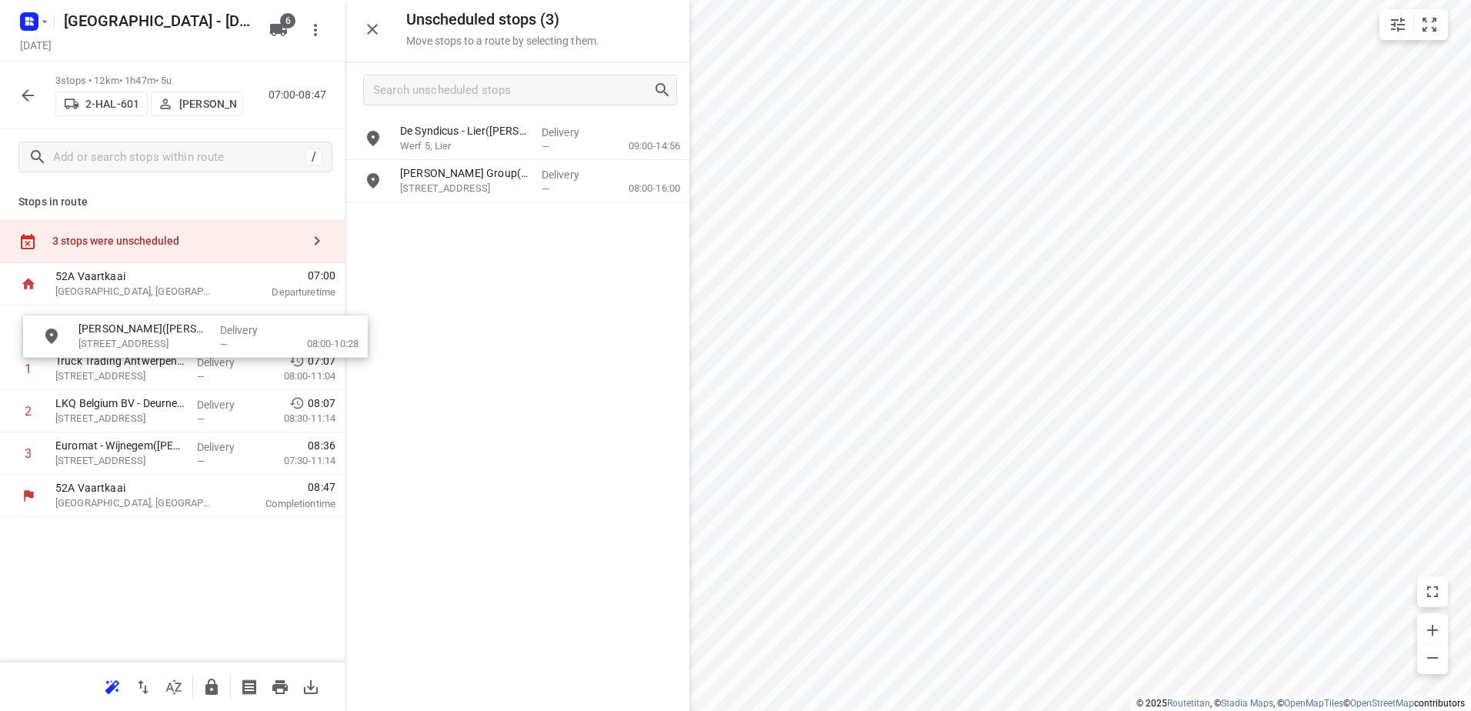
drag, startPoint x: 495, startPoint y: 129, endPoint x: 152, endPoint y: 320, distance: 392.0
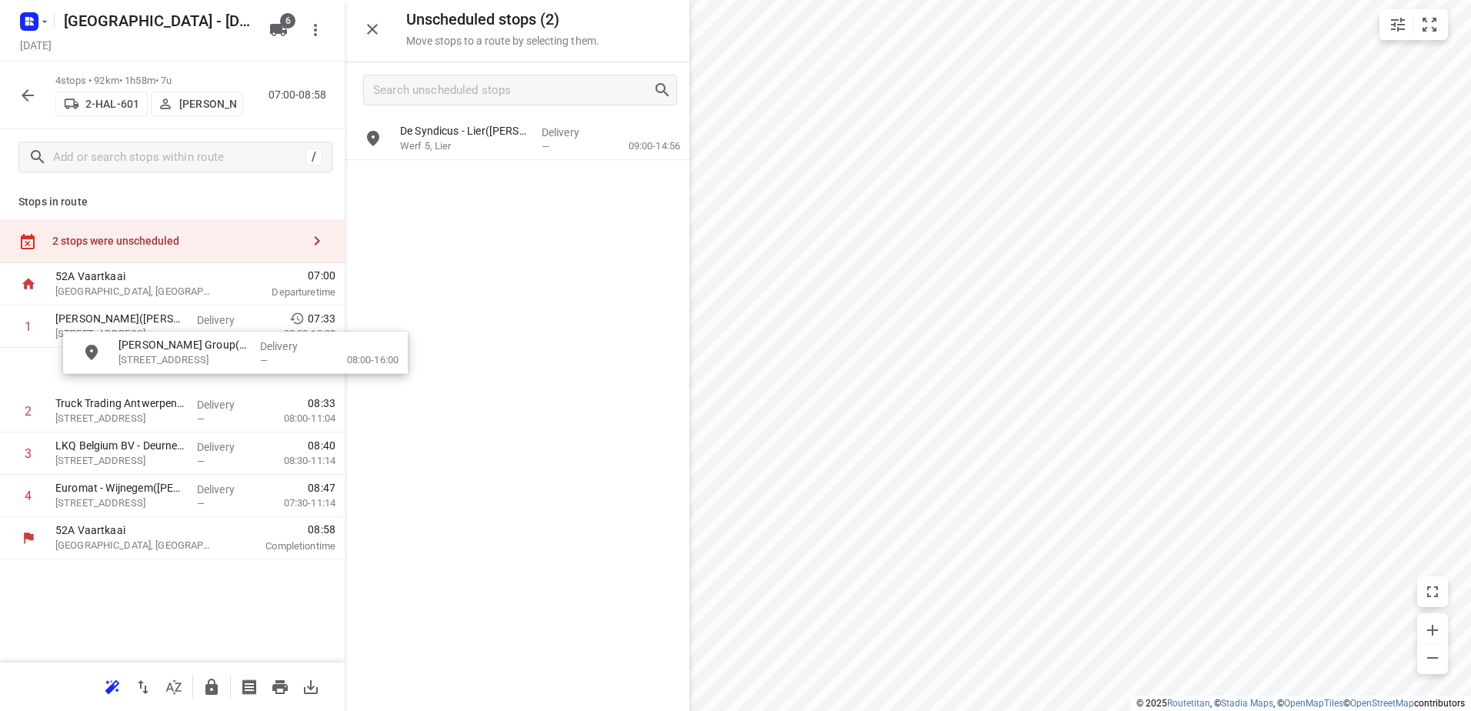
drag, startPoint x: 506, startPoint y: 182, endPoint x: 192, endPoint y: 380, distance: 372.1
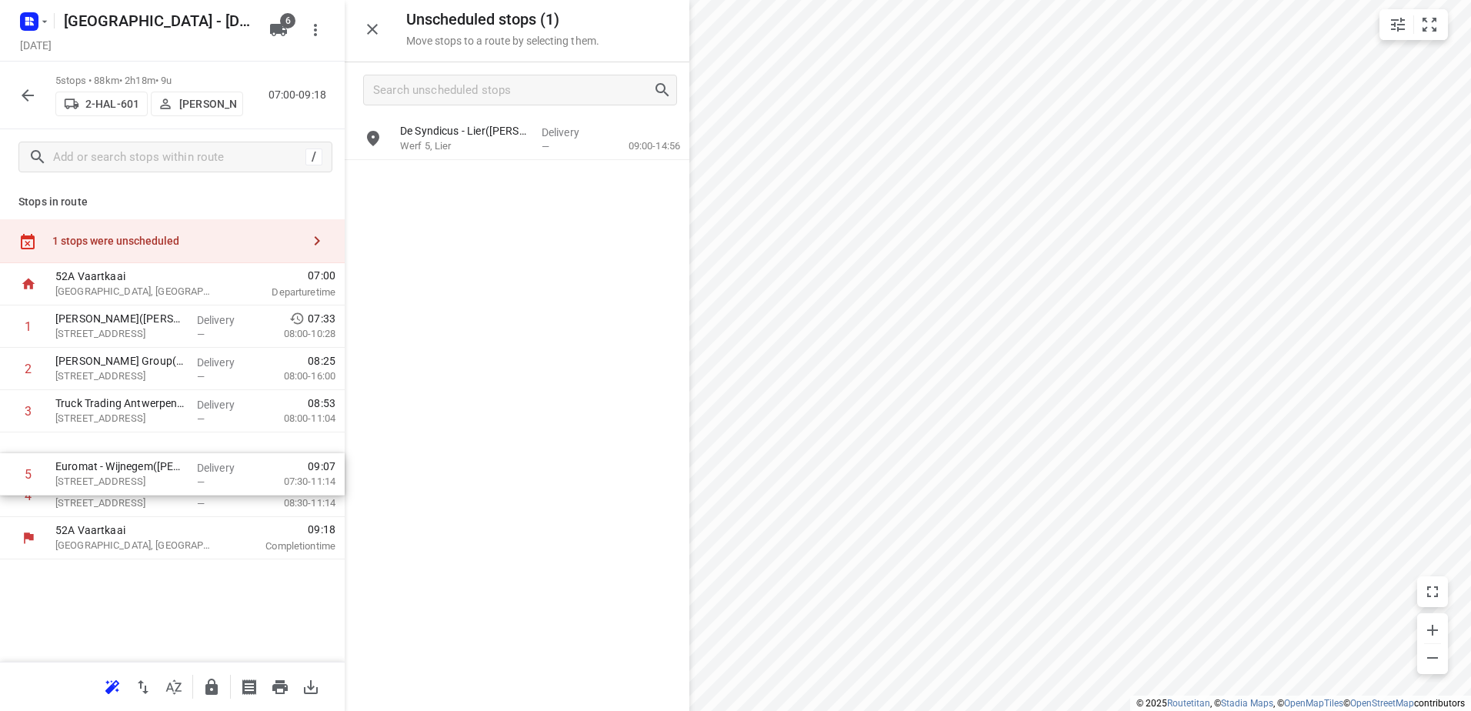
drag, startPoint x: 93, startPoint y: 492, endPoint x: 93, endPoint y: 464, distance: 27.7
click at [93, 464] on div "1 Campos(Greet Willems) Parklaan 52, Turnhout Delivery — 07:33 08:00-10:28 2 En…" at bounding box center [172, 411] width 345 height 212
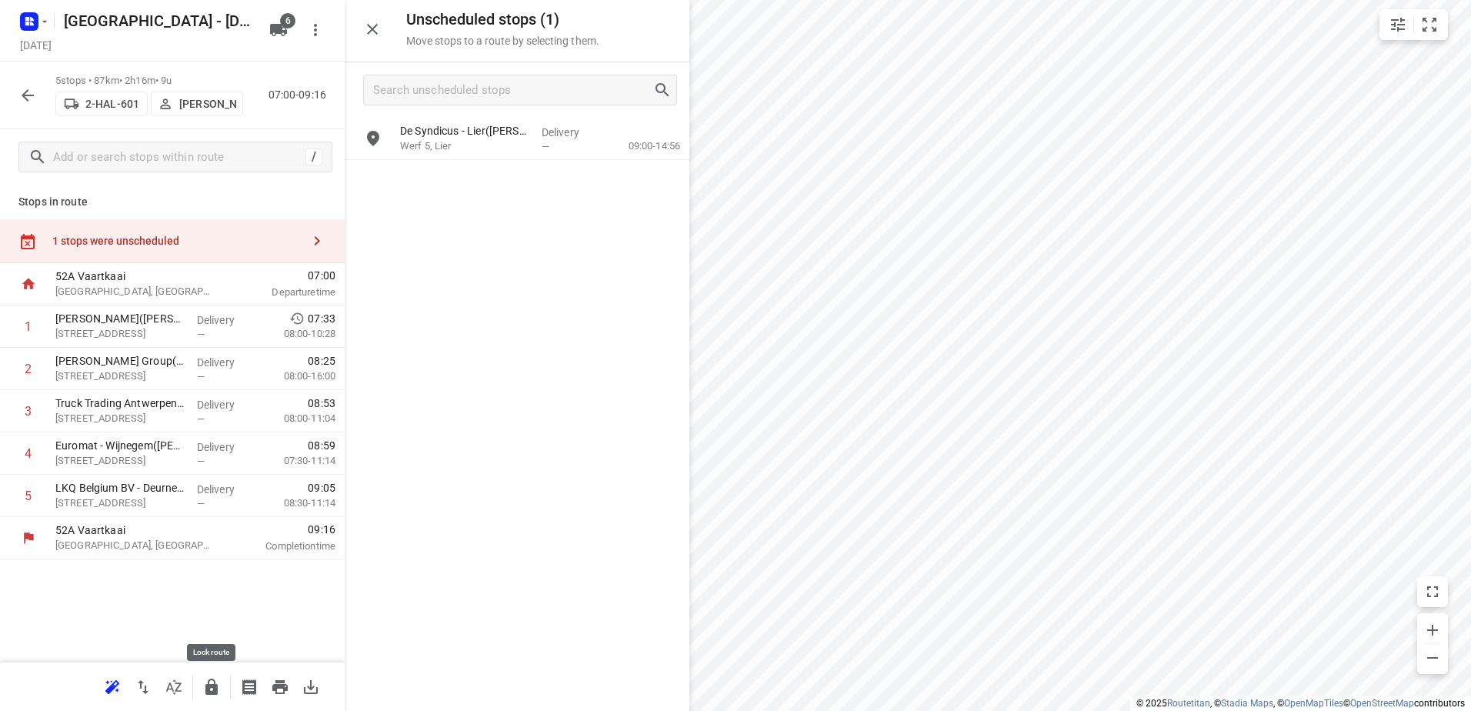
click at [205, 680] on icon "button" at bounding box center [211, 687] width 18 height 18
click at [20, 93] on icon "button" at bounding box center [27, 95] width 18 height 18
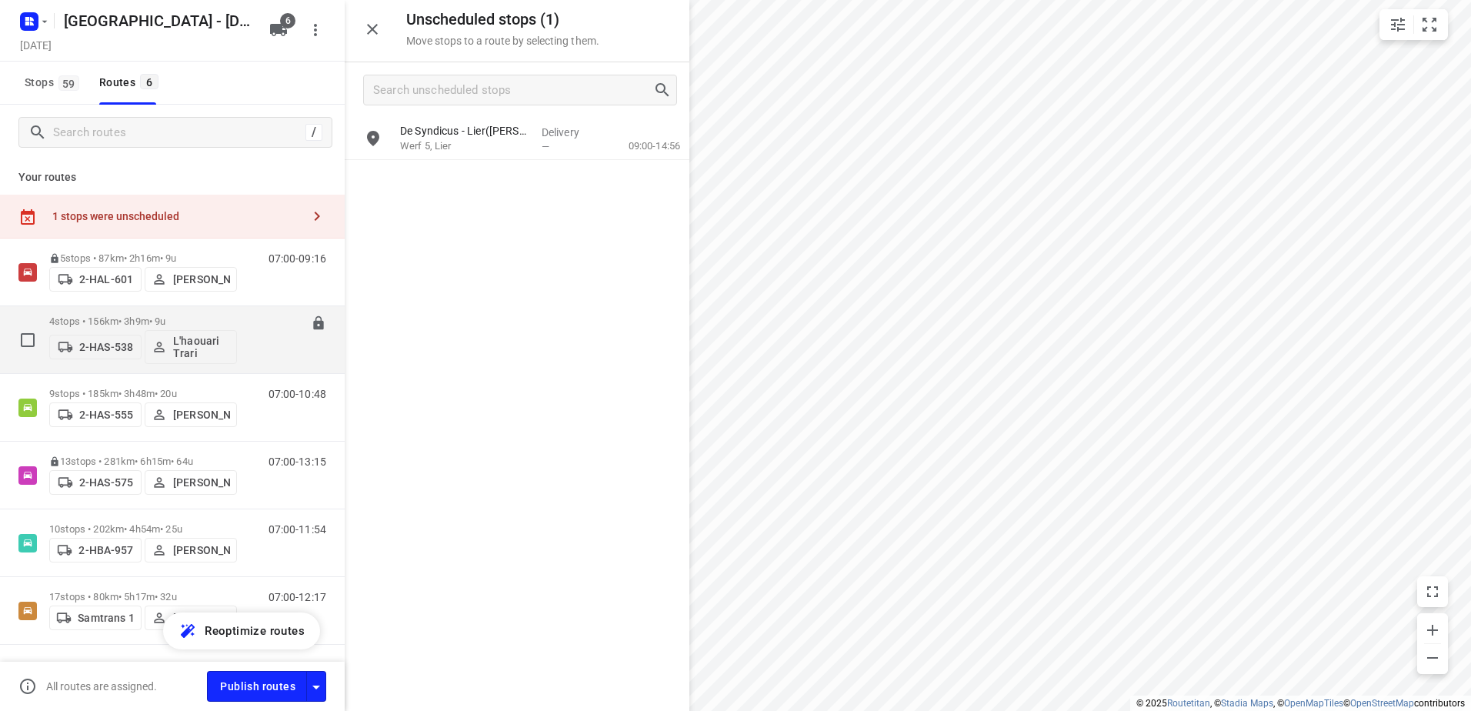
click at [98, 312] on div "4 stops • 156km • 3h9m • 9u 2-HAS-538 L'haouari Trari" at bounding box center [143, 340] width 188 height 64
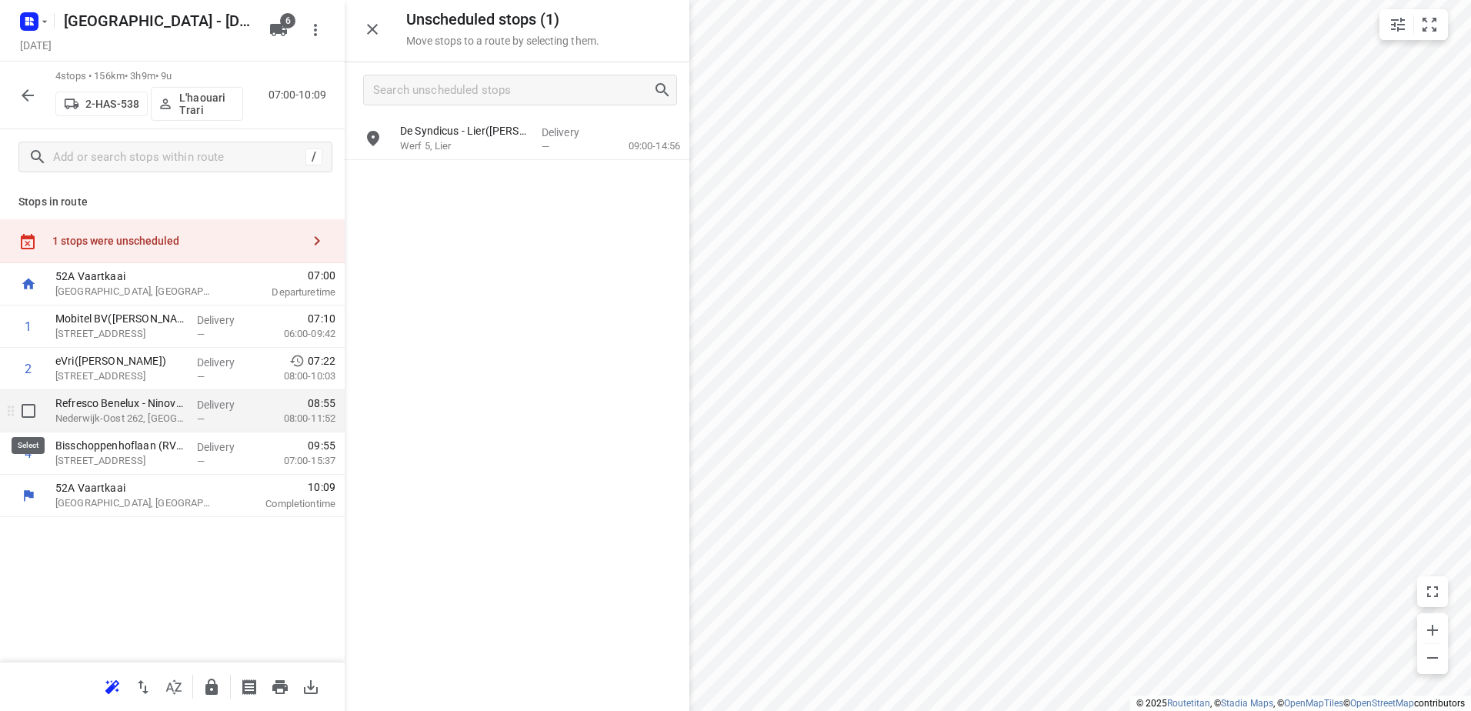
click at [19, 416] on input "checkbox" at bounding box center [28, 410] width 31 height 31
checkbox input "true"
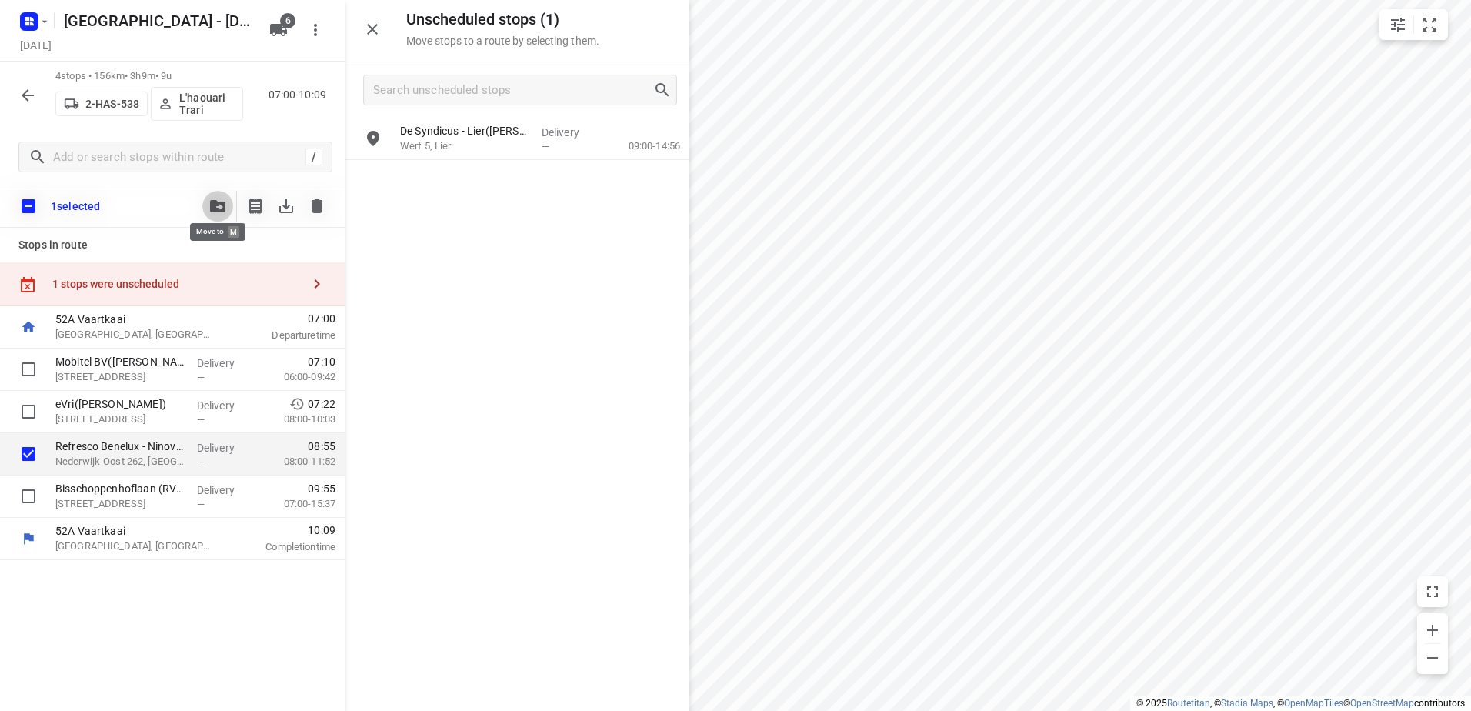
click at [207, 196] on button "button" at bounding box center [217, 206] width 31 height 31
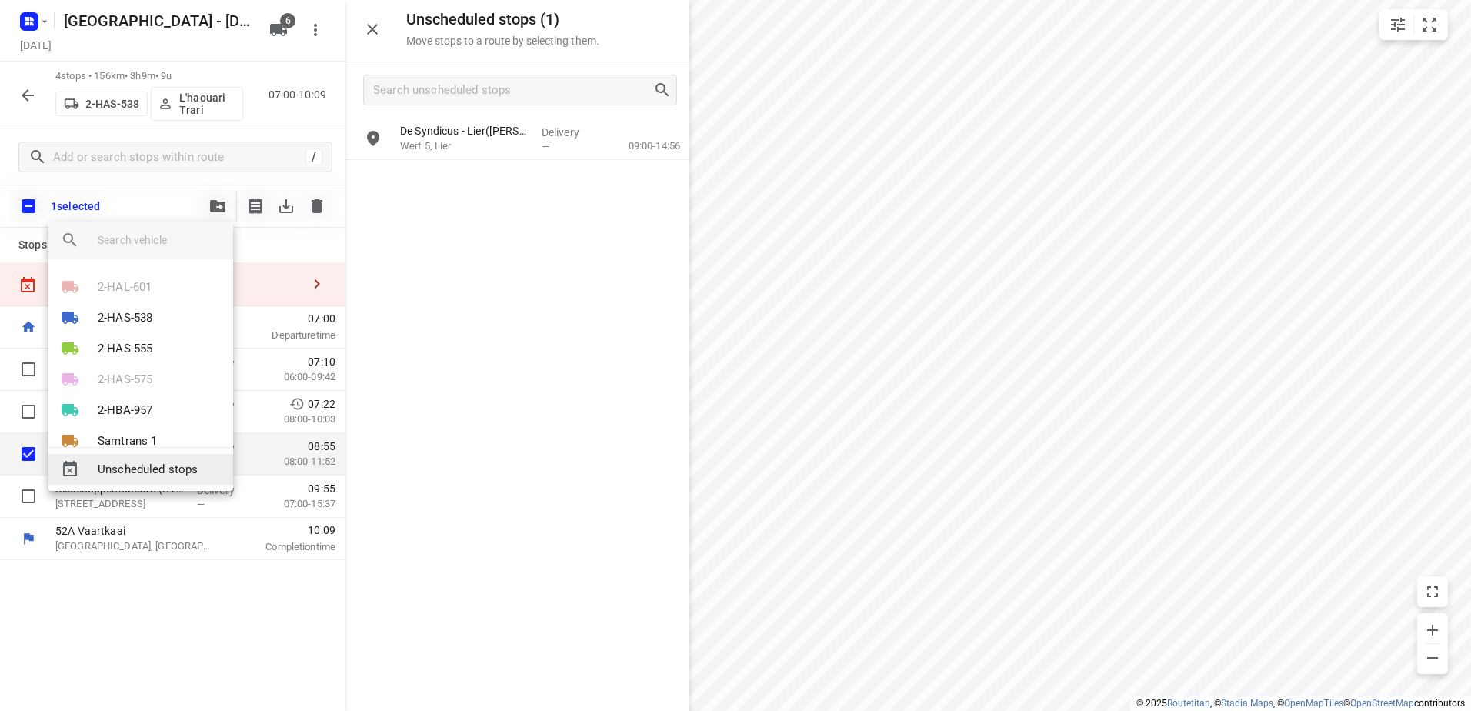
click at [181, 468] on span "Unscheduled stops" at bounding box center [159, 470] width 123 height 18
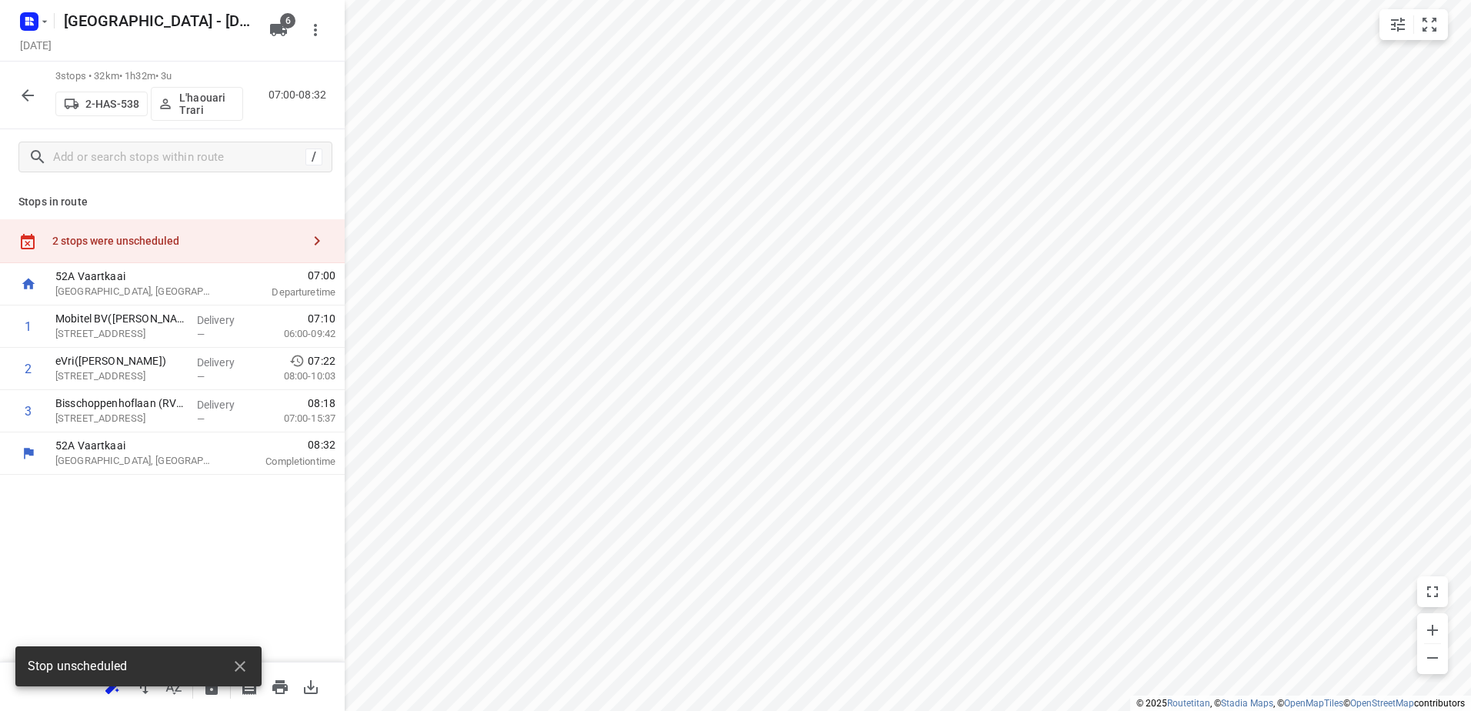
click at [220, 235] on div "2 stops were unscheduled" at bounding box center [176, 241] width 249 height 12
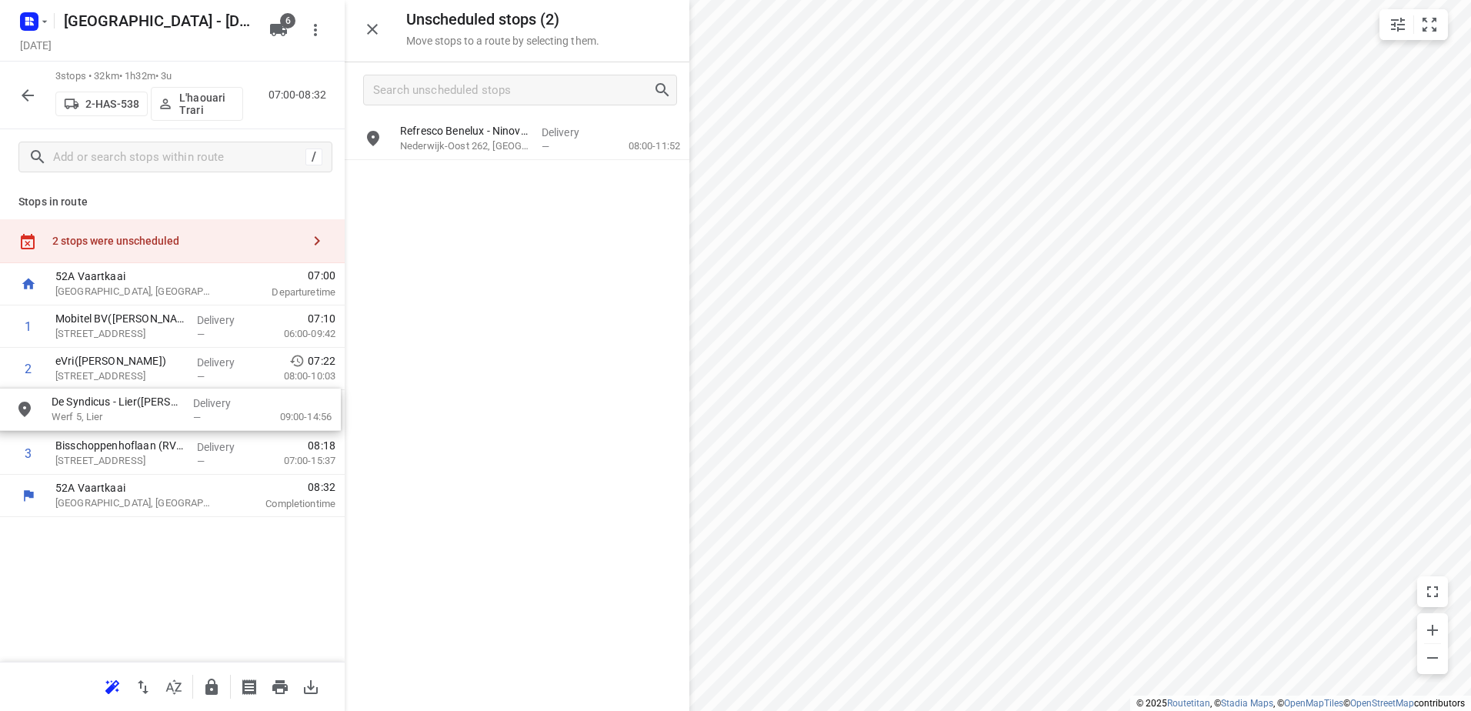
drag, startPoint x: 482, startPoint y: 189, endPoint x: 127, endPoint y: 425, distance: 426.2
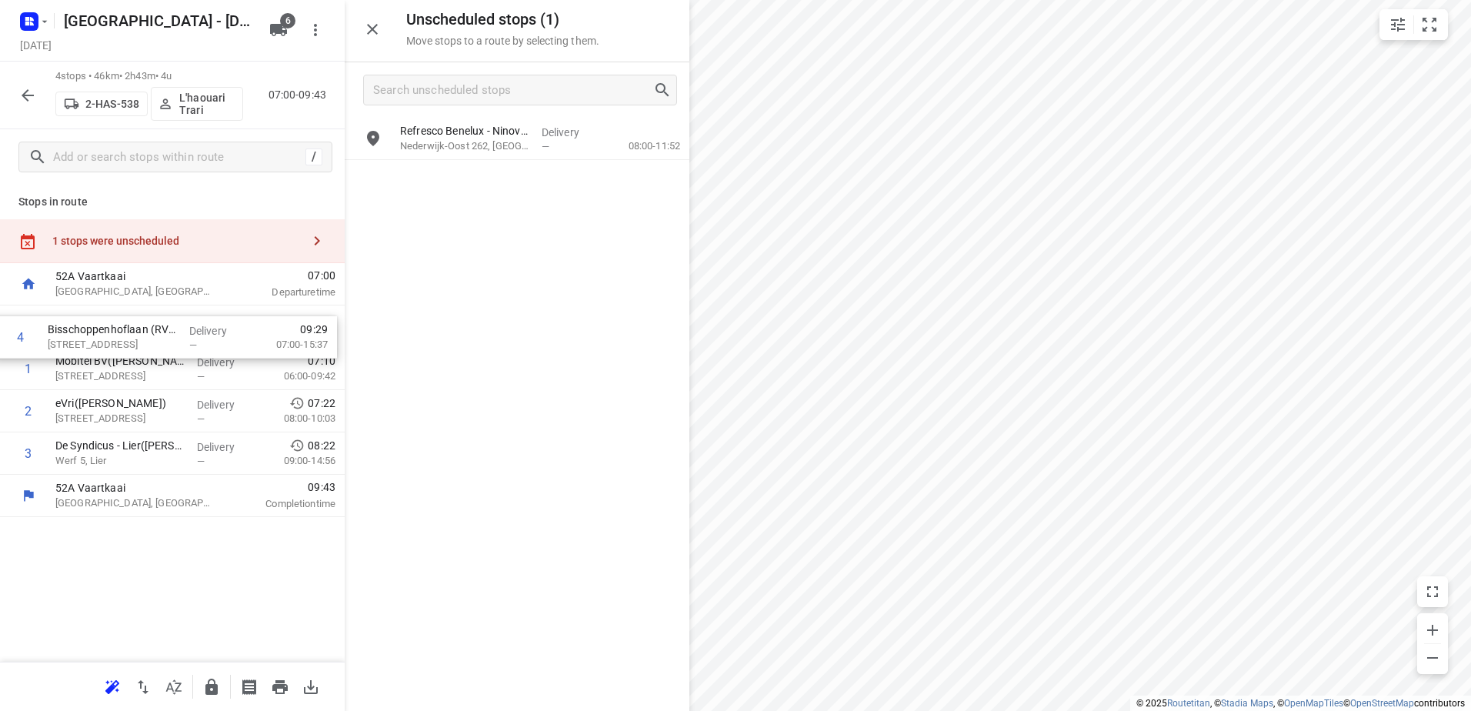
drag, startPoint x: 224, startPoint y: 419, endPoint x: 215, endPoint y: 319, distance: 100.4
click at [215, 321] on div "1 Mobitel BV(Dimitri Delcour) Antwerpsestraat 145, Mortsel Delivery — 07:10 06:…" at bounding box center [172, 389] width 345 height 169
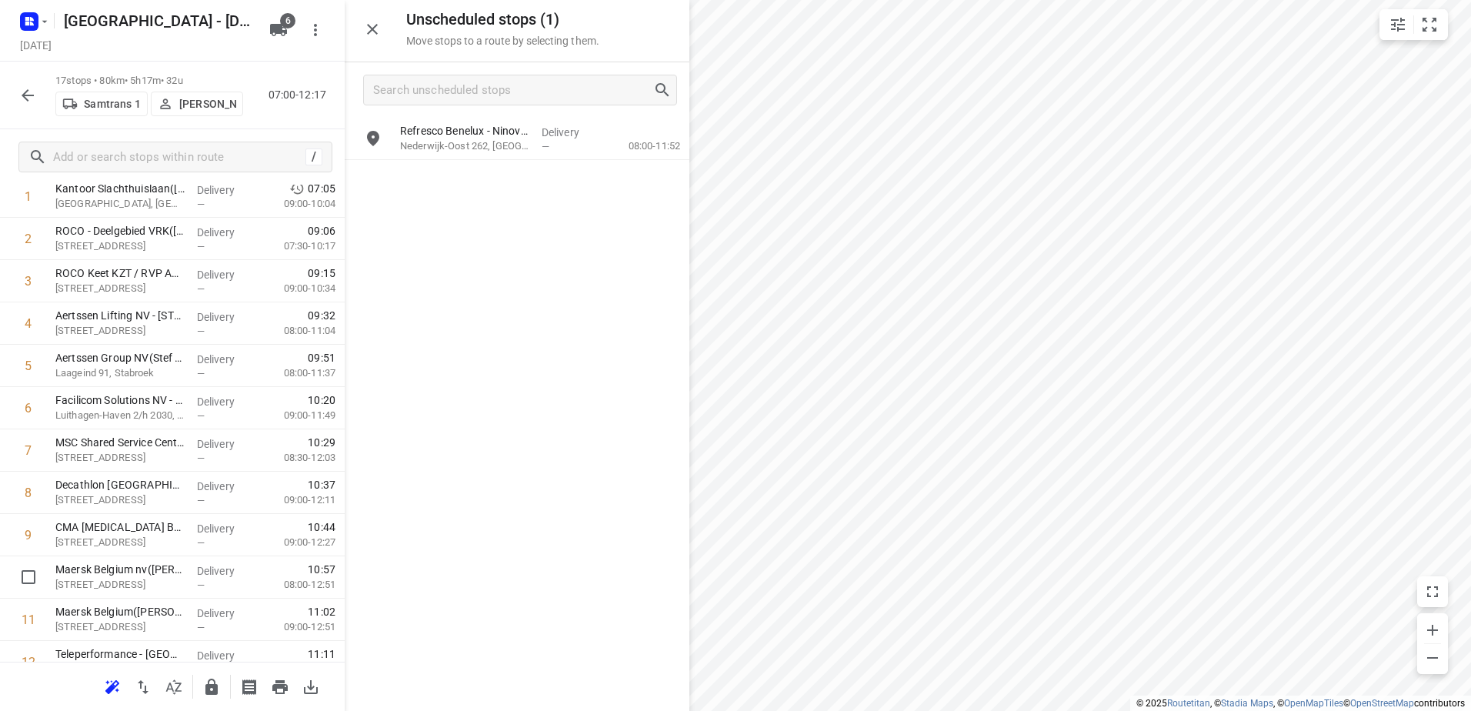
scroll to position [405, 0]
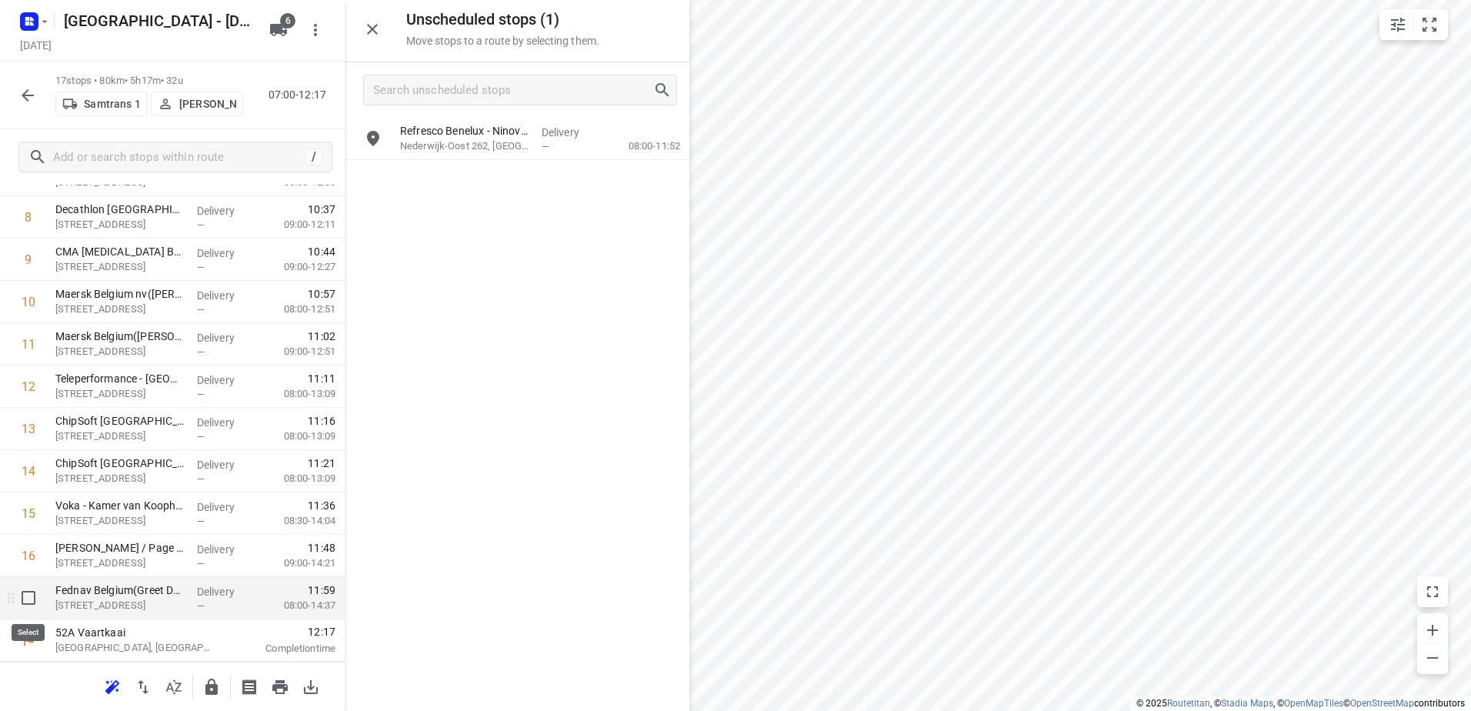
click at [23, 594] on input "checkbox" at bounding box center [28, 597] width 31 height 31
checkbox input "true"
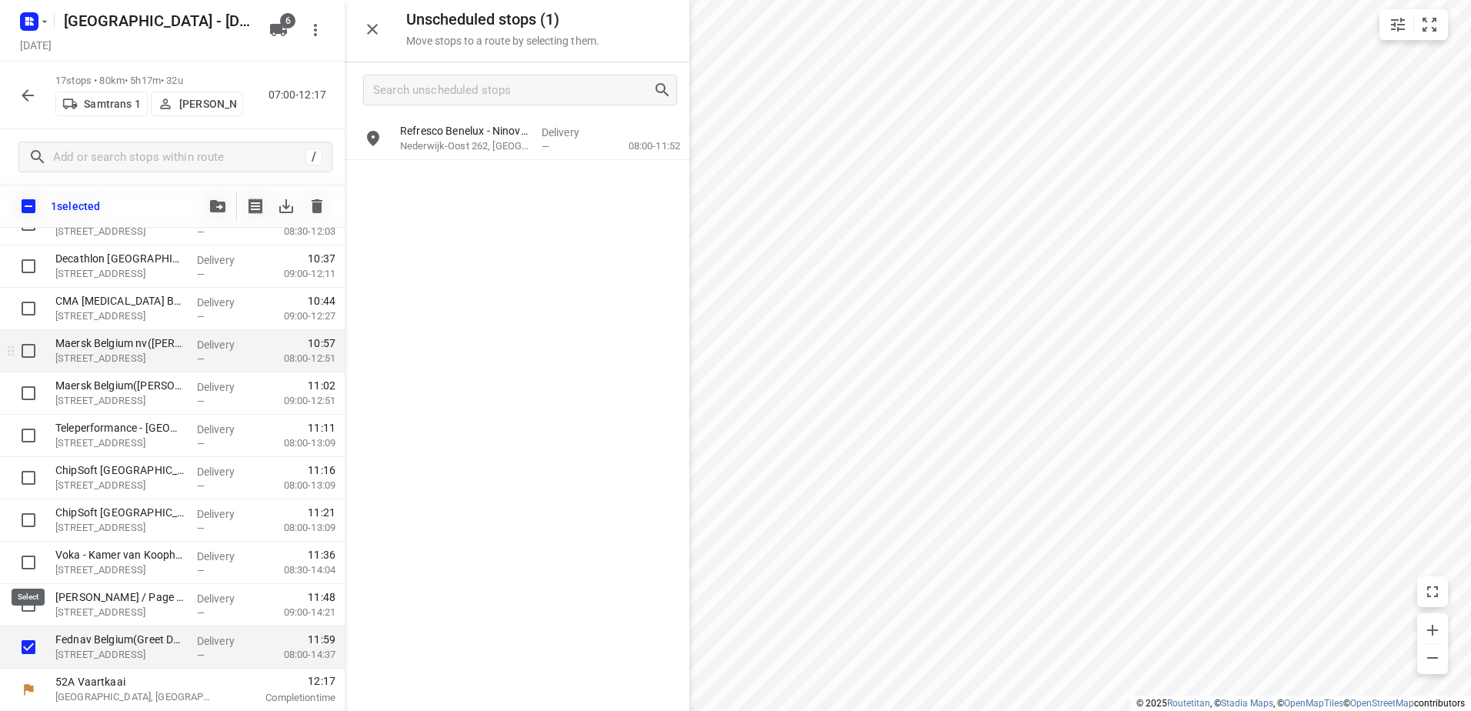
scroll to position [399, 0]
click at [209, 213] on button "button" at bounding box center [217, 206] width 31 height 31
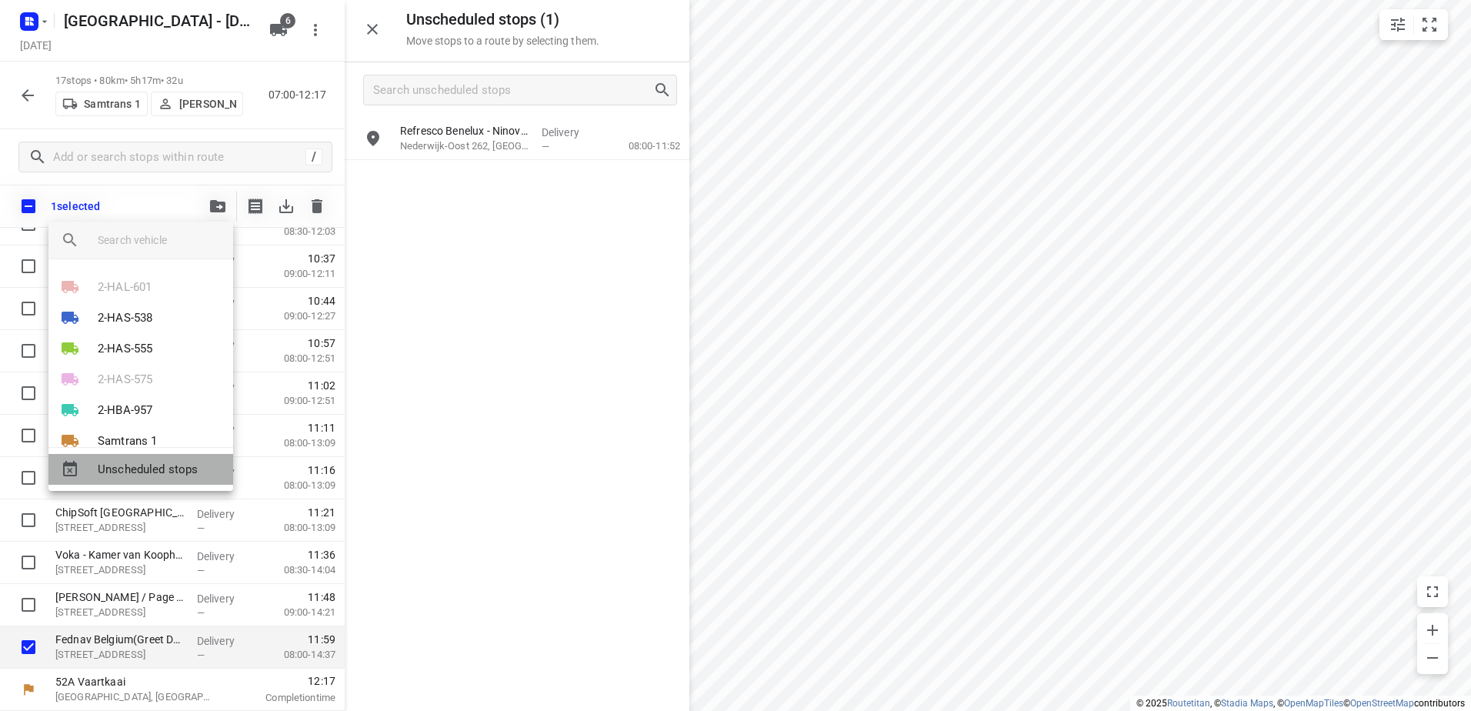
click at [158, 464] on span "Unscheduled stops" at bounding box center [159, 470] width 123 height 18
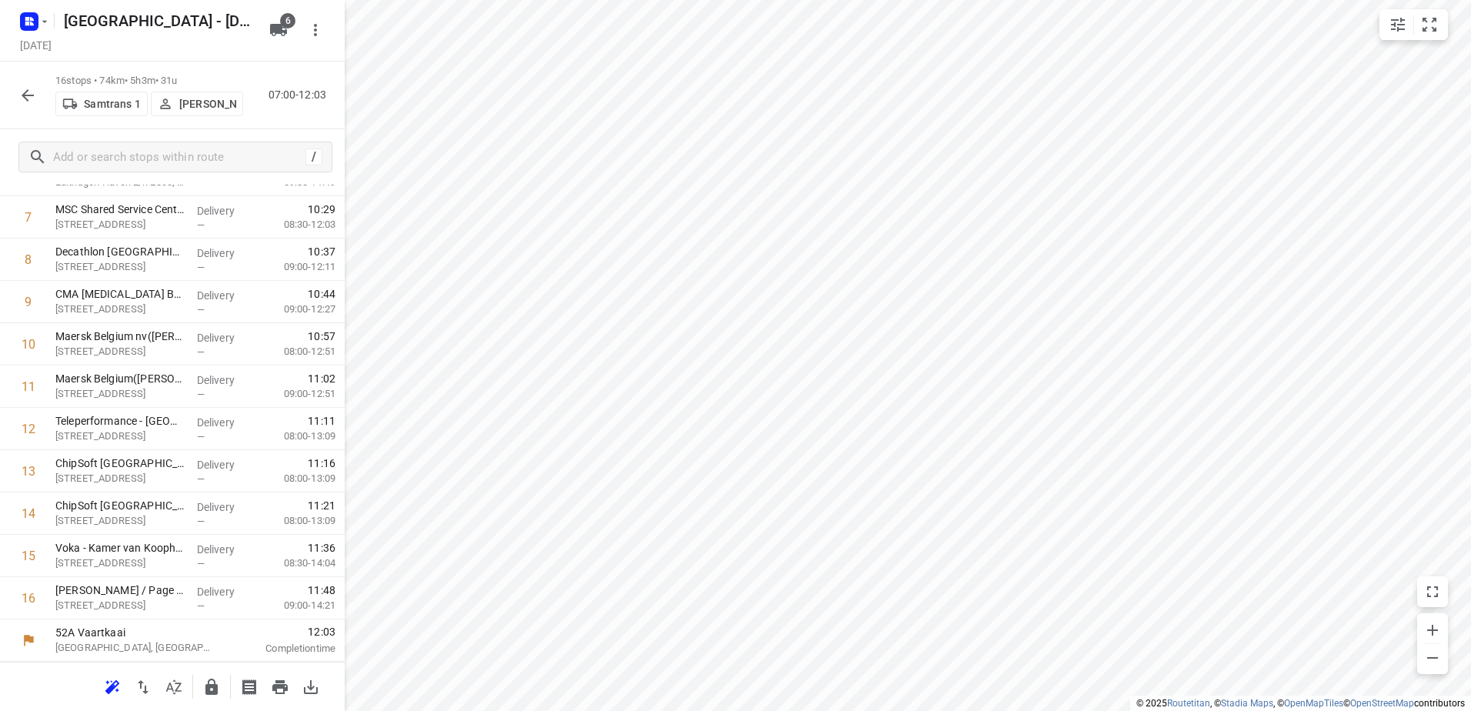
scroll to position [0, 0]
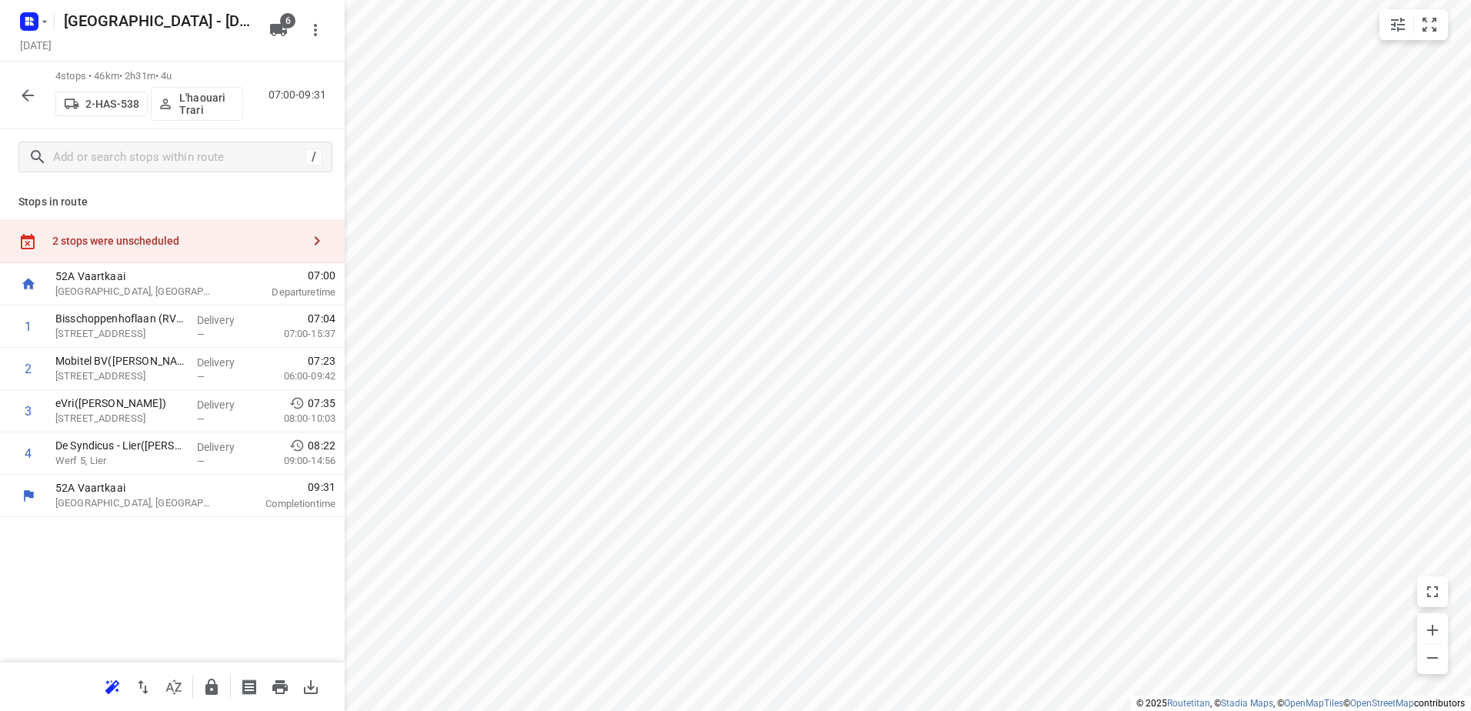
click at [96, 225] on div "2 stops were unscheduled" at bounding box center [172, 241] width 345 height 44
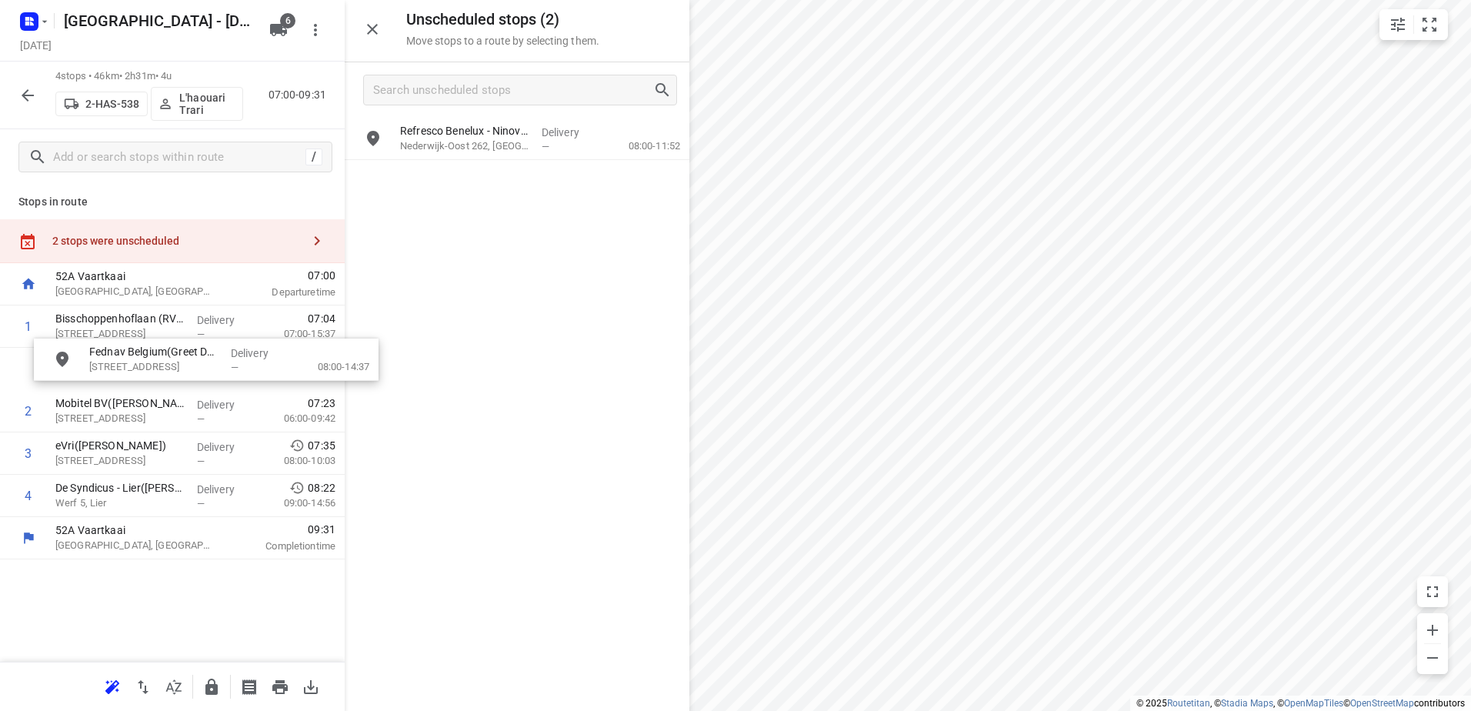
drag, startPoint x: 479, startPoint y: 148, endPoint x: 145, endPoint y: 389, distance: 411.3
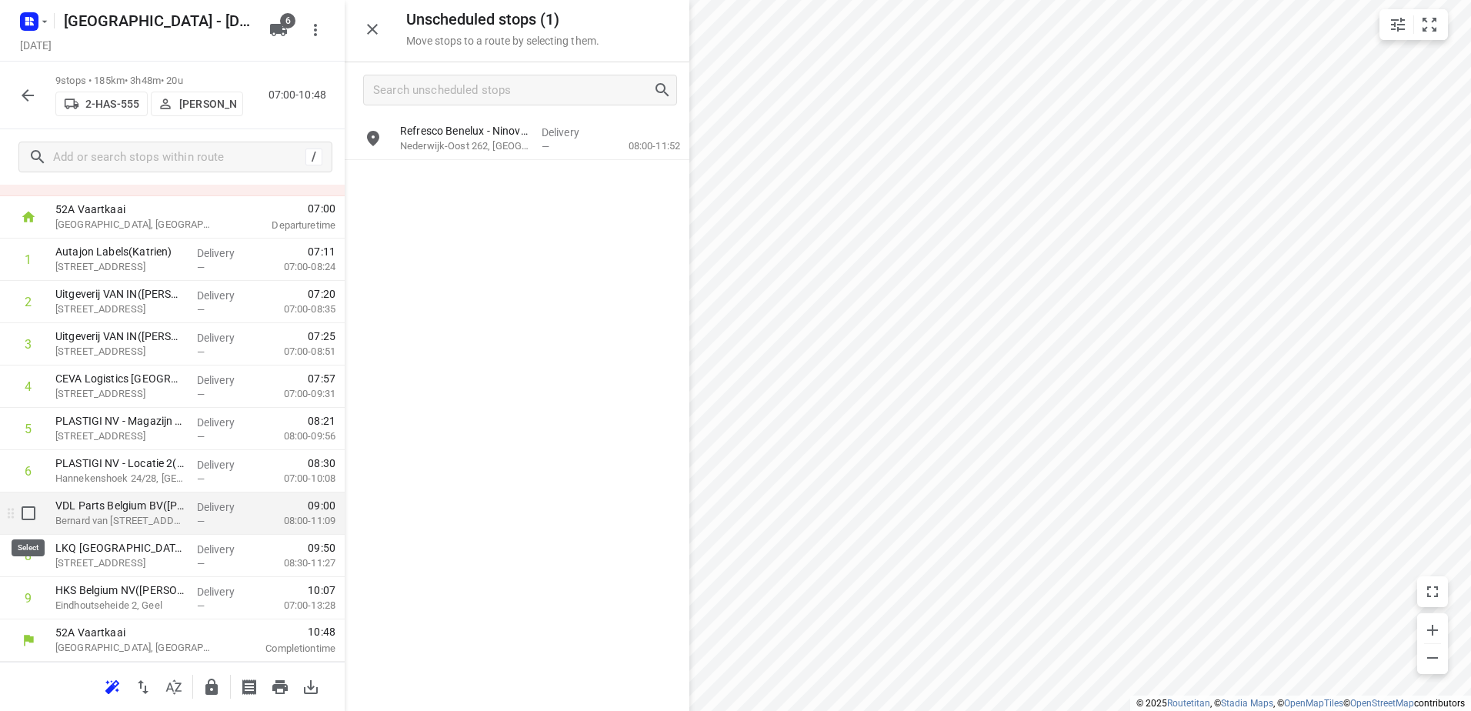
click at [22, 521] on input "checkbox" at bounding box center [28, 513] width 31 height 31
checkbox input "true"
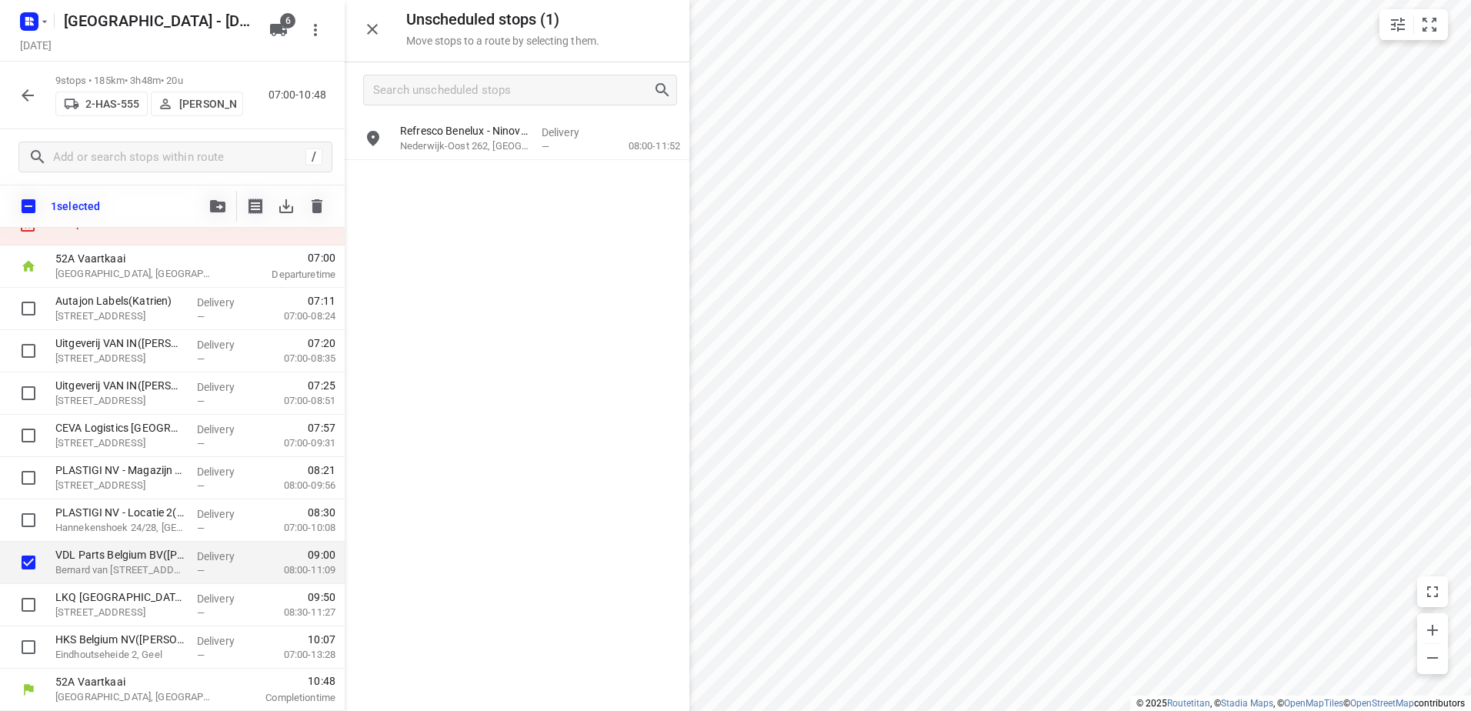
click at [209, 208] on span "button" at bounding box center [218, 206] width 18 height 12
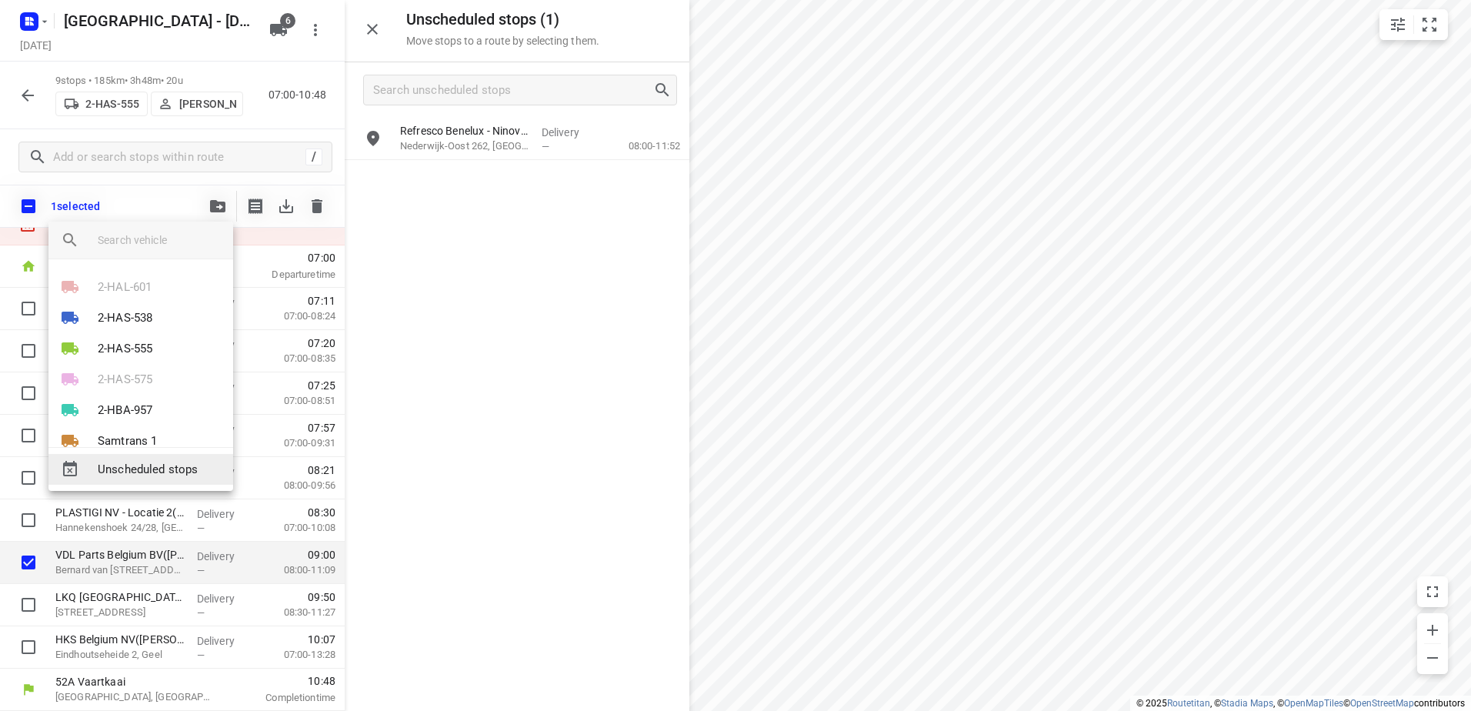
click at [172, 472] on span "Unscheduled stops" at bounding box center [159, 470] width 123 height 18
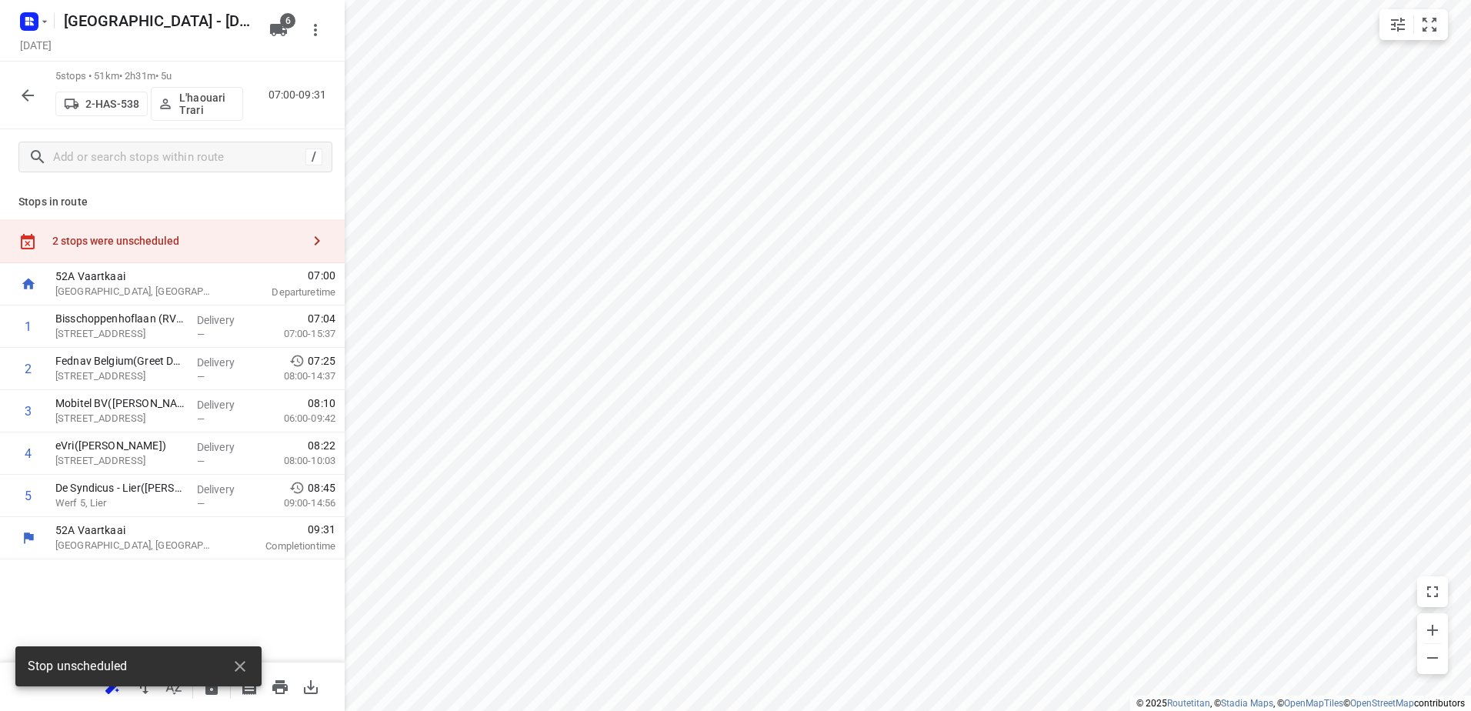
scroll to position [0, 0]
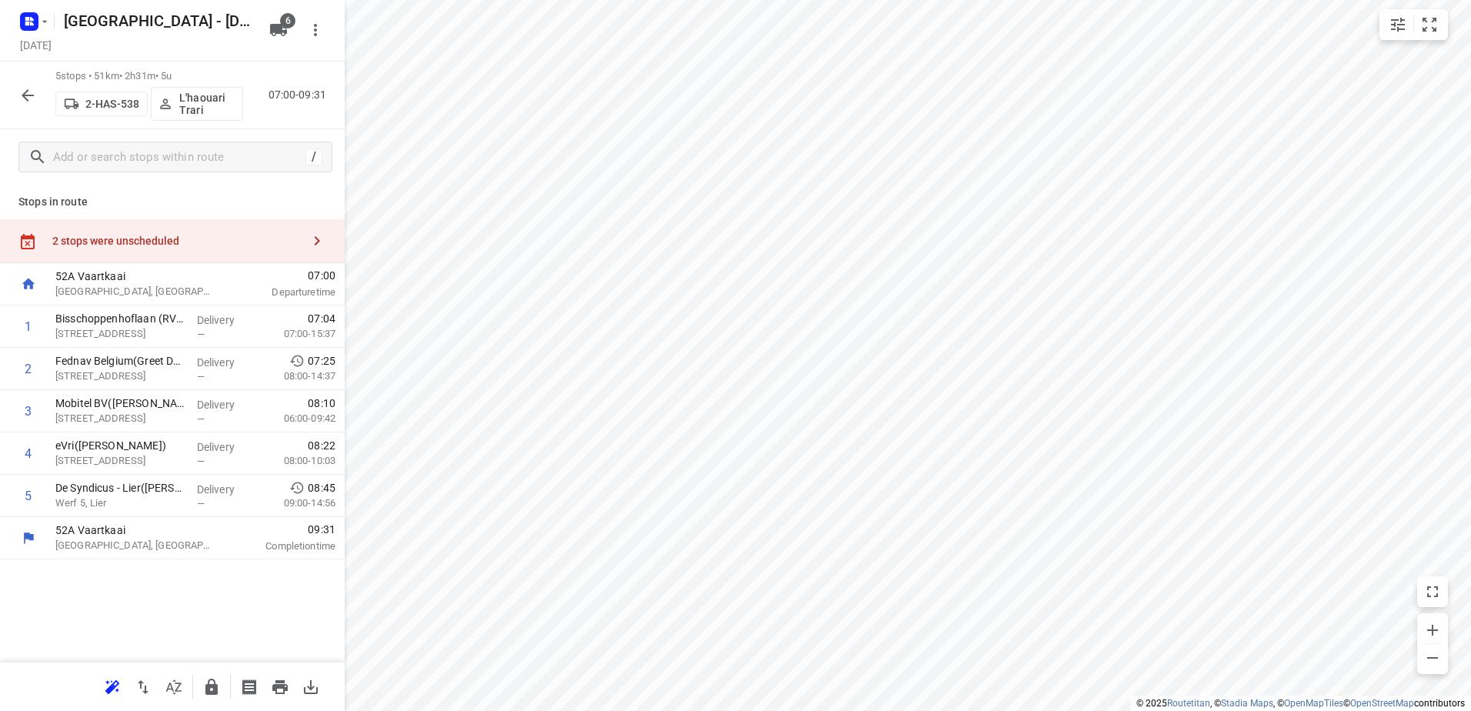
drag, startPoint x: 163, startPoint y: 232, endPoint x: 326, endPoint y: 207, distance: 165.1
click at [163, 232] on div "2 stops were unscheduled" at bounding box center [172, 241] width 345 height 44
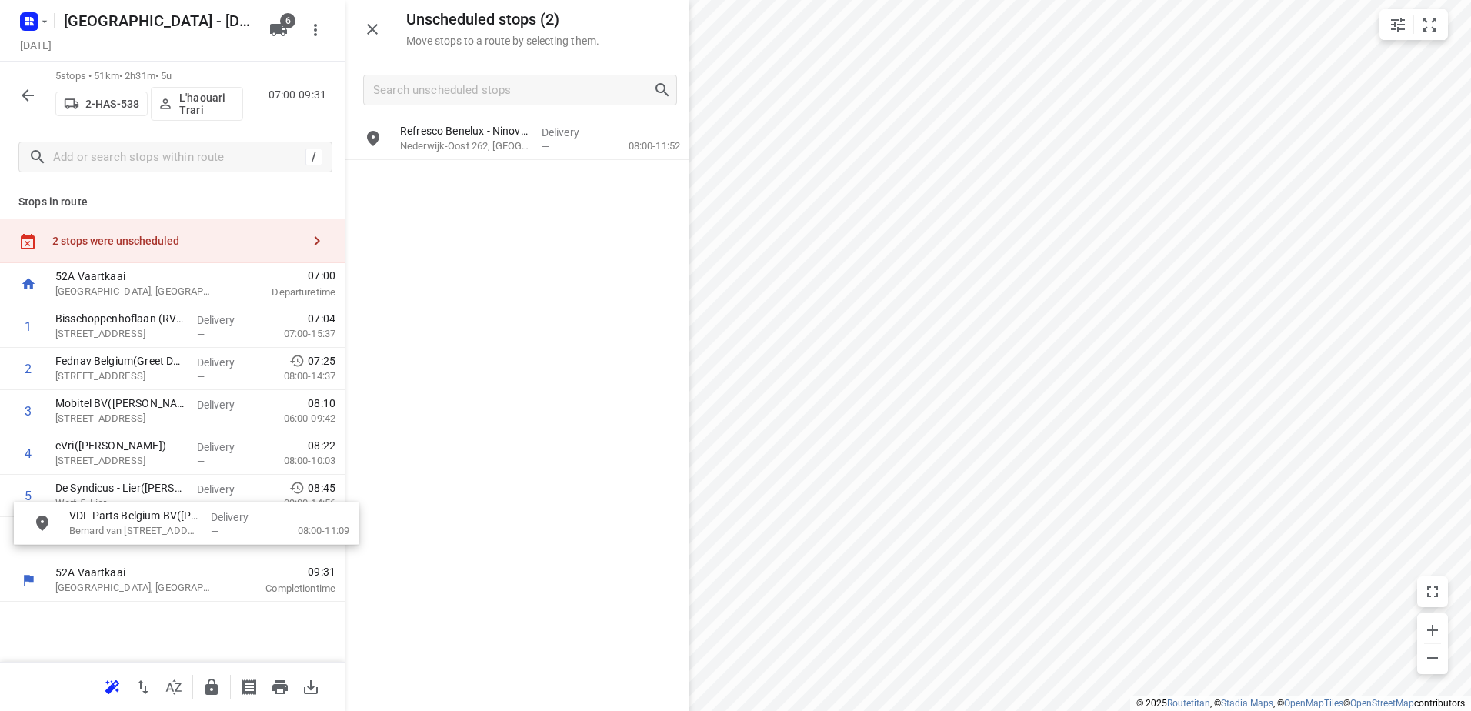
drag, startPoint x: 435, startPoint y: 150, endPoint x: 95, endPoint y: 541, distance: 518.1
click at [209, 689] on icon "button" at bounding box center [211, 687] width 12 height 16
click at [25, 87] on icon "button" at bounding box center [27, 95] width 18 height 18
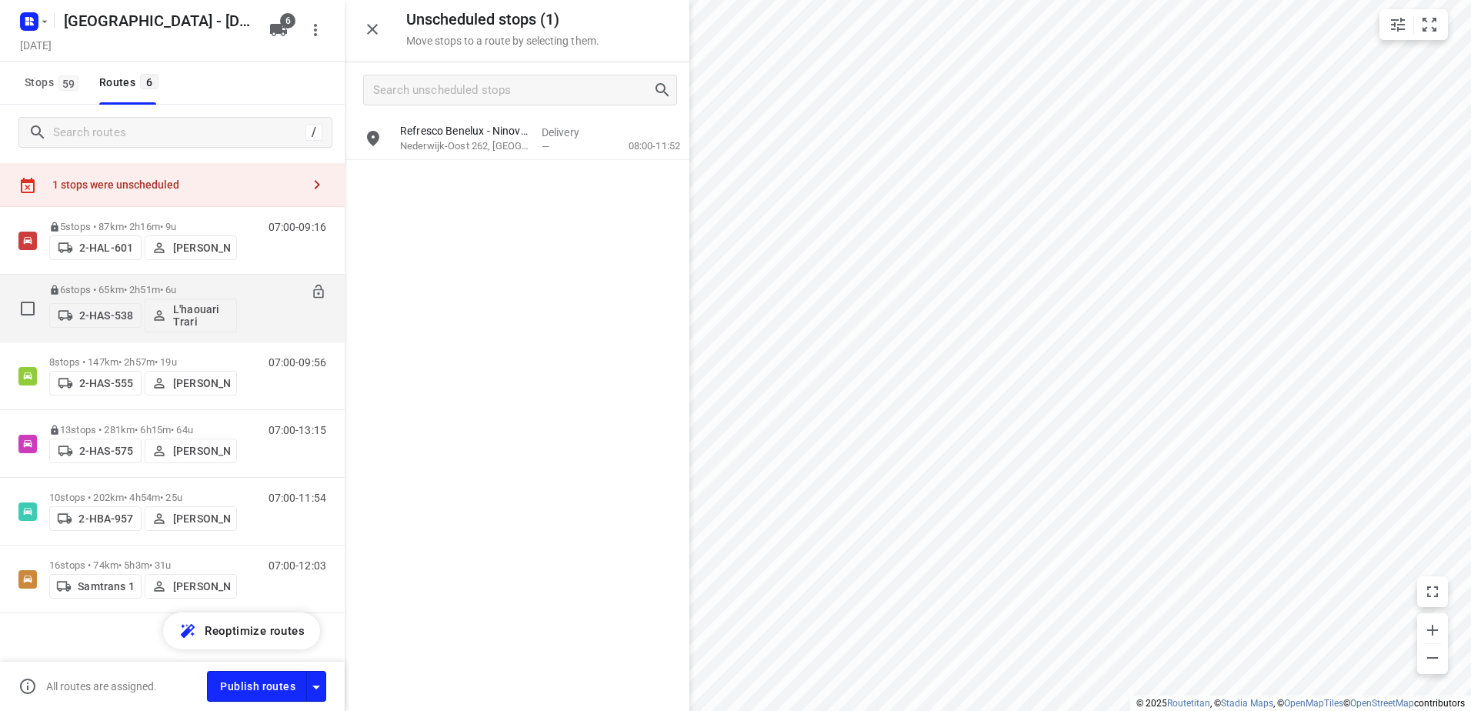
scroll to position [45, 0]
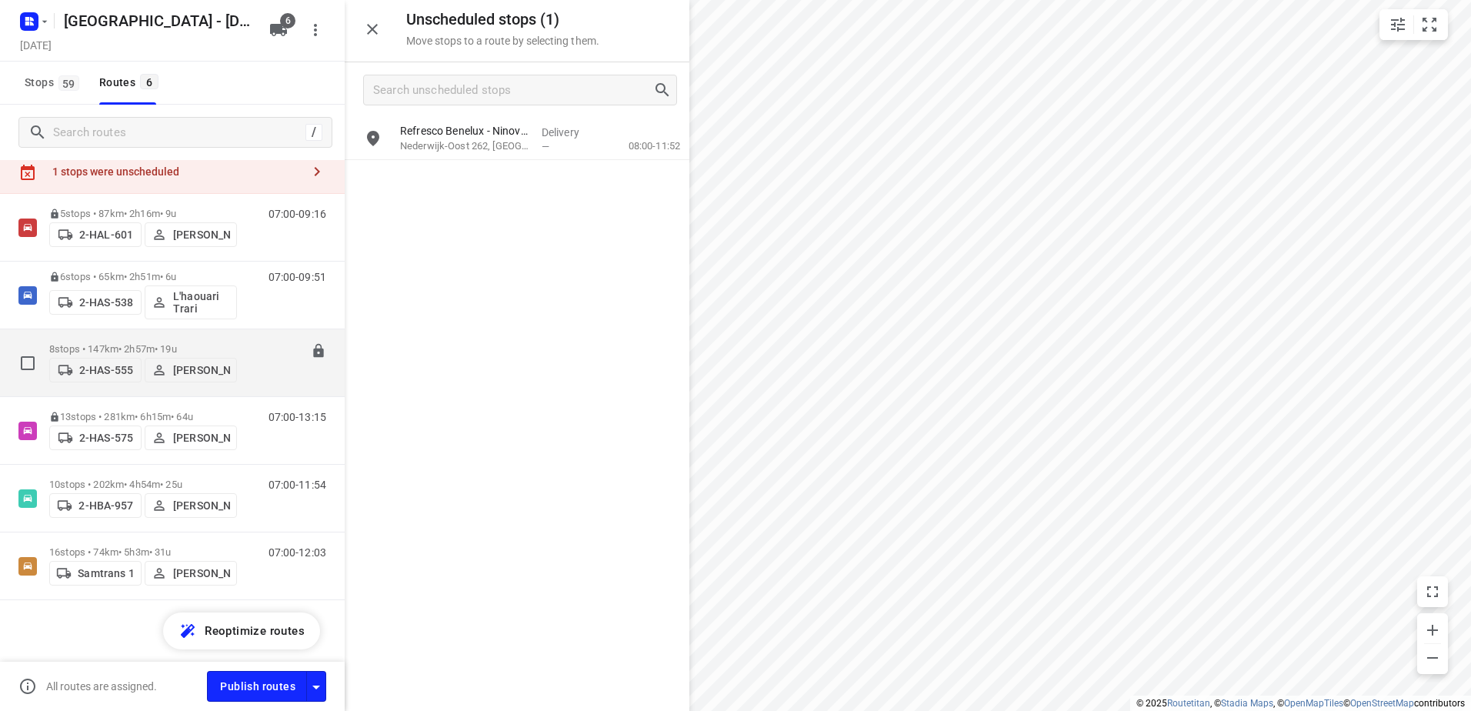
click at [137, 343] on p "8 stops • 147km • 2h57m • 19u" at bounding box center [143, 349] width 188 height 12
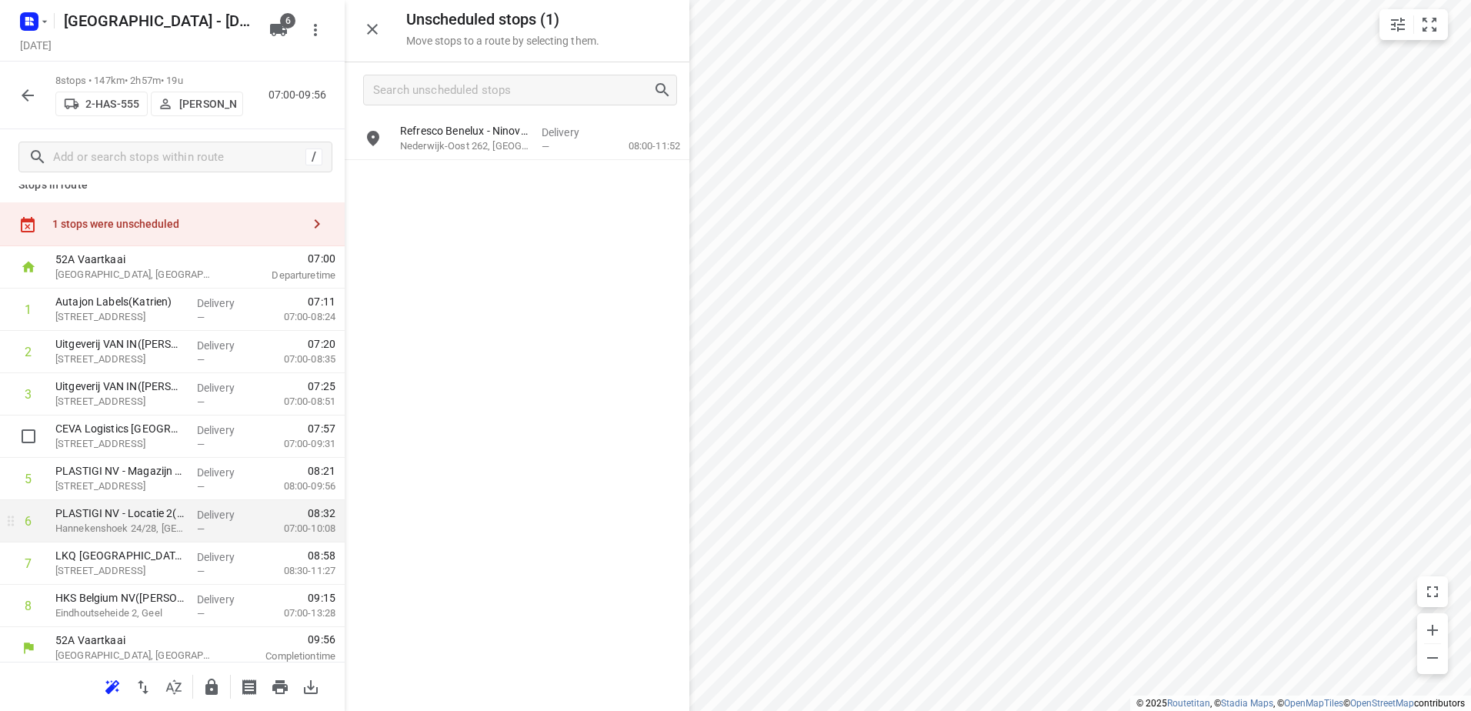
scroll to position [25, 0]
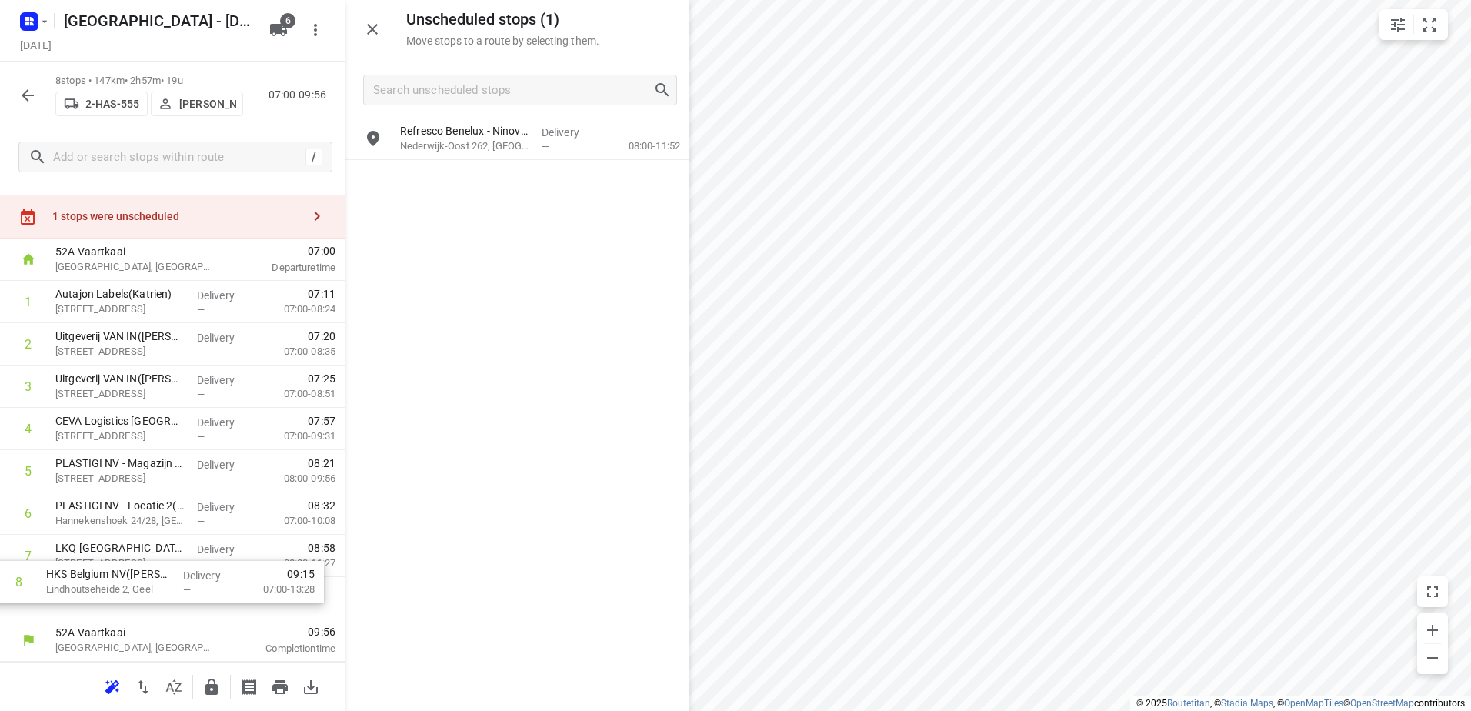
drag, startPoint x: 180, startPoint y: 611, endPoint x: 170, endPoint y: 591, distance: 22.4
click at [170, 591] on div "1 Autajon Labels(Katrien) Uilenbaan 100, Wommelgem Delivery — 07:11 07:00-08:24…" at bounding box center [172, 450] width 345 height 339
click at [211, 687] on icon "button" at bounding box center [211, 687] width 12 height 16
click at [39, 91] on button "button" at bounding box center [27, 95] width 31 height 31
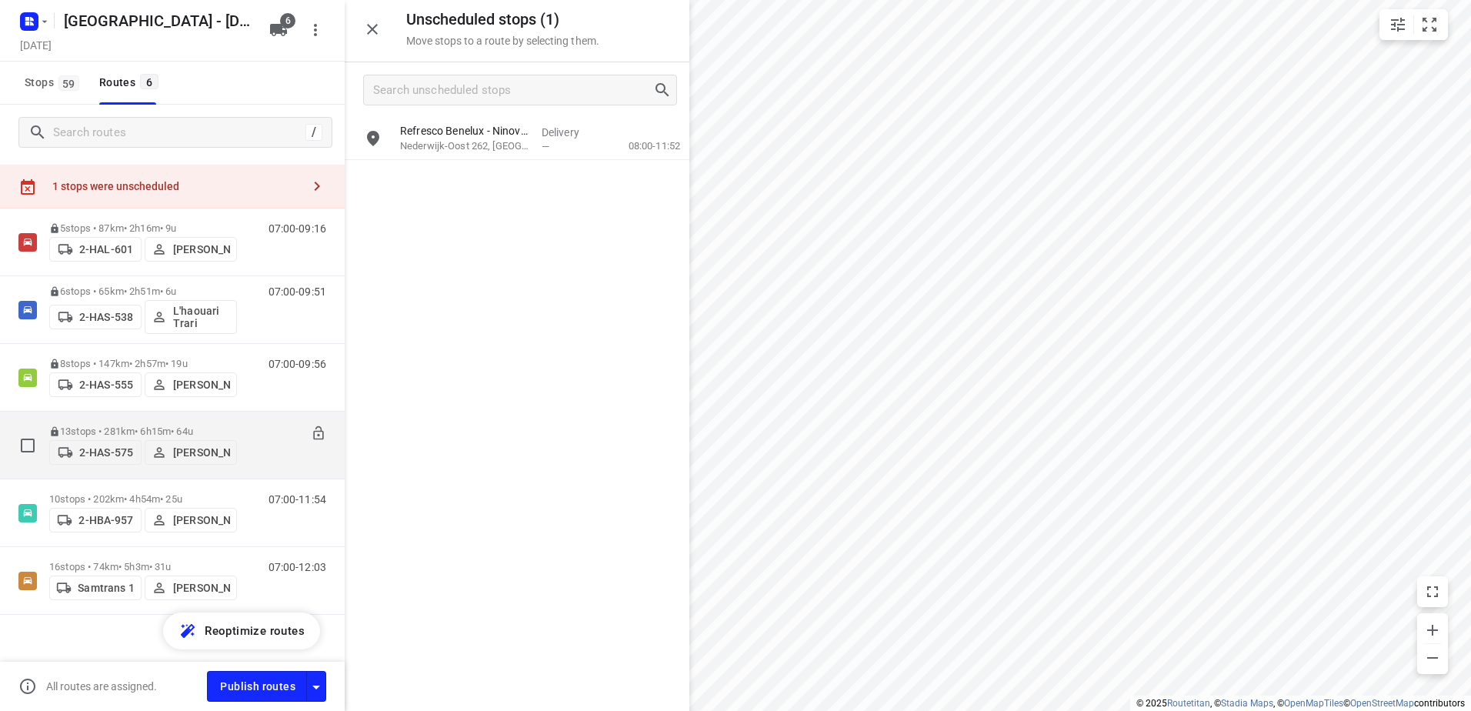
scroll to position [45, 0]
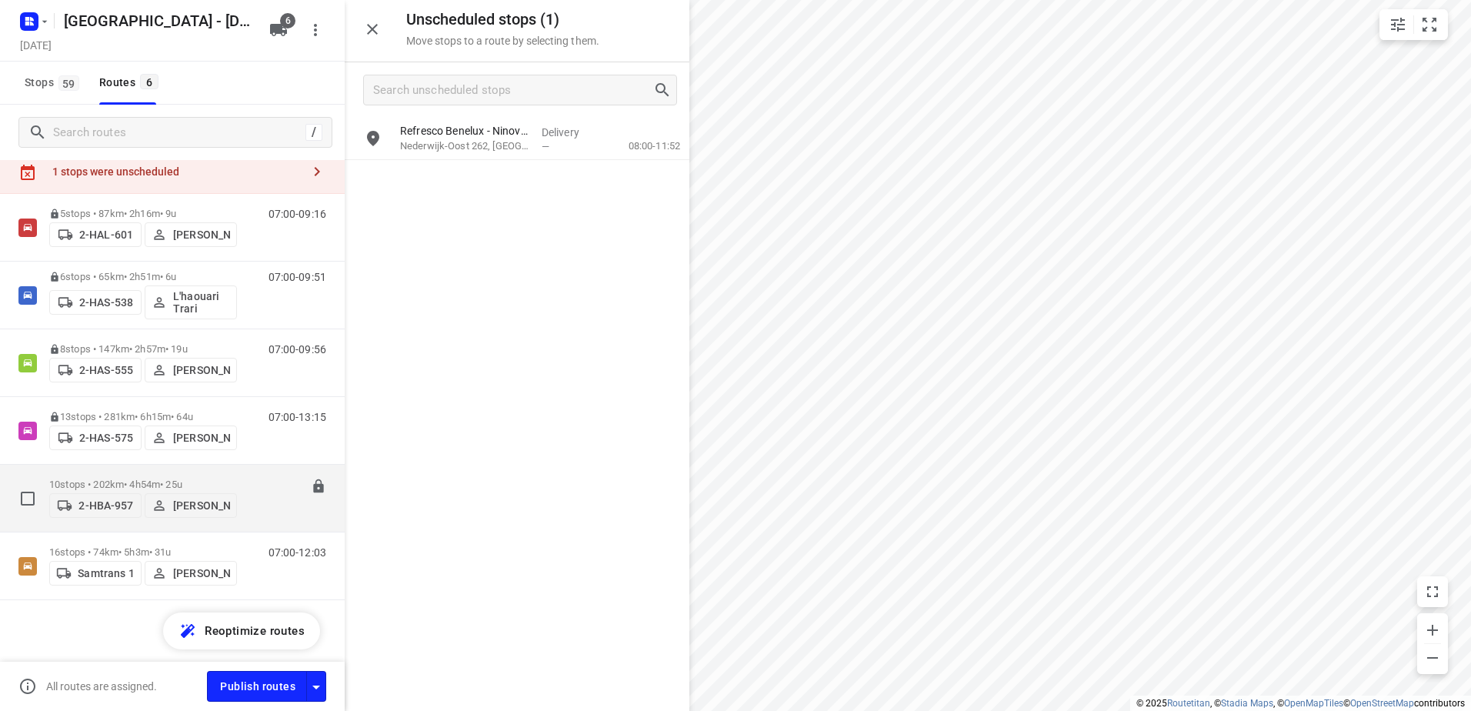
click at [118, 471] on div "10 stops • 202km • 4h54m • 25u 2-HBA-957 Maico Geers" at bounding box center [143, 498] width 188 height 55
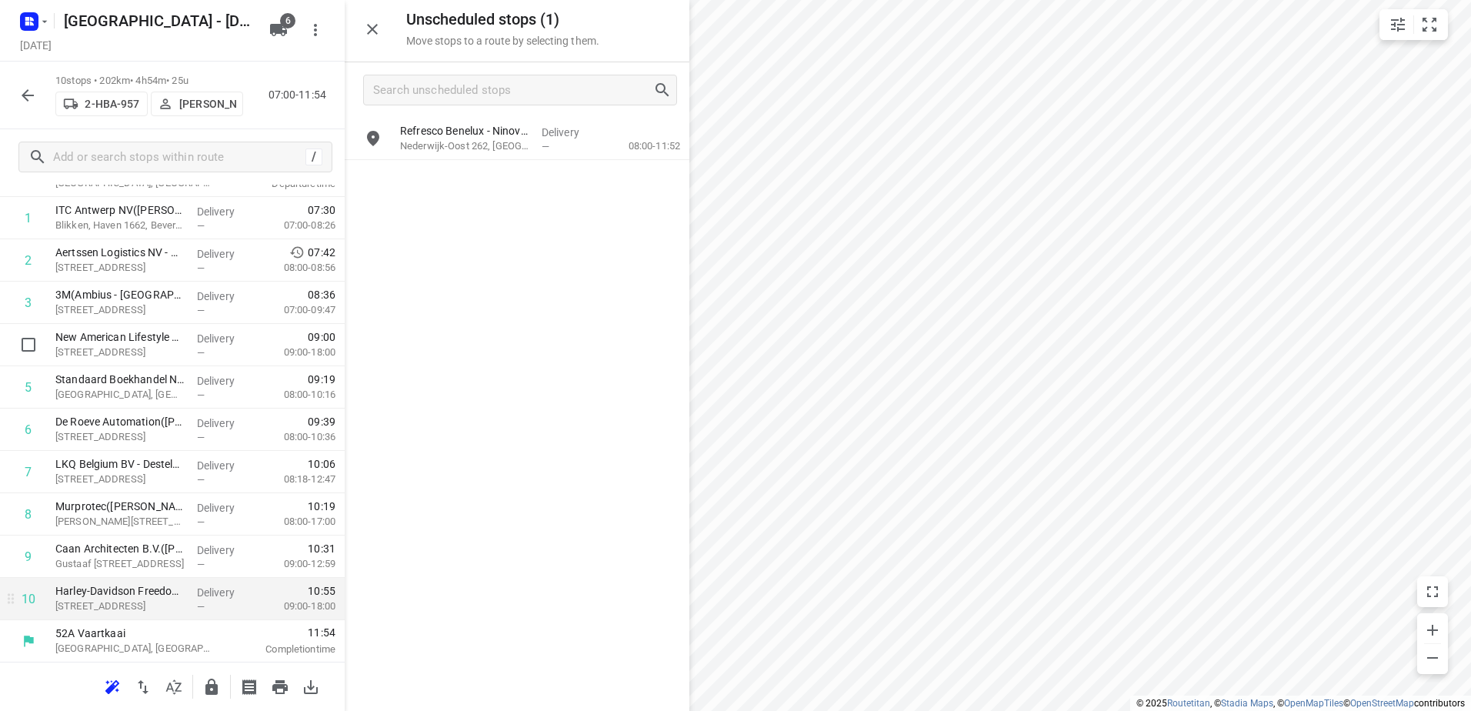
scroll to position [109, 0]
click at [212, 692] on icon "button" at bounding box center [211, 687] width 12 height 16
click at [30, 88] on icon "button" at bounding box center [27, 95] width 18 height 18
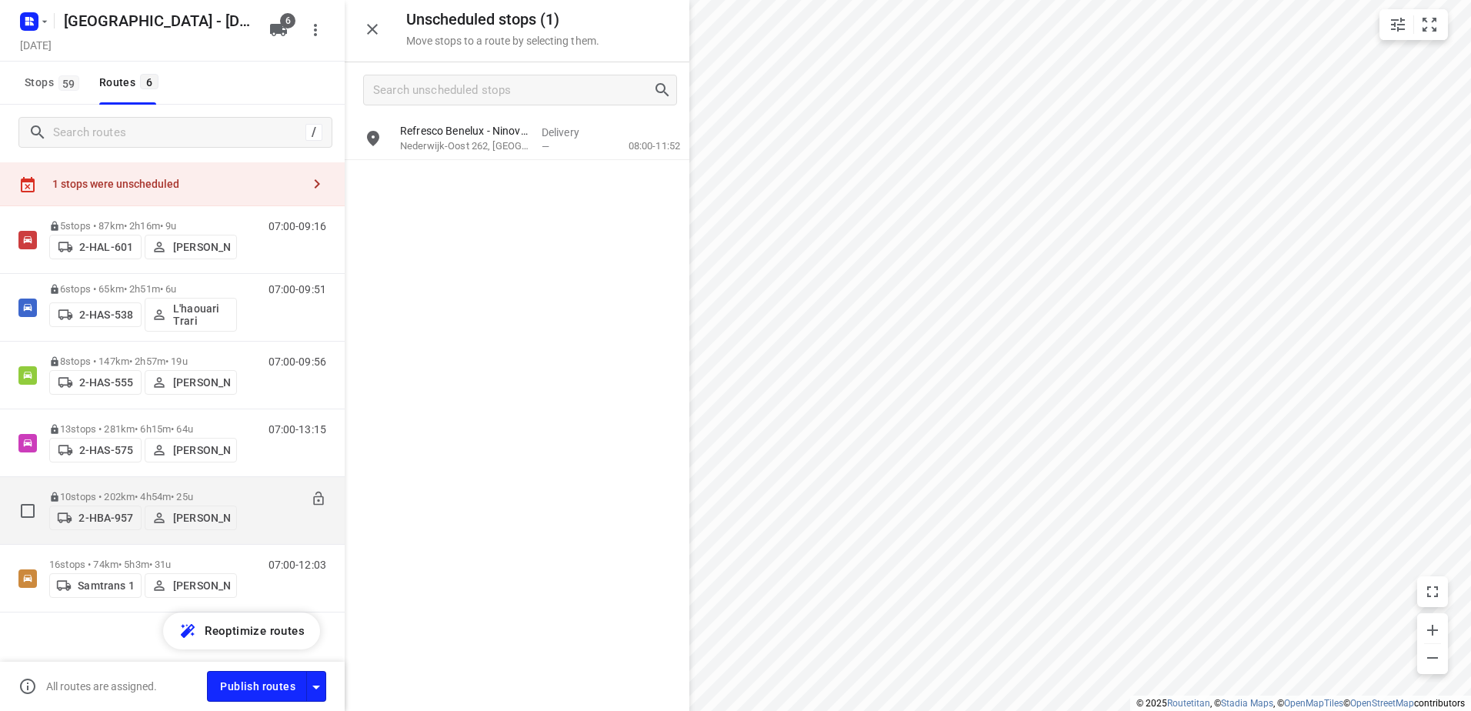
scroll to position [45, 0]
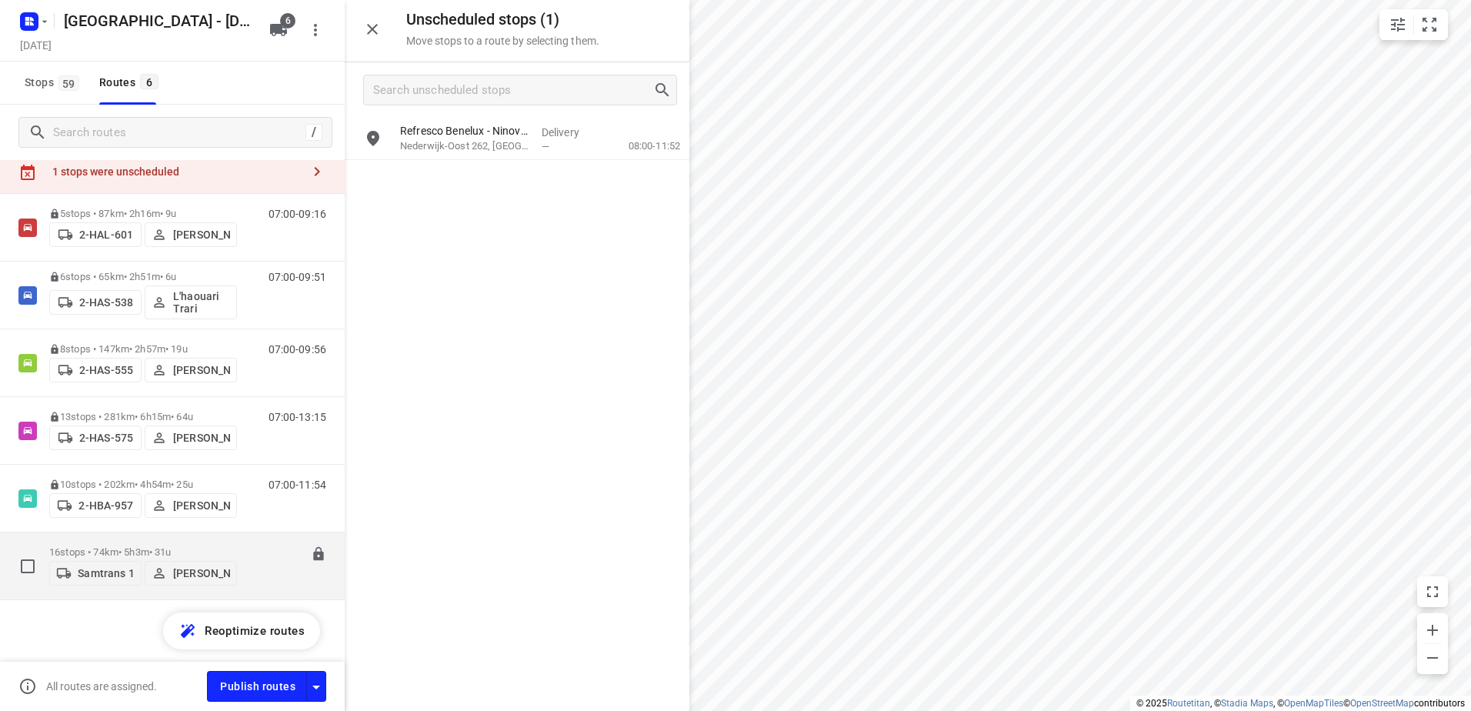
click at [152, 549] on p "16 stops • 74km • 5h3m • 31u" at bounding box center [143, 552] width 188 height 12
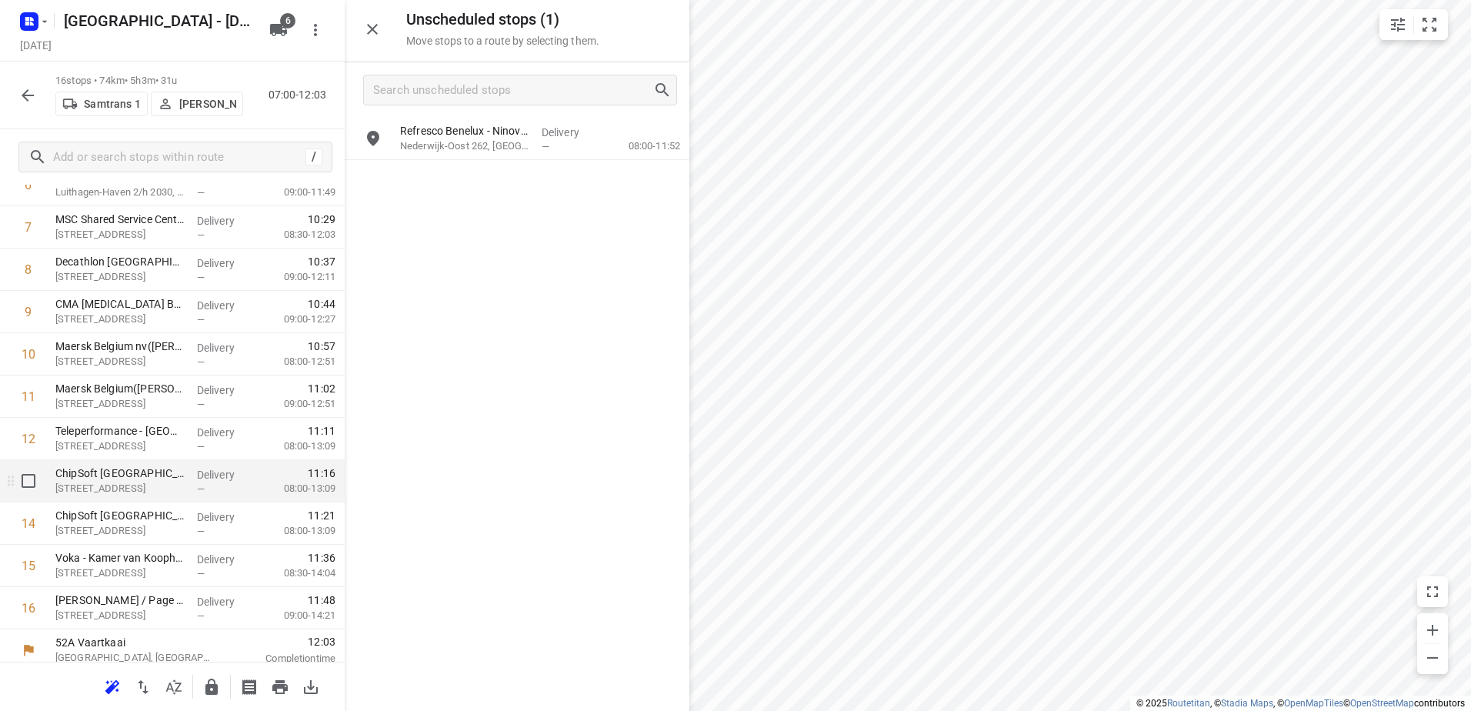
scroll to position [363, 0]
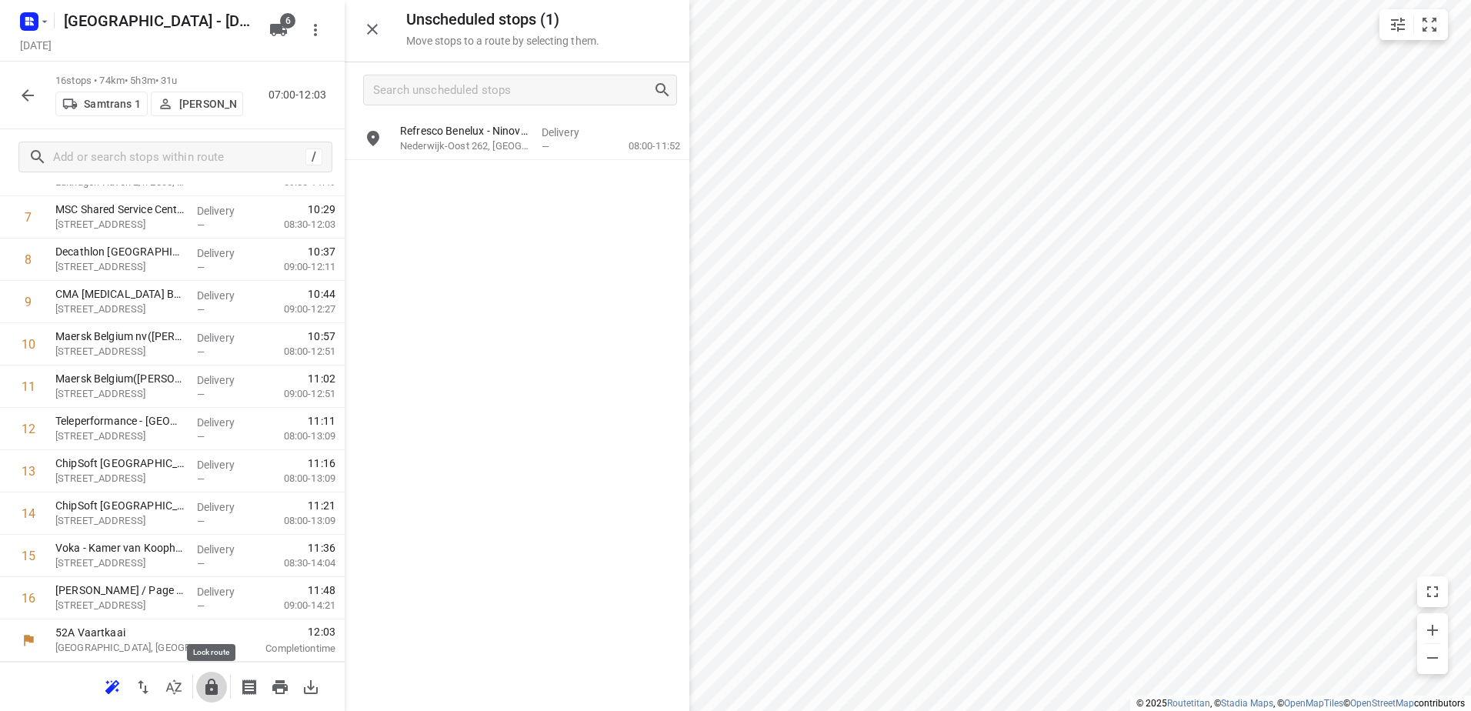
click at [206, 695] on icon "button" at bounding box center [211, 687] width 18 height 18
click at [30, 97] on icon "button" at bounding box center [27, 95] width 18 height 18
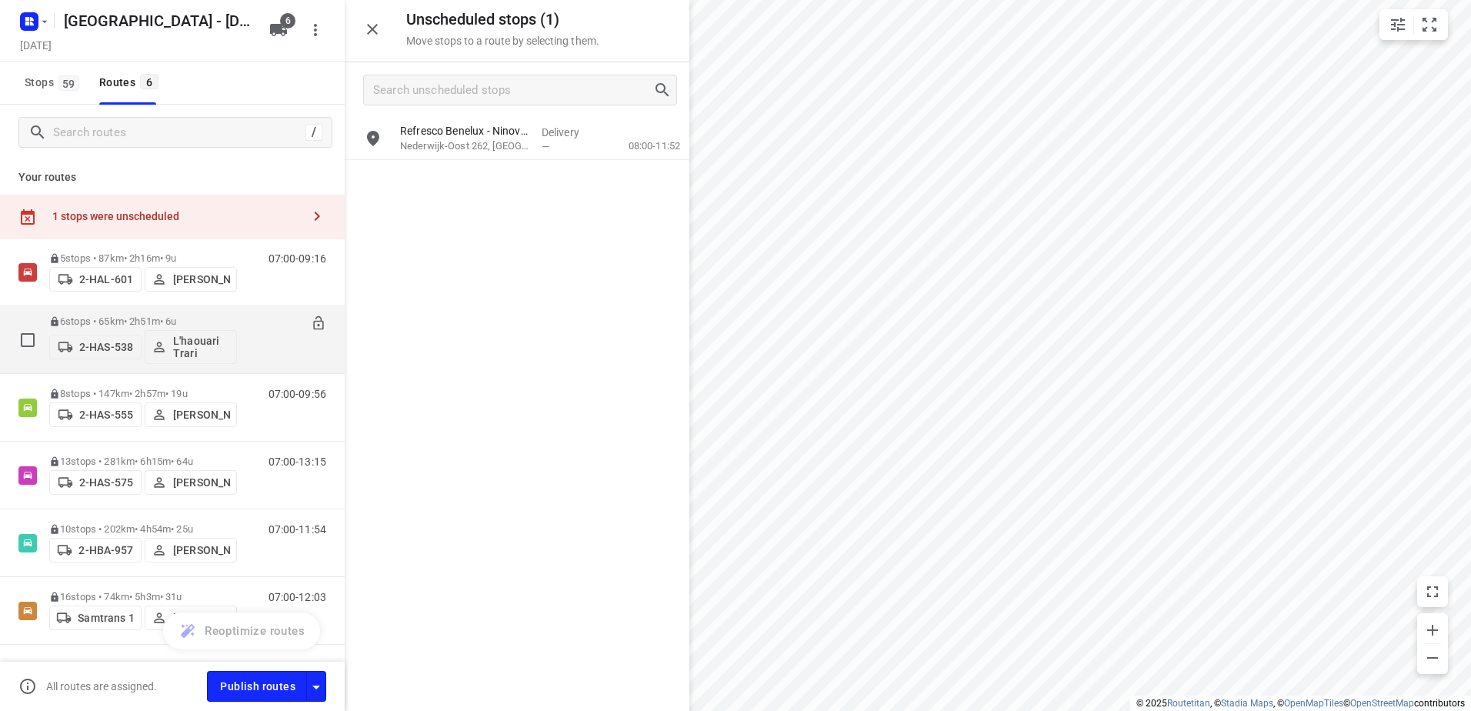
scroll to position [45, 0]
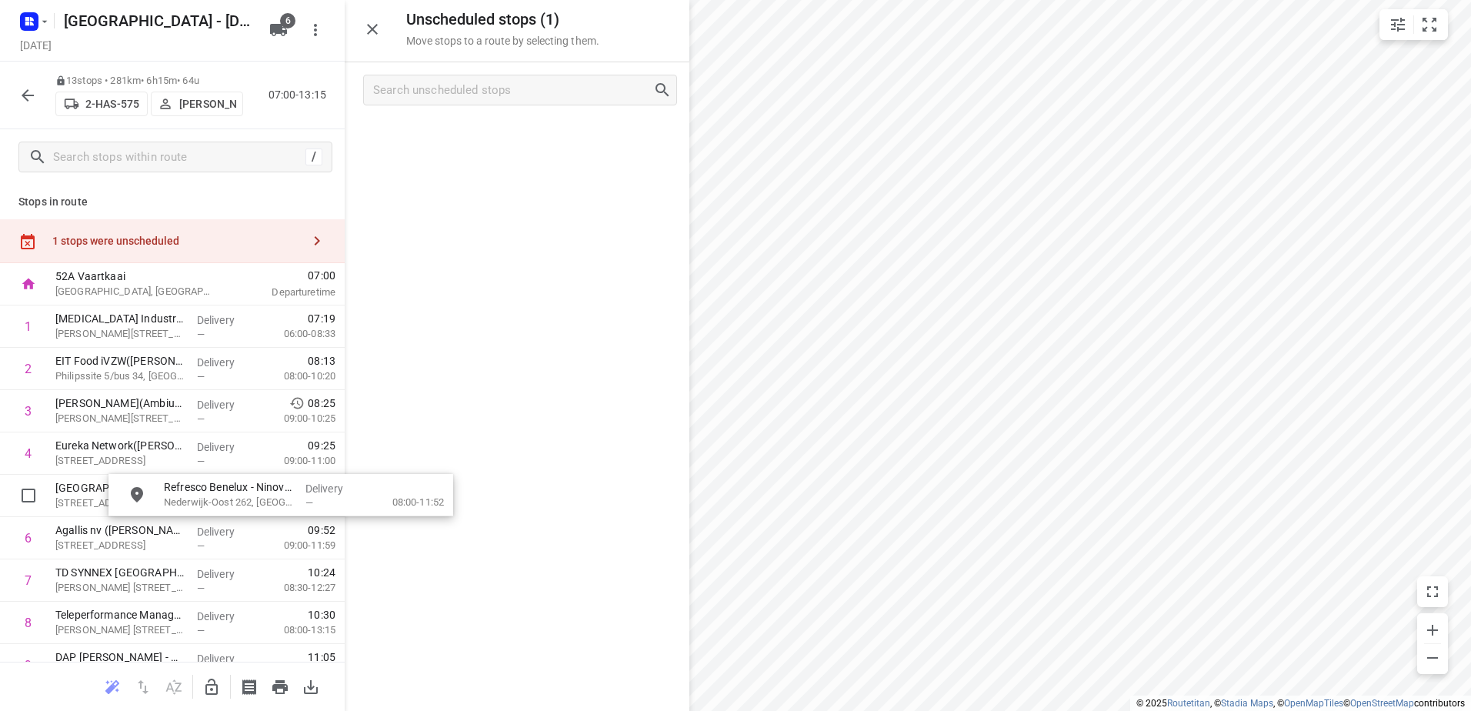
drag, startPoint x: 514, startPoint y: 148, endPoint x: 405, endPoint y: 460, distance: 330.2
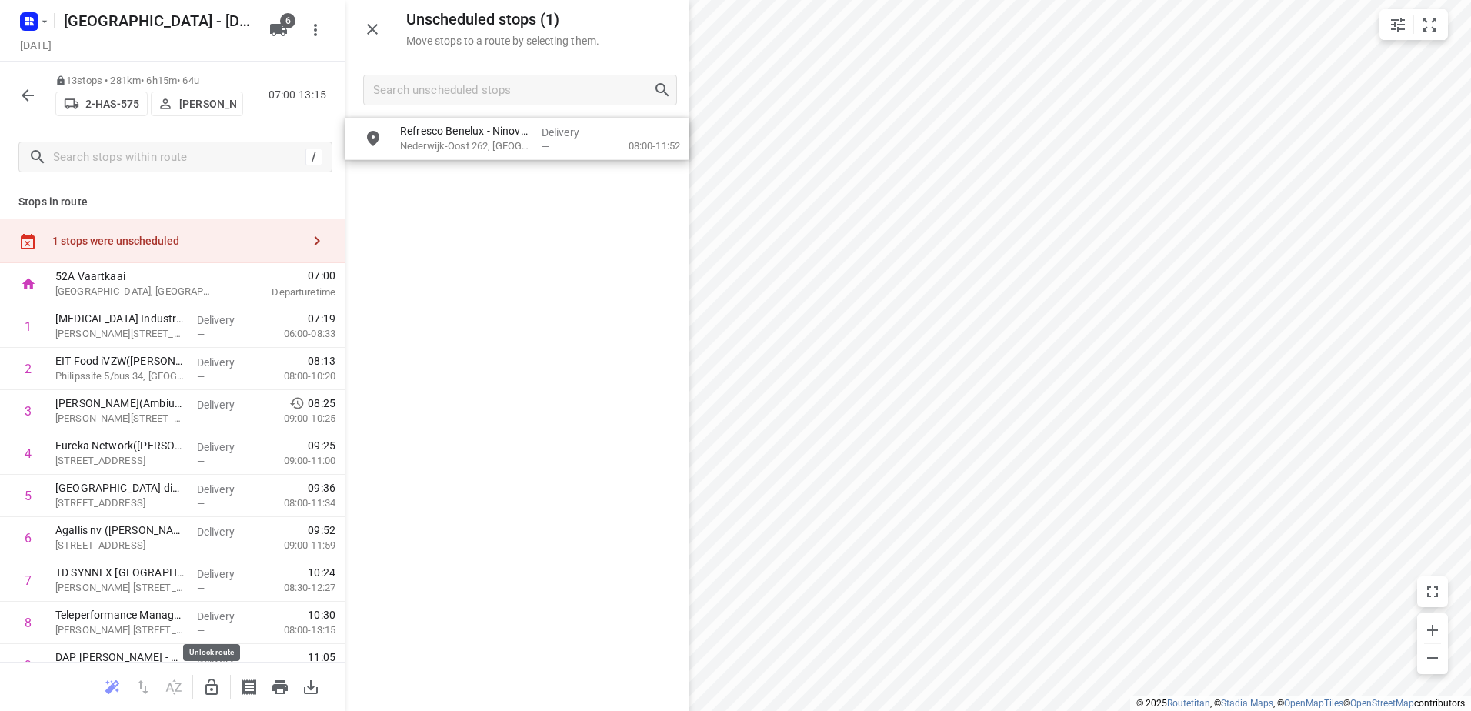
click at [206, 696] on icon "button" at bounding box center [211, 687] width 18 height 18
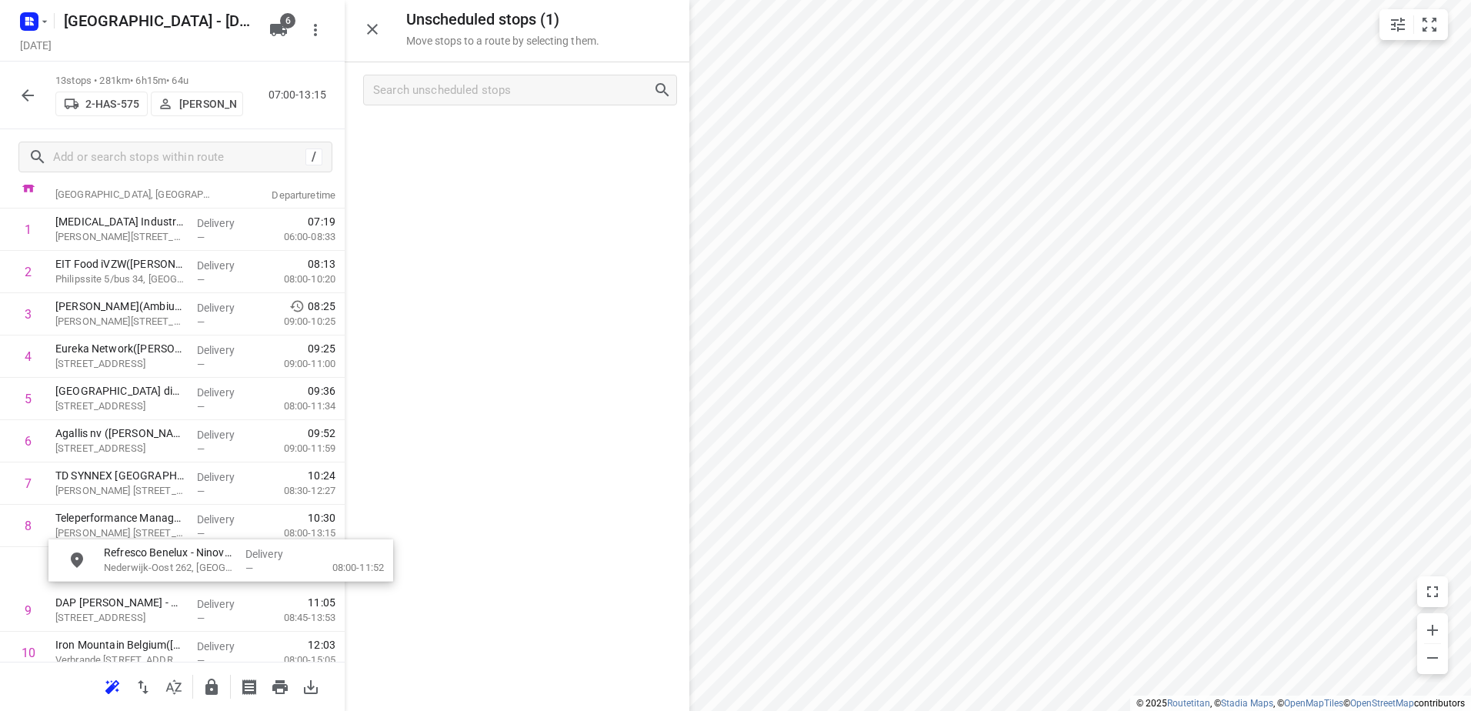
drag, startPoint x: 449, startPoint y: 138, endPoint x: 126, endPoint y: 592, distance: 557.9
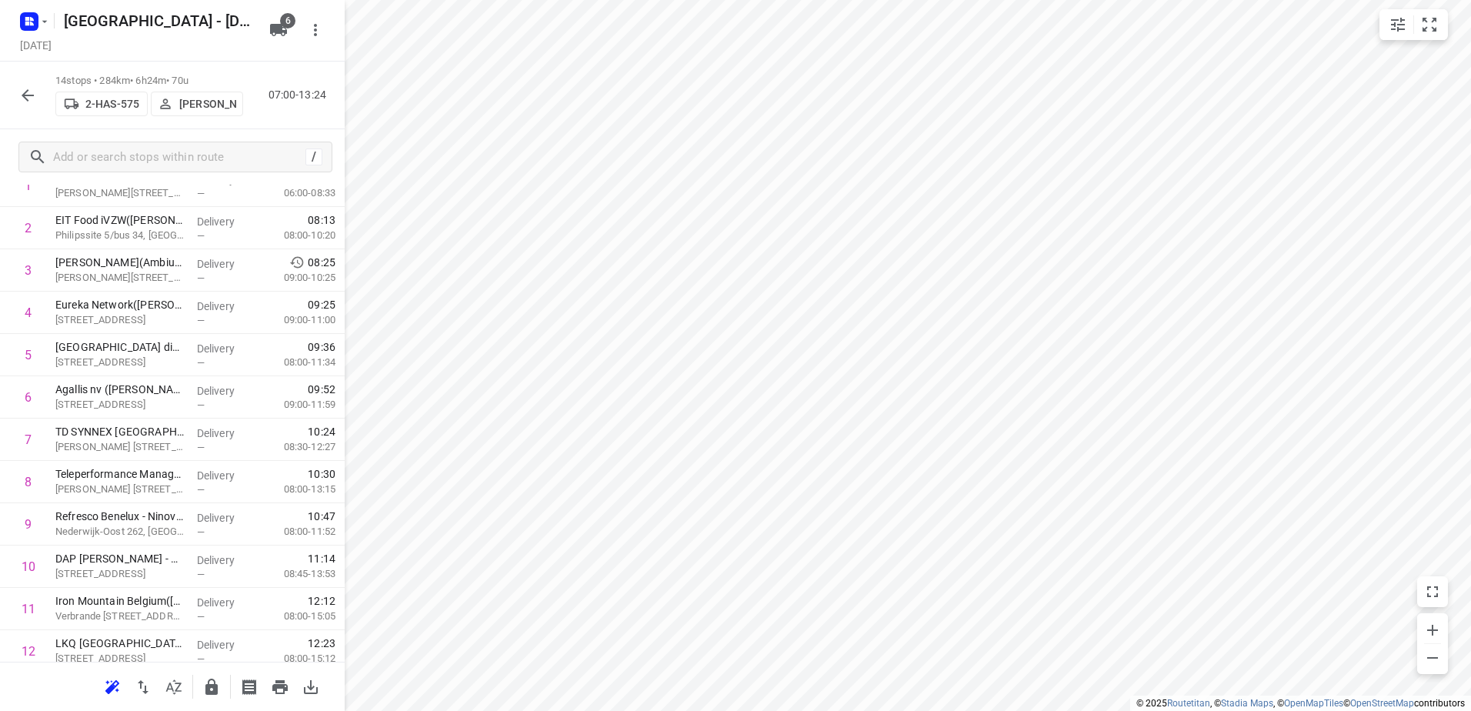
click at [26, 95] on icon "button" at bounding box center [28, 95] width 12 height 12
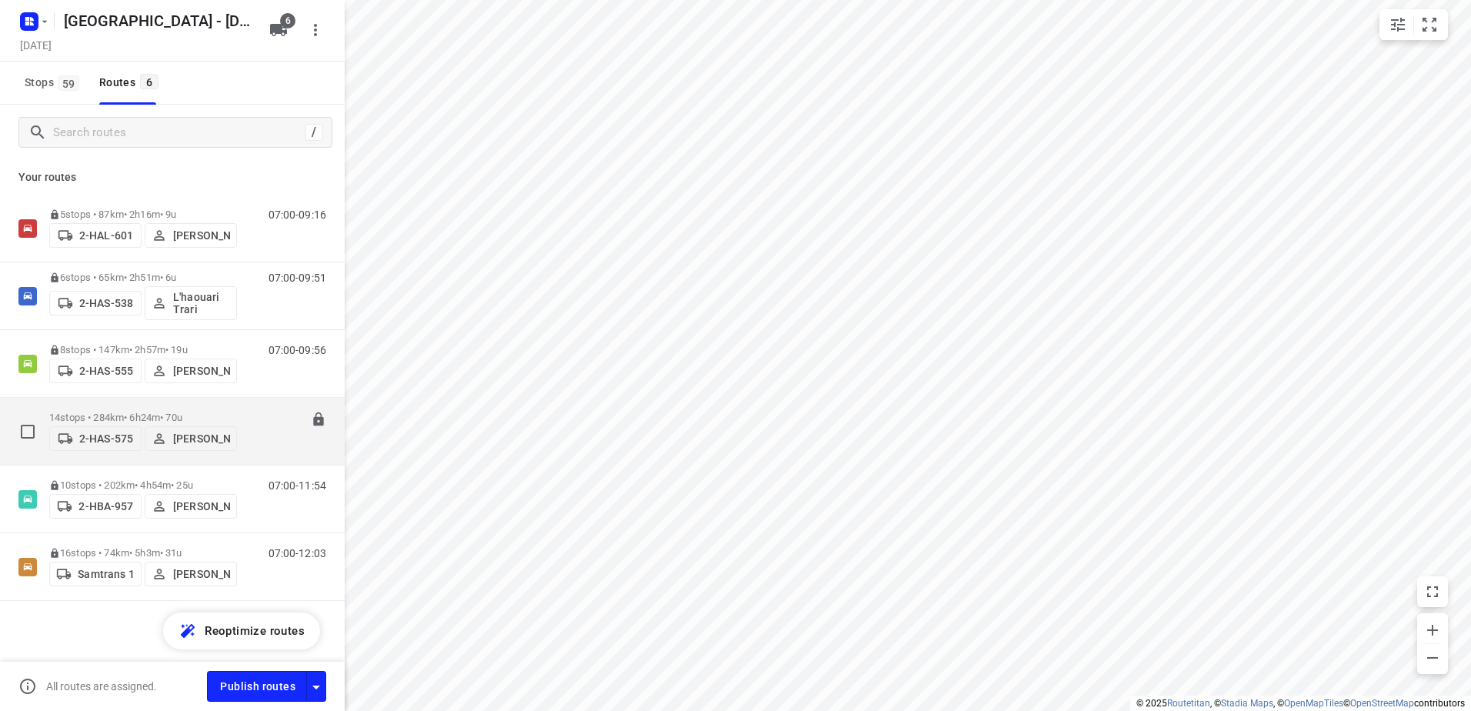
click at [313, 416] on icon at bounding box center [318, 419] width 10 height 14
click at [35, 14] on rect "button" at bounding box center [29, 21] width 18 height 18
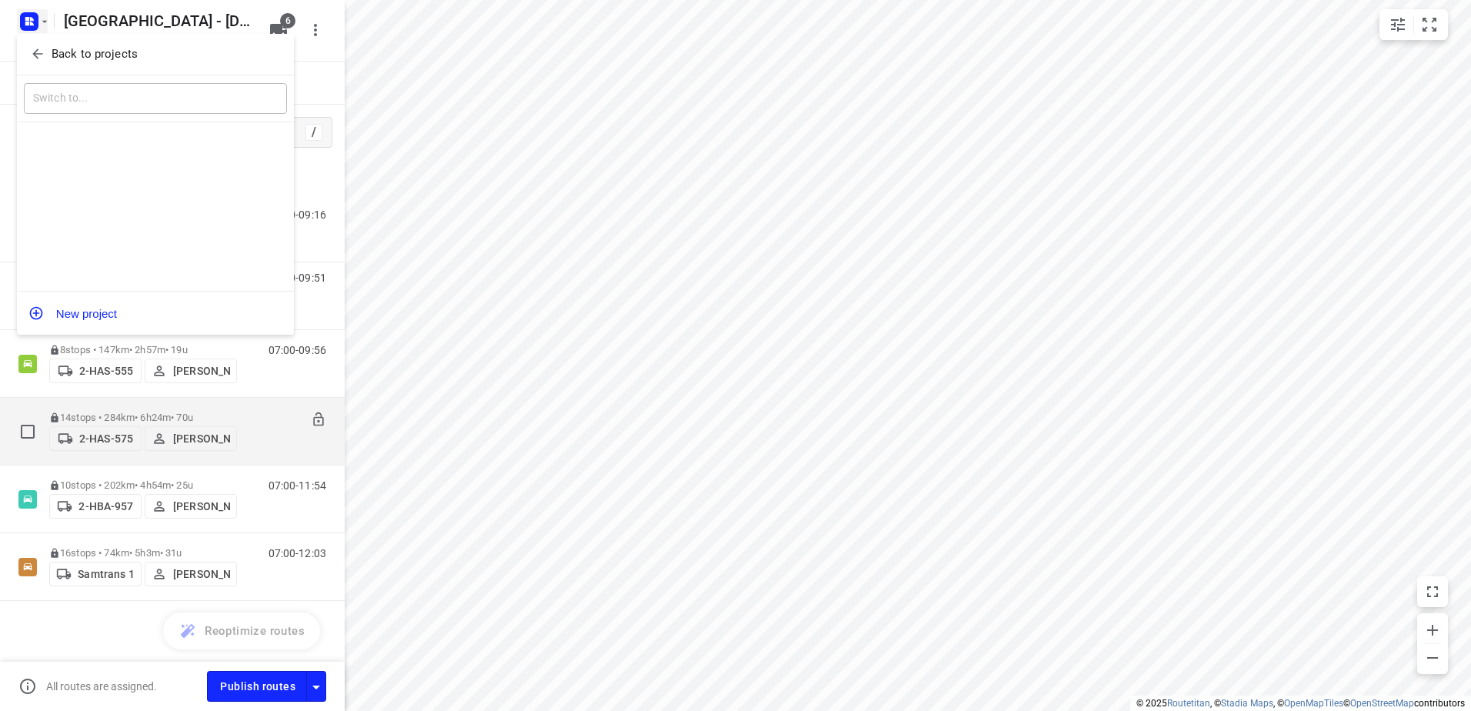
click at [52, 57] on p "Back to projects" at bounding box center [95, 54] width 86 height 18
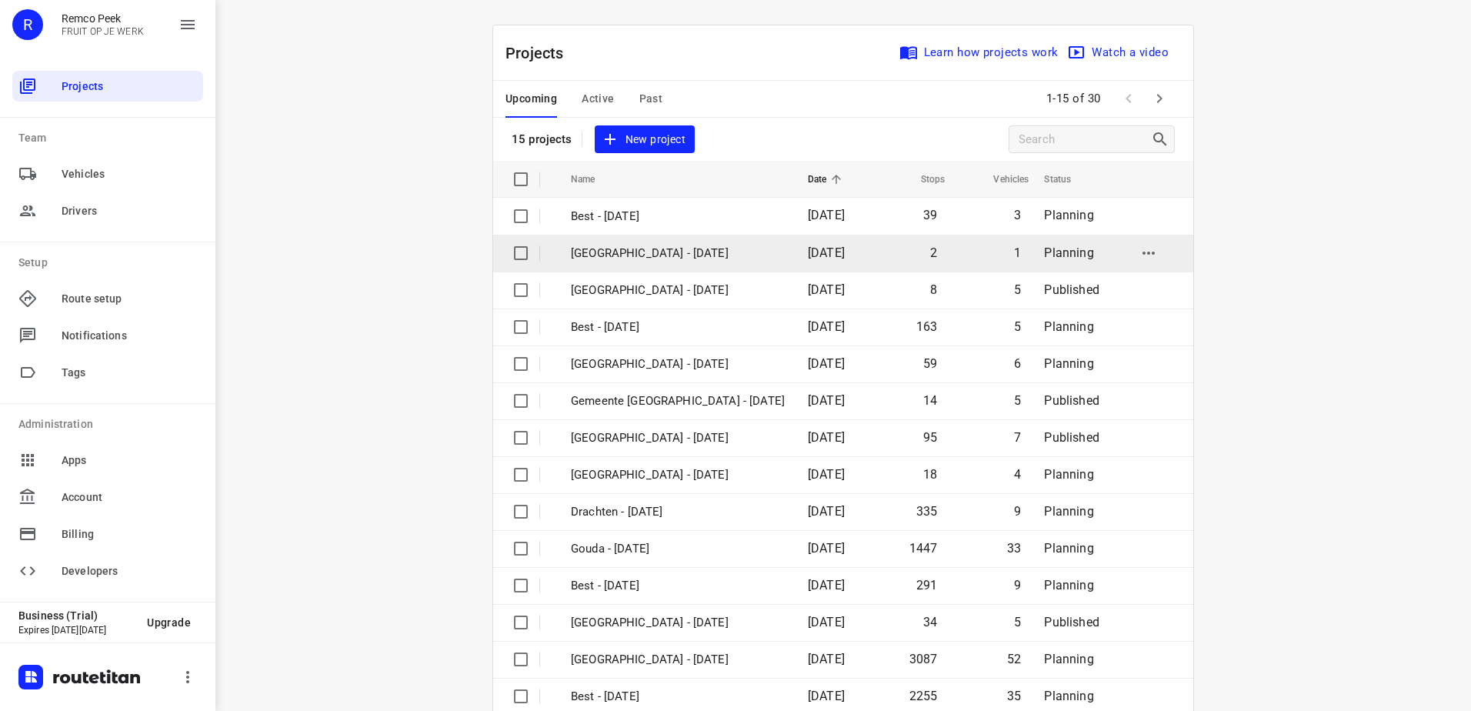
click at [625, 253] on p "Antwerpen - Thursday" at bounding box center [678, 254] width 214 height 18
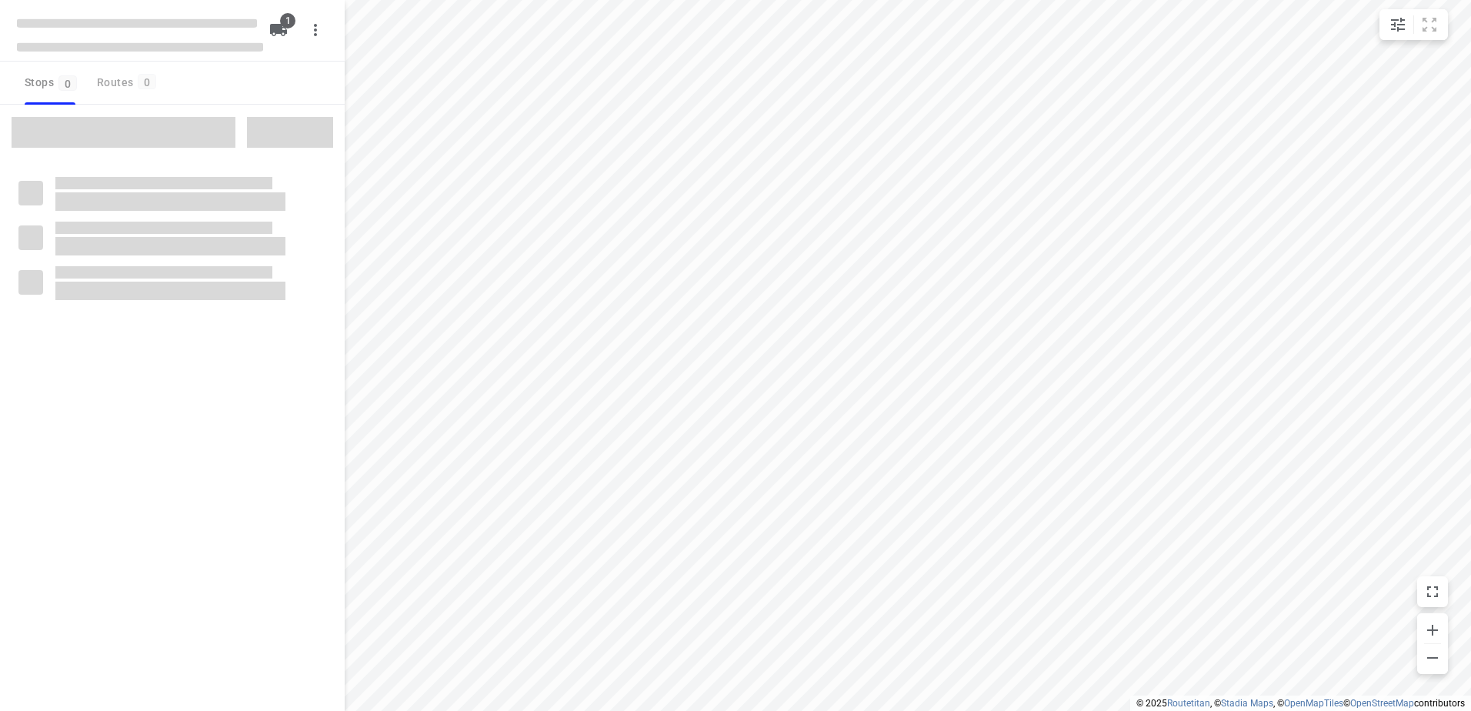
checkbox input "true"
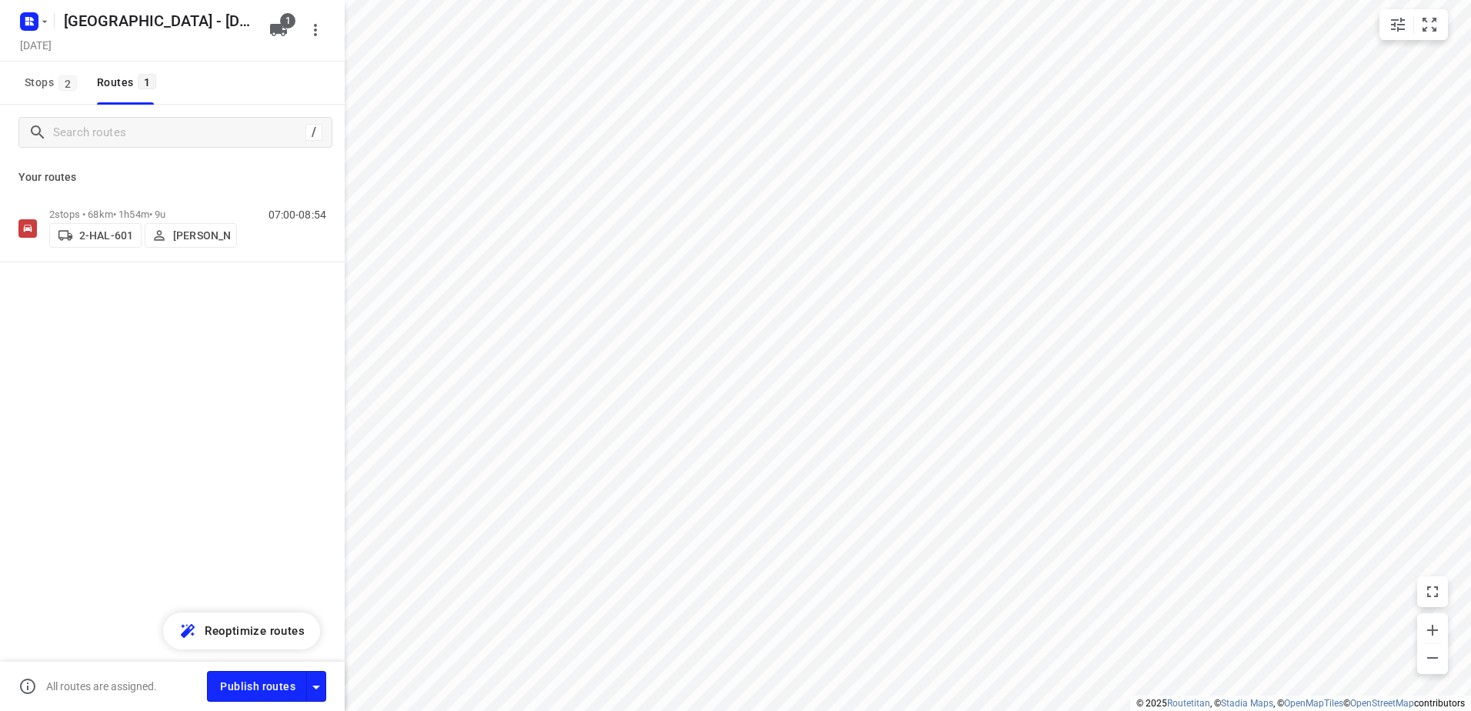
click at [122, 192] on div "Your routes 2 stops • 68km • 1h54m • 9u 2-HAL-601 Bart Denbeir 07:00-08:54" at bounding box center [172, 265] width 345 height 210
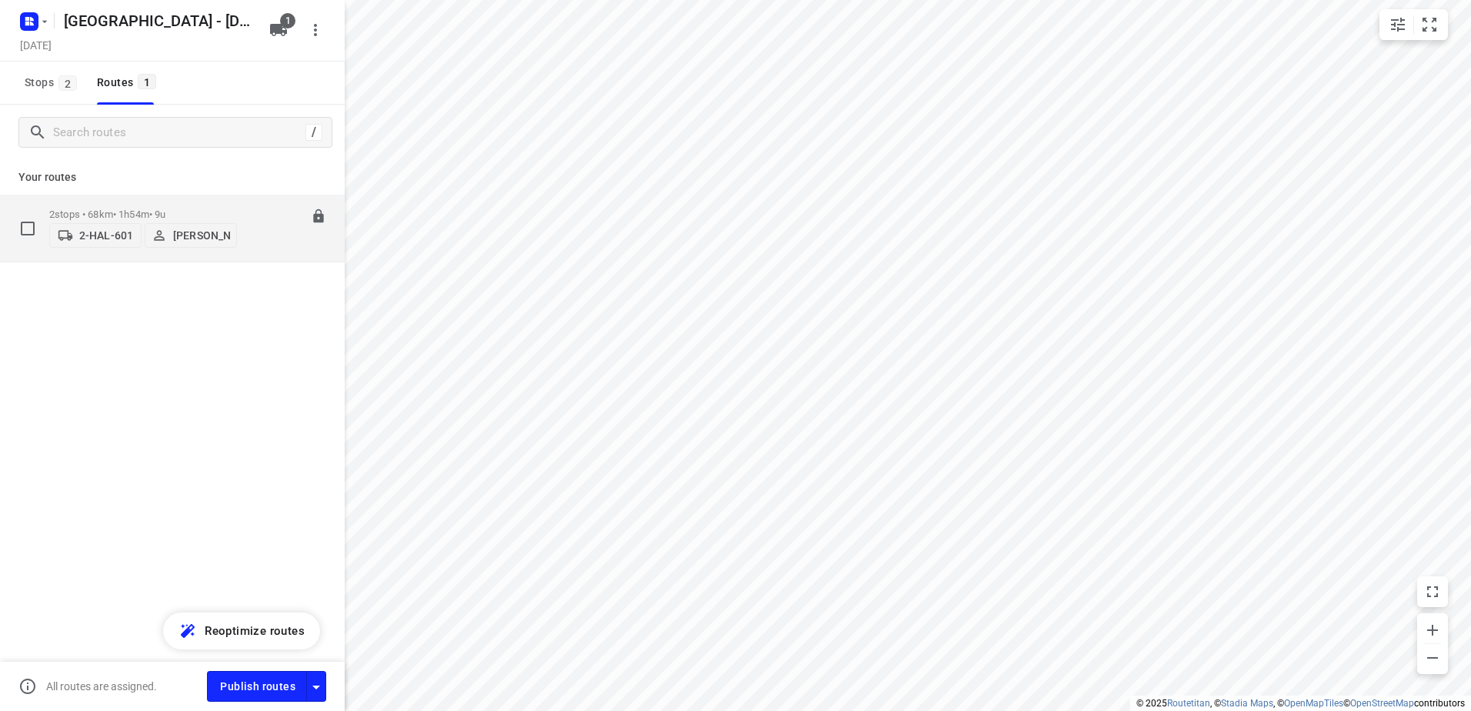
click at [119, 209] on p "2 stops • 68km • 1h54m • 9u" at bounding box center [143, 215] width 188 height 12
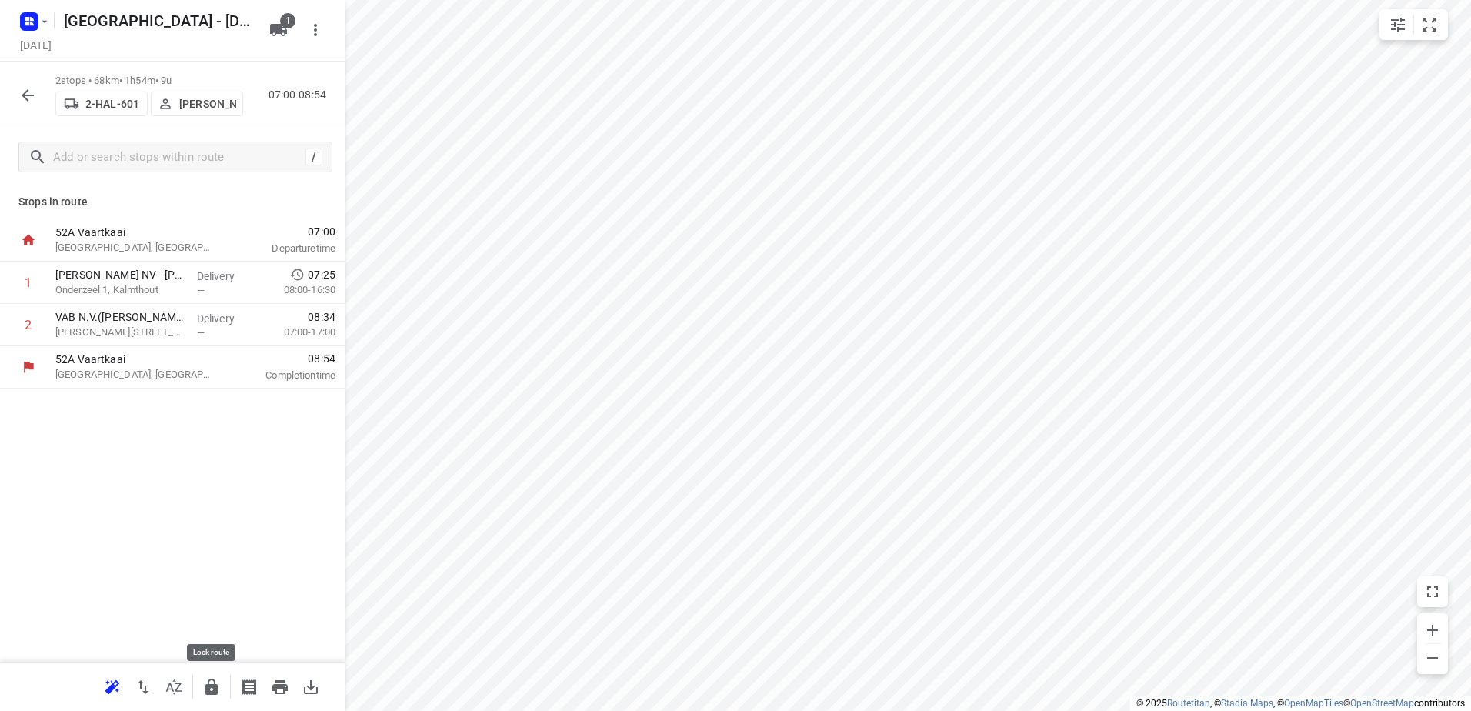
click at [219, 683] on icon "button" at bounding box center [211, 687] width 18 height 18
click at [22, 77] on div "2 stops • 68km • 1h54m • 9u 2-HAL-601 Bart Denbeir 07:00-08:54" at bounding box center [172, 96] width 345 height 68
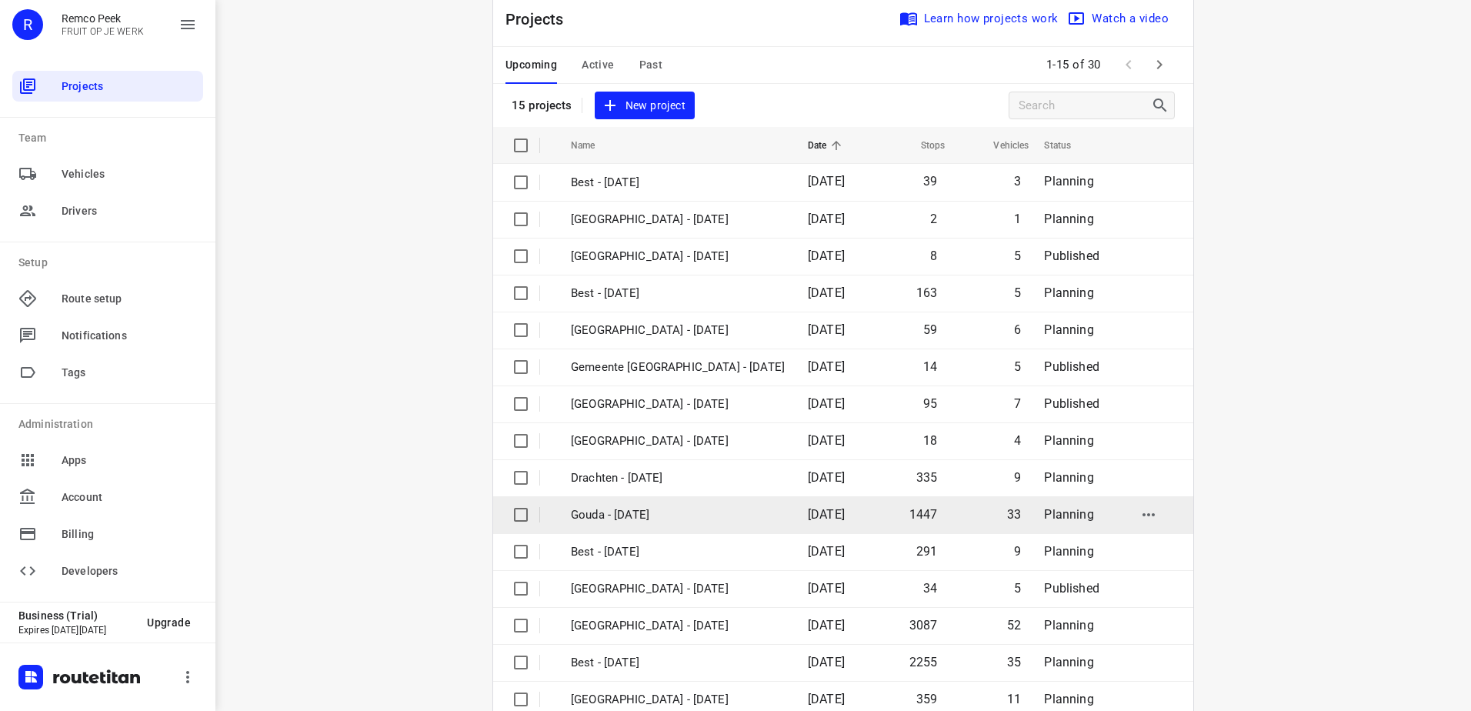
scroll to position [67, 0]
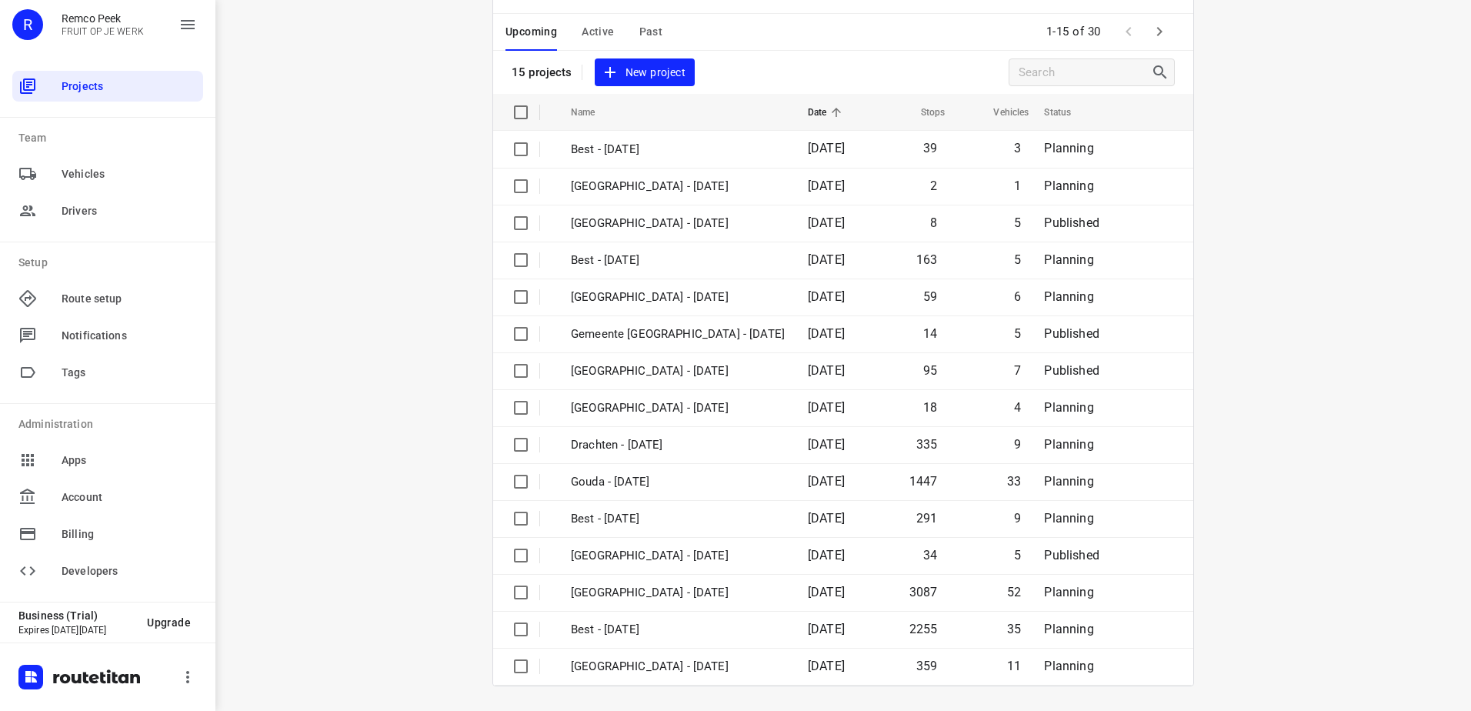
click at [385, 229] on div "i © 2025 Routetitan , © Stadia Maps , © OpenMapTiles © OpenStreetMap contributo…" at bounding box center [843, 355] width 1256 height 711
click at [1153, 34] on icon "button" at bounding box center [1159, 31] width 18 height 18
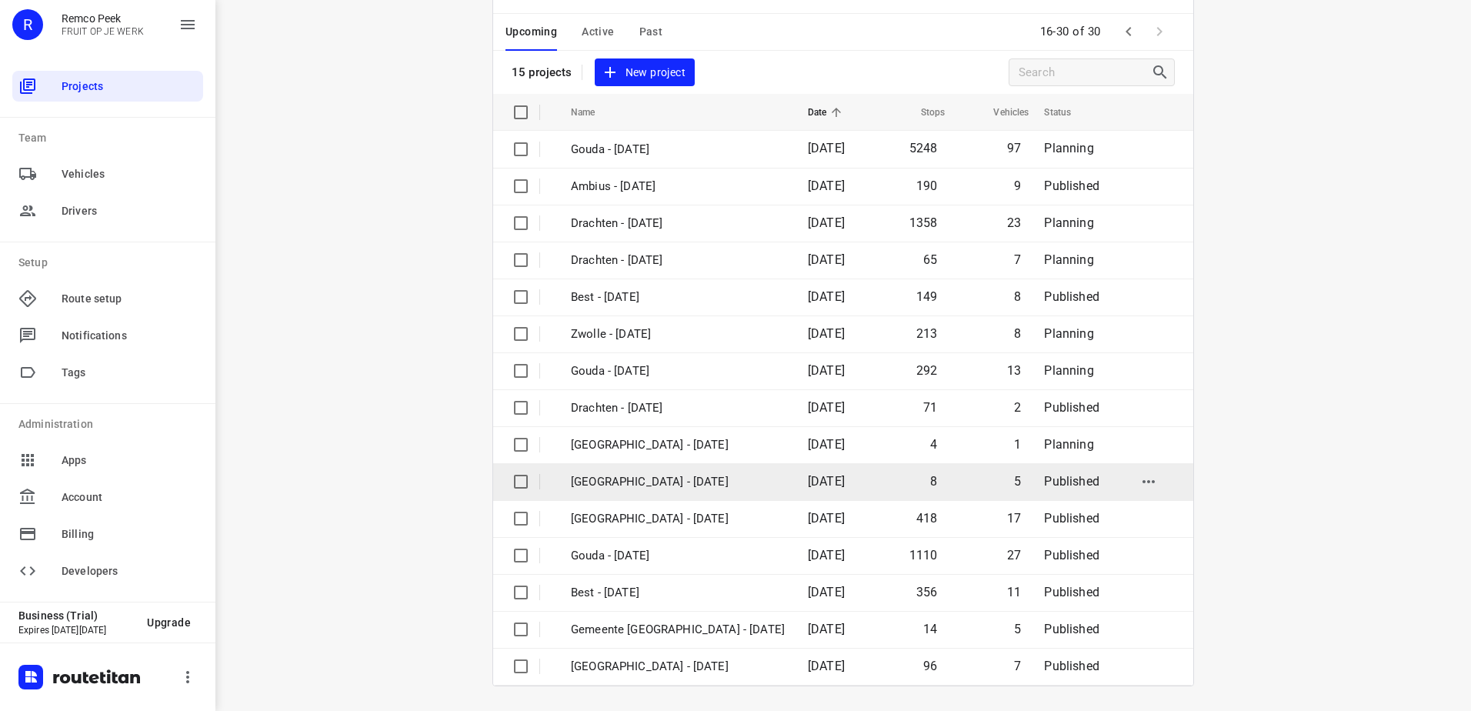
scroll to position [0, 0]
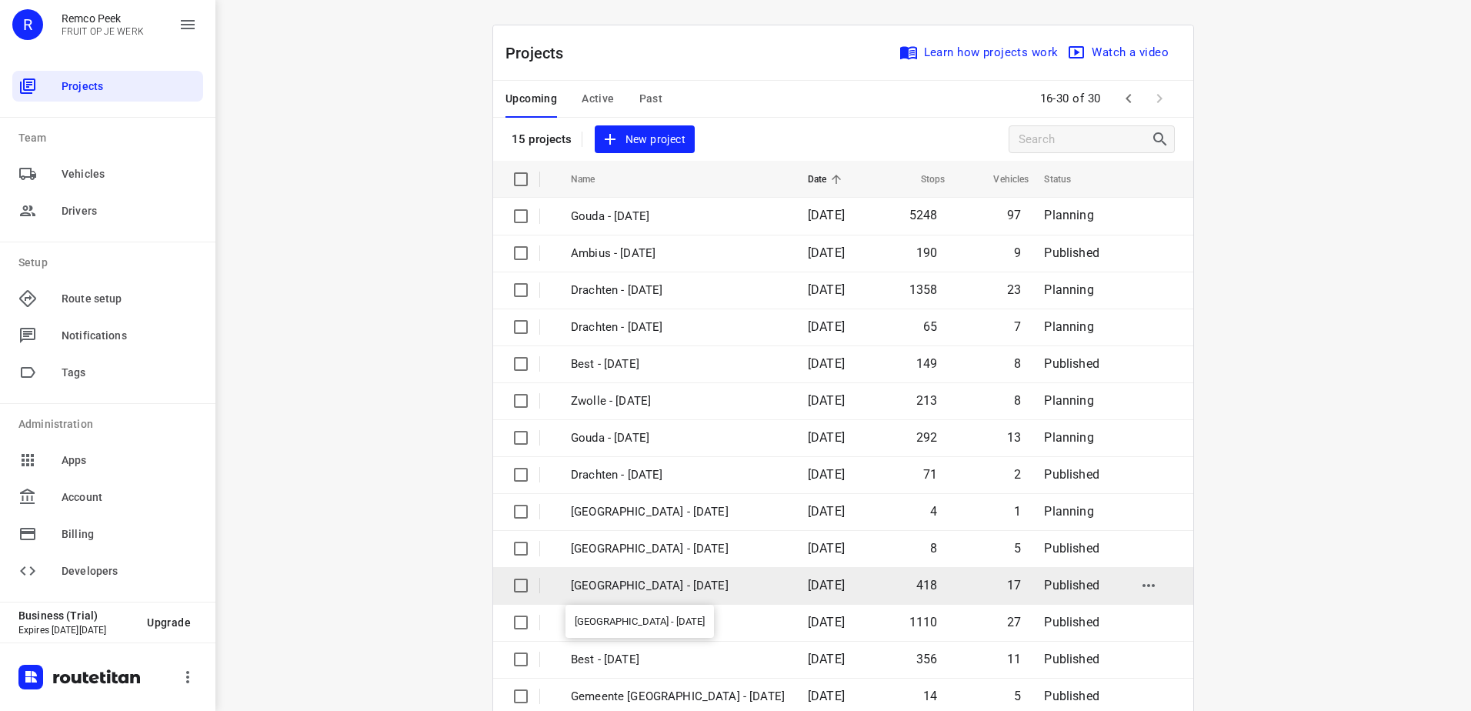
click at [690, 592] on p "Zwolle - Thursday" at bounding box center [678, 586] width 214 height 18
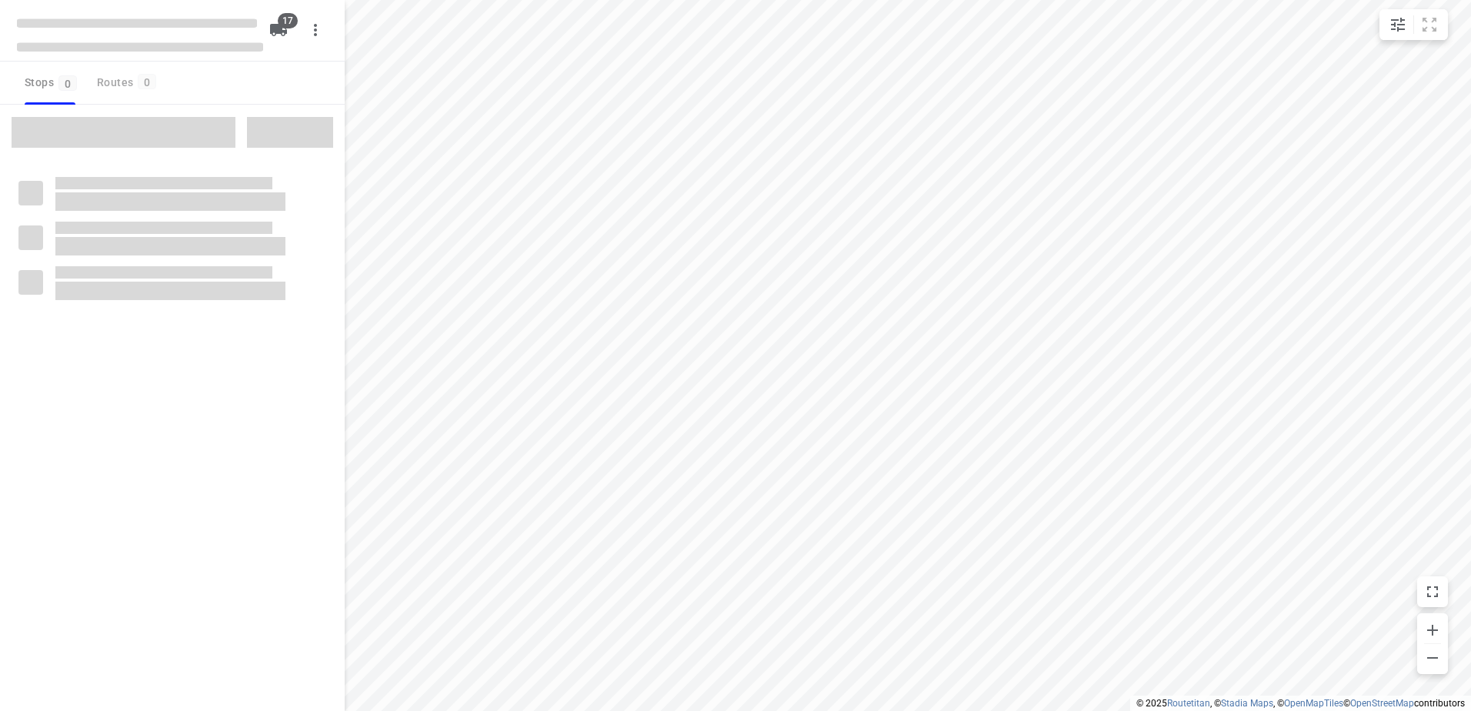
checkbox input "true"
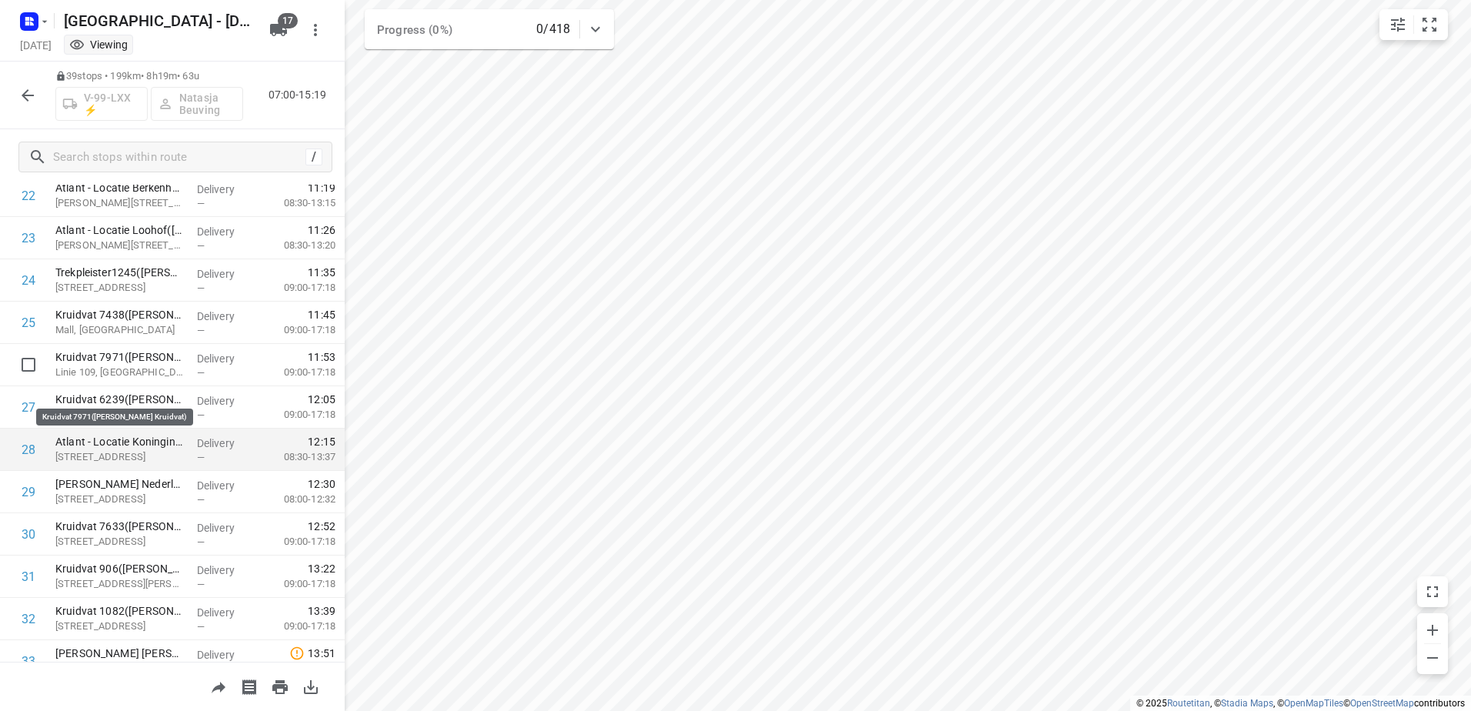
scroll to position [1000, 0]
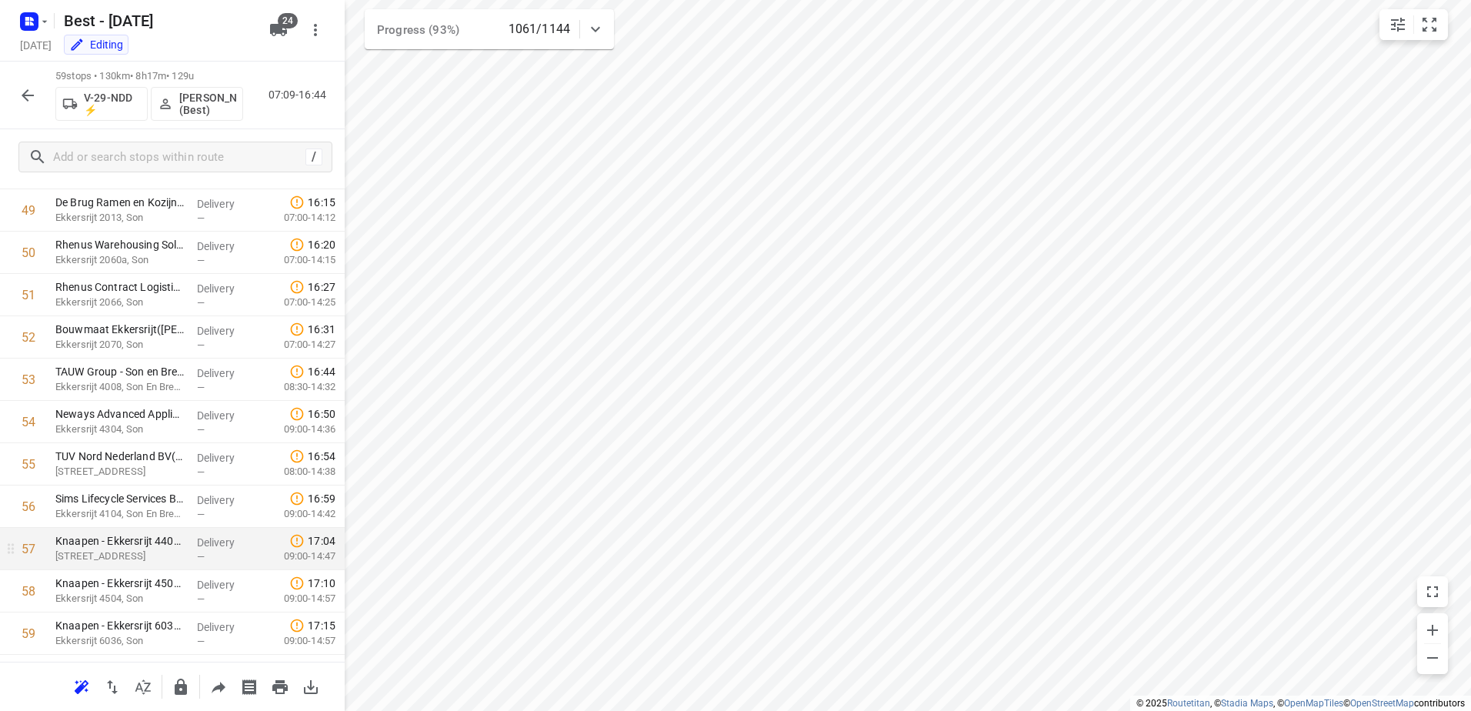
scroll to position [2139, 0]
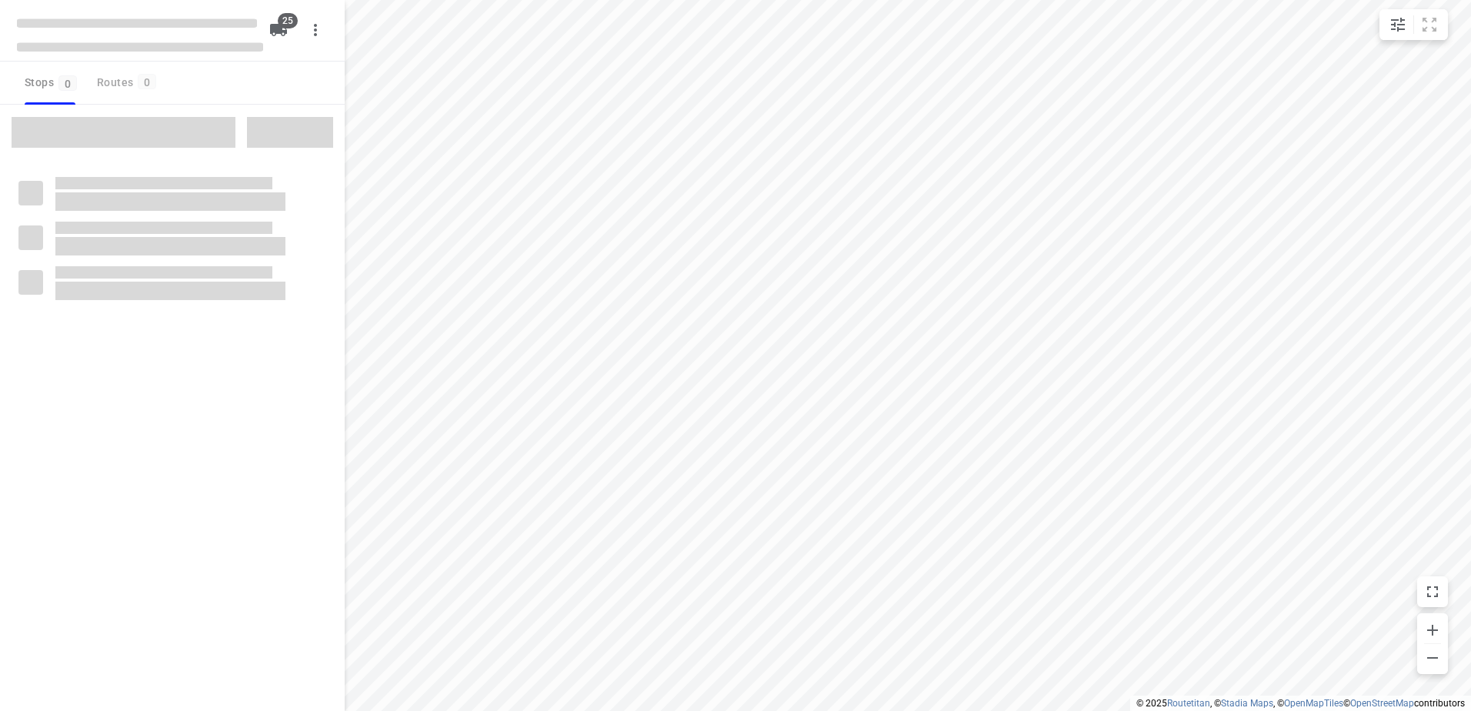
checkbox input "true"
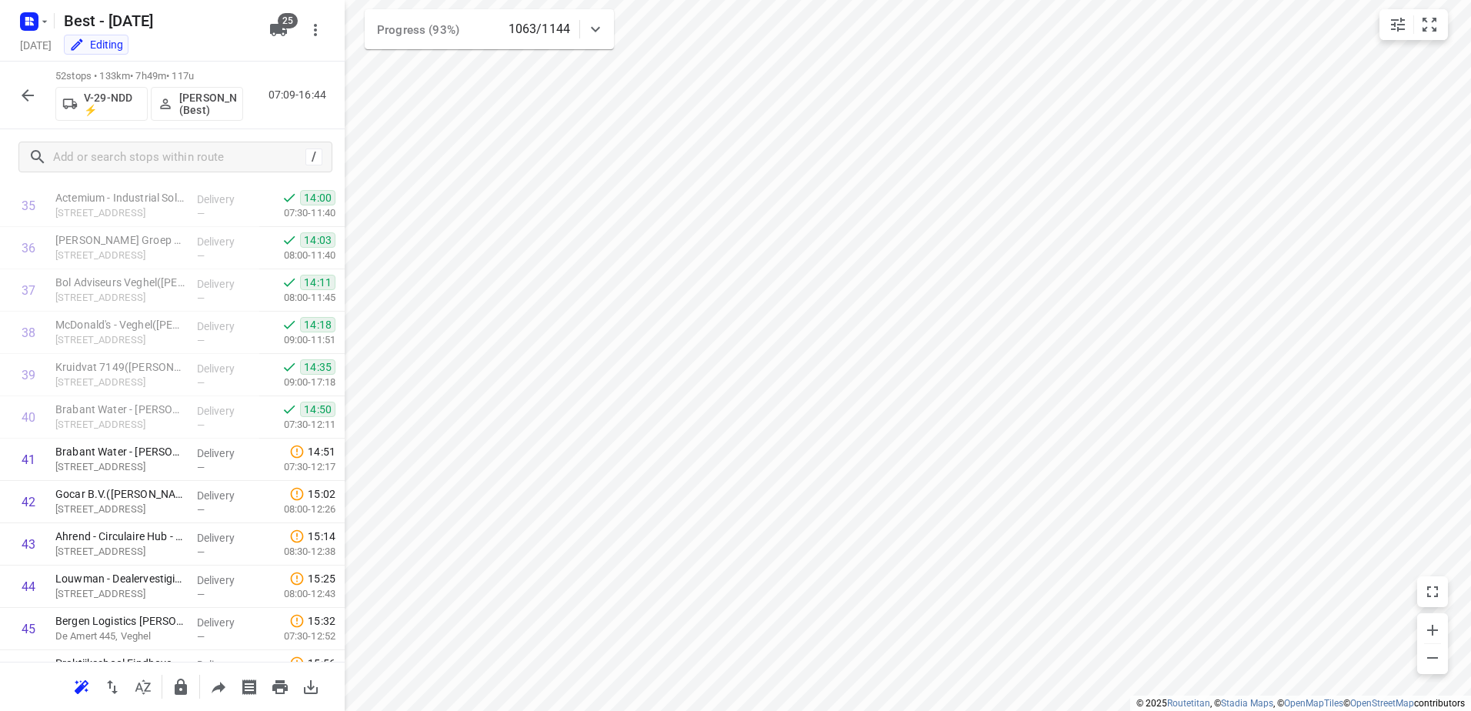
scroll to position [1539, 0]
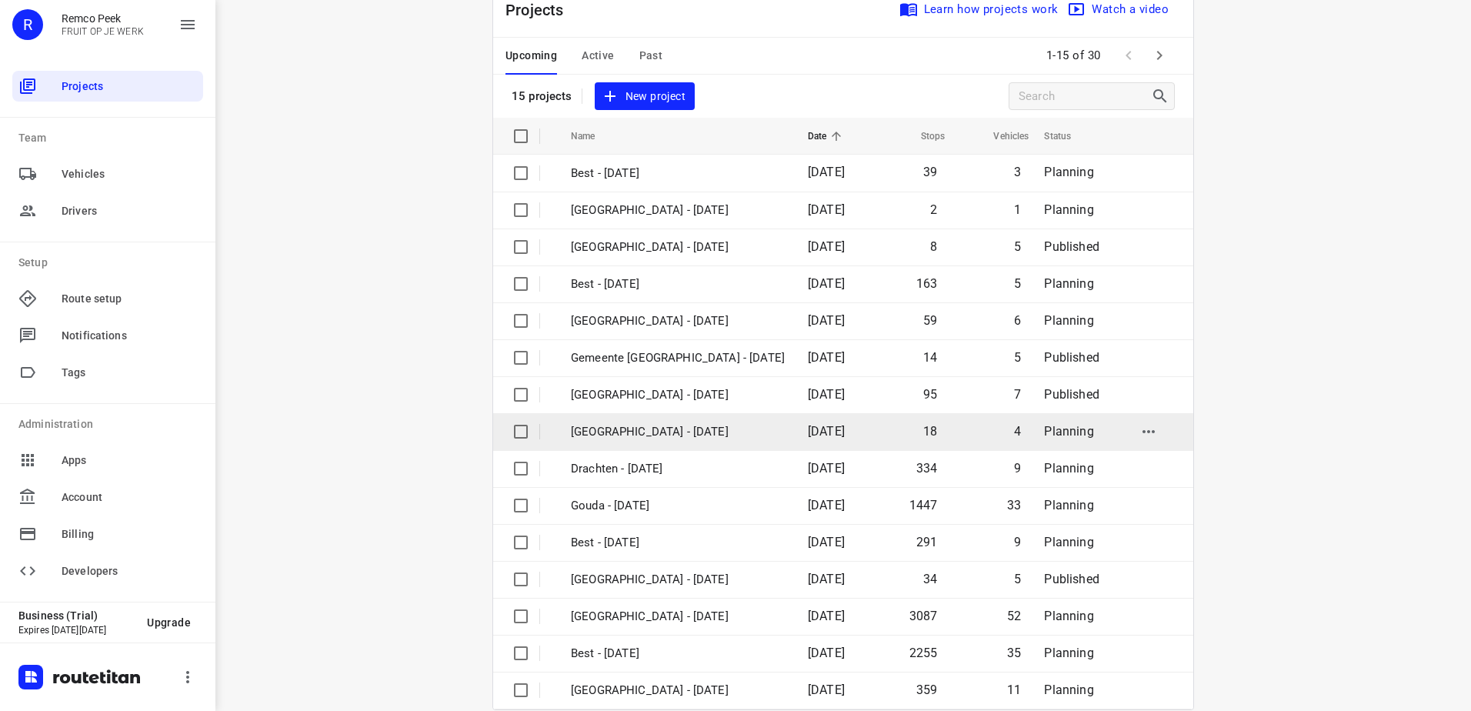
scroll to position [67, 0]
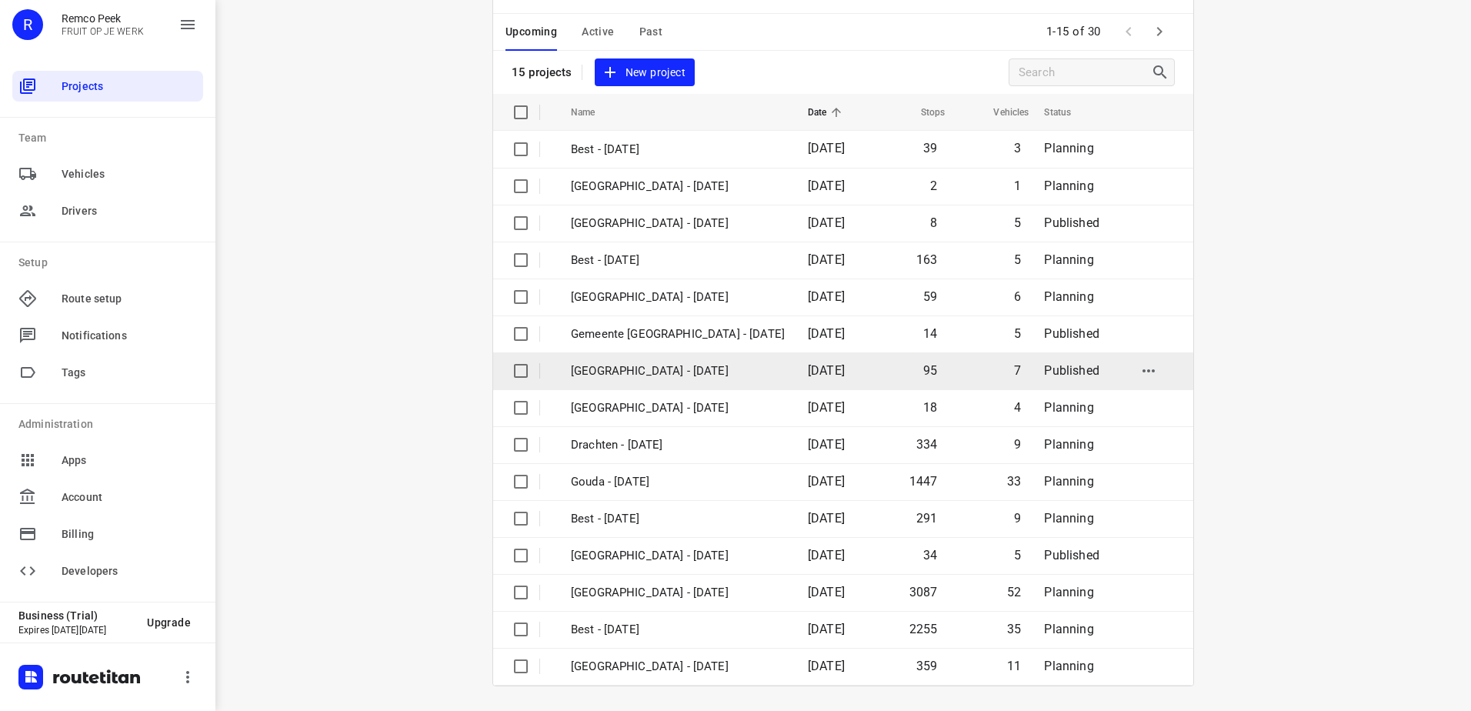
drag, startPoint x: 378, startPoint y: 532, endPoint x: 857, endPoint y: 363, distance: 508.1
click at [378, 532] on div "i © 2025 Routetitan , © Stadia Maps , © OpenMapTiles © OpenStreetMap contributo…" at bounding box center [843, 355] width 1256 height 711
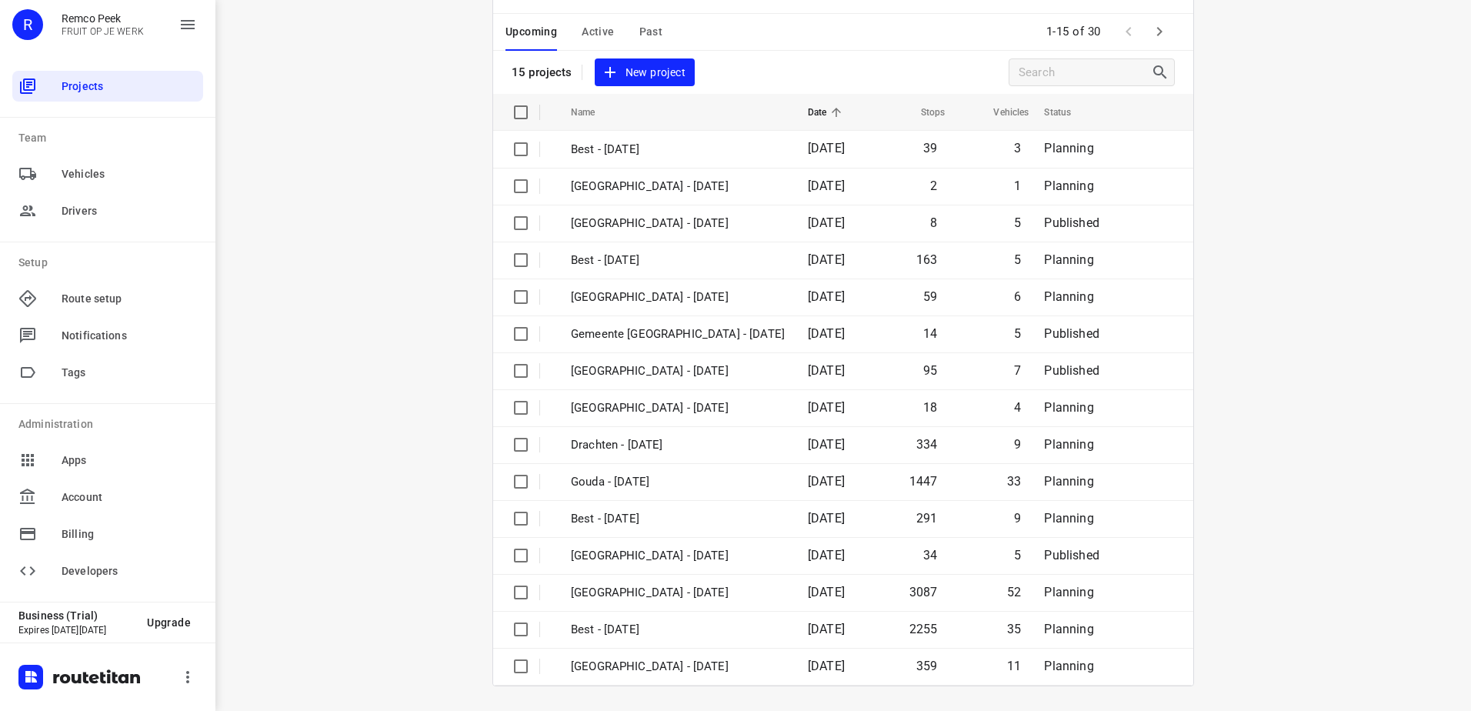
click at [1150, 32] on icon "button" at bounding box center [1159, 31] width 18 height 18
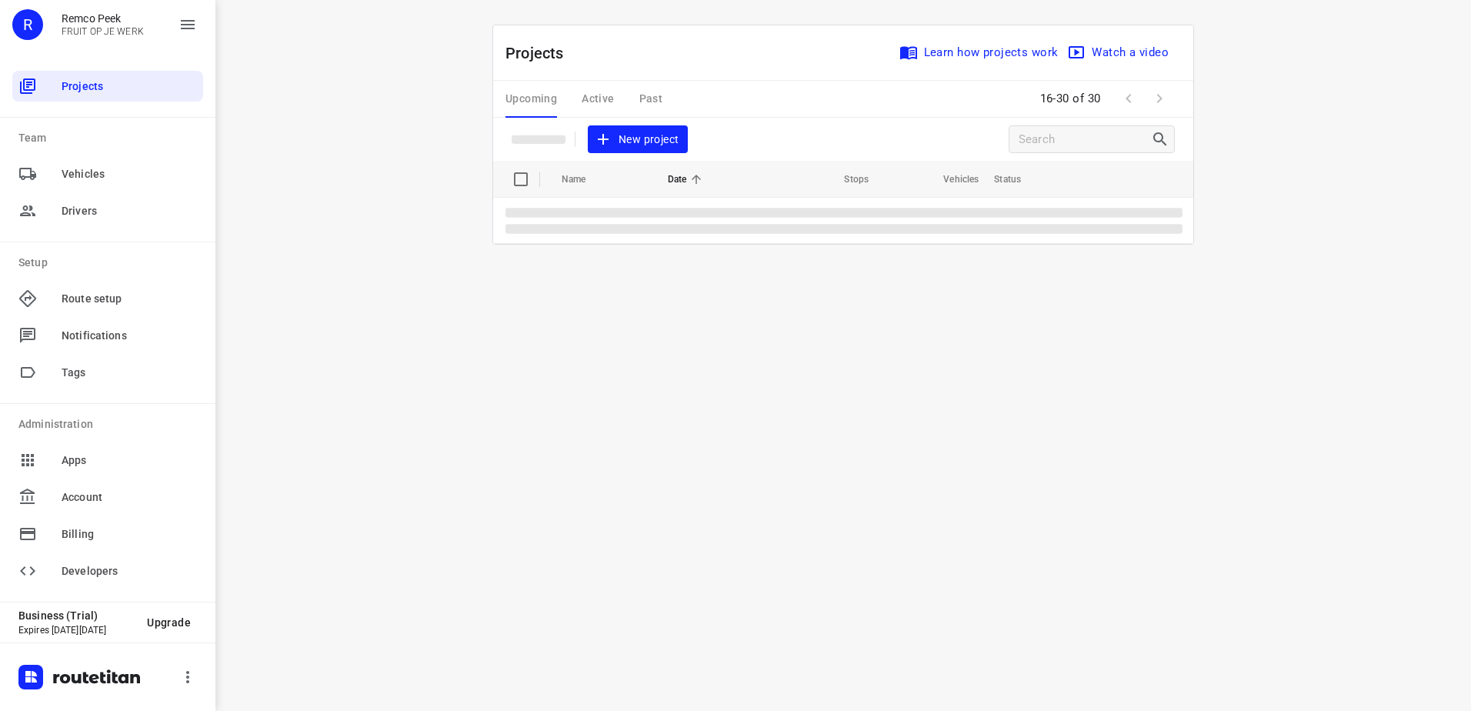
scroll to position [0, 0]
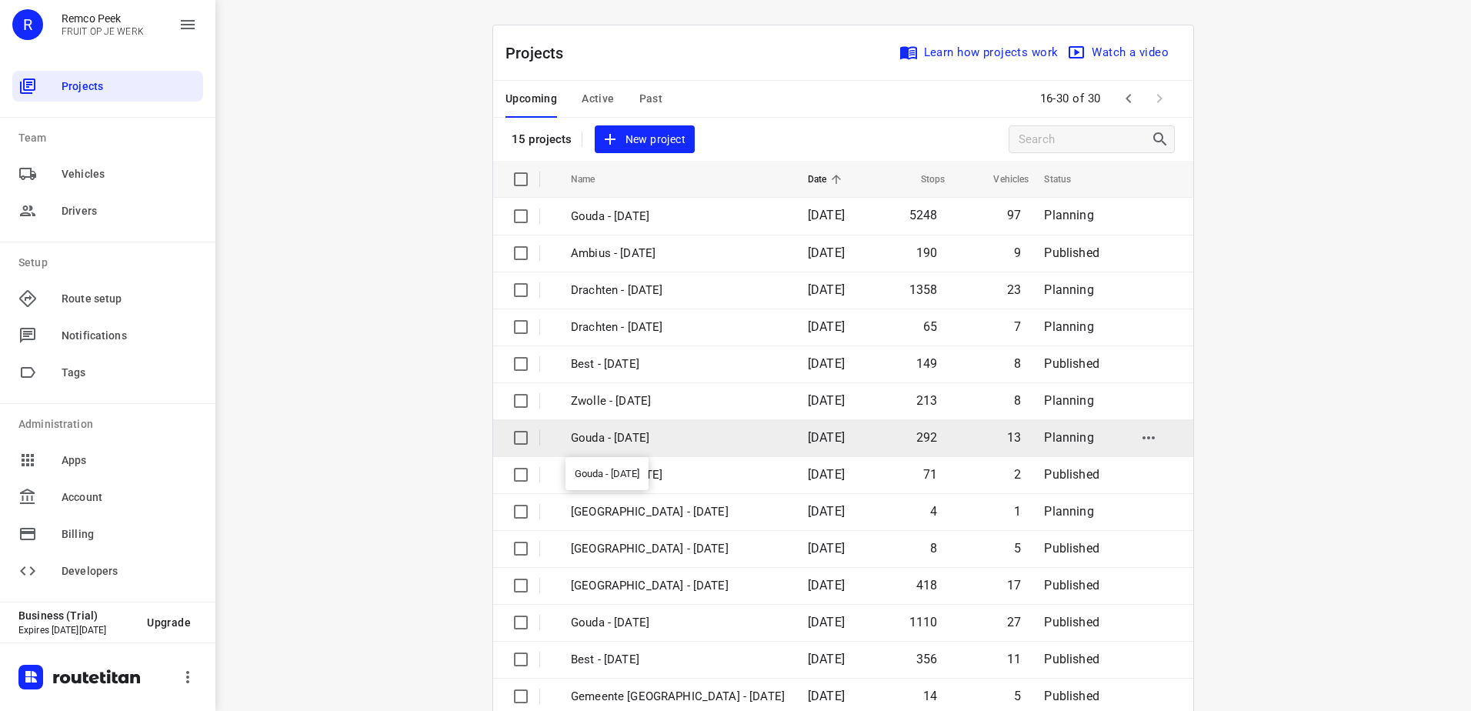
click at [693, 439] on p "Gouda - [DATE]" at bounding box center [678, 438] width 214 height 18
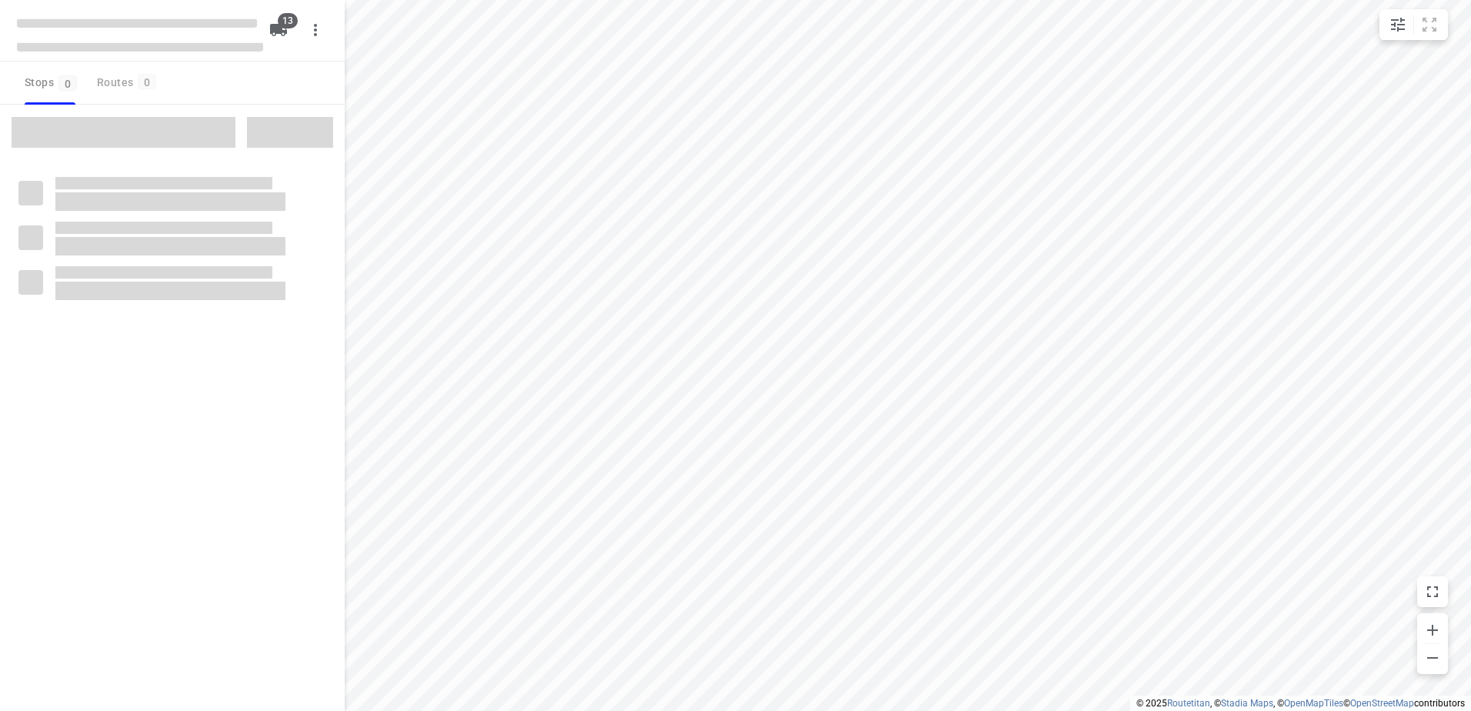
checkbox input "true"
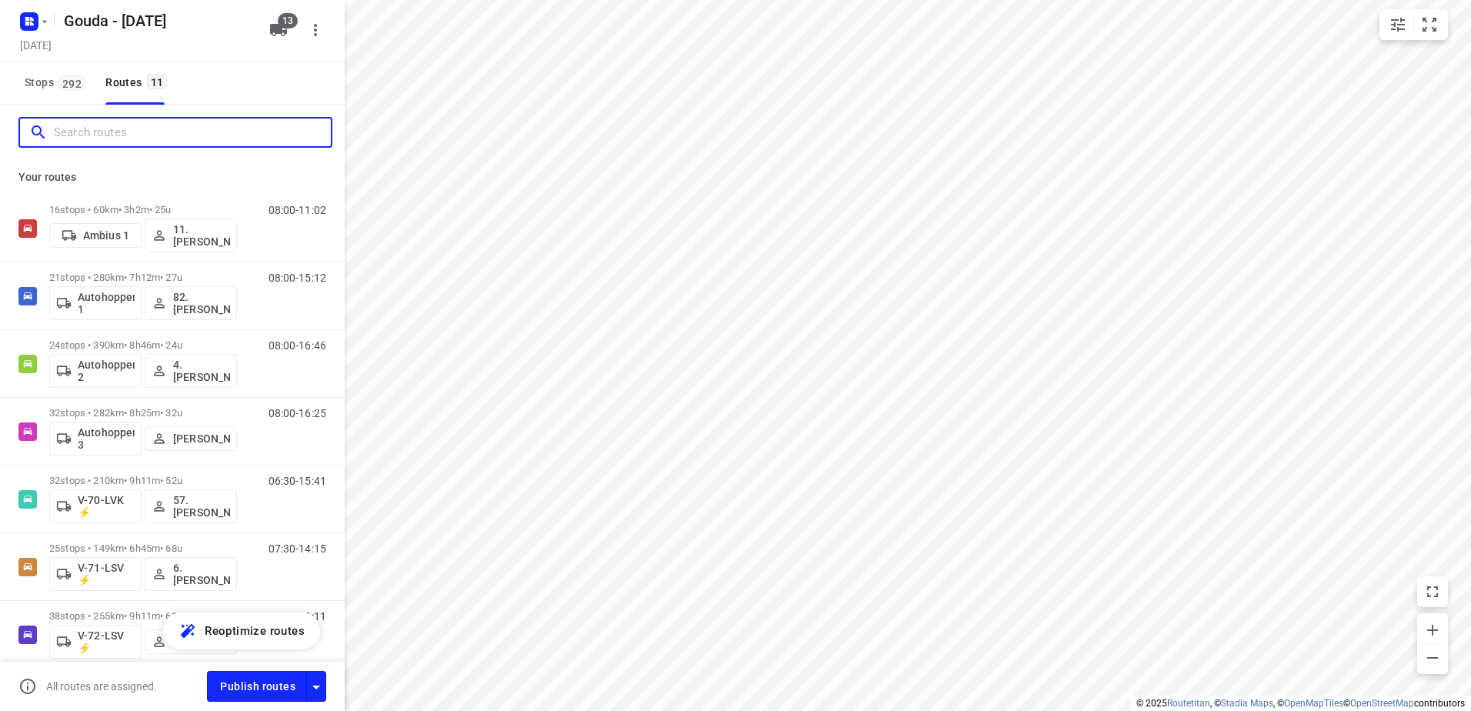
click at [198, 139] on input "Search routes" at bounding box center [192, 133] width 277 height 24
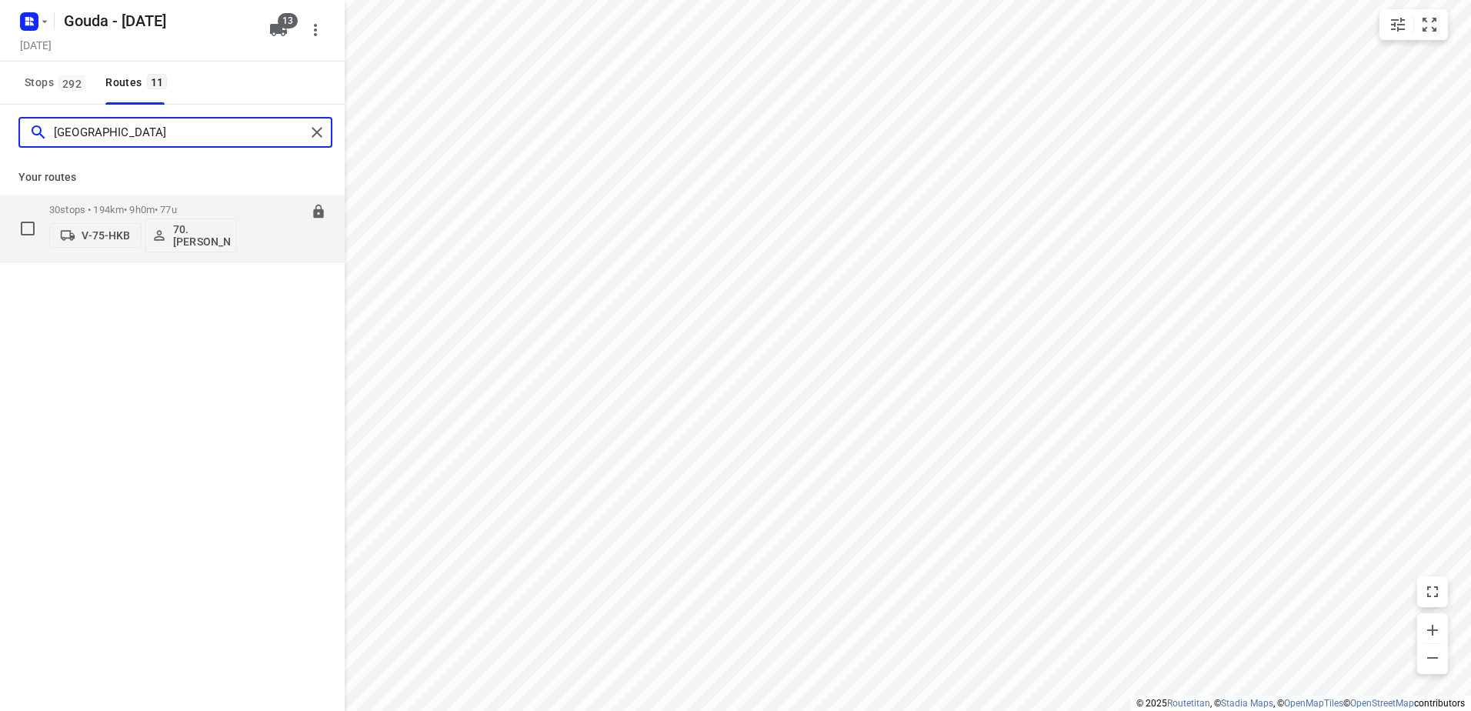
type input "[GEOGRAPHIC_DATA]"
click at [172, 203] on div "30 stops • 194km • 9h0m • 77u V-75-HKB 70. [PERSON_NAME]" at bounding box center [143, 228] width 188 height 64
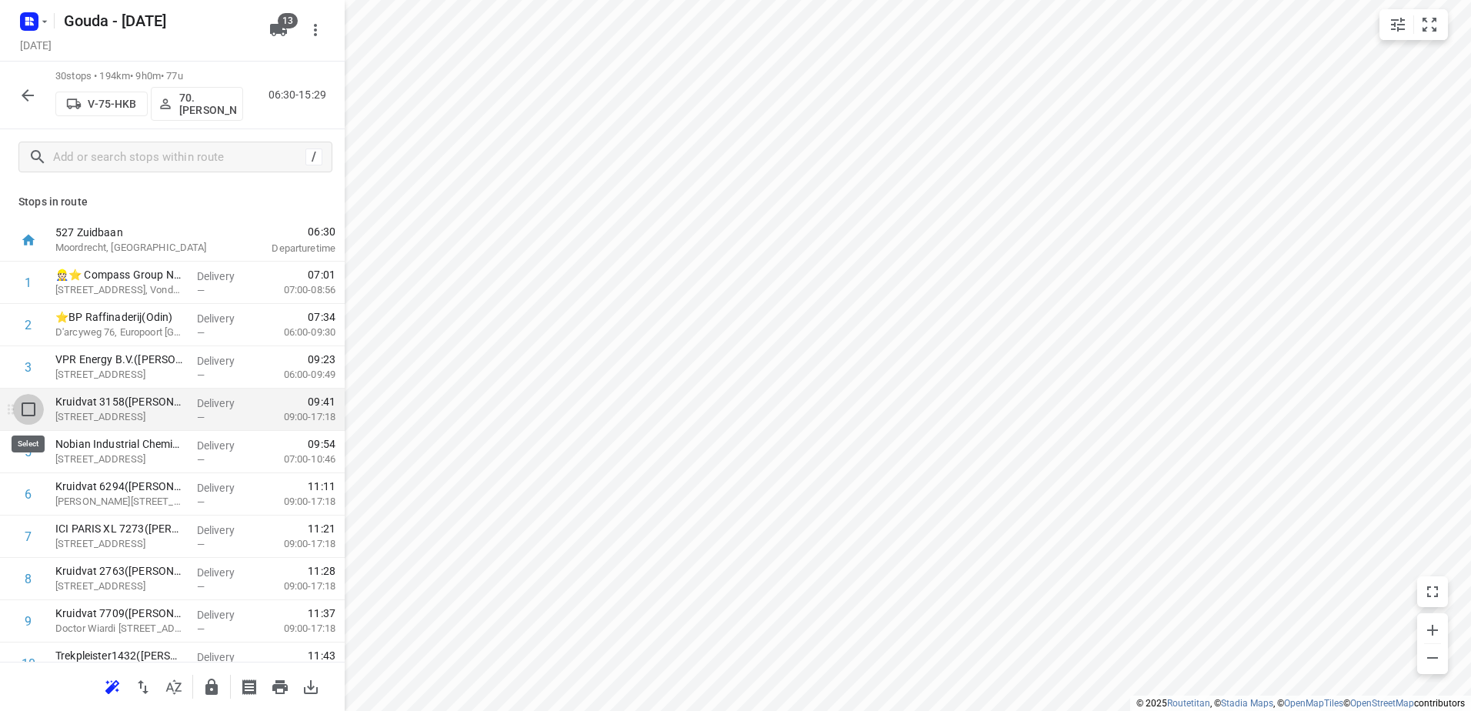
click at [34, 412] on input "checkbox" at bounding box center [28, 409] width 31 height 31
checkbox input "true"
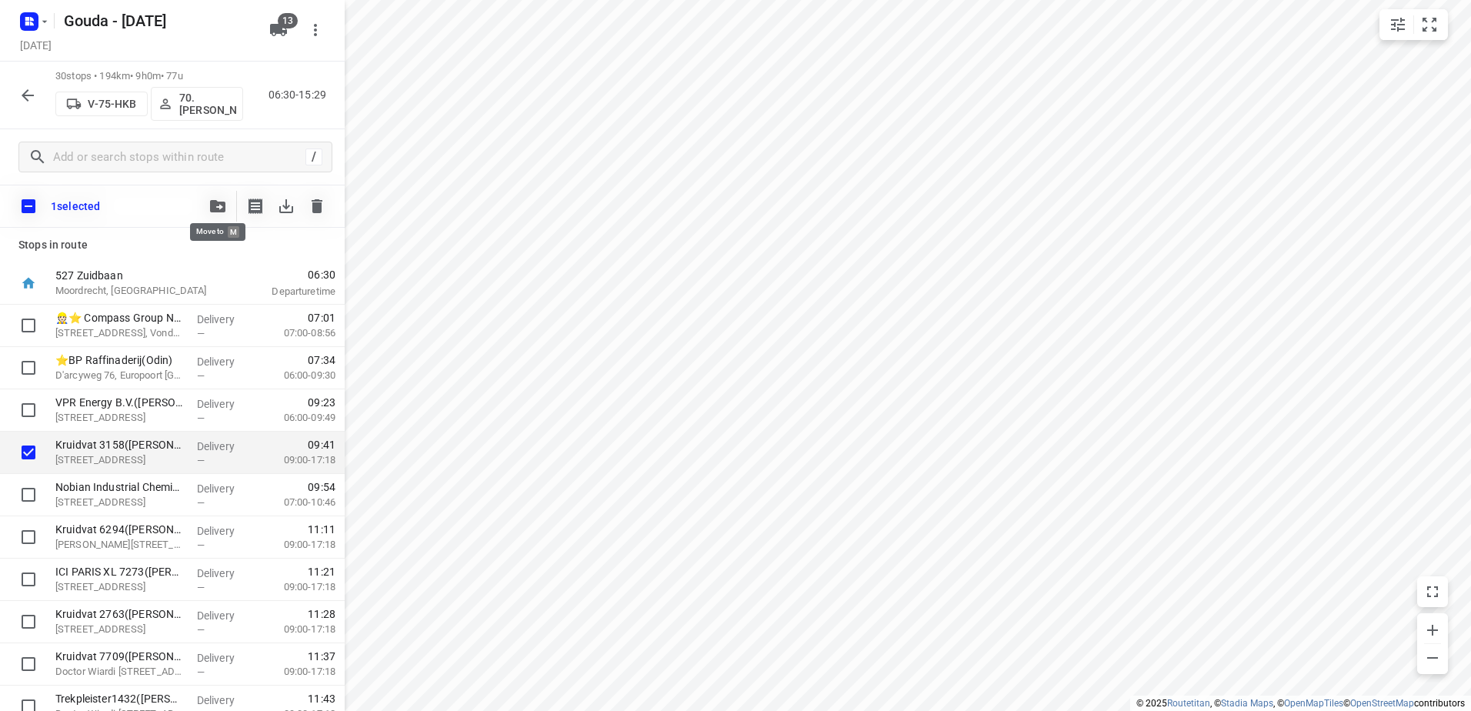
click at [209, 202] on span "button" at bounding box center [218, 206] width 18 height 12
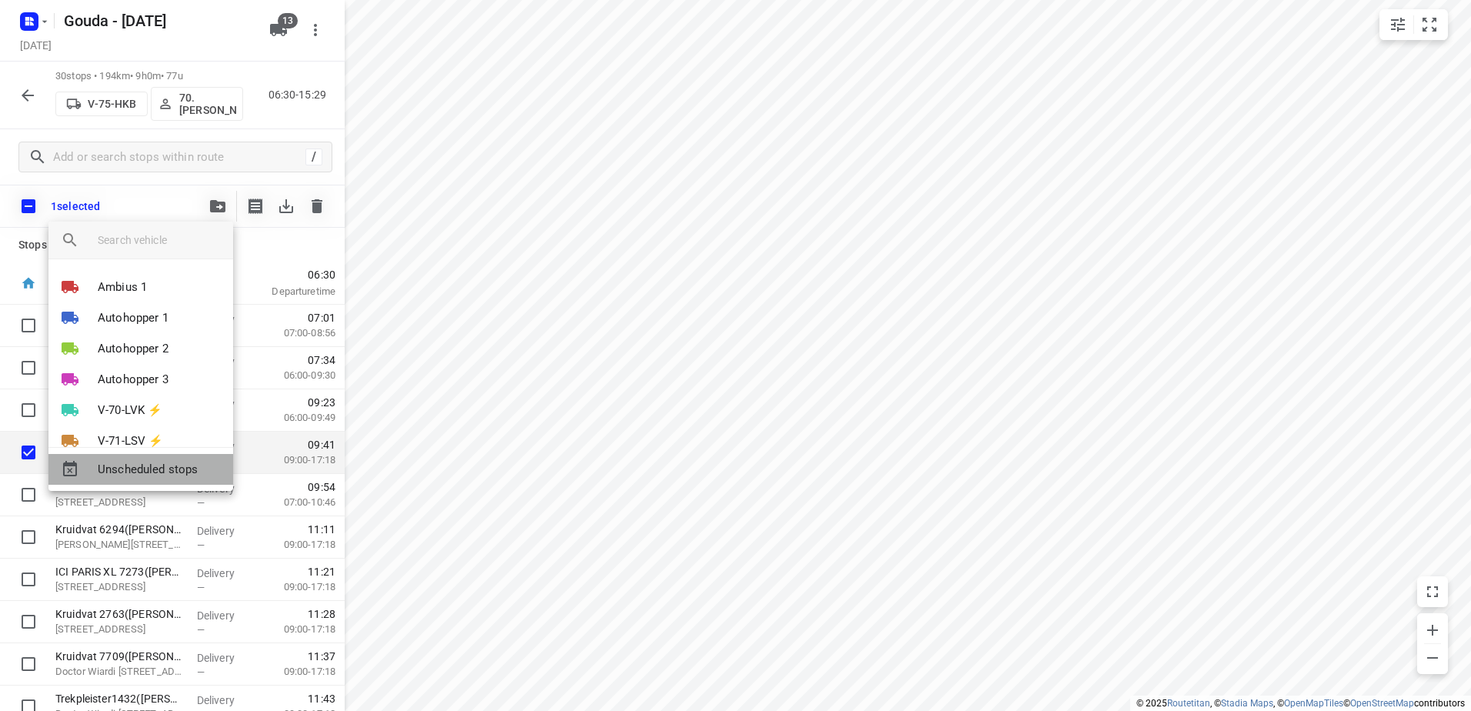
click at [159, 465] on span "Unscheduled stops" at bounding box center [159, 470] width 123 height 18
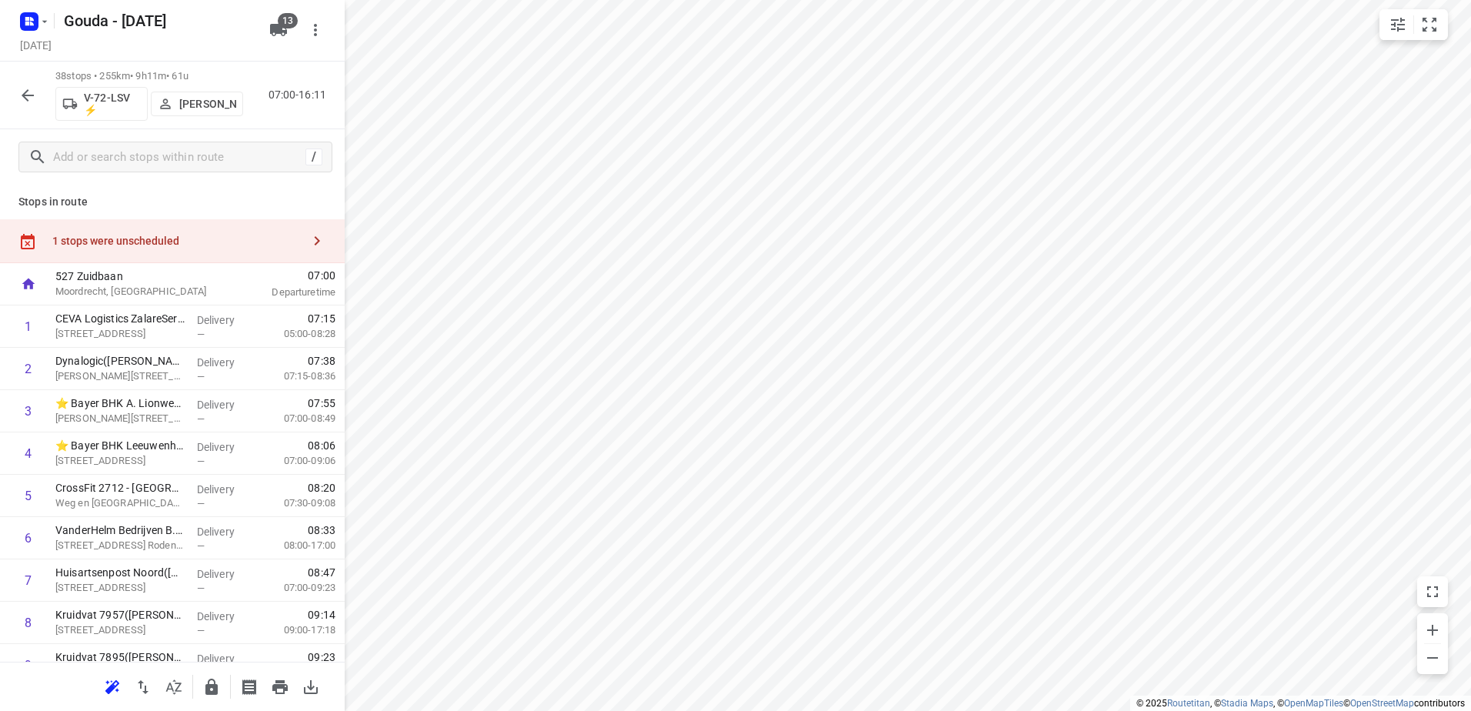
drag, startPoint x: 188, startPoint y: 235, endPoint x: 319, endPoint y: 214, distance: 133.3
click at [189, 235] on div "1 stops were unscheduled" at bounding box center [176, 241] width 249 height 12
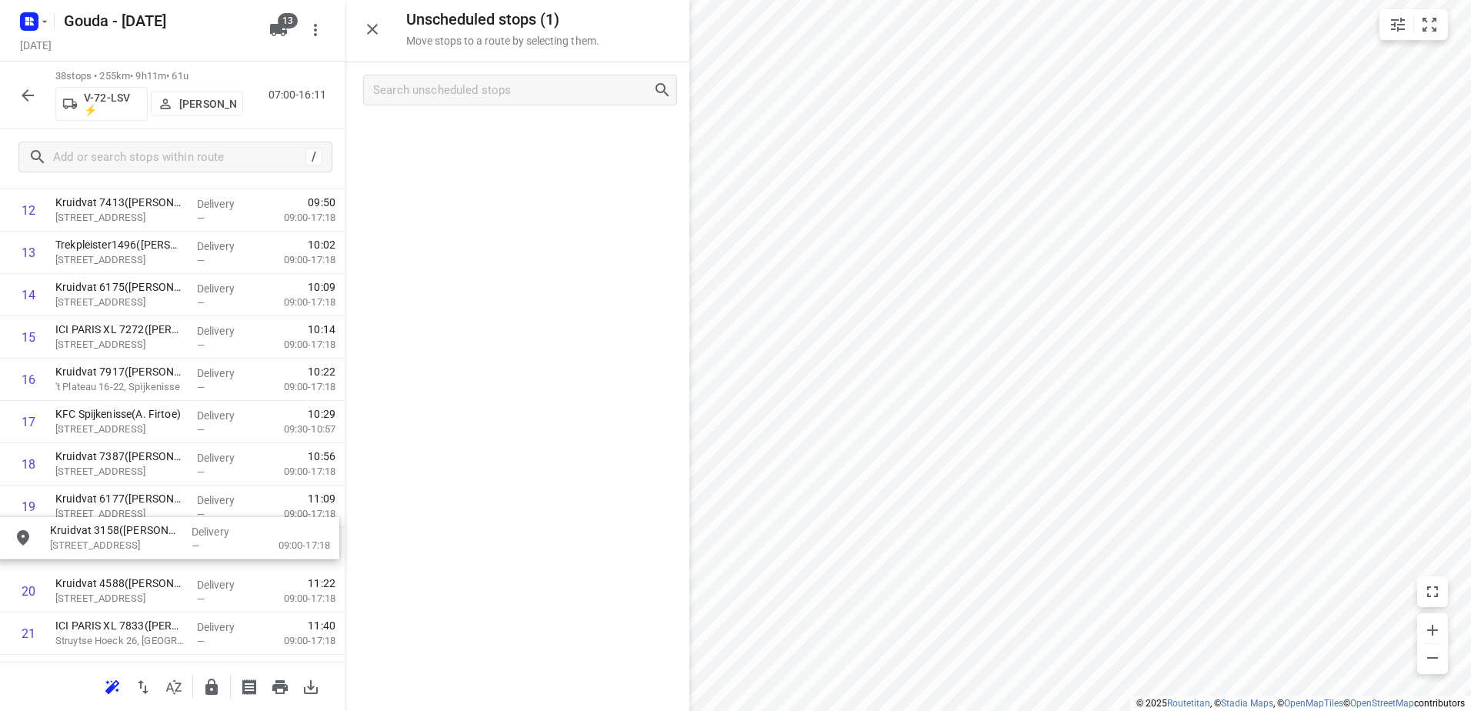
scroll to position [588, 0]
drag, startPoint x: 529, startPoint y: 135, endPoint x: 165, endPoint y: 540, distance: 543.8
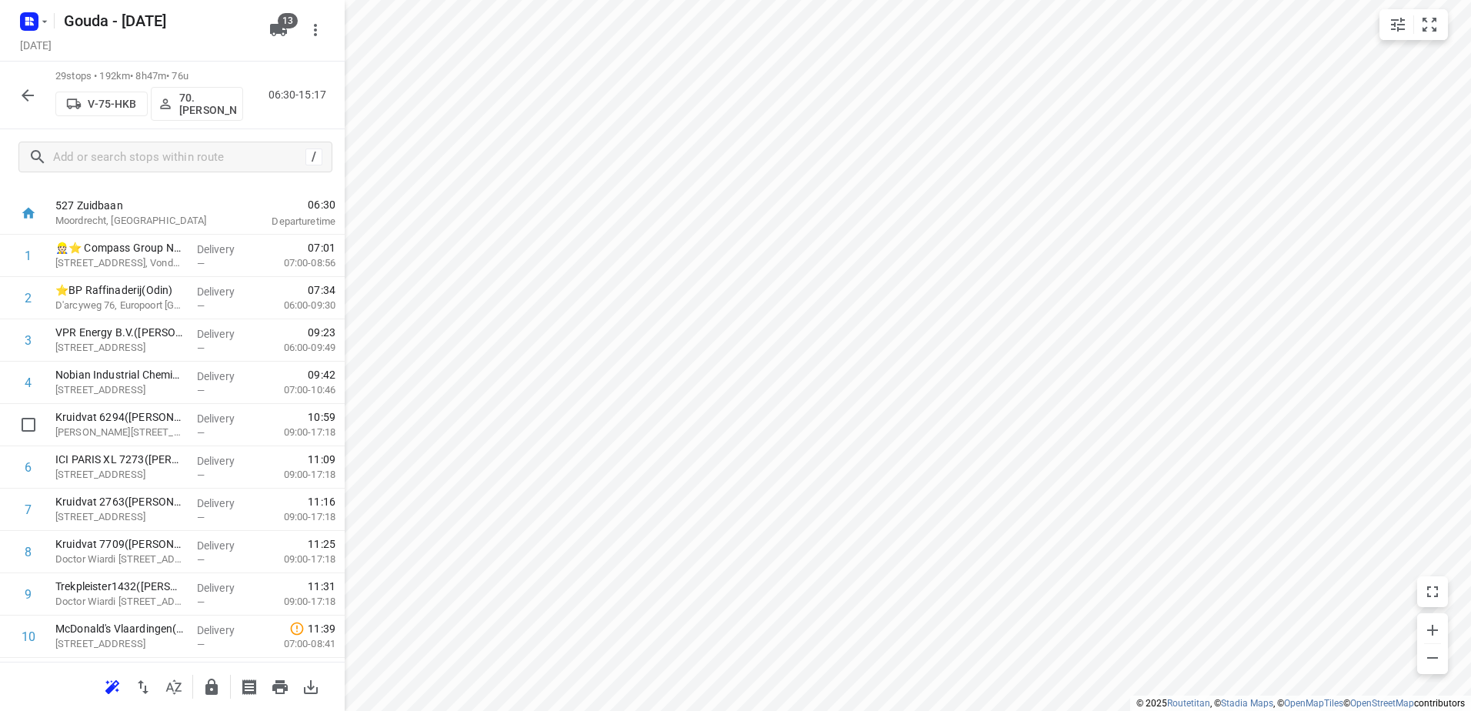
scroll to position [0, 0]
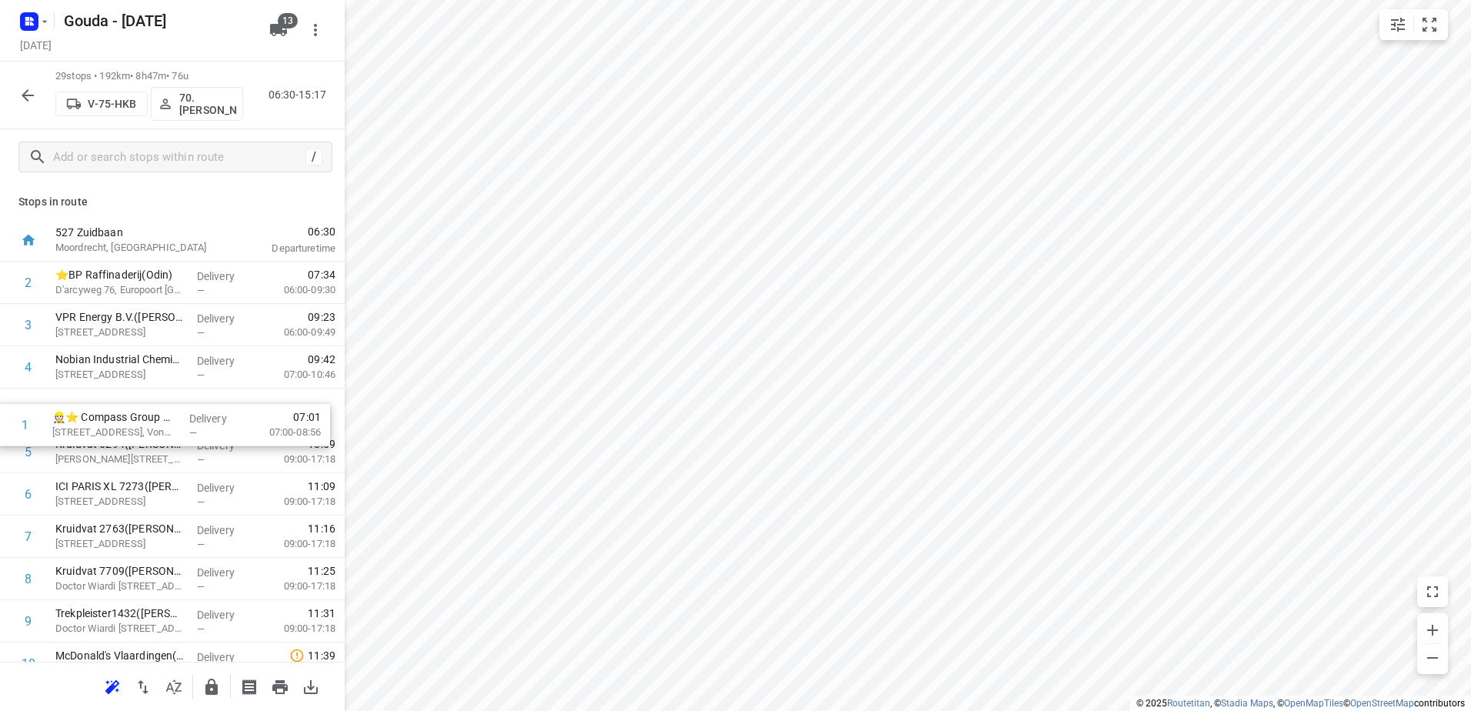
drag, startPoint x: 200, startPoint y: 286, endPoint x: 180, endPoint y: 481, distance: 195.7
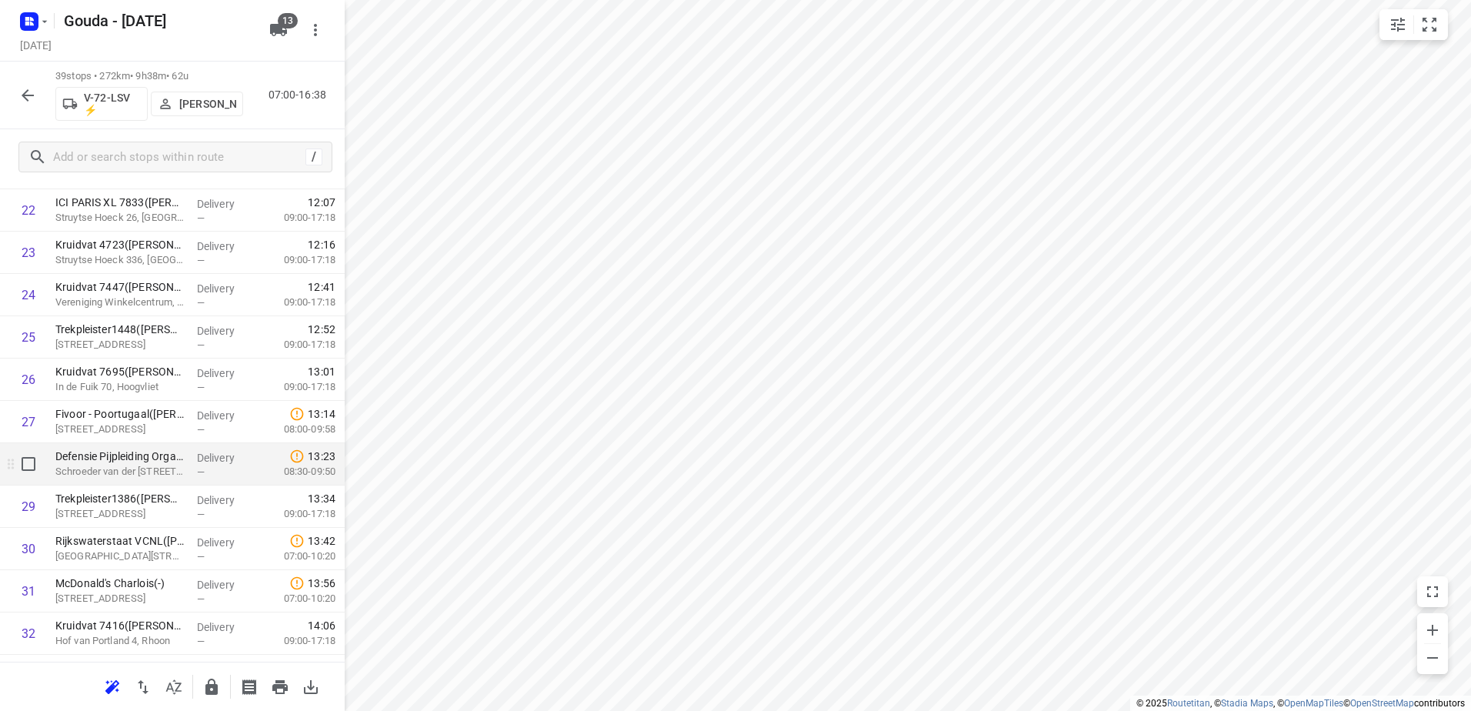
scroll to position [985, 0]
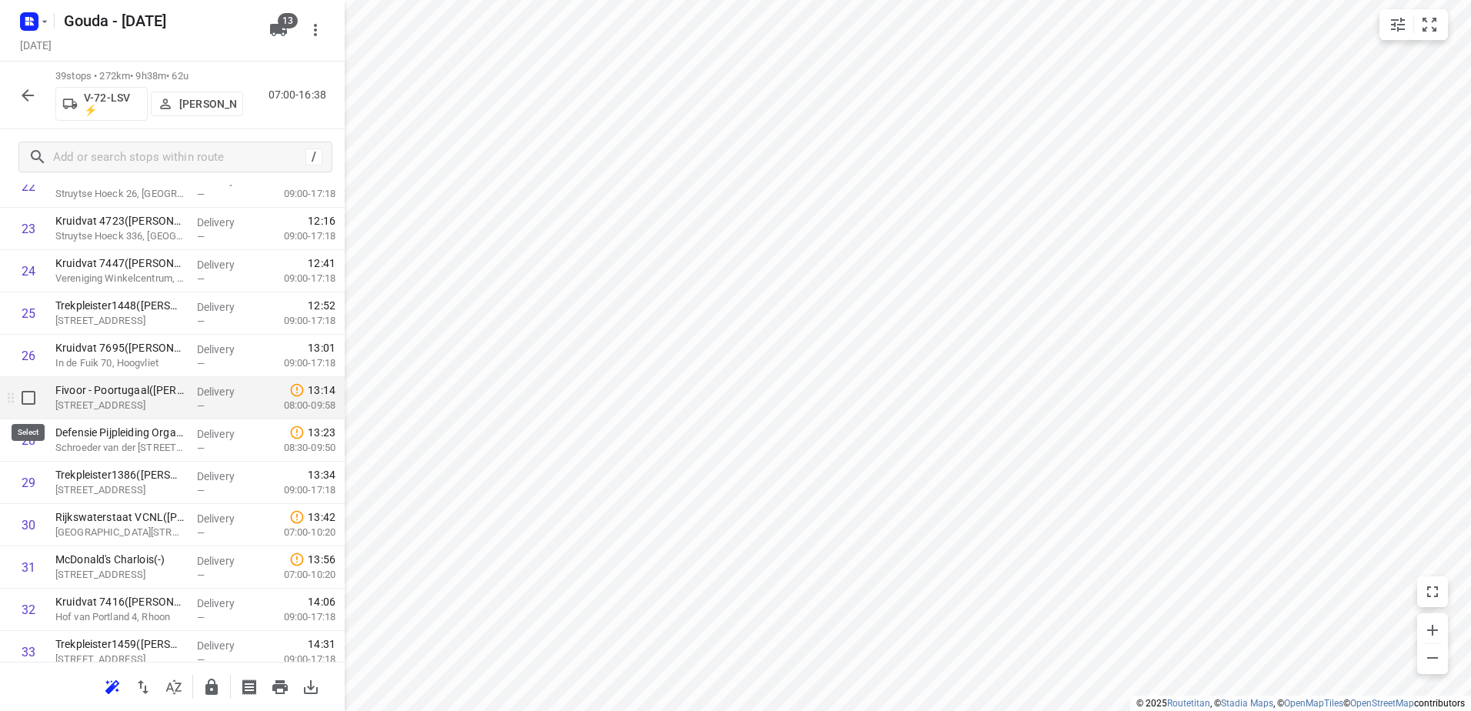
click at [30, 398] on input "checkbox" at bounding box center [28, 397] width 31 height 31
checkbox input "true"
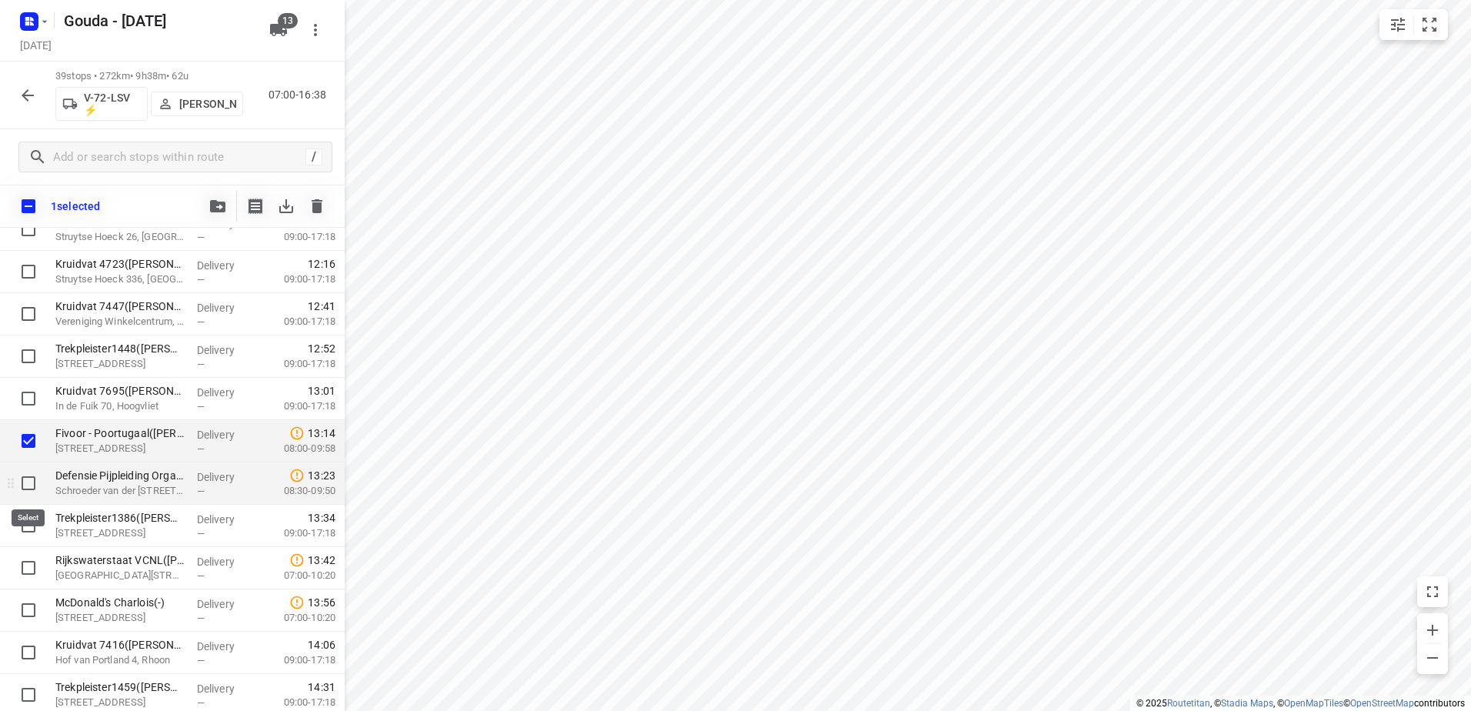
click at [31, 484] on input "checkbox" at bounding box center [28, 483] width 31 height 31
checkbox input "true"
click at [30, 518] on input "checkbox" at bounding box center [28, 525] width 31 height 31
checkbox input "true"
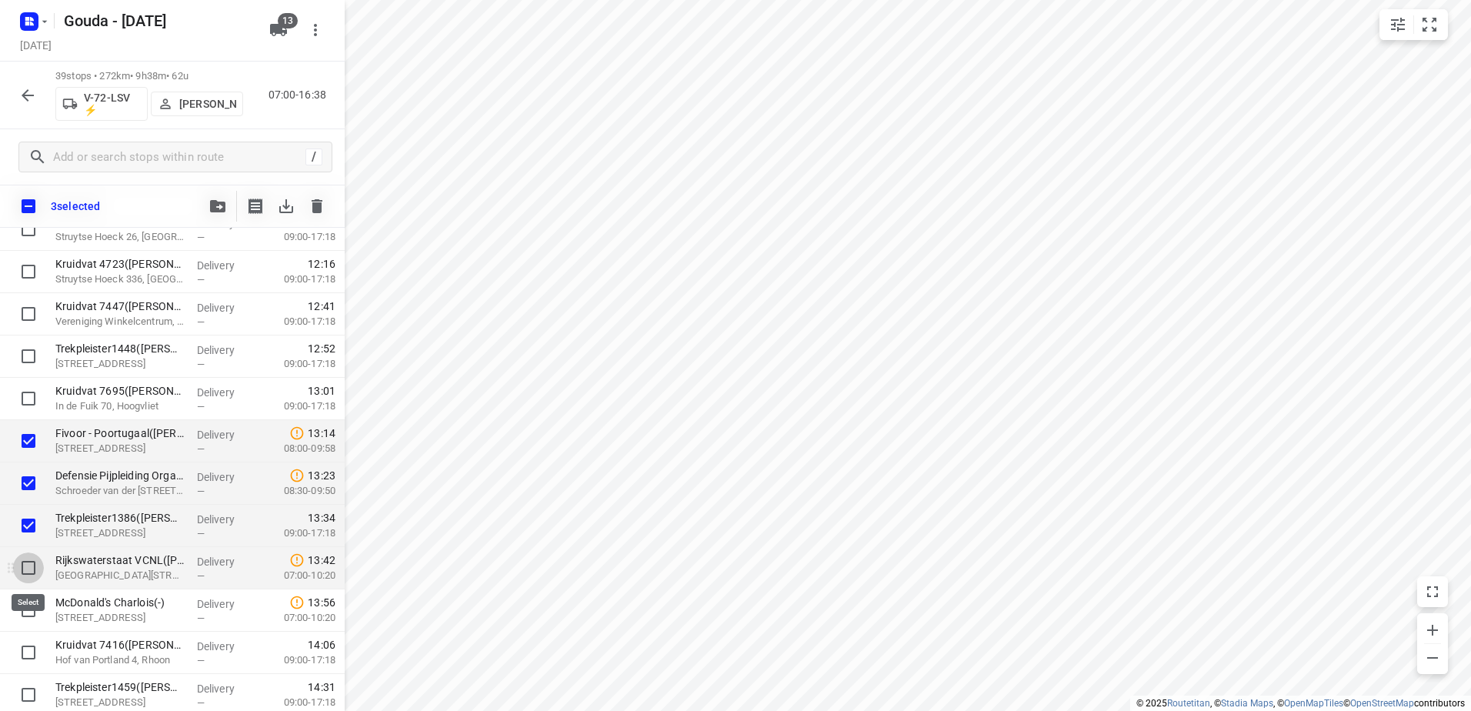
click at [30, 572] on input "checkbox" at bounding box center [28, 567] width 31 height 31
checkbox input "true"
click at [35, 616] on input "checkbox" at bounding box center [28, 610] width 31 height 31
checkbox input "true"
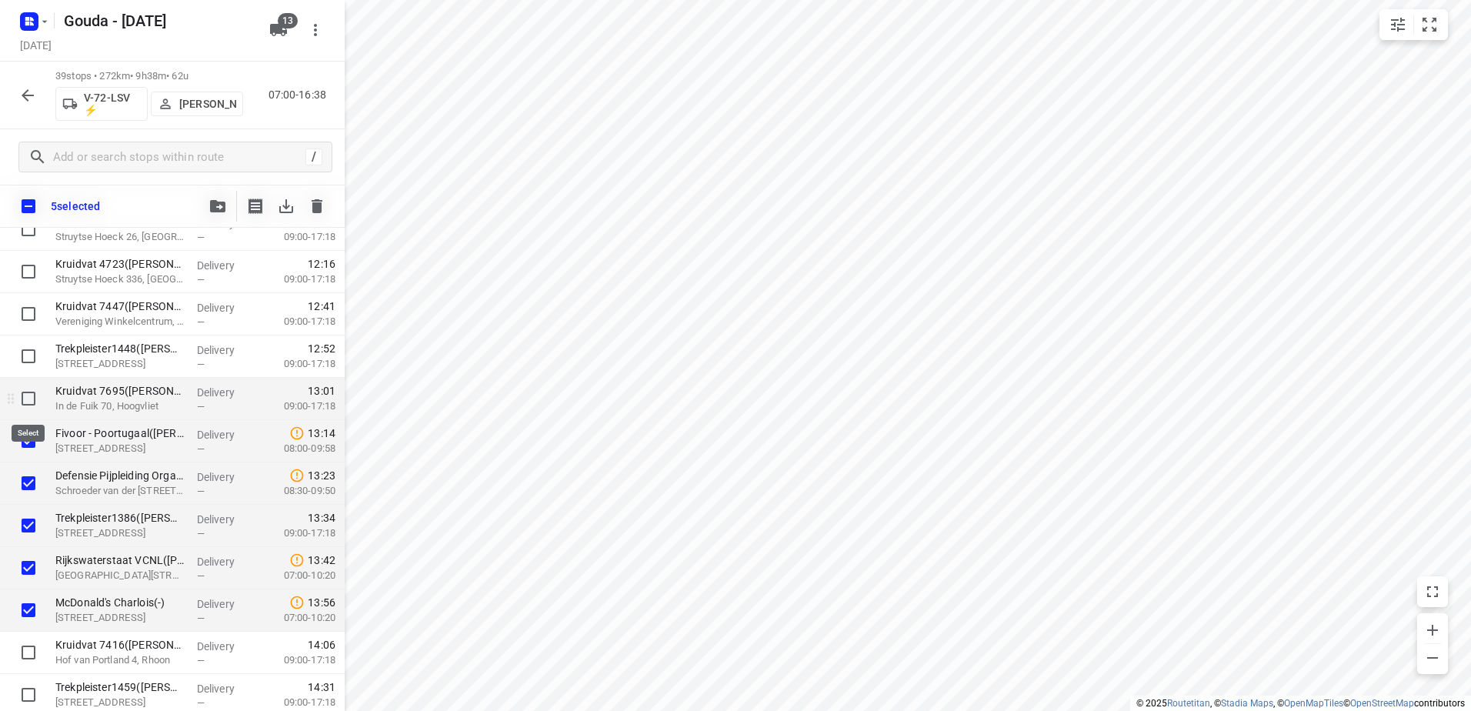
click at [29, 397] on input "checkbox" at bounding box center [28, 398] width 31 height 31
checkbox input "true"
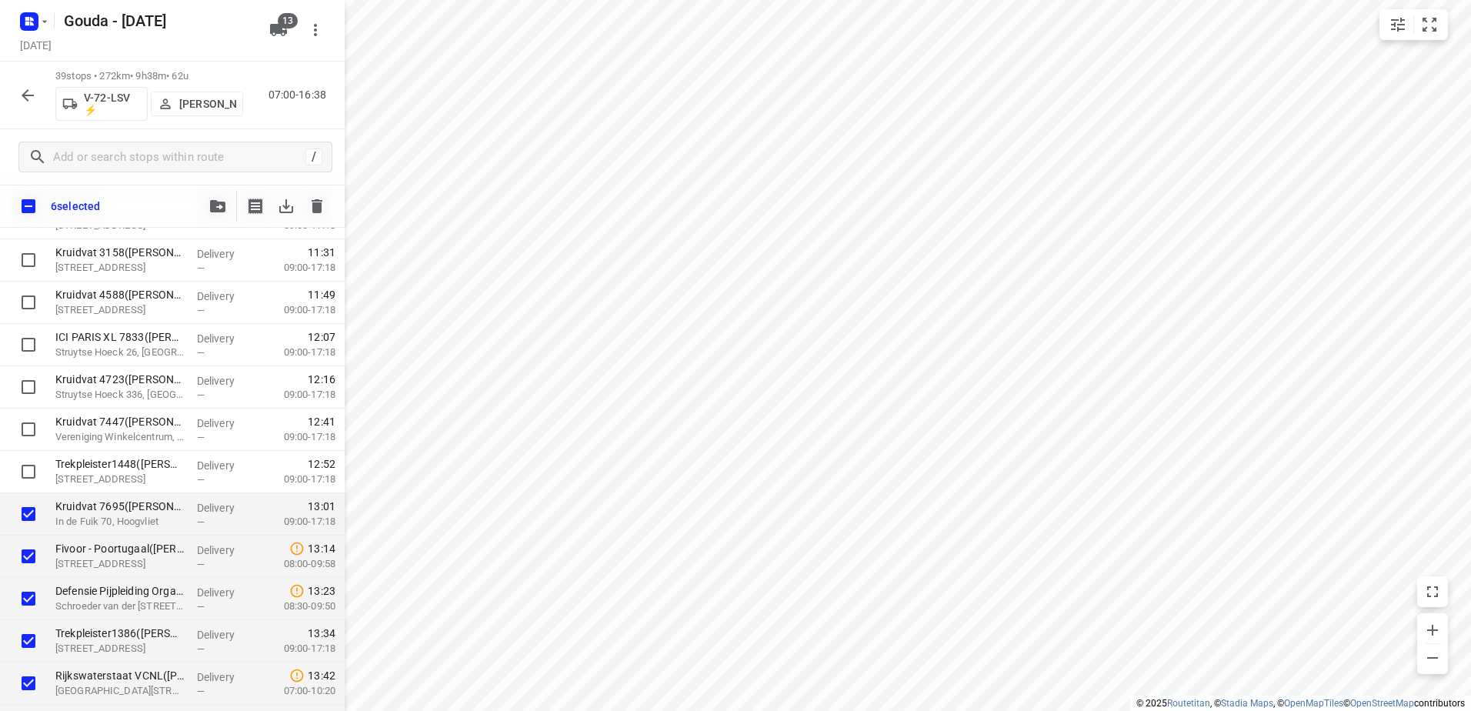
scroll to position [863, 0]
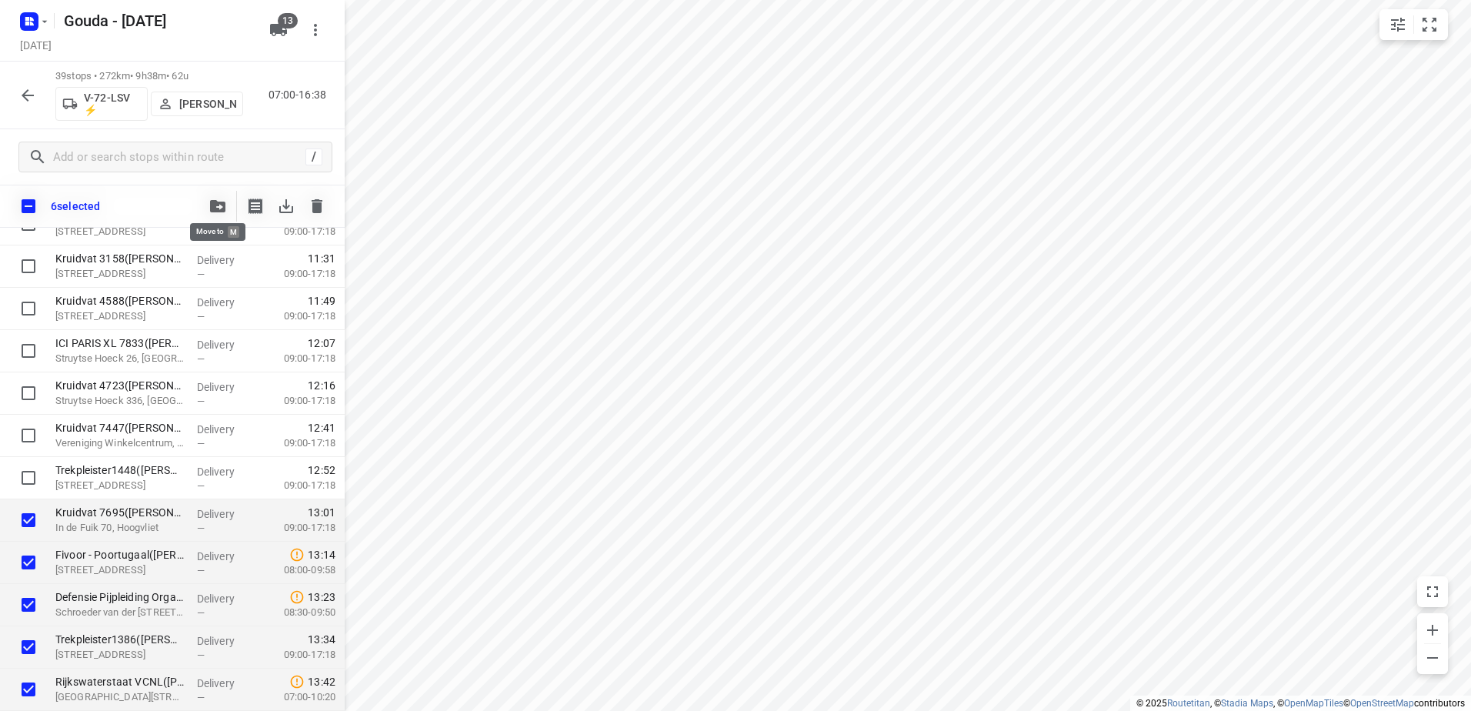
click at [216, 212] on button "button" at bounding box center [217, 206] width 31 height 31
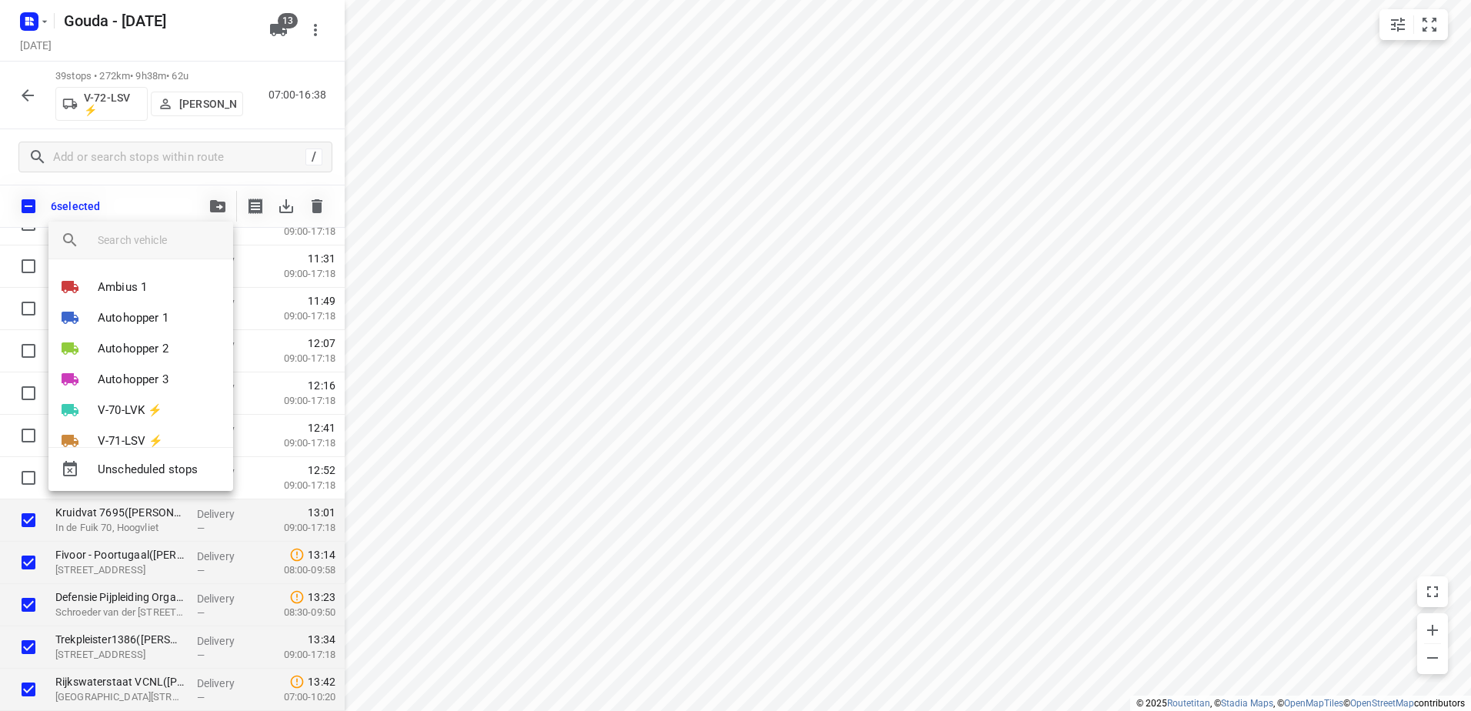
click at [468, 369] on div at bounding box center [735, 355] width 1471 height 711
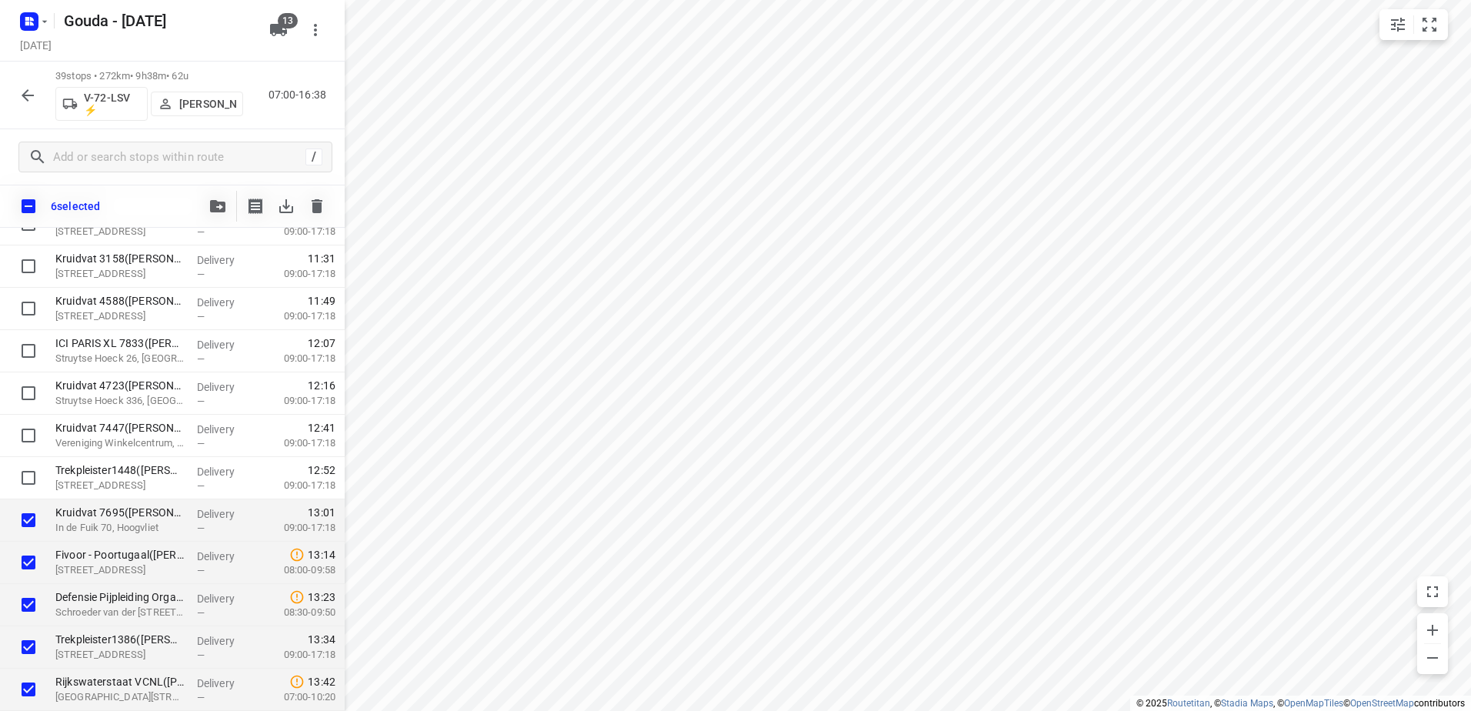
click at [225, 202] on span "button" at bounding box center [218, 206] width 18 height 12
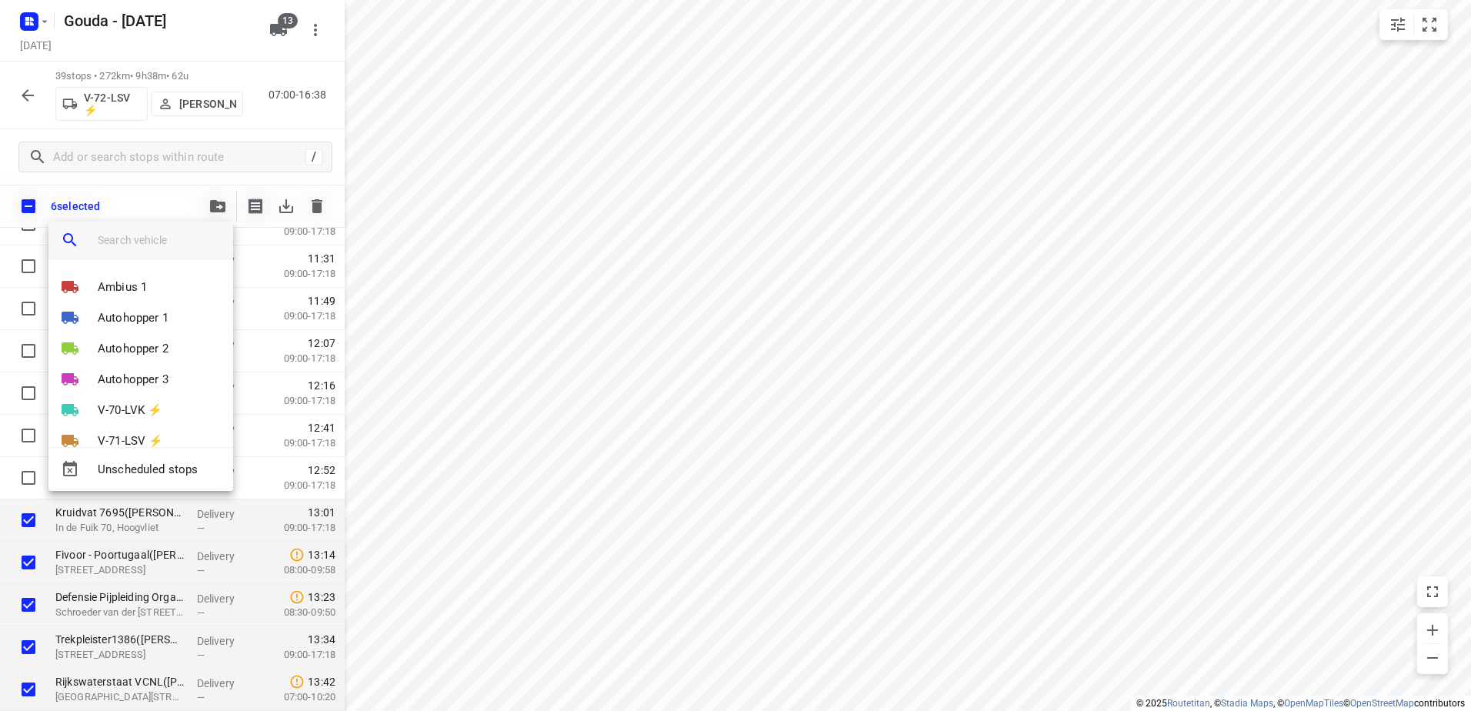
click at [165, 237] on input "search vehicle" at bounding box center [159, 240] width 123 height 23
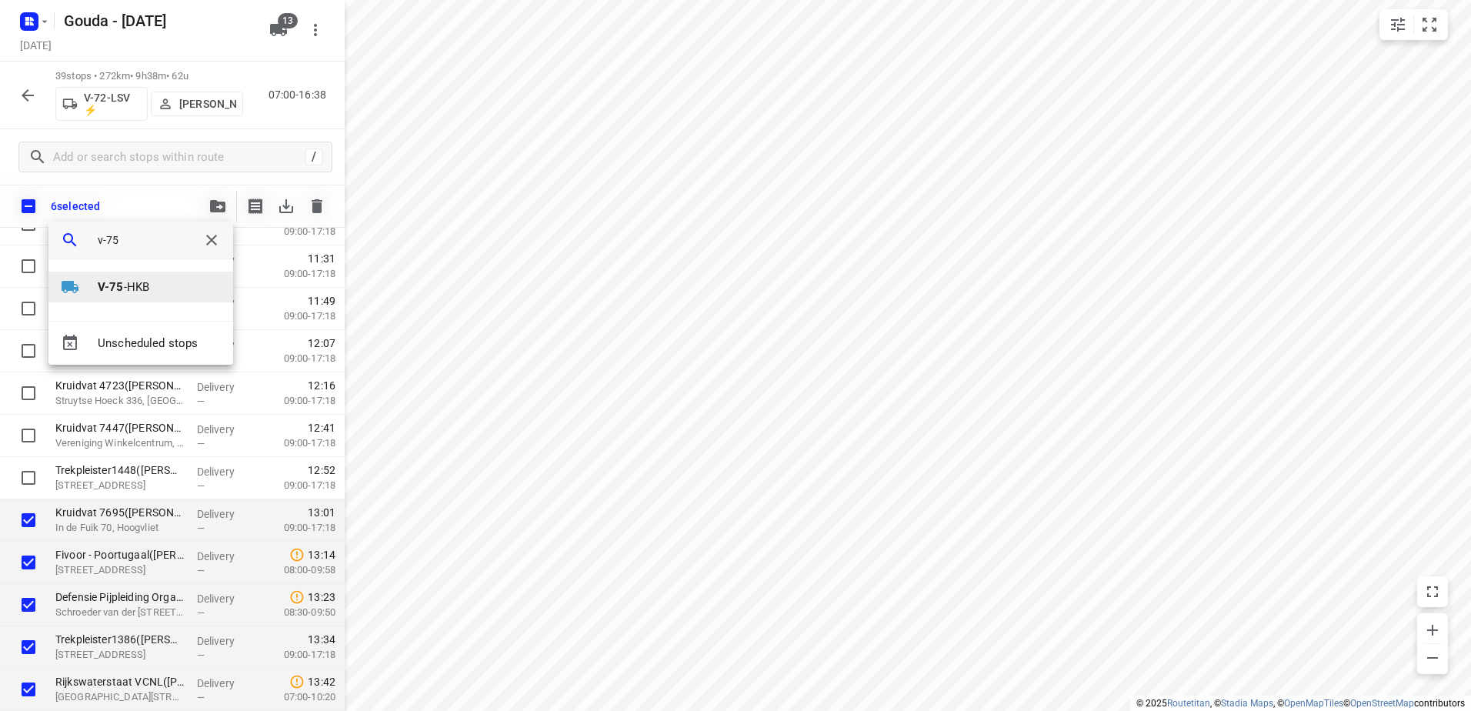
type input "v-75"
click at [85, 284] on div at bounding box center [79, 287] width 37 height 18
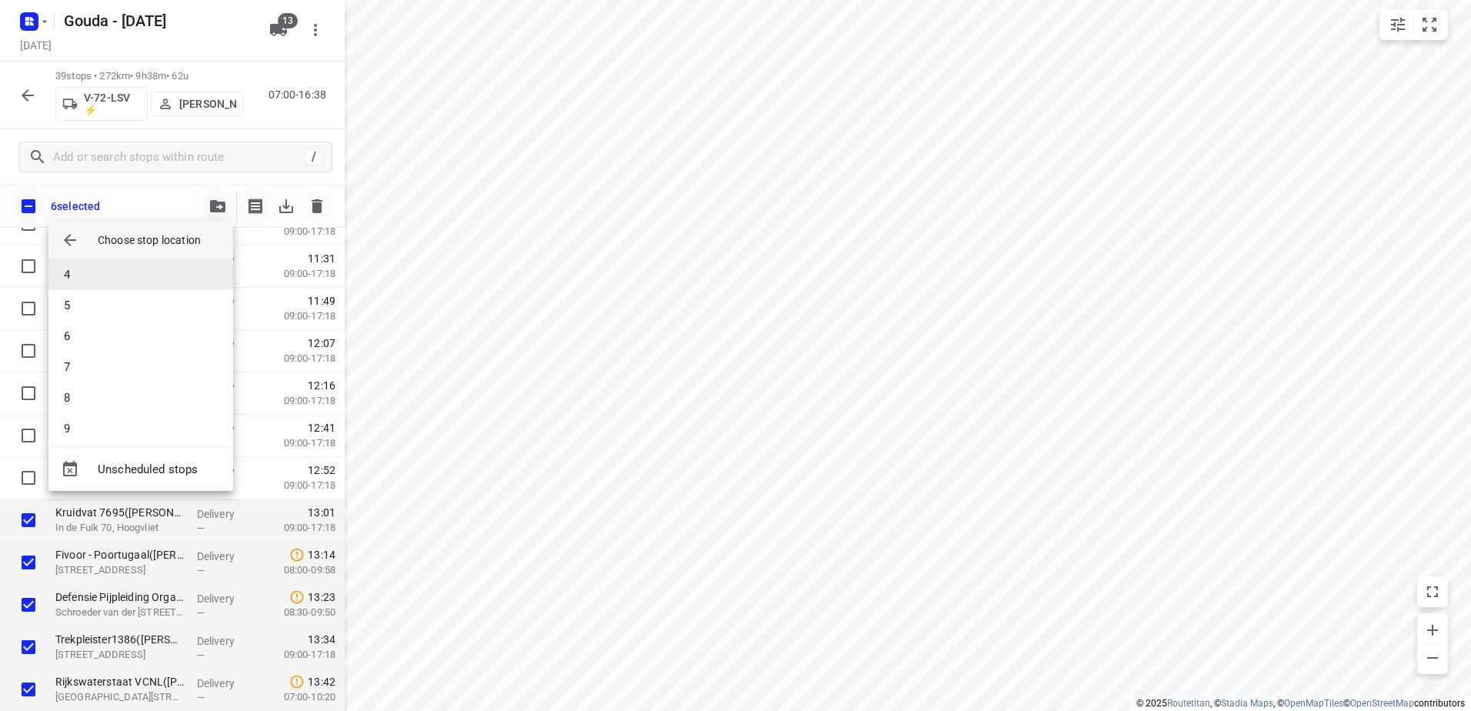
scroll to position [77, 0]
click at [123, 321] on li "5" at bounding box center [140, 327] width 185 height 31
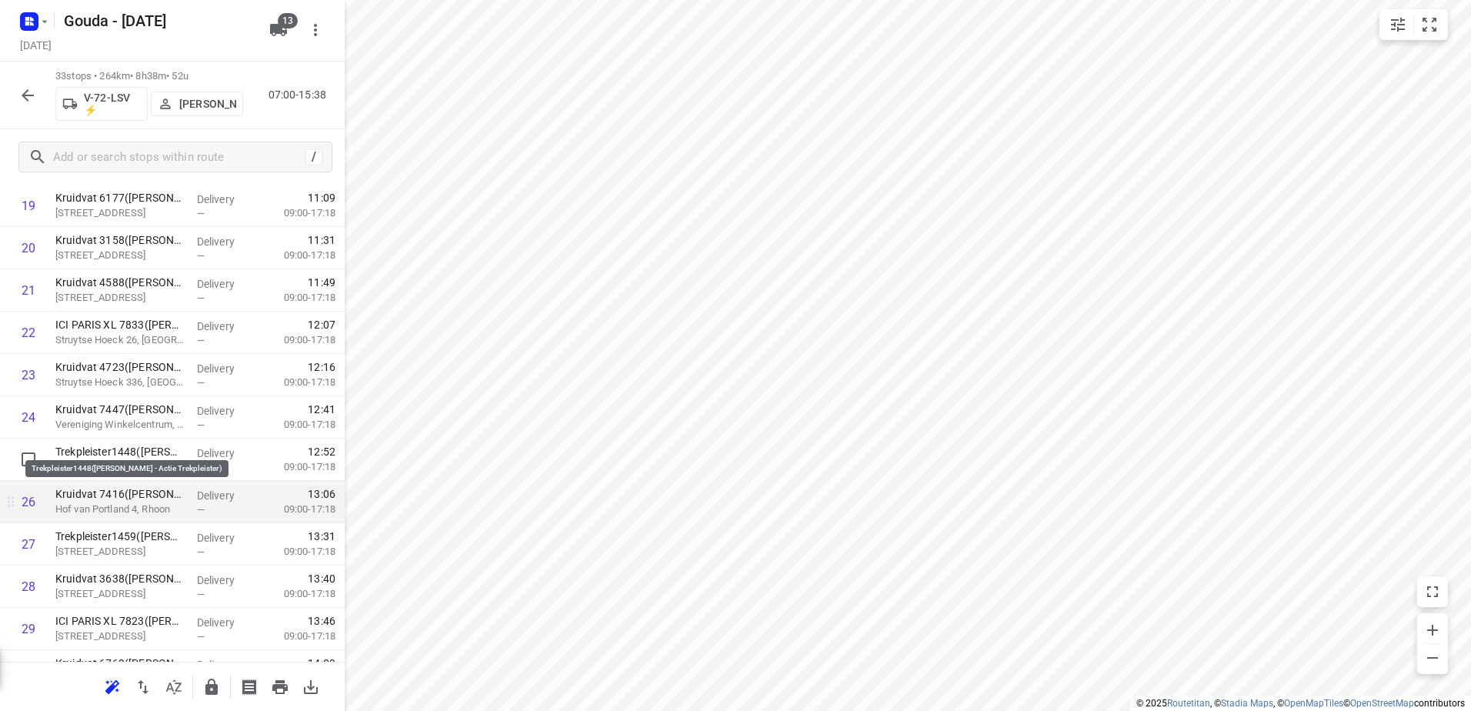
scroll to position [863, 0]
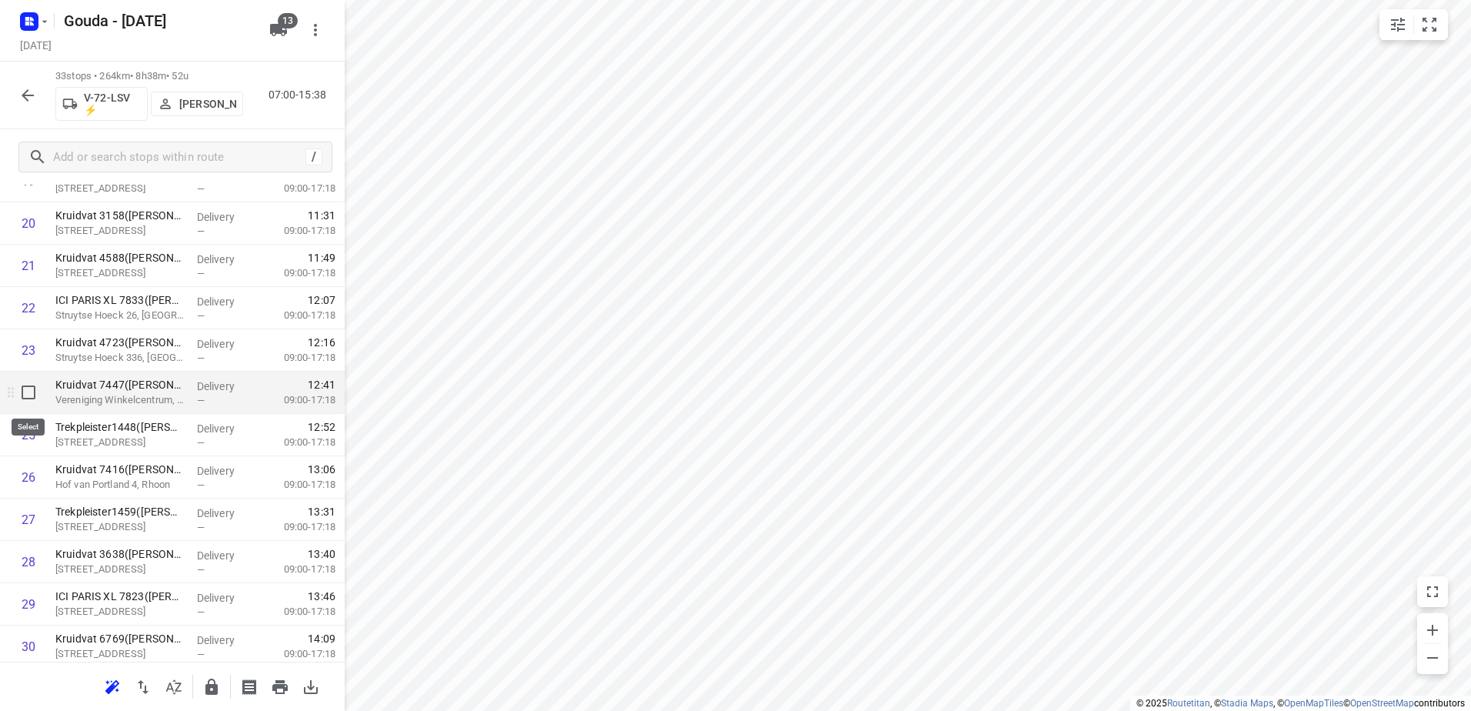
click at [21, 393] on input "checkbox" at bounding box center [28, 392] width 31 height 31
checkbox input "true"
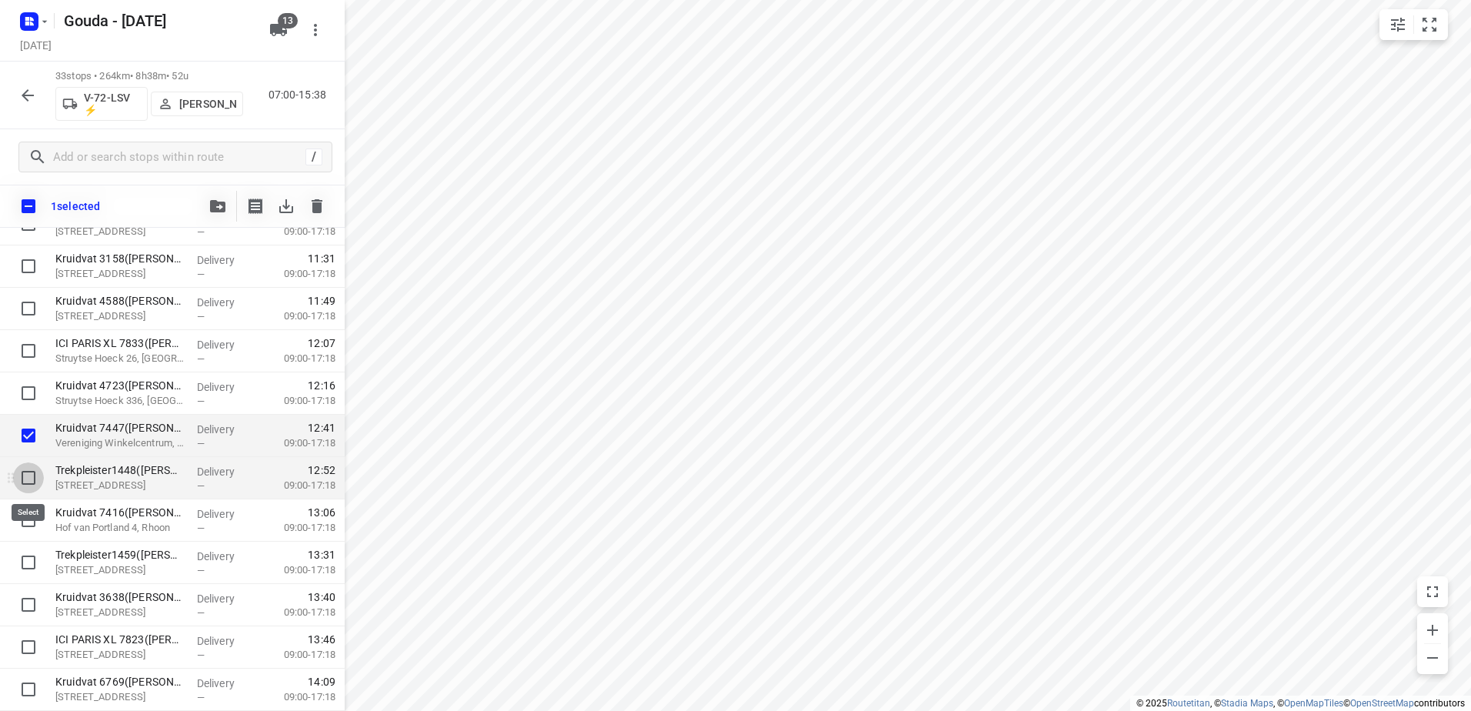
click at [23, 472] on input "checkbox" at bounding box center [28, 477] width 31 height 31
checkbox input "true"
click at [218, 210] on icon "button" at bounding box center [217, 206] width 15 height 12
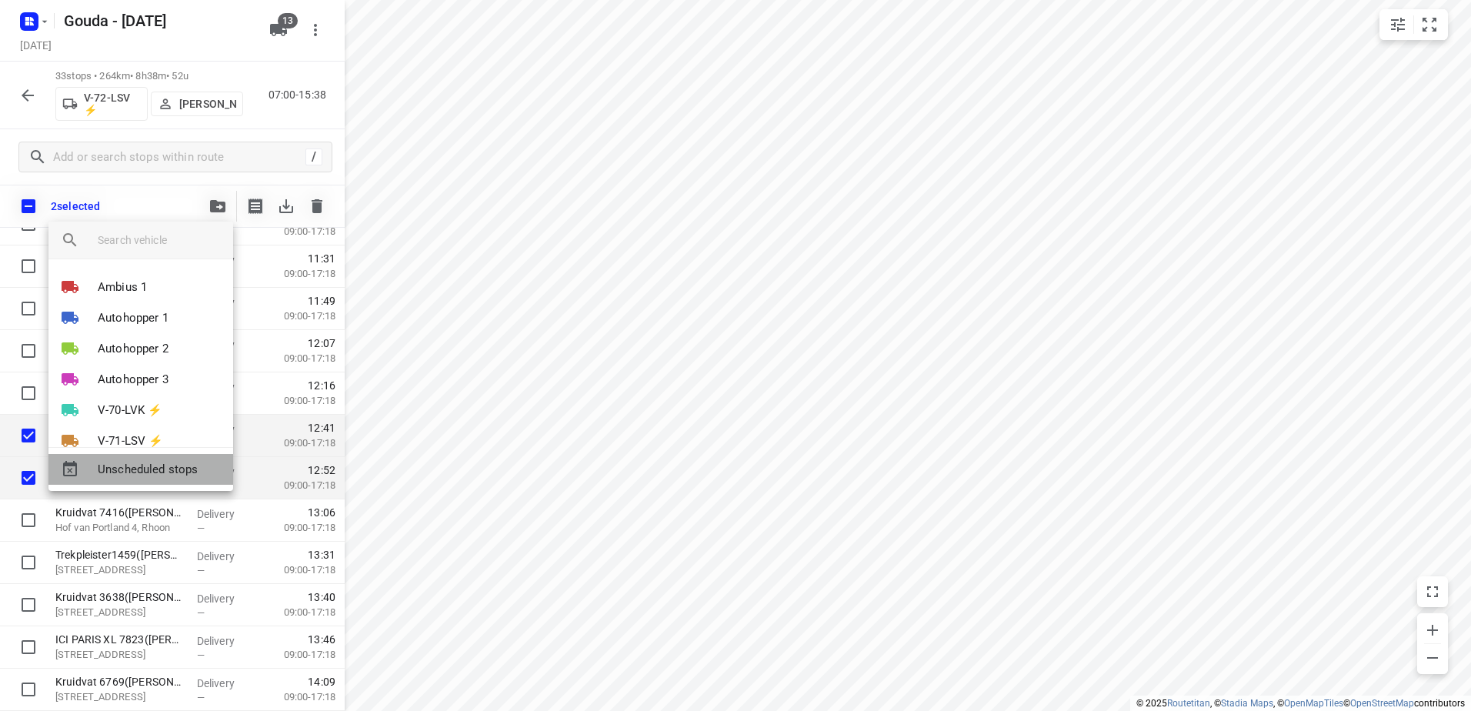
click at [186, 464] on span "Unscheduled stops" at bounding box center [159, 470] width 123 height 18
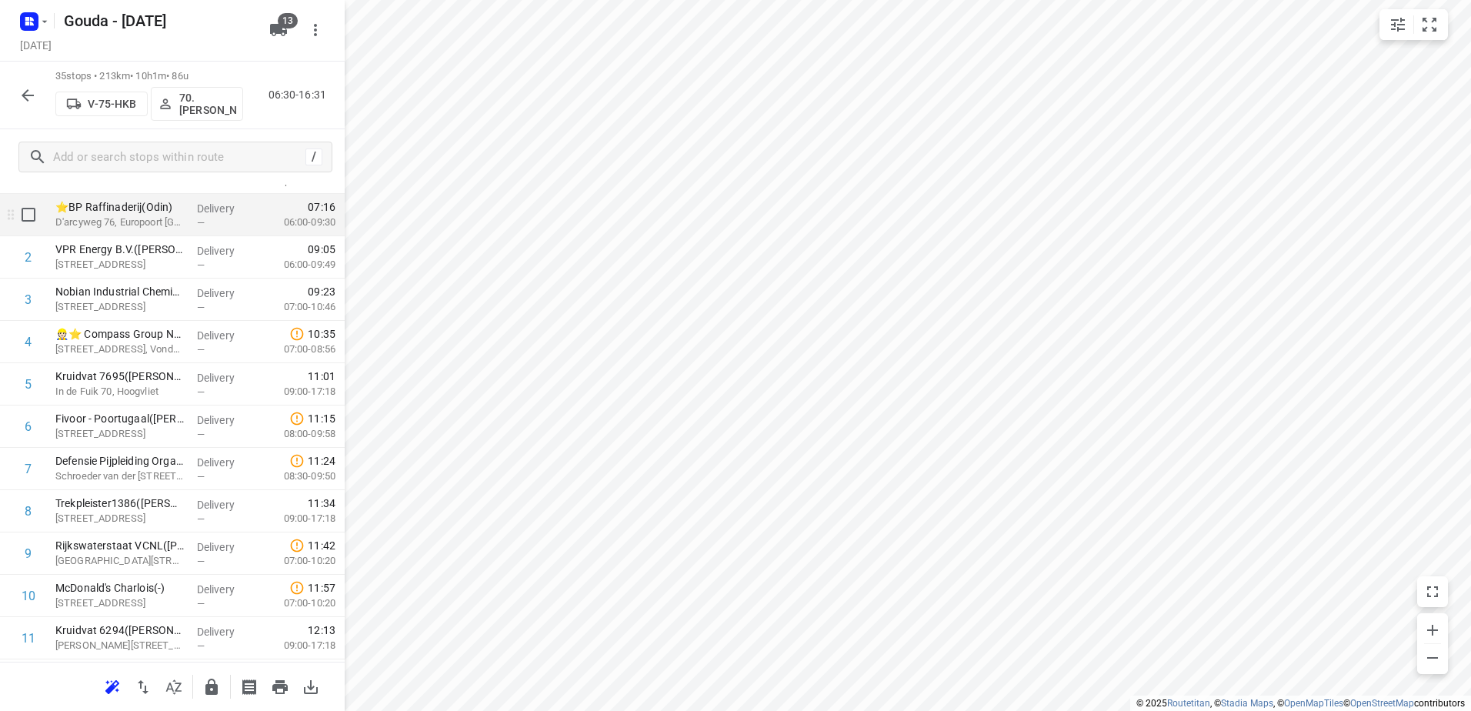
scroll to position [0, 0]
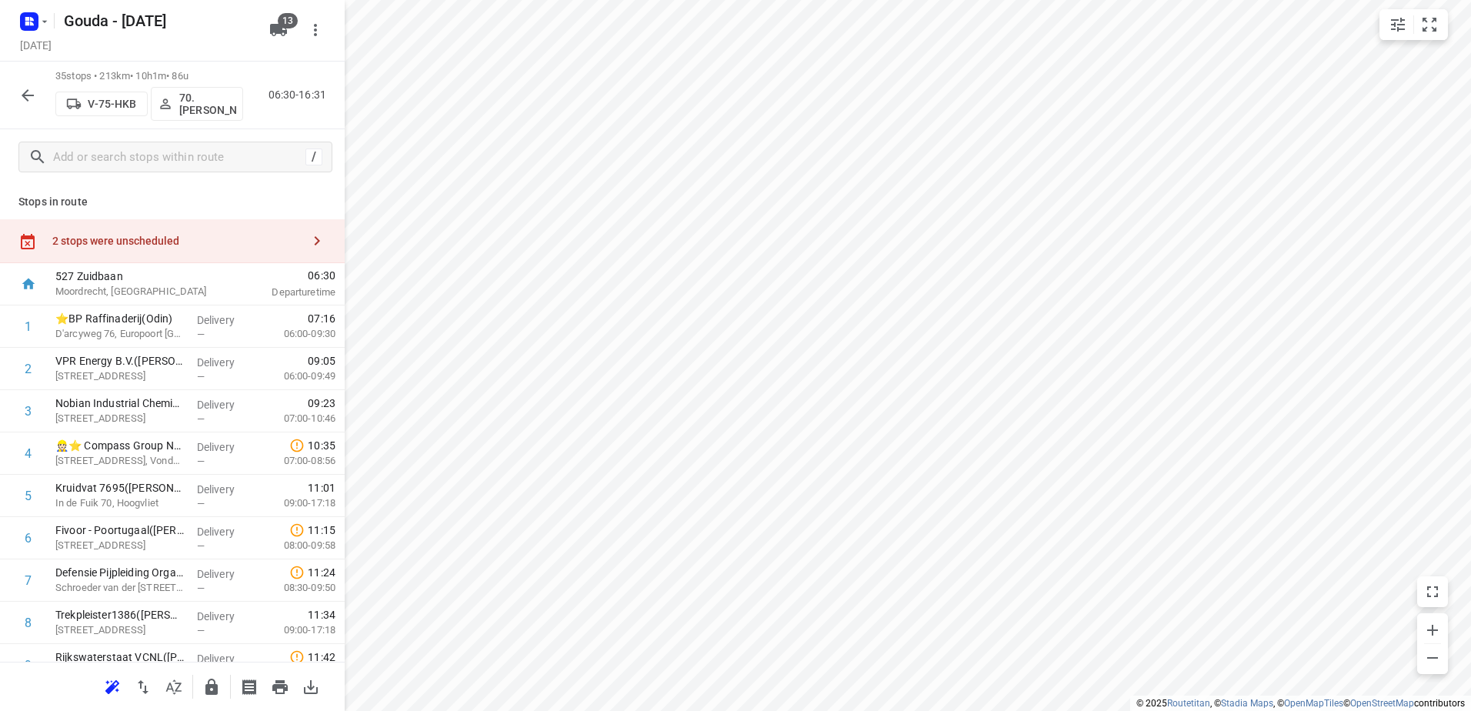
click at [213, 249] on div "2 stops were unscheduled" at bounding box center [172, 241] width 345 height 44
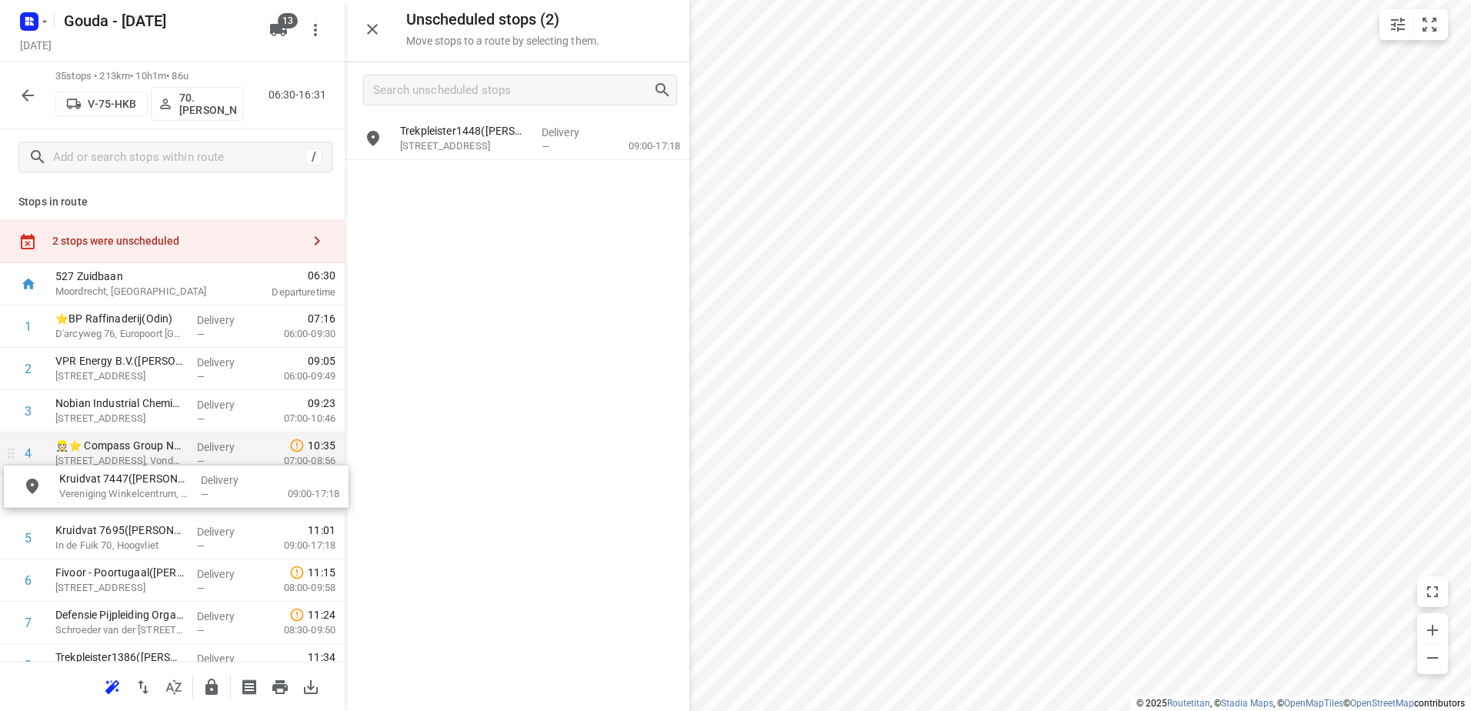
drag, startPoint x: 489, startPoint y: 140, endPoint x: 191, endPoint y: 470, distance: 444.5
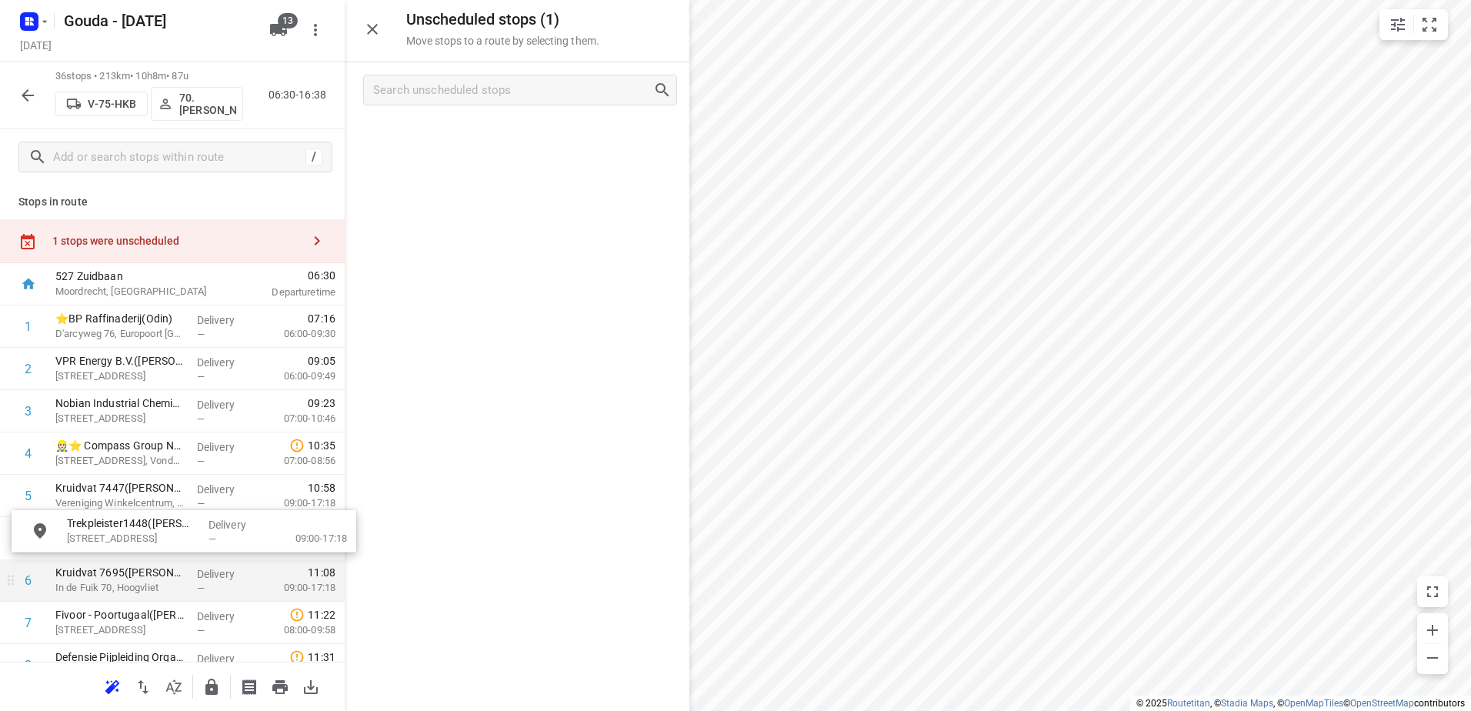
drag, startPoint x: 474, startPoint y: 166, endPoint x: 148, endPoint y: 566, distance: 515.2
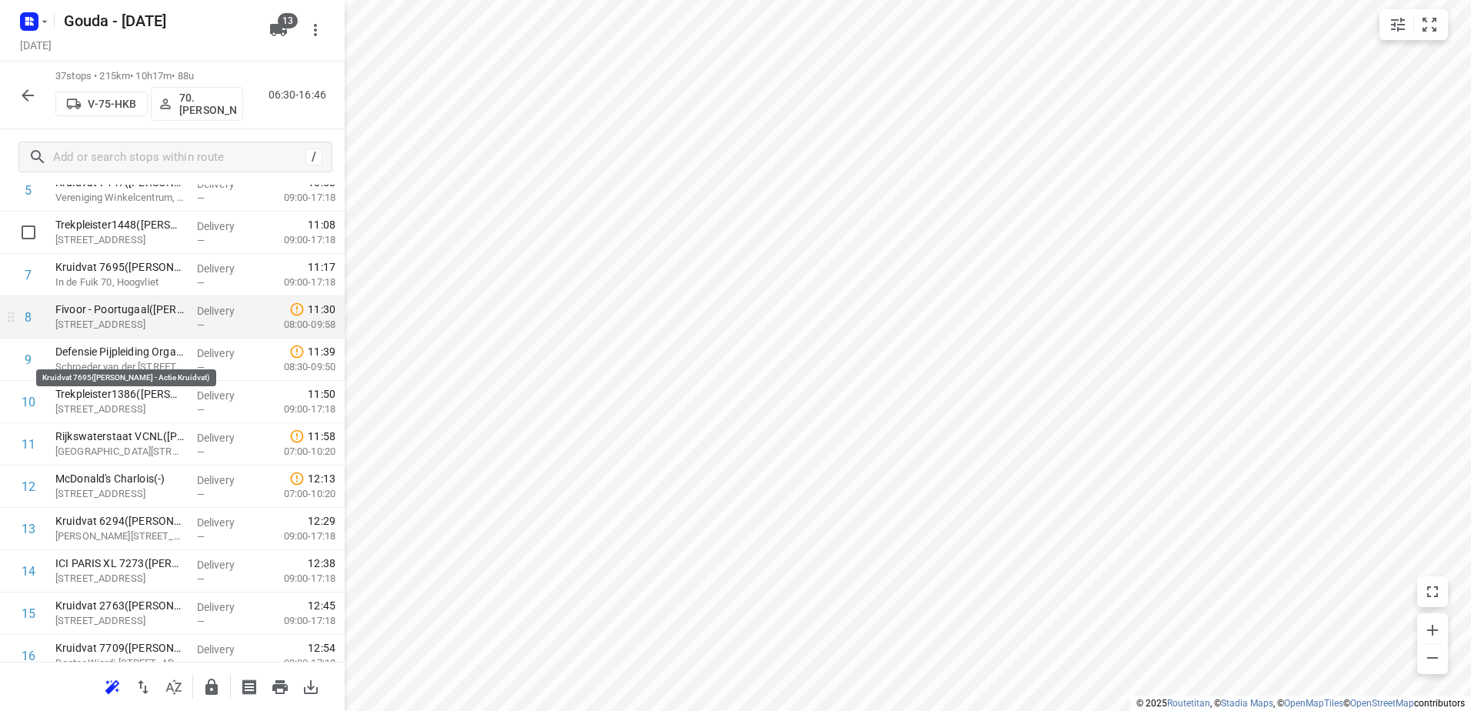
scroll to position [108, 0]
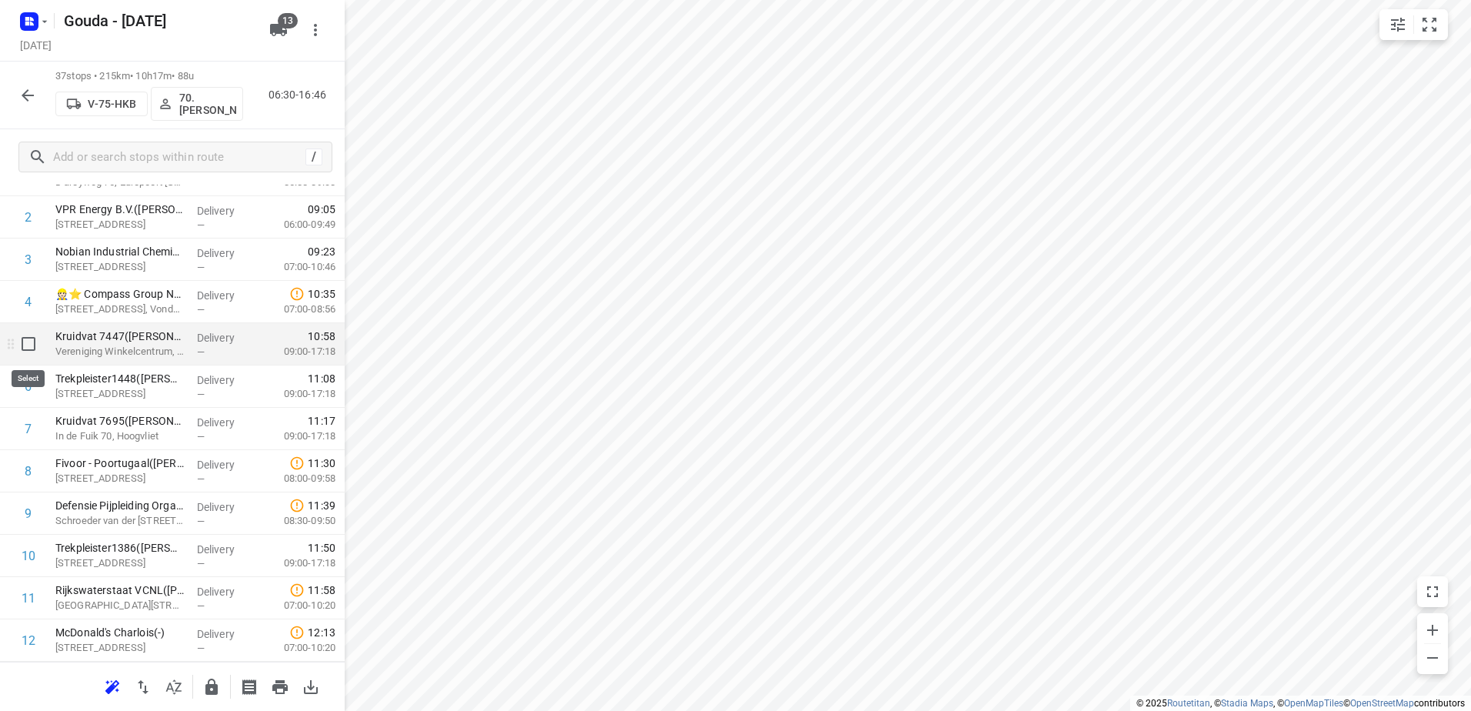
drag, startPoint x: 27, startPoint y: 345, endPoint x: 28, endPoint y: 385, distance: 40.0
click at [28, 345] on input "checkbox" at bounding box center [28, 344] width 31 height 31
checkbox input "true"
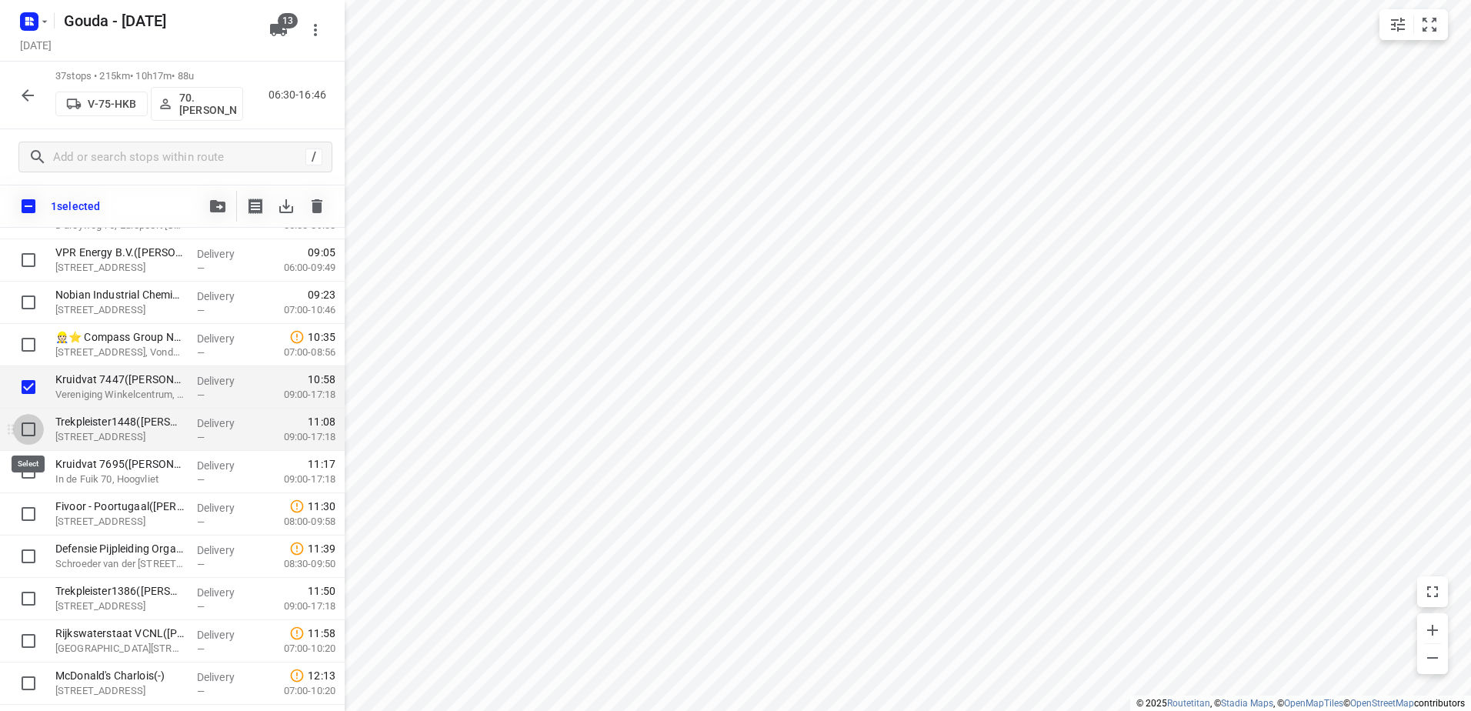
drag, startPoint x: 20, startPoint y: 425, endPoint x: 22, endPoint y: 438, distance: 12.5
click at [20, 426] on input "checkbox" at bounding box center [28, 429] width 31 height 31
checkbox input "true"
drag, startPoint x: 27, startPoint y: 467, endPoint x: 28, endPoint y: 488, distance: 20.8
click at [27, 468] on input "checkbox" at bounding box center [28, 471] width 31 height 31
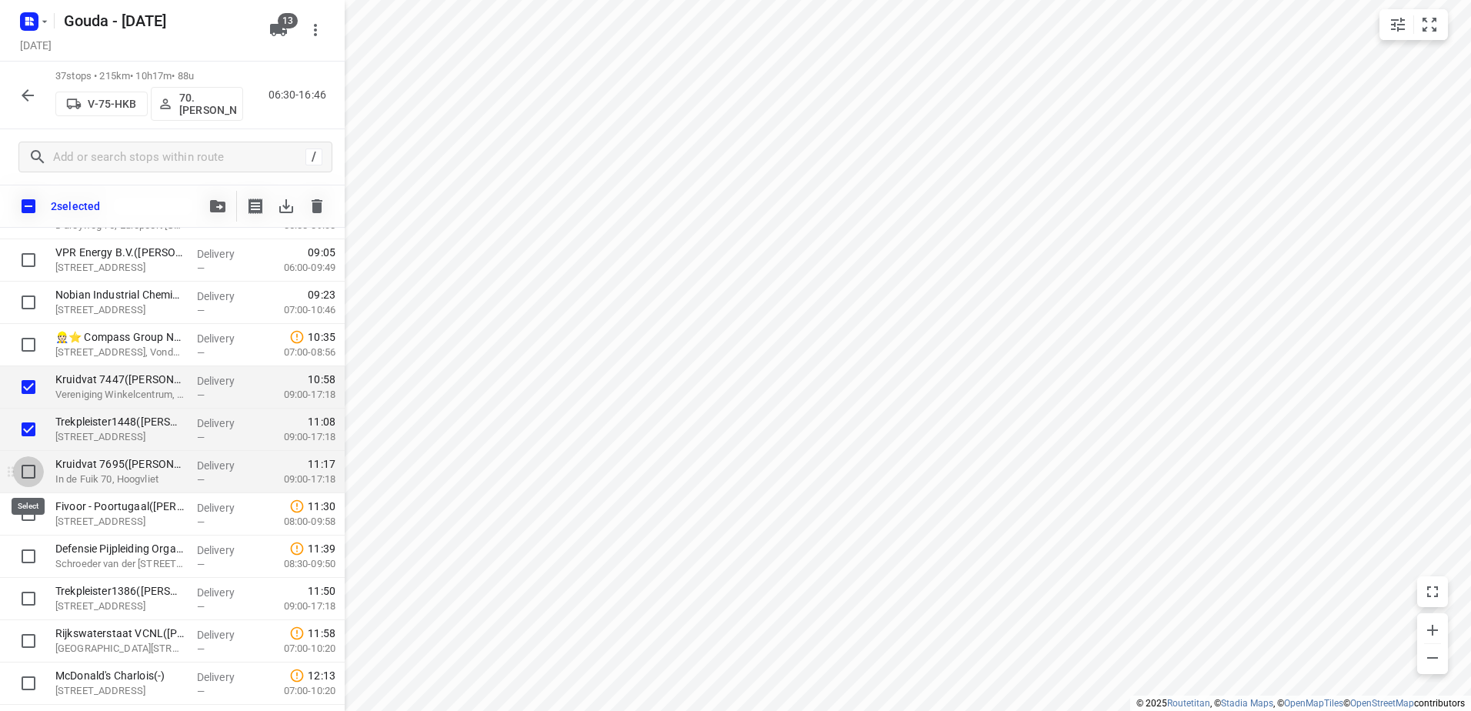
checkbox input "true"
drag, startPoint x: 28, startPoint y: 500, endPoint x: 30, endPoint y: 522, distance: 22.4
click at [28, 503] on input "checkbox" at bounding box center [28, 514] width 31 height 31
checkbox input "true"
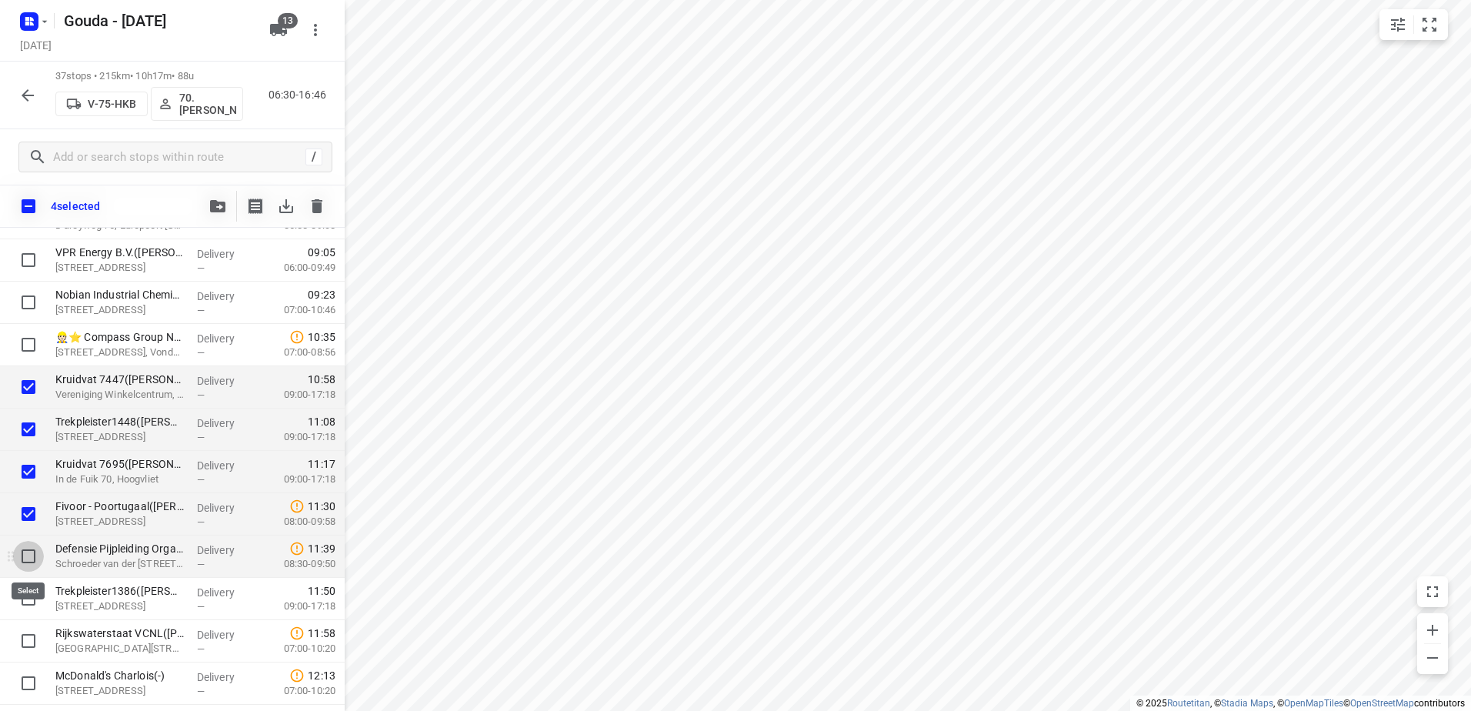
click at [26, 551] on input "checkbox" at bounding box center [28, 556] width 31 height 31
checkbox input "true"
click at [29, 583] on input "checkbox" at bounding box center [28, 598] width 31 height 31
checkbox input "true"
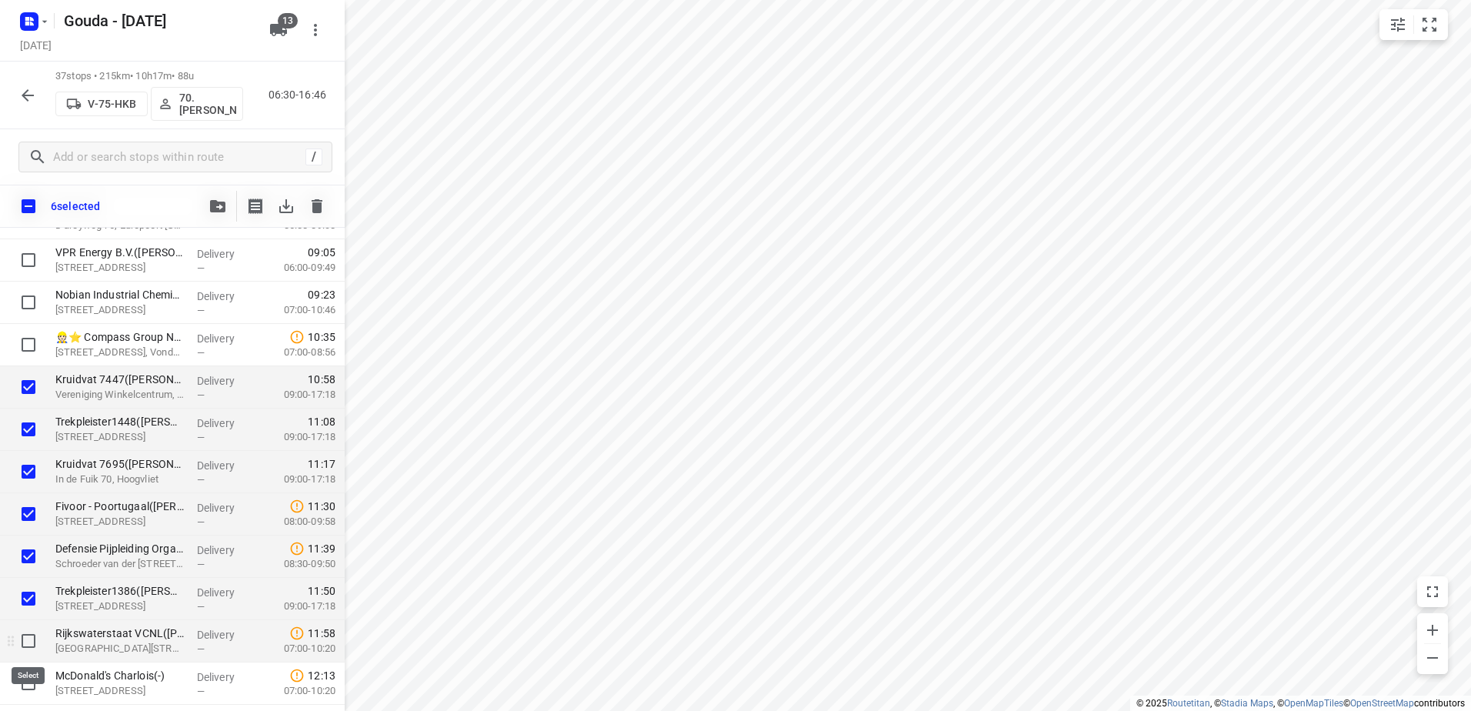
click at [28, 635] on input "checkbox" at bounding box center [28, 641] width 31 height 31
checkbox input "true"
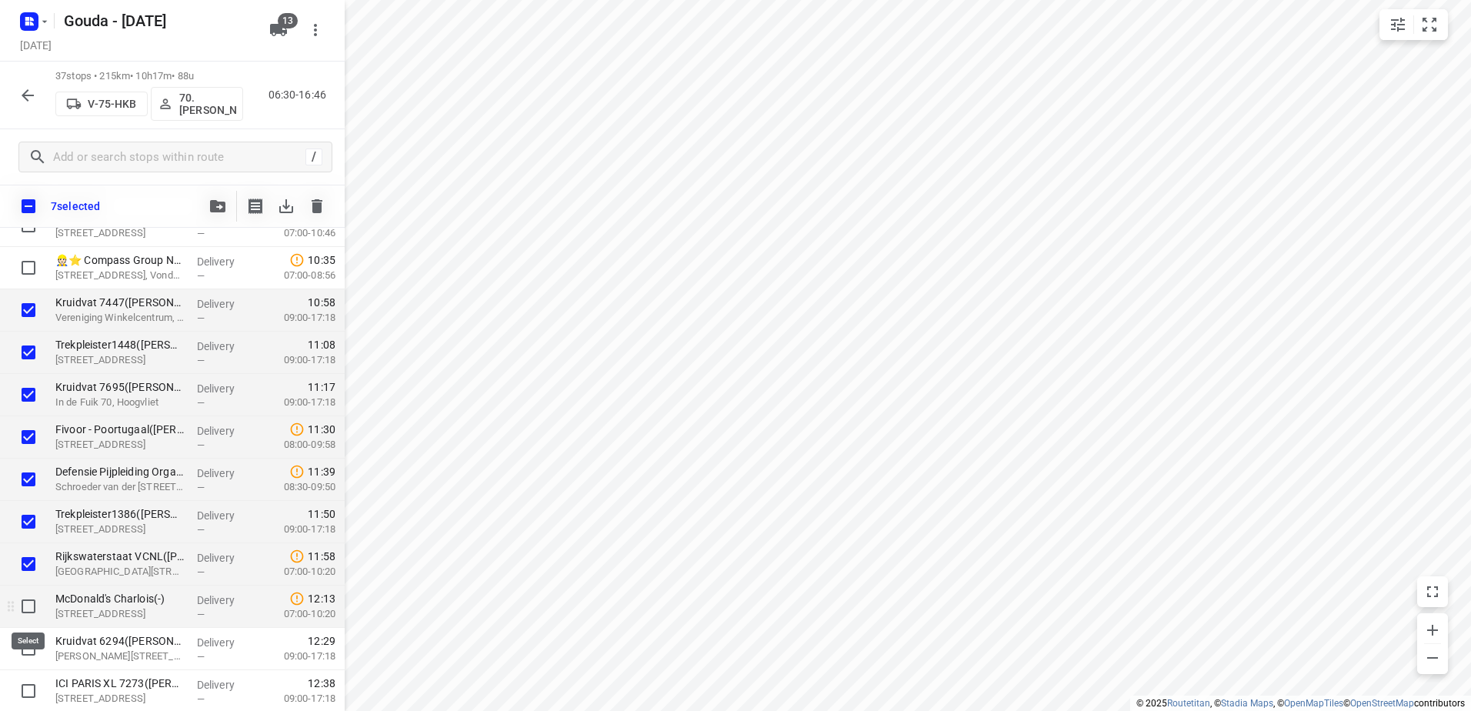
click at [27, 601] on input "checkbox" at bounding box center [28, 606] width 31 height 31
checkbox input "true"
click at [212, 202] on icon "button" at bounding box center [217, 206] width 15 height 12
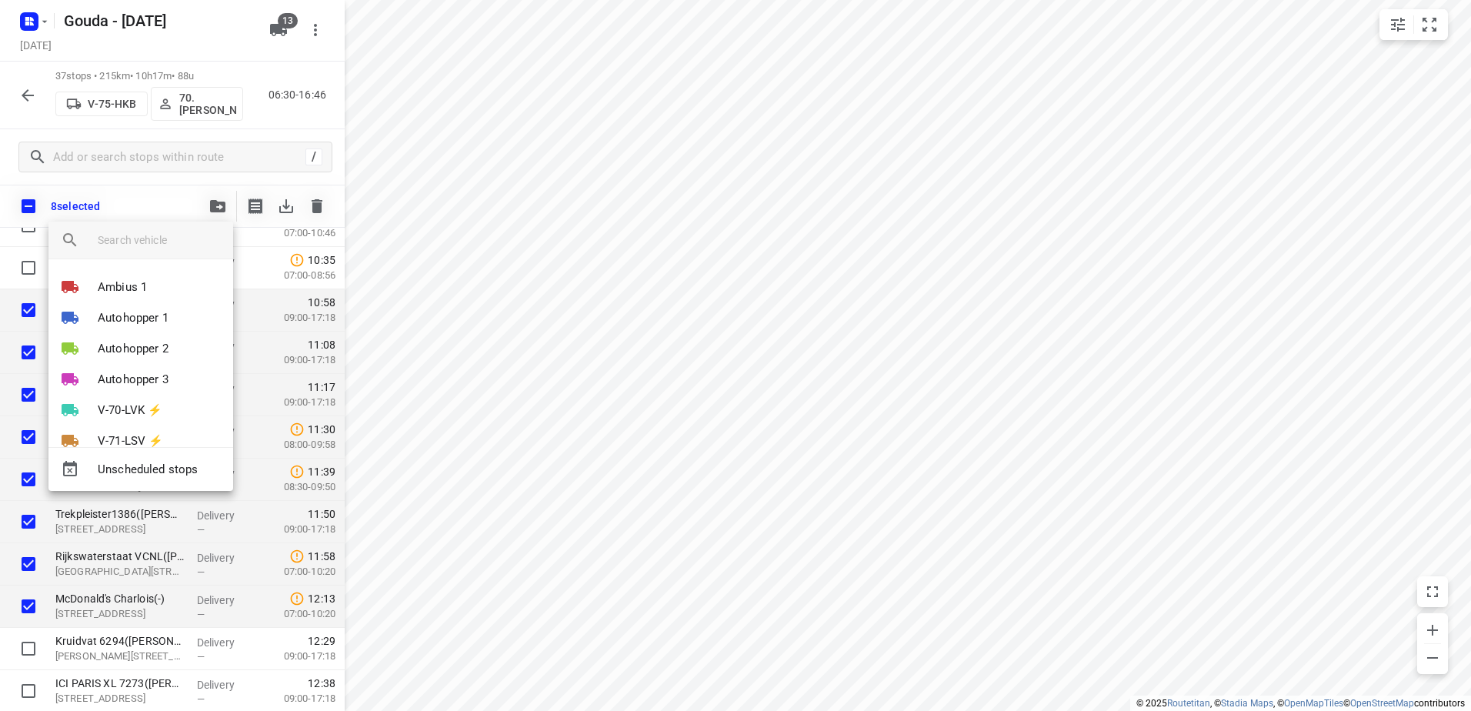
click at [175, 234] on input "search vehicle" at bounding box center [159, 240] width 123 height 23
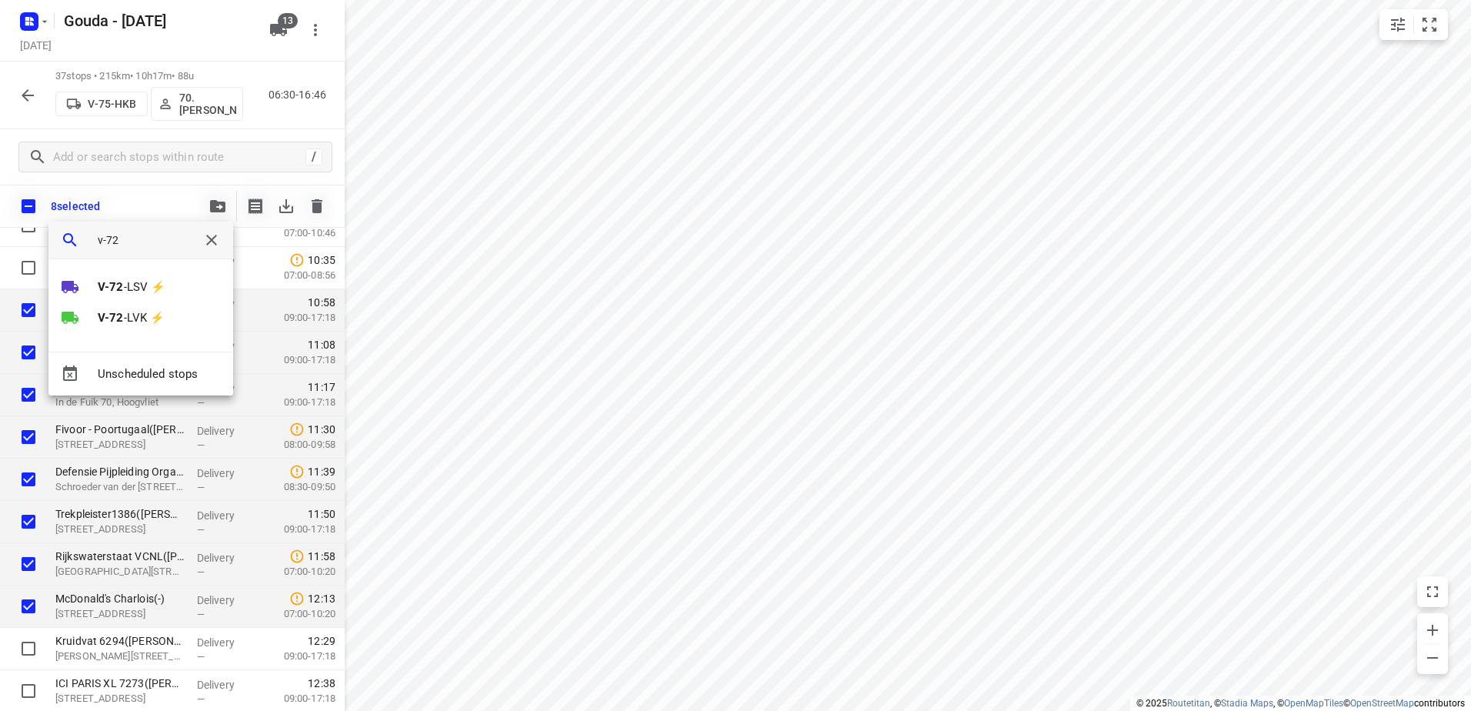
type input "v-72"
click at [824, 296] on div at bounding box center [735, 355] width 1471 height 711
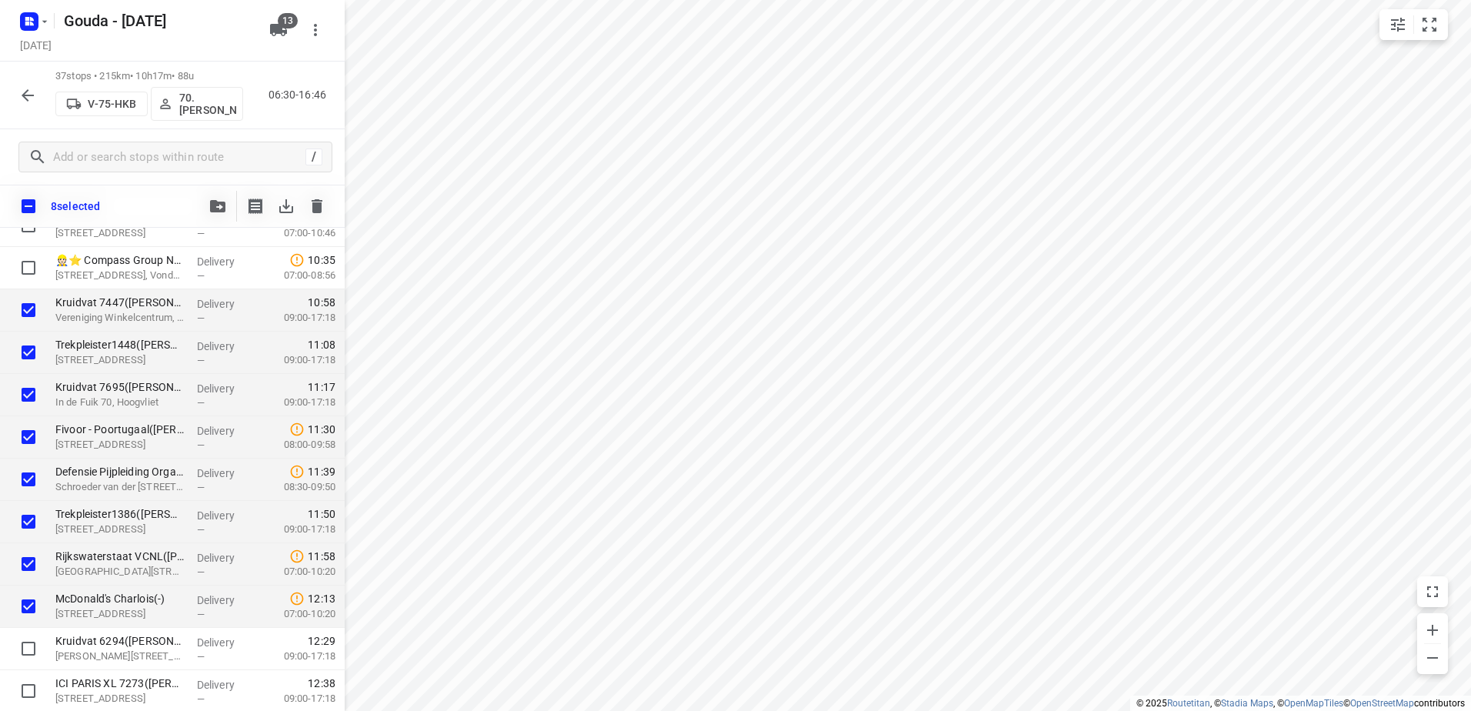
click at [216, 208] on icon "button" at bounding box center [217, 206] width 15 height 12
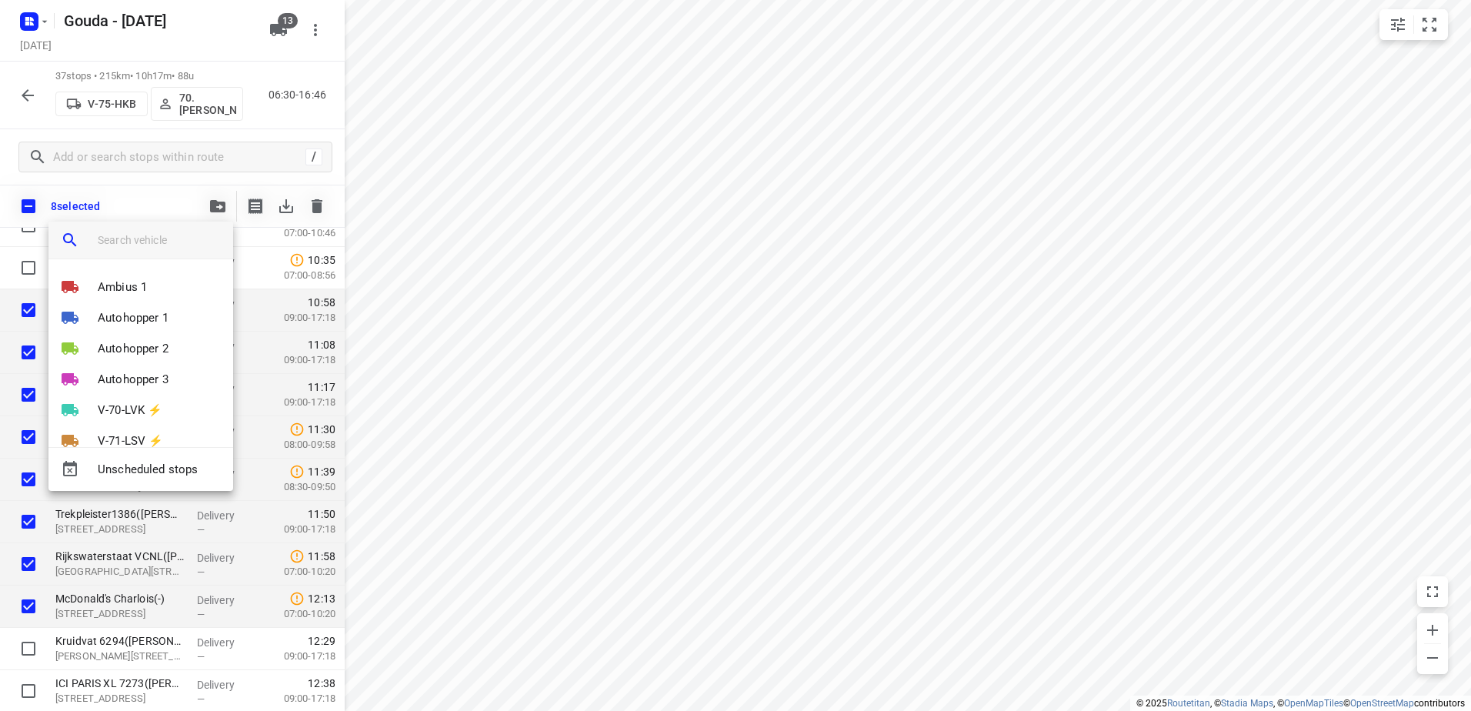
click at [190, 240] on input "search vehicle" at bounding box center [159, 240] width 123 height 23
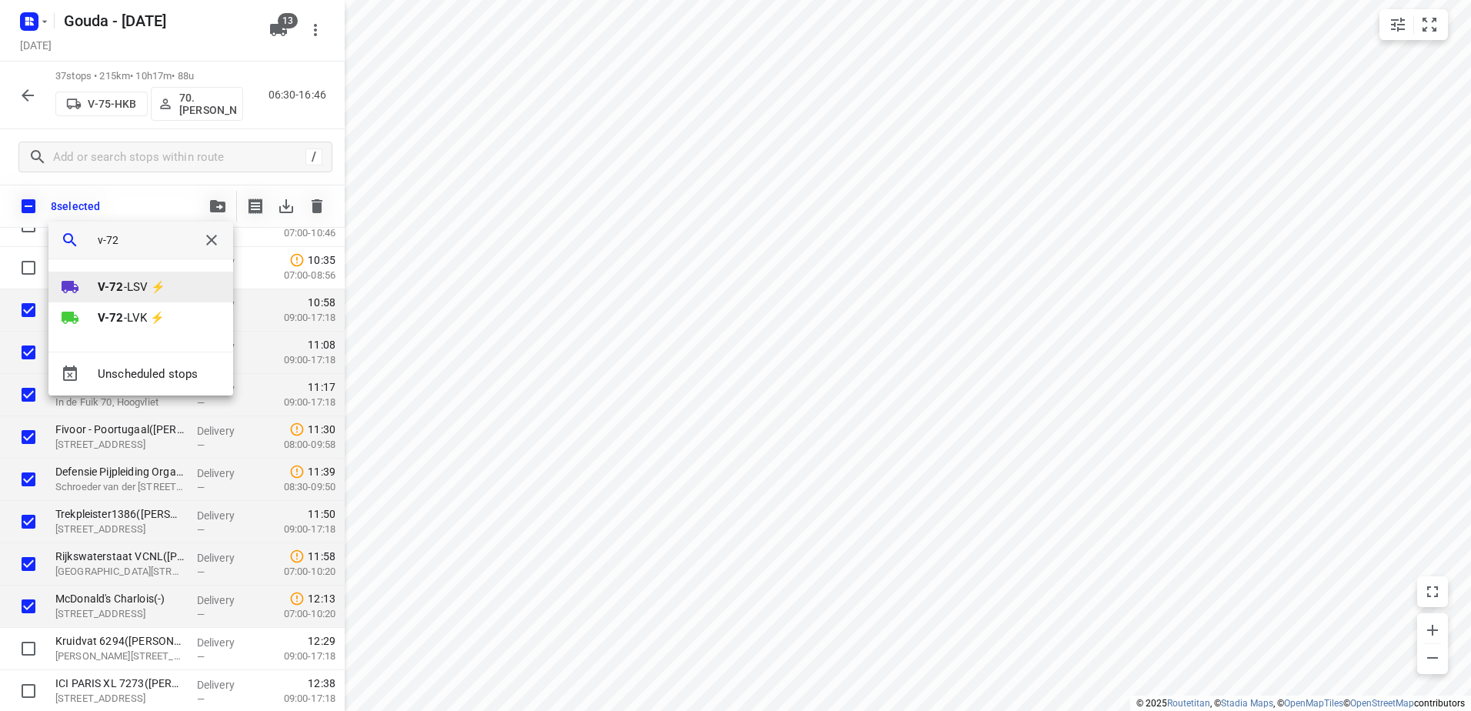
type input "v-72"
click at [141, 289] on p "V-72 -LSV ⚡" at bounding box center [132, 288] width 68 height 18
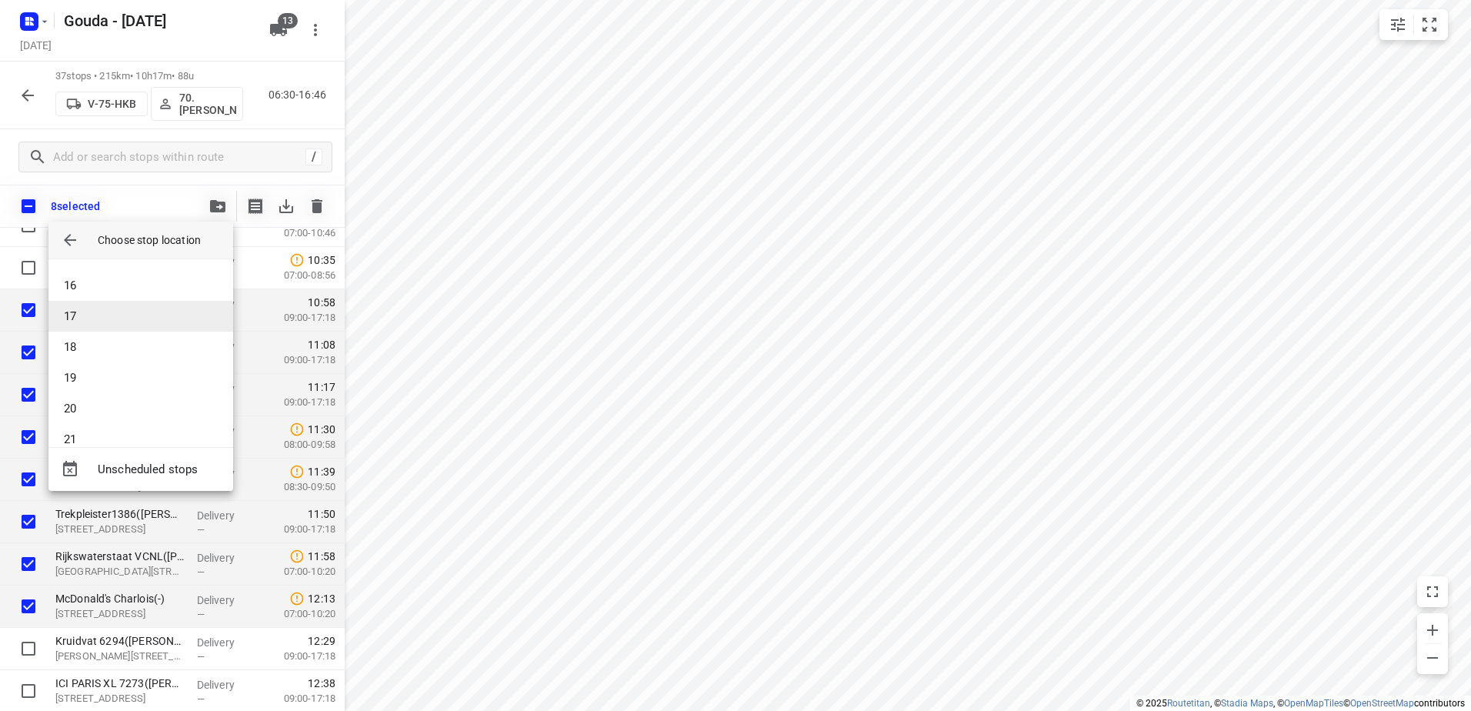
scroll to position [539, 0]
click at [147, 362] on li "21" at bounding box center [140, 357] width 185 height 31
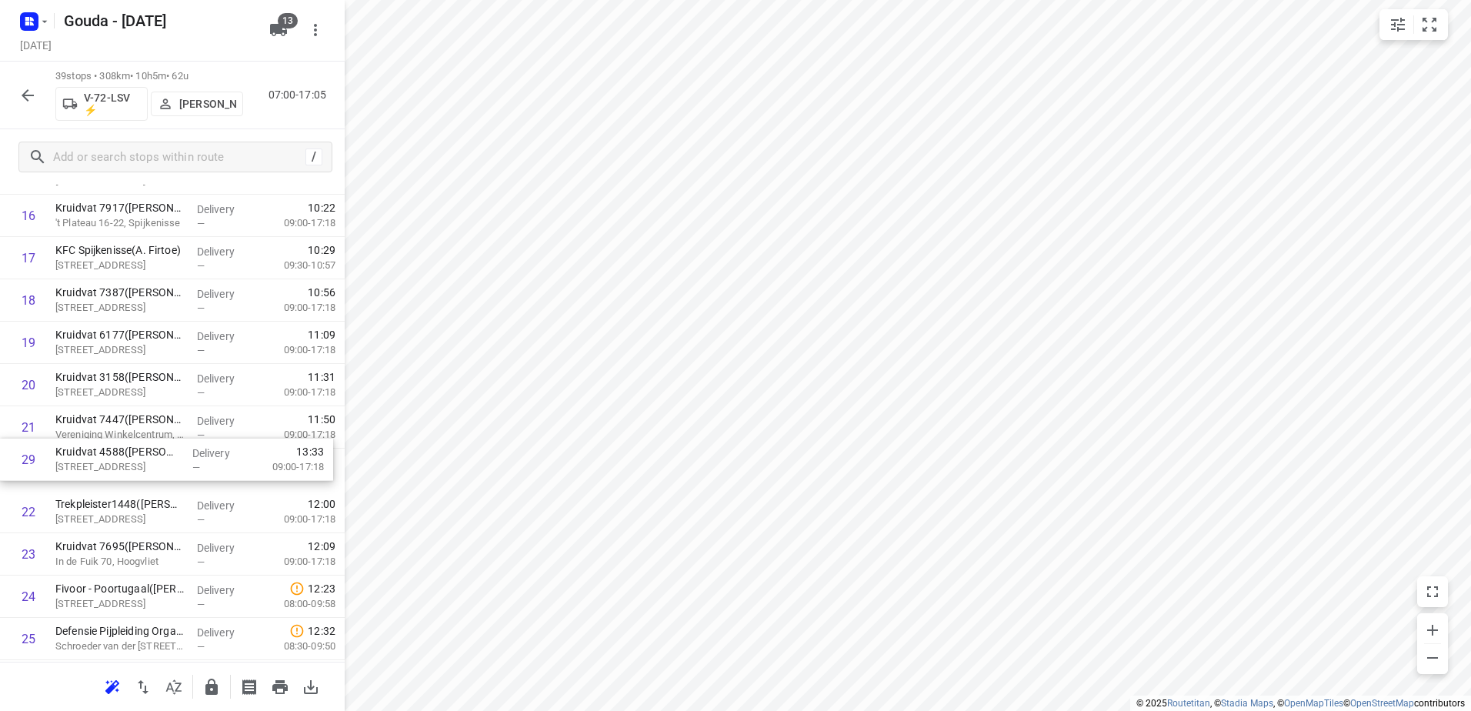
scroll to position [677, 0]
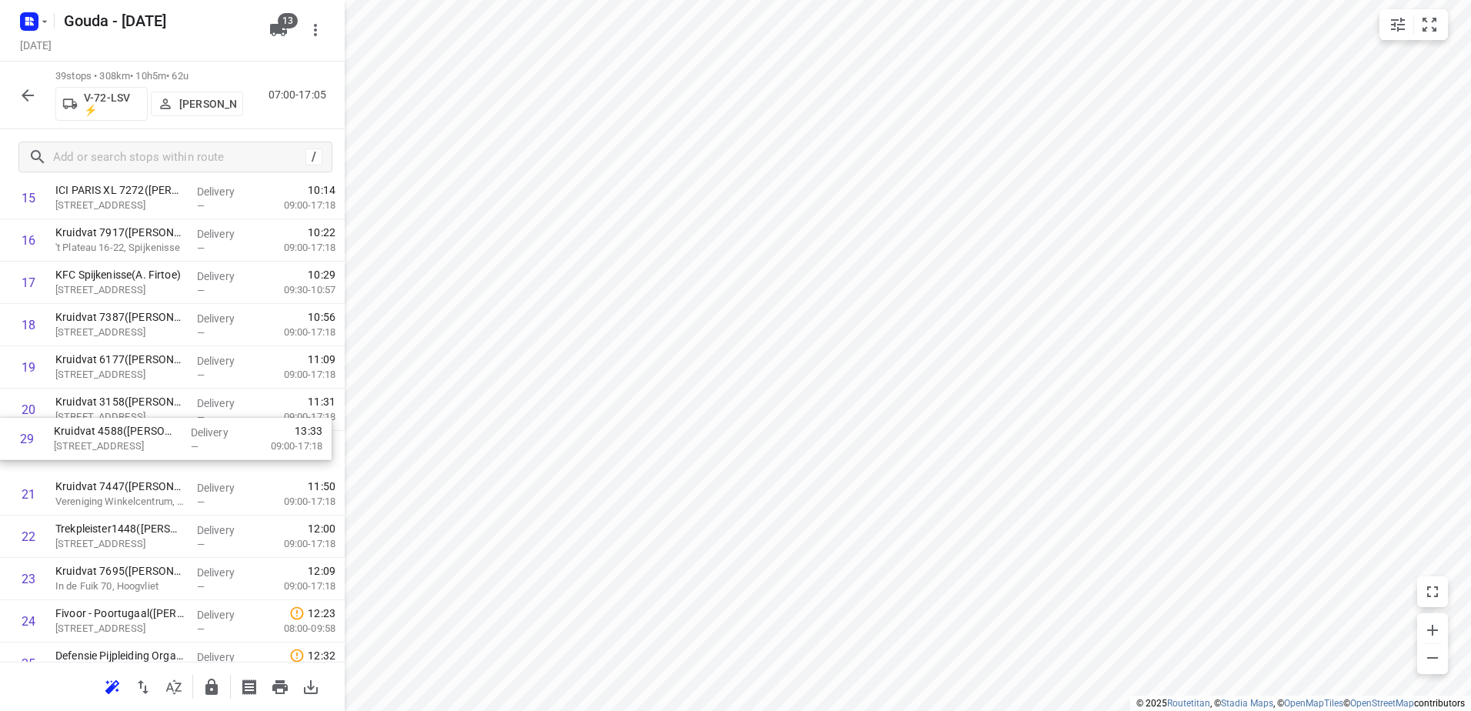
drag, startPoint x: 152, startPoint y: 495, endPoint x: 150, endPoint y: 449, distance: 45.5
click at [150, 449] on div "1 CEVA Logistics ZalareServices B.V. - Bleiswijk(Patrick Sloos) Klappolder 130,…" at bounding box center [172, 410] width 345 height 1650
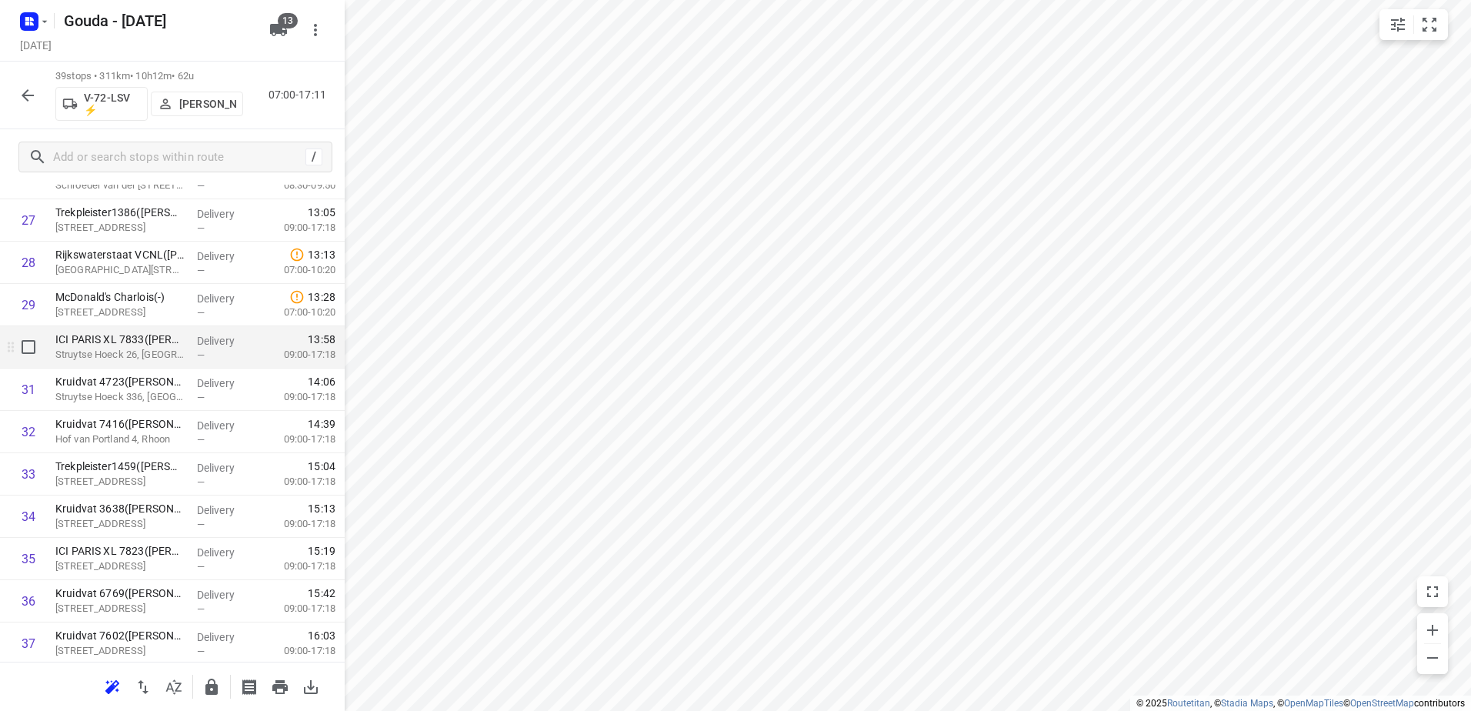
scroll to position [1139, 0]
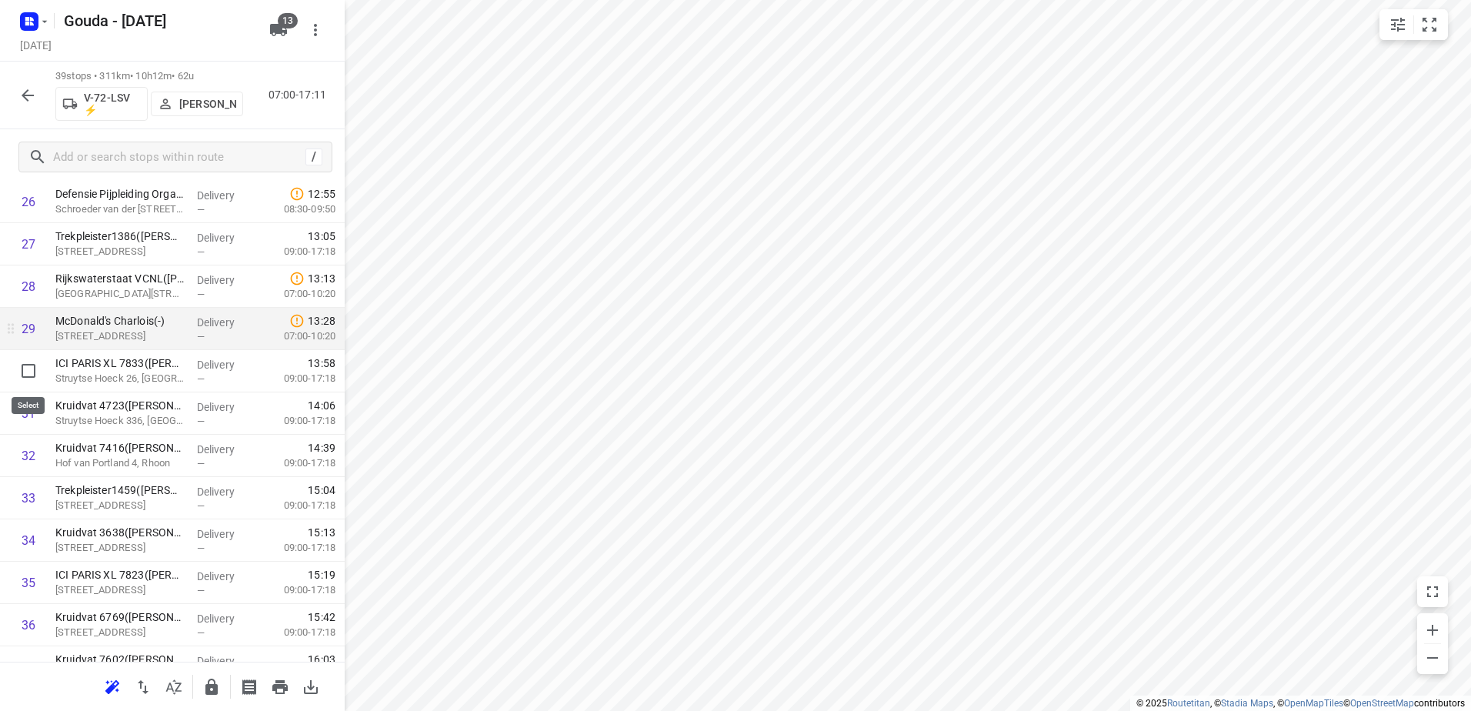
click at [15, 372] on input "checkbox" at bounding box center [28, 370] width 31 height 31
checkbox input "true"
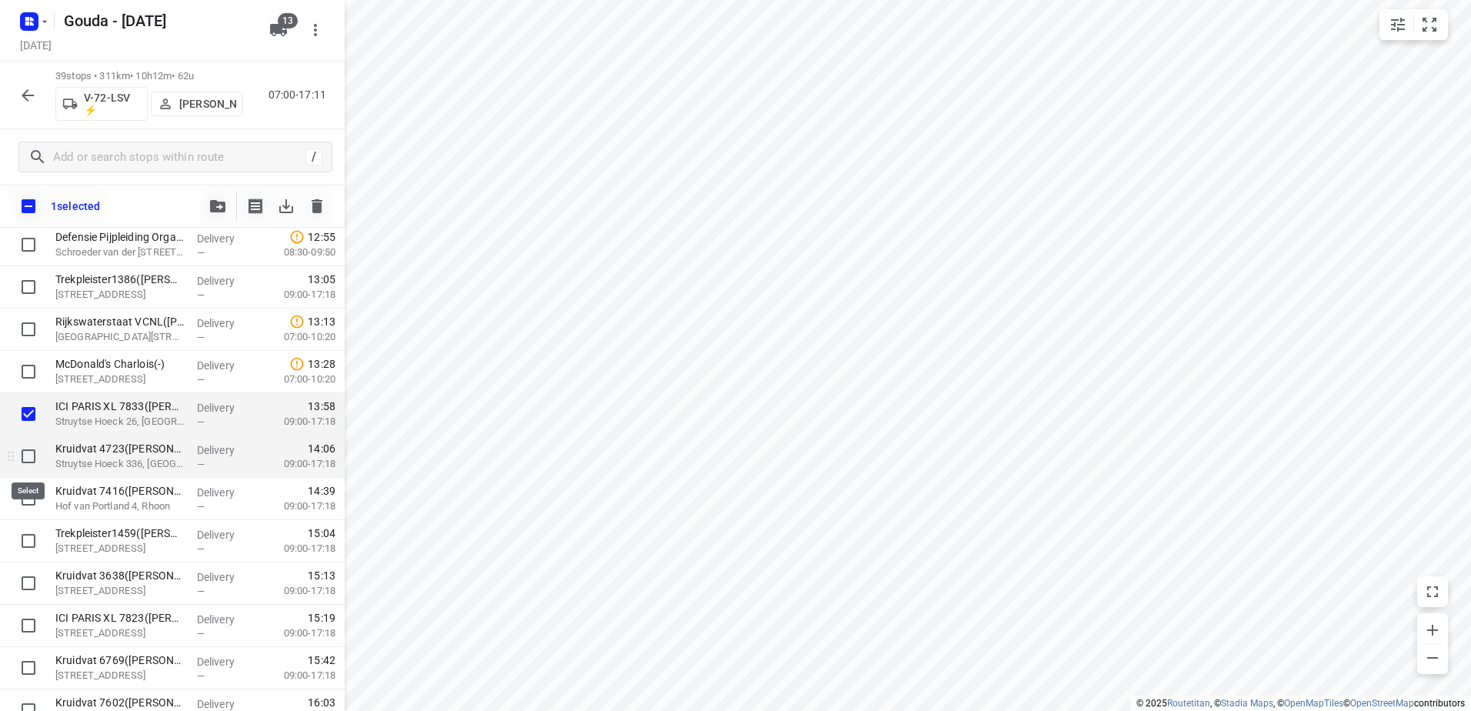
click at [27, 458] on input "checkbox" at bounding box center [28, 456] width 31 height 31
checkbox input "true"
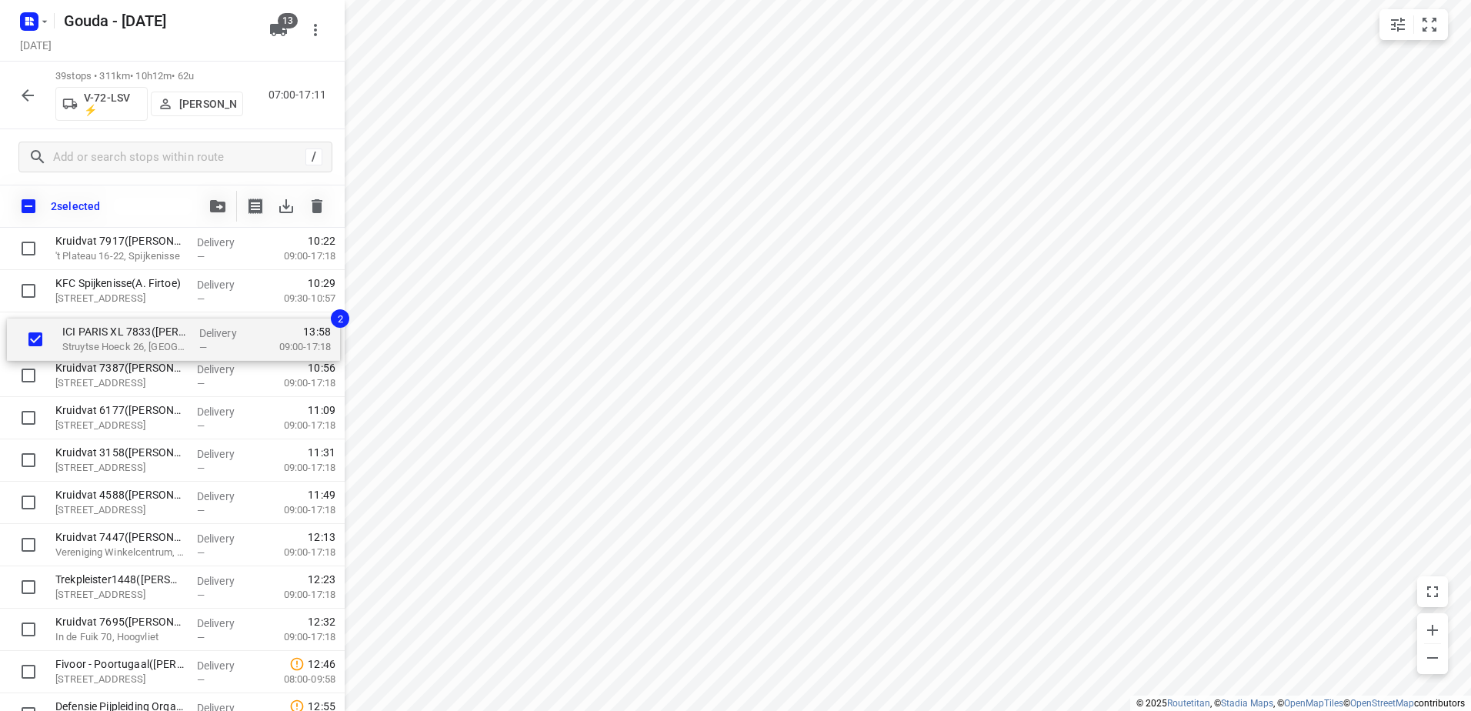
scroll to position [706, 0]
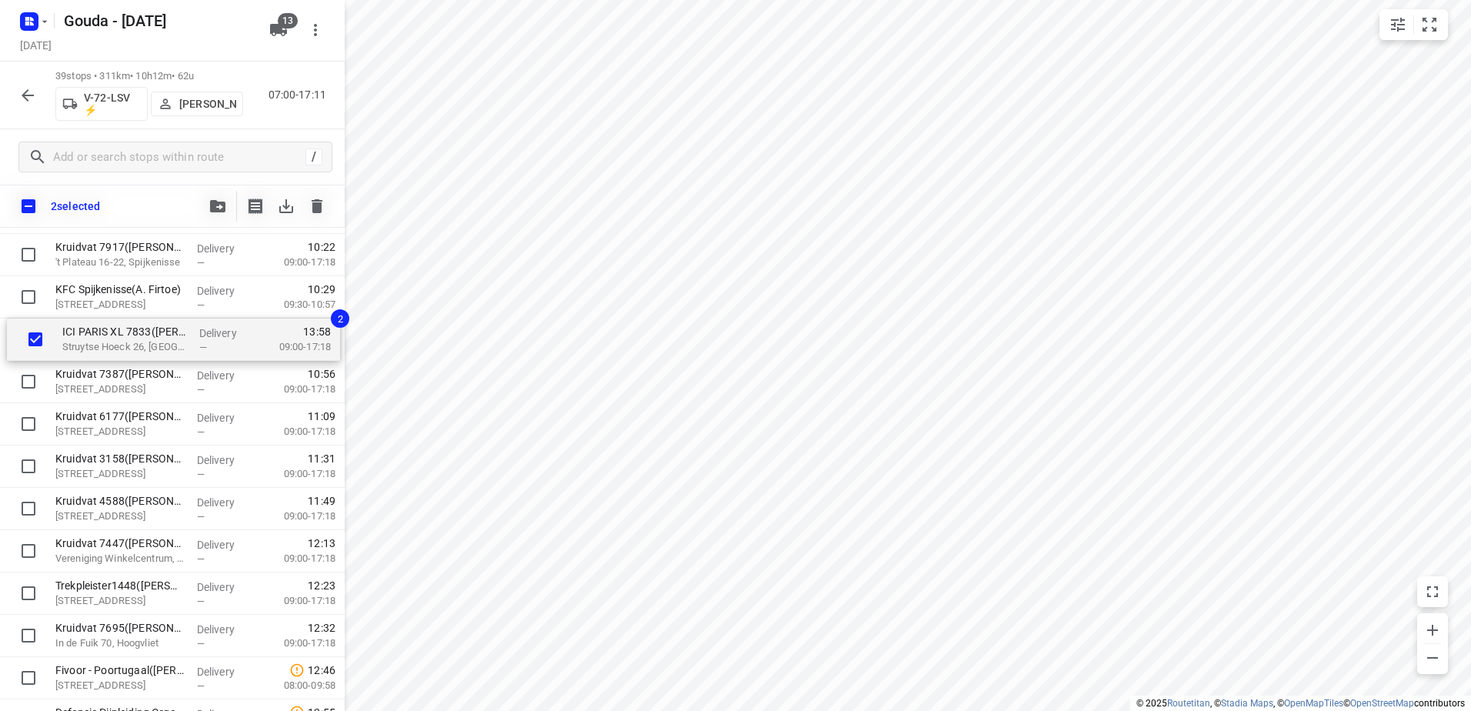
click at [167, 349] on div "CEVA Logistics ZalareServices B.V. - Bleiswijk(Patrick Sloos) Klappolder 130, B…" at bounding box center [172, 424] width 345 height 1650
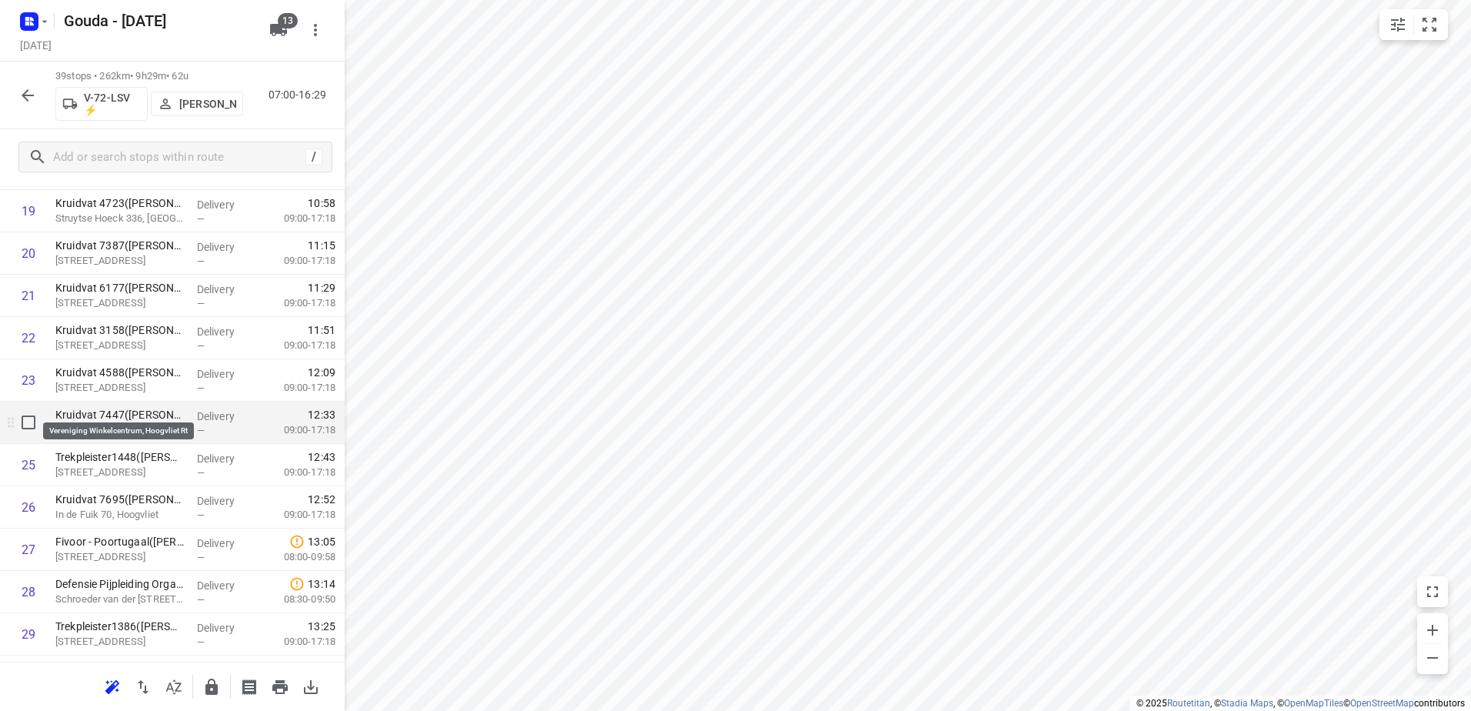
scroll to position [859, 0]
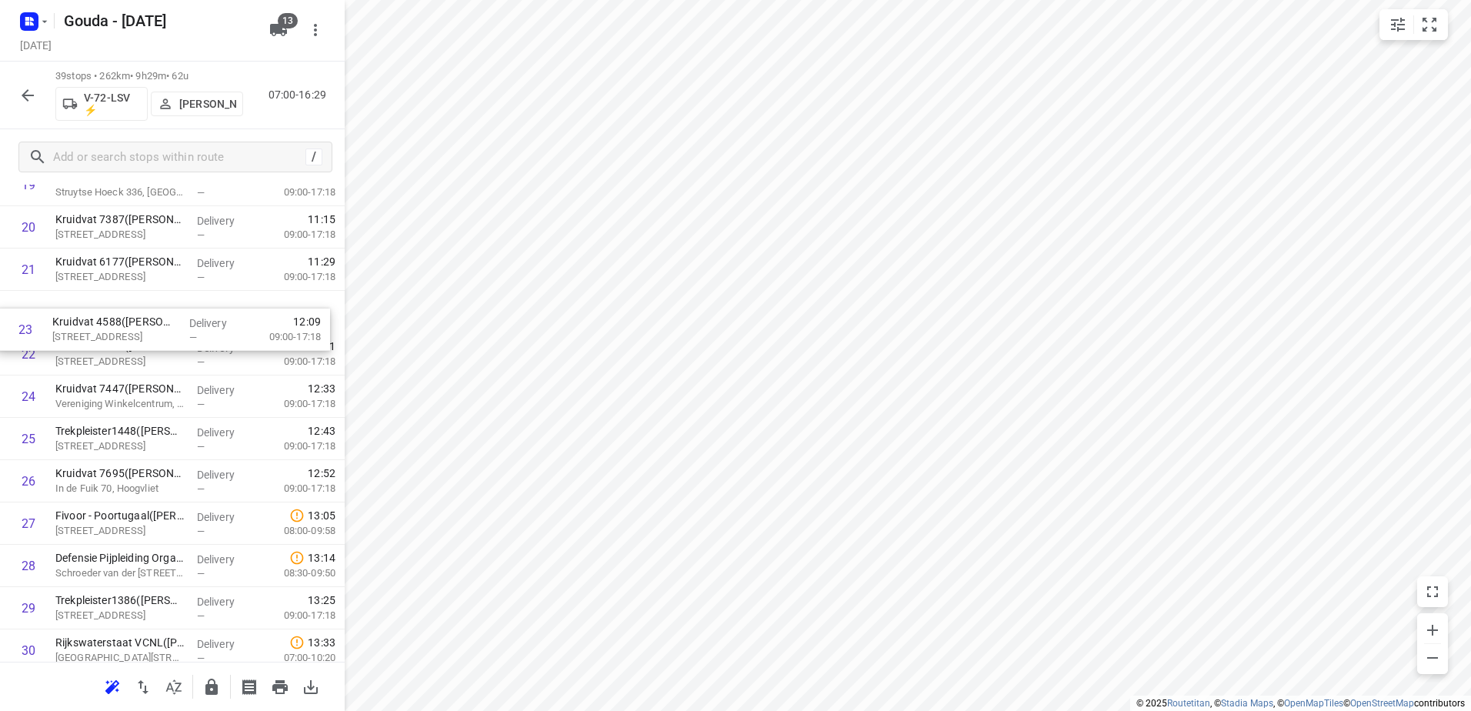
drag, startPoint x: 190, startPoint y: 357, endPoint x: 186, endPoint y: 319, distance: 37.9
click at [186, 319] on div "1 CEVA Logistics ZalareServices B.V. - Bleiswijk(Patrick Sloos) Klappolder 130,…" at bounding box center [172, 227] width 345 height 1650
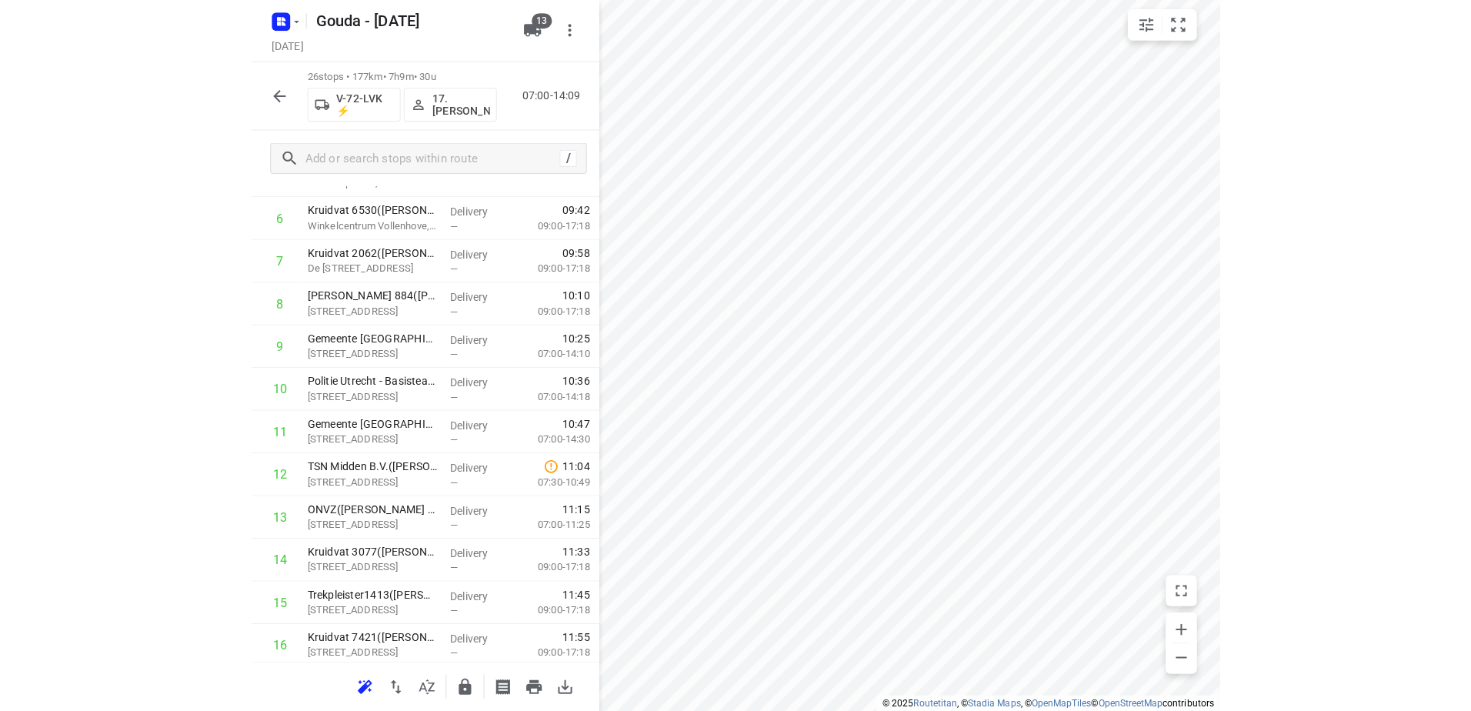
scroll to position [0, 0]
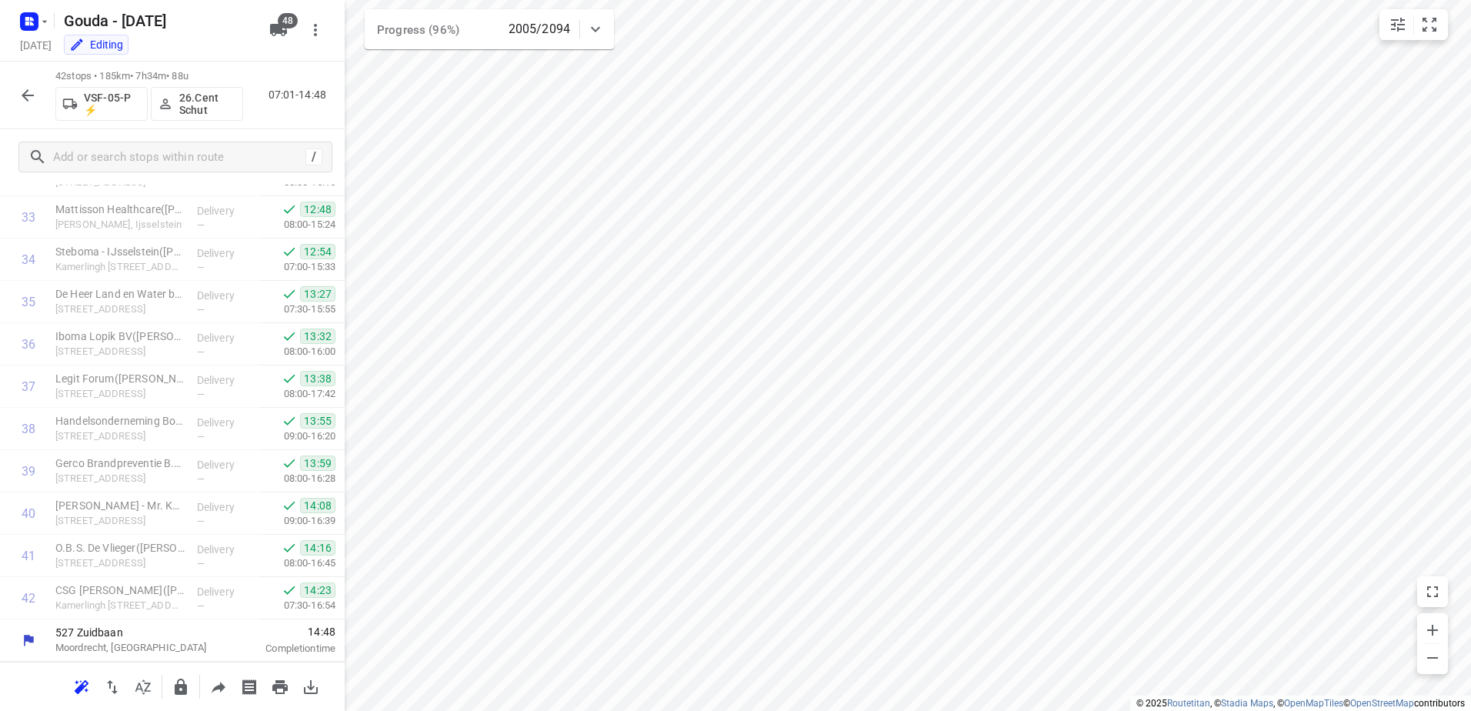
scroll to position [1420, 0]
click at [32, 90] on icon "button" at bounding box center [27, 95] width 18 height 18
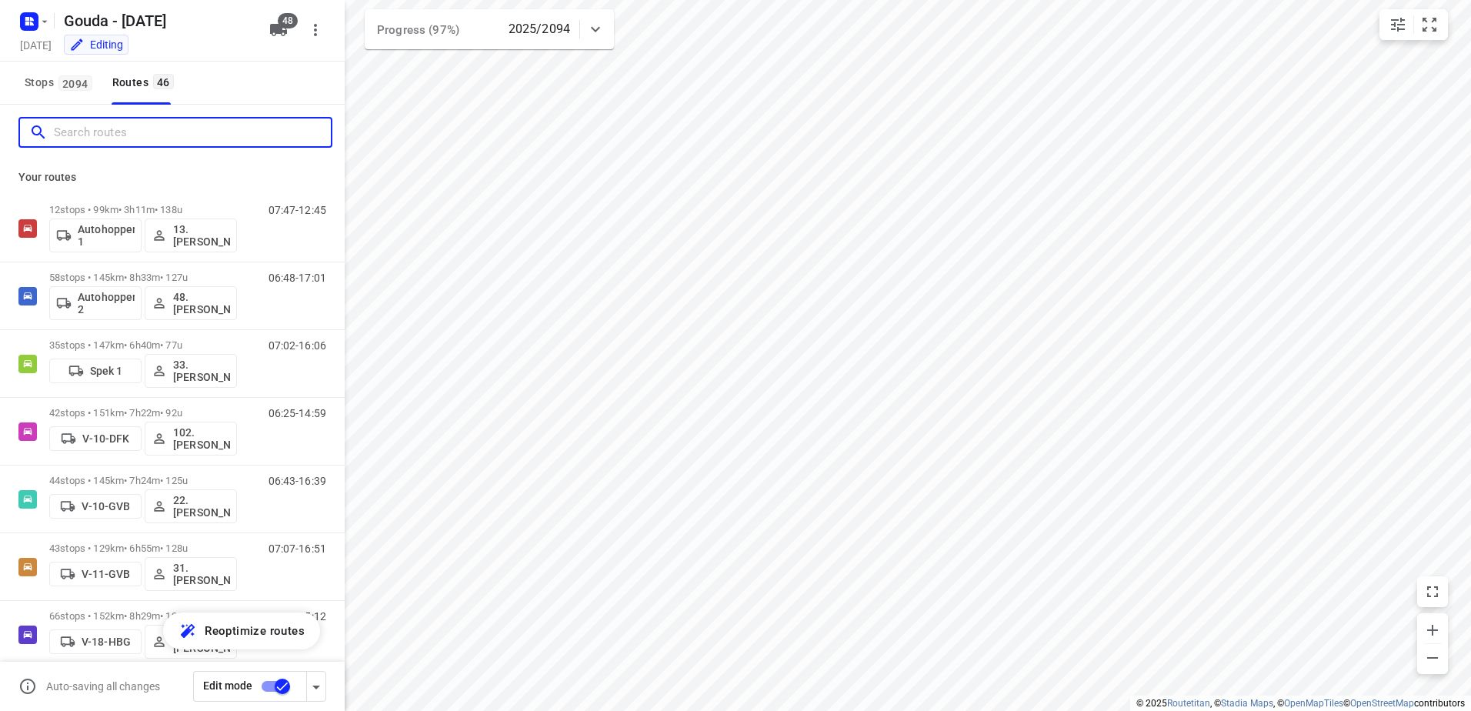
click at [148, 128] on input "Search routes" at bounding box center [192, 133] width 277 height 24
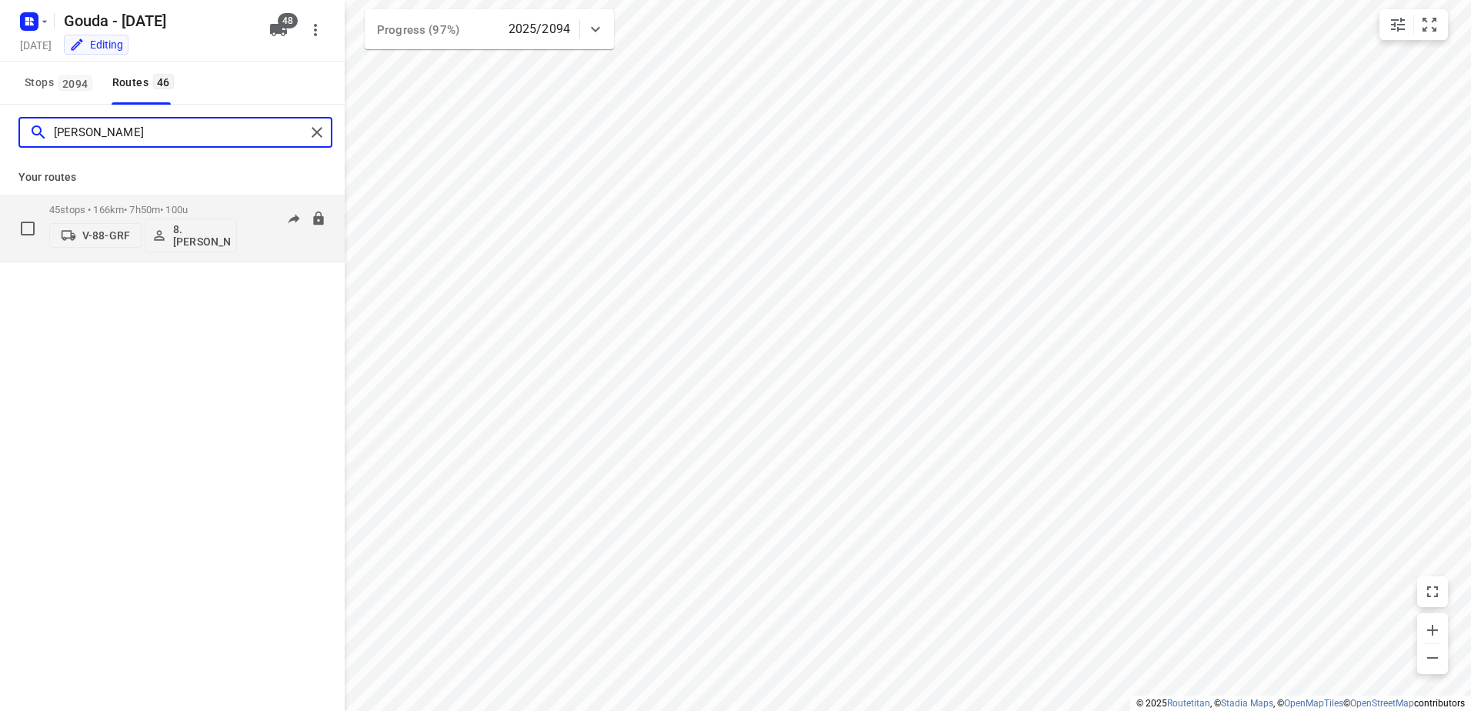
type input "brian"
click at [122, 204] on p "45 stops • 166km • 7h50m • 100u" at bounding box center [143, 210] width 188 height 12
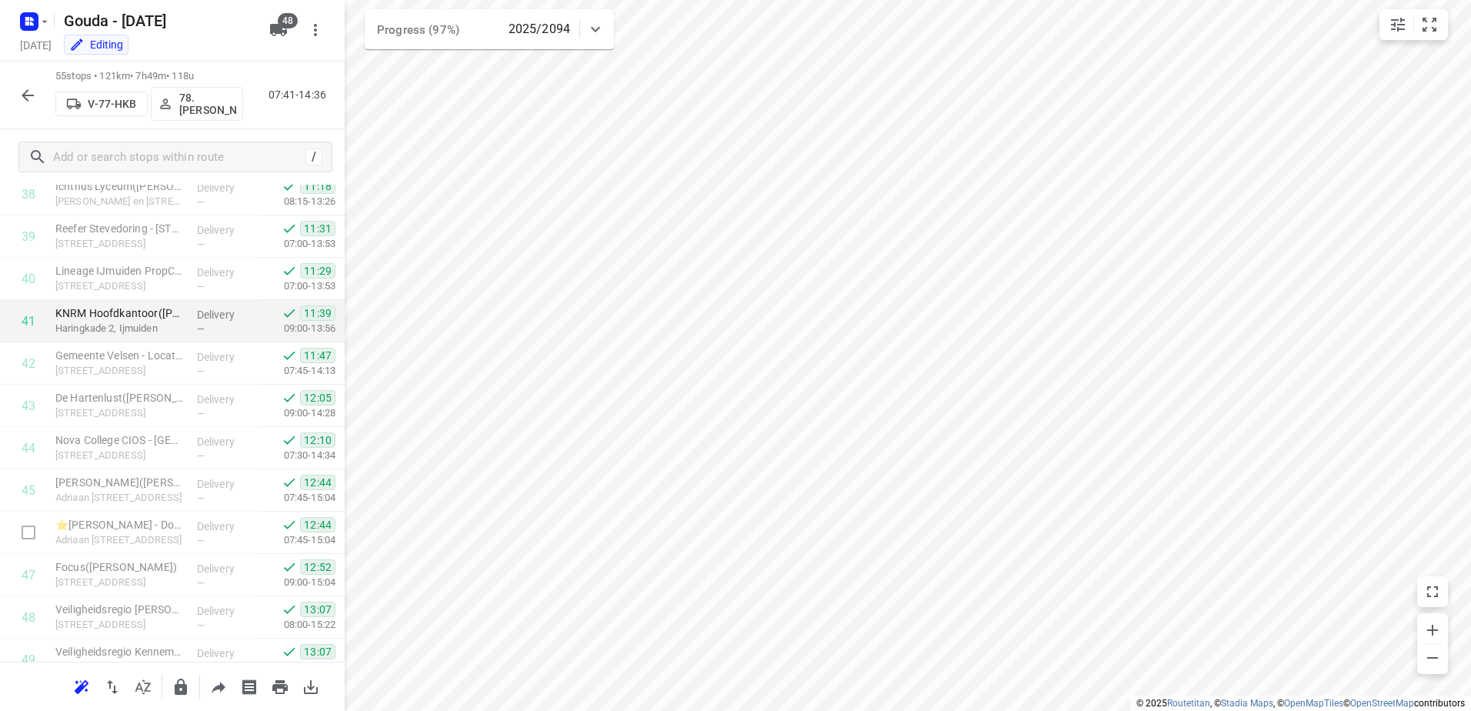
scroll to position [1585, 0]
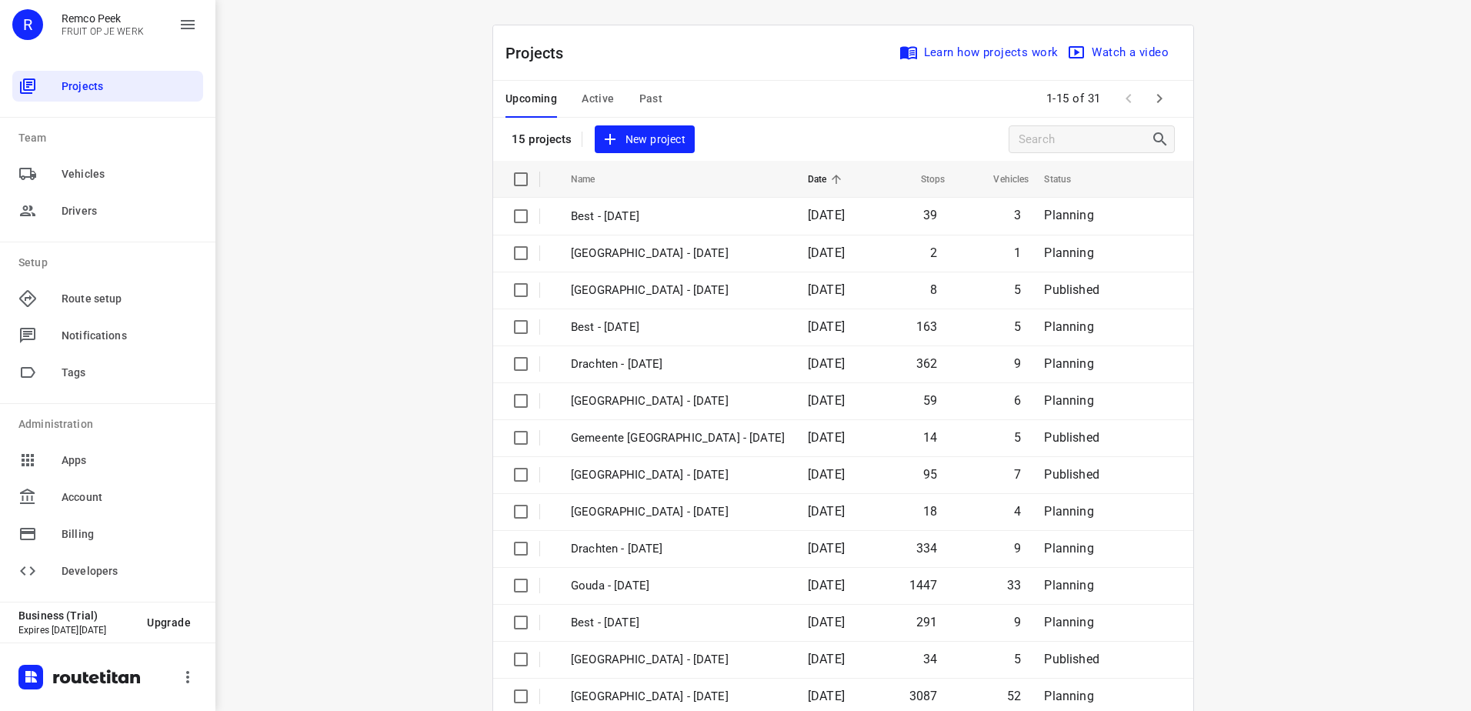
click at [708, 108] on div "Upcoming Active Past 1-15 of 31" at bounding box center [843, 99] width 700 height 37
click at [1150, 96] on icon "button" at bounding box center [1159, 98] width 18 height 18
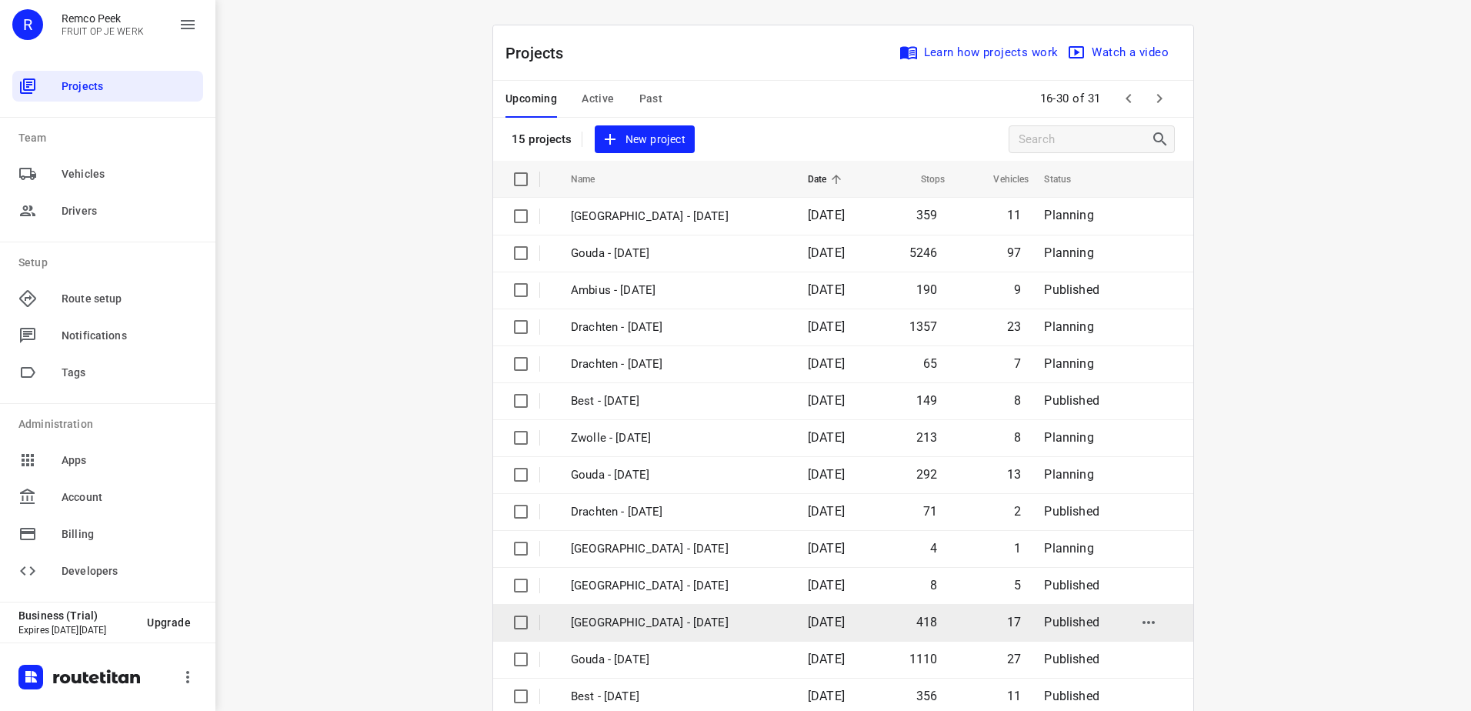
click at [666, 639] on td "[GEOGRAPHIC_DATA] - [DATE]" at bounding box center [676, 622] width 240 height 37
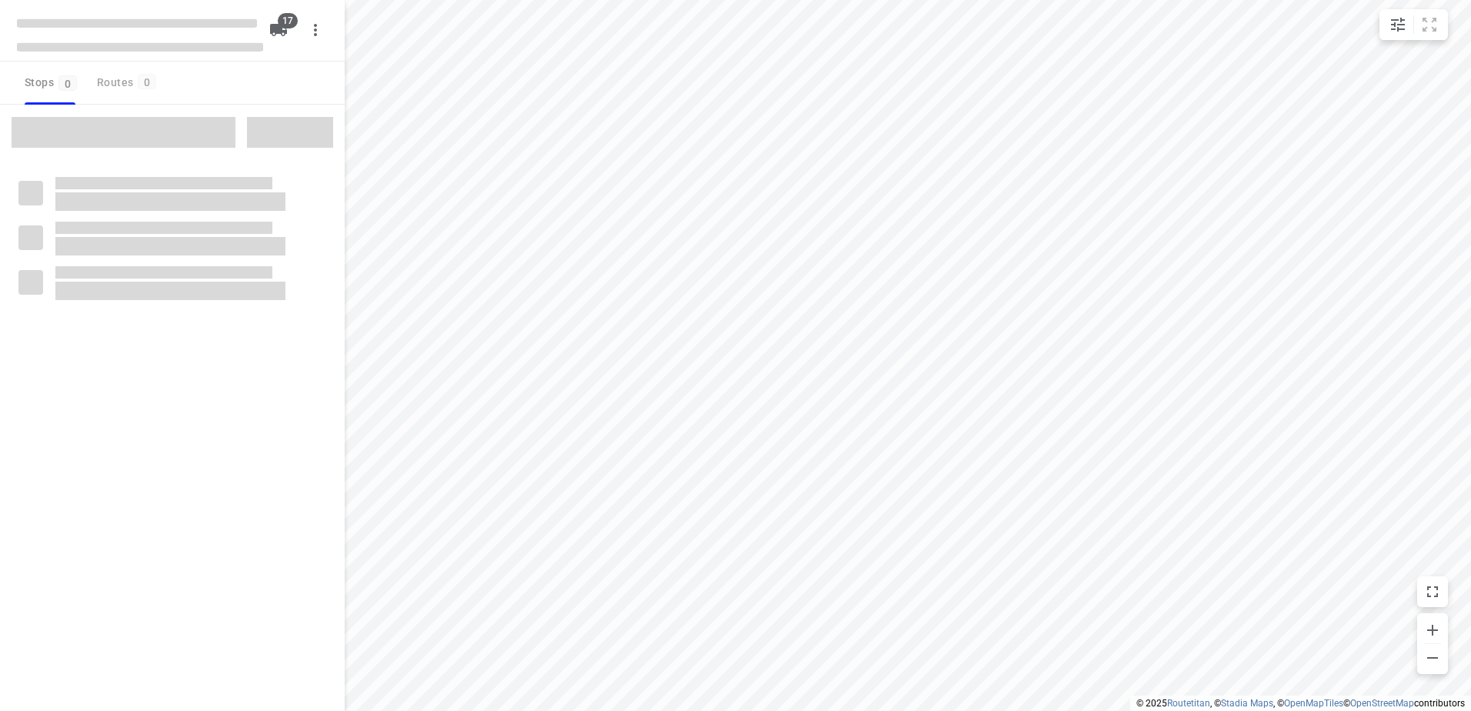
checkbox input "true"
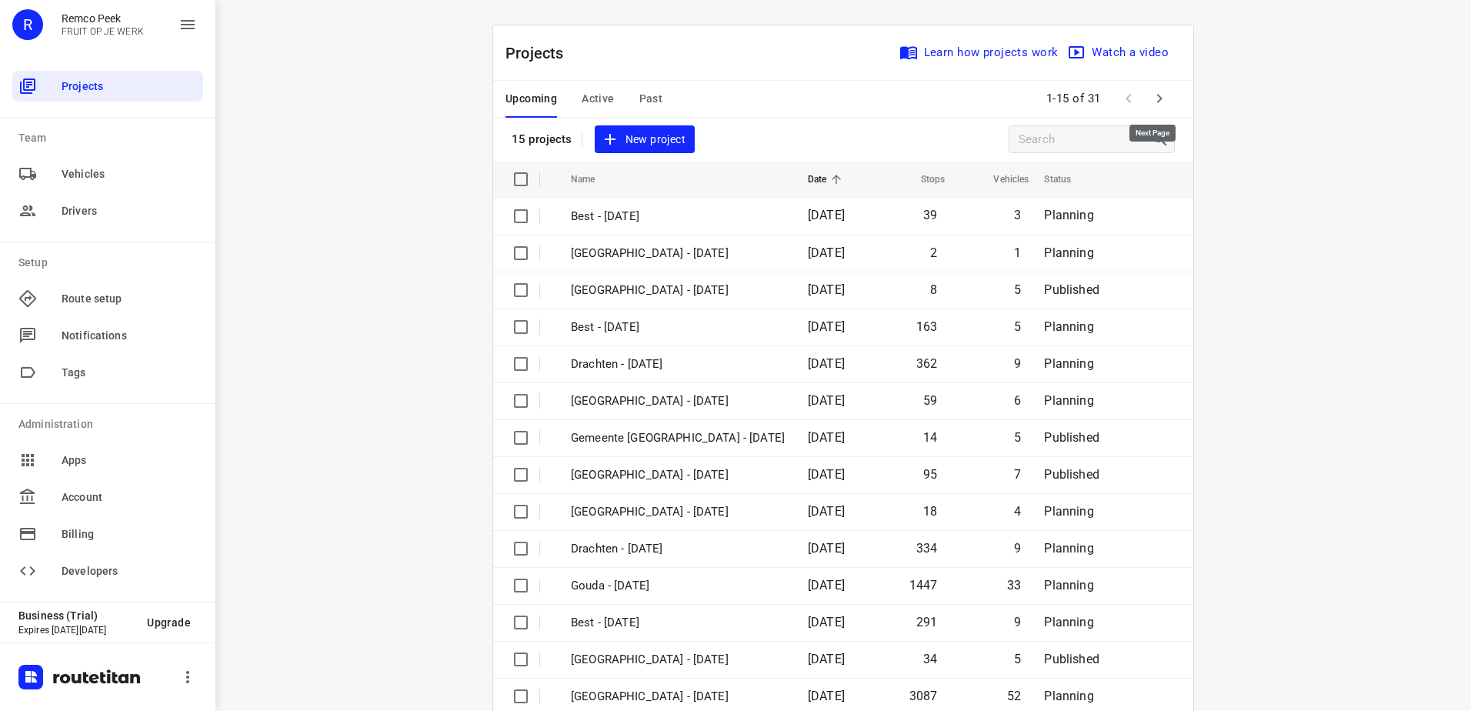
click at [1154, 98] on icon "button" at bounding box center [1159, 98] width 18 height 18
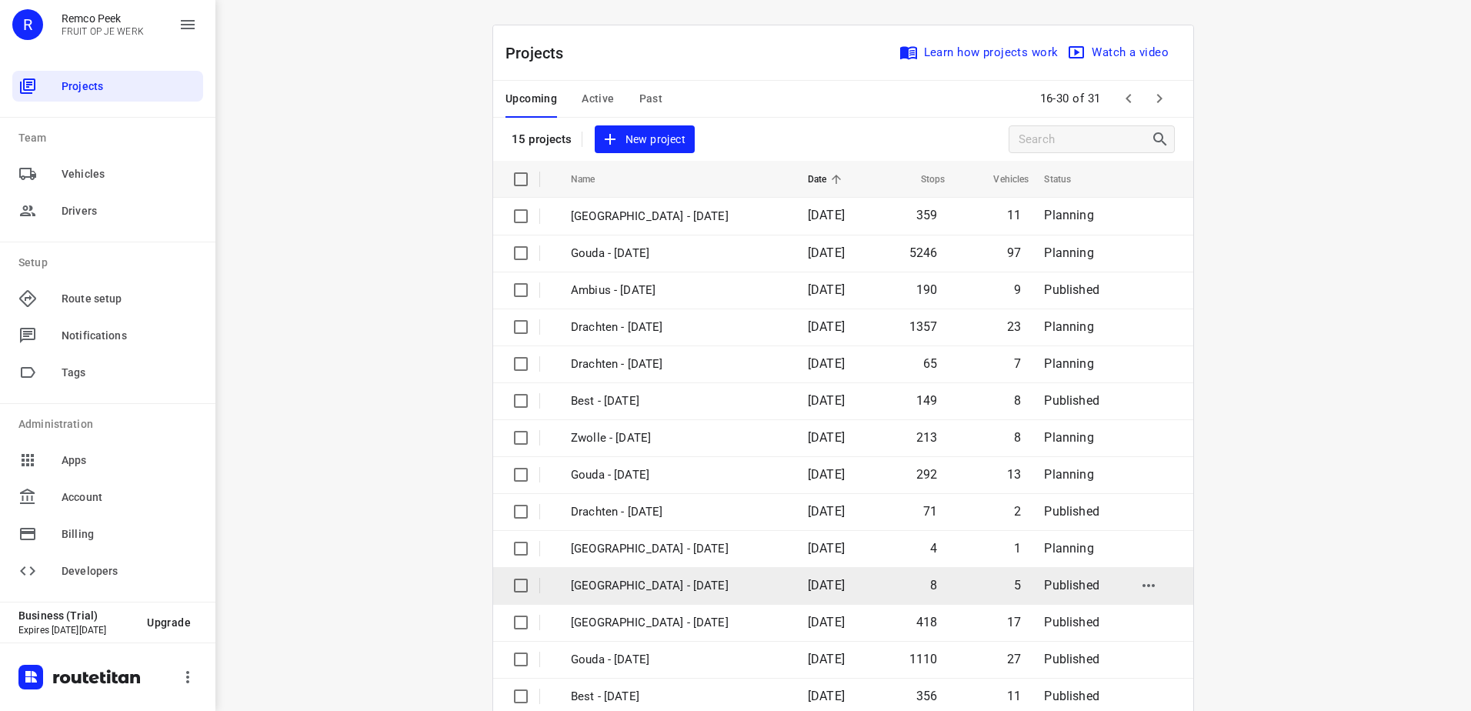
scroll to position [67, 0]
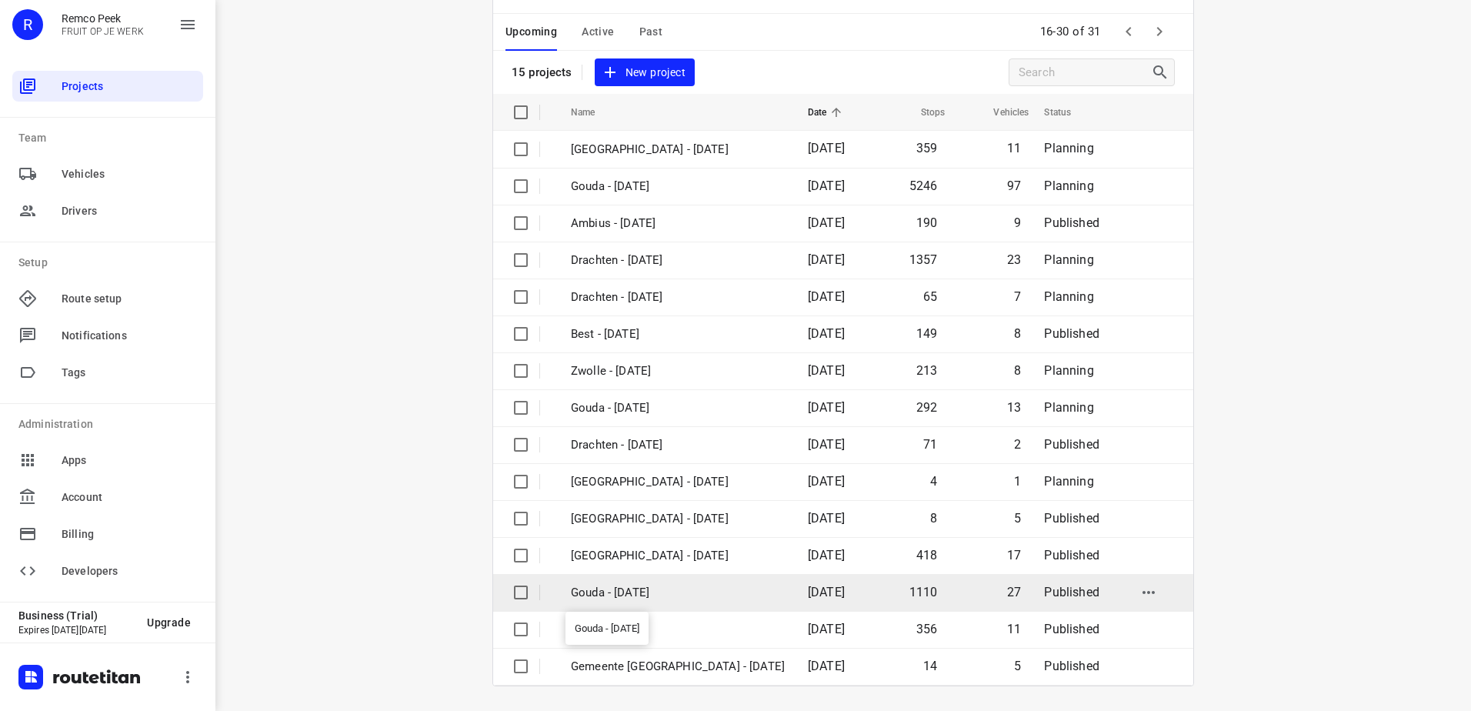
click at [666, 590] on p "Gouda - [DATE]" at bounding box center [678, 593] width 214 height 18
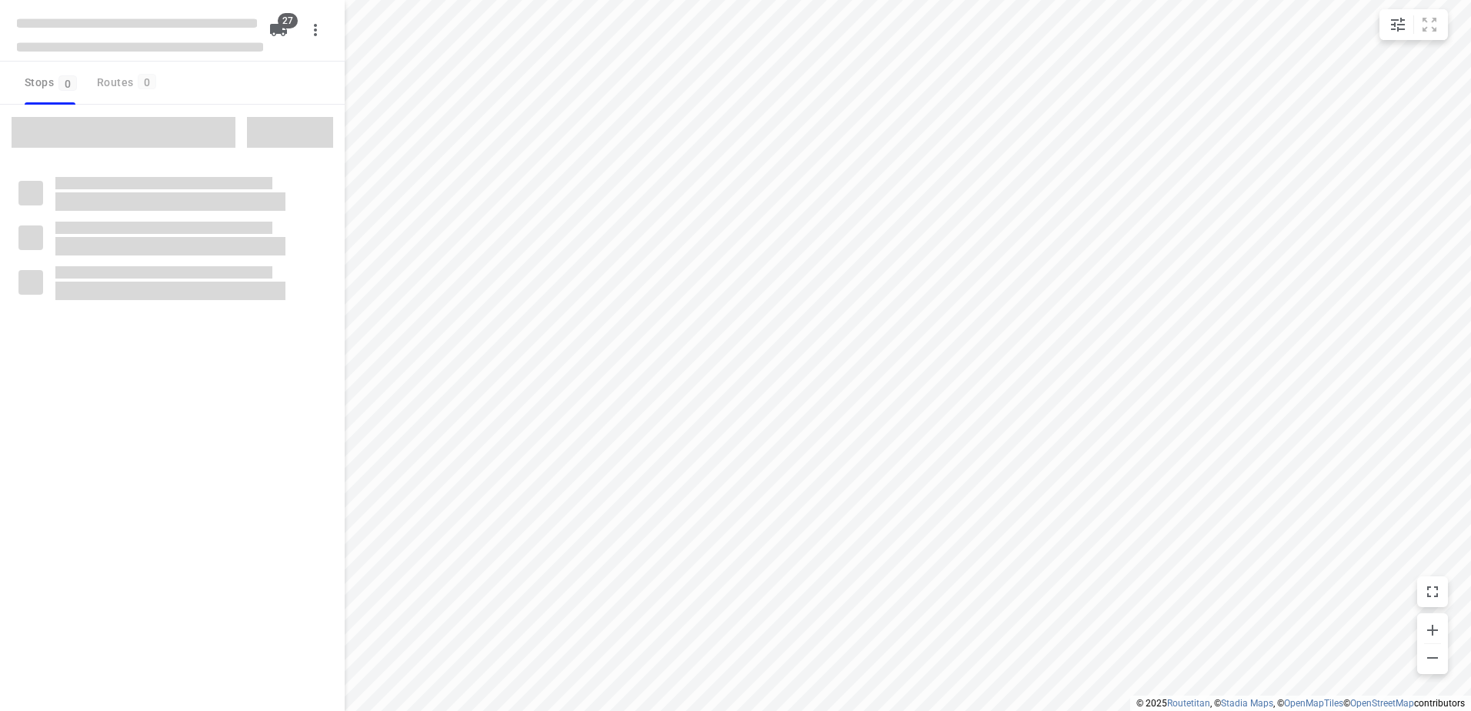
checkbox input "true"
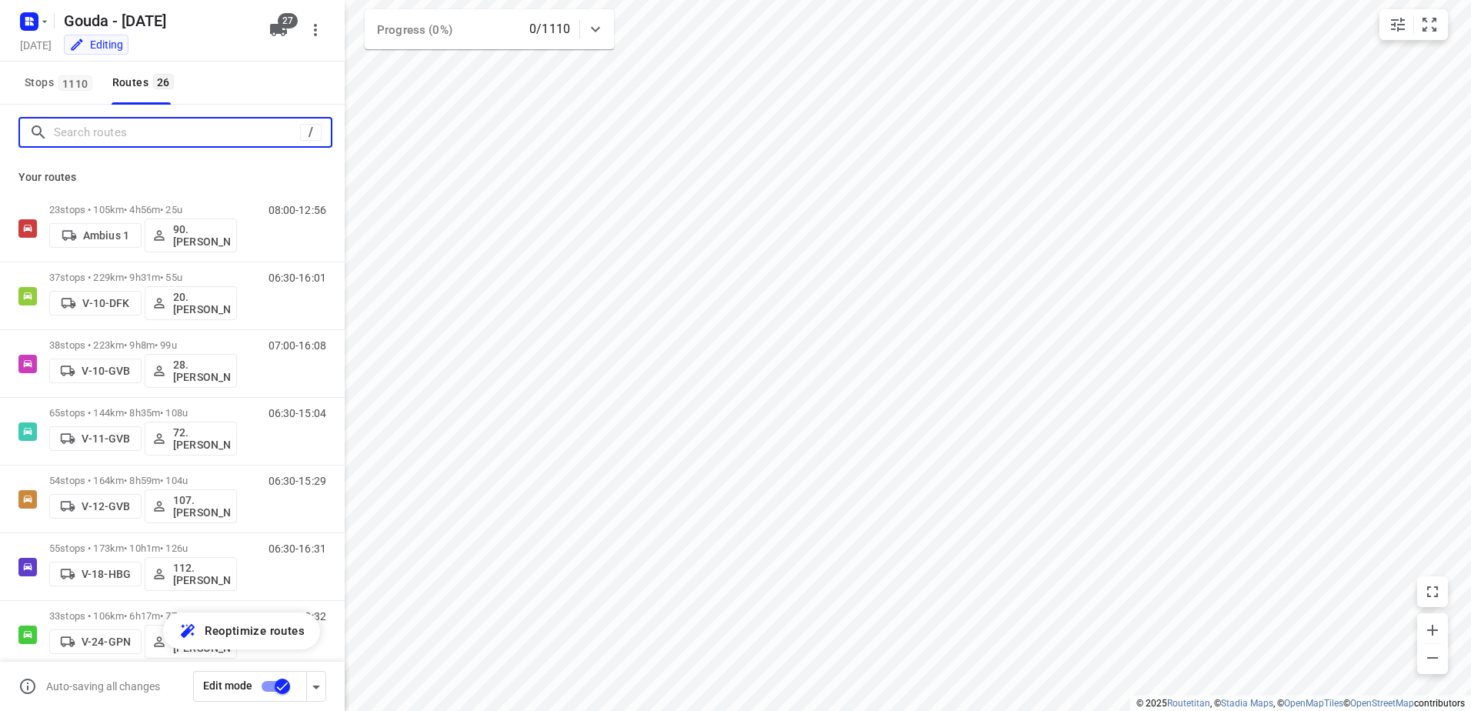
click at [189, 137] on input "Search routes" at bounding box center [177, 133] width 246 height 24
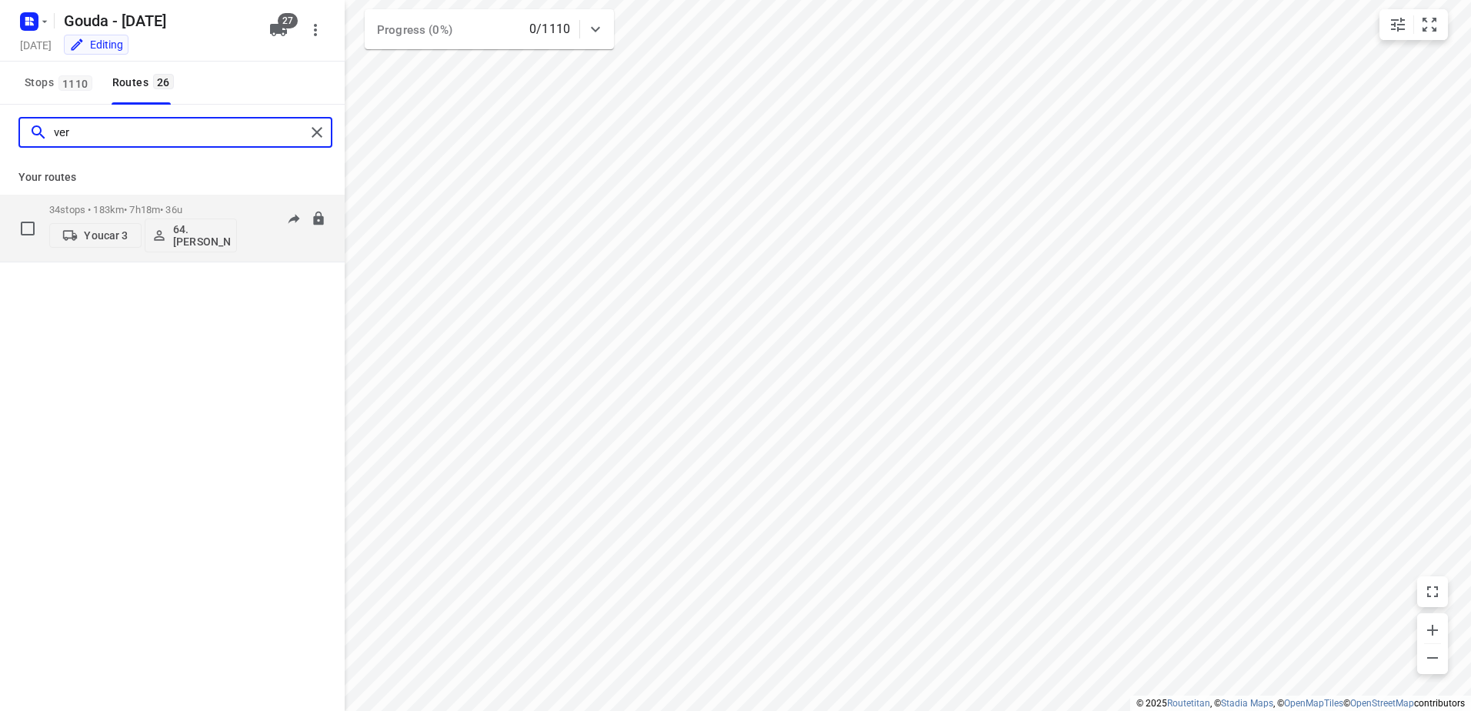
type input "ver"
click at [122, 205] on p "34 stops • 183km • 7h18m • 36u" at bounding box center [143, 210] width 188 height 12
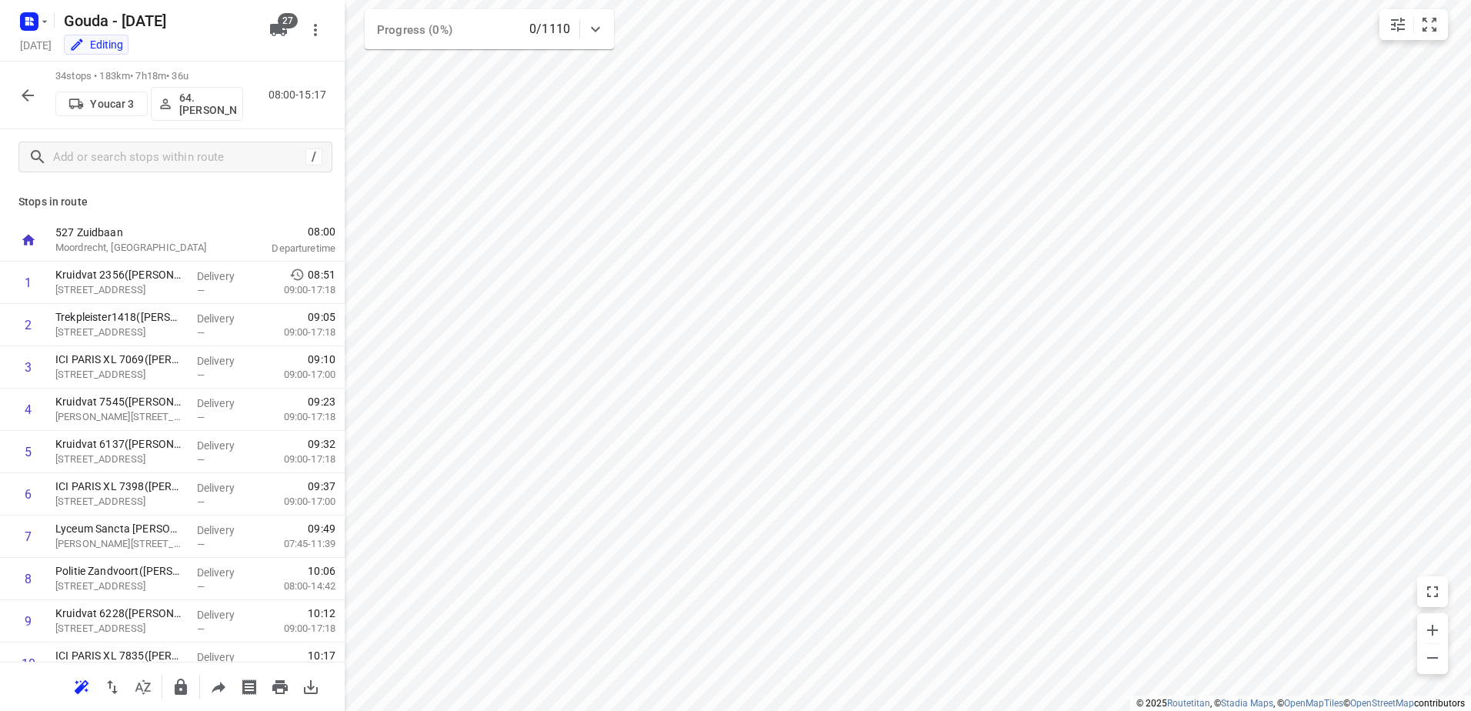
click at [213, 104] on p "64. [PERSON_NAME]" at bounding box center [207, 104] width 57 height 25
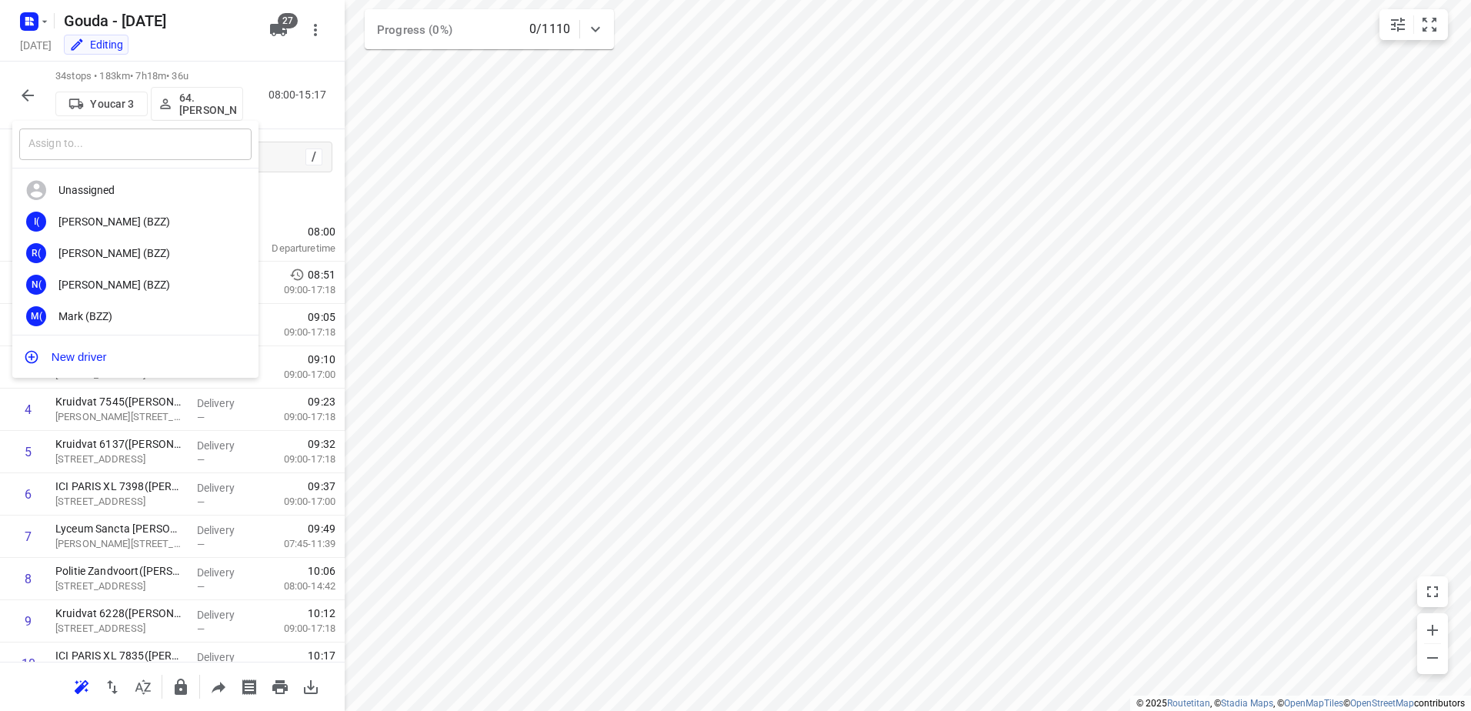
click at [174, 156] on input "text" at bounding box center [135, 144] width 232 height 32
type input "abdu"
click at [124, 310] on div "1. [PERSON_NAME]" at bounding box center [139, 316] width 162 height 12
